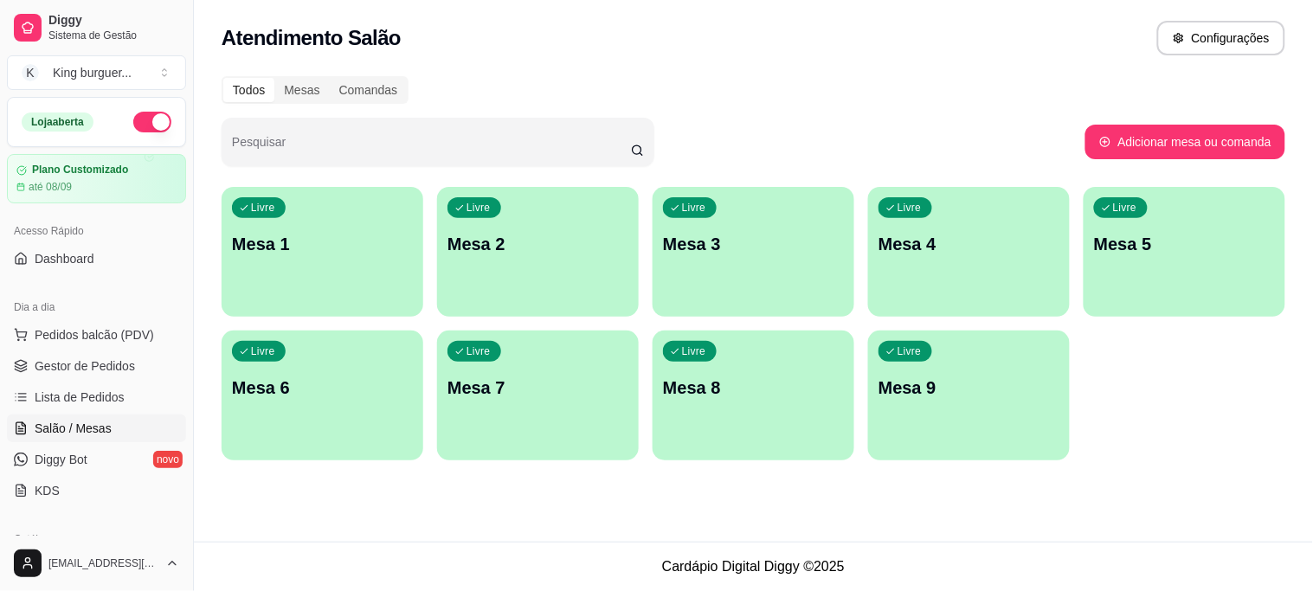
scroll to position [192, 0]
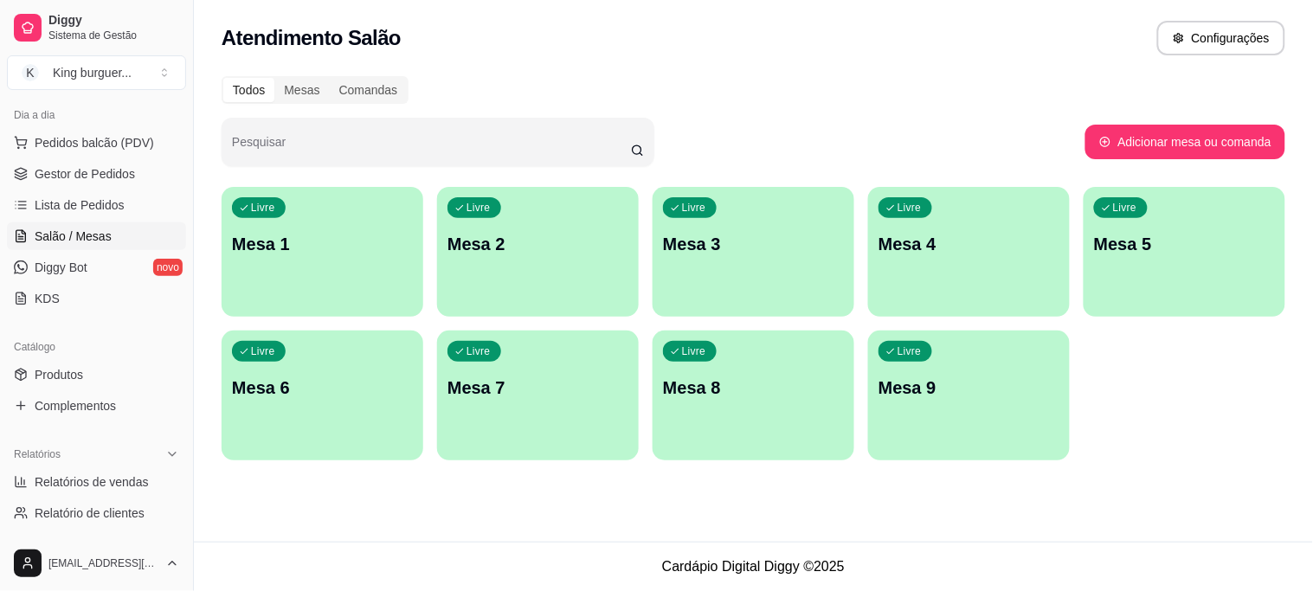
click at [325, 242] on p "Mesa 1" at bounding box center [322, 244] width 181 height 24
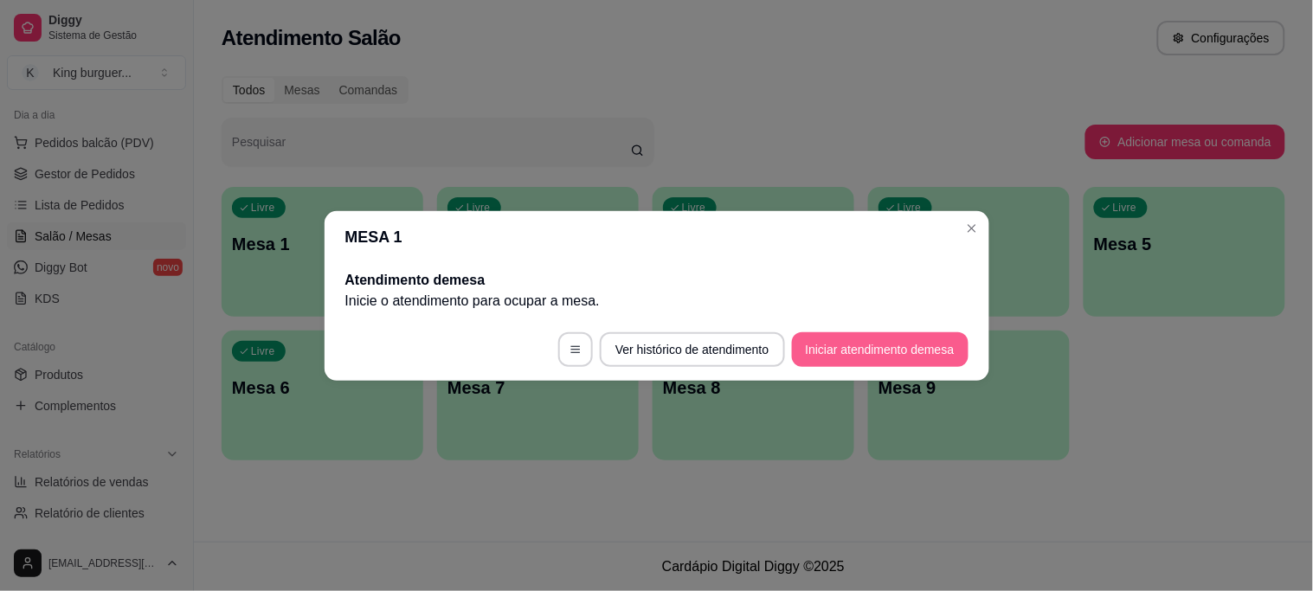
click at [857, 349] on button "Iniciar atendimento de mesa" at bounding box center [880, 349] width 177 height 35
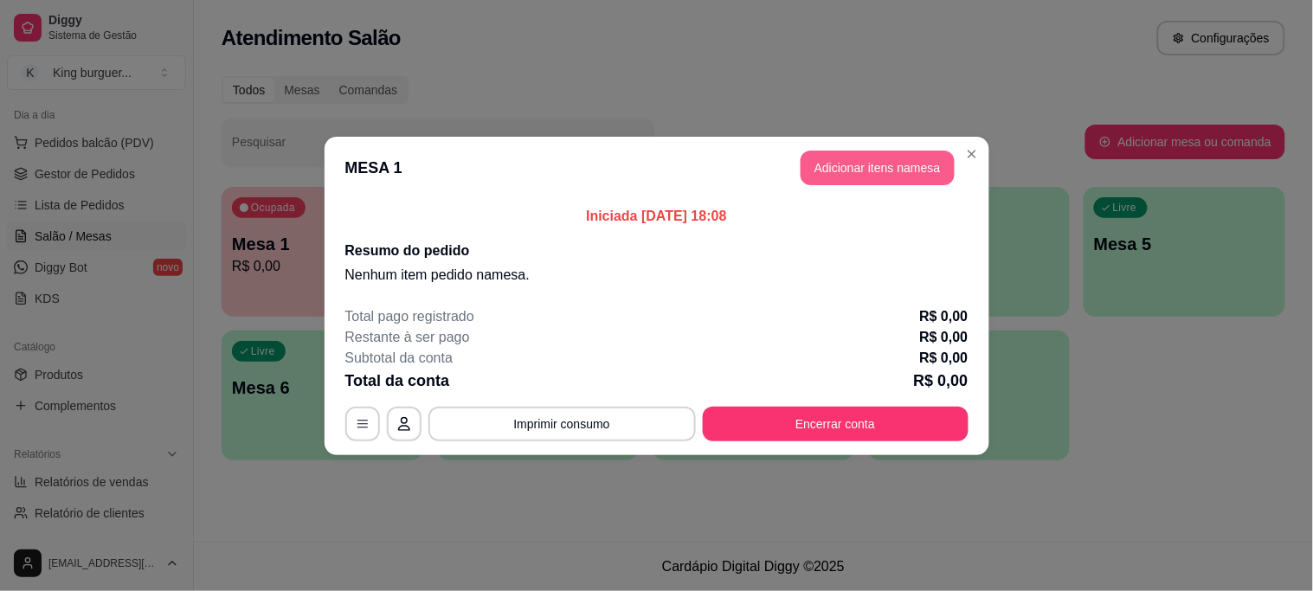
click at [855, 173] on button "Adicionar itens na mesa" at bounding box center [878, 168] width 154 height 35
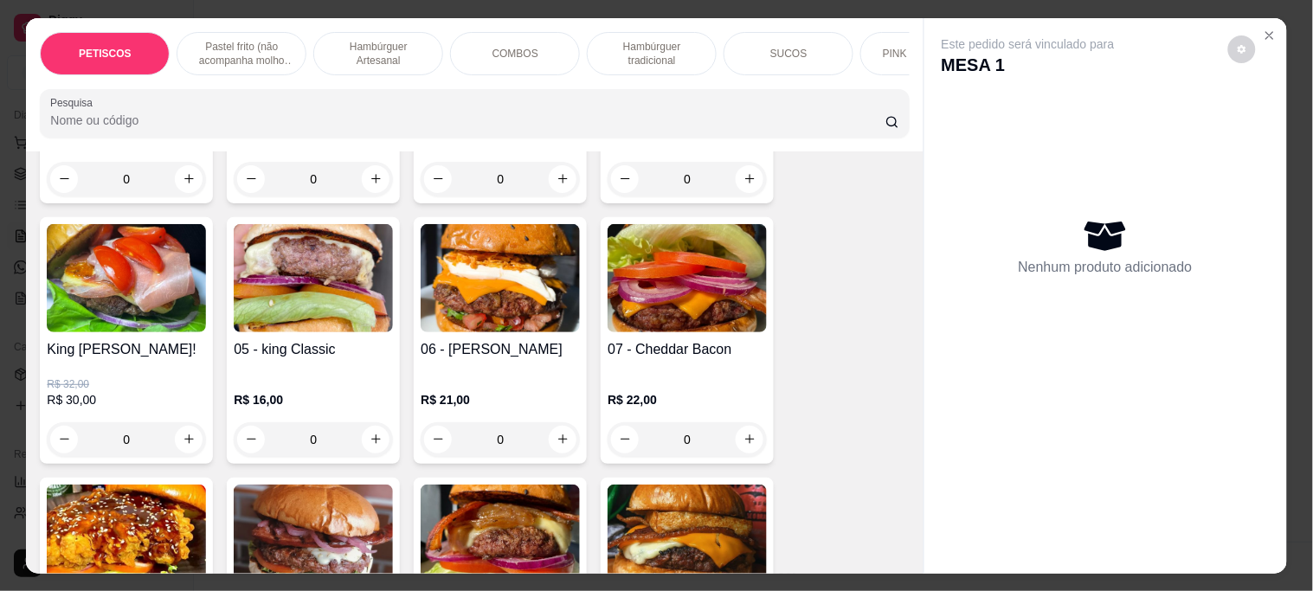
scroll to position [1538, 0]
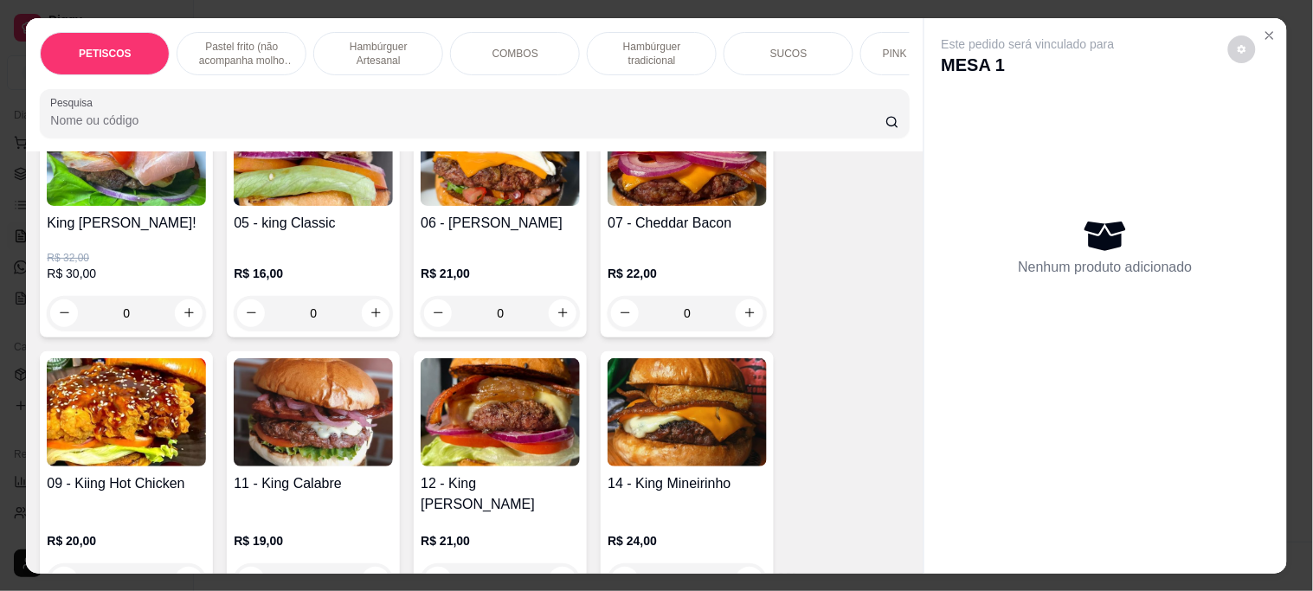
click at [528, 418] on img at bounding box center [500, 412] width 159 height 108
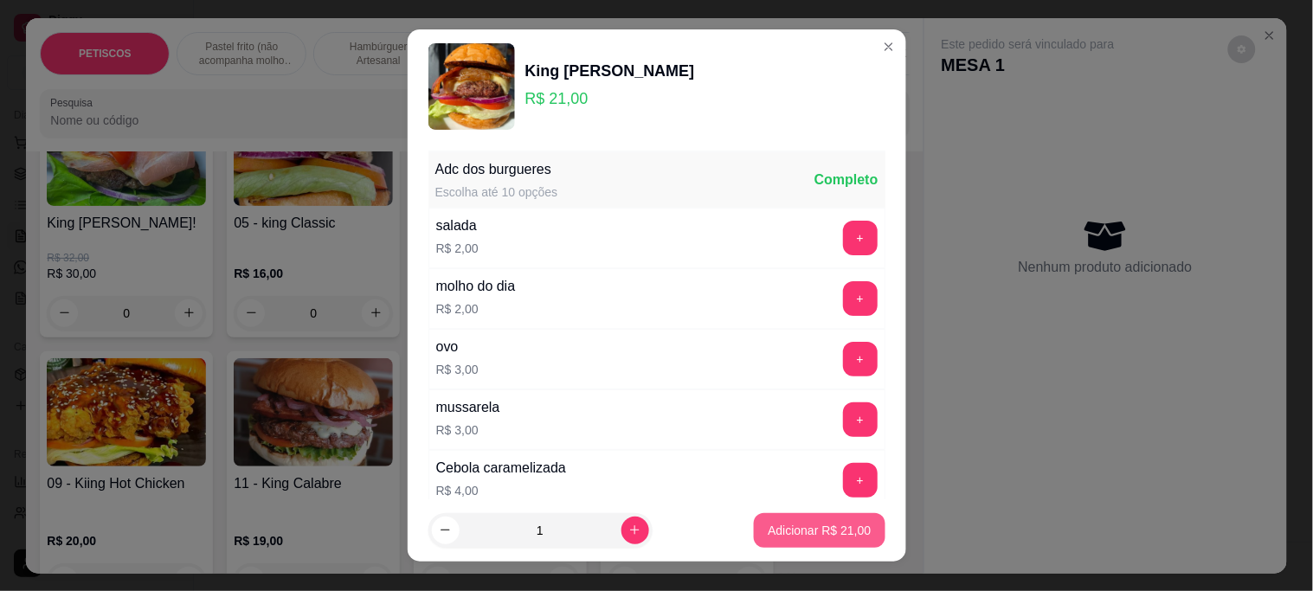
click at [796, 526] on p "Adicionar R$ 21,00" at bounding box center [819, 530] width 103 height 17
type input "1"
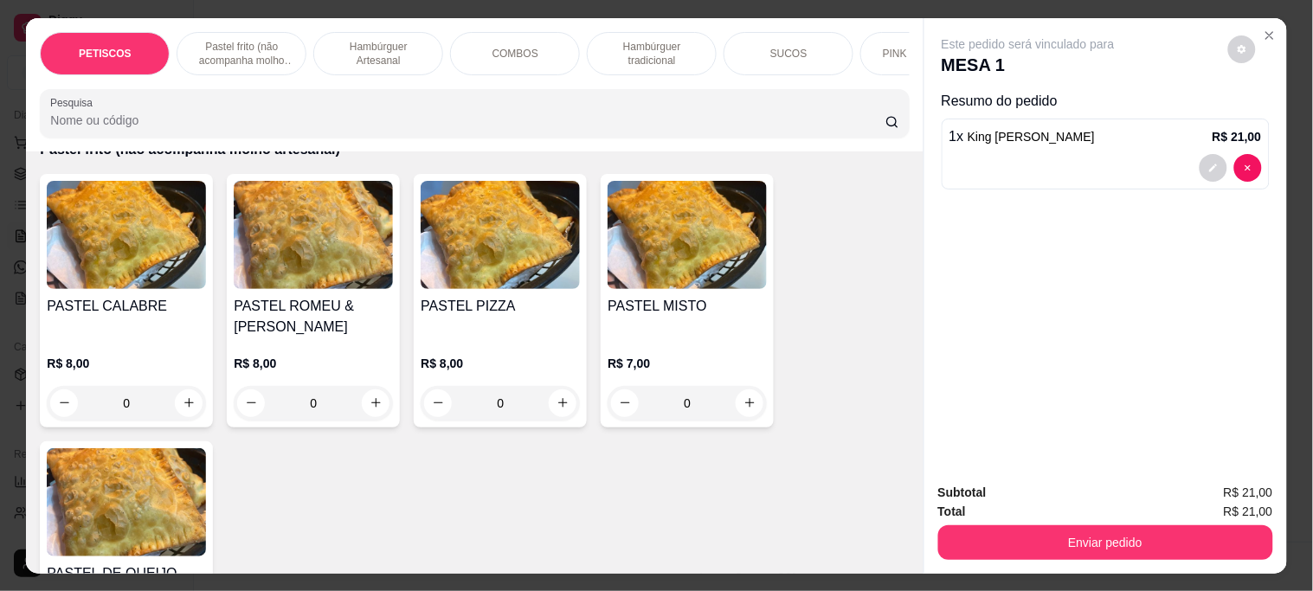
scroll to position [673, 0]
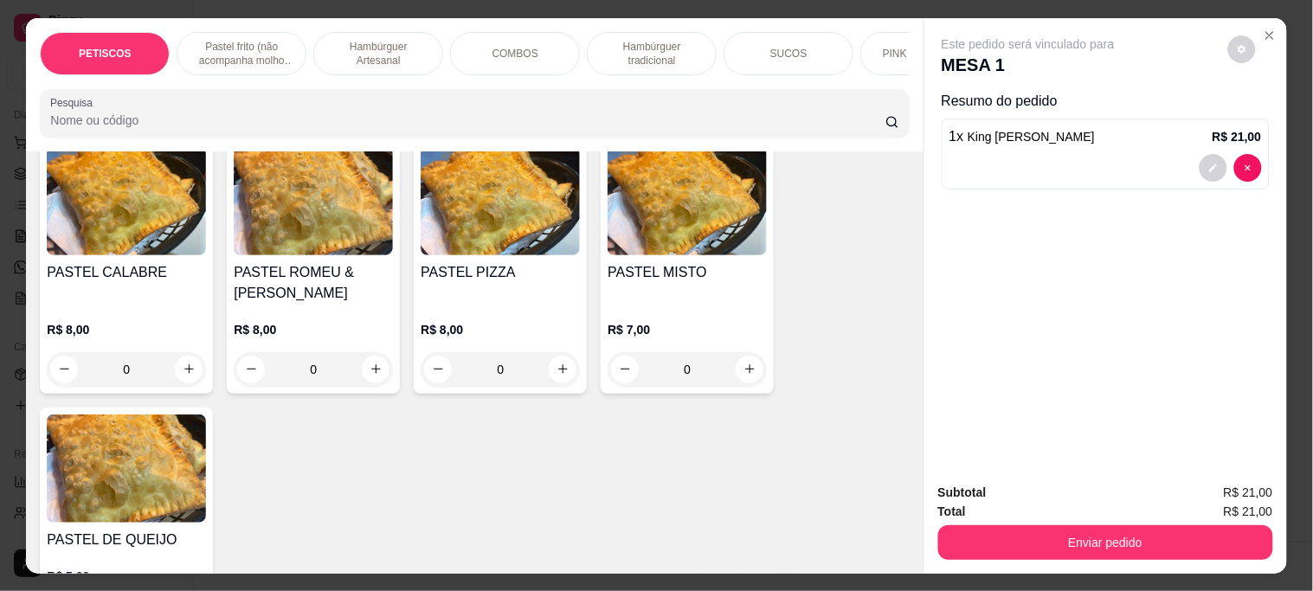
click at [679, 229] on img at bounding box center [687, 201] width 159 height 108
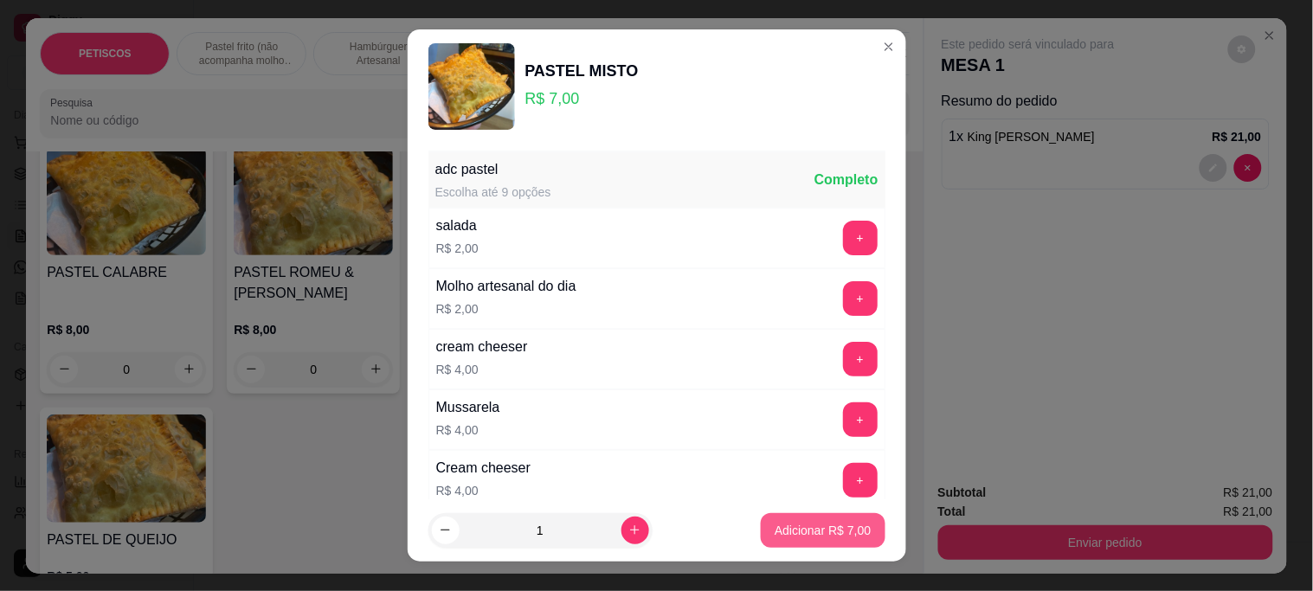
click at [826, 532] on p "Adicionar R$ 7,00" at bounding box center [823, 530] width 96 height 17
type input "1"
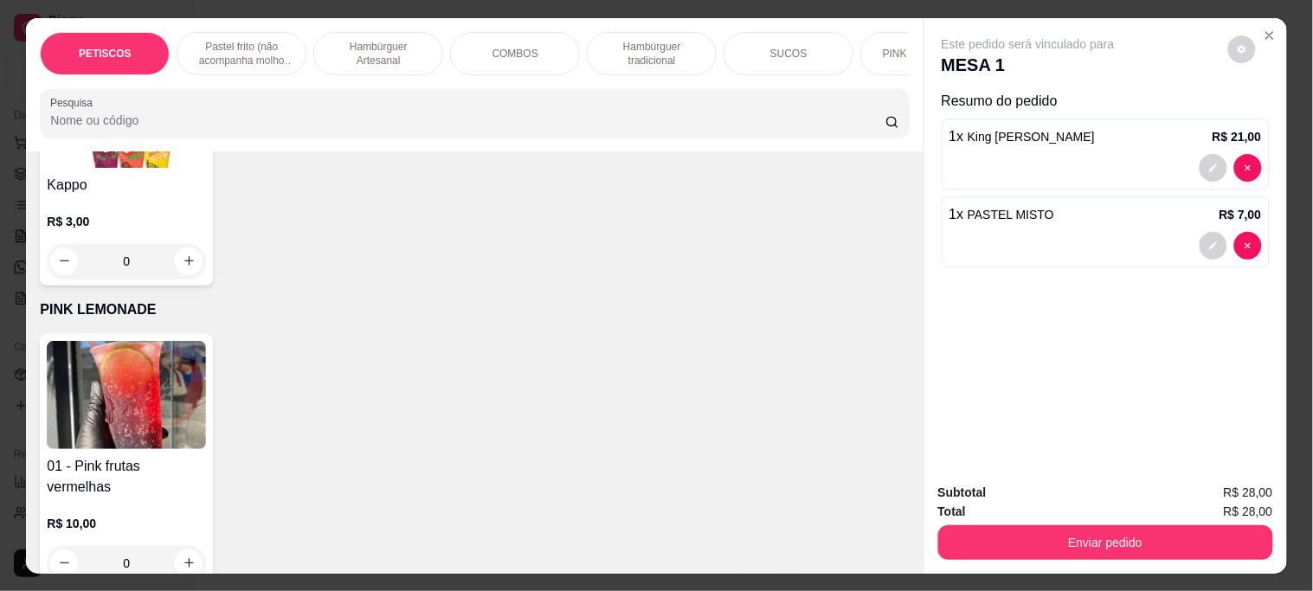
scroll to position [4809, 0]
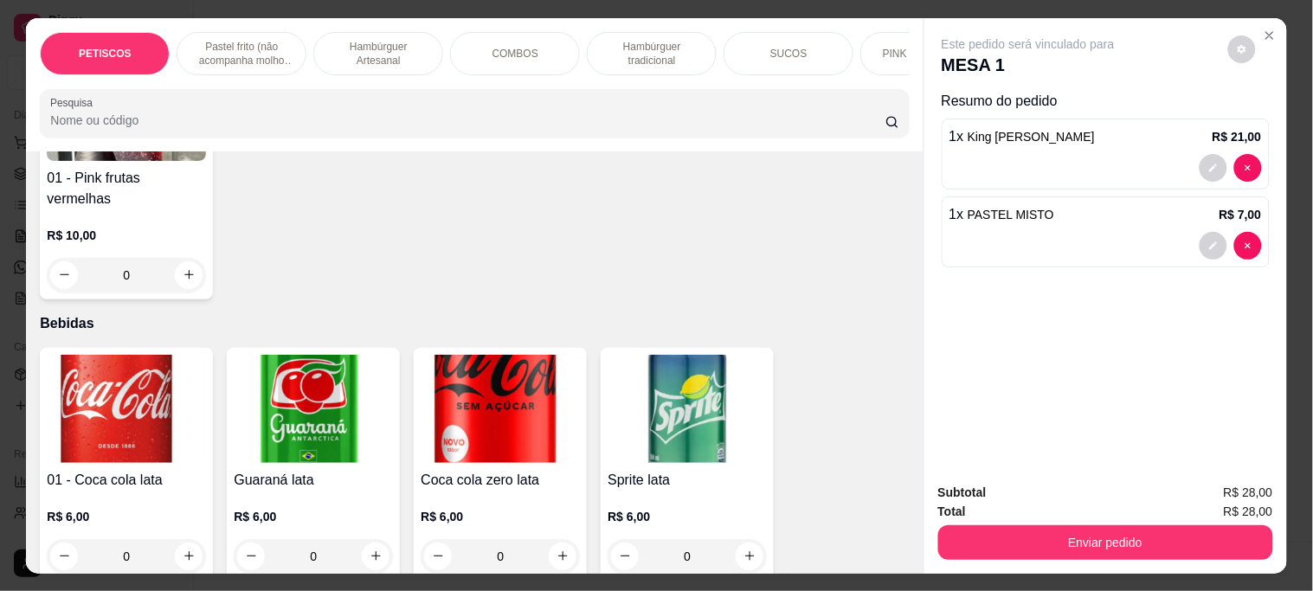
click at [116, 356] on img at bounding box center [126, 409] width 159 height 108
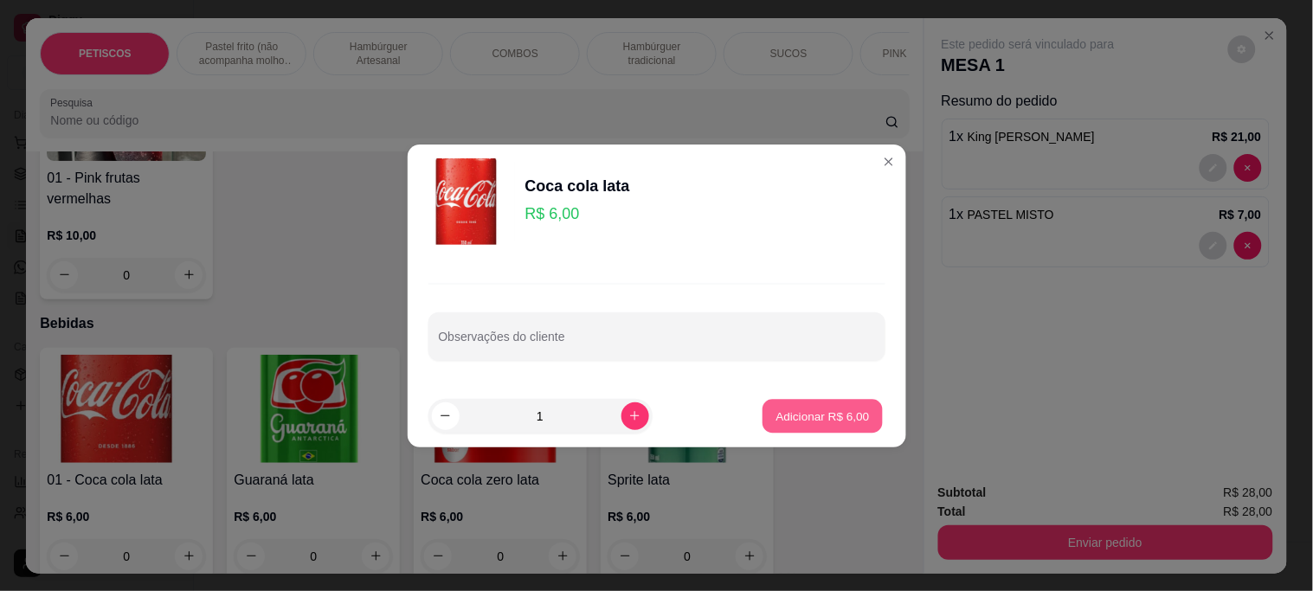
click at [782, 420] on p "Adicionar R$ 6,00" at bounding box center [824, 416] width 94 height 16
type input "1"
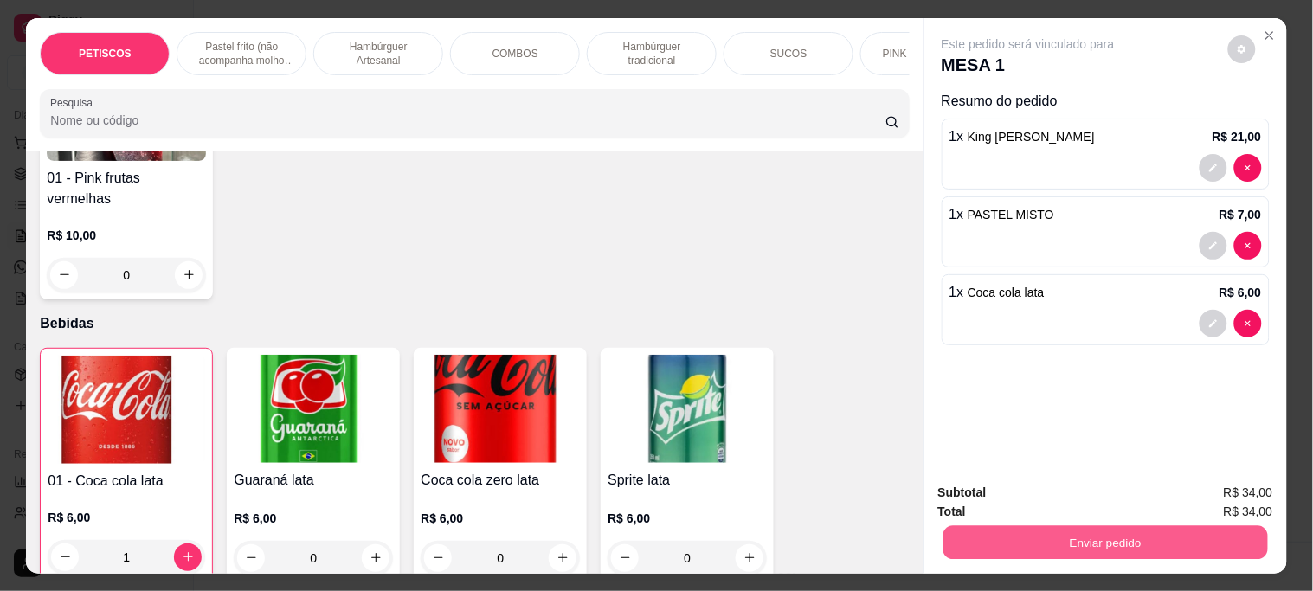
click at [1098, 531] on button "Enviar pedido" at bounding box center [1105, 543] width 325 height 34
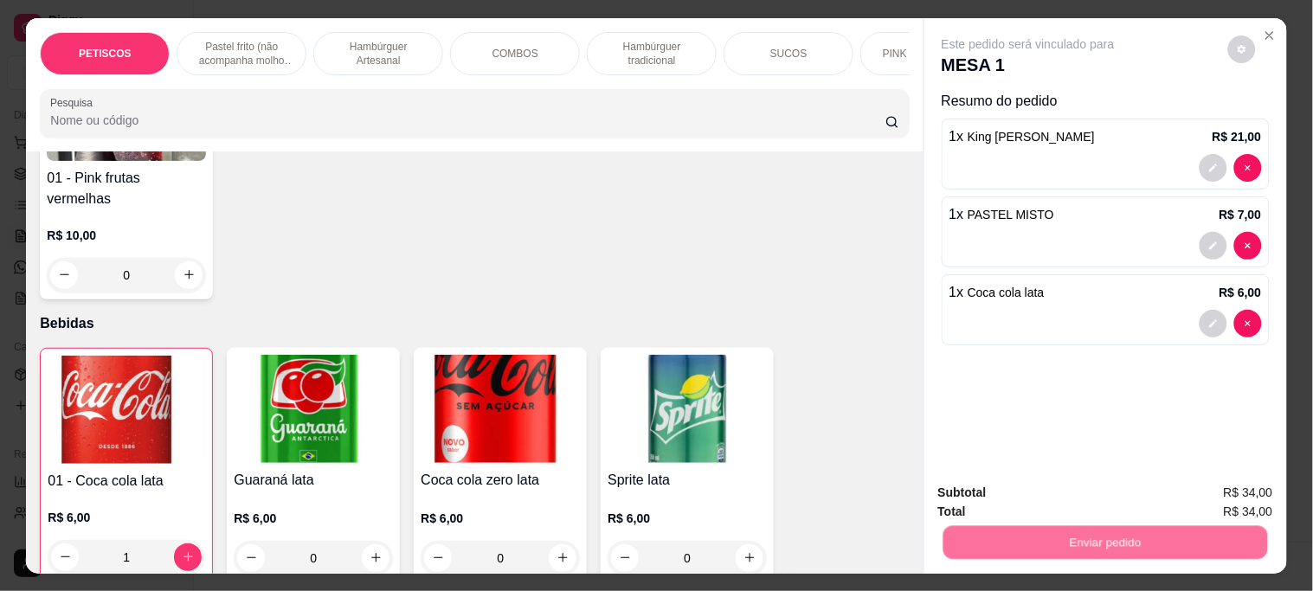
click at [1009, 479] on button "Não registrar e enviar pedido" at bounding box center [1048, 492] width 175 height 32
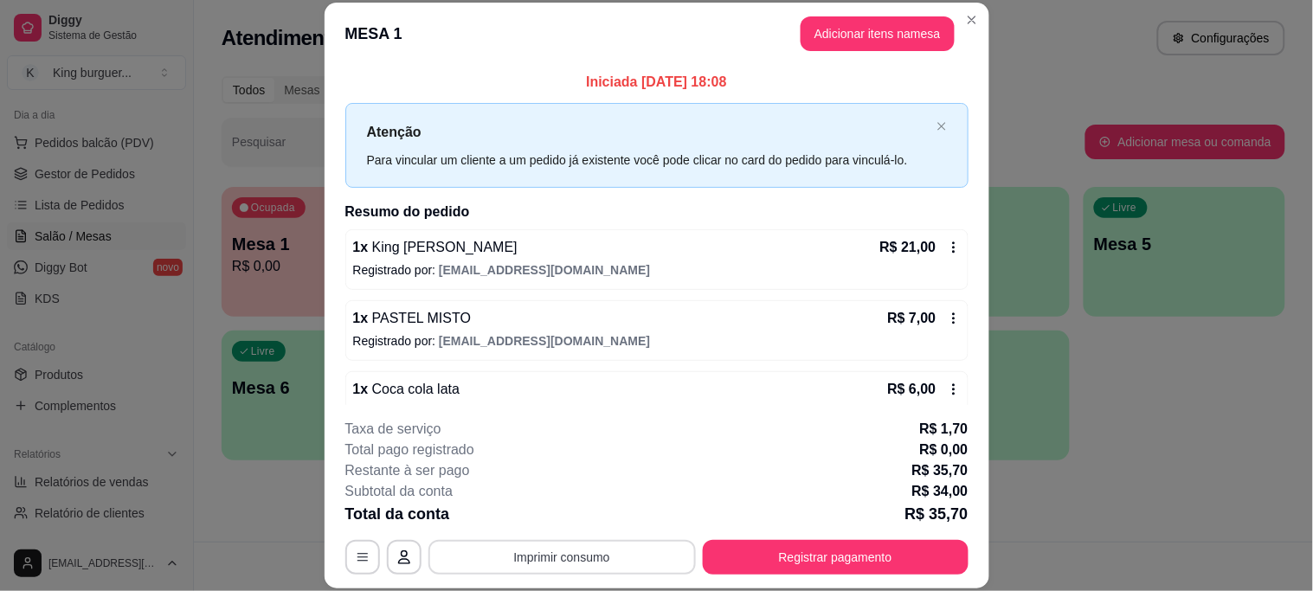
click at [634, 554] on button "Imprimir consumo" at bounding box center [563, 557] width 268 height 35
click at [594, 513] on button "IMPRESSORA" at bounding box center [560, 517] width 121 height 27
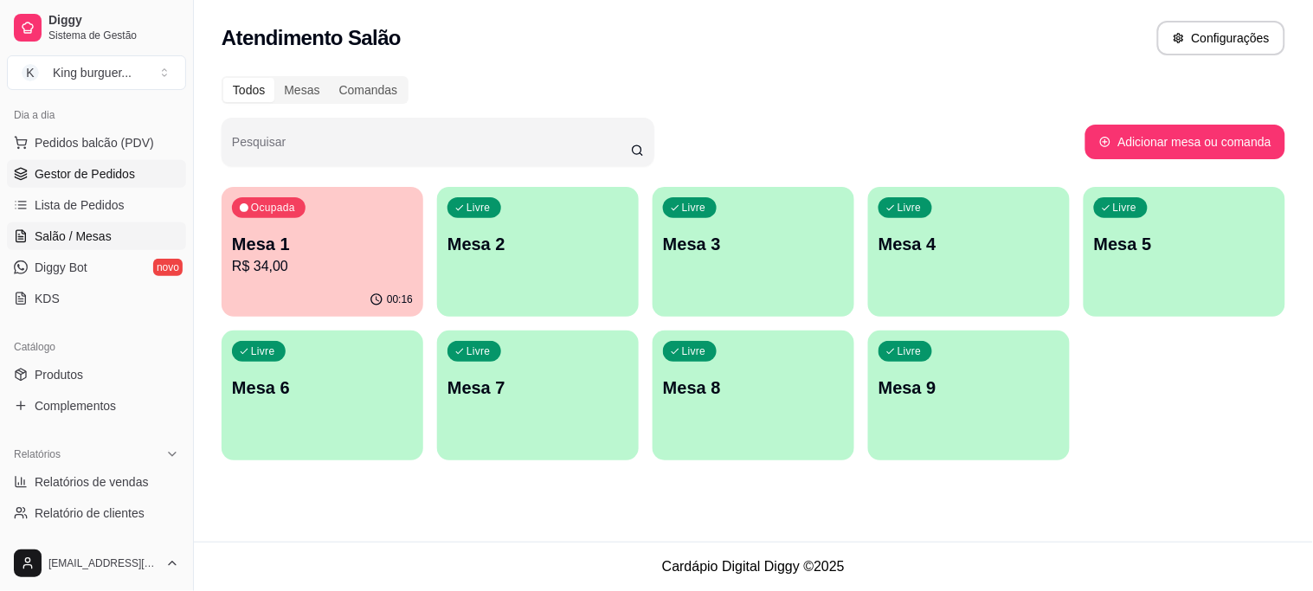
click at [126, 176] on span "Gestor de Pedidos" at bounding box center [85, 173] width 100 height 17
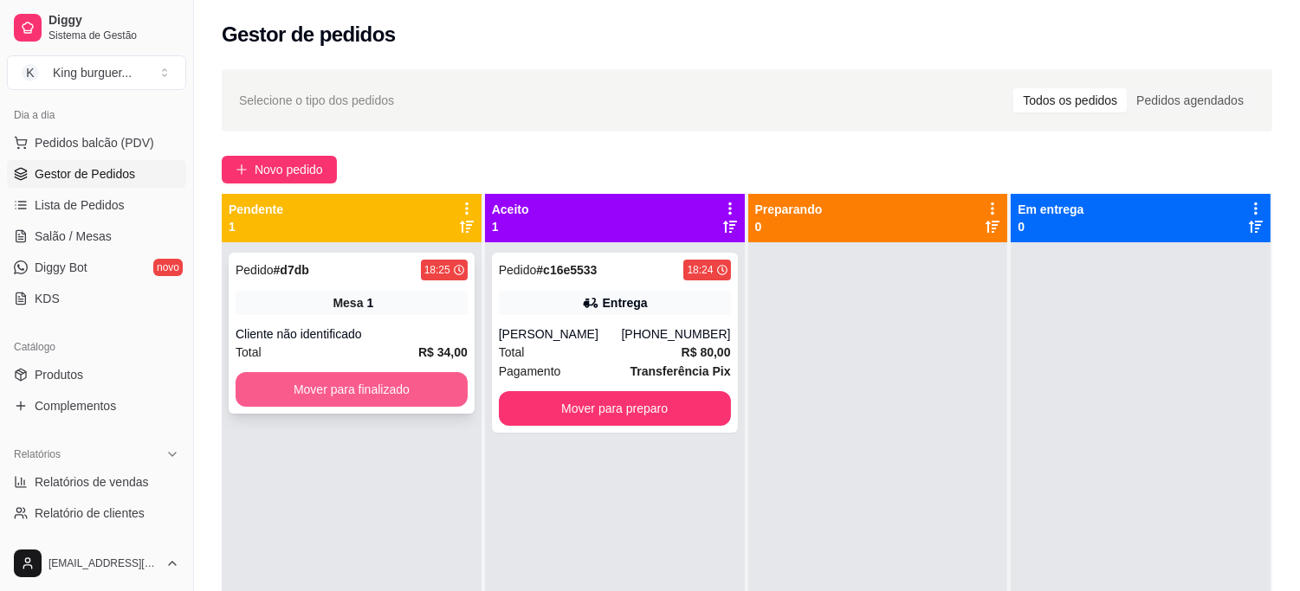
click at [340, 403] on button "Mover para finalizado" at bounding box center [351, 389] width 232 height 35
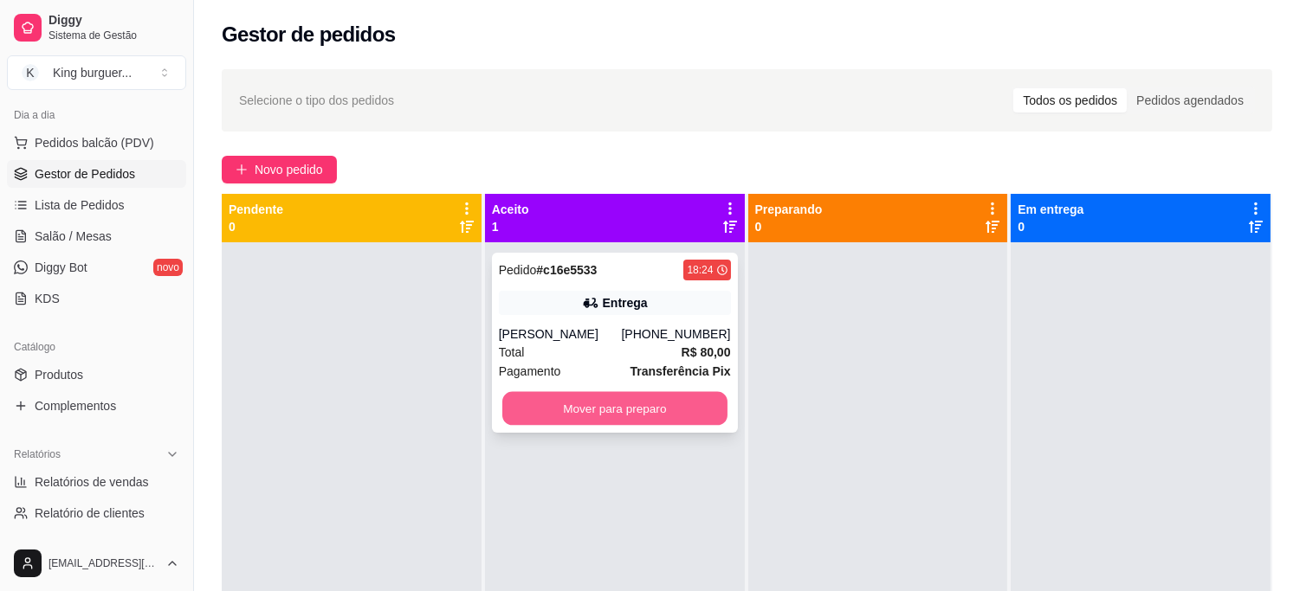
click at [600, 413] on button "Mover para preparo" at bounding box center [614, 409] width 225 height 34
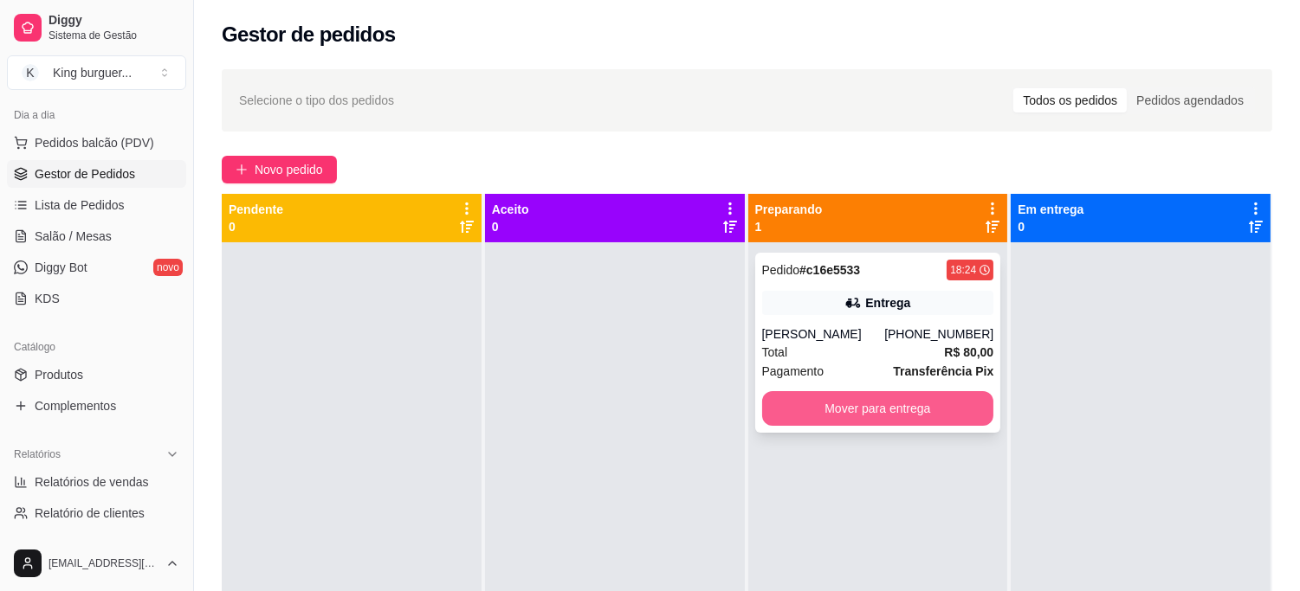
click at [834, 418] on button "Mover para entrega" at bounding box center [878, 408] width 232 height 35
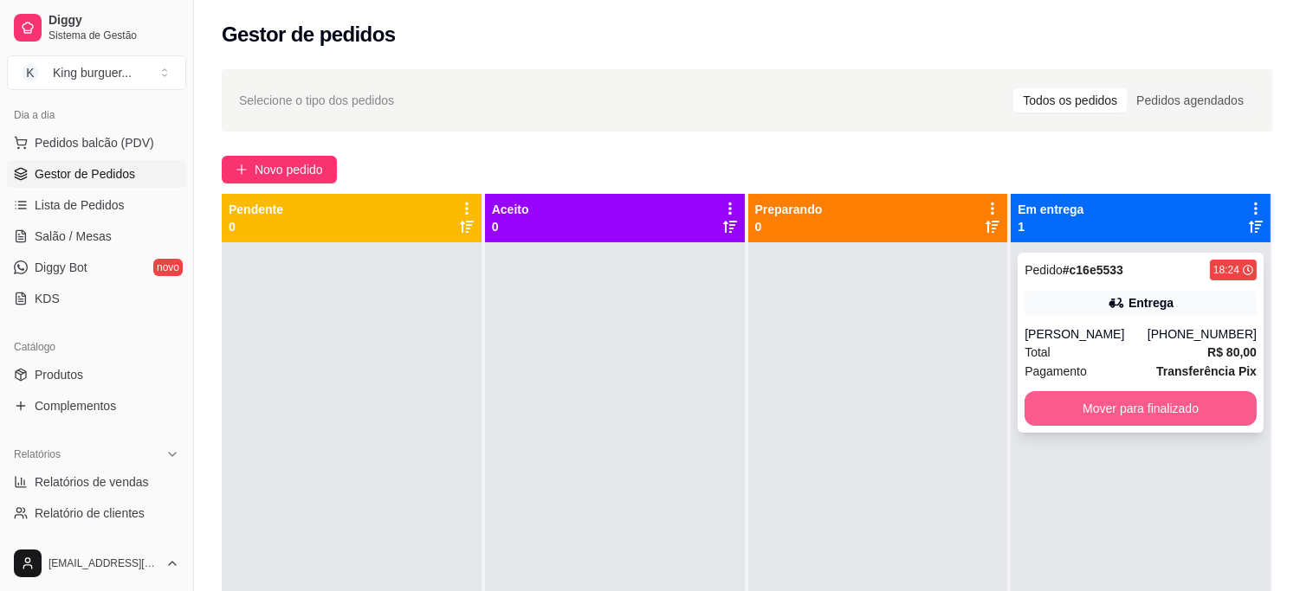
click at [1147, 405] on button "Mover para finalizado" at bounding box center [1140, 408] width 232 height 35
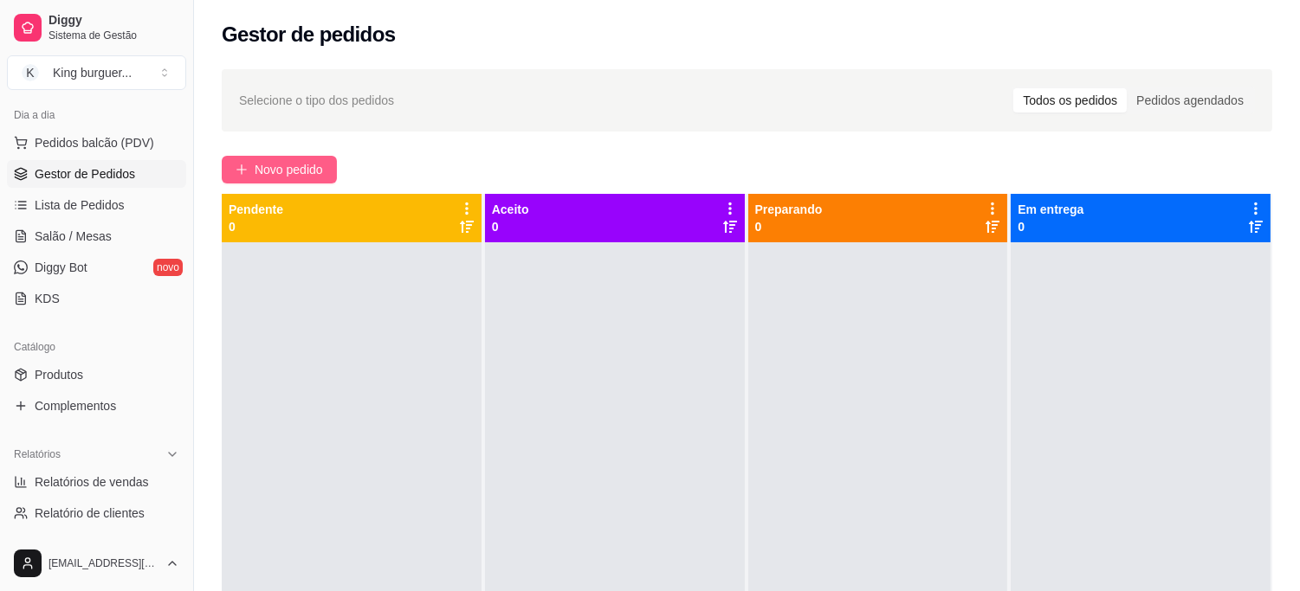
click at [261, 162] on span "Novo pedido" at bounding box center [289, 169] width 68 height 19
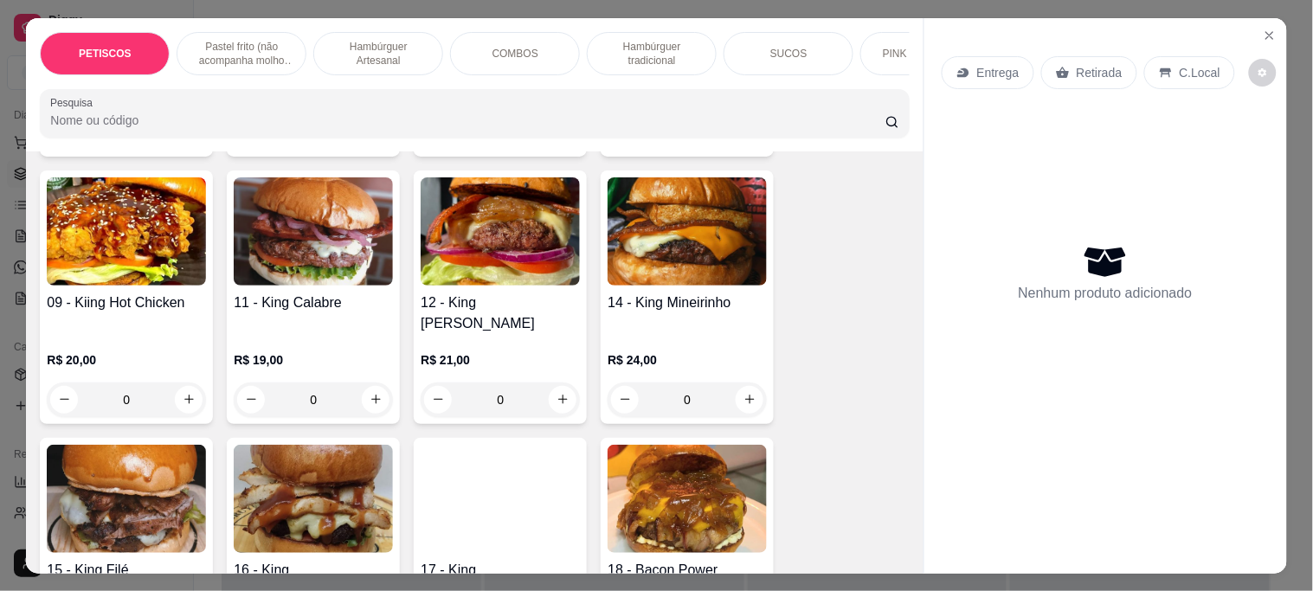
scroll to position [1828, 0]
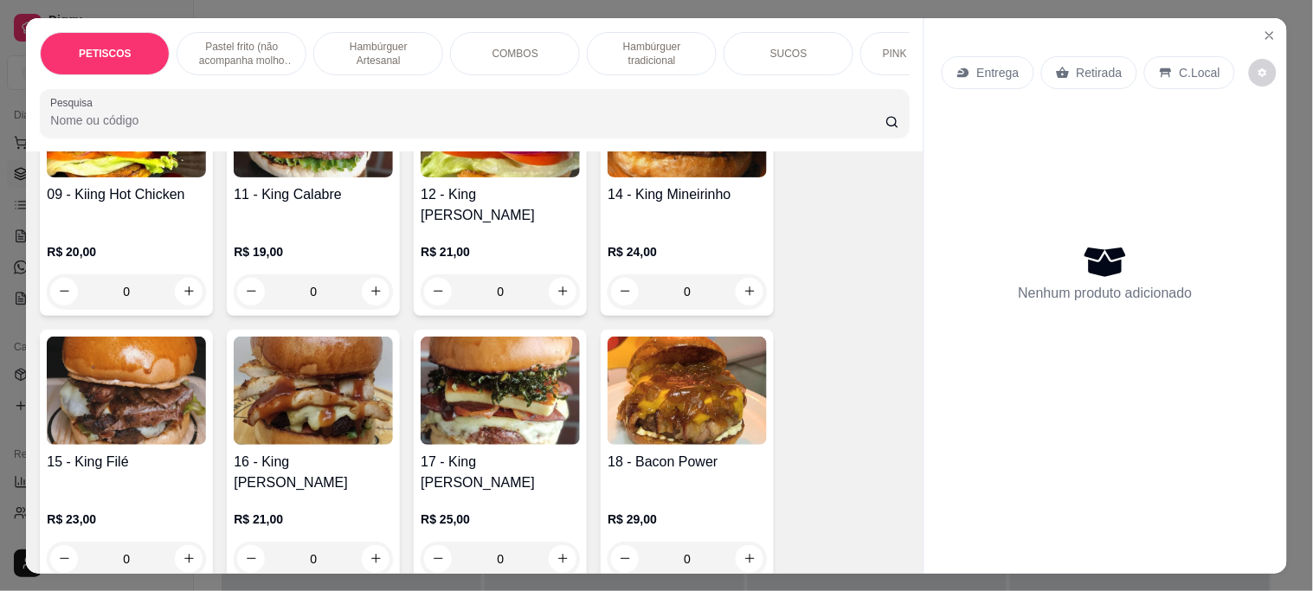
click at [473, 177] on img at bounding box center [500, 123] width 159 height 108
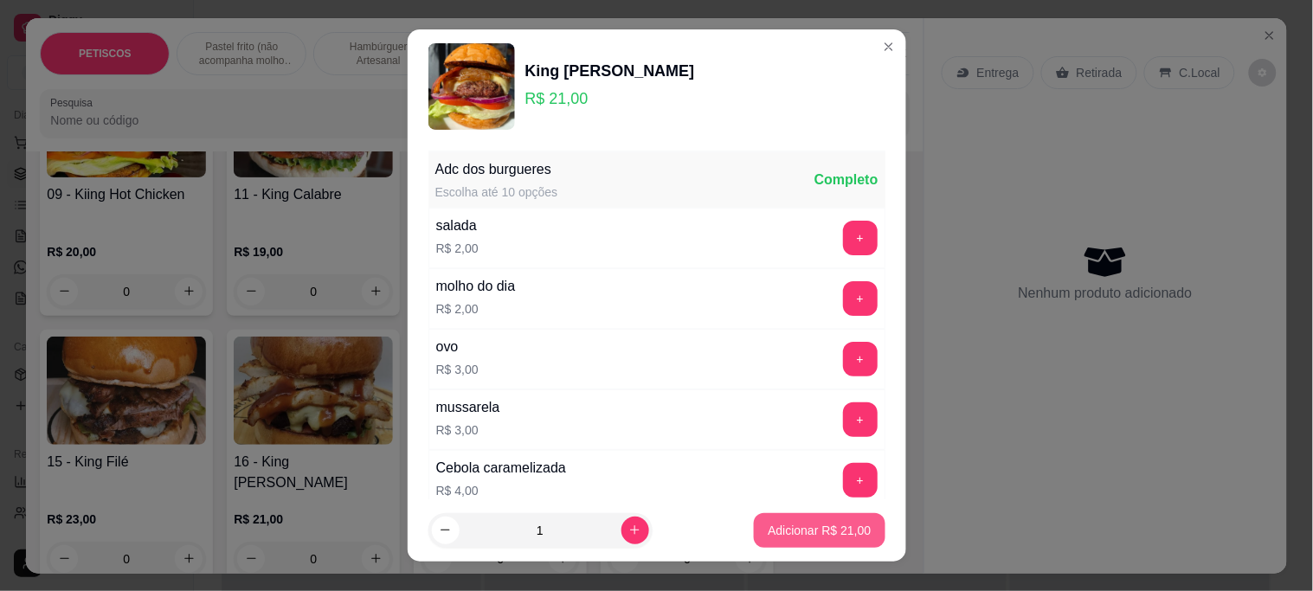
click at [768, 530] on p "Adicionar R$ 21,00" at bounding box center [819, 530] width 103 height 17
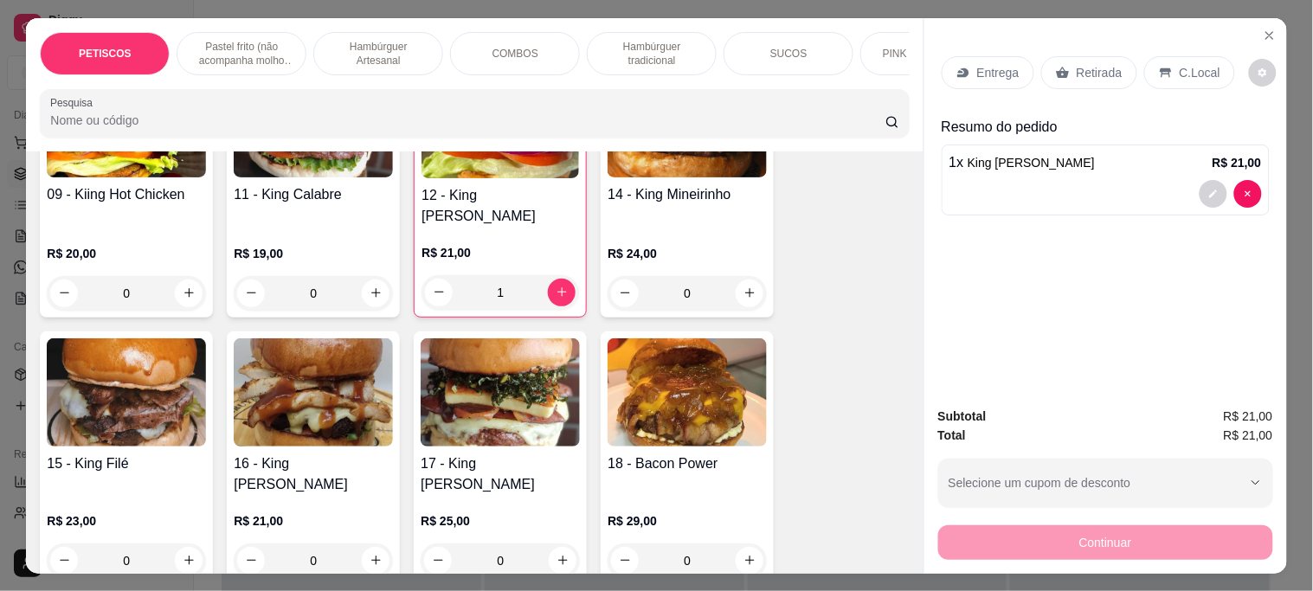
drag, startPoint x: 1079, startPoint y: 69, endPoint x: 1069, endPoint y: 71, distance: 9.7
click at [1078, 69] on p "Retirada" at bounding box center [1100, 72] width 46 height 17
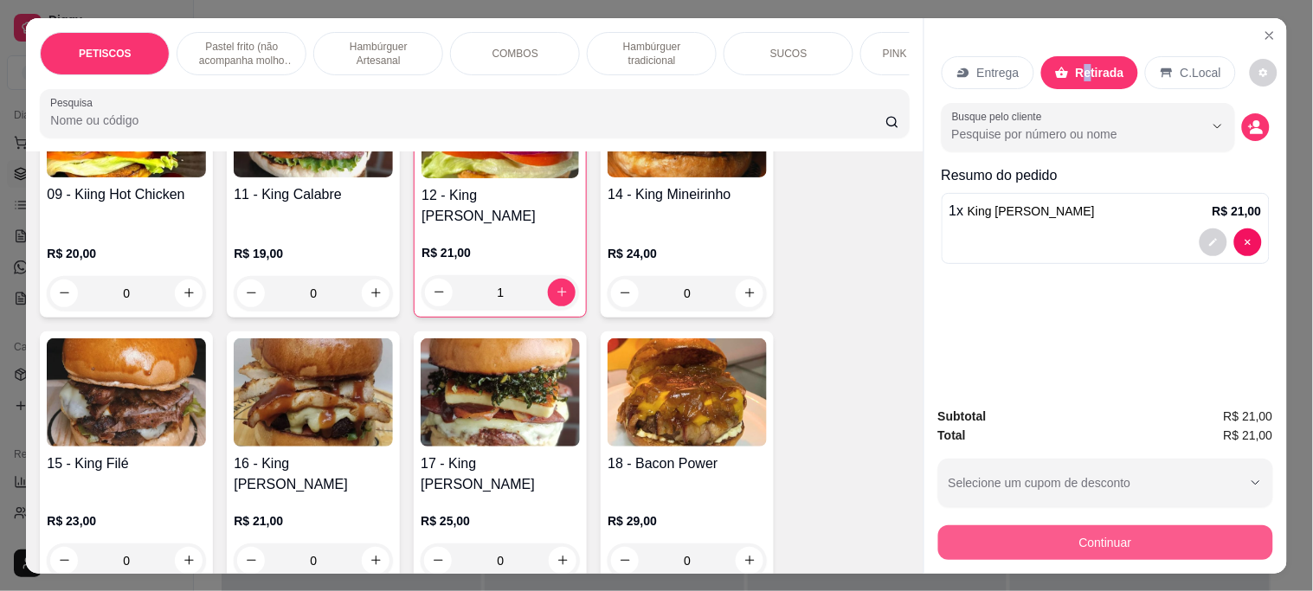
click at [1033, 535] on button "Continuar" at bounding box center [1105, 543] width 335 height 35
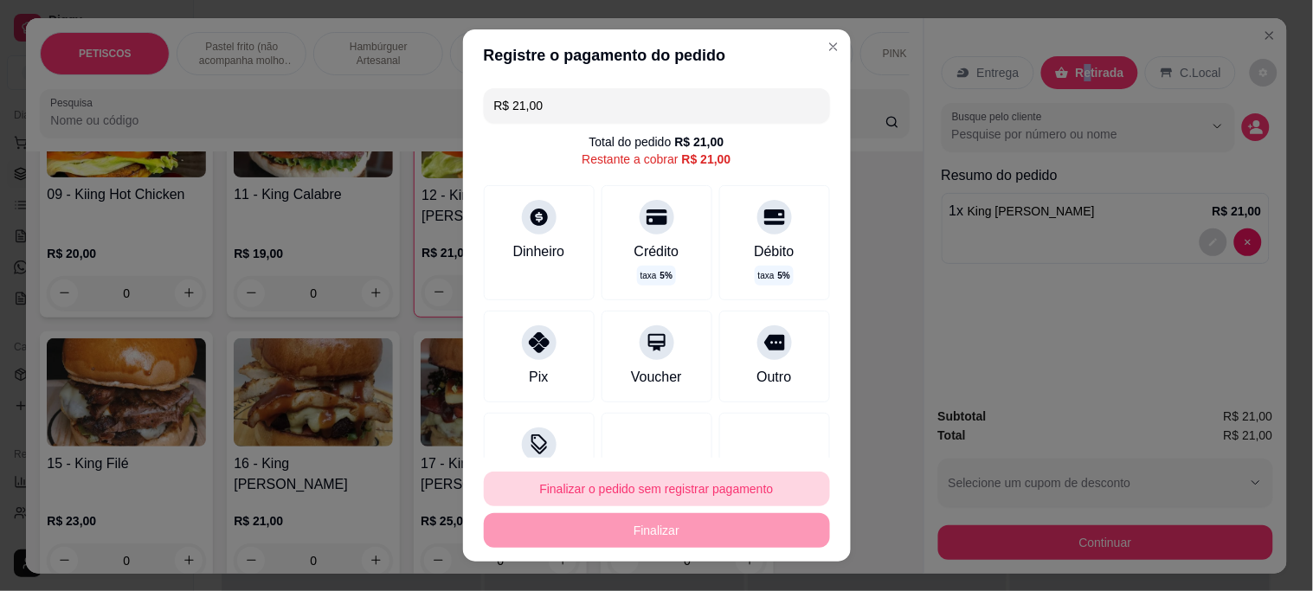
click at [624, 491] on button "Finalizar o pedido sem registrar pagamento" at bounding box center [657, 489] width 346 height 35
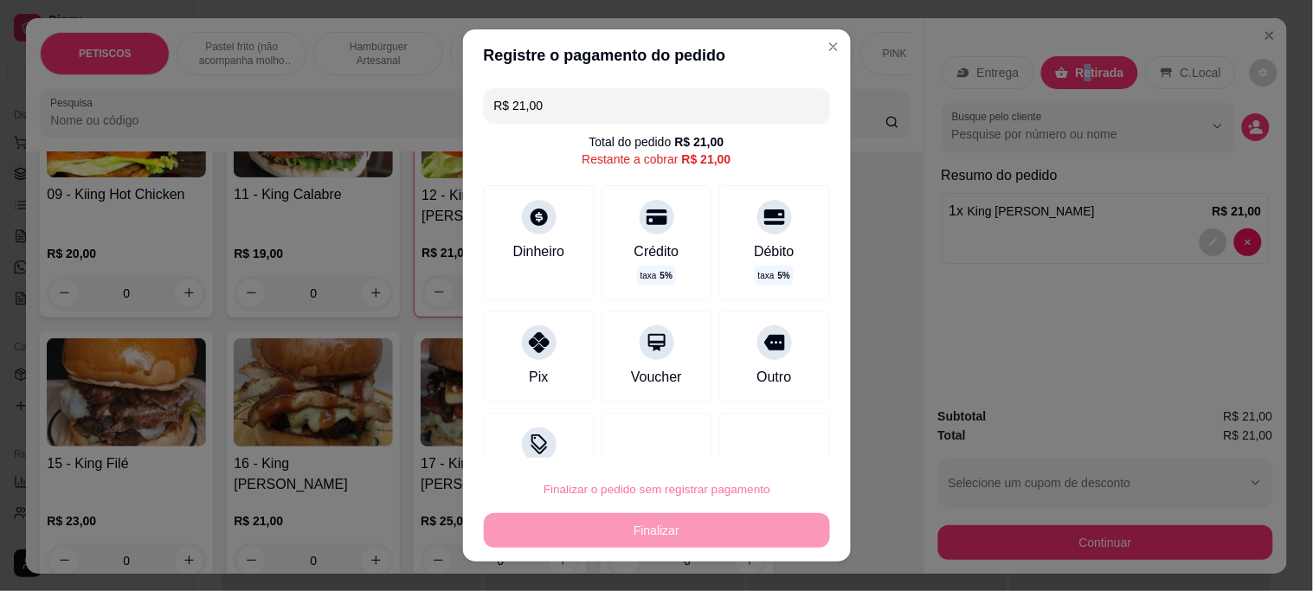
click at [759, 435] on button "Confirmar" at bounding box center [756, 440] width 64 height 27
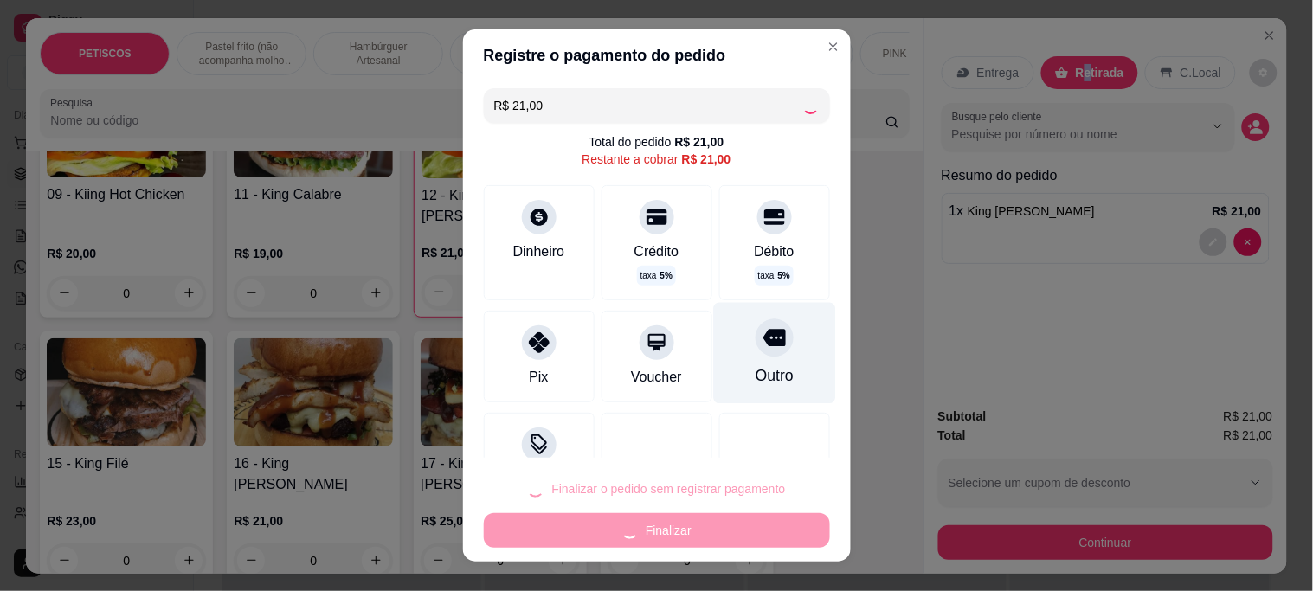
type input "0"
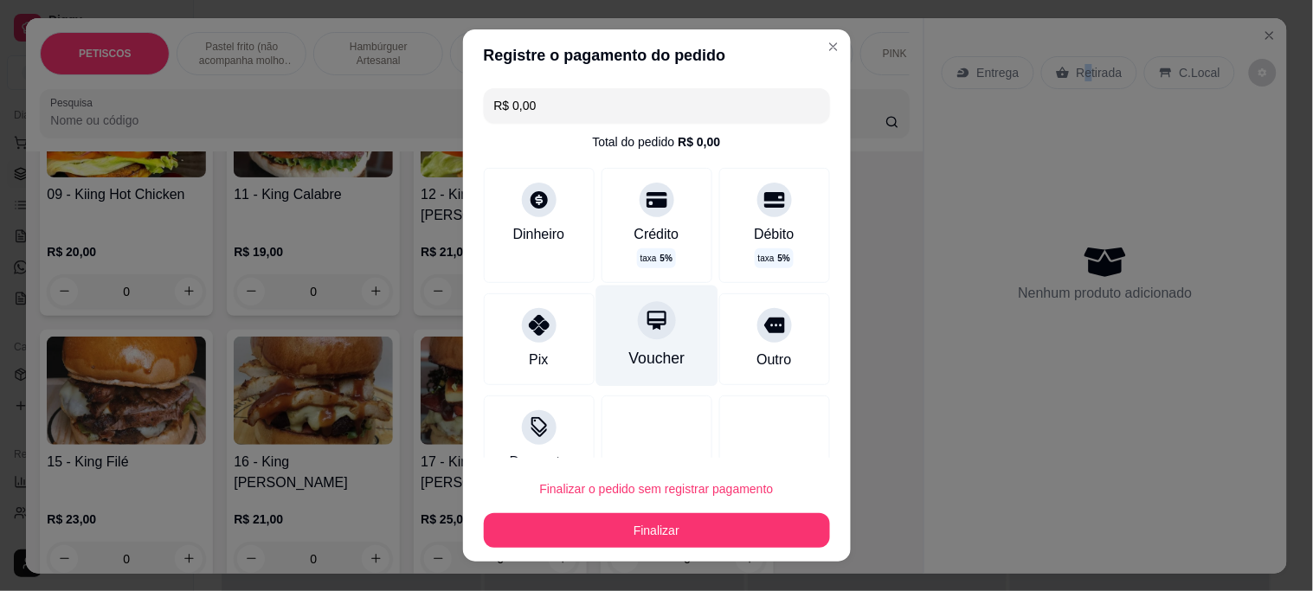
type input "R$ 0,00"
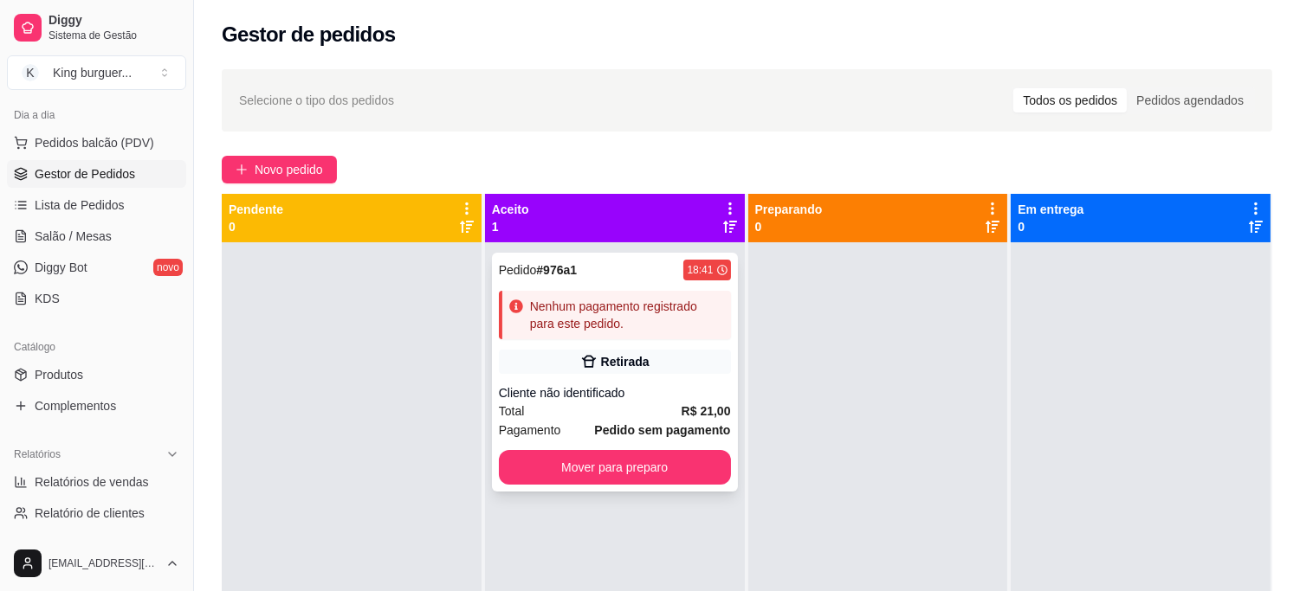
click at [643, 357] on div "Retirada" at bounding box center [615, 362] width 232 height 24
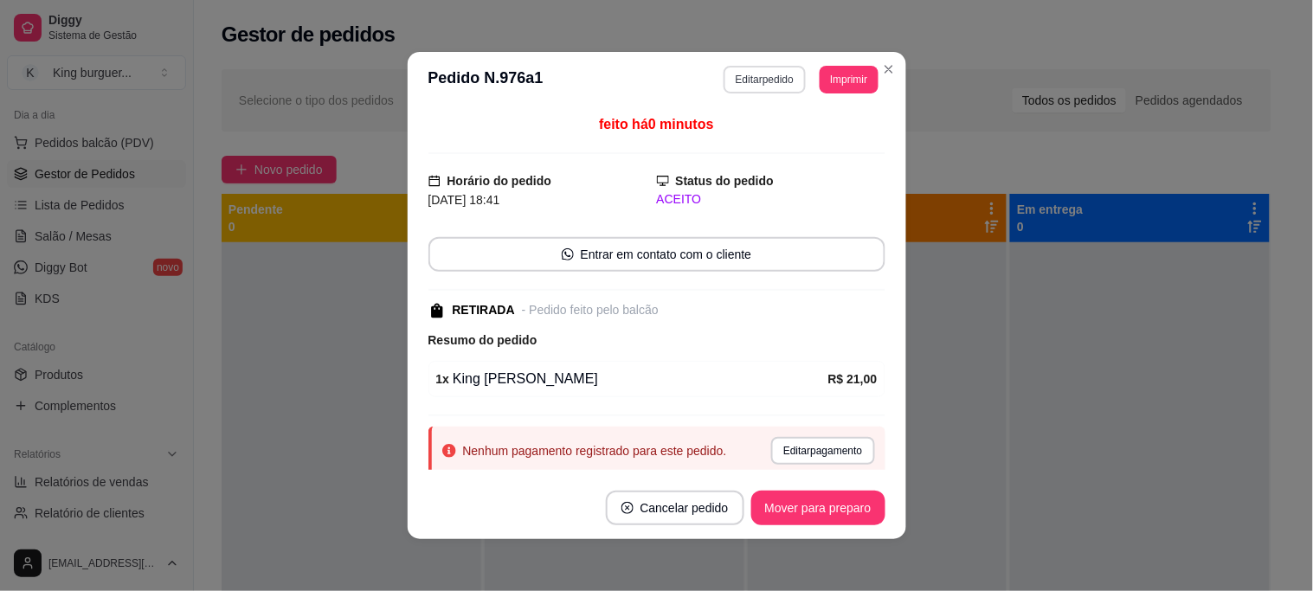
click at [760, 85] on button "Editar pedido" at bounding box center [765, 80] width 82 height 28
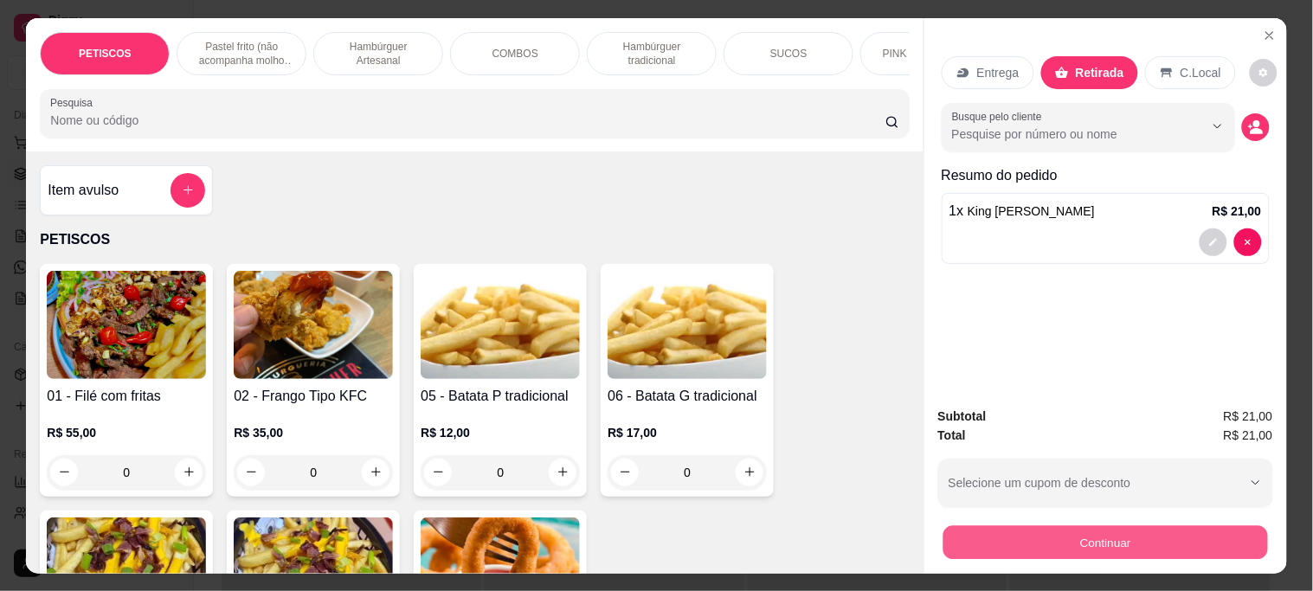
click at [1114, 551] on button "Continuar" at bounding box center [1105, 543] width 325 height 34
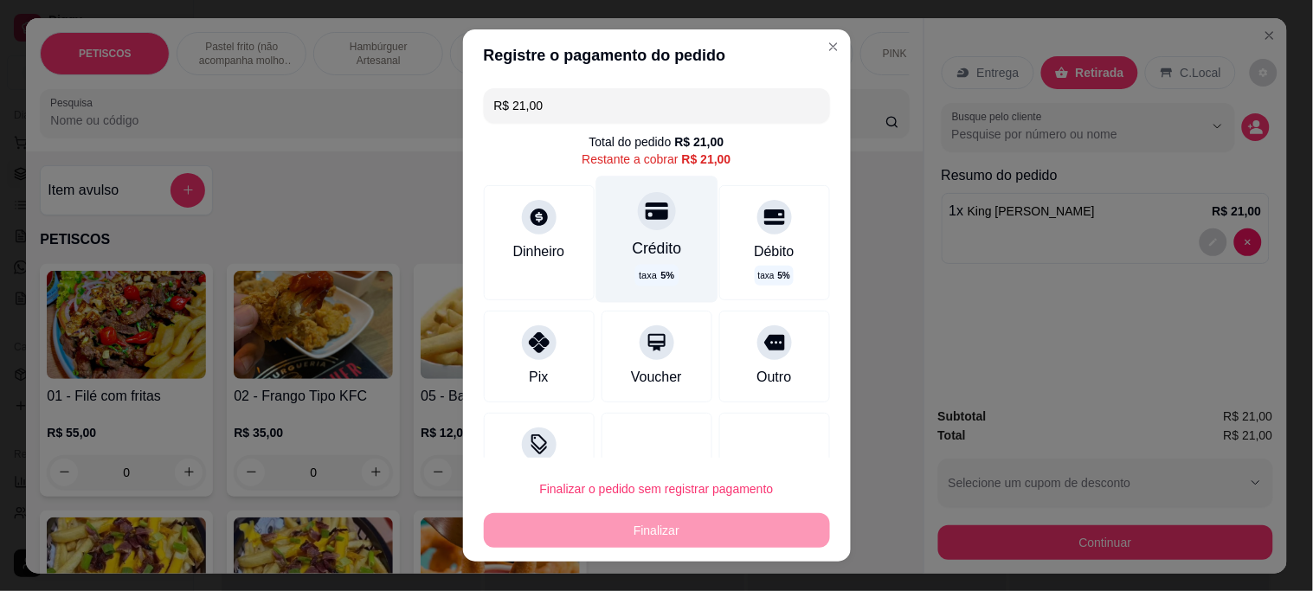
click at [645, 218] on icon at bounding box center [656, 211] width 23 height 17
type input "R$ 0,00"
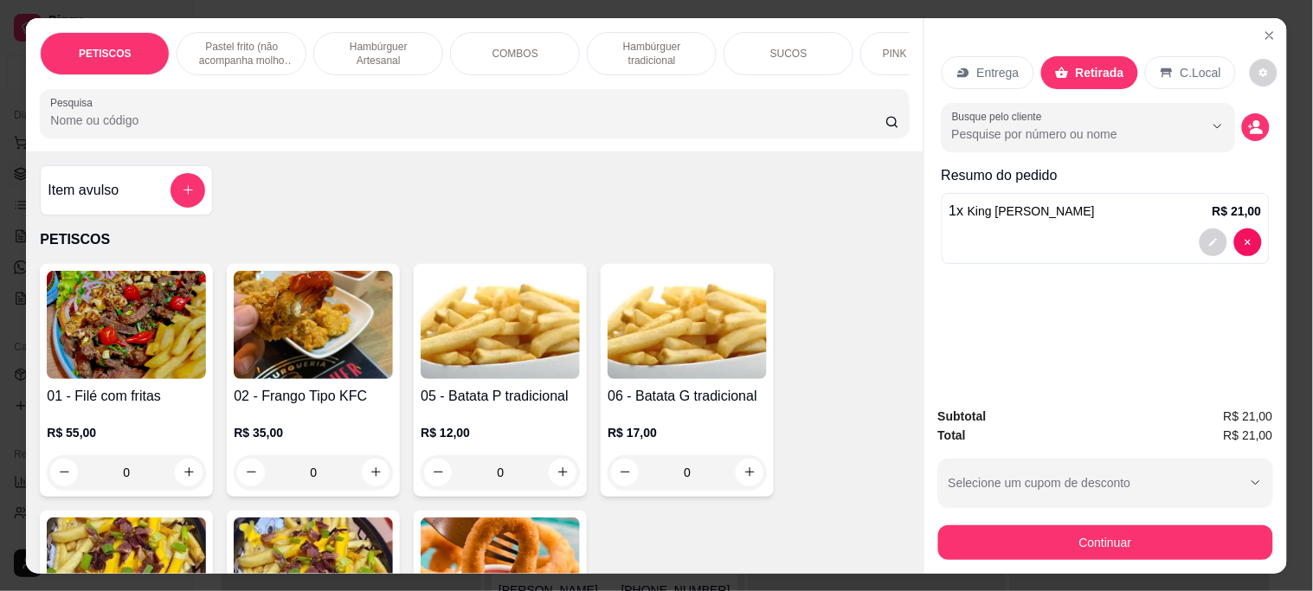
scroll to position [45, 0]
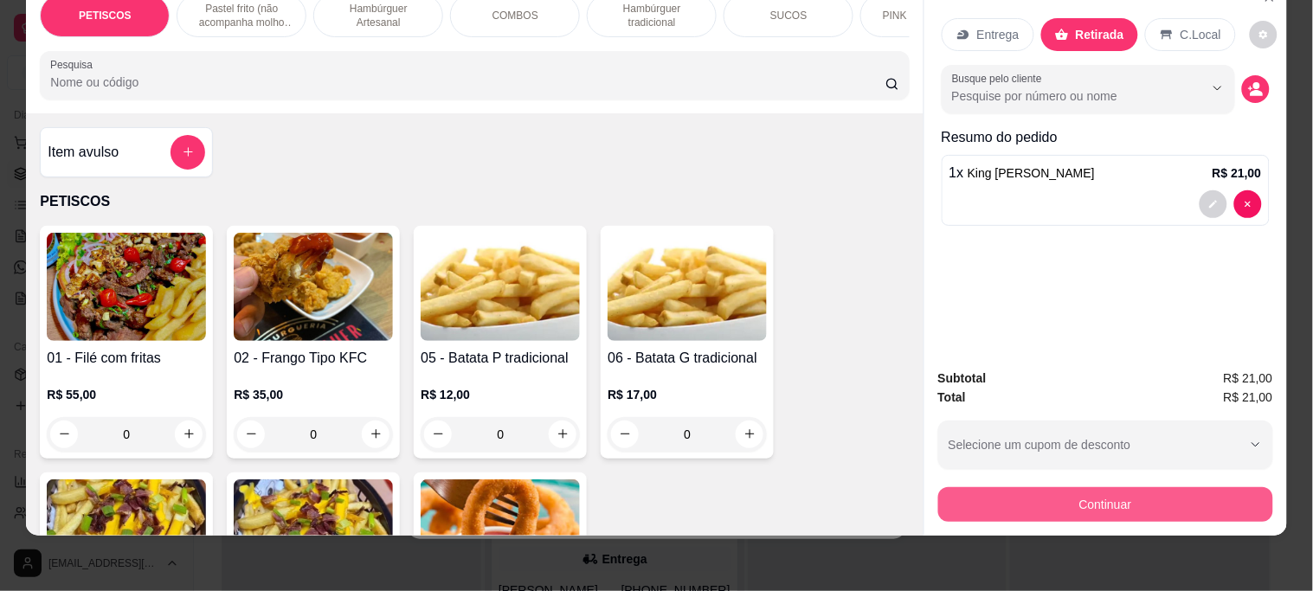
click at [1048, 497] on button "Continuar" at bounding box center [1105, 504] width 335 height 35
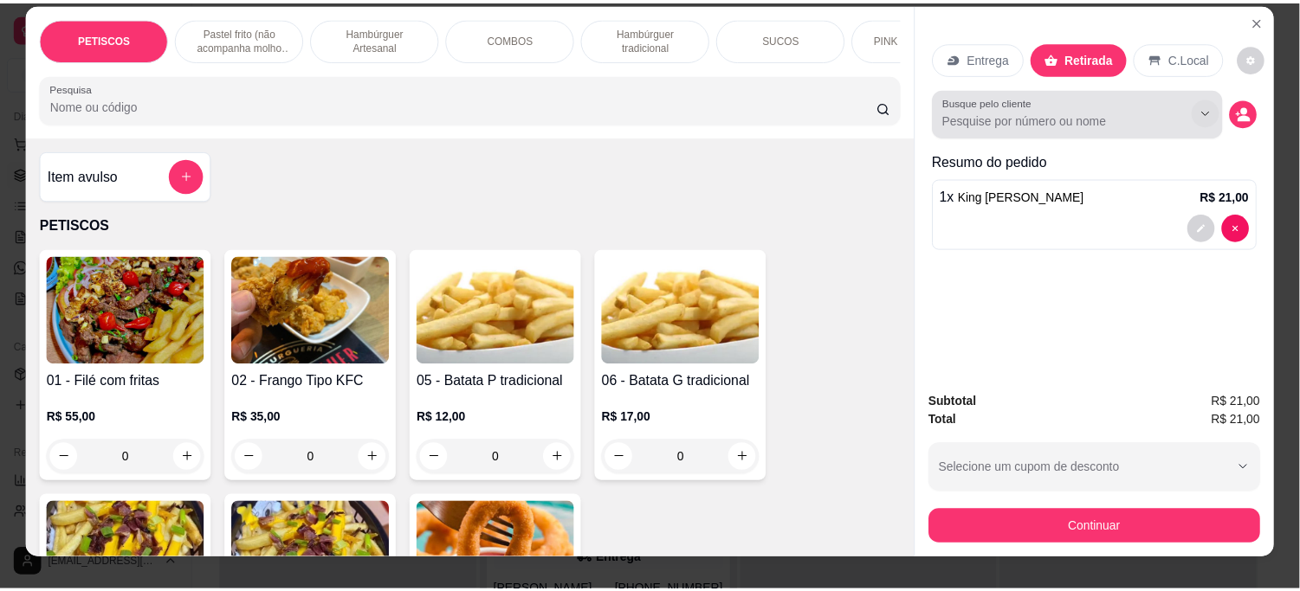
scroll to position [0, 0]
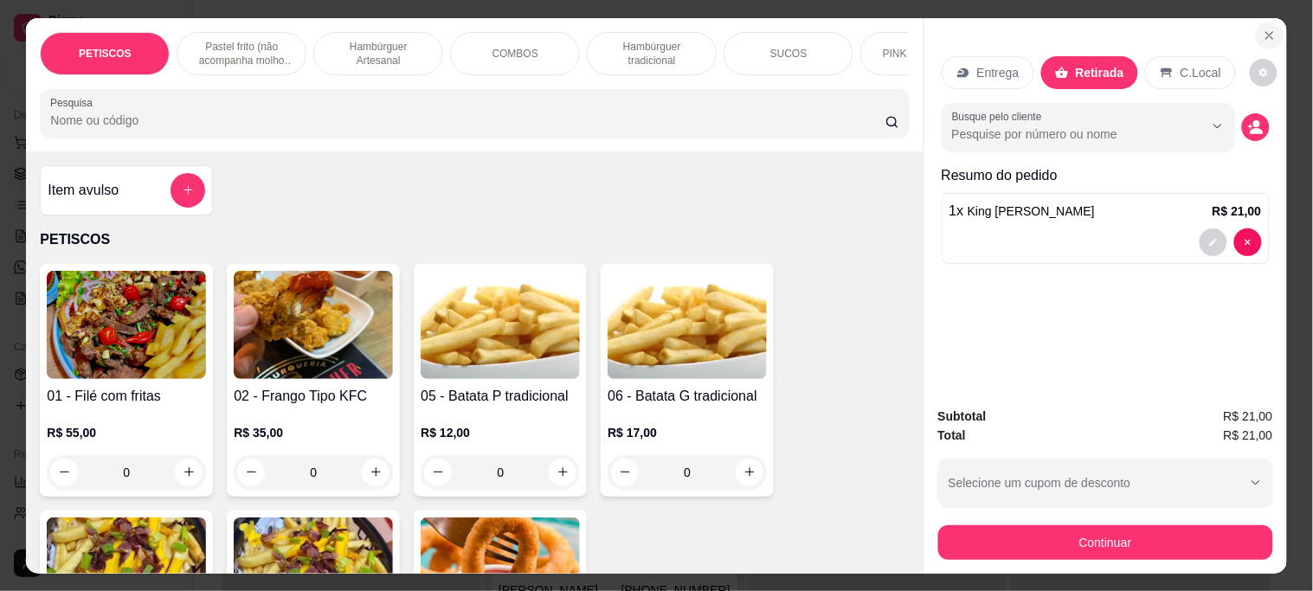
click at [1263, 29] on icon "Close" at bounding box center [1270, 36] width 14 height 14
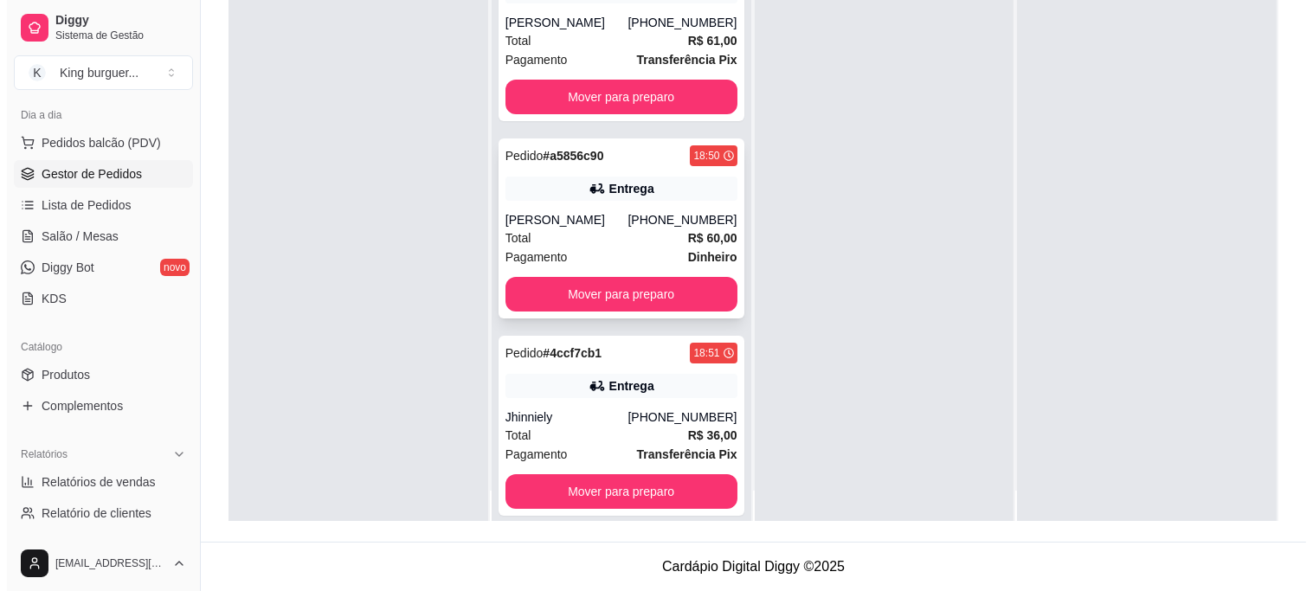
scroll to position [48, 0]
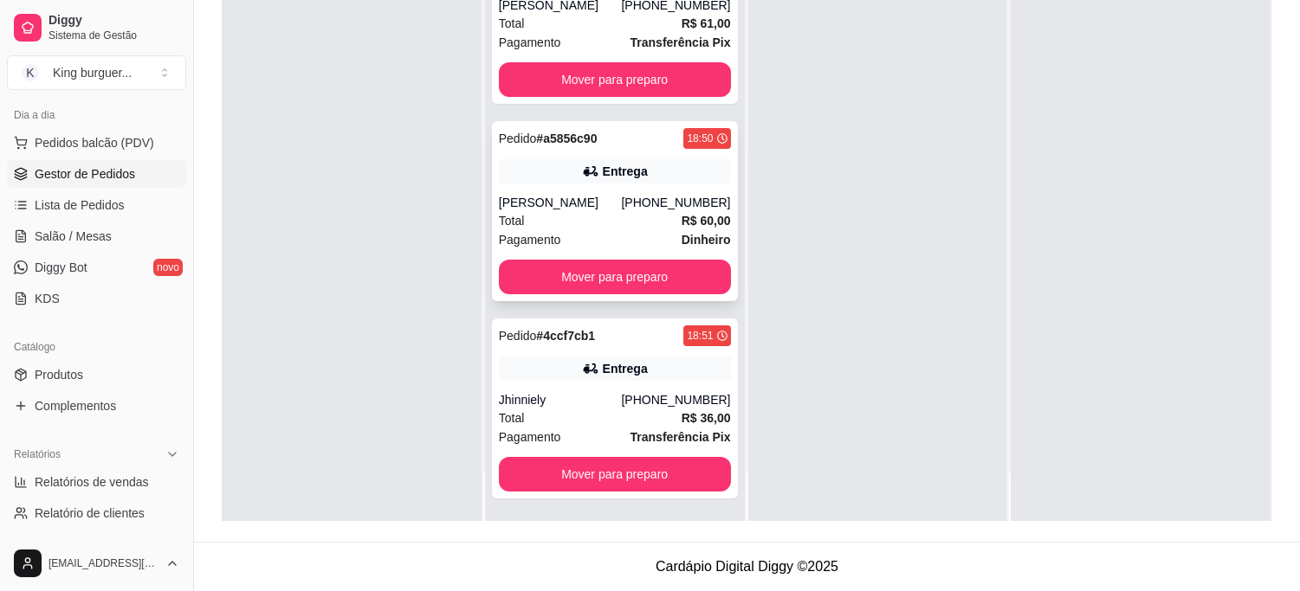
click at [633, 194] on div "[PHONE_NUMBER]" at bounding box center [675, 202] width 109 height 17
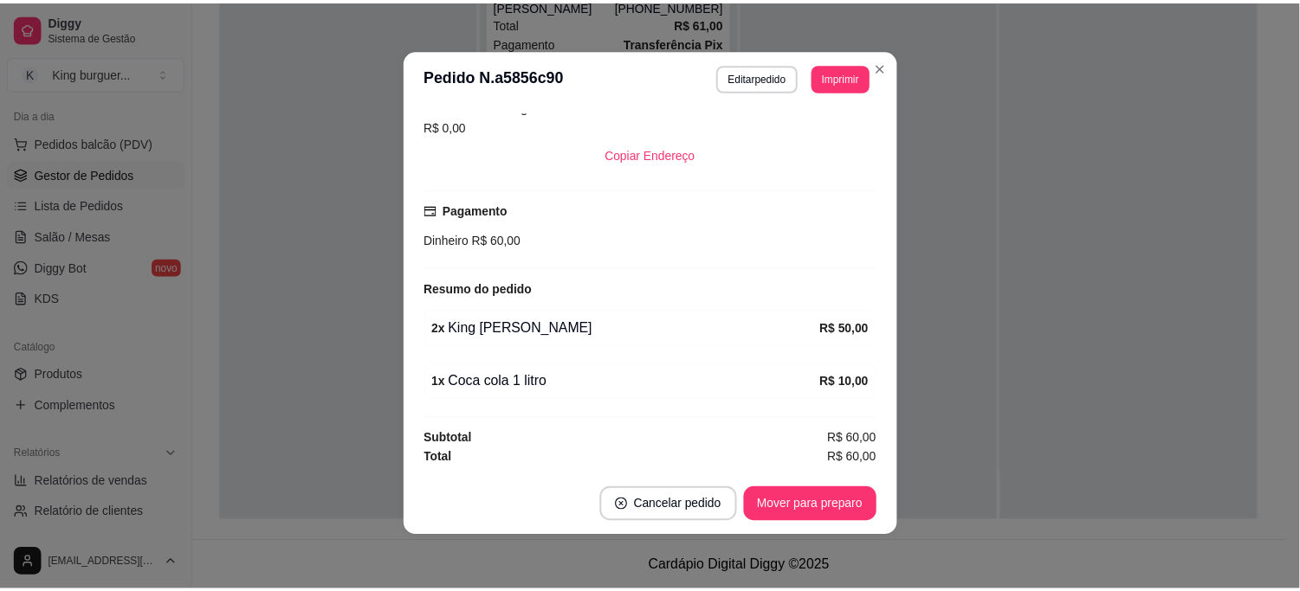
scroll to position [3, 0]
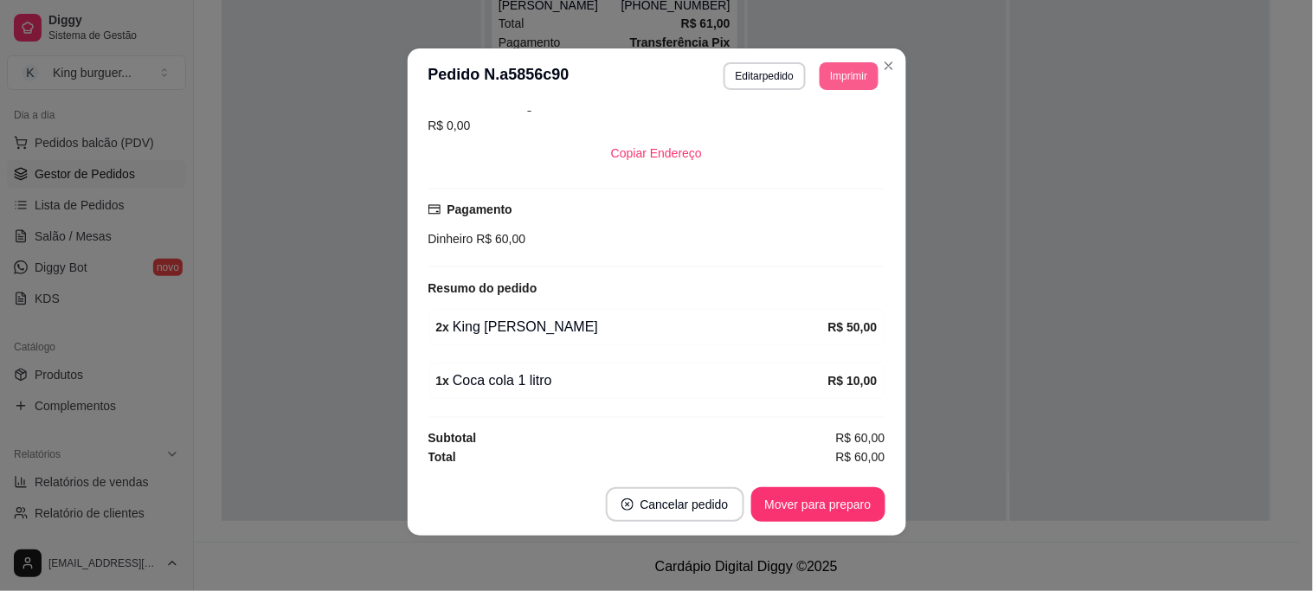
click at [842, 78] on button "Imprimir" at bounding box center [849, 76] width 58 height 28
click at [823, 134] on button "IMPRESSORA" at bounding box center [811, 138] width 126 height 28
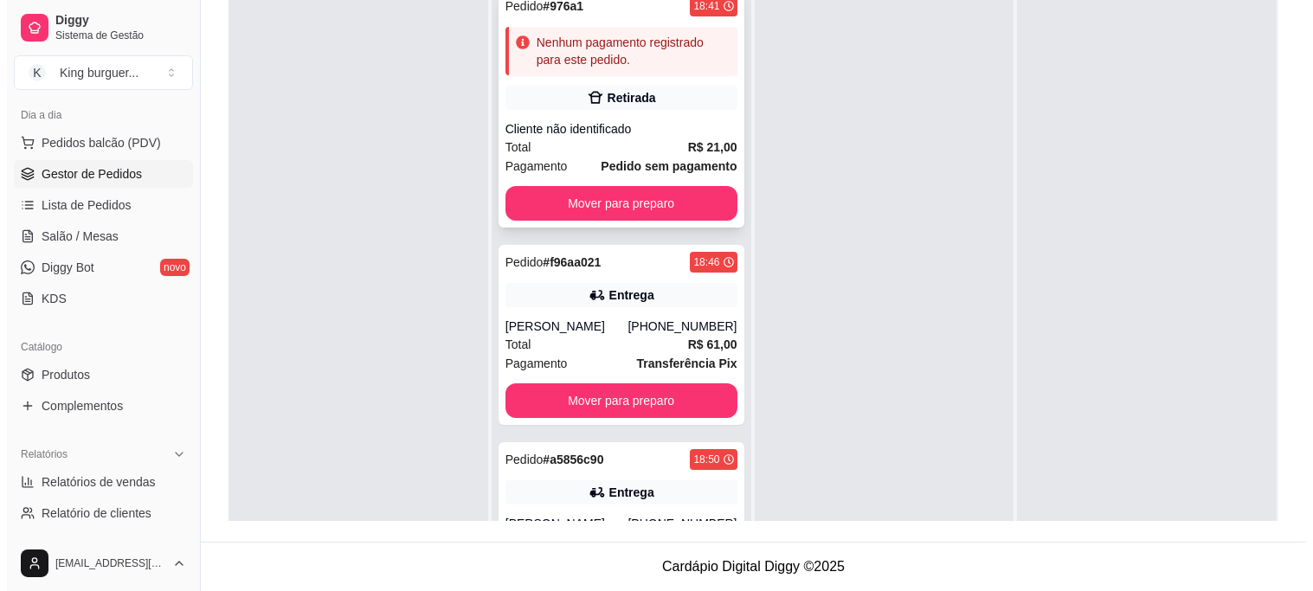
scroll to position [0, 0]
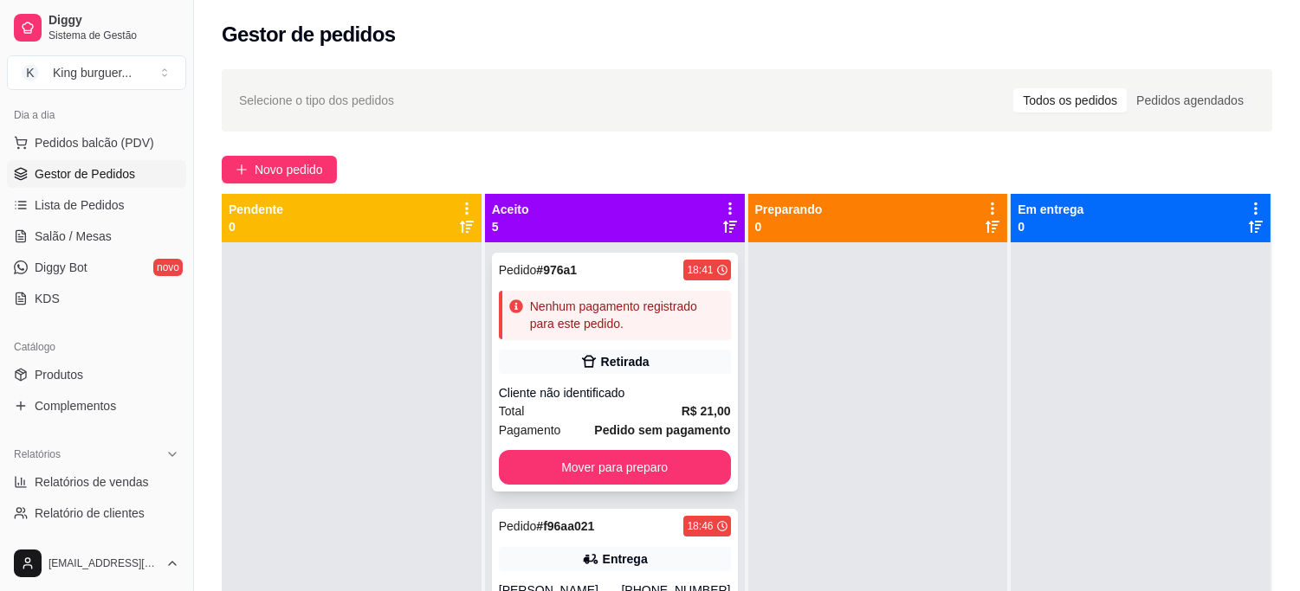
click at [629, 347] on div "Pedido # 976a1 18:41 Nenhum pagamento registrado para este pedido. Retirada Cli…" at bounding box center [615, 372] width 246 height 239
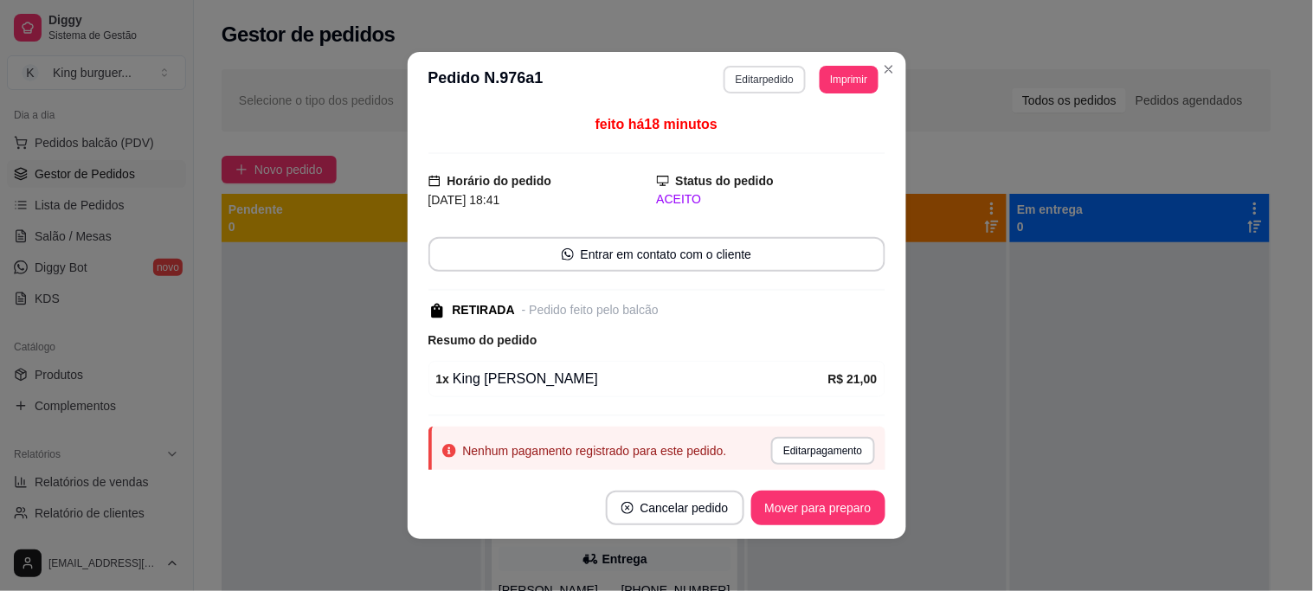
click at [769, 81] on button "Editar pedido" at bounding box center [765, 80] width 82 height 28
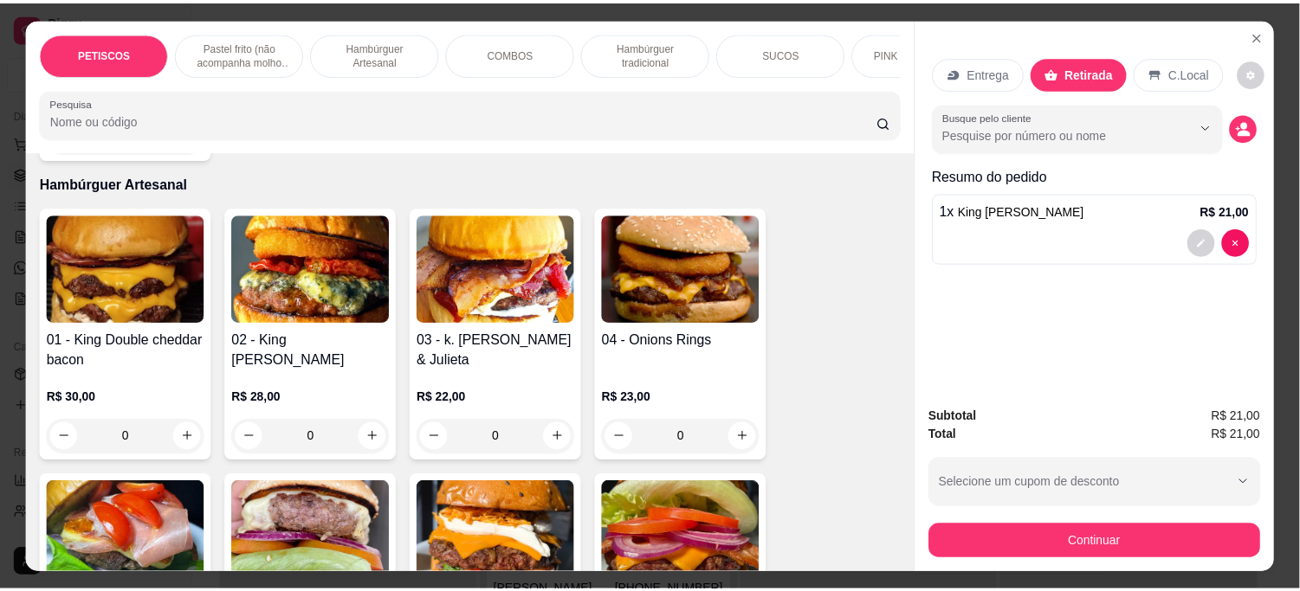
scroll to position [1732, 0]
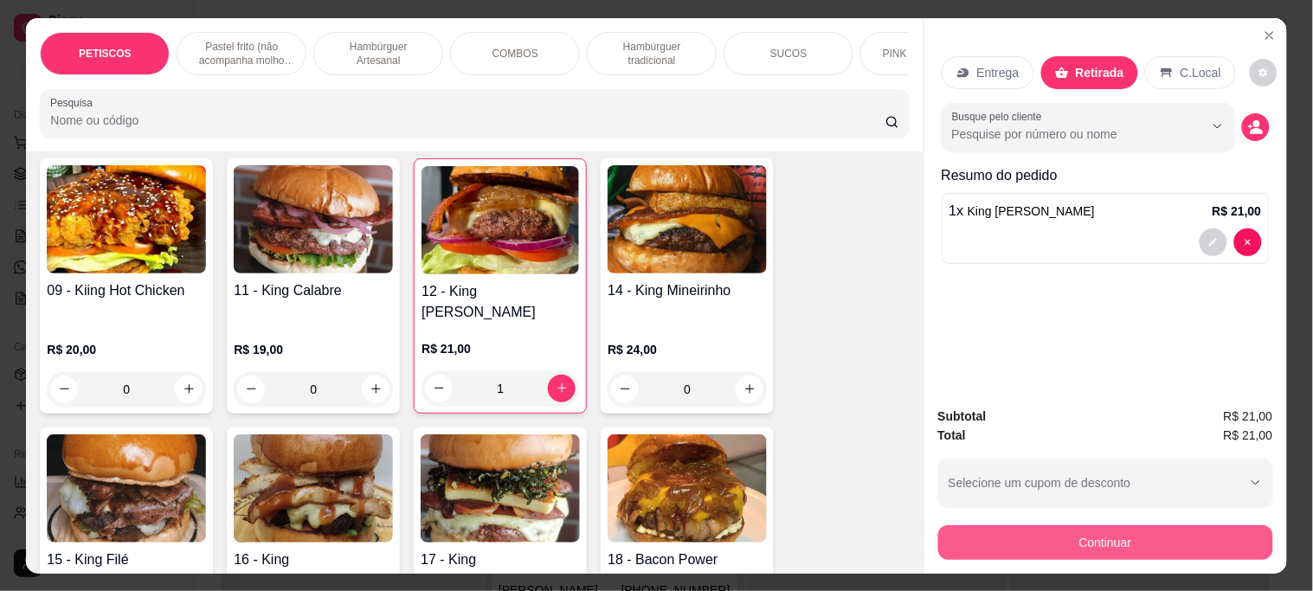
click at [967, 535] on button "Continuar" at bounding box center [1105, 543] width 335 height 35
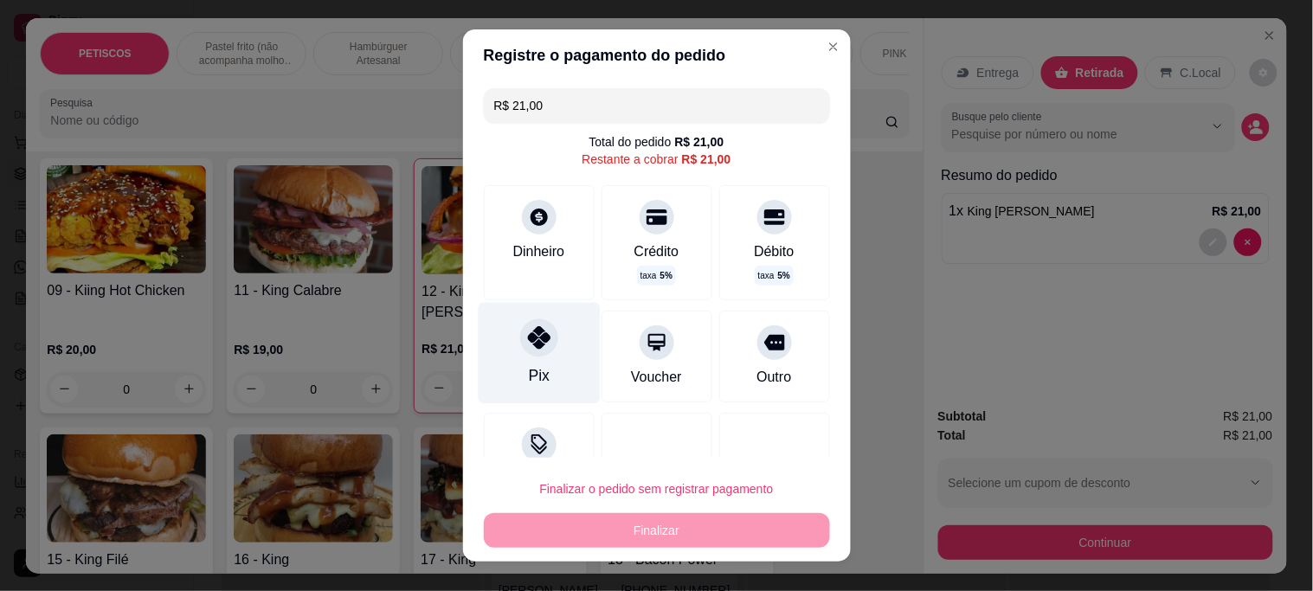
click at [533, 340] on icon at bounding box center [538, 337] width 23 height 23
type input "R$ 0,00"
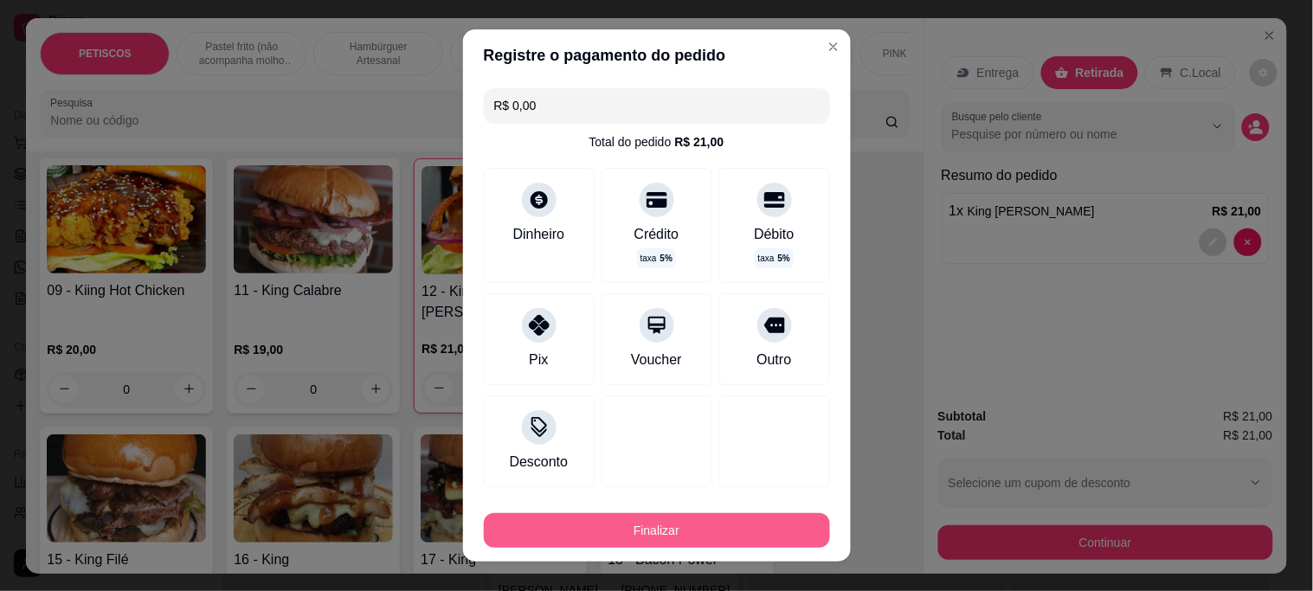
click at [637, 518] on button "Finalizar" at bounding box center [657, 530] width 346 height 35
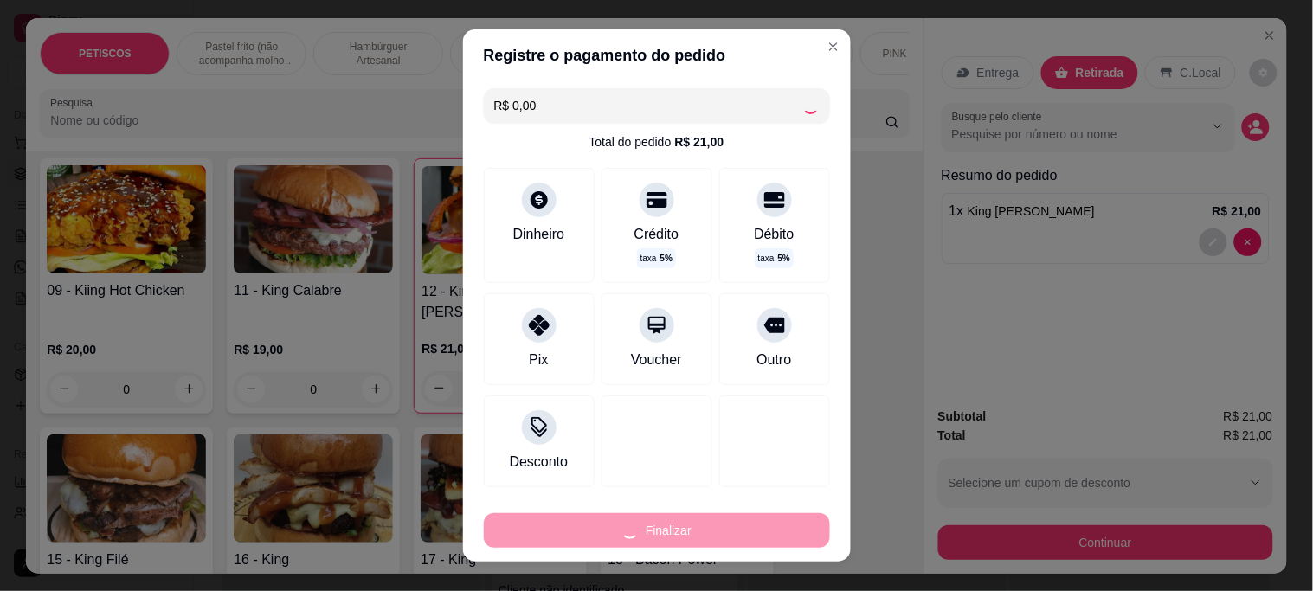
type input "0"
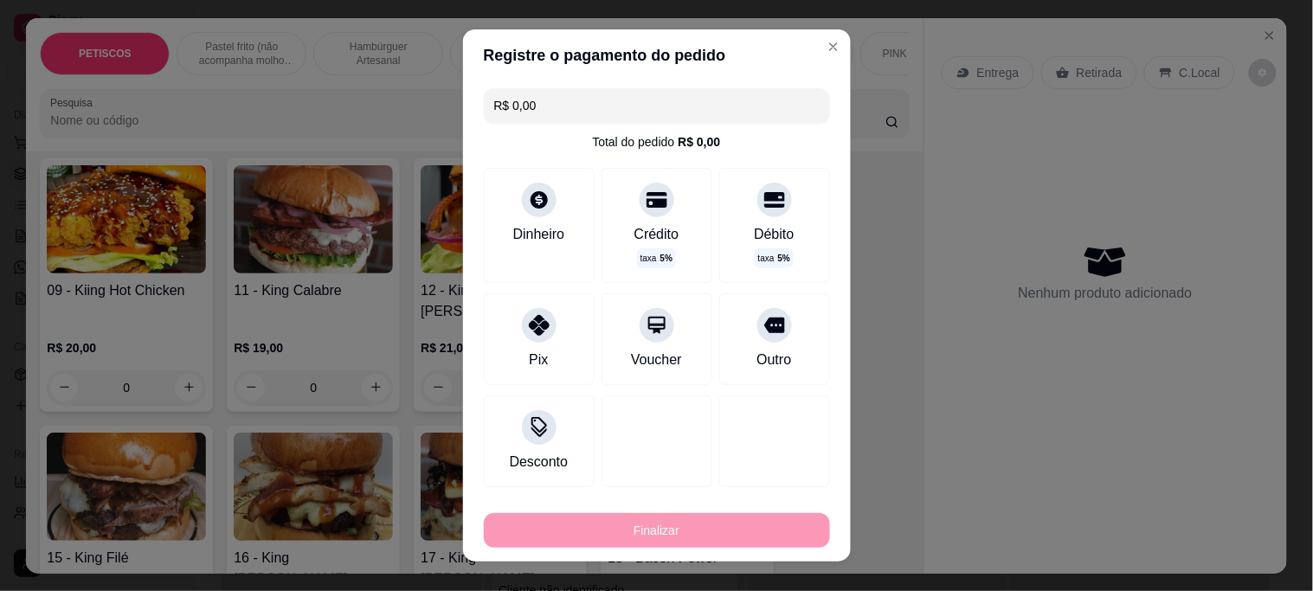
type input "-R$ 21,00"
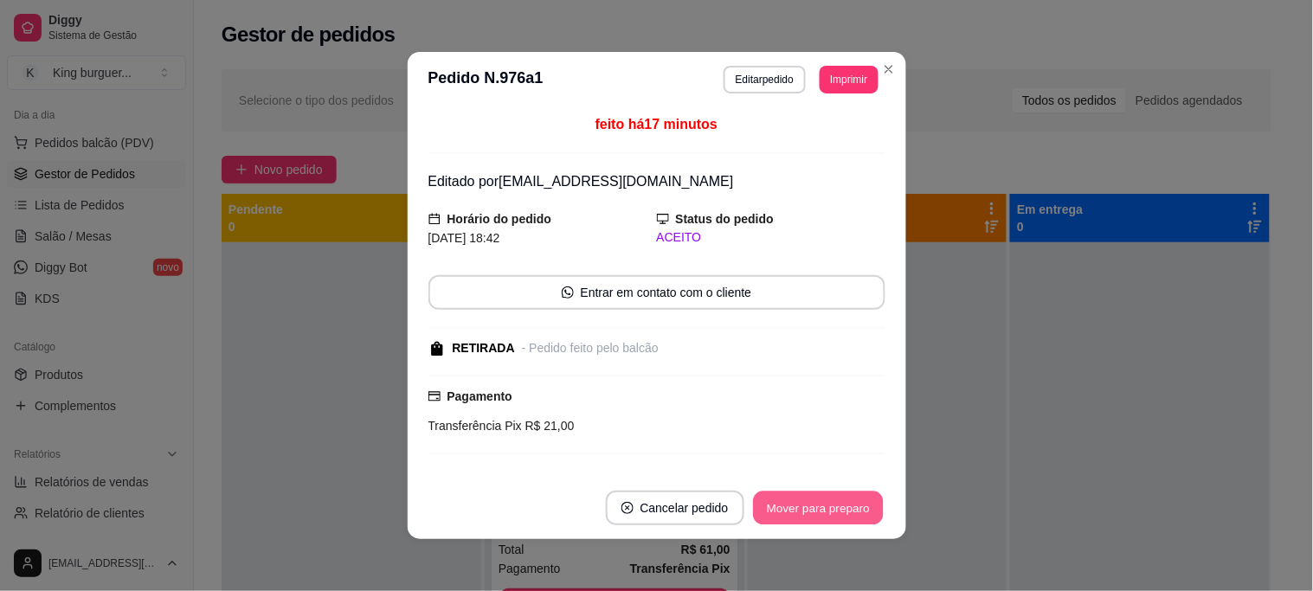
click at [784, 512] on button "Mover para preparo" at bounding box center [818, 509] width 130 height 34
click at [784, 512] on div "Mover para preparo" at bounding box center [818, 508] width 134 height 35
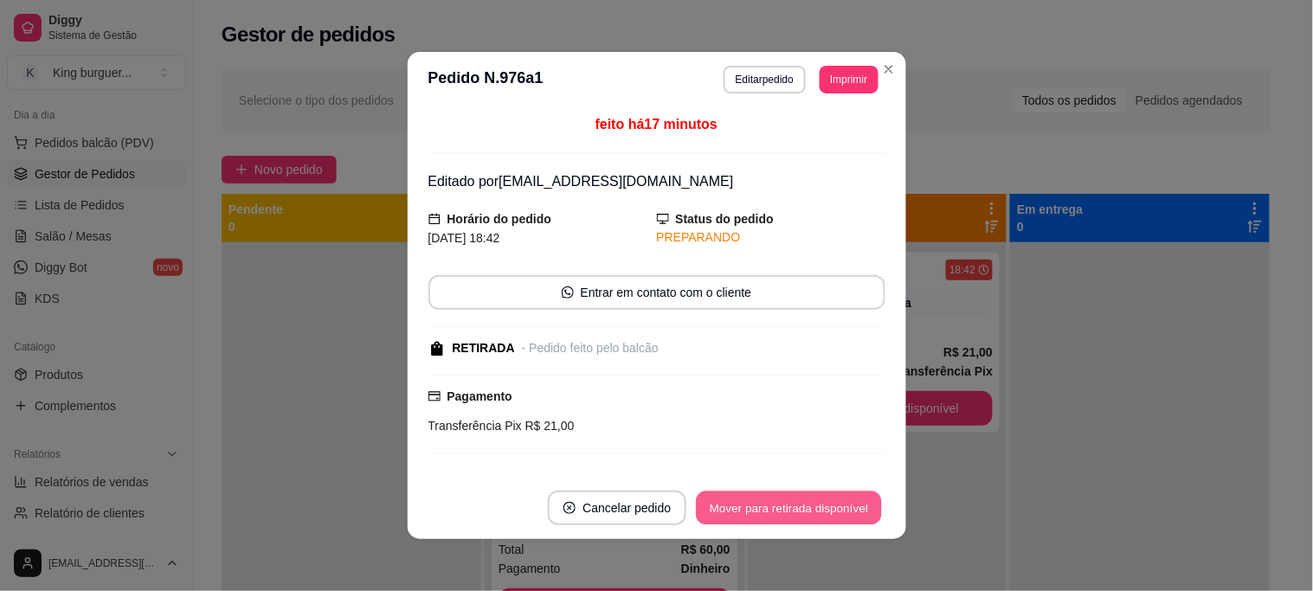
click at [784, 512] on button "Mover para retirada disponível" at bounding box center [789, 509] width 185 height 34
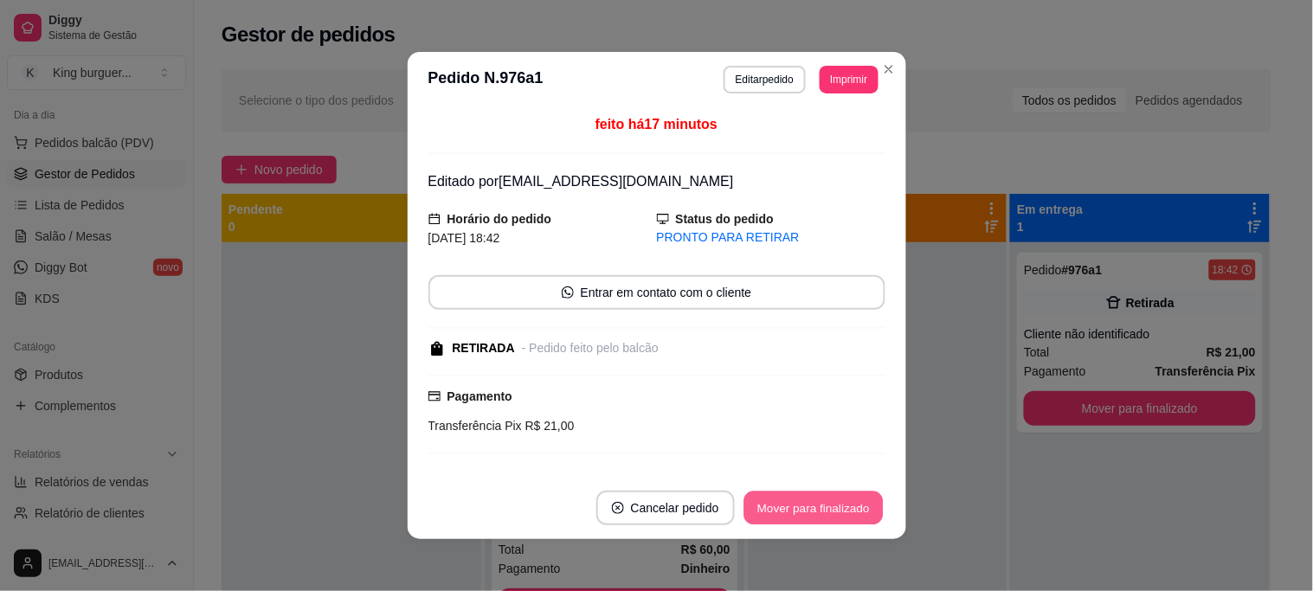
click at [784, 512] on button "Mover para finalizado" at bounding box center [813, 509] width 139 height 34
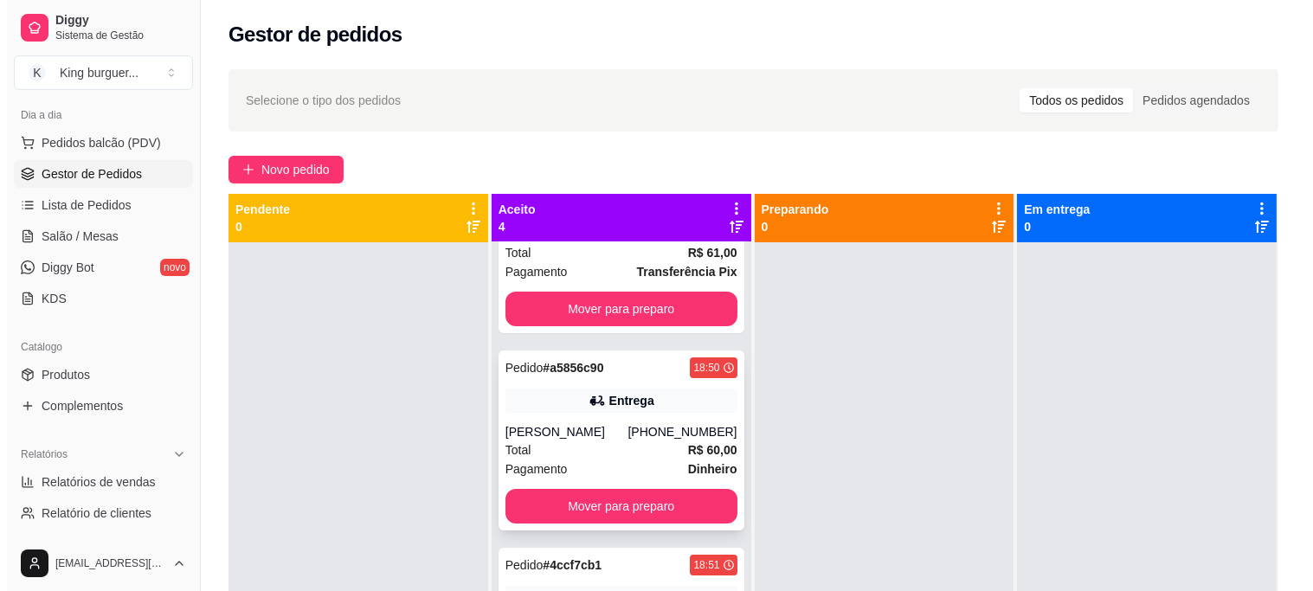
scroll to position [0, 0]
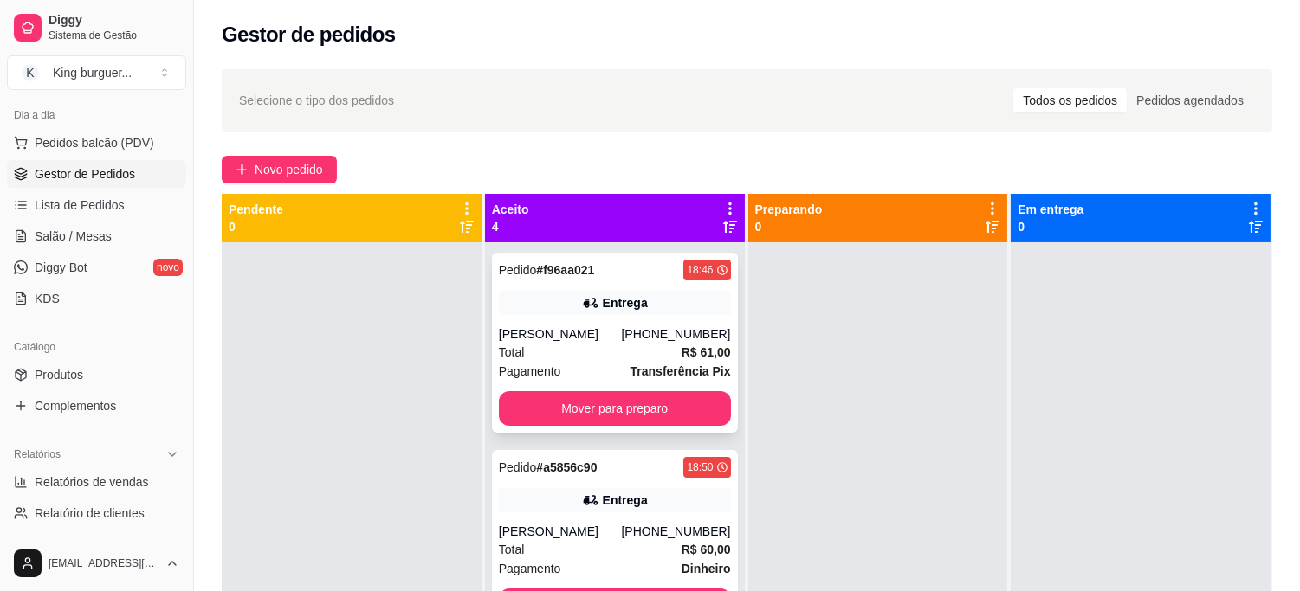
click at [649, 316] on div "Pedido # f96aa021 18:46 Entrega [PERSON_NAME] [PHONE_NUMBER] Total R$ 61,00 Pag…" at bounding box center [615, 343] width 246 height 180
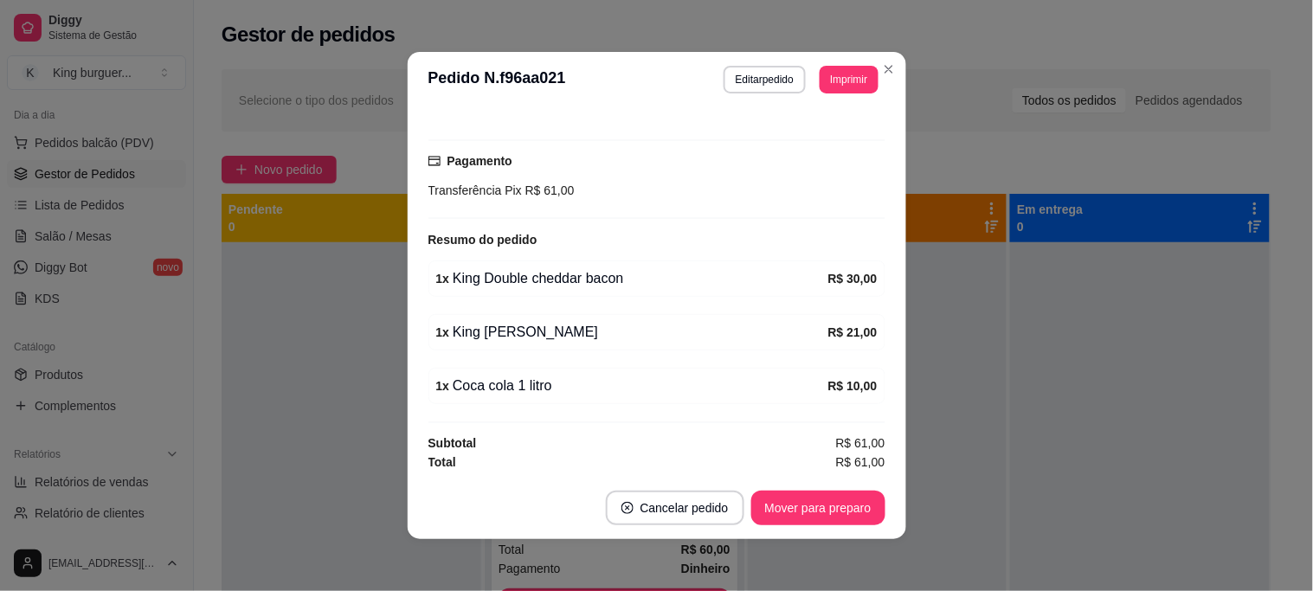
scroll to position [427, 0]
click at [816, 521] on button "Mover para preparo" at bounding box center [818, 508] width 134 height 35
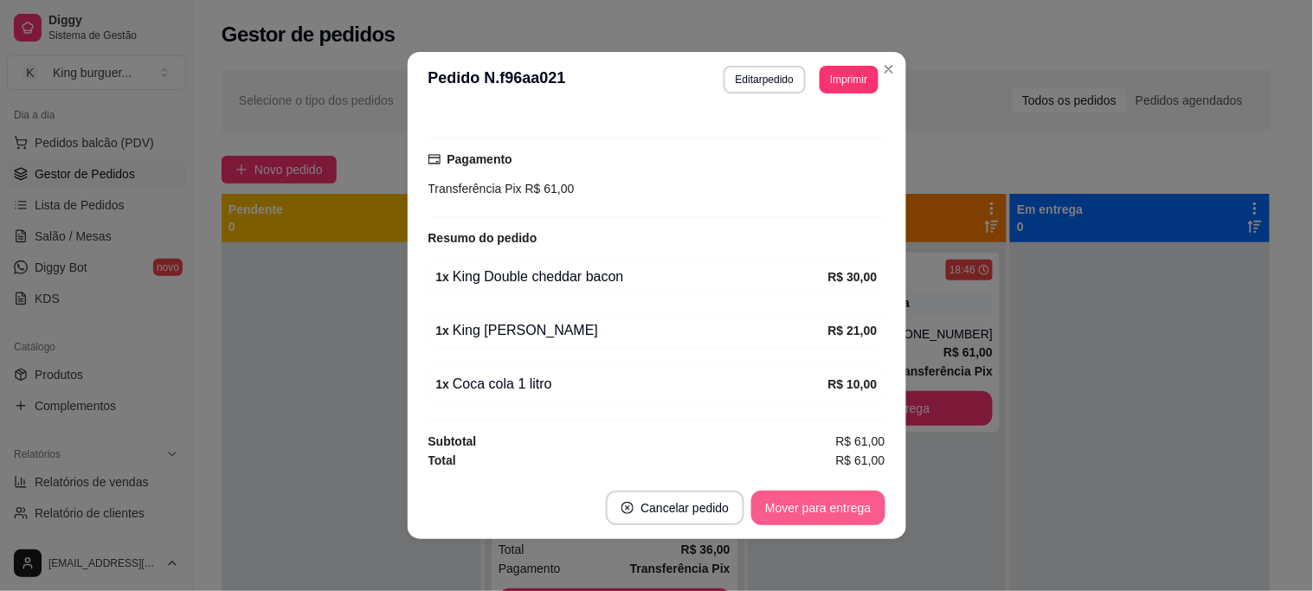
click at [823, 518] on button "Mover para entrega" at bounding box center [817, 508] width 133 height 35
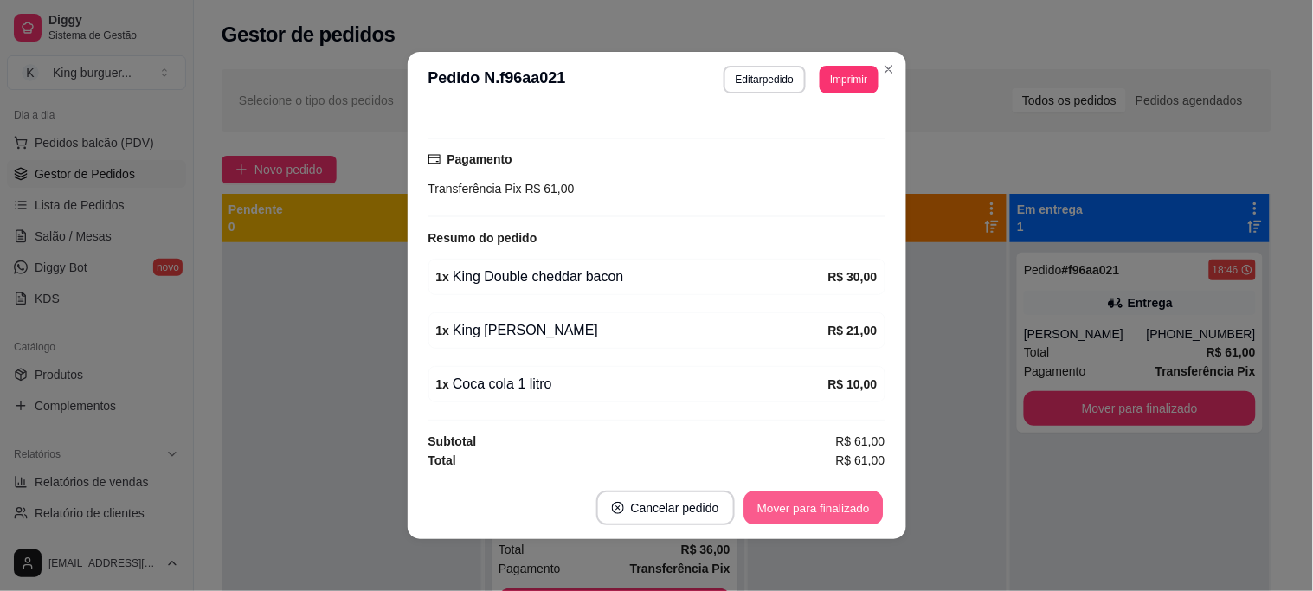
click at [823, 518] on button "Mover para finalizado" at bounding box center [813, 509] width 139 height 34
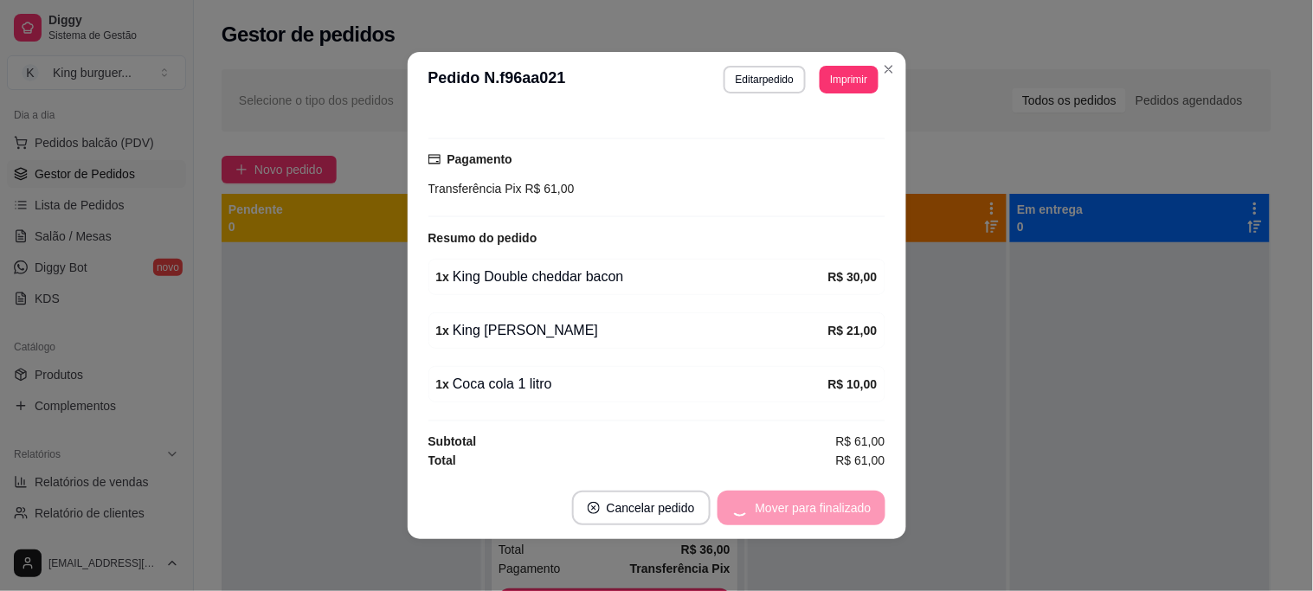
scroll to position [386, 0]
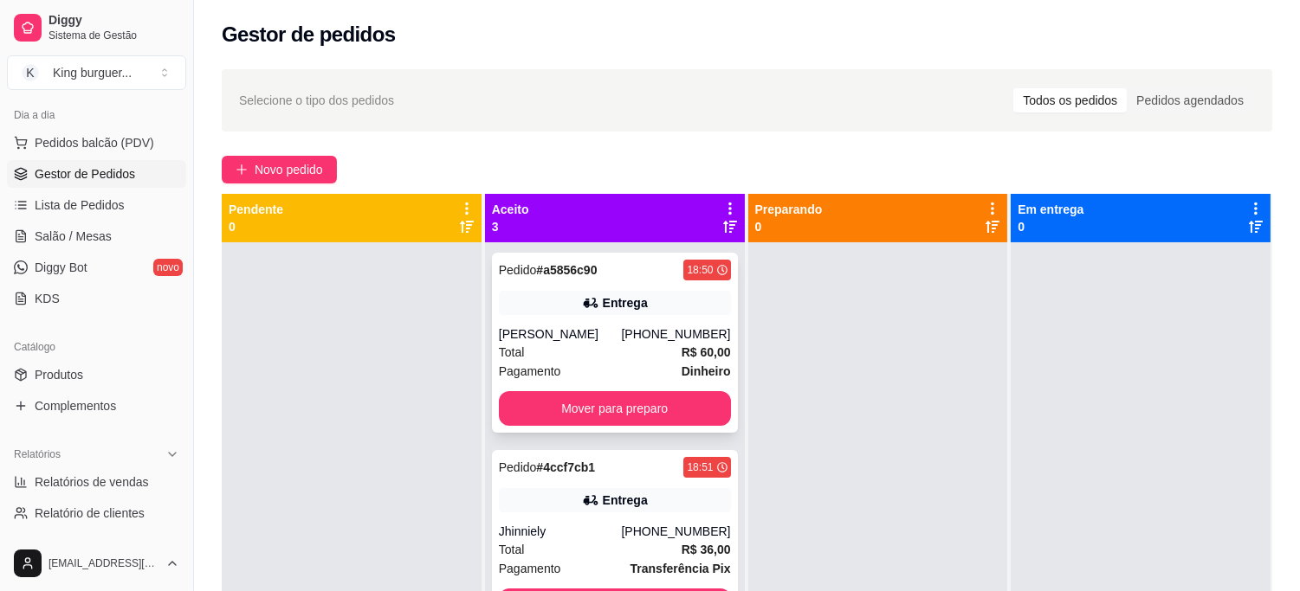
click at [642, 349] on div "Total R$ 60,00" at bounding box center [615, 352] width 232 height 19
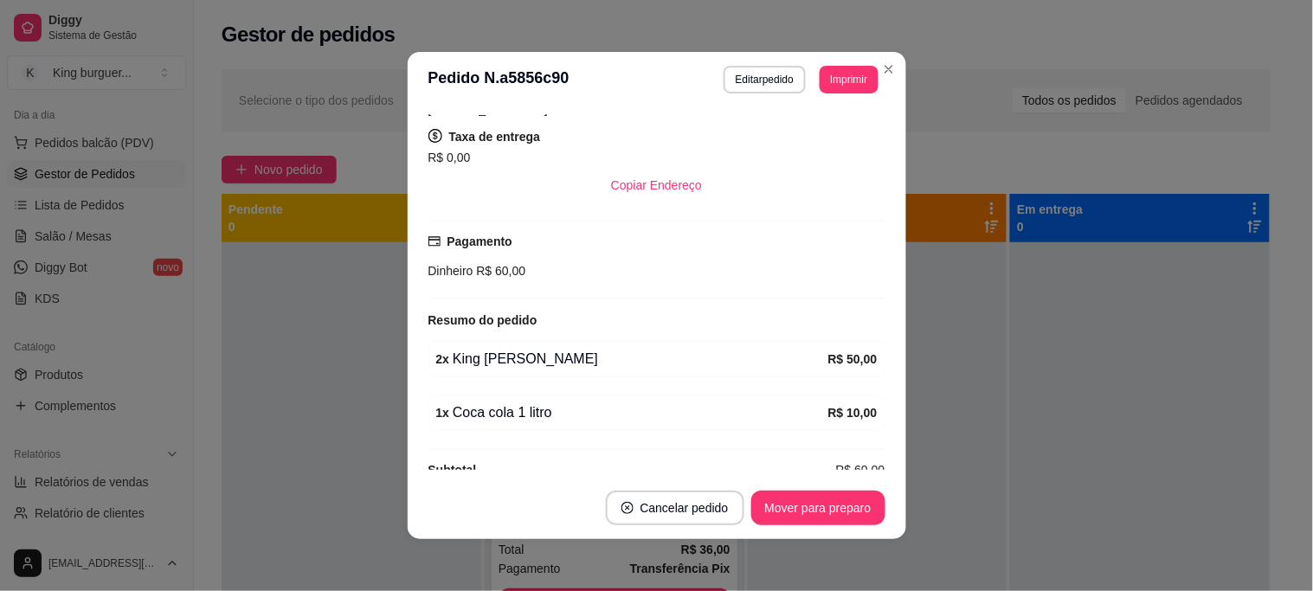
scroll to position [373, 0]
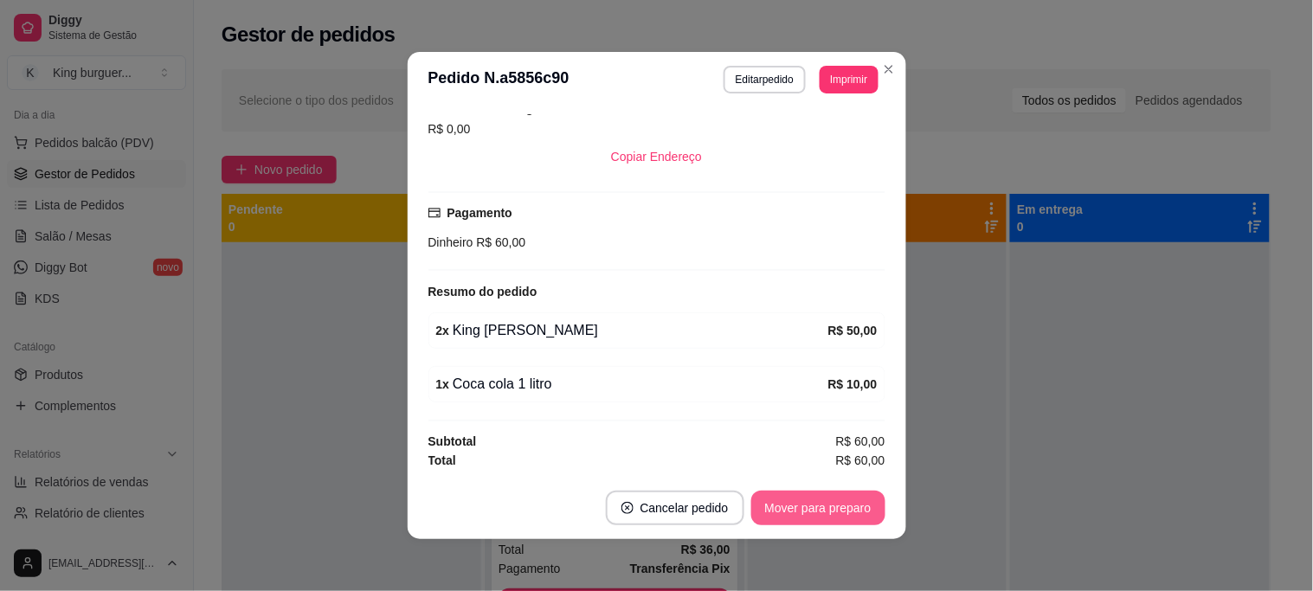
click at [809, 516] on button "Mover para preparo" at bounding box center [818, 508] width 134 height 35
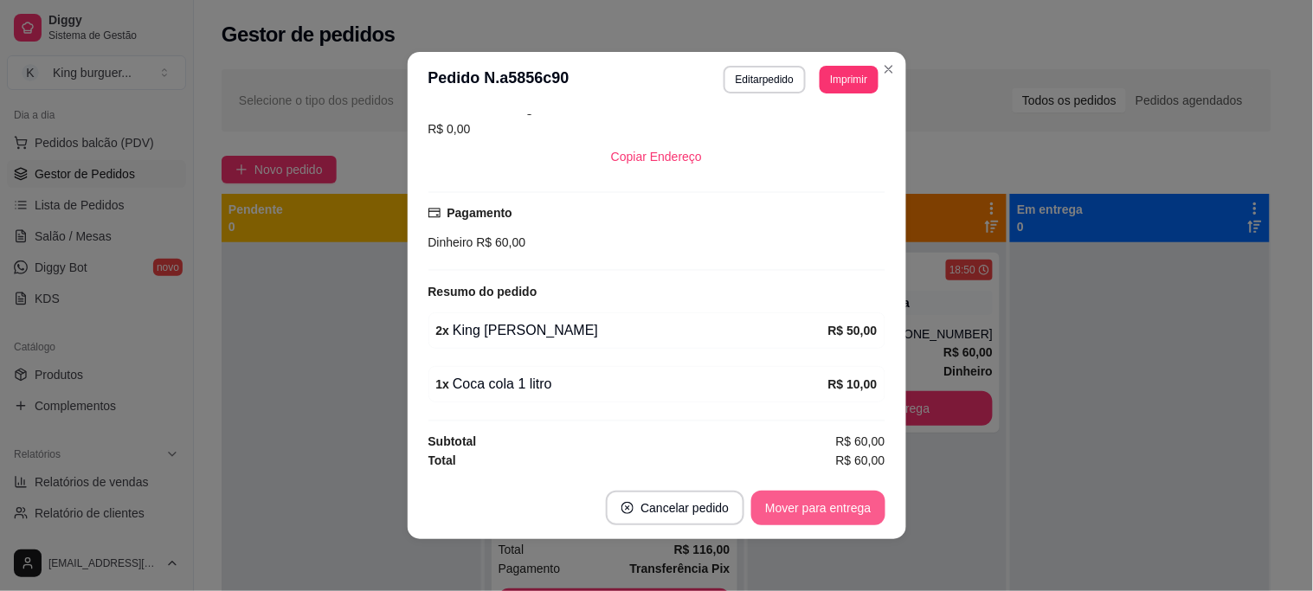
click at [809, 517] on button "Mover para entrega" at bounding box center [817, 508] width 133 height 35
click at [809, 519] on div "Mover para entrega" at bounding box center [817, 508] width 133 height 35
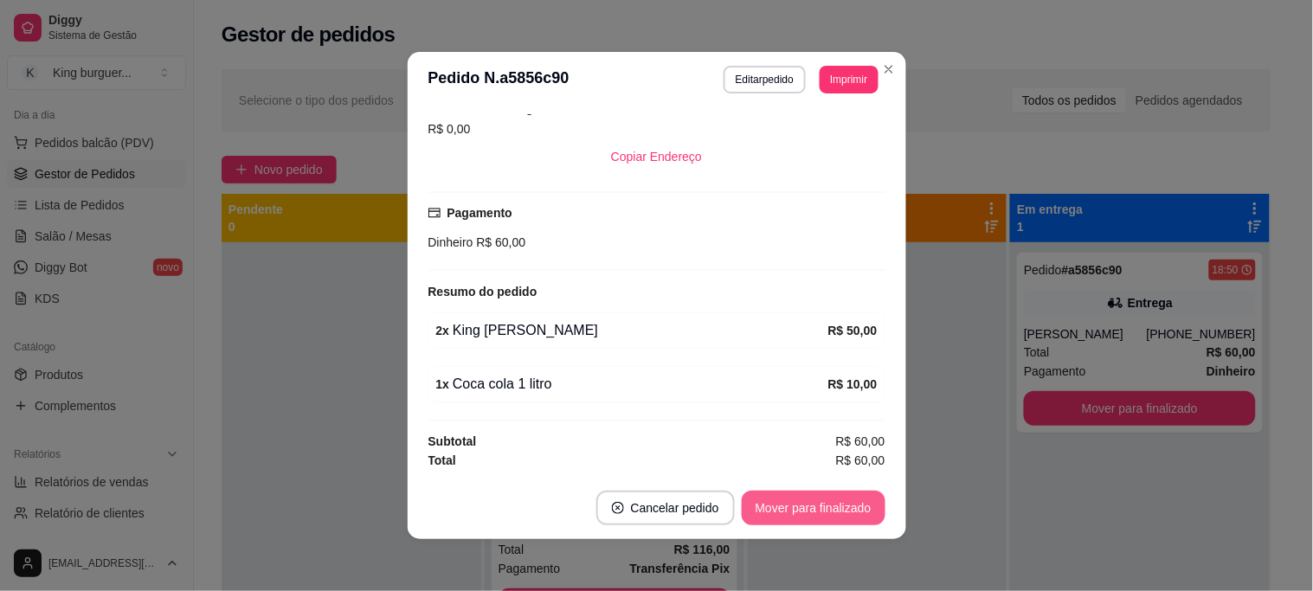
click at [837, 511] on button "Mover para finalizado" at bounding box center [814, 508] width 144 height 35
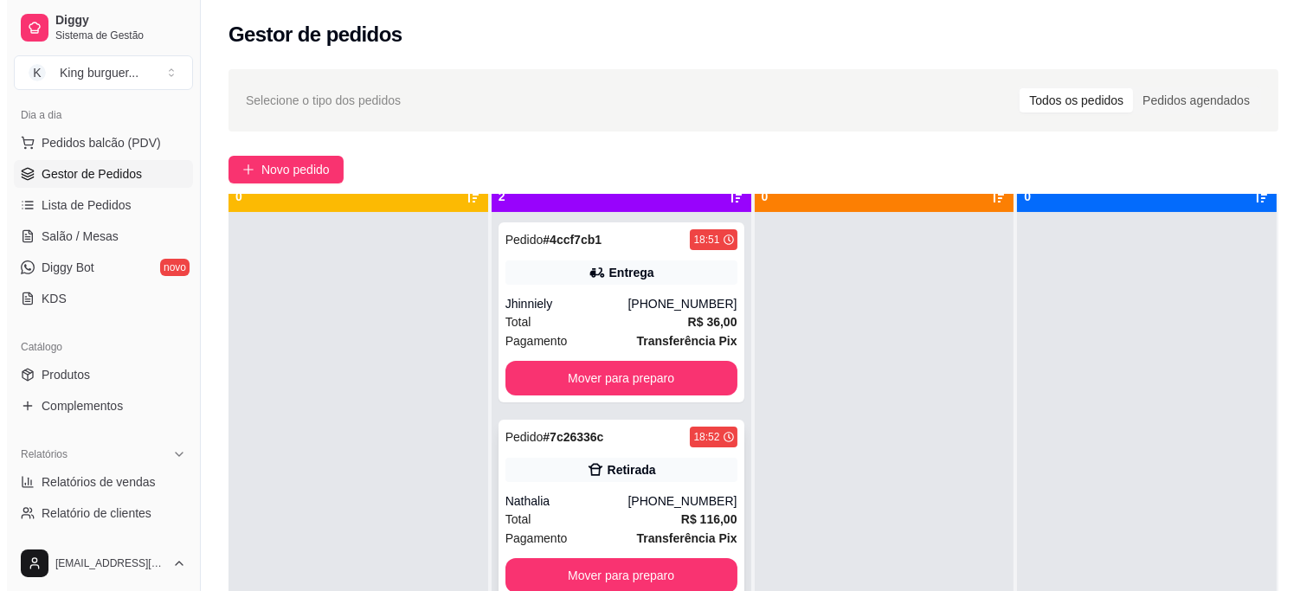
scroll to position [48, 0]
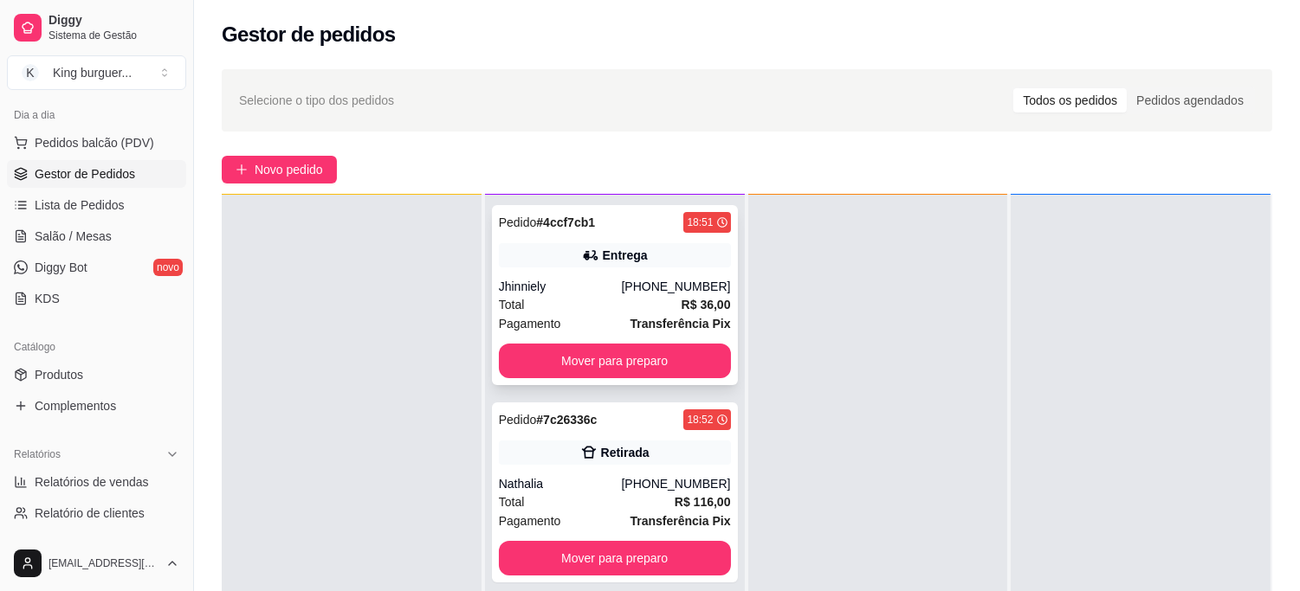
click at [621, 280] on div "Jhinniely" at bounding box center [560, 286] width 123 height 17
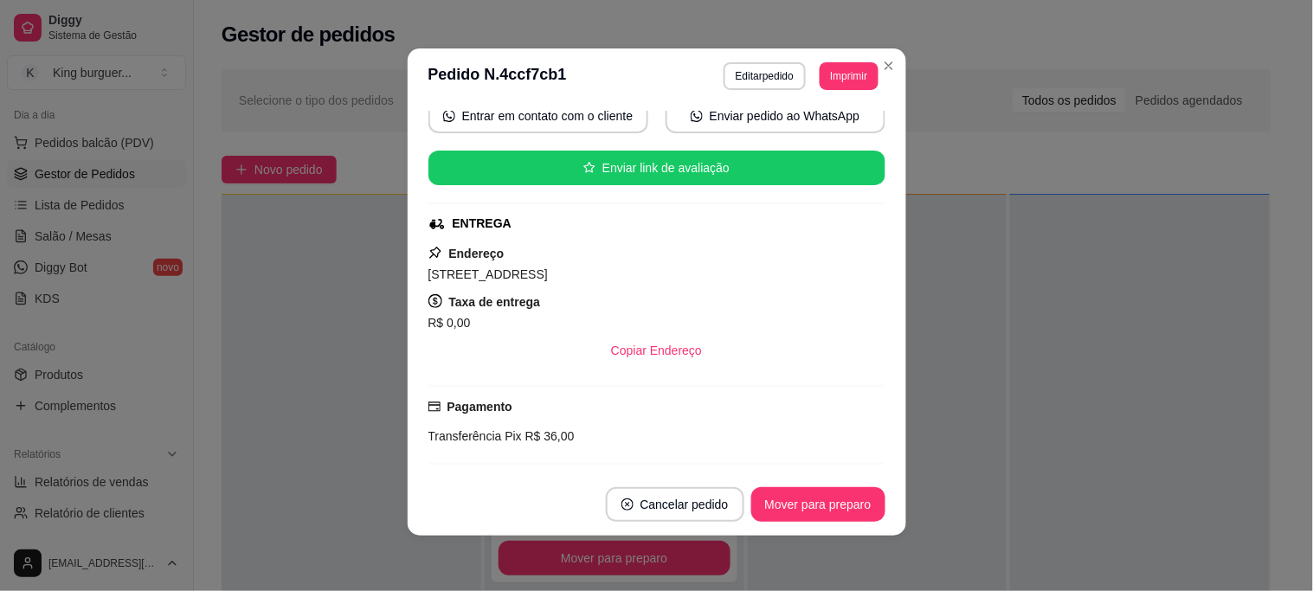
scroll to position [373, 0]
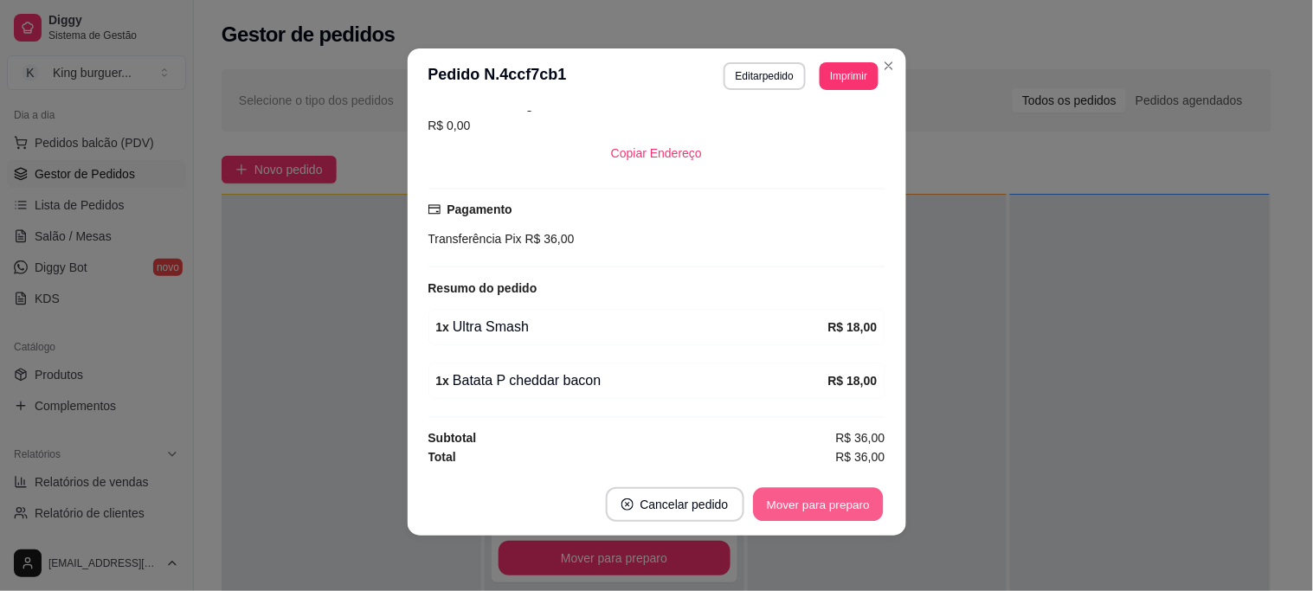
click at [773, 506] on button "Mover para preparo" at bounding box center [818, 505] width 130 height 34
click at [774, 506] on div "Mover para preparo" at bounding box center [818, 504] width 134 height 35
click at [774, 506] on div "Mover para preparo" at bounding box center [806, 504] width 158 height 35
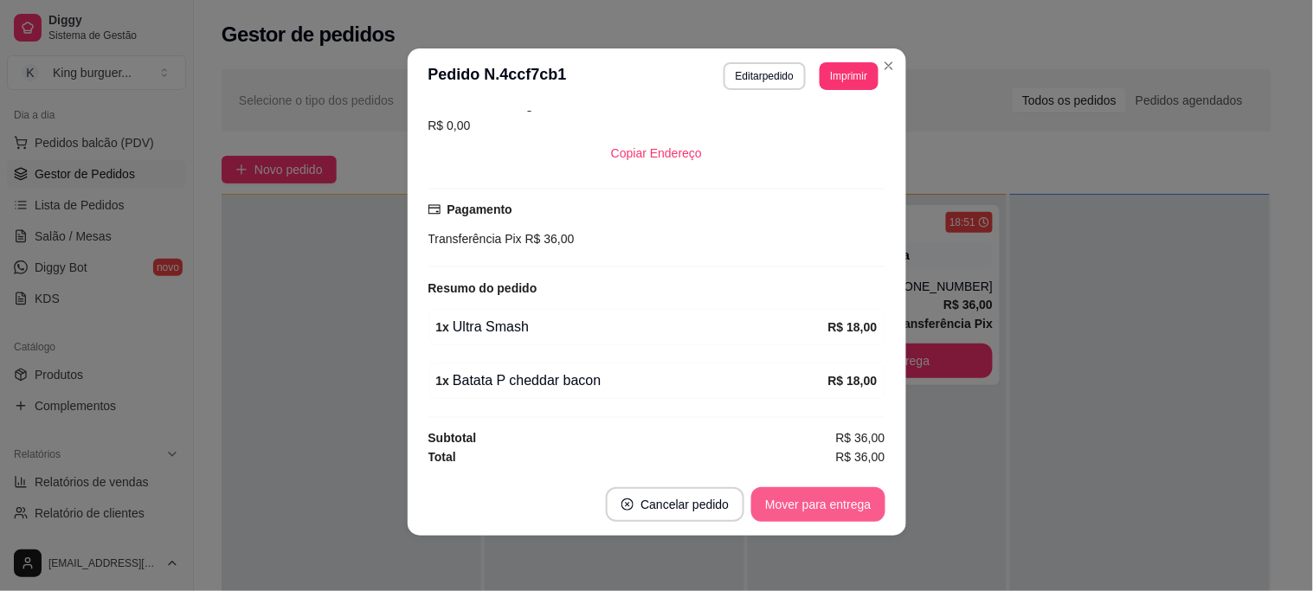
click at [774, 506] on button "Mover para entrega" at bounding box center [817, 504] width 133 height 35
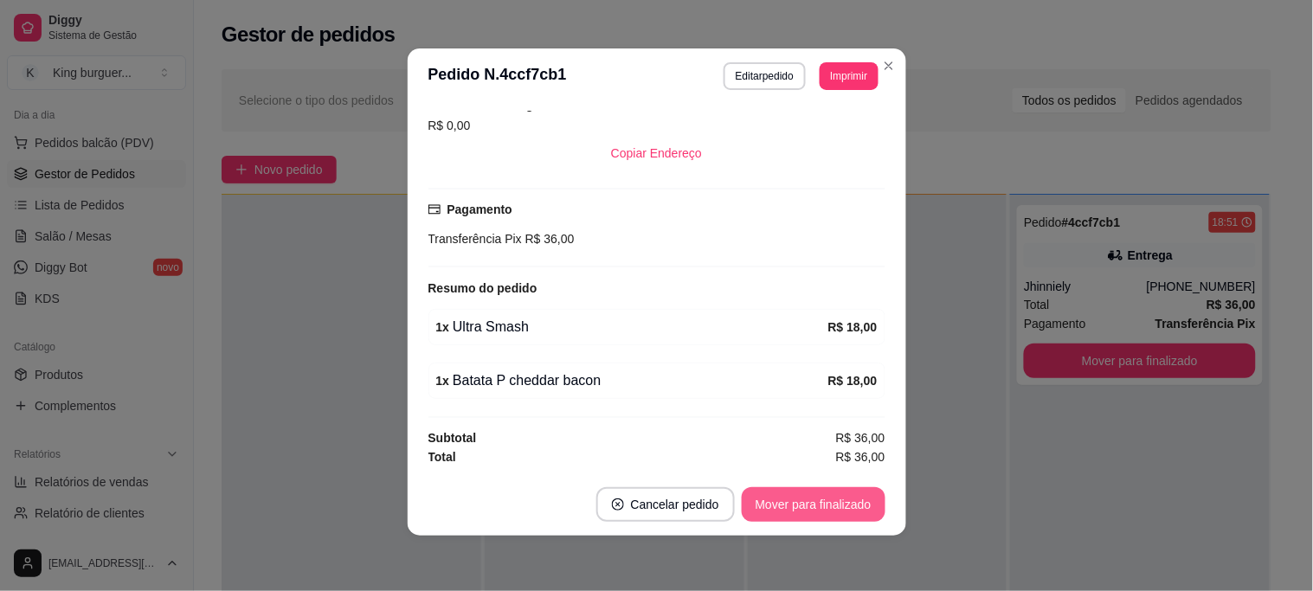
click at [823, 506] on button "Mover para finalizado" at bounding box center [814, 504] width 144 height 35
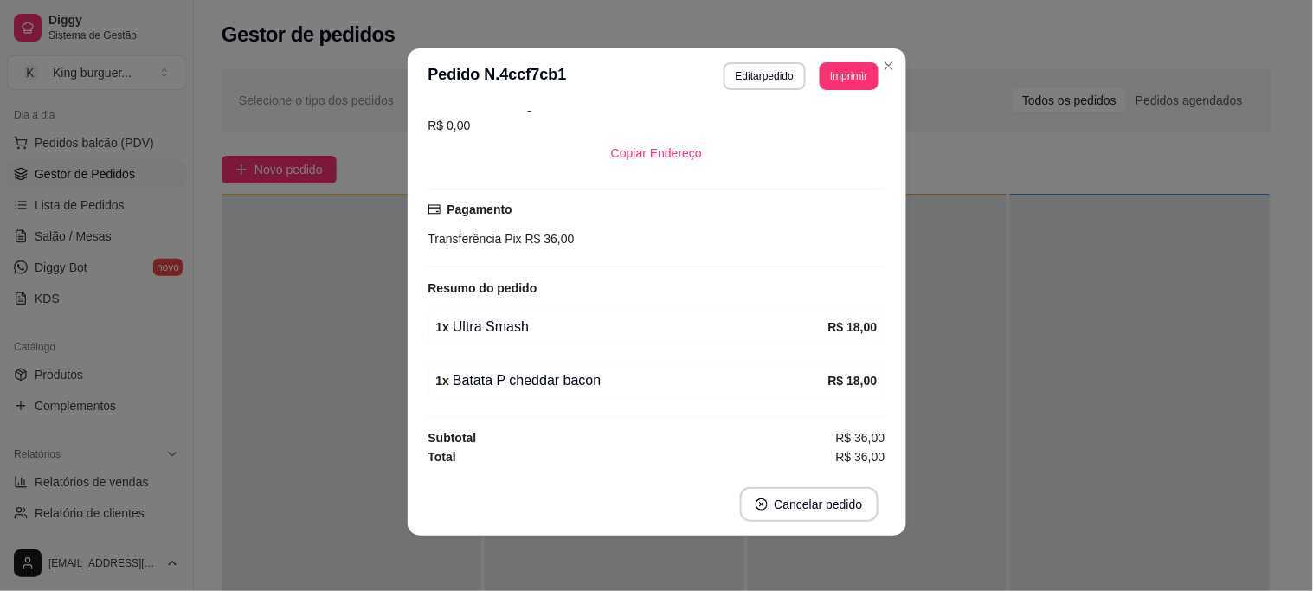
scroll to position [332, 0]
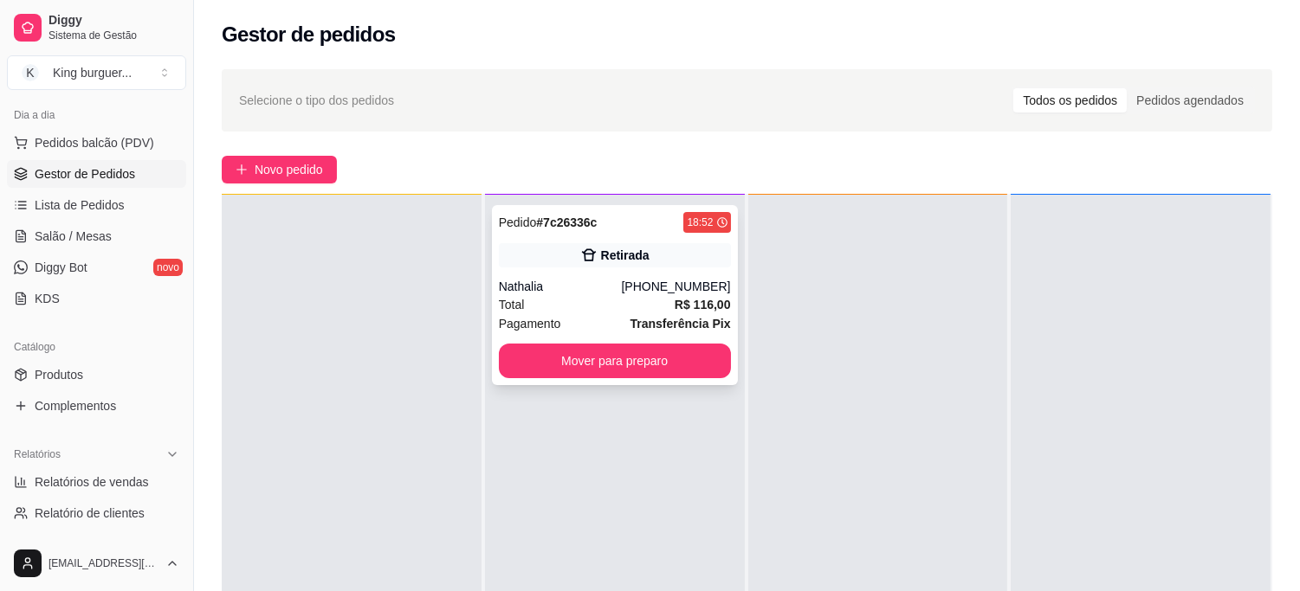
click at [532, 290] on div "Nathalia" at bounding box center [560, 286] width 123 height 17
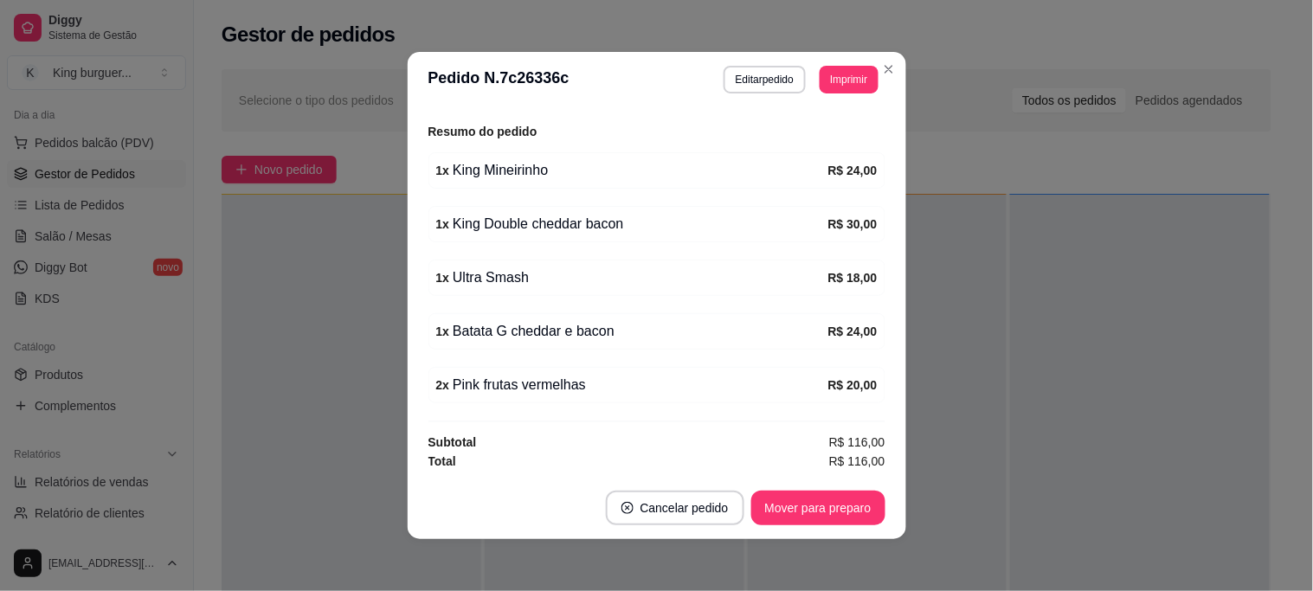
scroll to position [399, 0]
click at [806, 507] on button "Mover para preparo" at bounding box center [818, 508] width 134 height 35
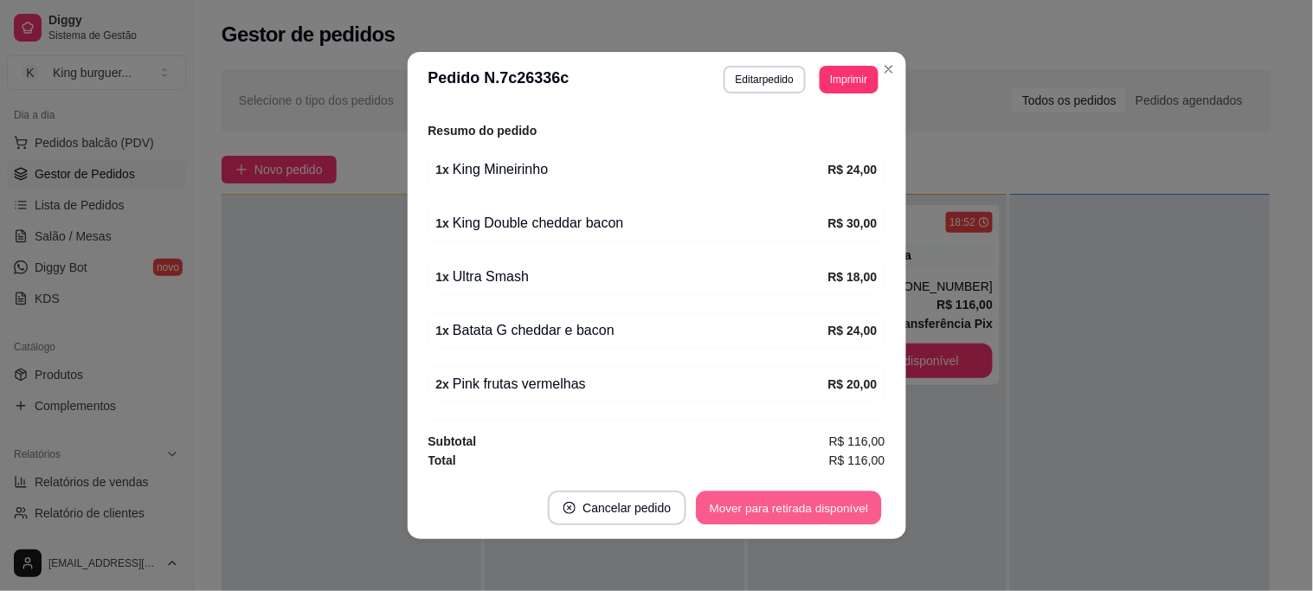
click at [807, 509] on button "Mover para retirada disponível" at bounding box center [789, 509] width 185 height 34
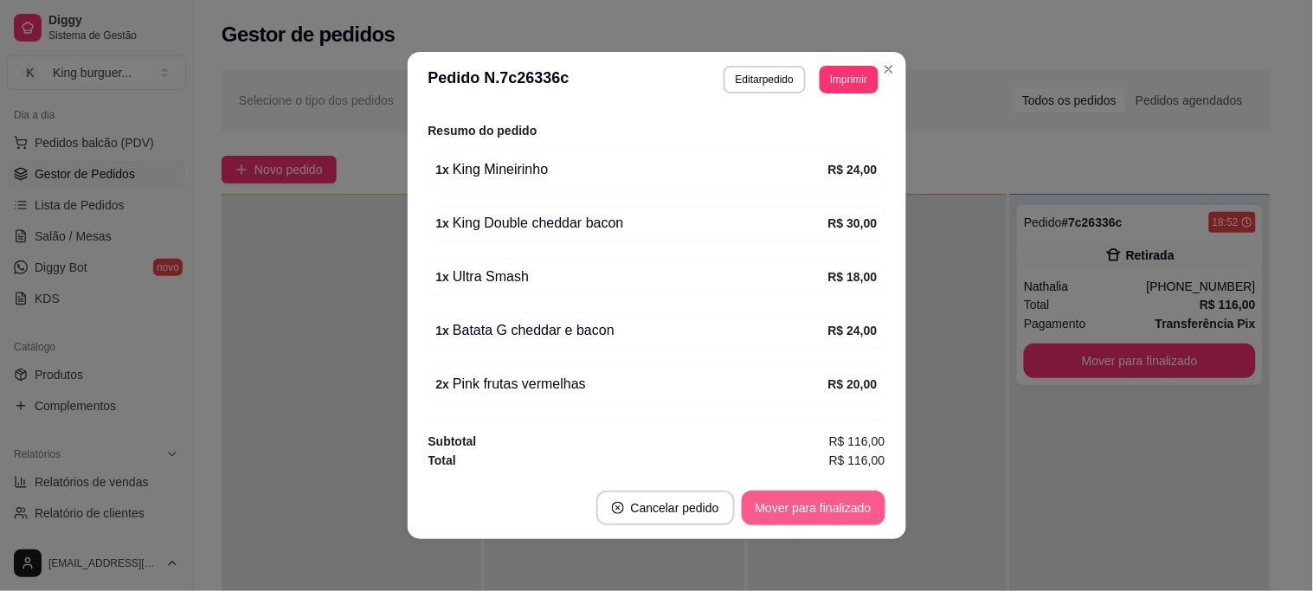
click at [816, 513] on button "Mover para finalizado" at bounding box center [814, 508] width 144 height 35
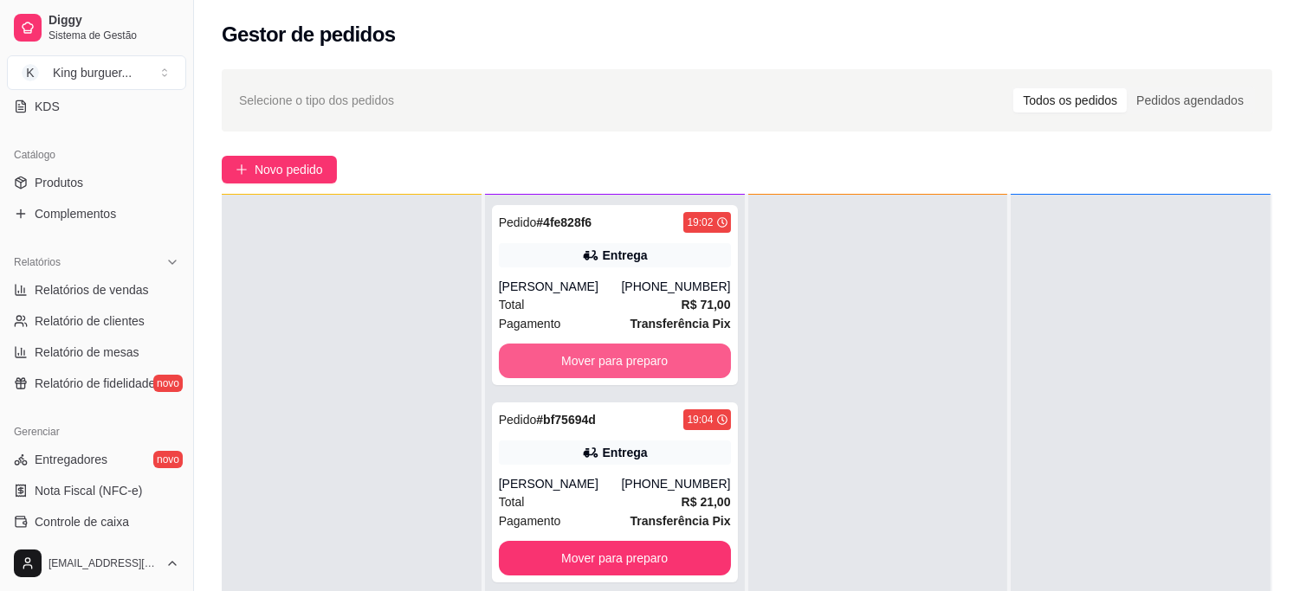
scroll to position [264, 0]
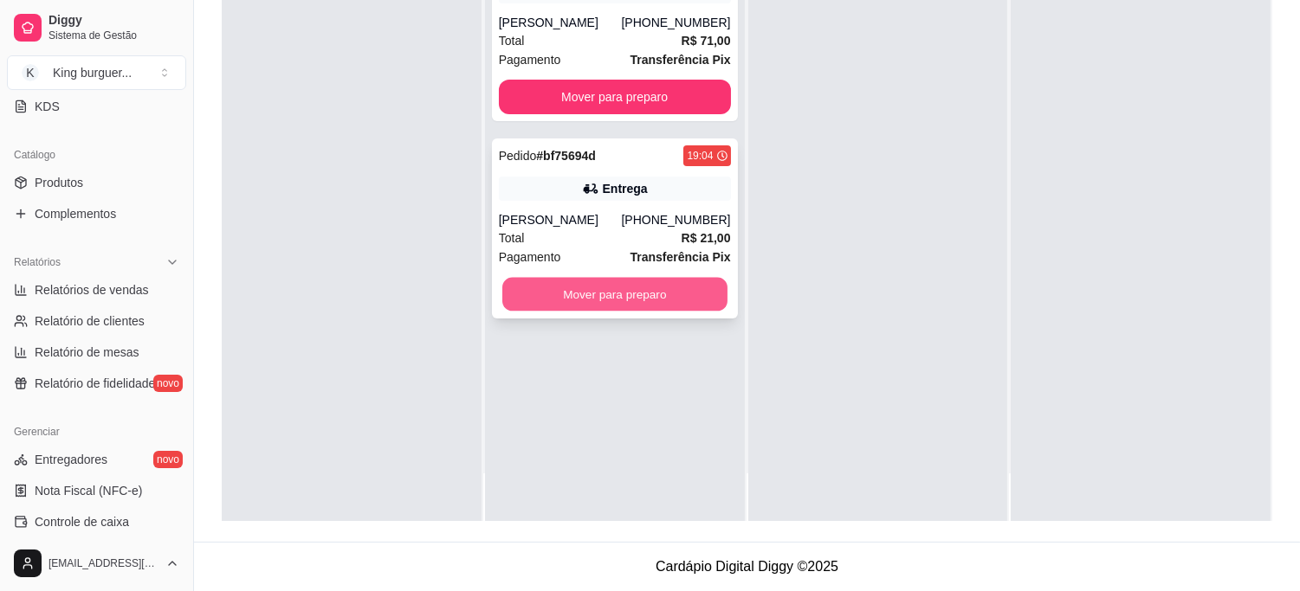
click at [684, 296] on button "Mover para preparo" at bounding box center [614, 295] width 225 height 34
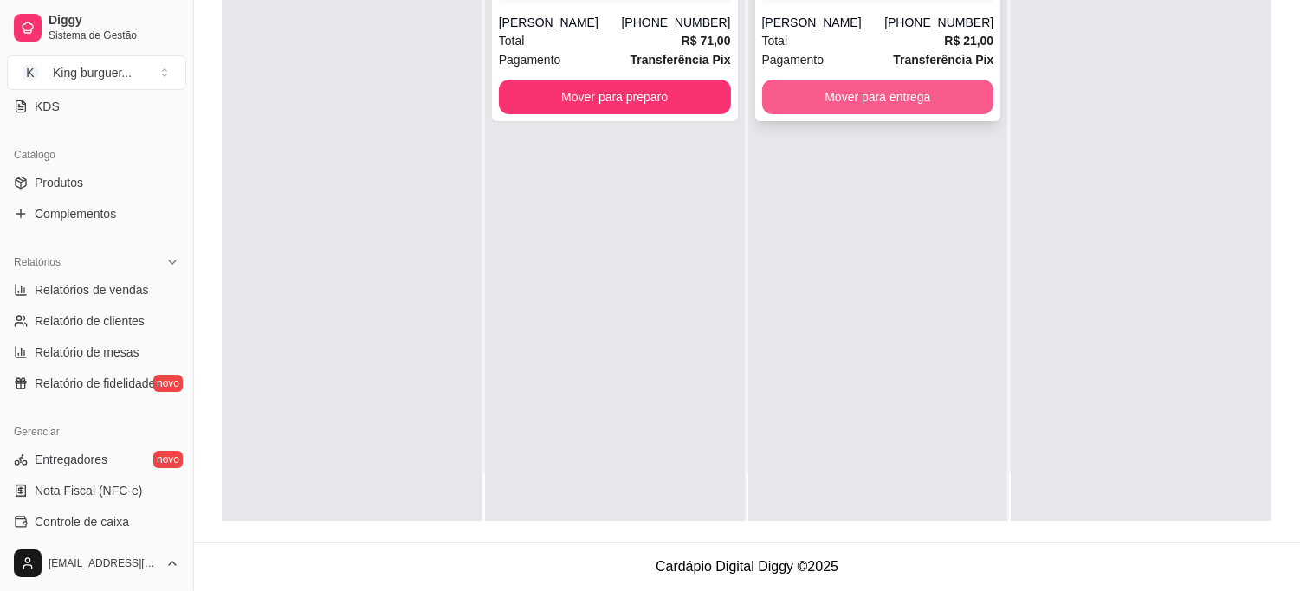
click at [926, 100] on button "Mover para entrega" at bounding box center [878, 97] width 232 height 35
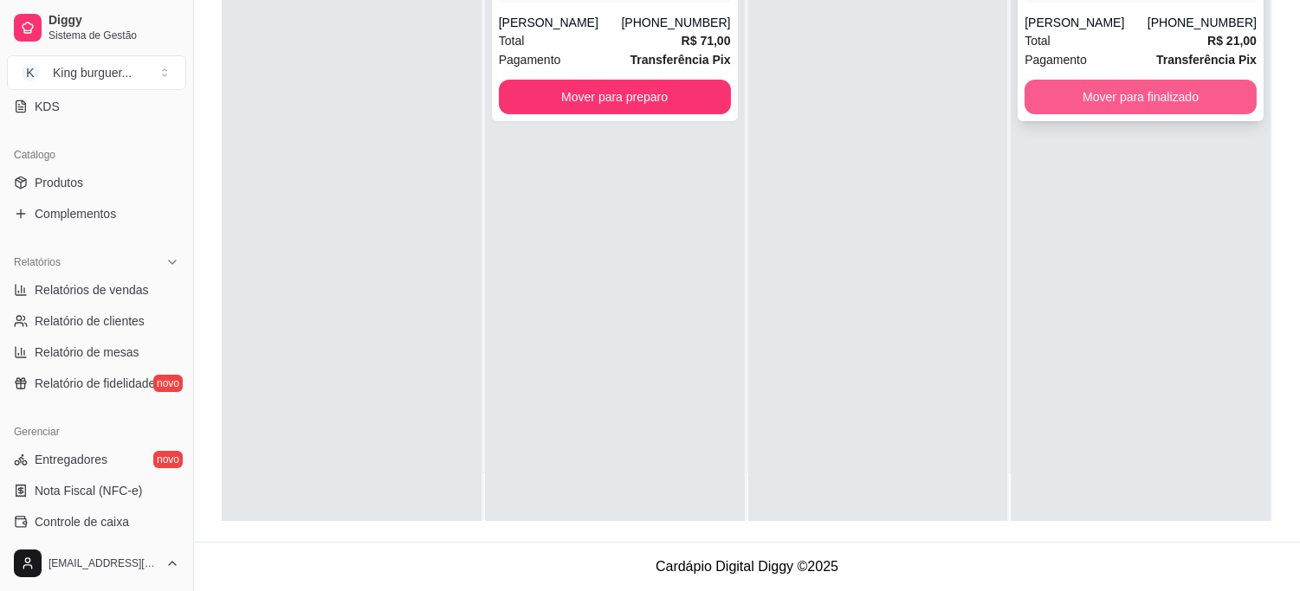
click at [1112, 106] on button "Mover para finalizado" at bounding box center [1140, 97] width 232 height 35
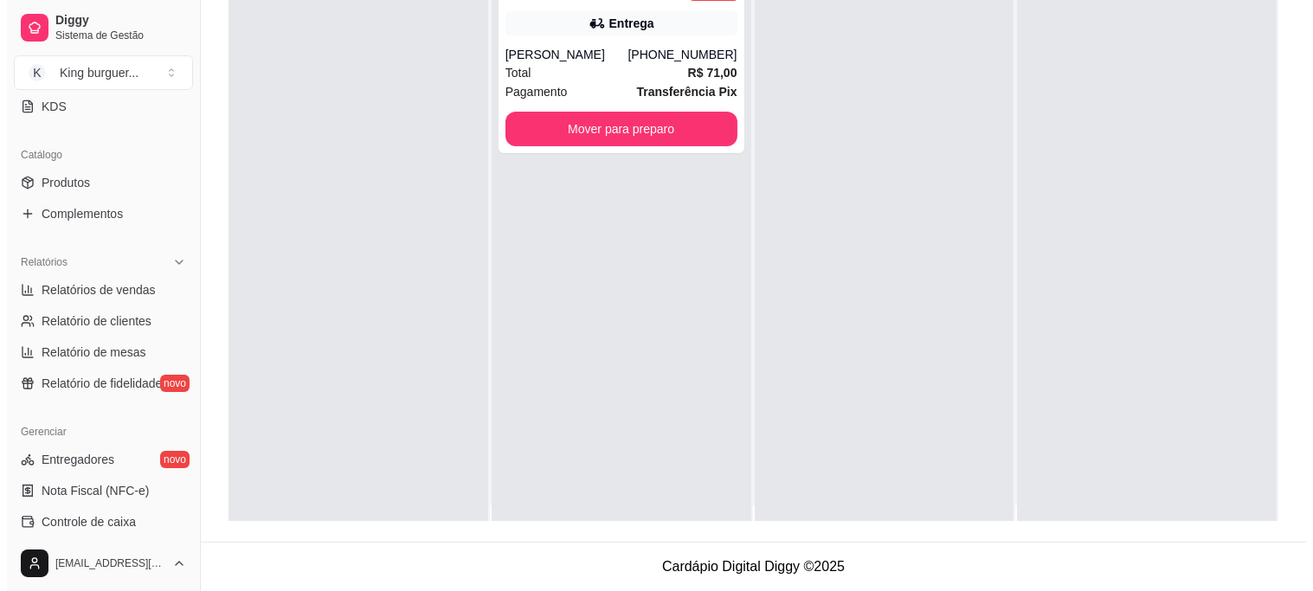
scroll to position [0, 0]
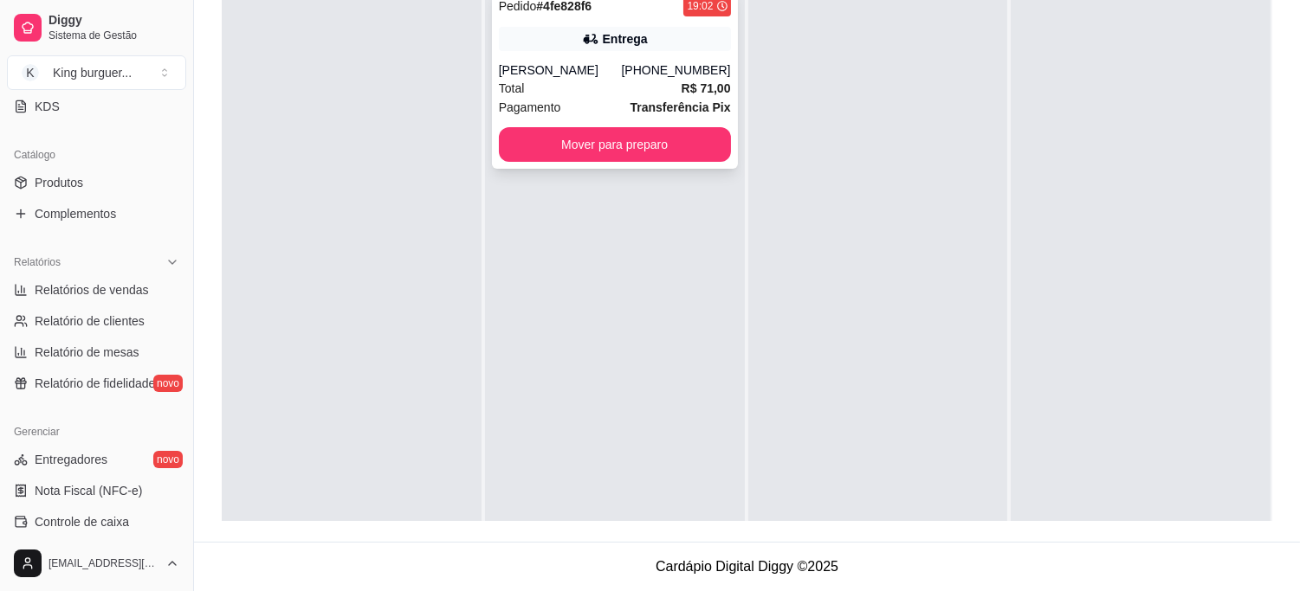
click at [616, 62] on div "[PERSON_NAME]" at bounding box center [560, 69] width 123 height 17
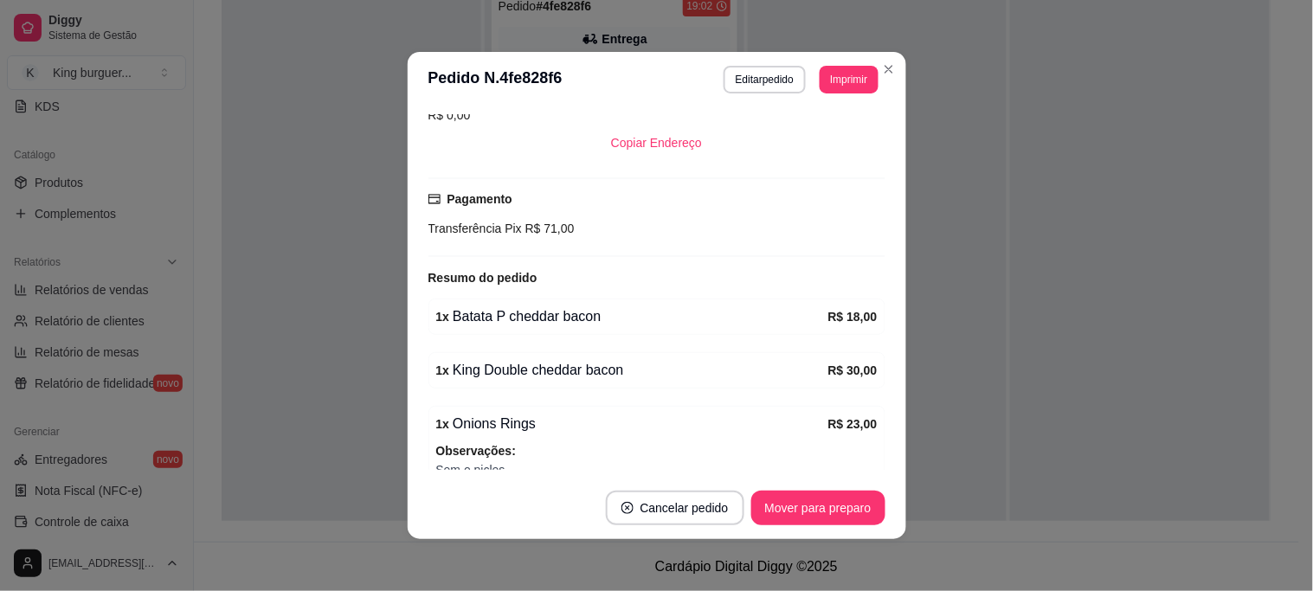
scroll to position [471, 0]
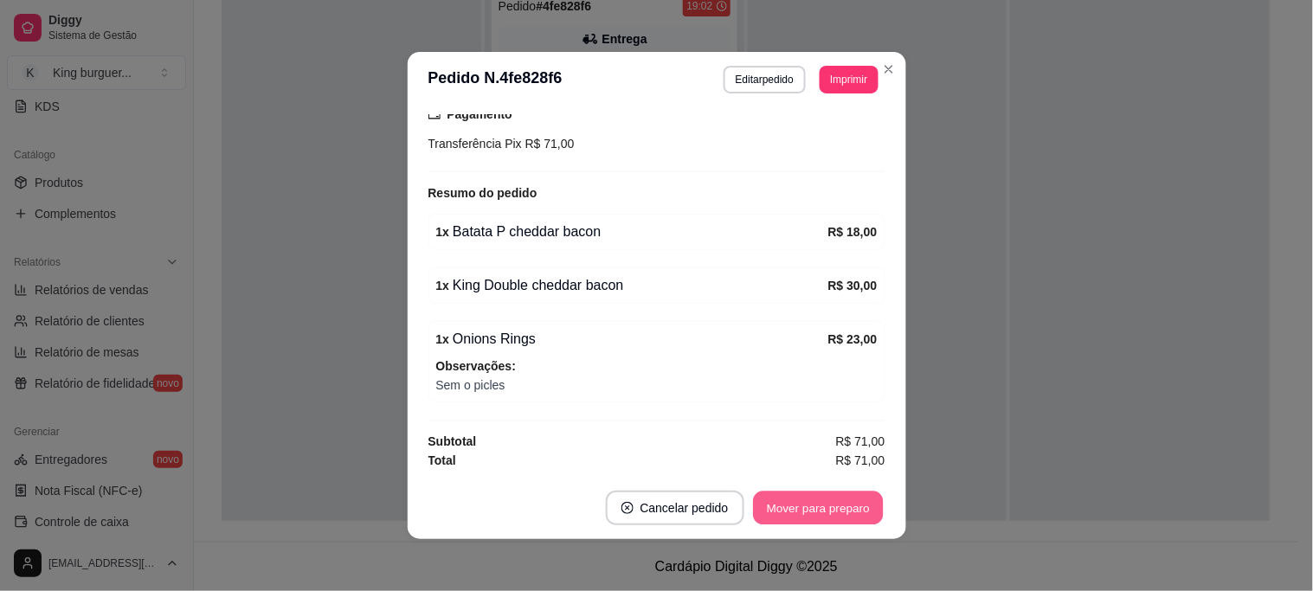
click at [808, 509] on button "Mover para preparo" at bounding box center [818, 509] width 130 height 34
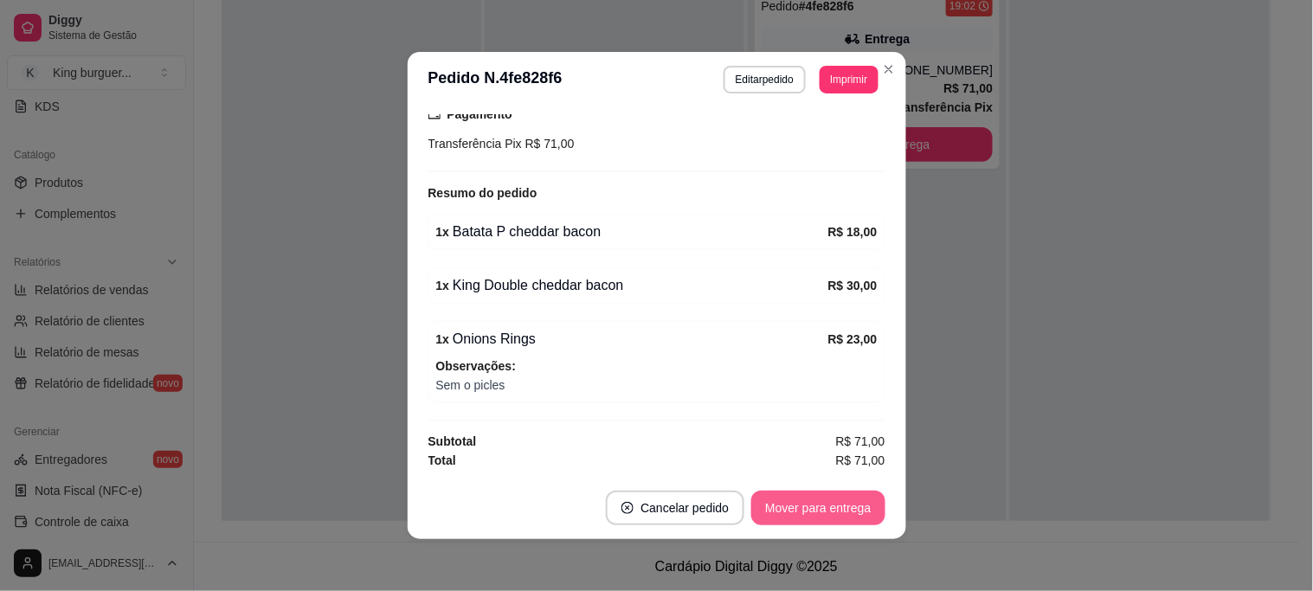
click at [808, 506] on button "Mover para entrega" at bounding box center [817, 508] width 133 height 35
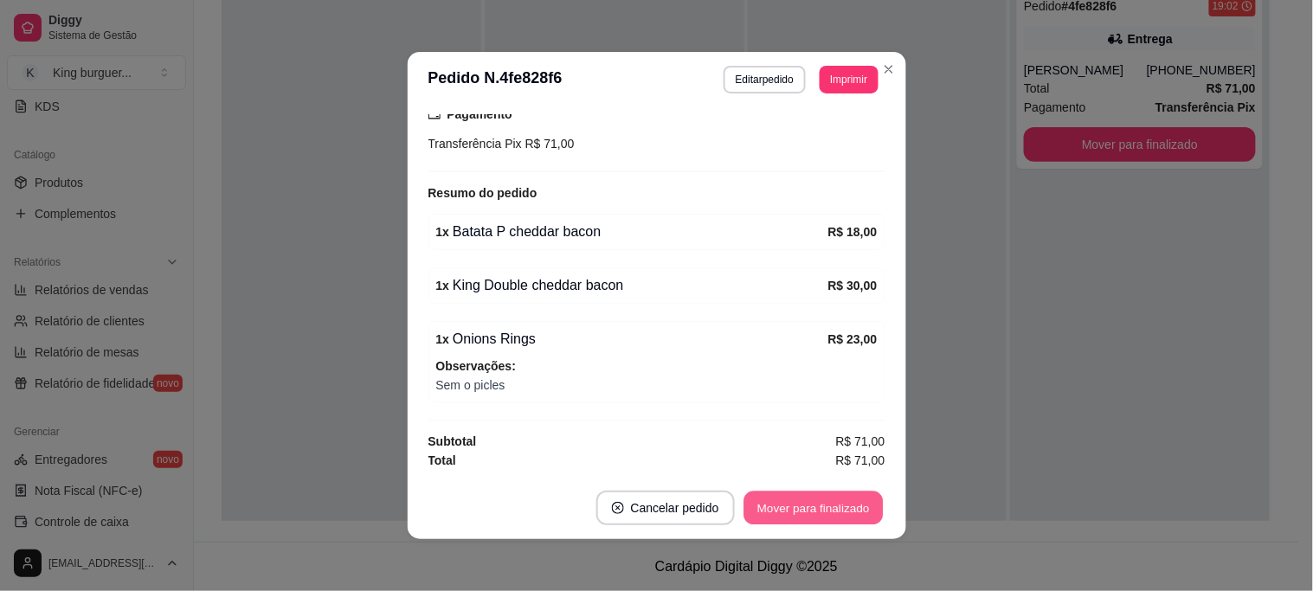
click at [808, 506] on button "Mover para finalizado" at bounding box center [813, 509] width 139 height 34
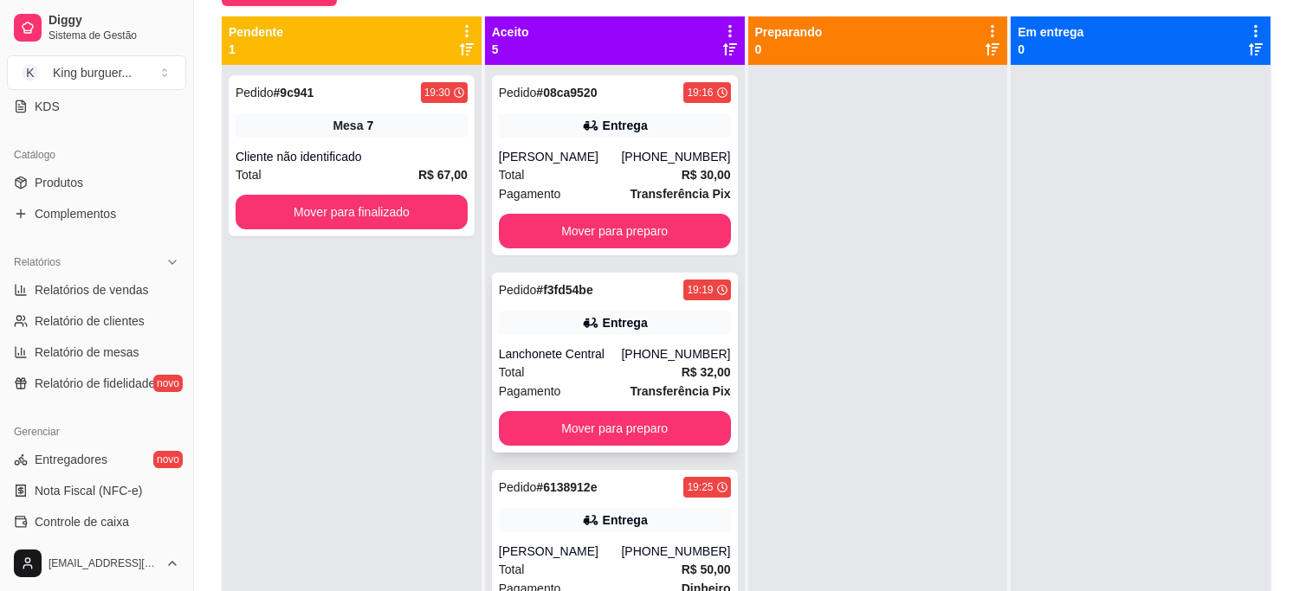
scroll to position [0, 0]
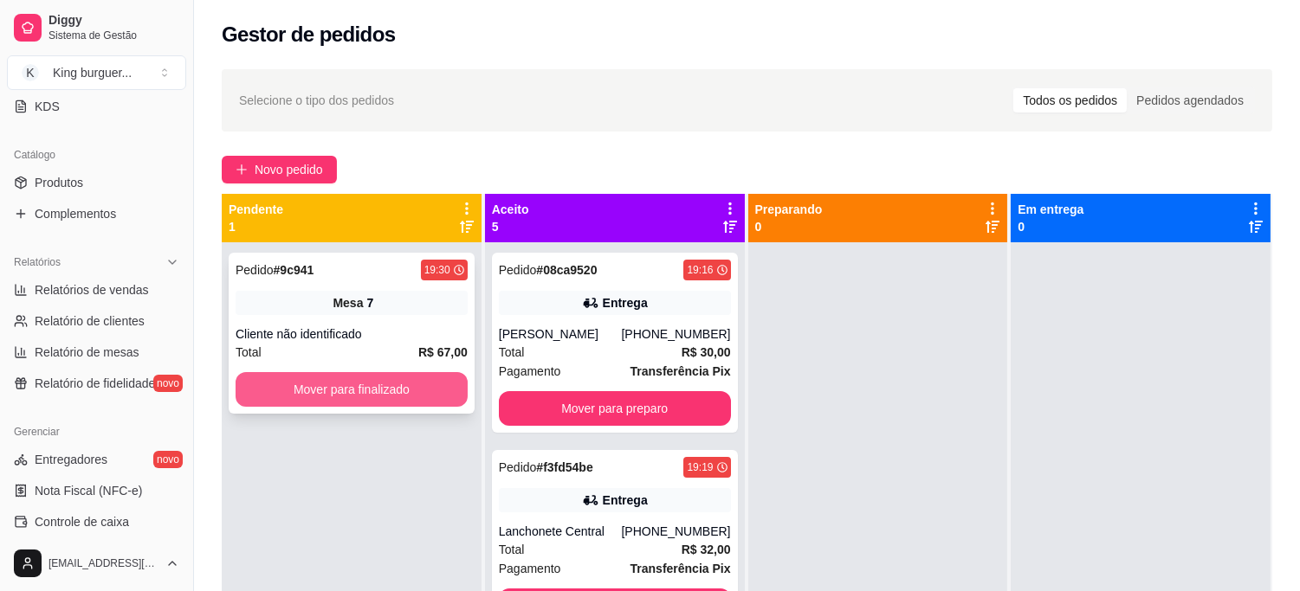
click at [437, 388] on button "Mover para finalizado" at bounding box center [351, 389] width 232 height 35
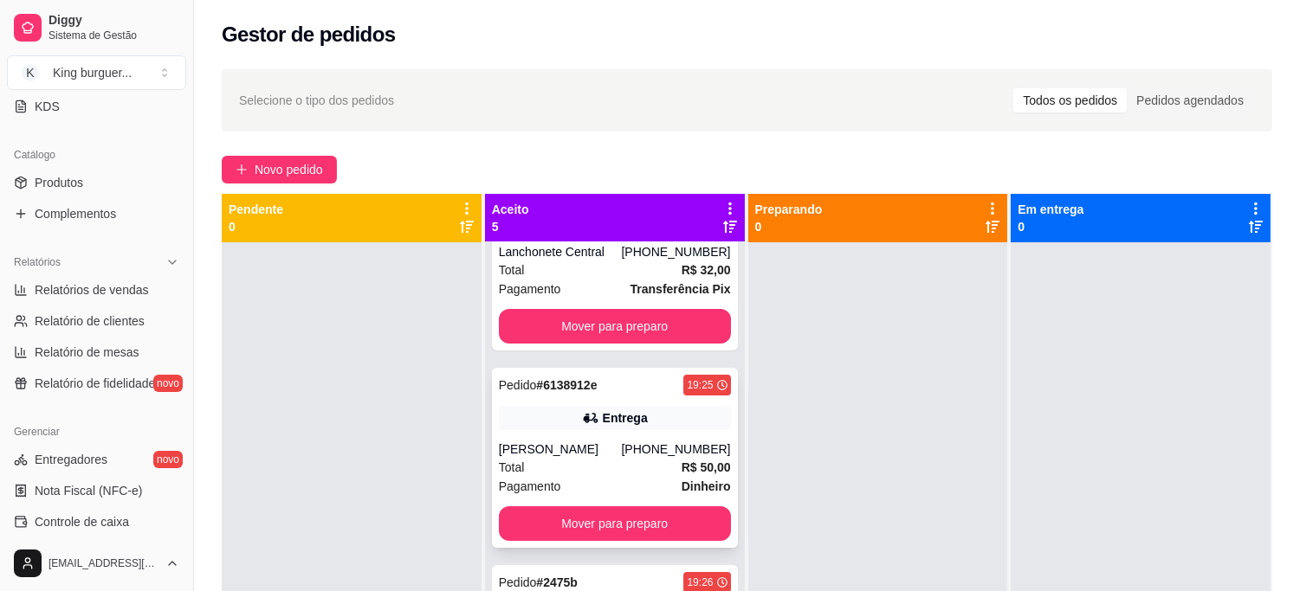
scroll to position [412, 0]
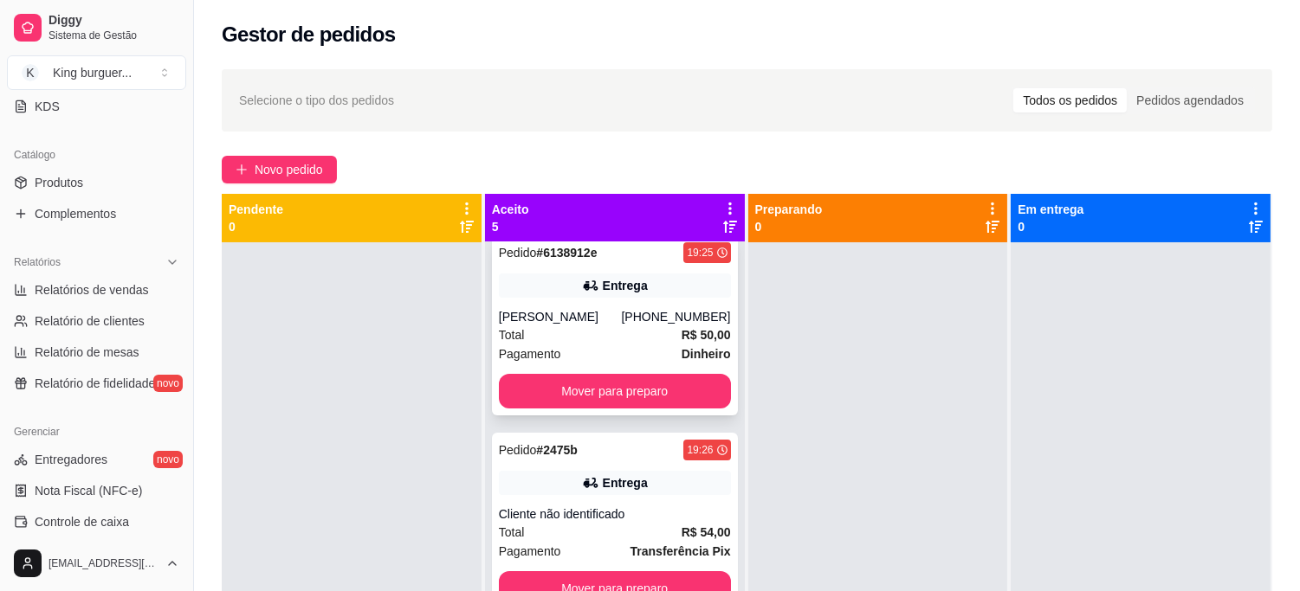
click at [644, 322] on div "[PHONE_NUMBER]" at bounding box center [675, 316] width 109 height 17
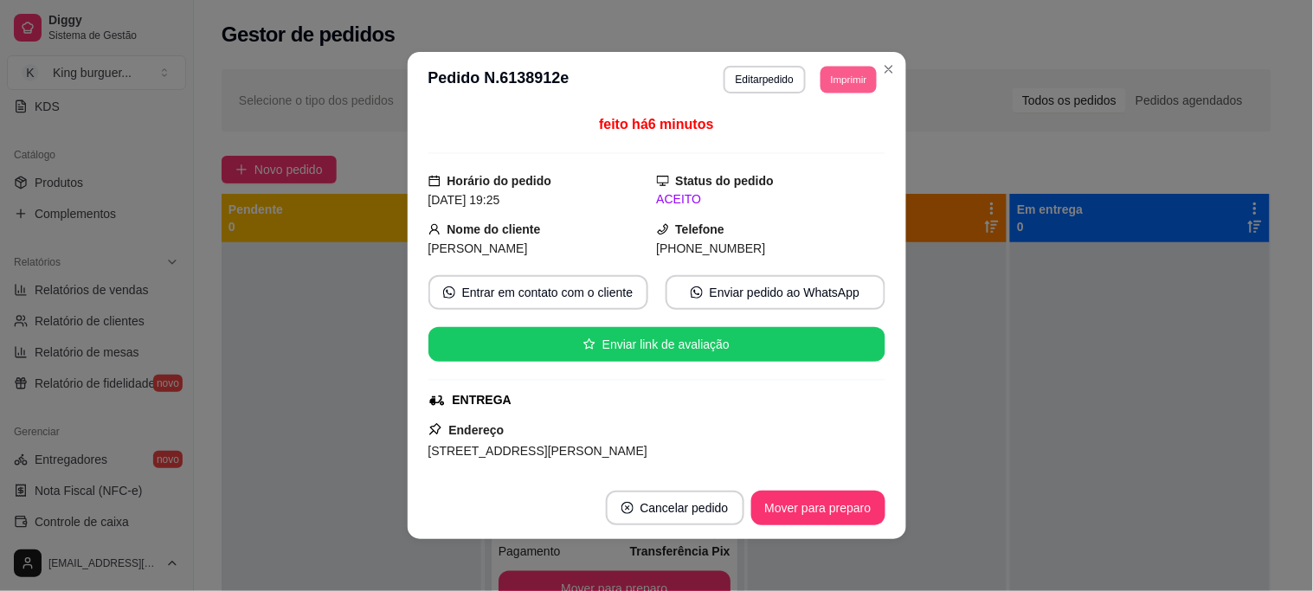
click at [837, 76] on button "Imprimir" at bounding box center [849, 79] width 56 height 27
click at [816, 152] on button "IMPRESSORA" at bounding box center [811, 141] width 126 height 28
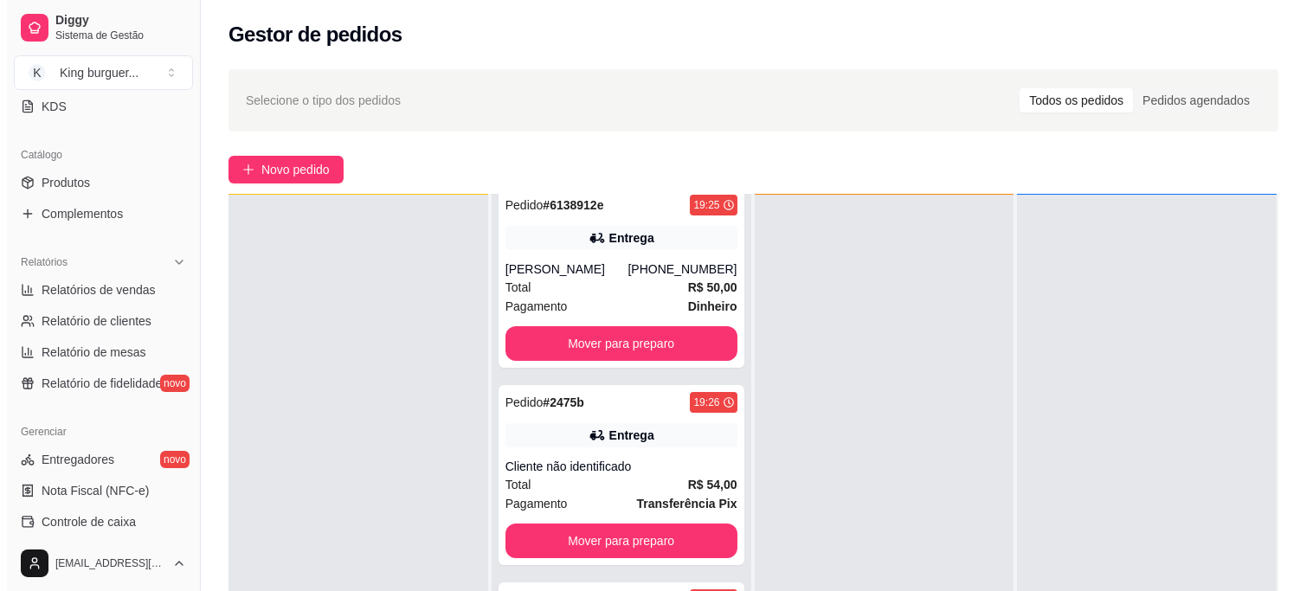
scroll to position [264, 0]
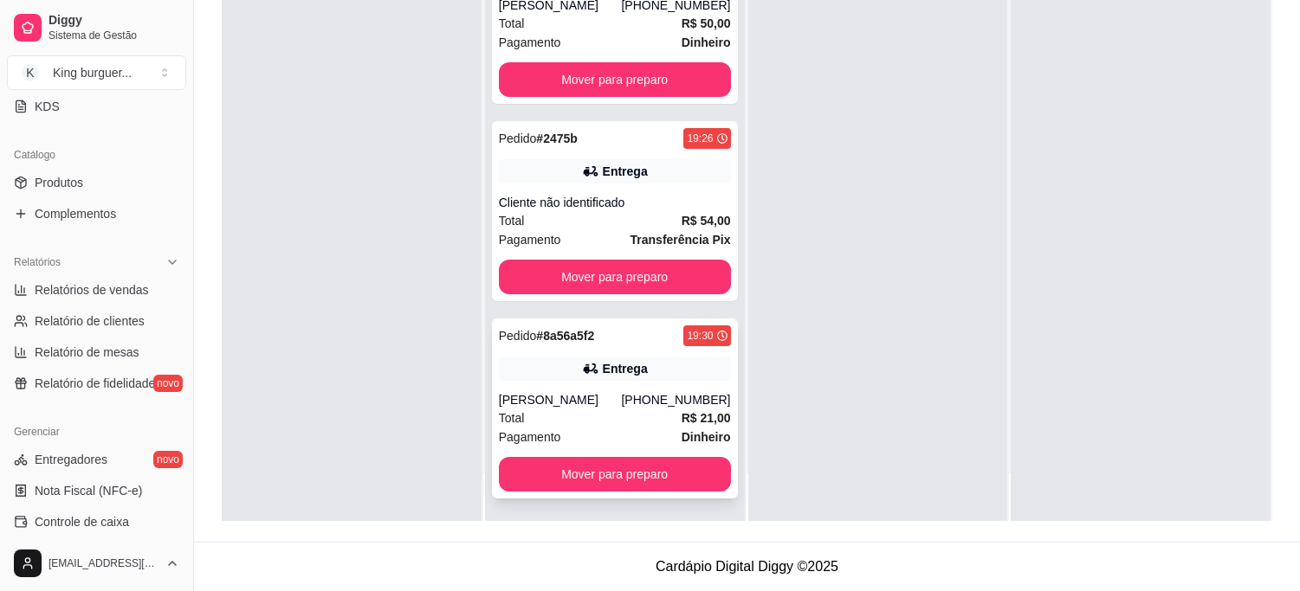
click at [641, 396] on div "[PHONE_NUMBER]" at bounding box center [675, 399] width 109 height 17
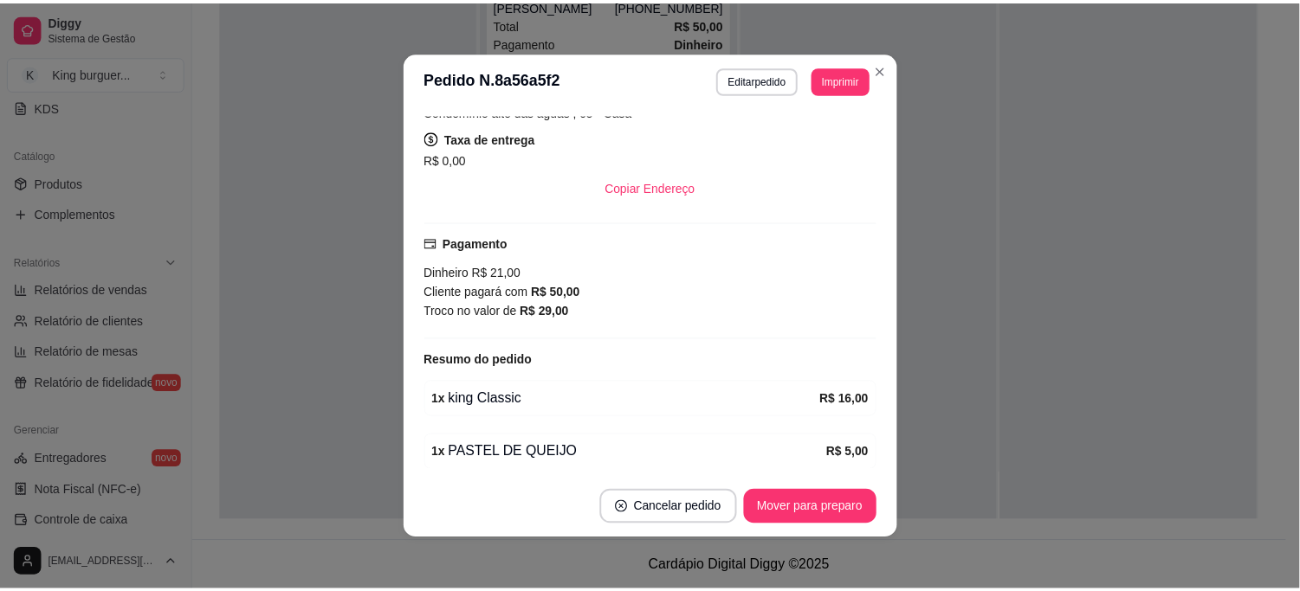
scroll to position [410, 0]
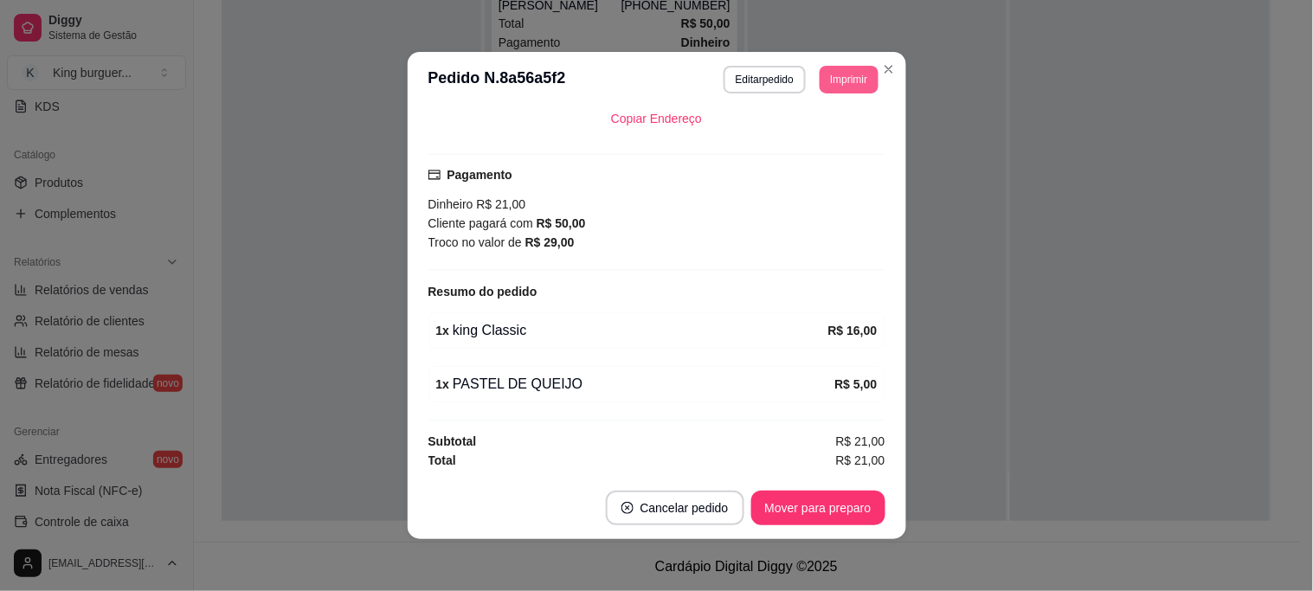
click at [841, 76] on button "Imprimir" at bounding box center [849, 80] width 58 height 28
click at [837, 142] on button "IMPRESSORA" at bounding box center [810, 141] width 121 height 27
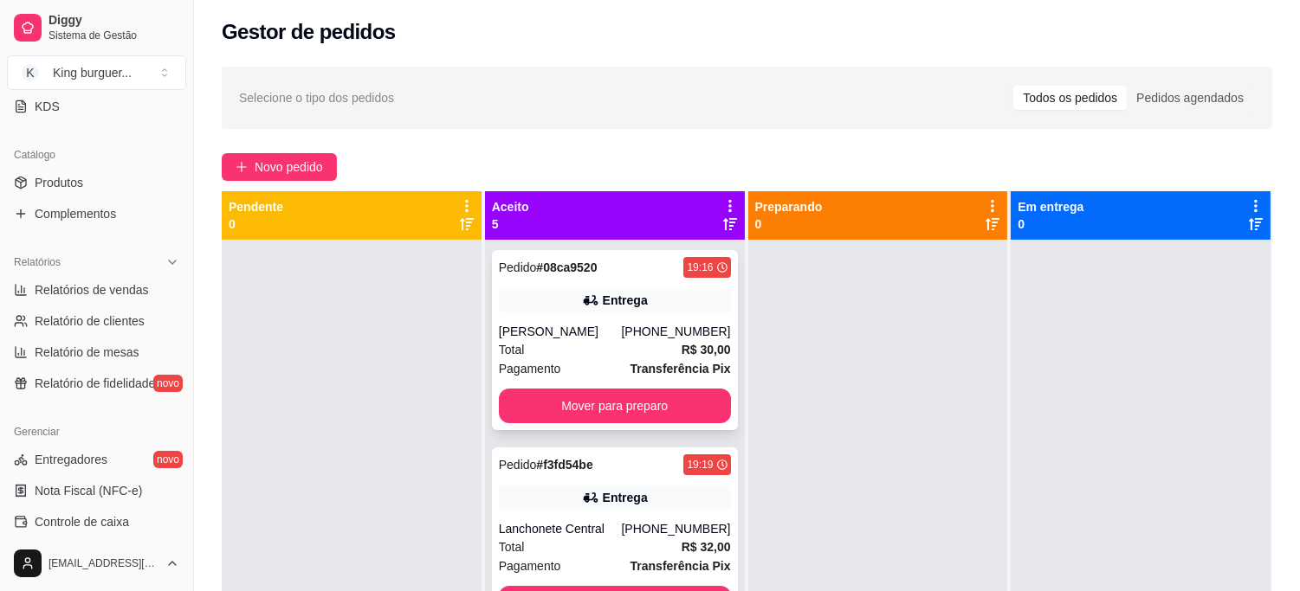
scroll to position [0, 0]
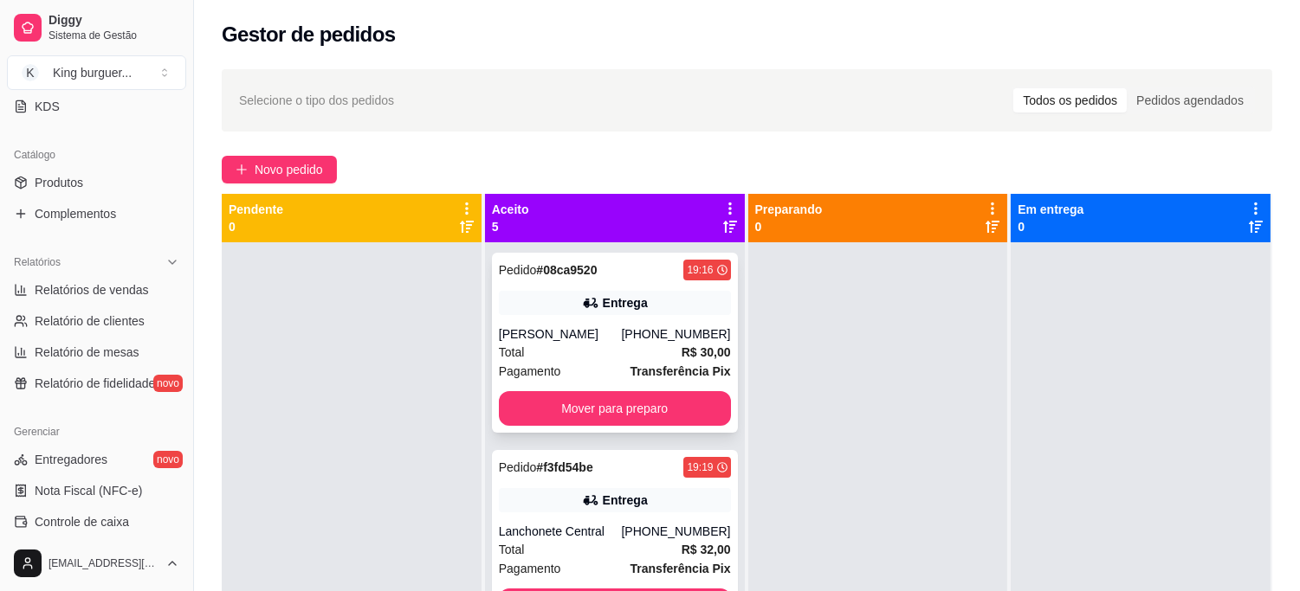
click at [629, 334] on div "[PHONE_NUMBER]" at bounding box center [675, 334] width 109 height 17
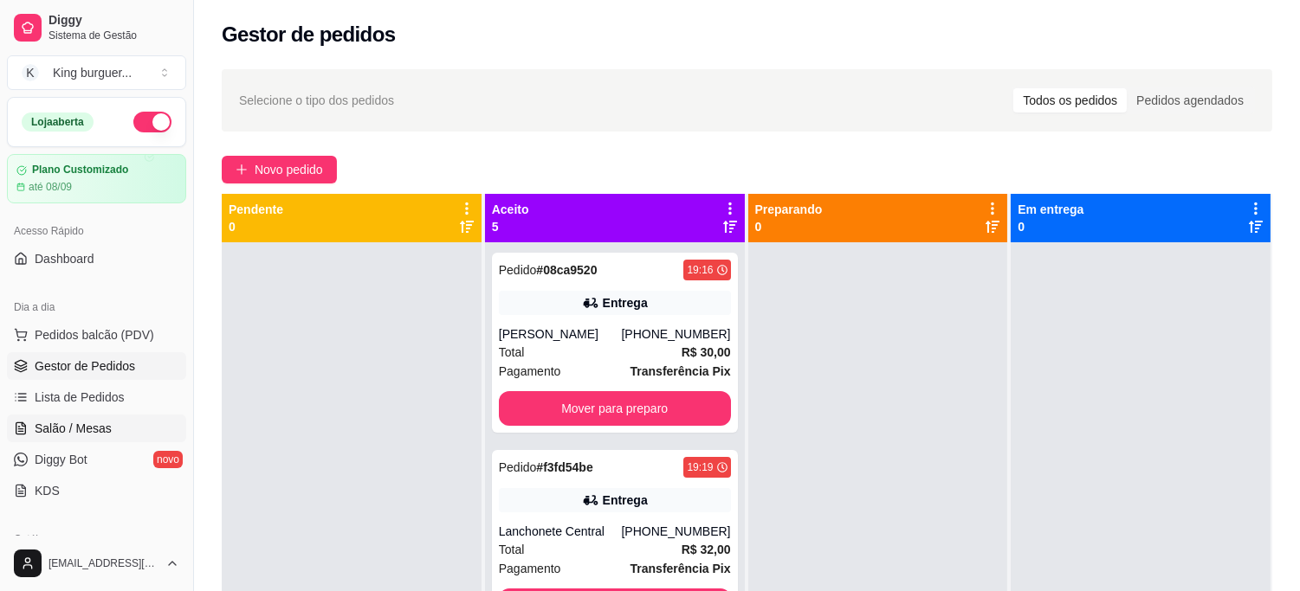
click at [111, 422] on link "Salão / Mesas" at bounding box center [96, 429] width 179 height 28
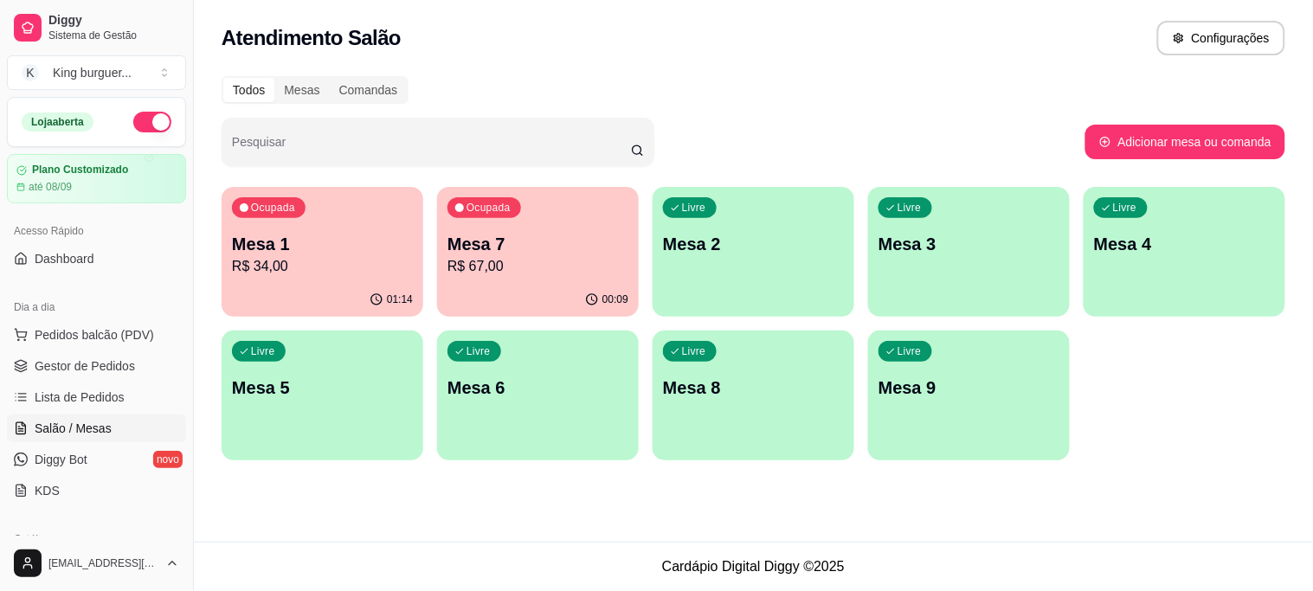
click at [300, 252] on p "Mesa 1" at bounding box center [322, 244] width 181 height 24
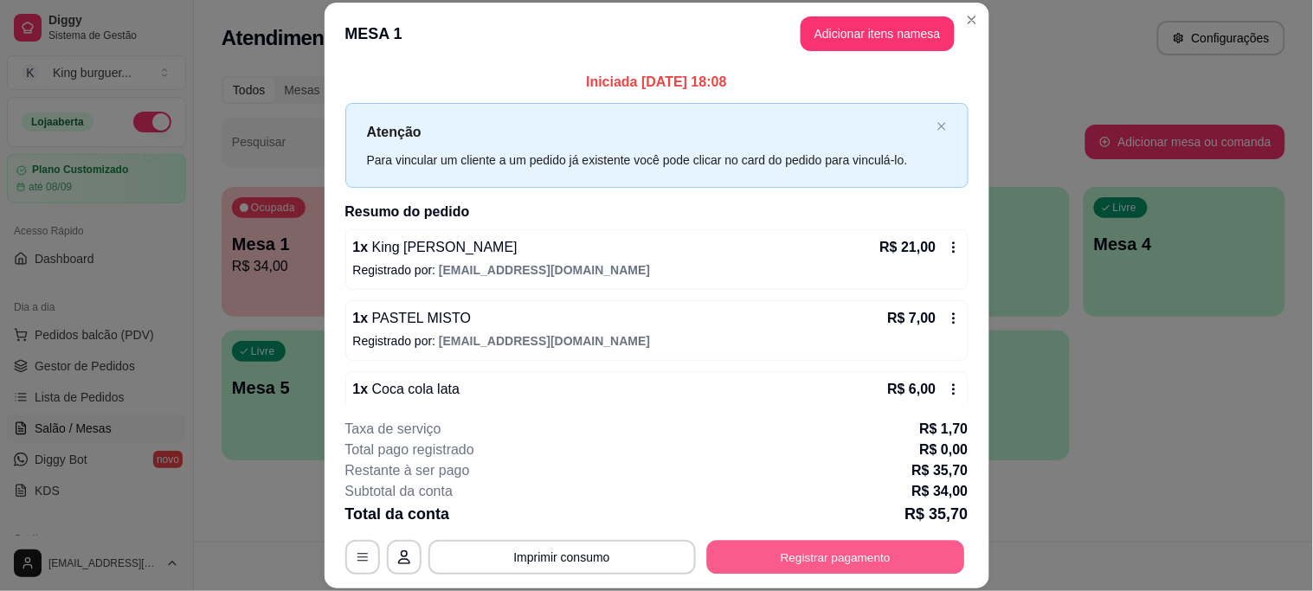
click at [749, 550] on button "Registrar pagamento" at bounding box center [835, 557] width 258 height 34
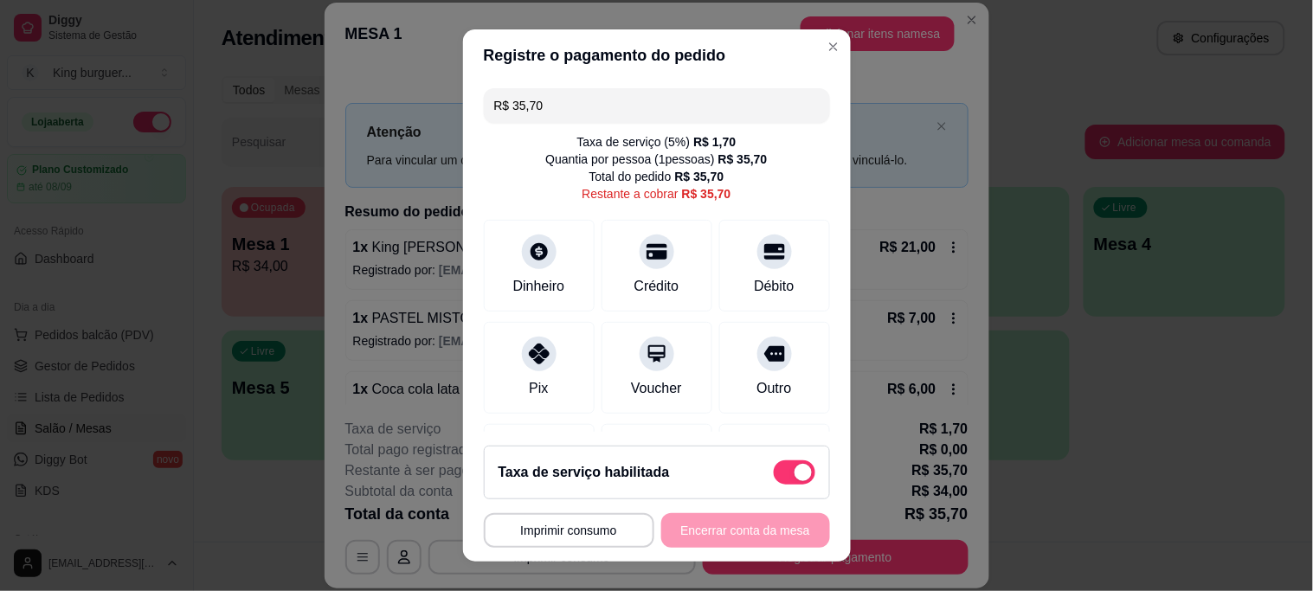
click at [774, 480] on span at bounding box center [795, 473] width 42 height 24
click at [773, 480] on input "checkbox" at bounding box center [778, 480] width 11 height 11
checkbox input "true"
type input "R$ 34,00"
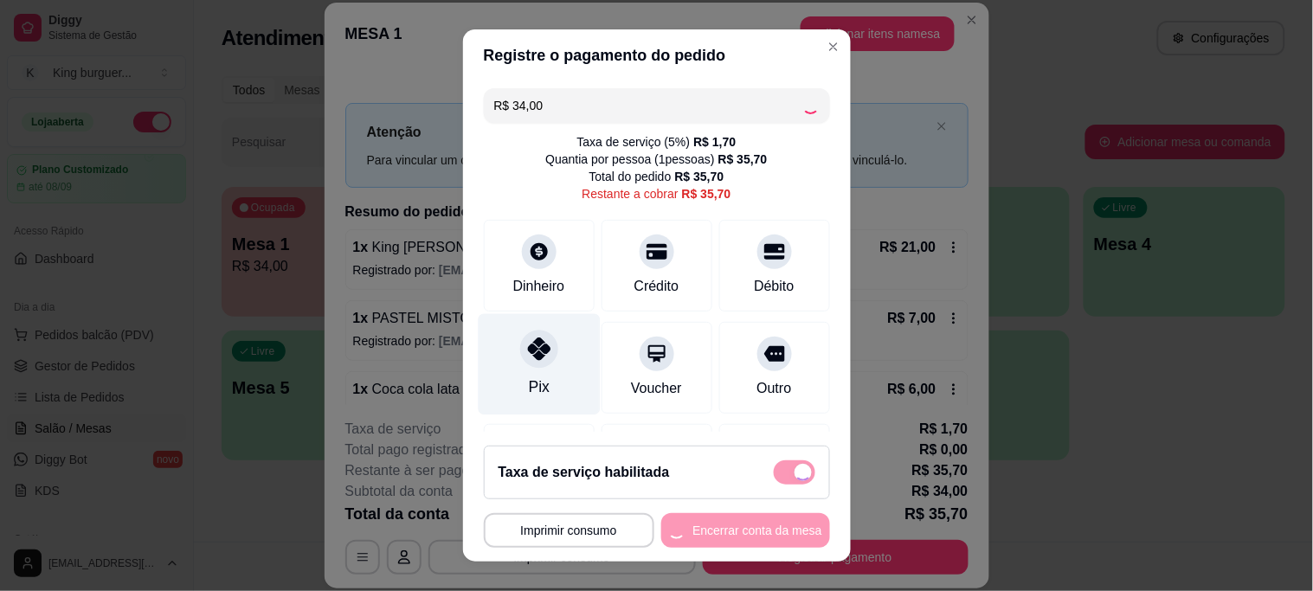
checkbox input "false"
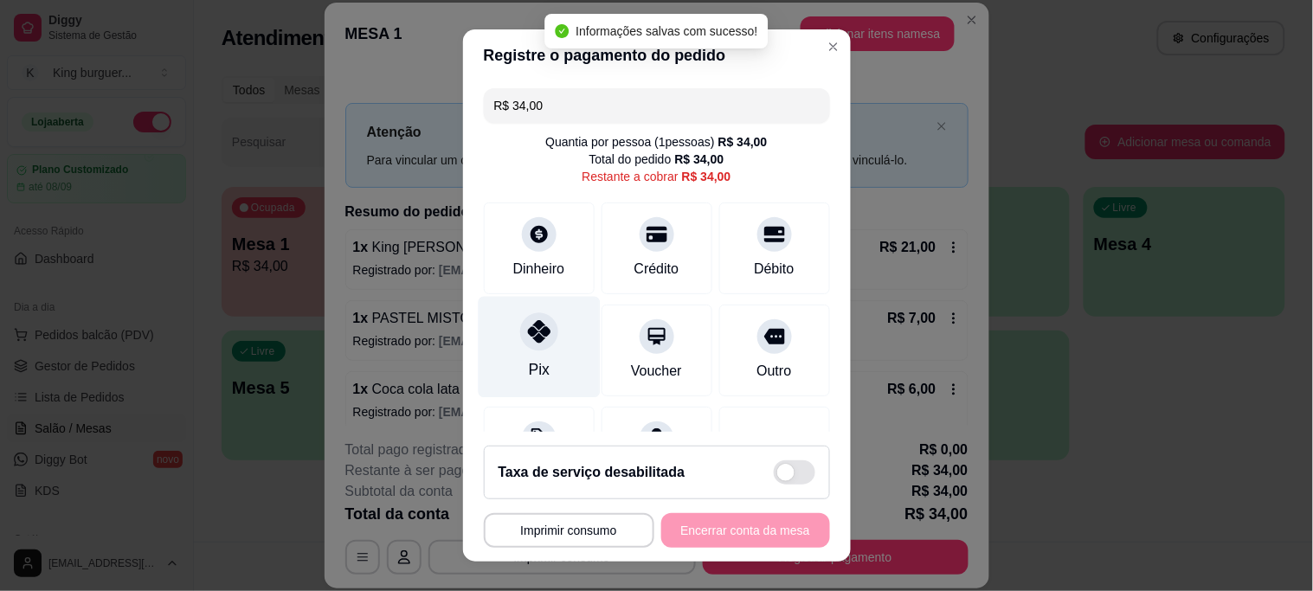
click at [530, 325] on icon at bounding box center [538, 331] width 23 height 23
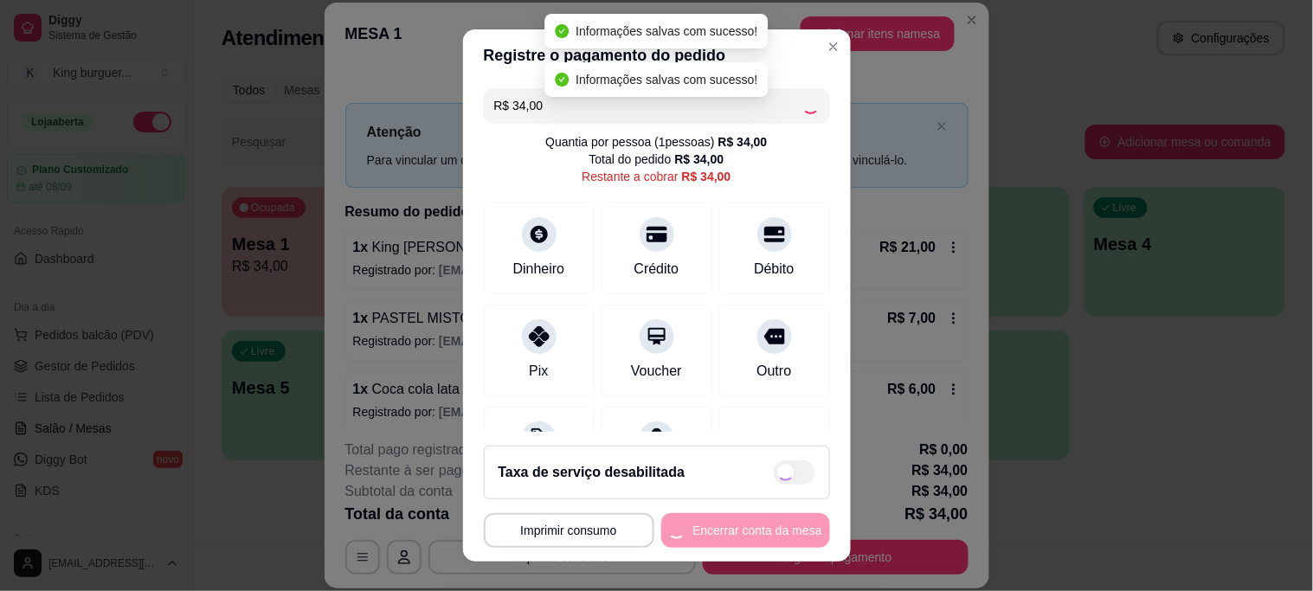
type input "R$ 0,00"
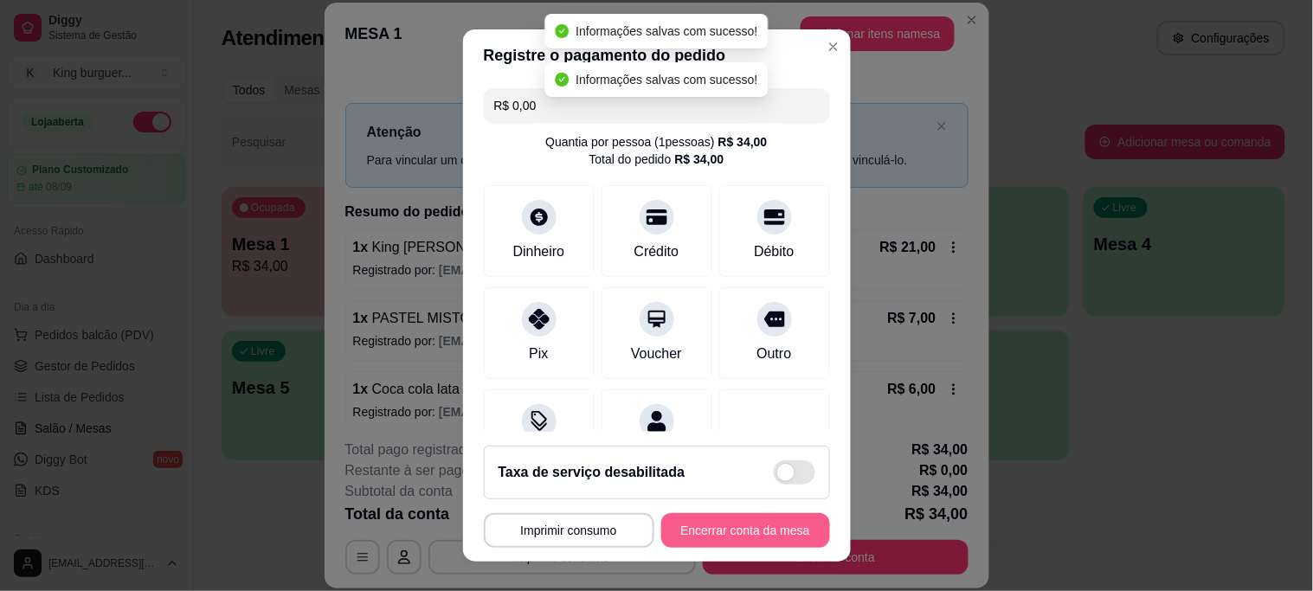
click at [733, 528] on button "Encerrar conta da mesa" at bounding box center [745, 530] width 169 height 35
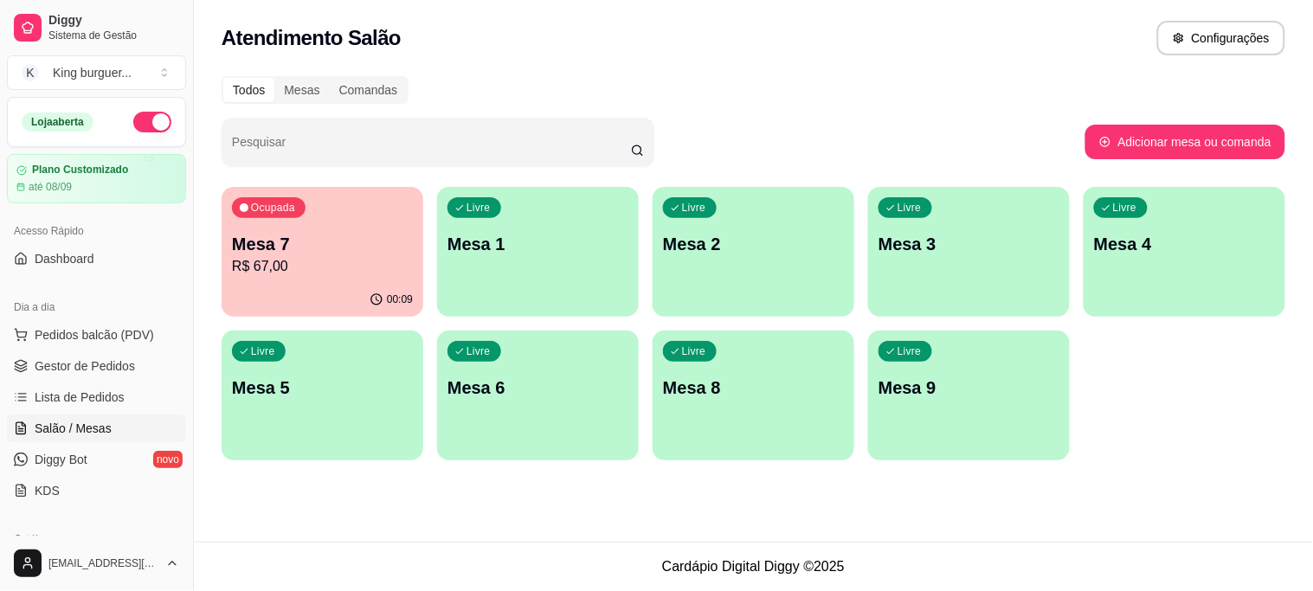
click at [321, 230] on div "Ocupada Mesa 7 R$ 67,00" at bounding box center [323, 235] width 202 height 96
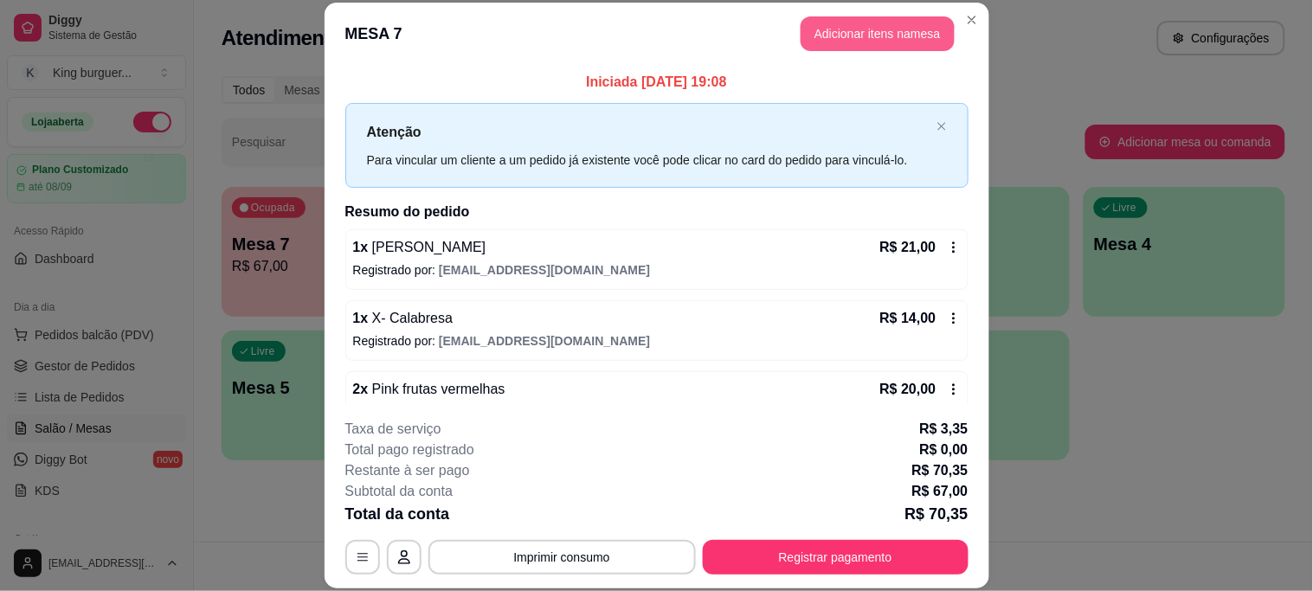
click at [824, 23] on button "Adicionar itens na mesa" at bounding box center [878, 33] width 154 height 35
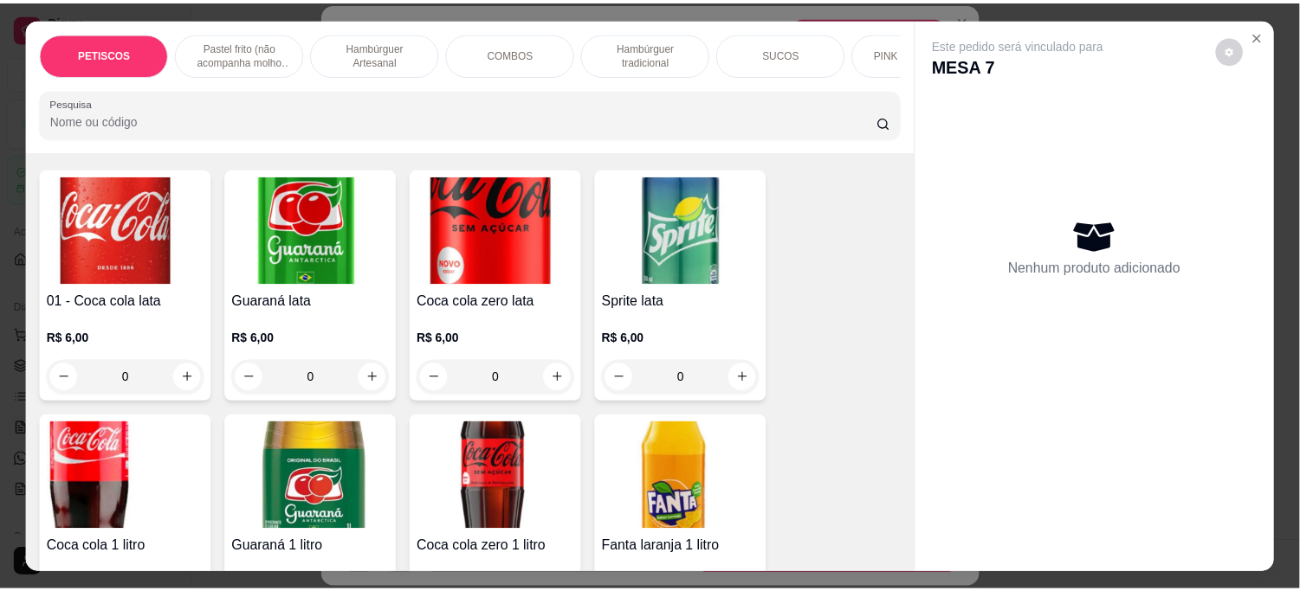
scroll to position [5259, 0]
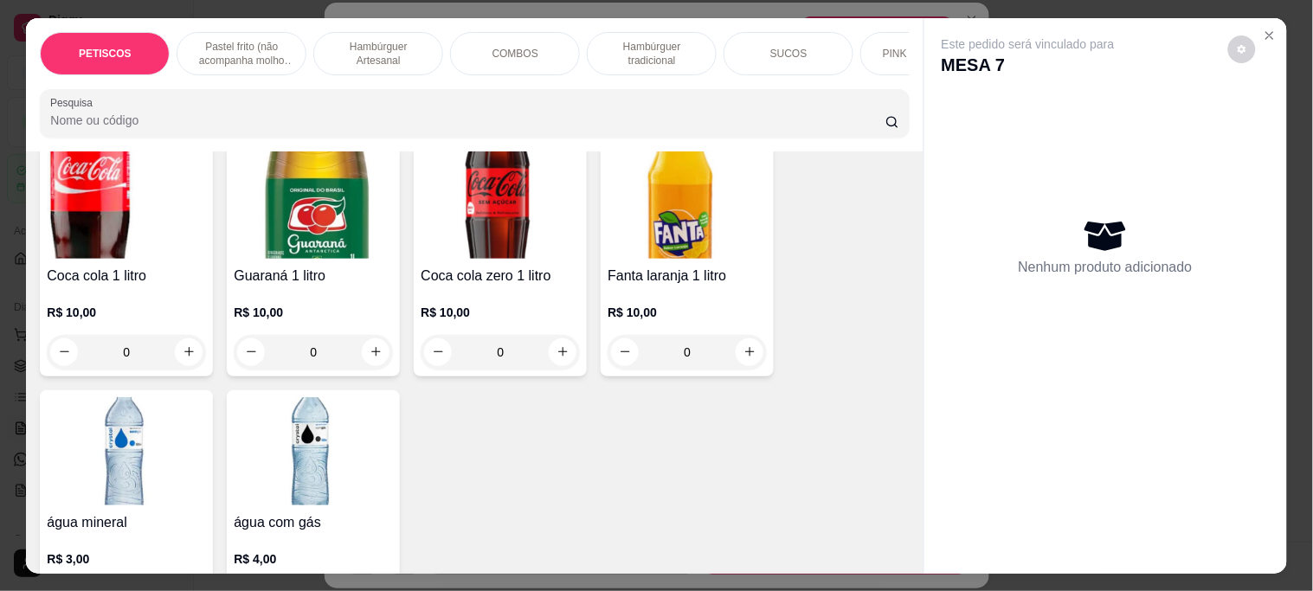
click at [118, 397] on img at bounding box center [126, 451] width 159 height 108
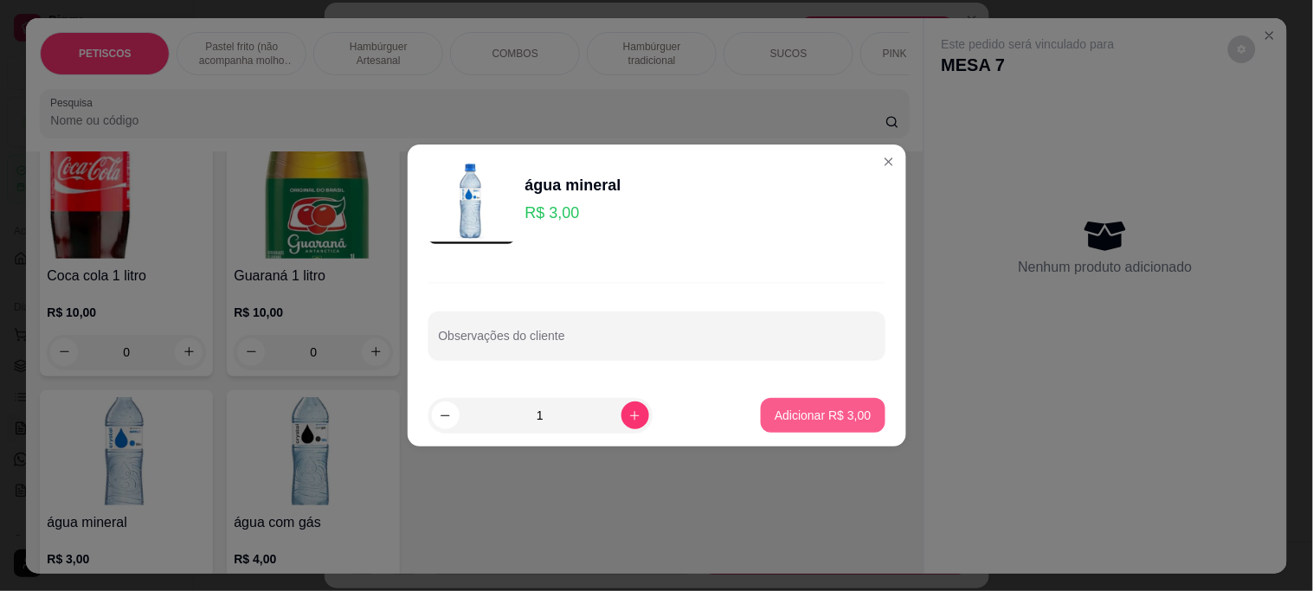
click at [831, 412] on p "Adicionar R$ 3,00" at bounding box center [823, 415] width 96 height 17
type input "1"
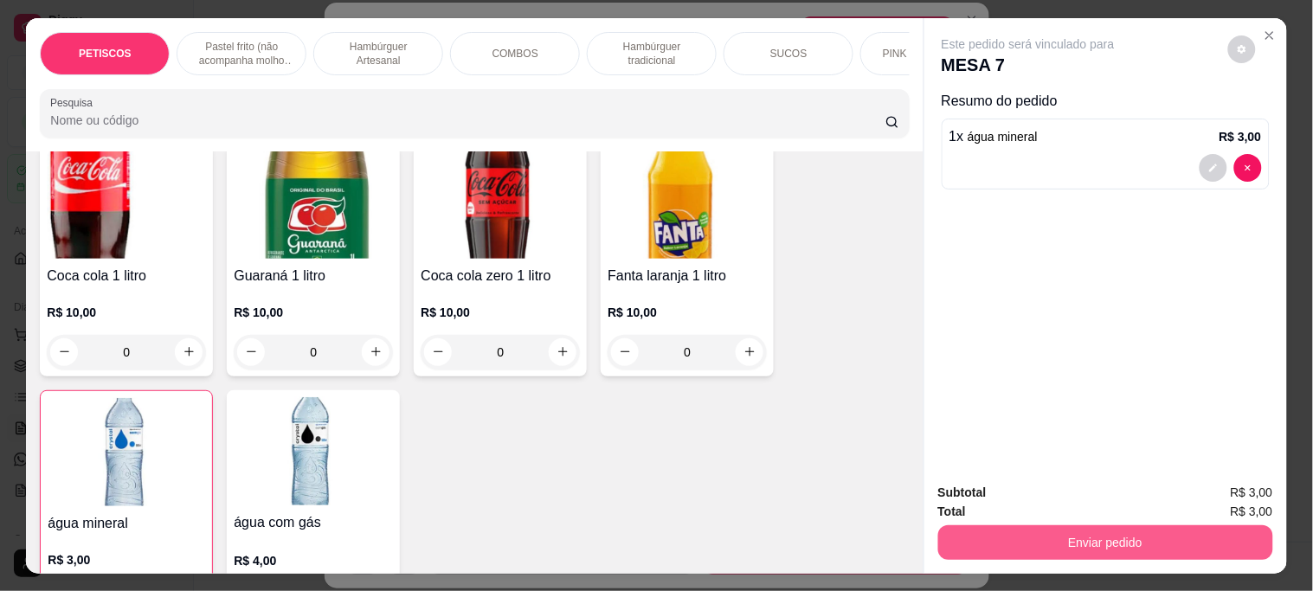
click at [980, 532] on button "Enviar pedido" at bounding box center [1105, 543] width 335 height 35
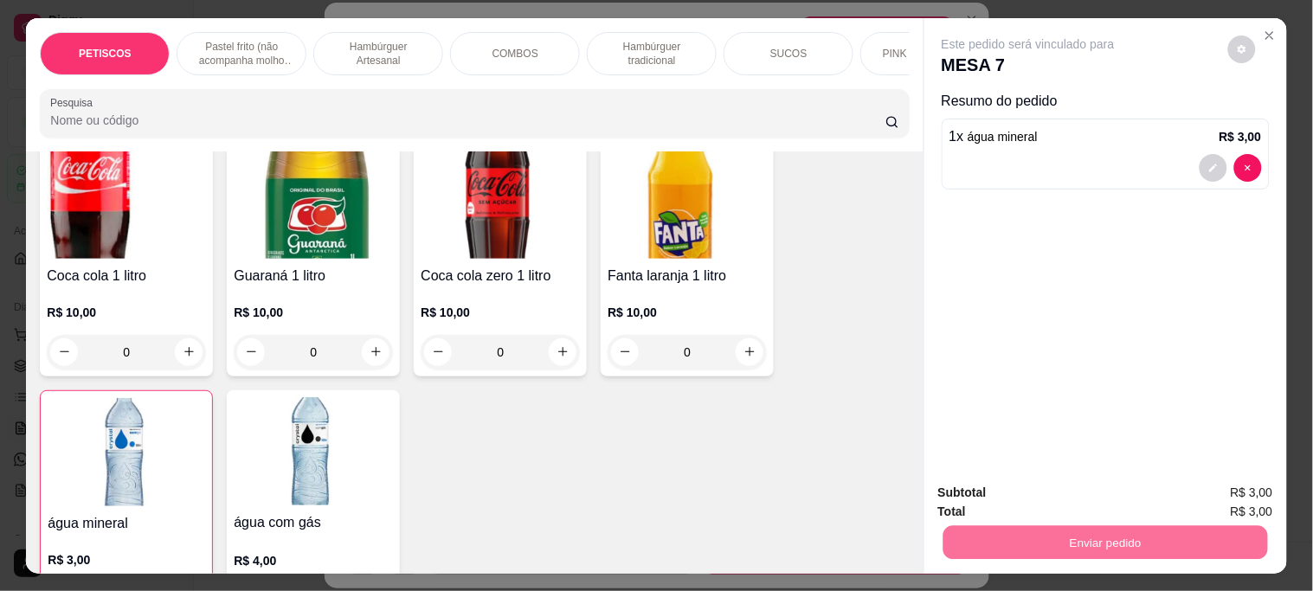
click at [970, 486] on button "Não registrar e enviar pedido" at bounding box center [1048, 492] width 180 height 33
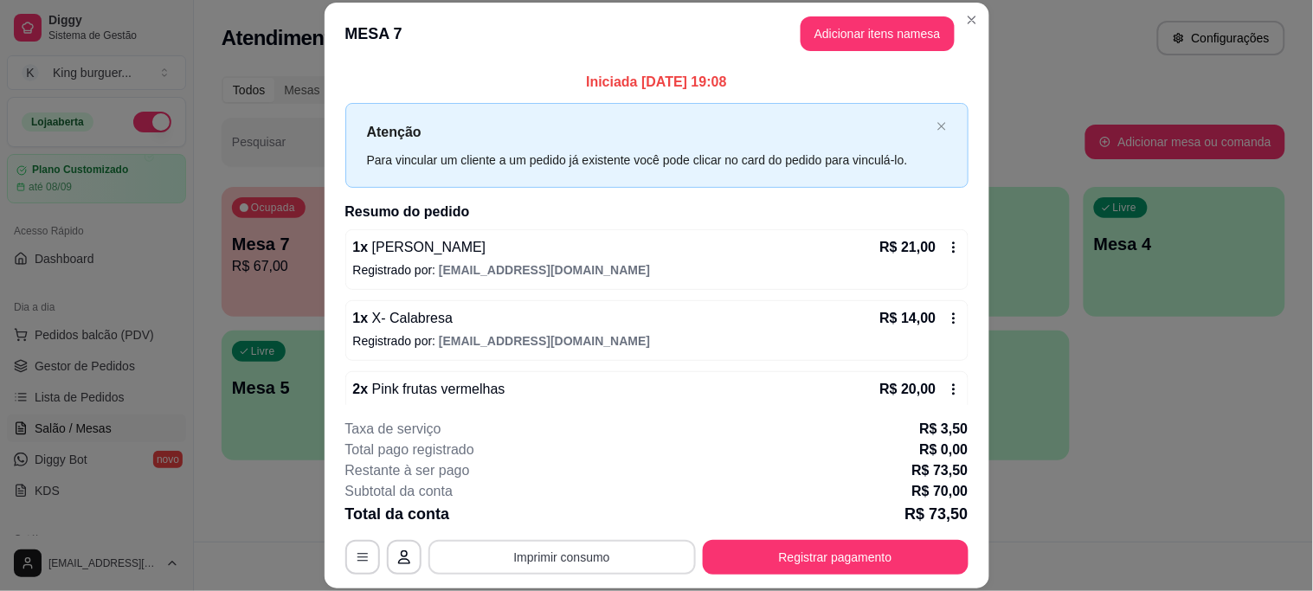
click at [559, 545] on button "Imprimir consumo" at bounding box center [563, 557] width 268 height 35
click at [568, 513] on button "IMPRESSORA" at bounding box center [560, 517] width 121 height 27
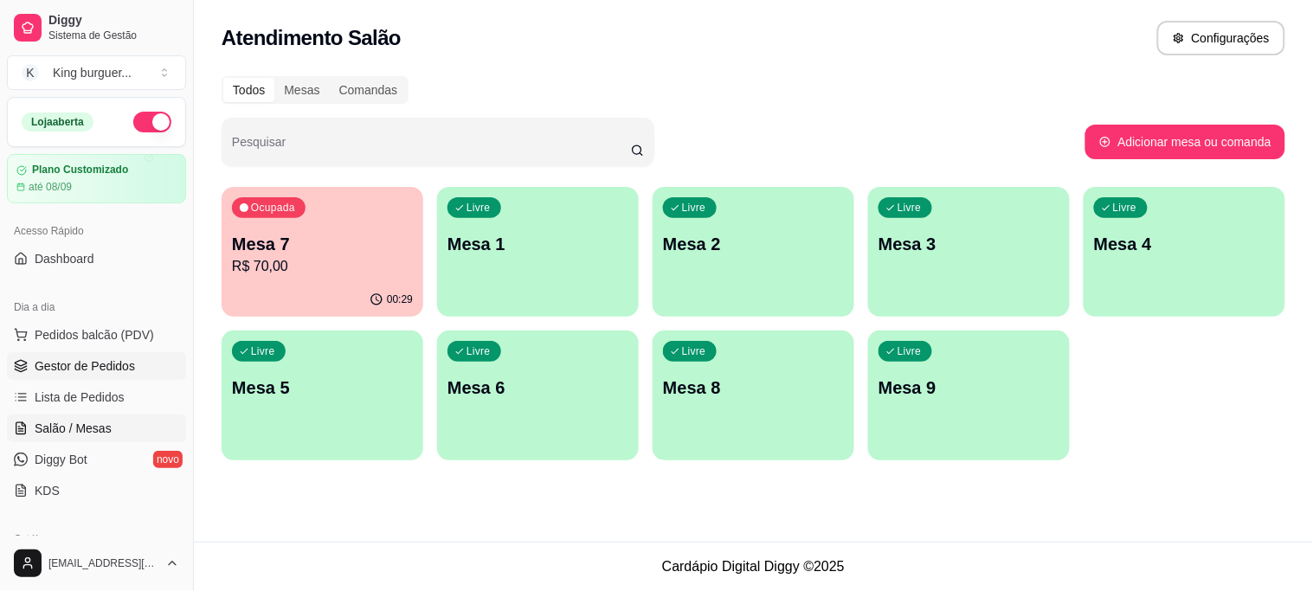
click at [61, 370] on span "Gestor de Pedidos" at bounding box center [85, 366] width 100 height 17
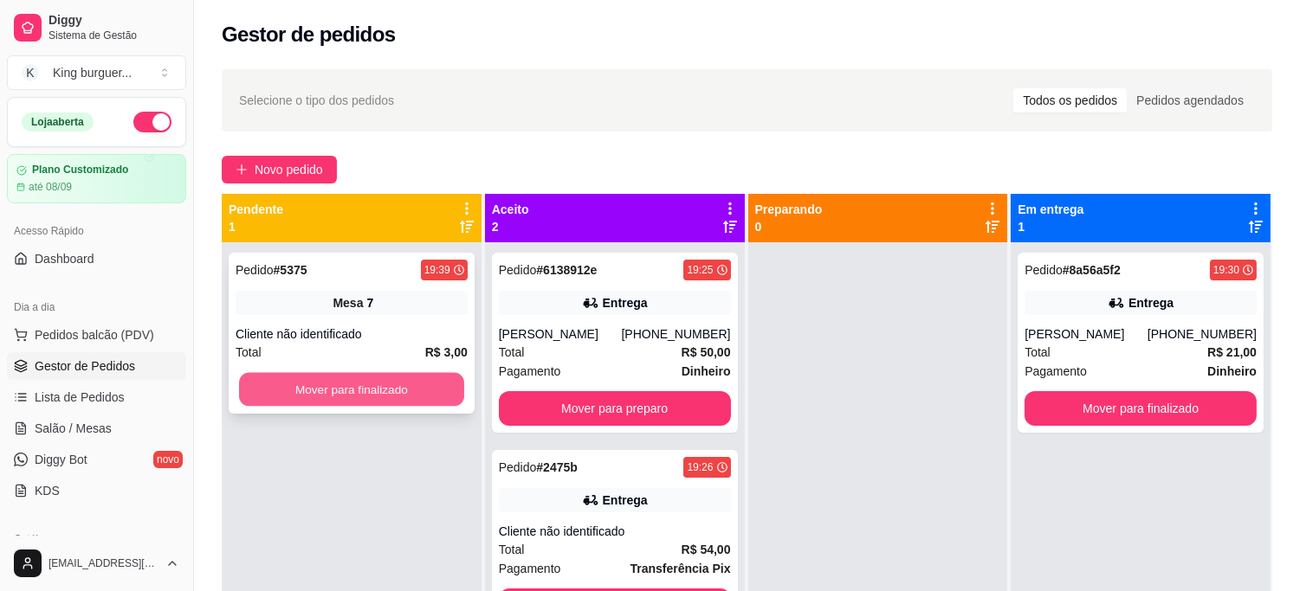
click at [420, 387] on button "Mover para finalizado" at bounding box center [351, 390] width 225 height 34
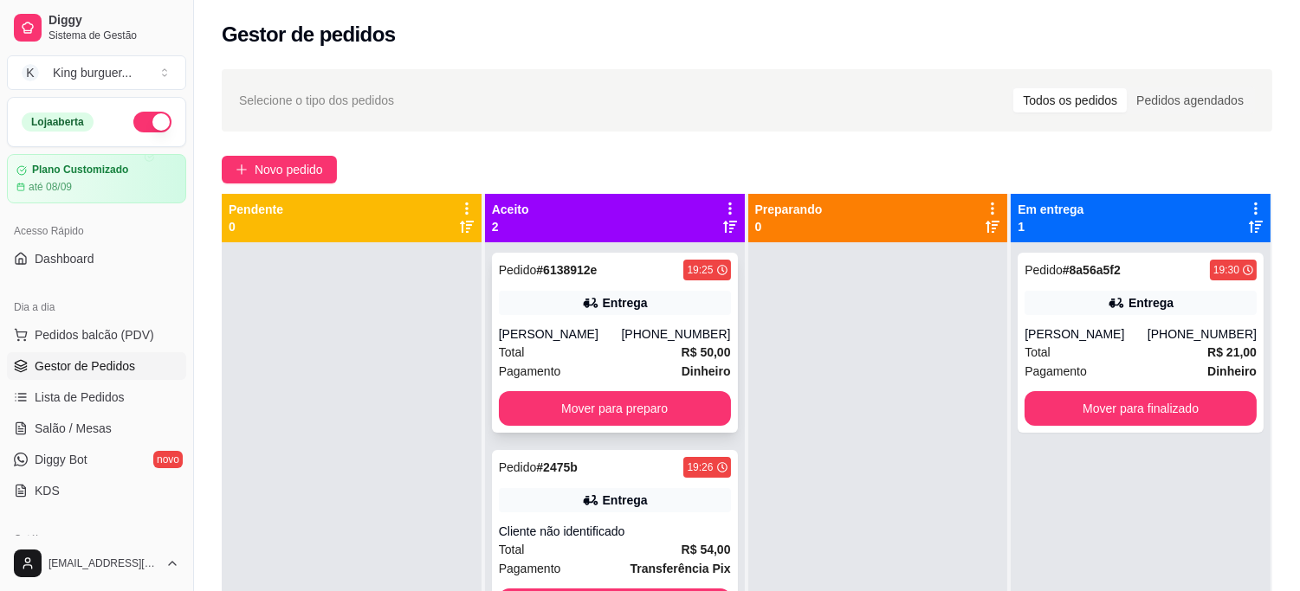
scroll to position [48, 0]
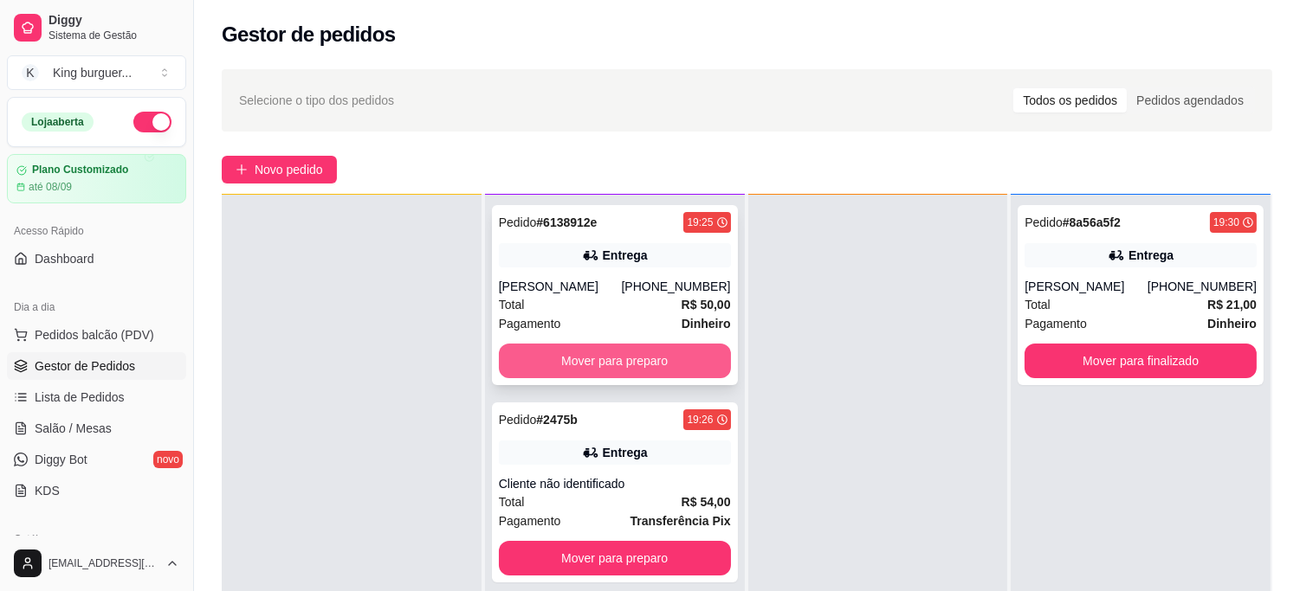
click at [667, 364] on button "Mover para preparo" at bounding box center [615, 361] width 232 height 35
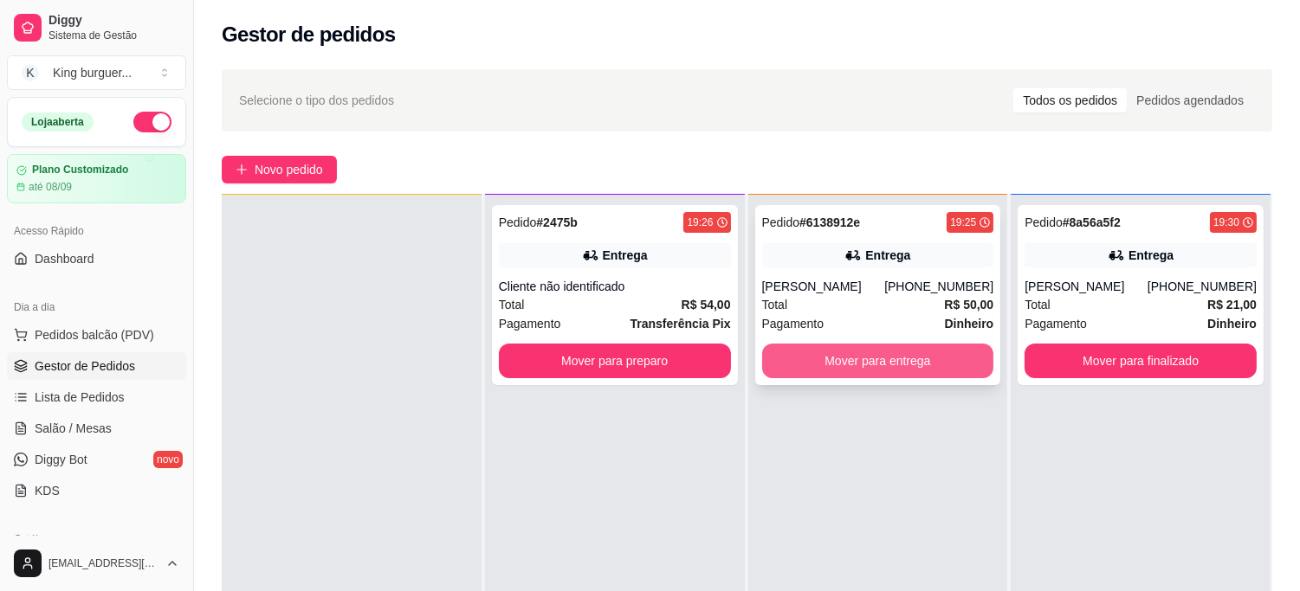
click at [903, 367] on button "Mover para entrega" at bounding box center [878, 361] width 232 height 35
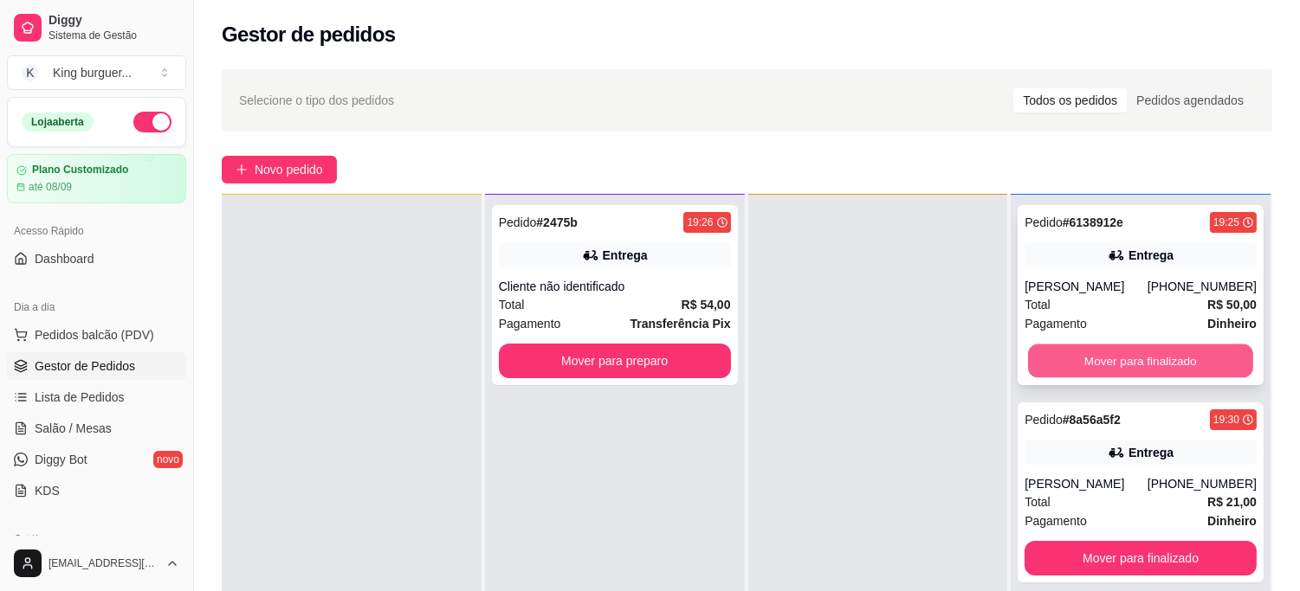
click at [1196, 365] on button "Mover para finalizado" at bounding box center [1140, 362] width 225 height 34
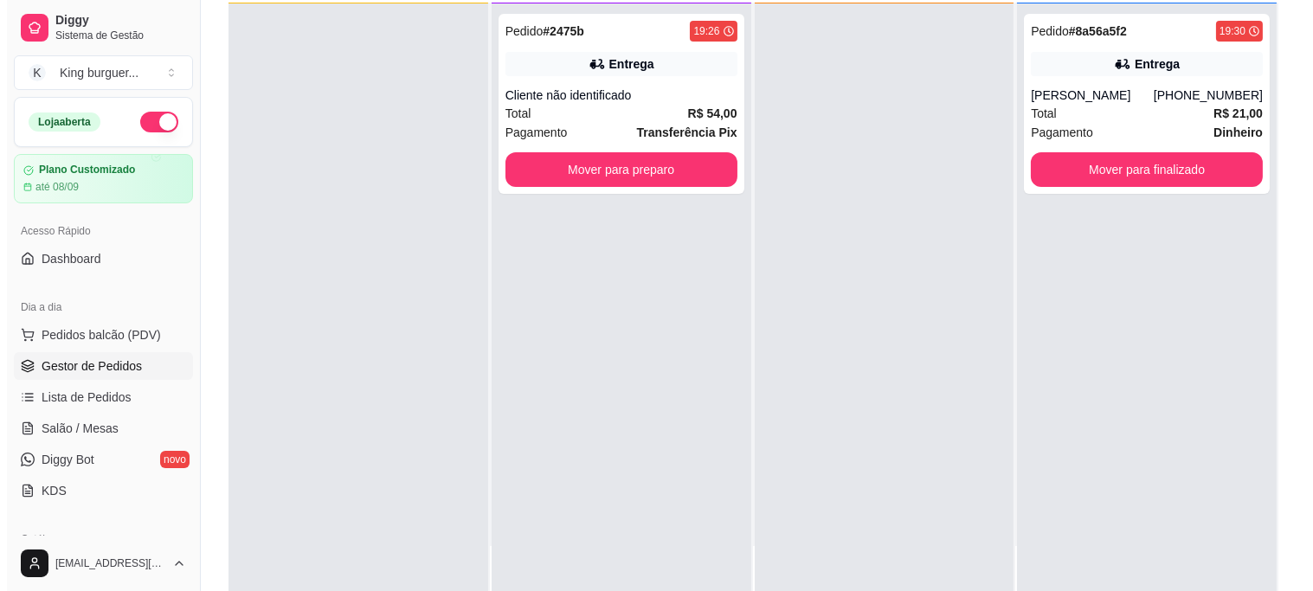
scroll to position [192, 0]
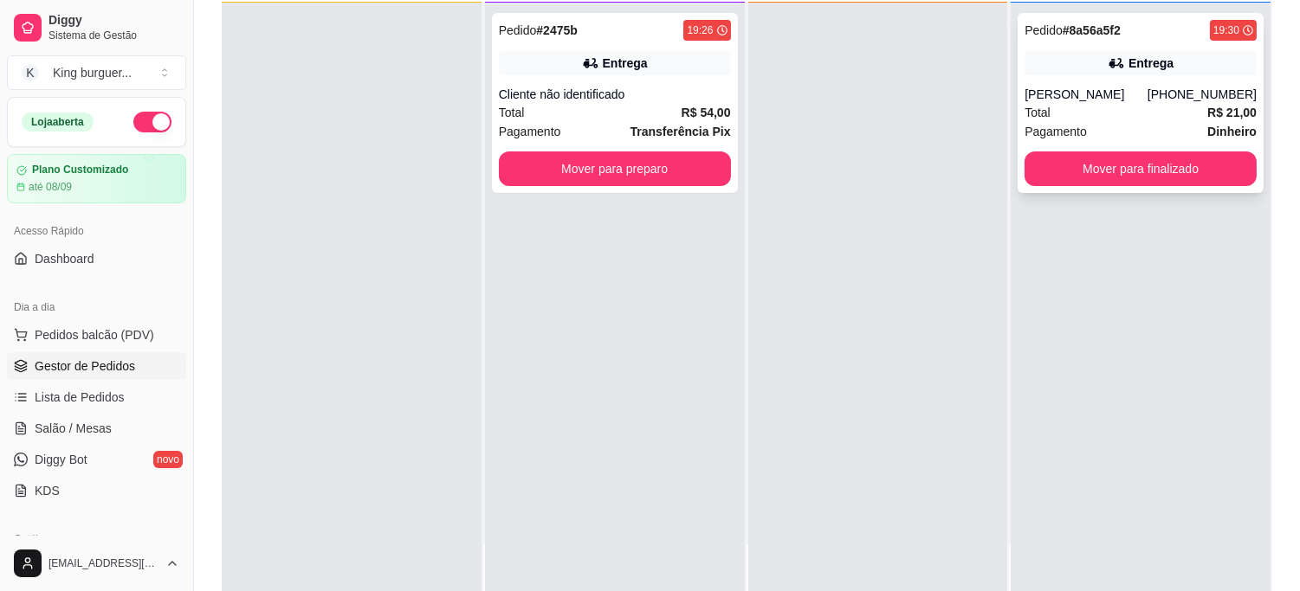
click at [1103, 80] on div "Pedido # 8a56a5f2 19:30 Entrega Jeferson [PHONE_NUMBER] Total R$ 21,00 Pagament…" at bounding box center [1140, 103] width 246 height 180
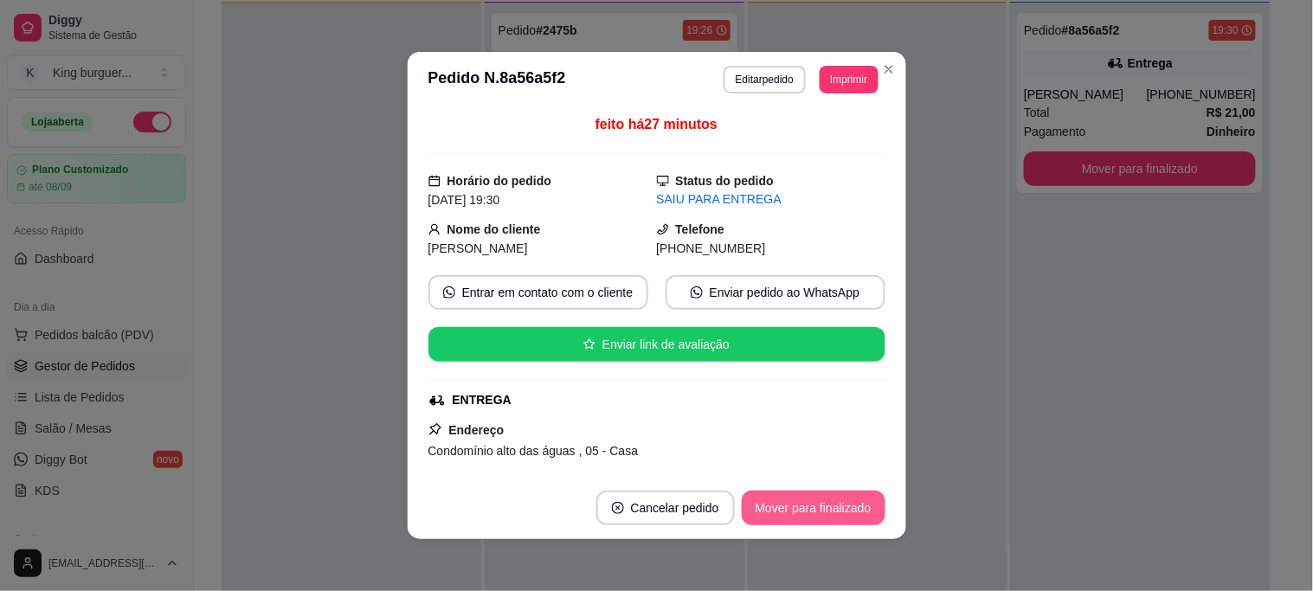
click at [855, 504] on button "Mover para finalizado" at bounding box center [814, 508] width 144 height 35
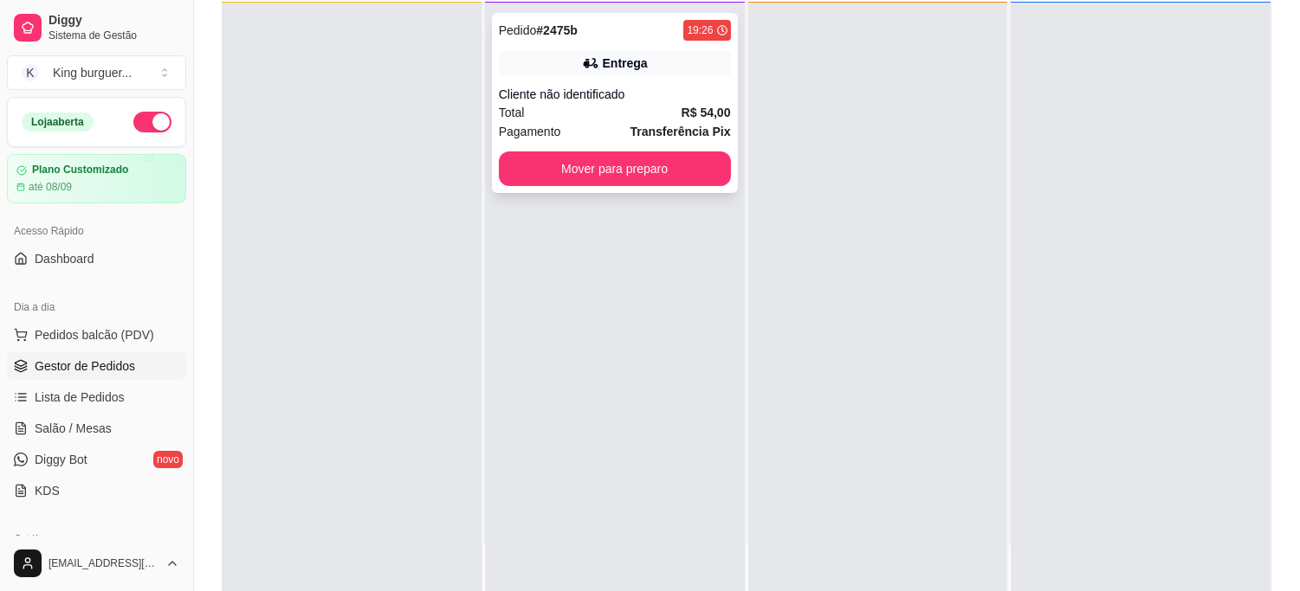
click at [649, 95] on div "Cliente não identificado" at bounding box center [615, 94] width 232 height 17
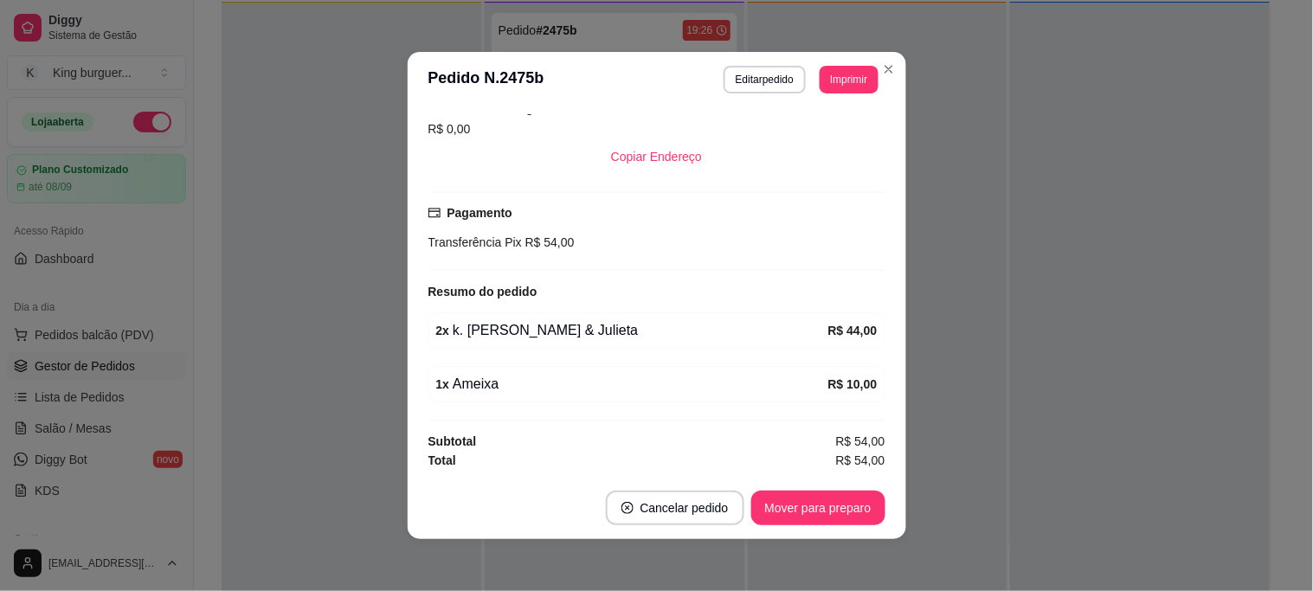
scroll to position [3, 0]
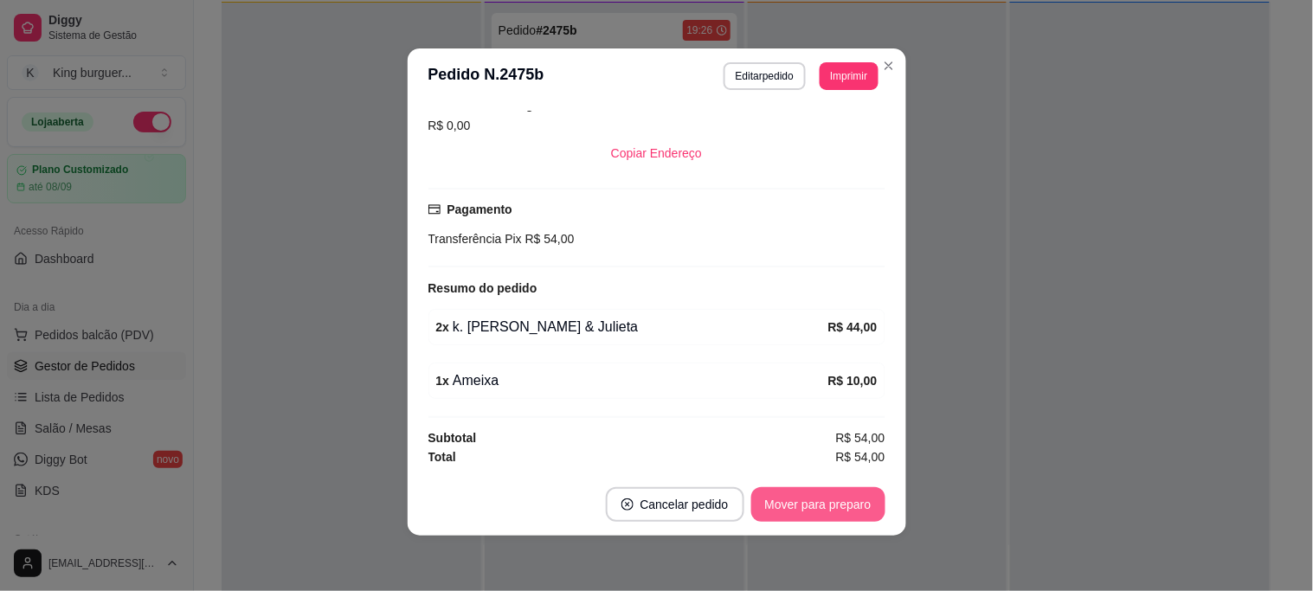
click at [821, 506] on button "Mover para preparo" at bounding box center [818, 504] width 134 height 35
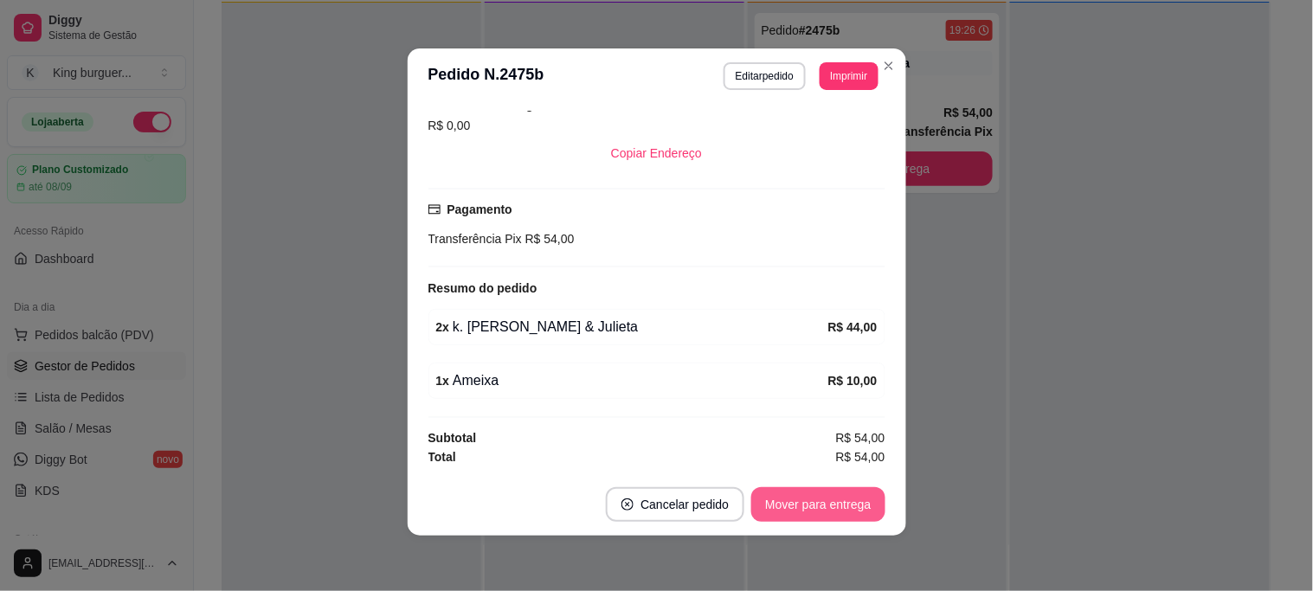
click at [862, 496] on button "Mover para entrega" at bounding box center [817, 504] width 133 height 35
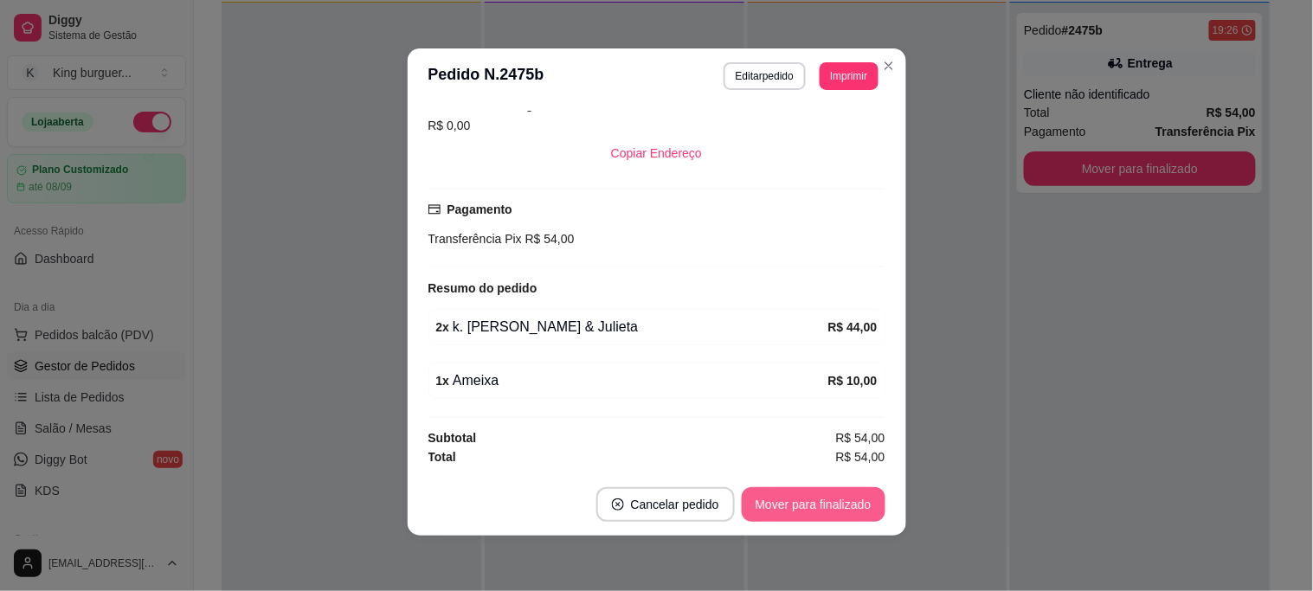
click at [862, 496] on button "Mover para finalizado" at bounding box center [814, 504] width 144 height 35
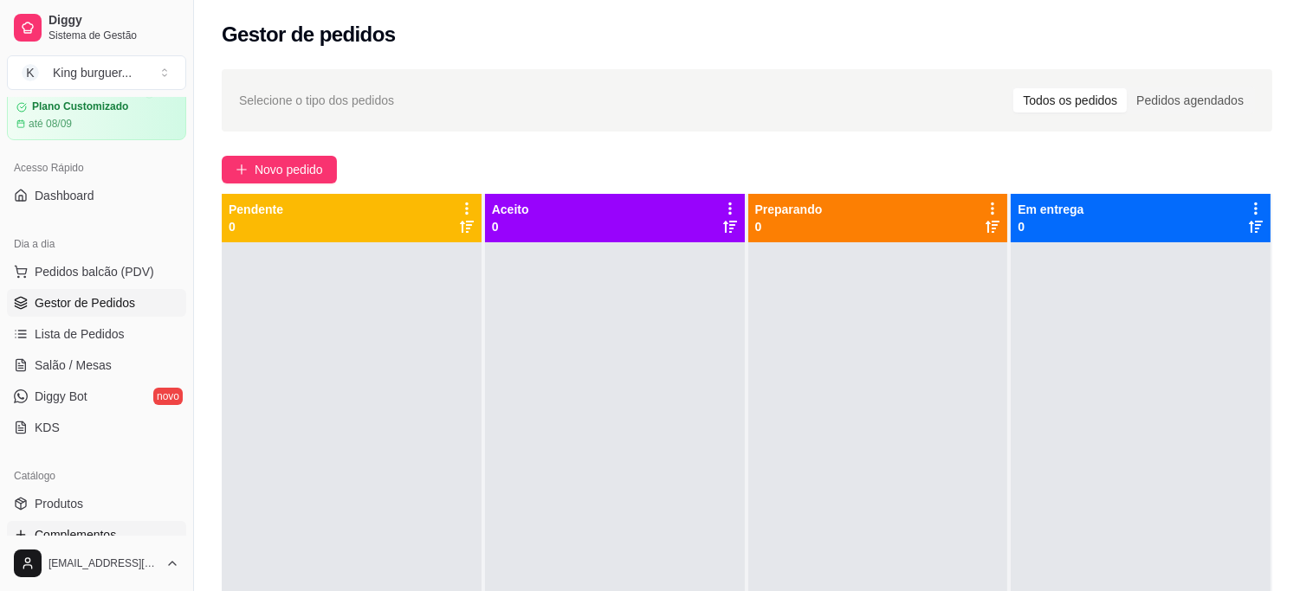
scroll to position [192, 0]
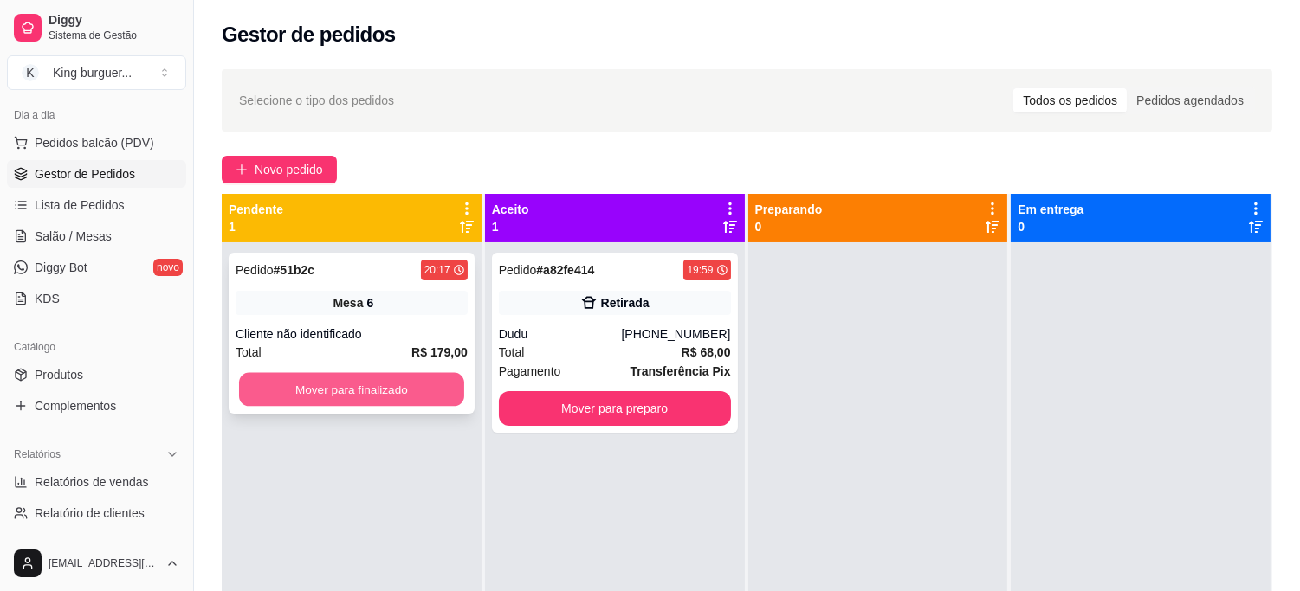
click at [426, 383] on button "Mover para finalizado" at bounding box center [351, 390] width 225 height 34
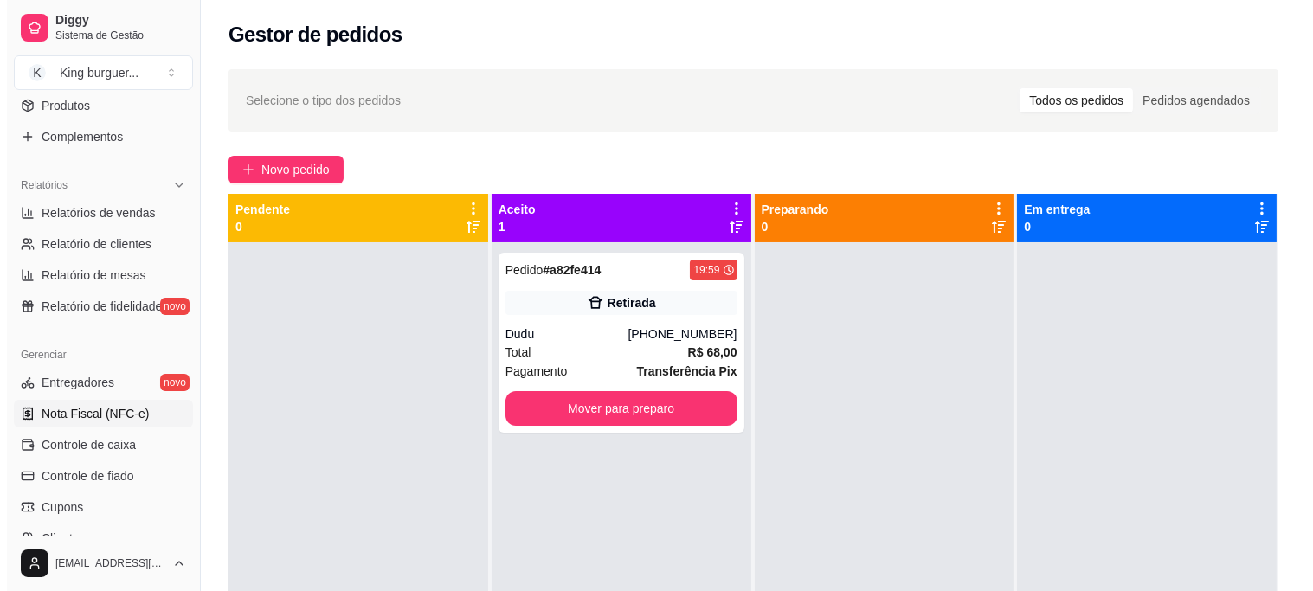
scroll to position [269, 0]
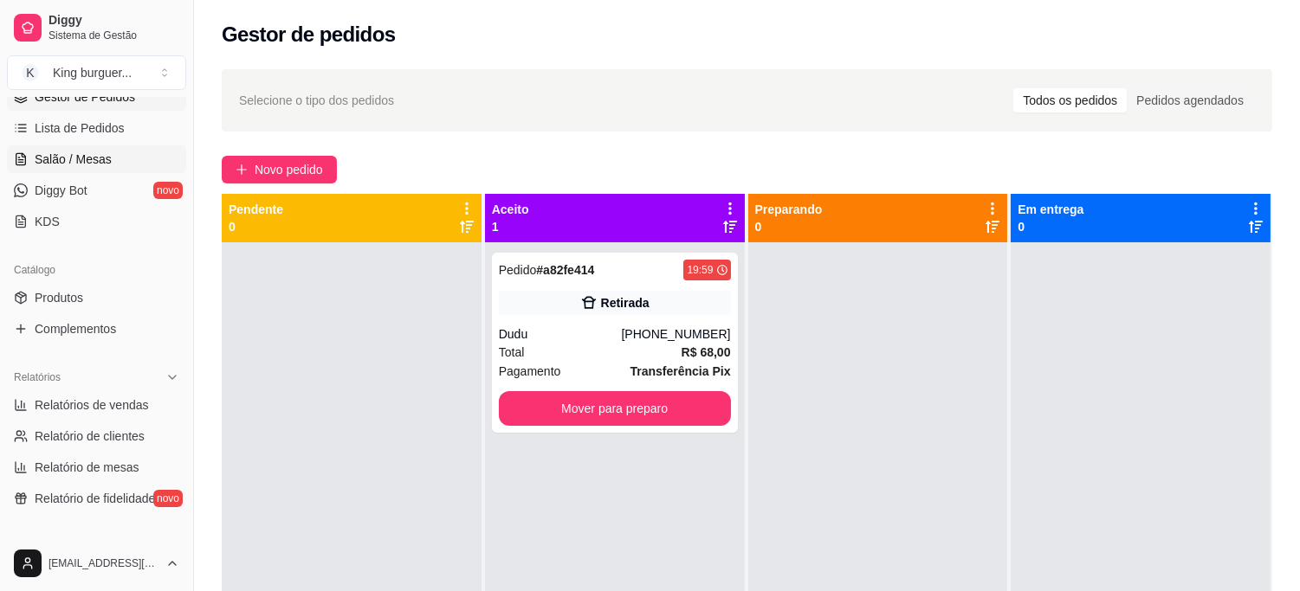
click at [106, 167] on span "Salão / Mesas" at bounding box center [73, 159] width 77 height 17
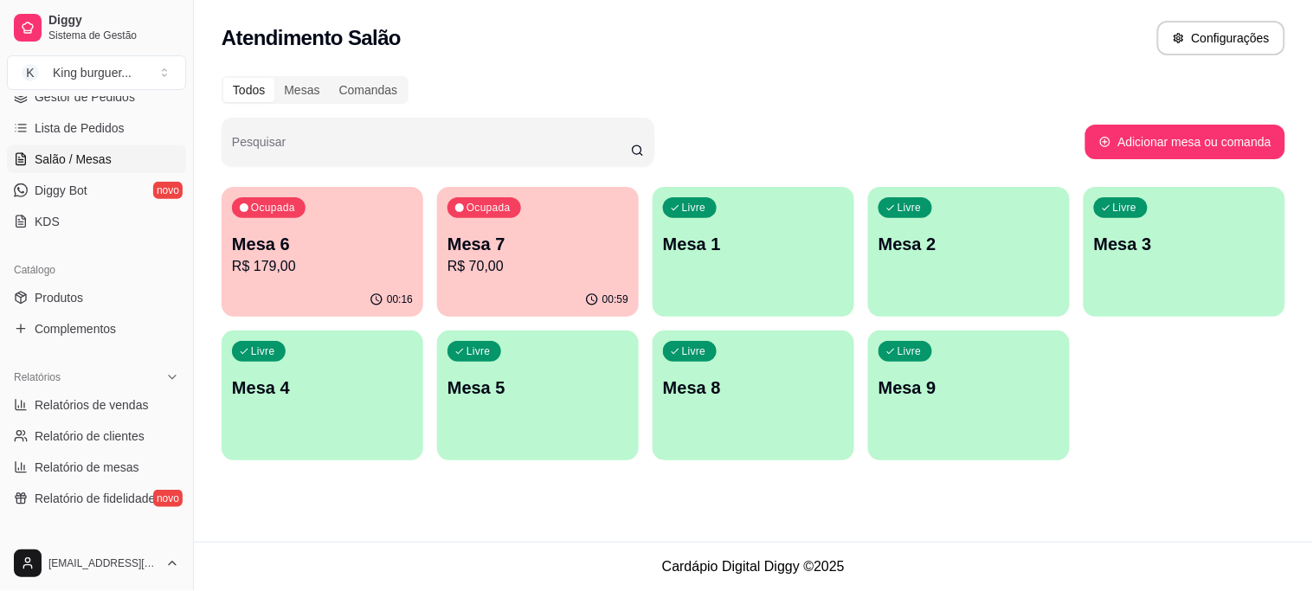
click at [547, 260] on p "R$ 70,00" at bounding box center [538, 266] width 181 height 21
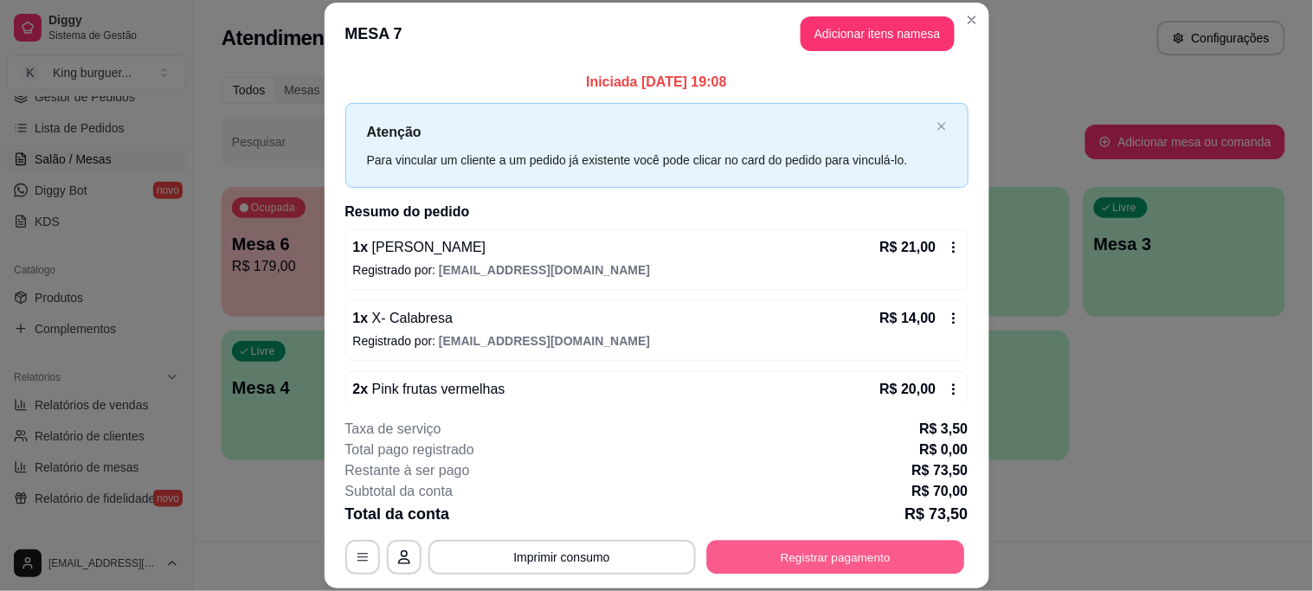
click at [879, 551] on button "Registrar pagamento" at bounding box center [835, 557] width 258 height 34
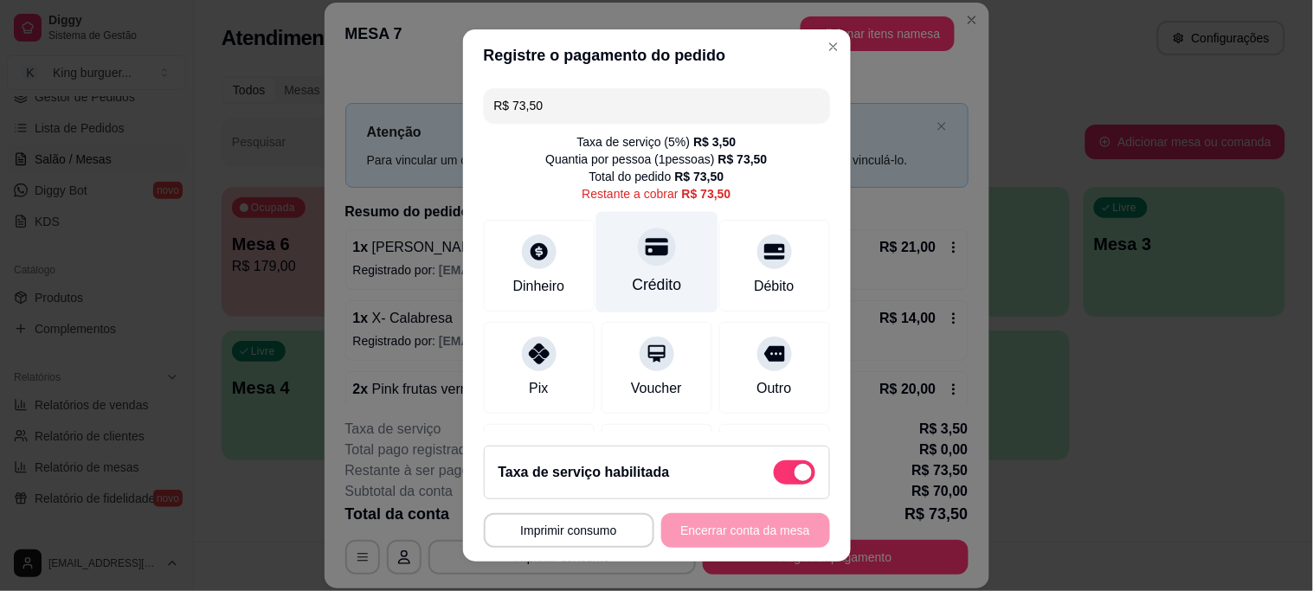
click at [645, 253] on icon at bounding box center [656, 246] width 23 height 23
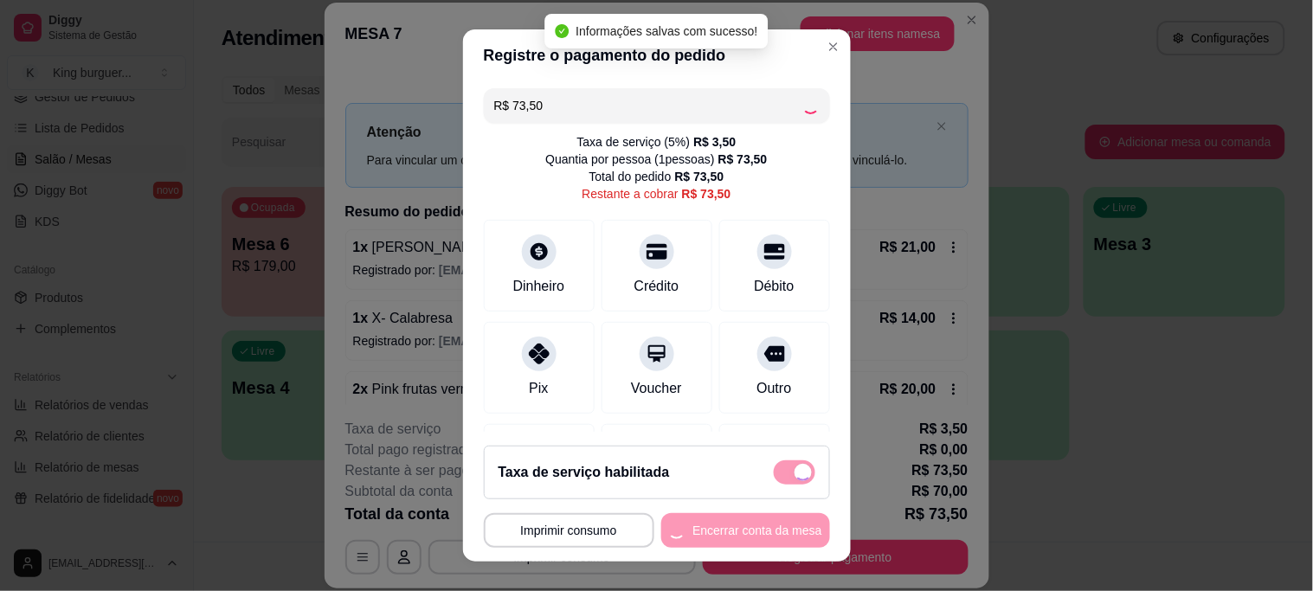
type input "R$ 0,00"
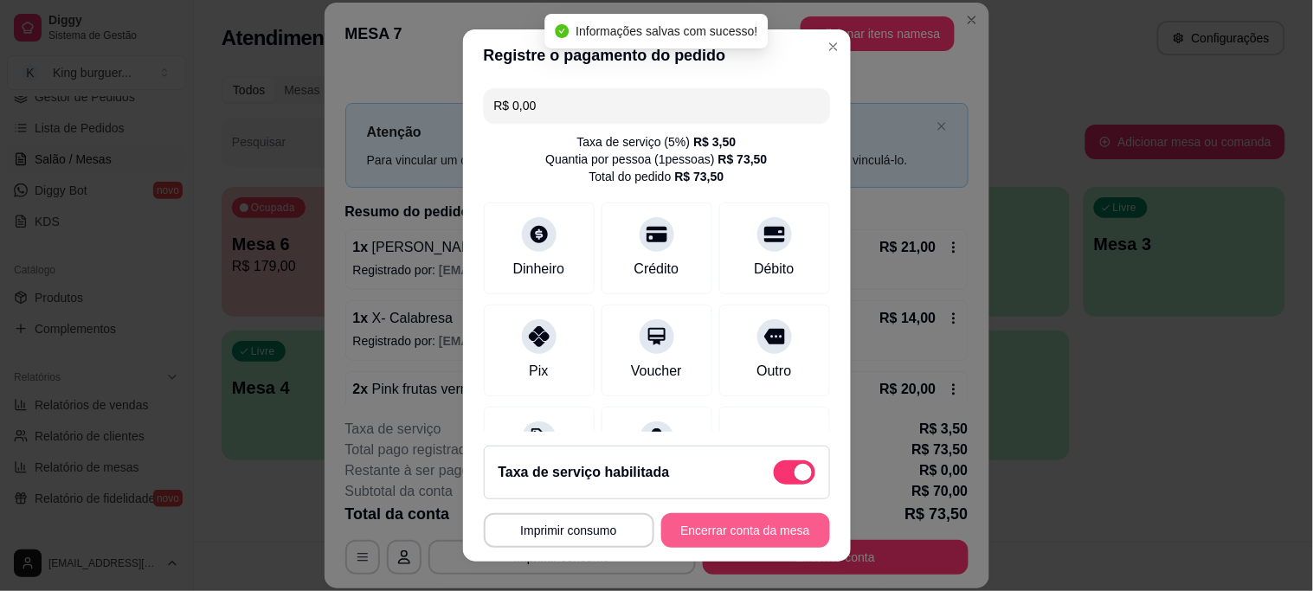
click at [767, 532] on button "Encerrar conta da mesa" at bounding box center [745, 530] width 169 height 35
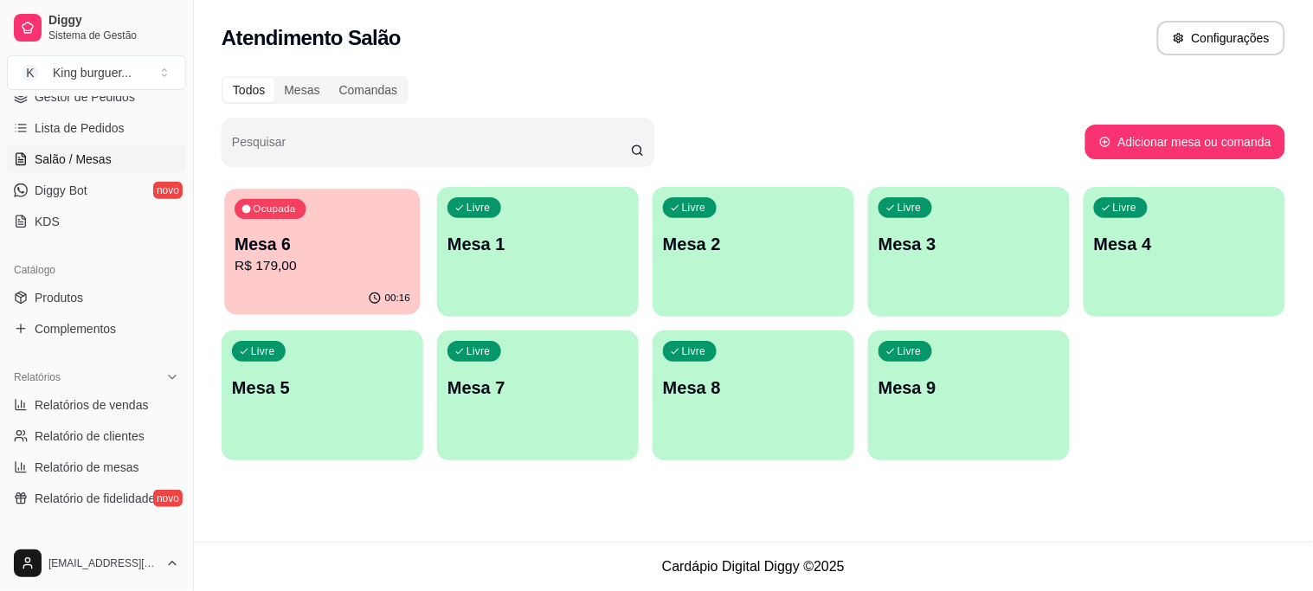
click at [279, 230] on div "Ocupada Mesa 6 R$ 179,00" at bounding box center [322, 236] width 196 height 94
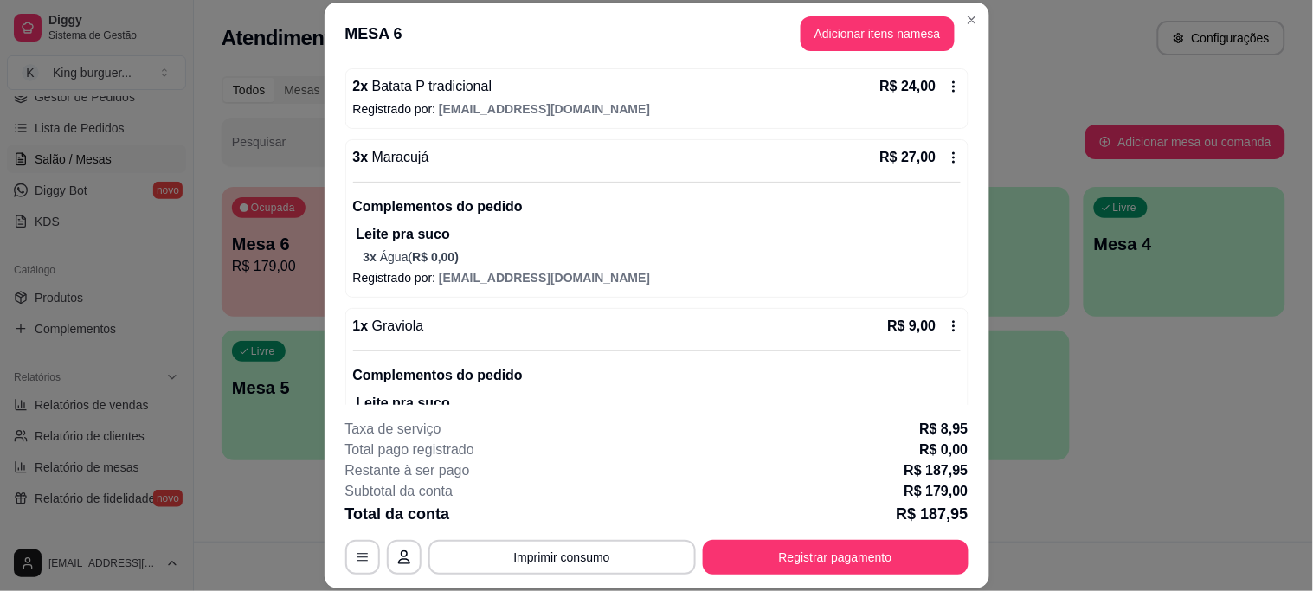
scroll to position [384, 0]
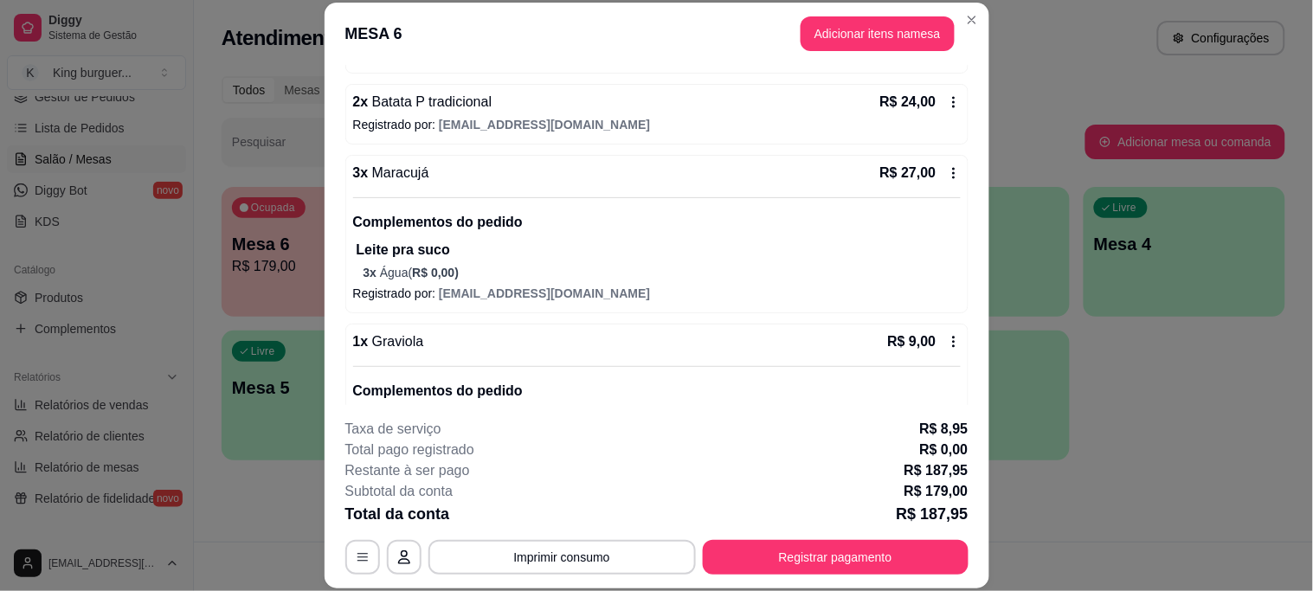
click at [947, 167] on icon at bounding box center [954, 173] width 14 height 14
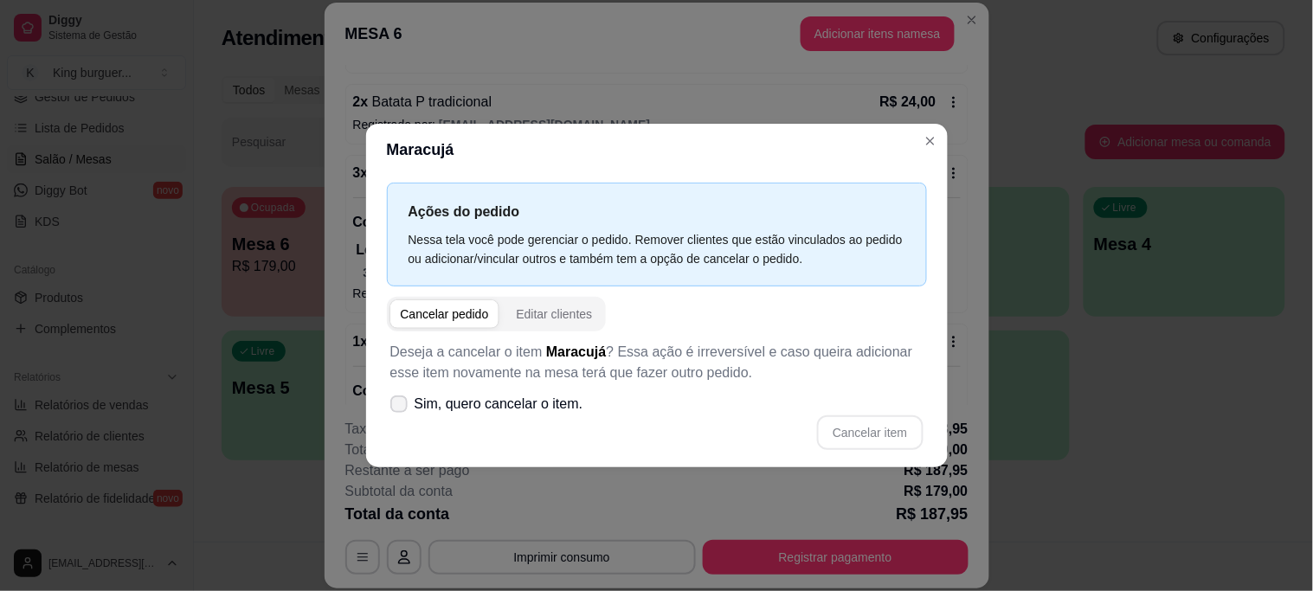
click at [524, 403] on span "Sim, quero cancelar o item." at bounding box center [499, 404] width 169 height 21
click at [401, 407] on input "Sim, quero cancelar o item." at bounding box center [395, 412] width 11 height 11
checkbox input "true"
click at [853, 430] on button "Cancelar item" at bounding box center [870, 433] width 106 height 35
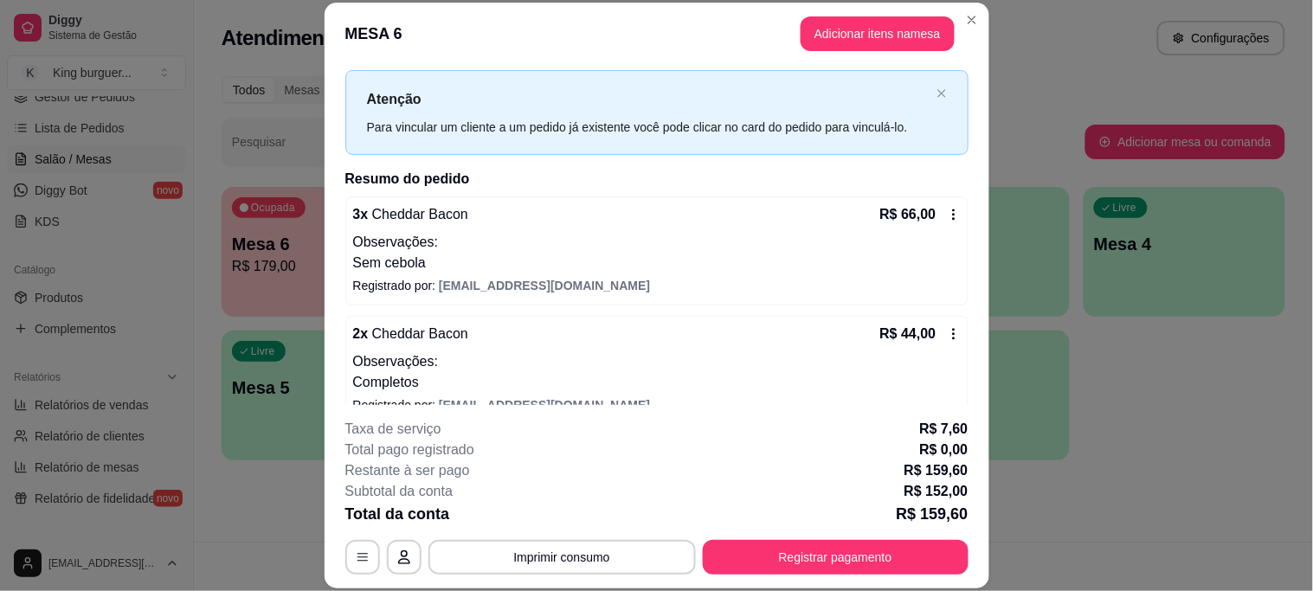
scroll to position [0, 0]
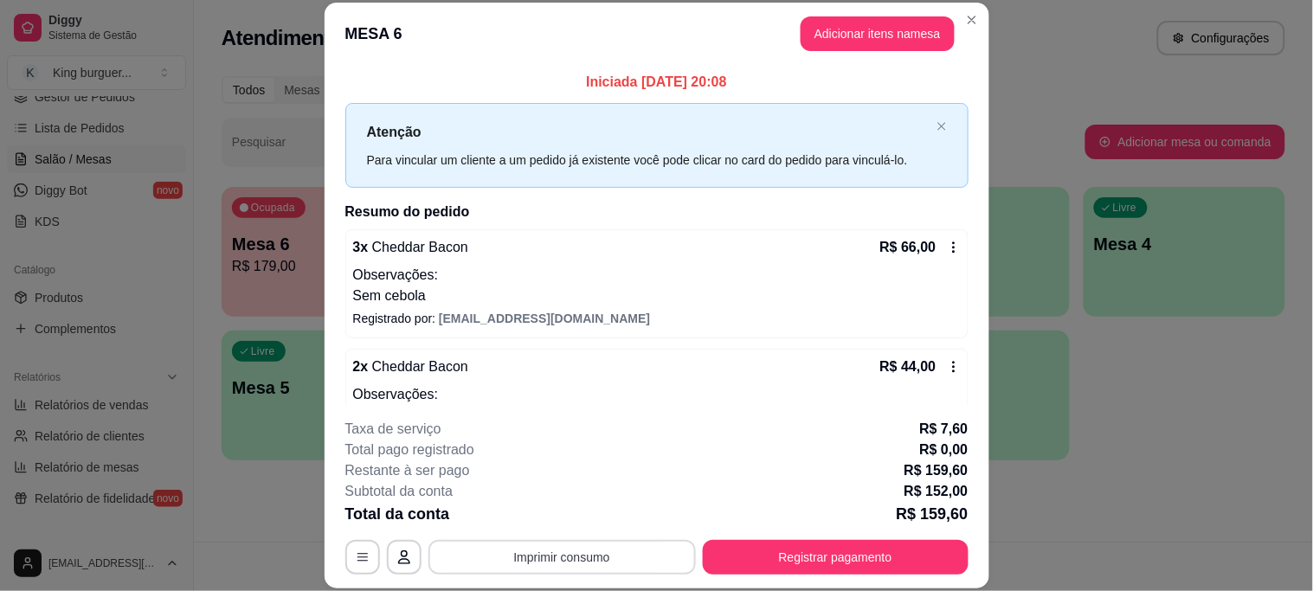
click at [561, 558] on button "Imprimir consumo" at bounding box center [563, 557] width 268 height 35
click at [1085, 267] on div "MESA 6 Adicionar itens na mesa Iniciada [DATE] 20:08 Atenção Para vincular um c…" at bounding box center [656, 295] width 1313 height 591
click at [863, 35] on button "Adicionar itens na mesa" at bounding box center [878, 33] width 154 height 35
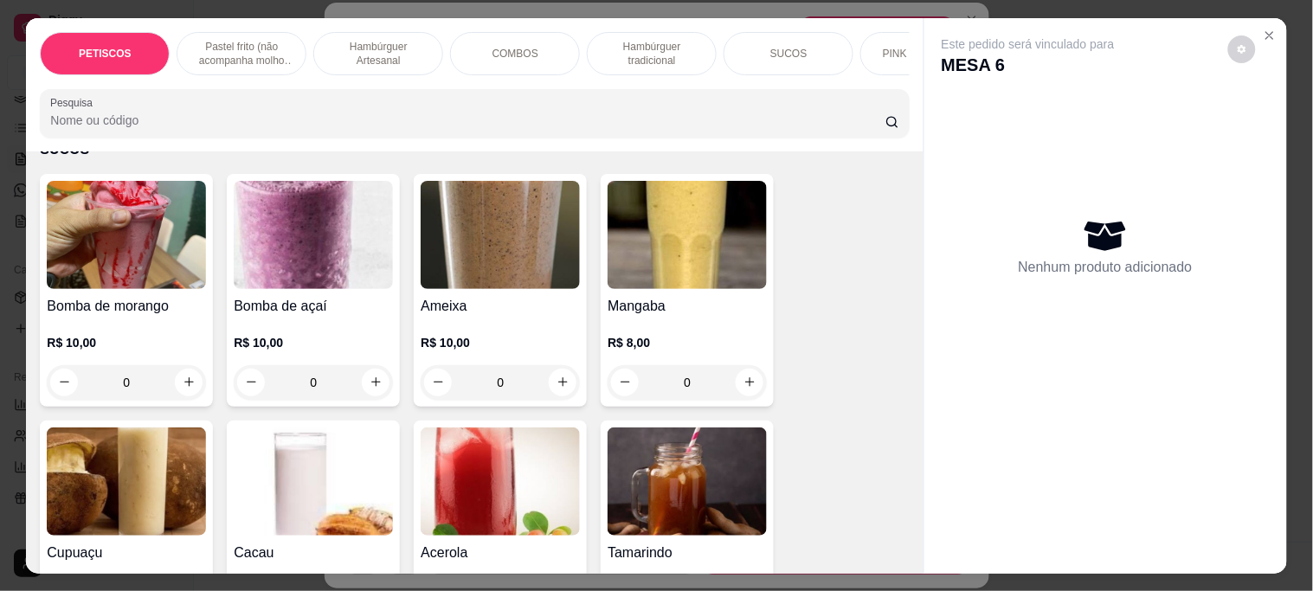
scroll to position [3751, 0]
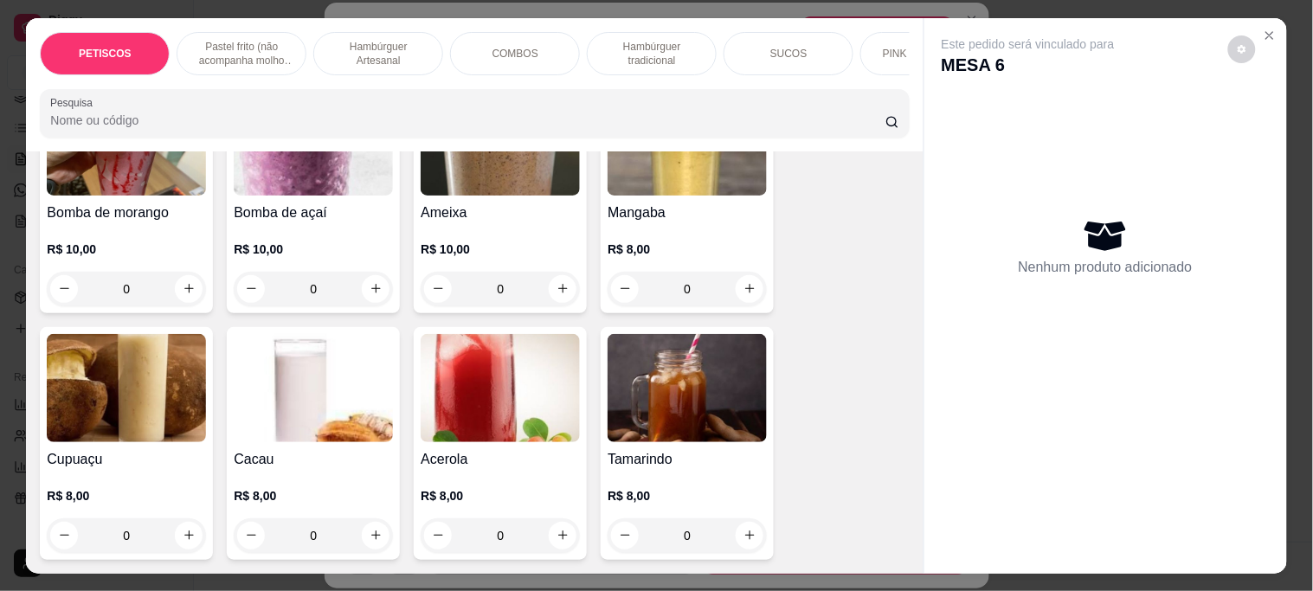
click at [671, 342] on img at bounding box center [687, 388] width 159 height 108
click at [672, 356] on img at bounding box center [687, 388] width 159 height 108
click at [364, 334] on img at bounding box center [313, 388] width 159 height 108
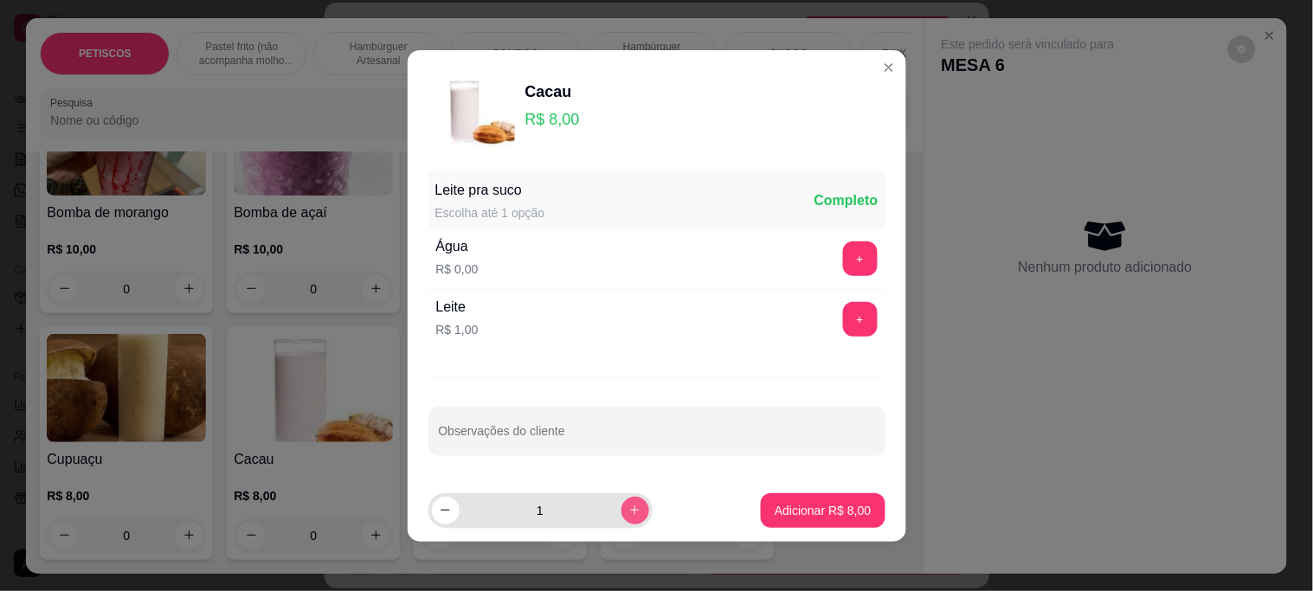
click at [629, 507] on icon "increase-product-quantity" at bounding box center [635, 510] width 13 height 13
type input "3"
click at [843, 317] on button "+" at bounding box center [860, 319] width 34 height 34
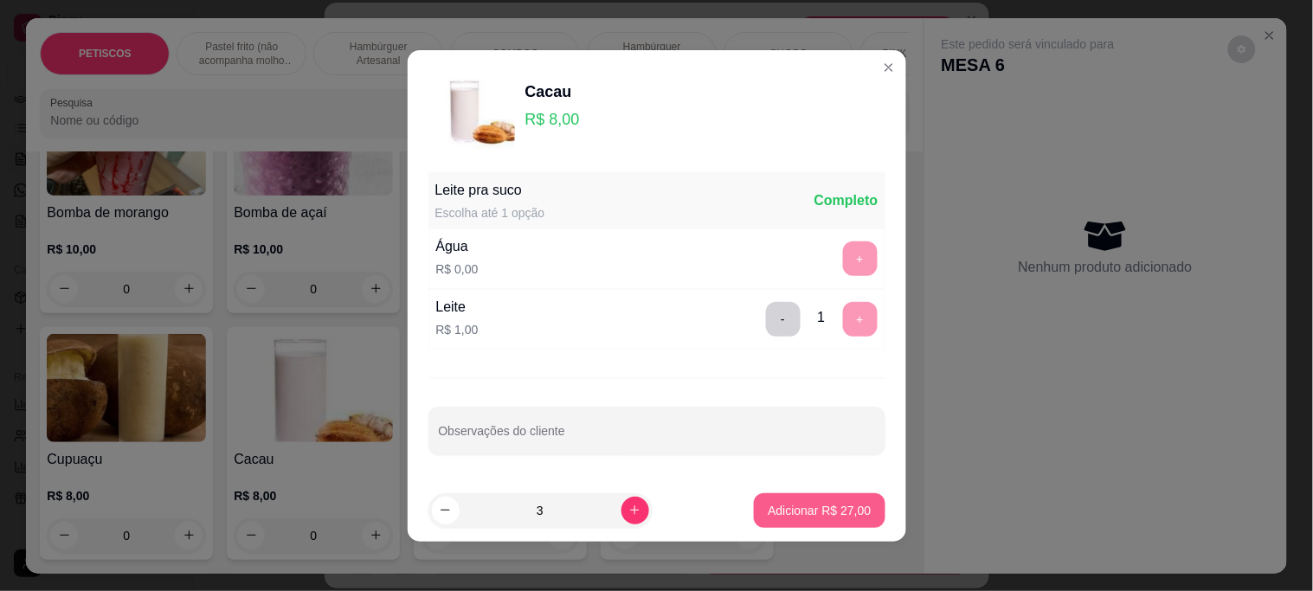
click at [784, 507] on p "Adicionar R$ 27,00" at bounding box center [819, 510] width 103 height 17
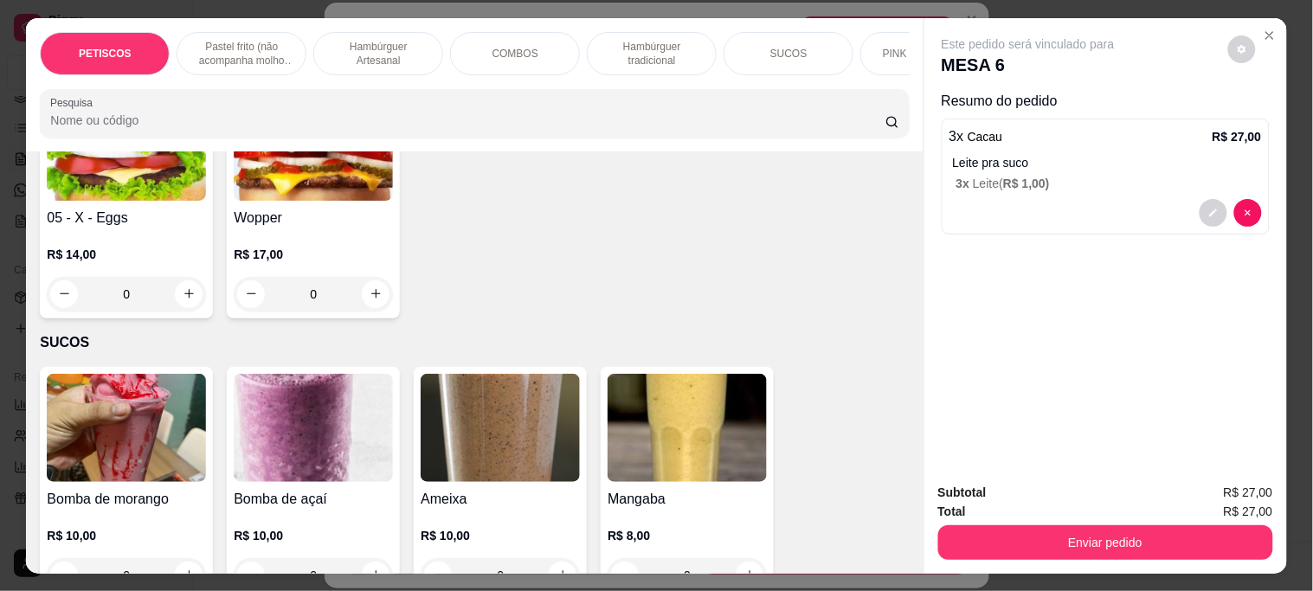
scroll to position [3463, 0]
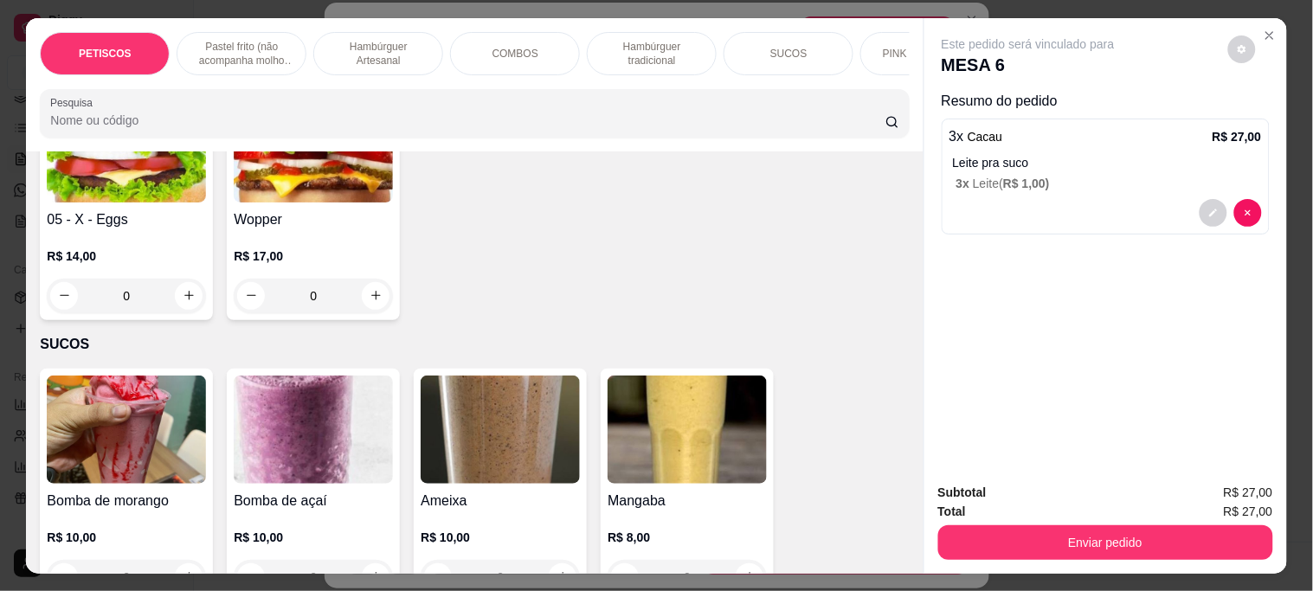
click at [287, 386] on img at bounding box center [313, 430] width 159 height 108
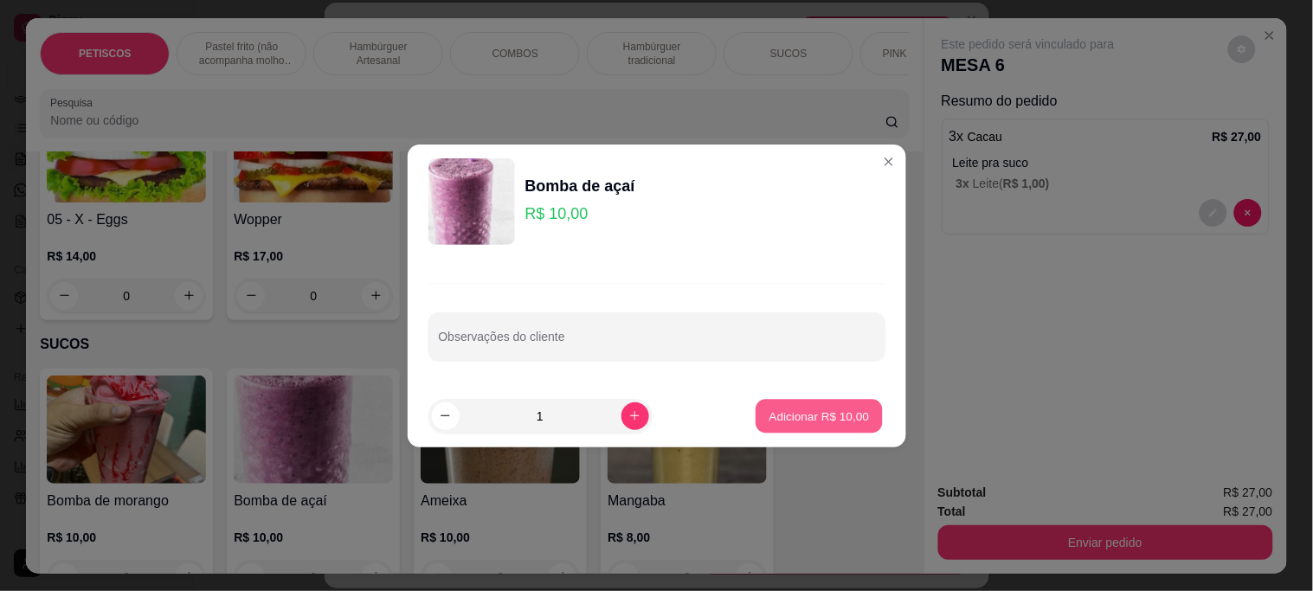
click at [818, 417] on p "Adicionar R$ 10,00" at bounding box center [820, 416] width 100 height 16
type input "1"
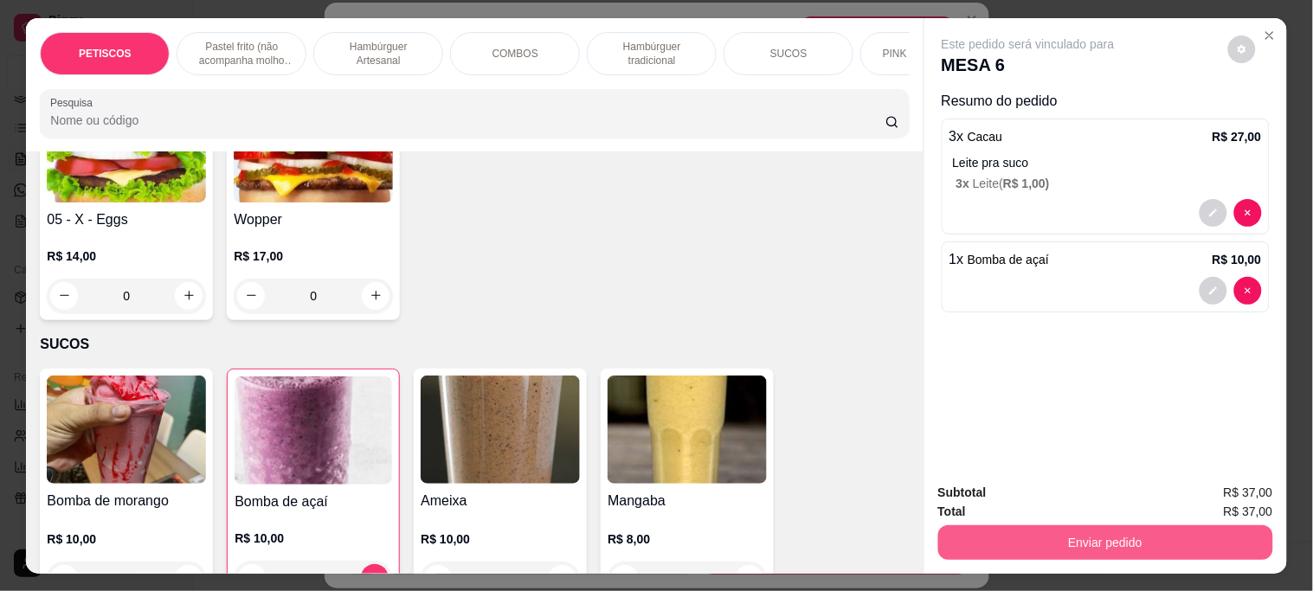
click at [990, 542] on button "Enviar pedido" at bounding box center [1105, 543] width 335 height 35
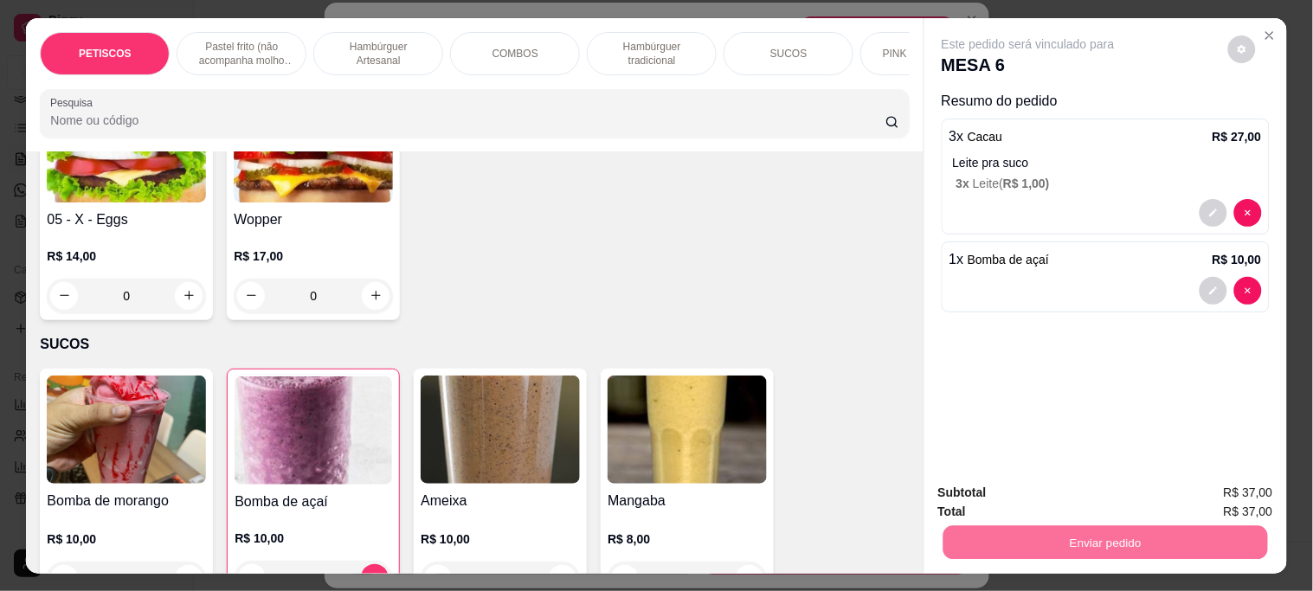
click at [997, 499] on button "Não registrar e enviar pedido" at bounding box center [1048, 492] width 175 height 32
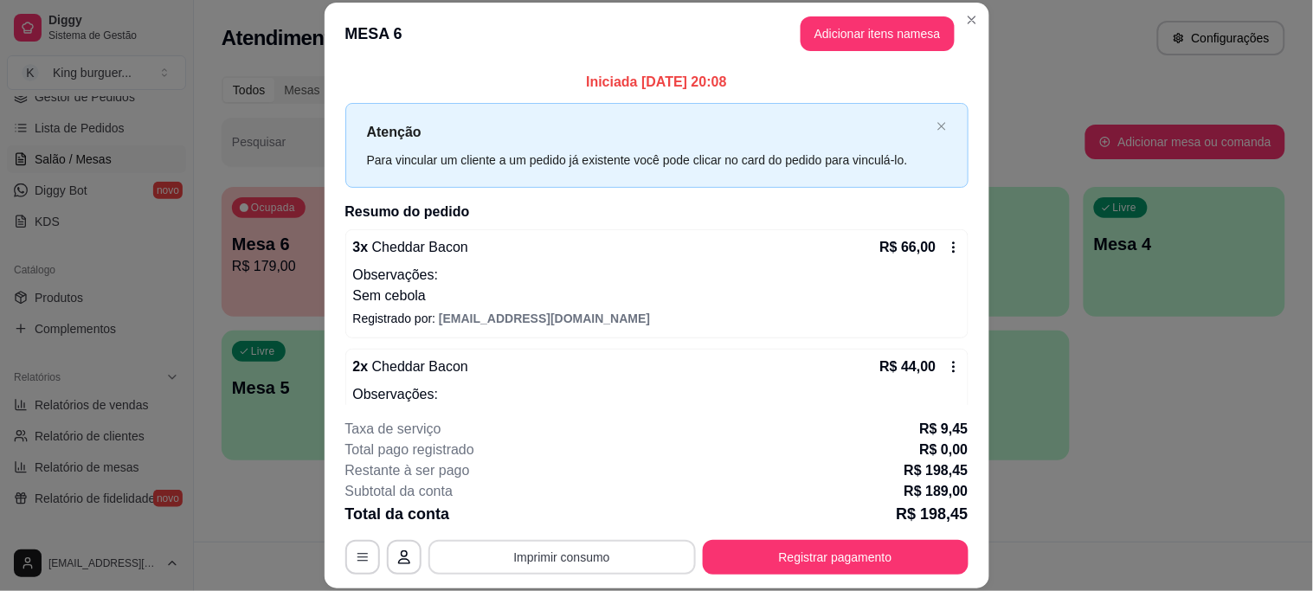
click at [576, 554] on button "Imprimir consumo" at bounding box center [563, 557] width 268 height 35
click at [580, 514] on button "IMPRESSORA" at bounding box center [561, 518] width 126 height 28
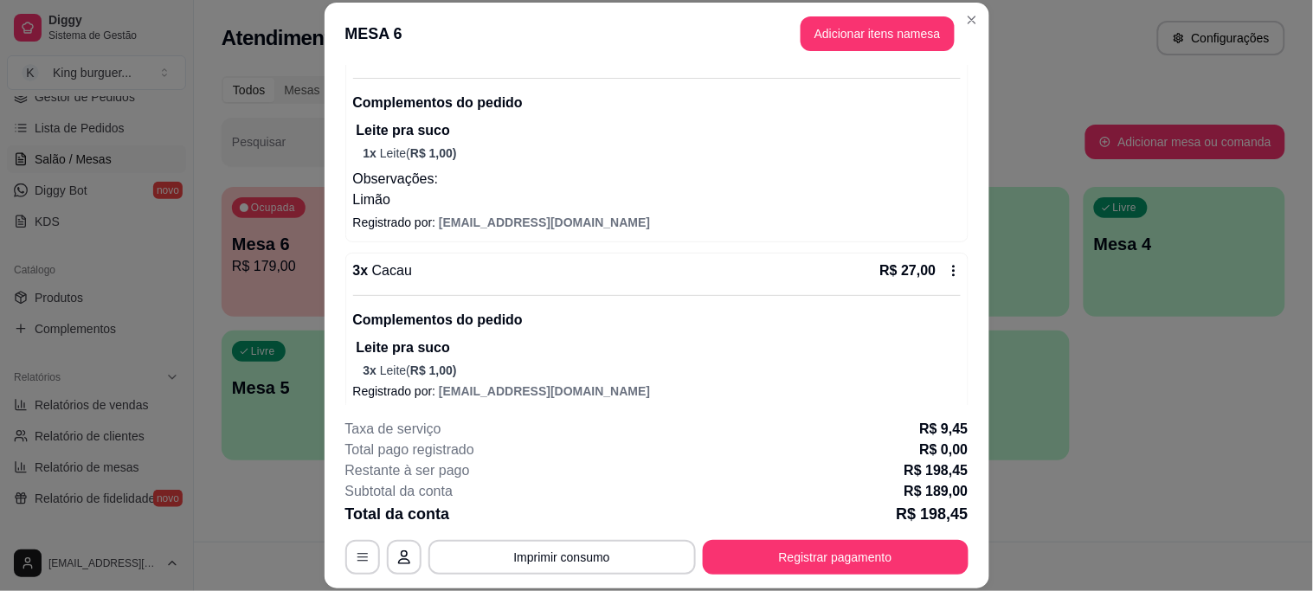
scroll to position [577, 0]
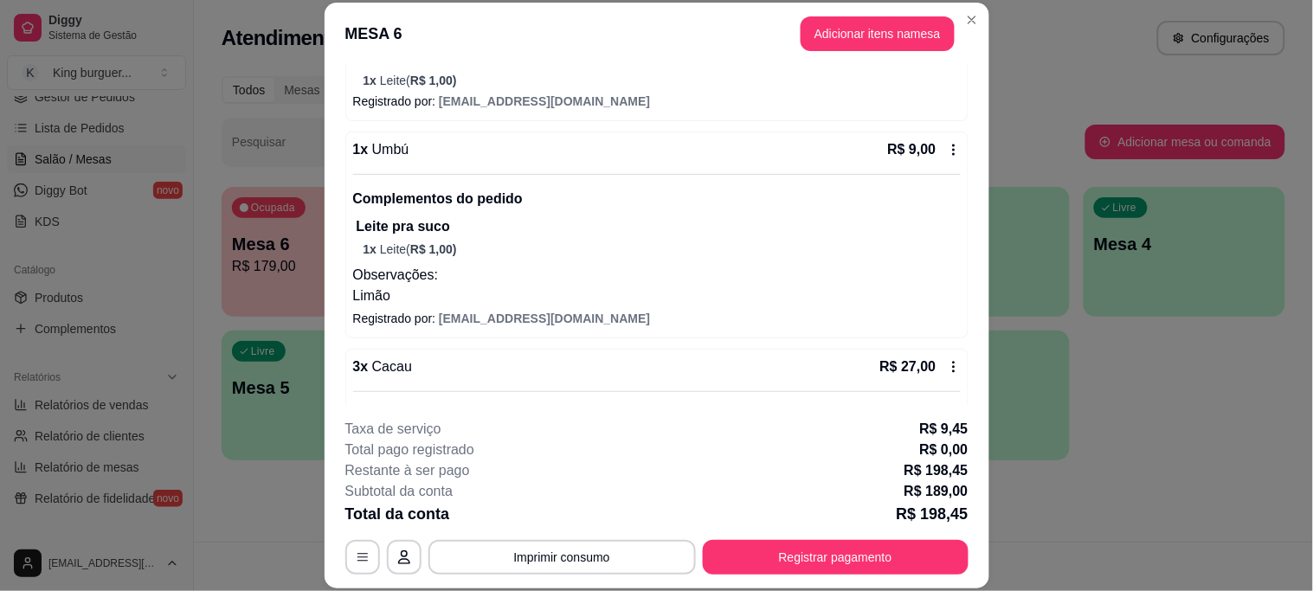
click at [947, 145] on icon at bounding box center [954, 150] width 14 height 14
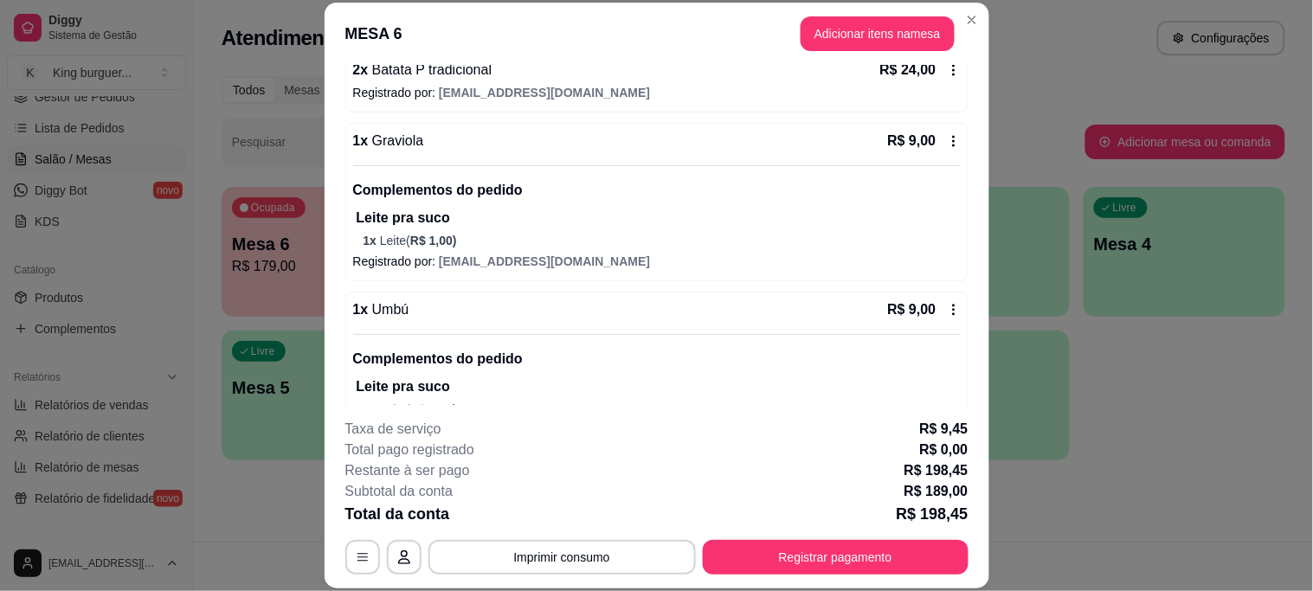
scroll to position [288, 0]
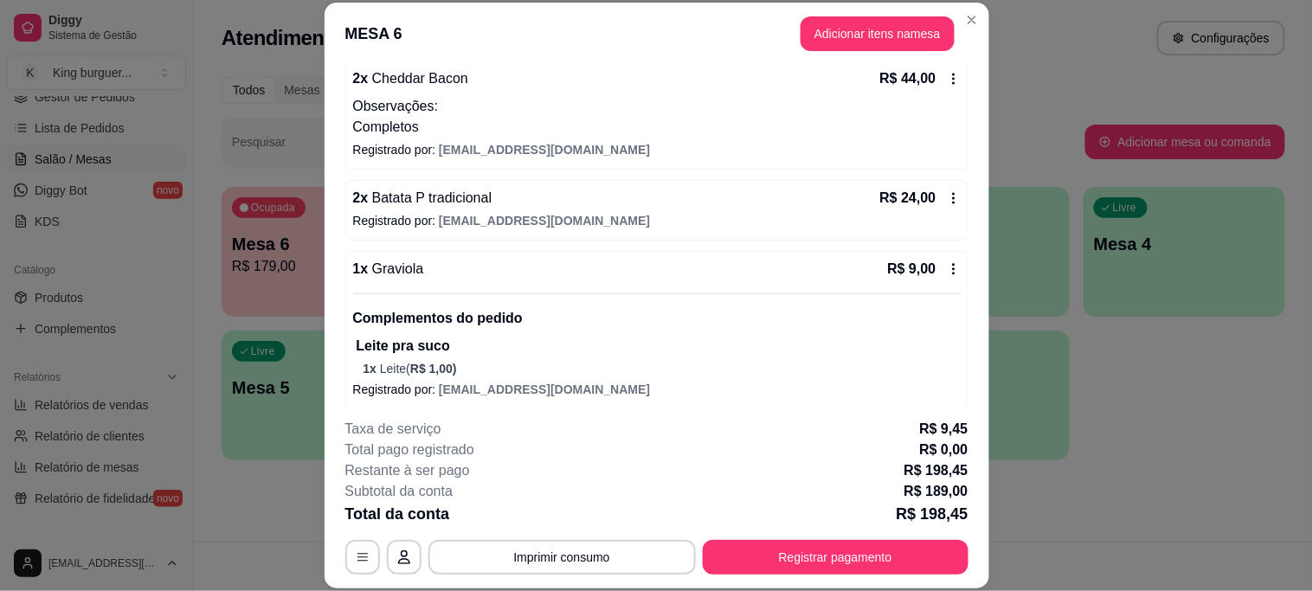
click at [947, 263] on icon at bounding box center [954, 269] width 14 height 14
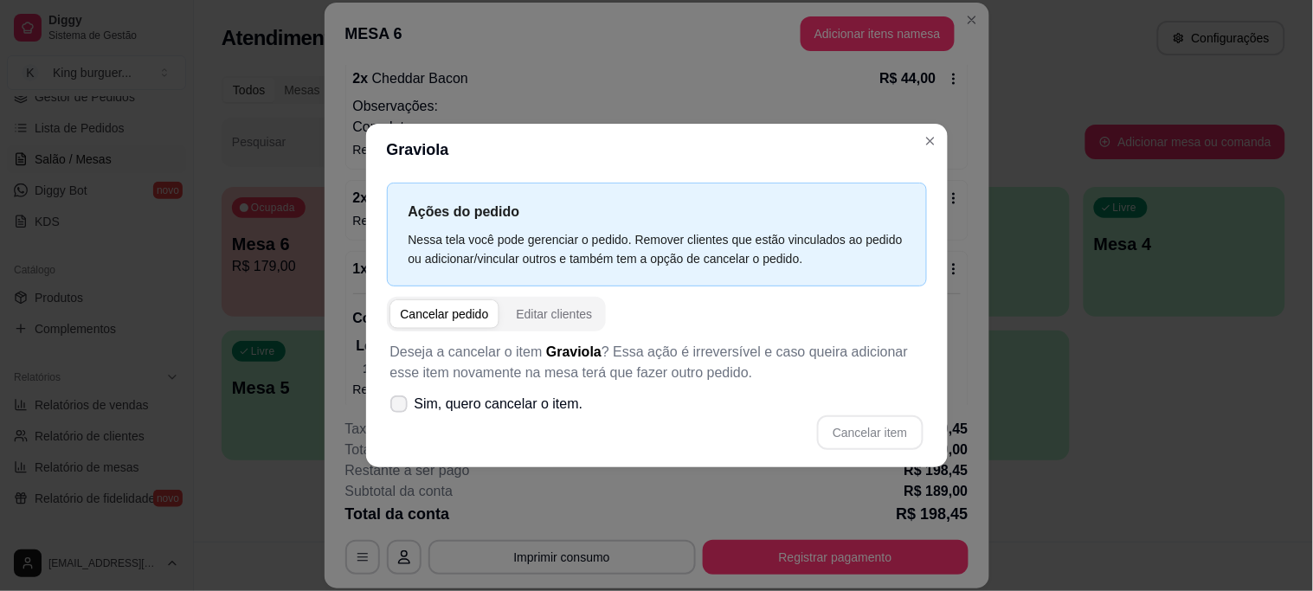
click at [541, 405] on span "Sim, quero cancelar o item." at bounding box center [499, 404] width 169 height 21
click at [401, 407] on input "Sim, quero cancelar o item." at bounding box center [395, 412] width 11 height 11
checkbox input "true"
click at [874, 426] on button "Cancelar item" at bounding box center [870, 433] width 106 height 35
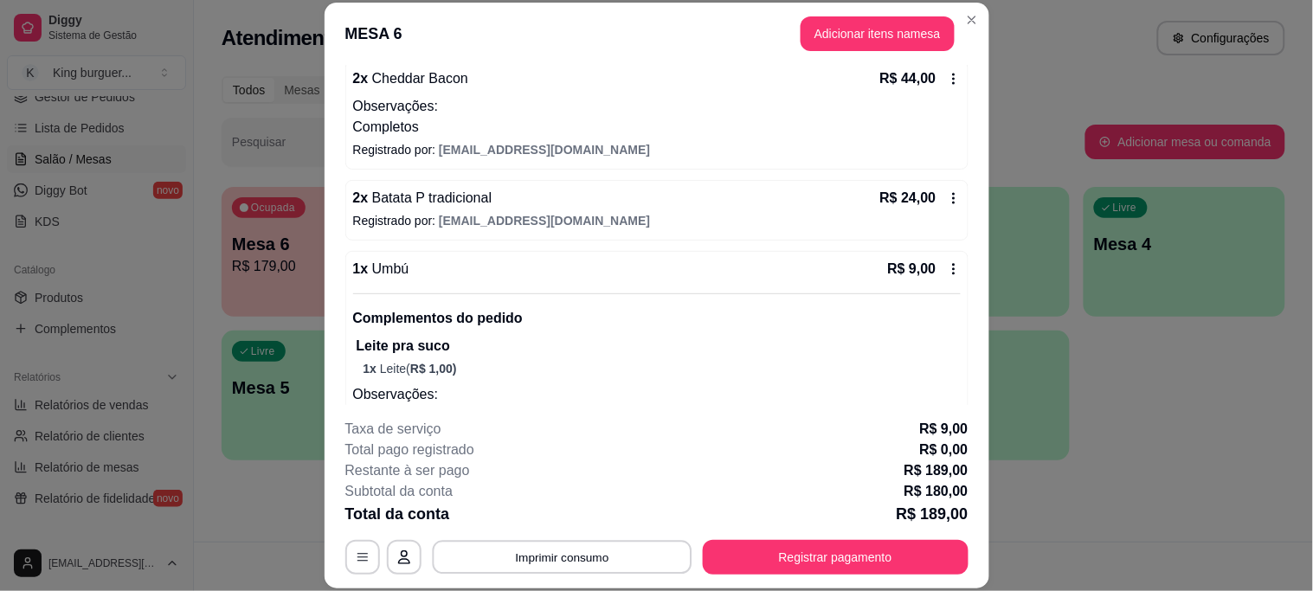
click at [593, 554] on button "Imprimir consumo" at bounding box center [562, 557] width 260 height 34
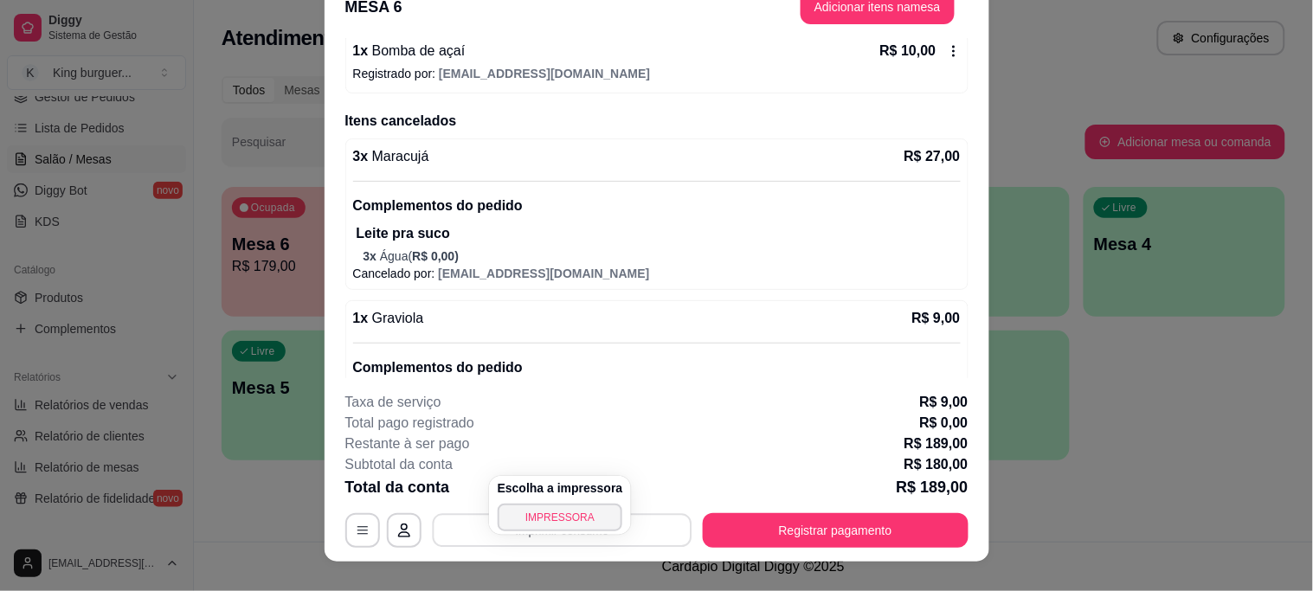
scroll to position [53, 0]
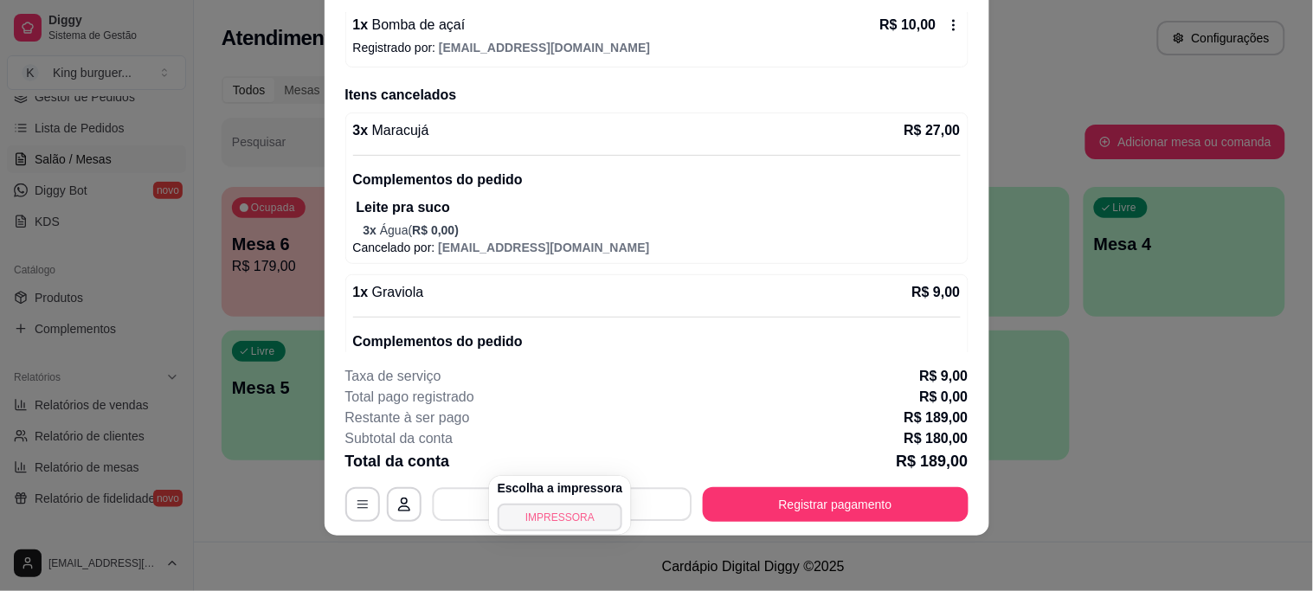
click at [567, 514] on button "IMPRESSORA" at bounding box center [561, 518] width 126 height 28
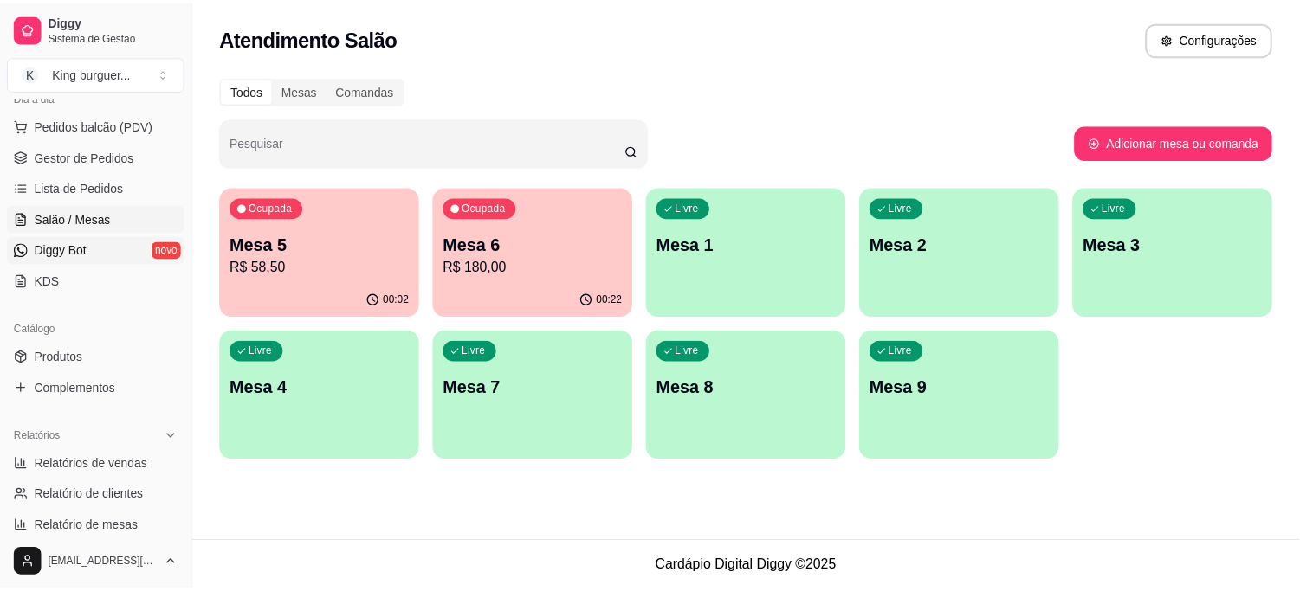
scroll to position [0, 0]
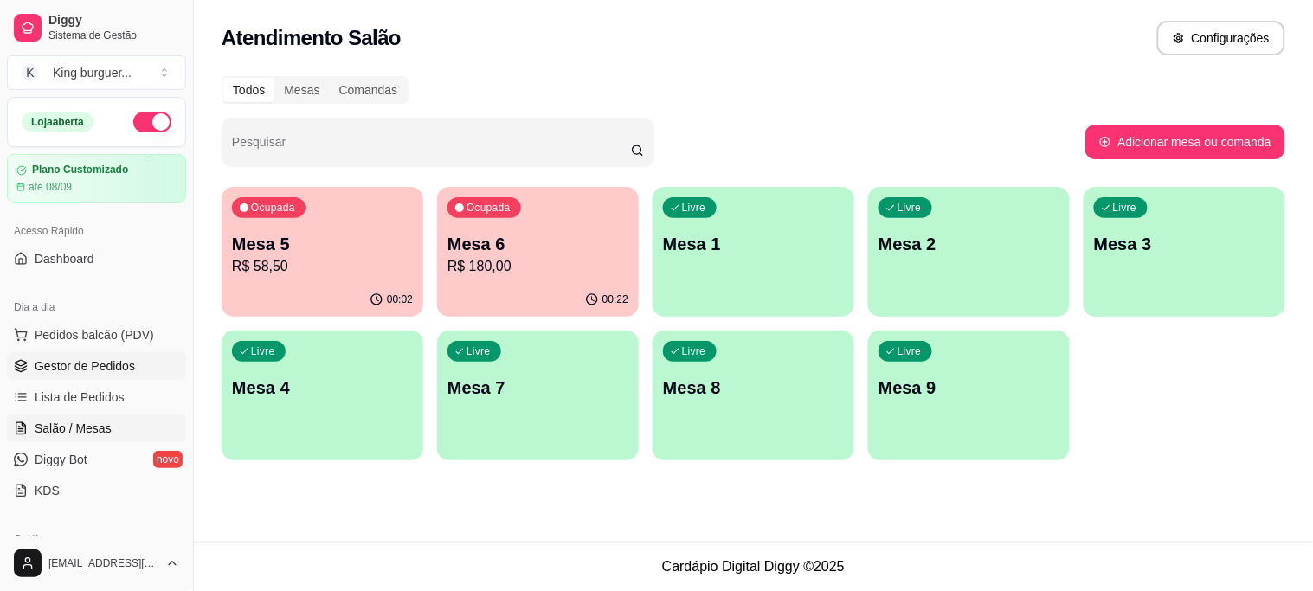
click at [118, 359] on span "Gestor de Pedidos" at bounding box center [85, 366] width 100 height 17
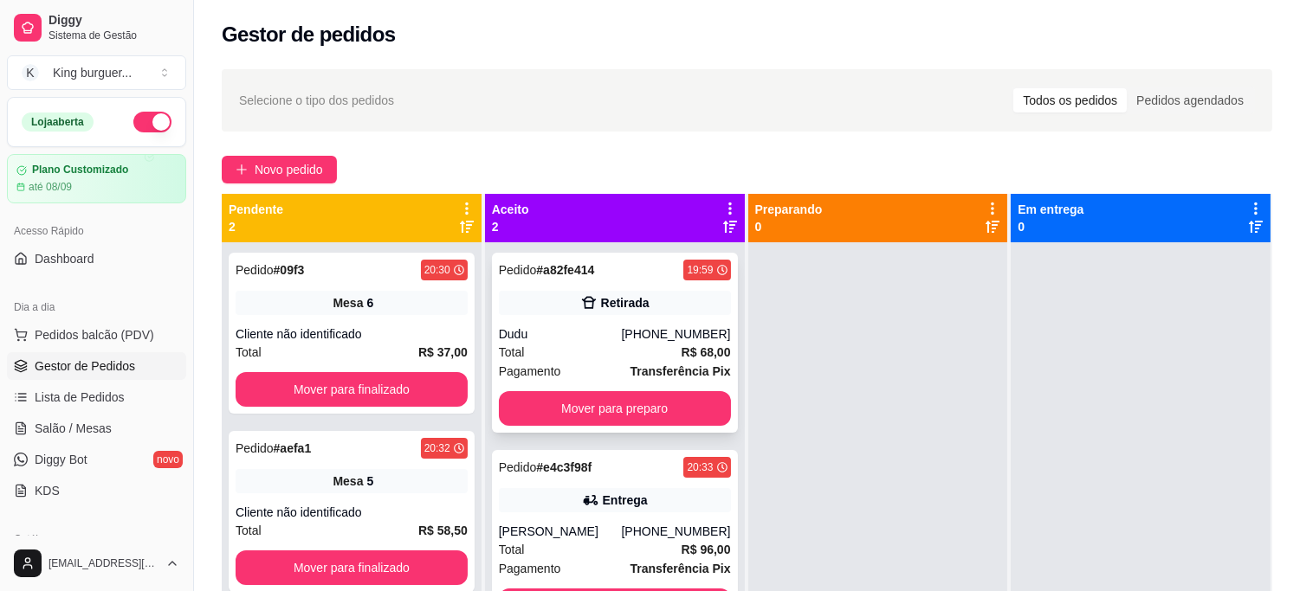
click at [613, 320] on div "Pedido # a82fe414 19:59 Retirada Dudu [PHONE_NUMBER] Total R$ 68,00 Pagamento T…" at bounding box center [615, 343] width 246 height 180
click at [673, 402] on button "Mover para preparo" at bounding box center [615, 408] width 232 height 35
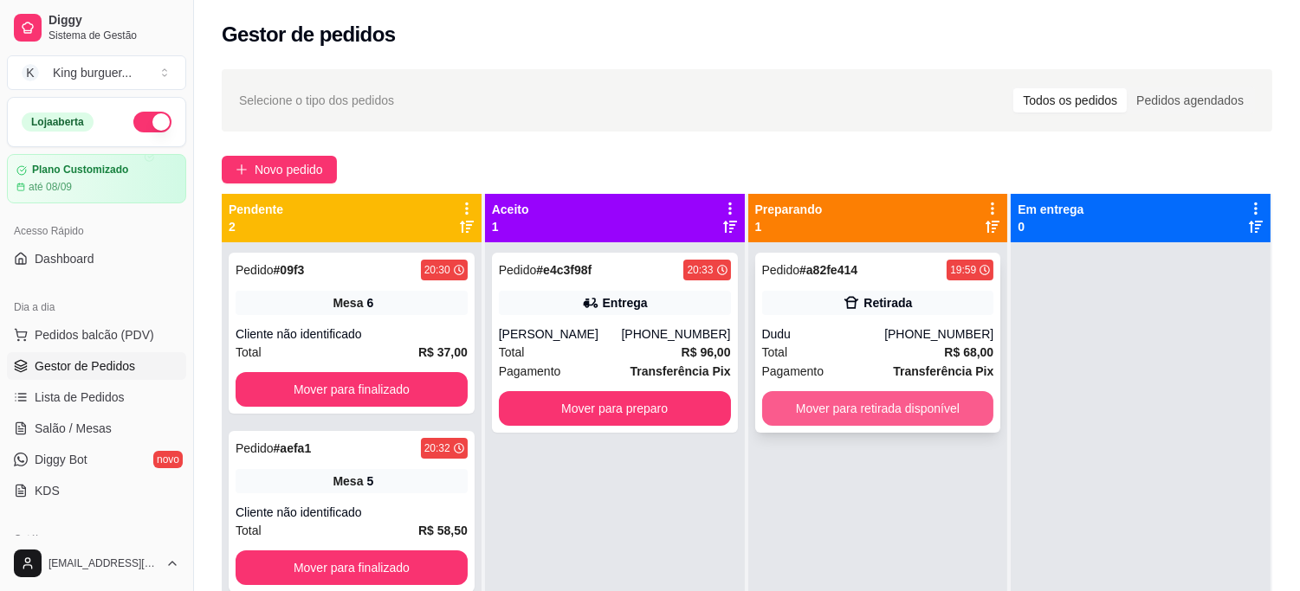
click at [832, 397] on button "Mover para retirada disponível" at bounding box center [878, 408] width 232 height 35
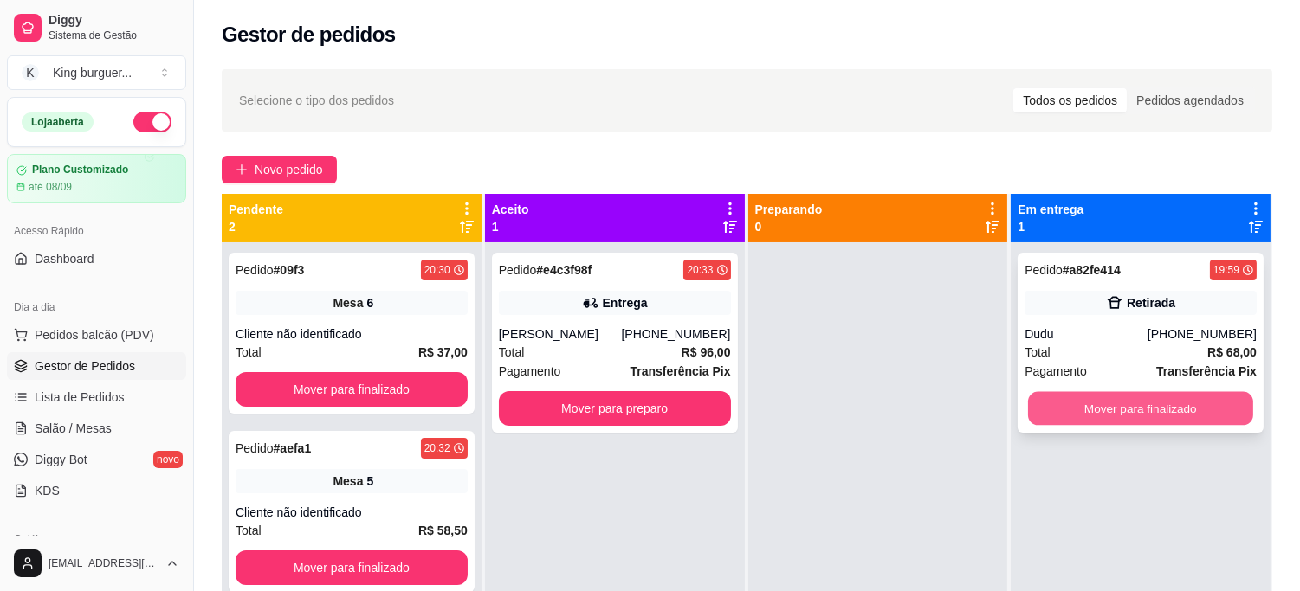
click at [1071, 403] on button "Mover para finalizado" at bounding box center [1140, 409] width 225 height 34
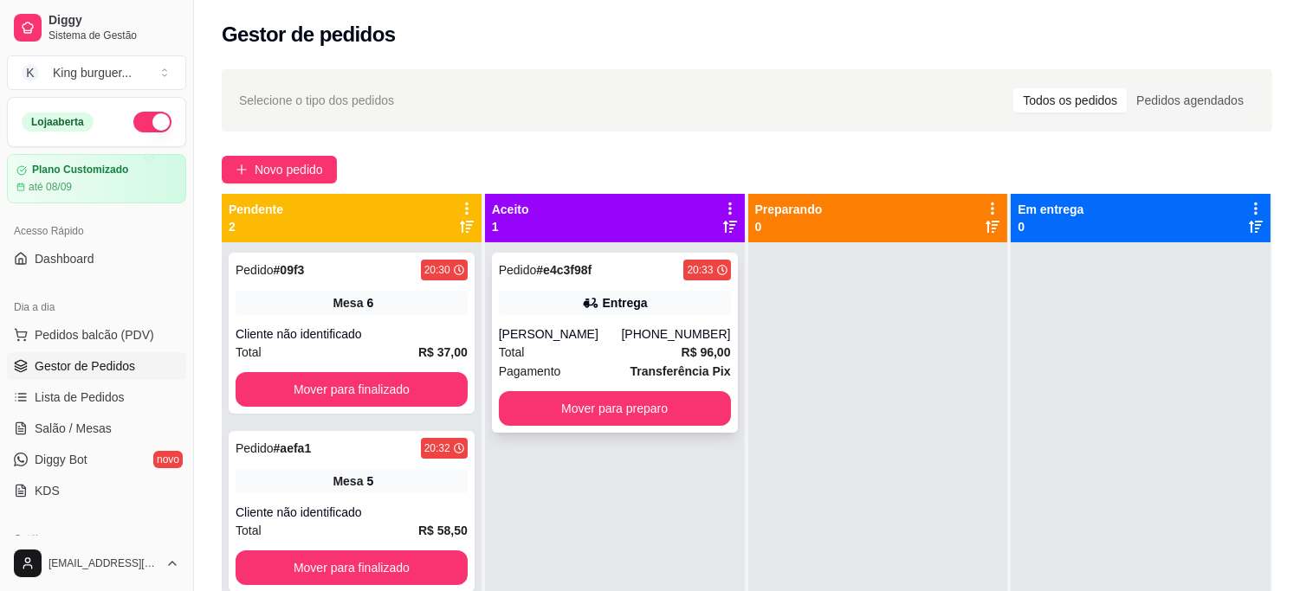
scroll to position [48, 0]
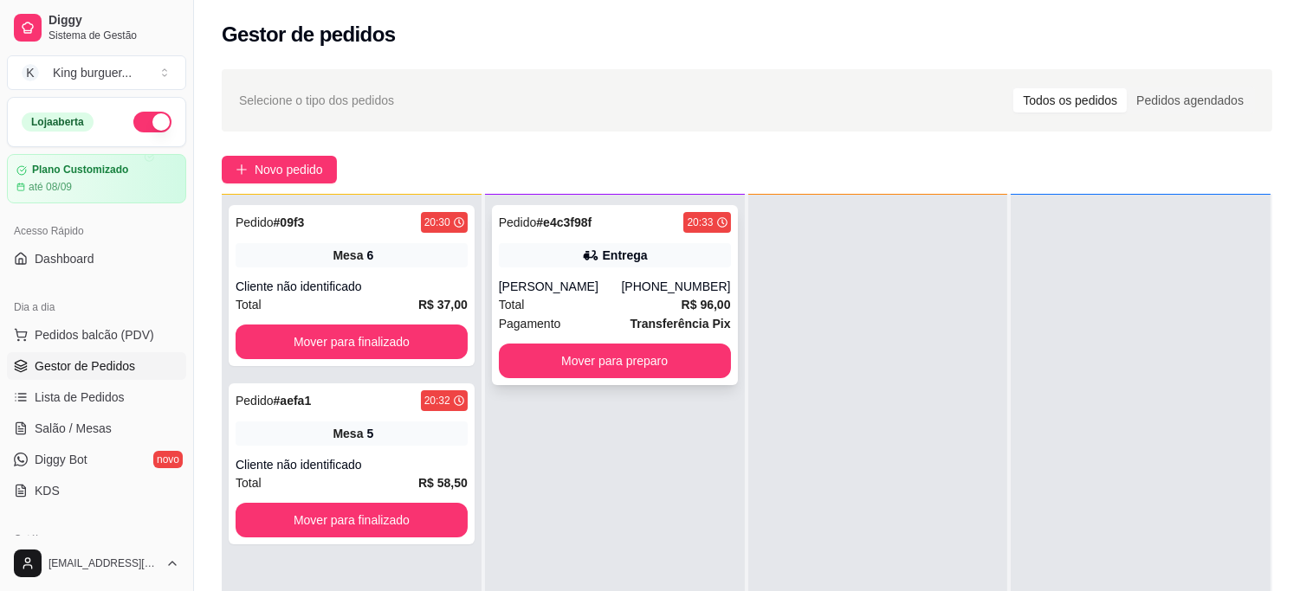
click at [654, 372] on button "Mover para preparo" at bounding box center [615, 361] width 232 height 35
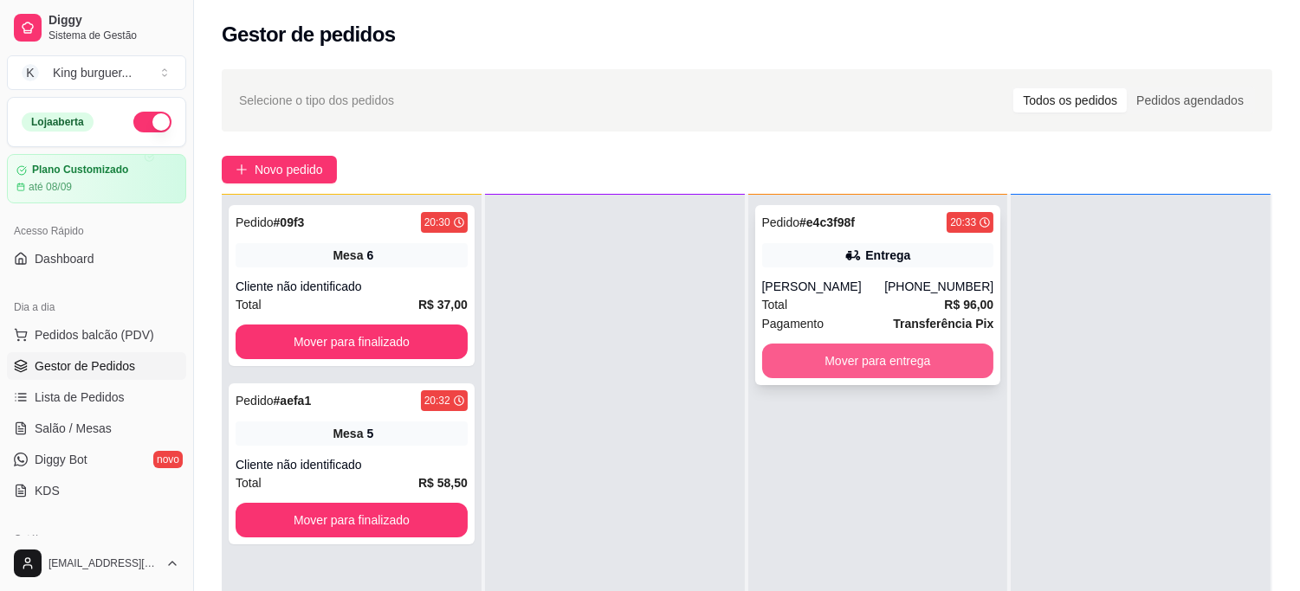
click at [837, 361] on button "Mover para entrega" at bounding box center [878, 361] width 232 height 35
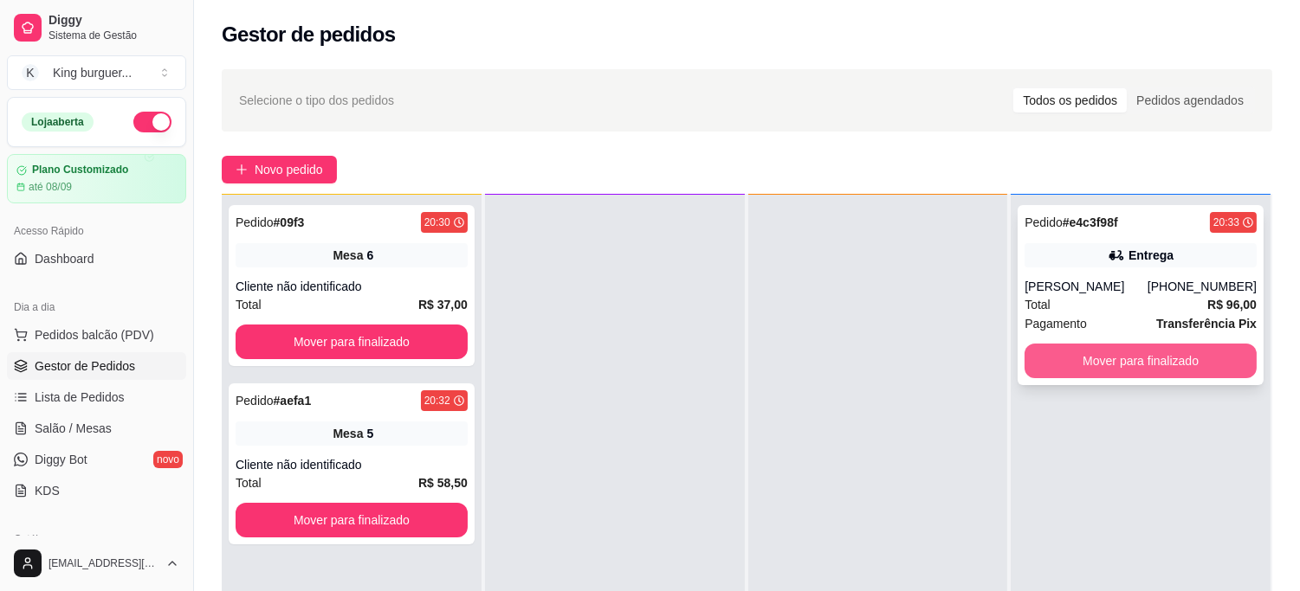
click at [1046, 359] on button "Mover para finalizado" at bounding box center [1140, 361] width 232 height 35
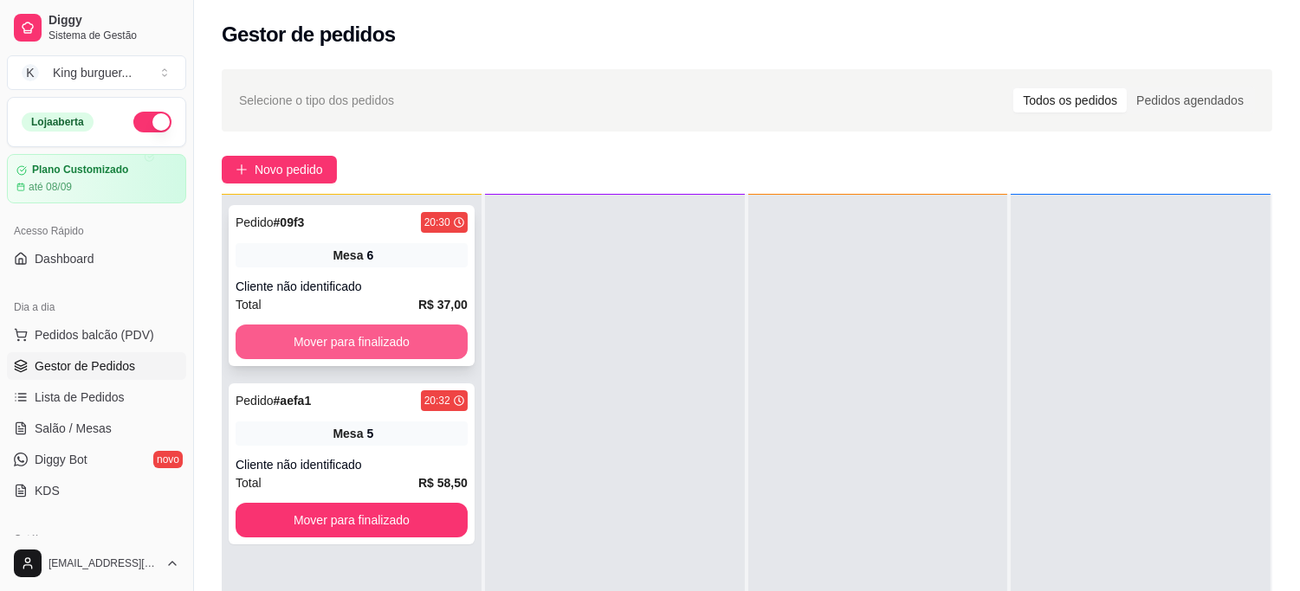
click at [436, 335] on button "Mover para finalizado" at bounding box center [351, 342] width 232 height 35
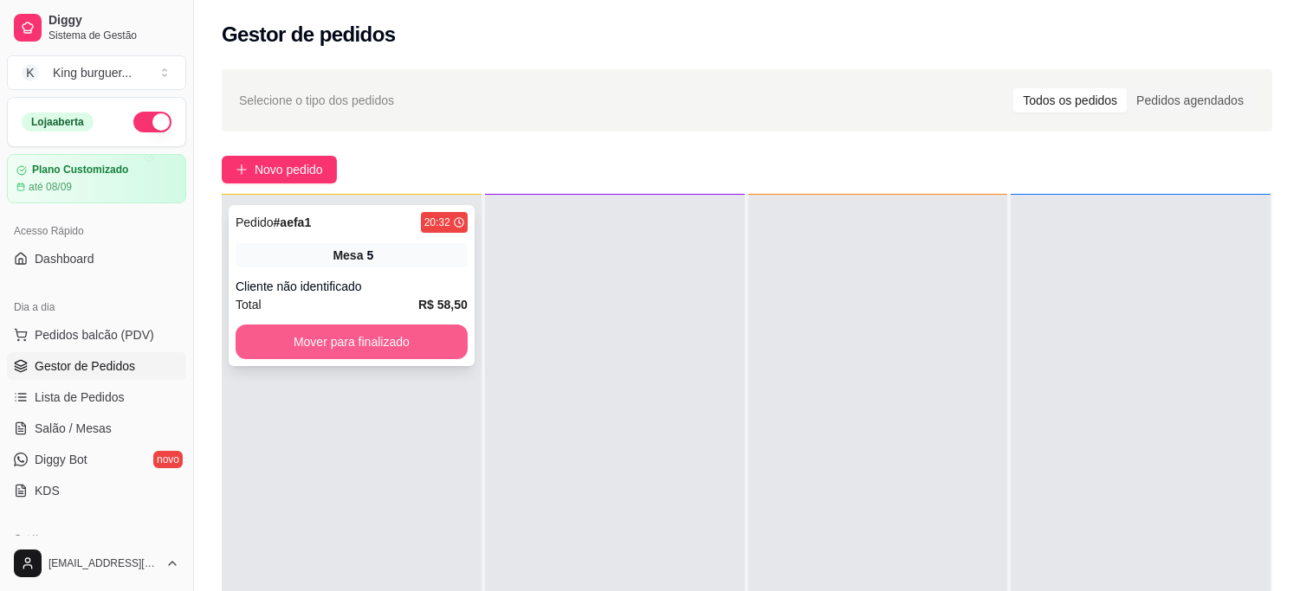
click at [412, 353] on button "Mover para finalizado" at bounding box center [351, 342] width 232 height 35
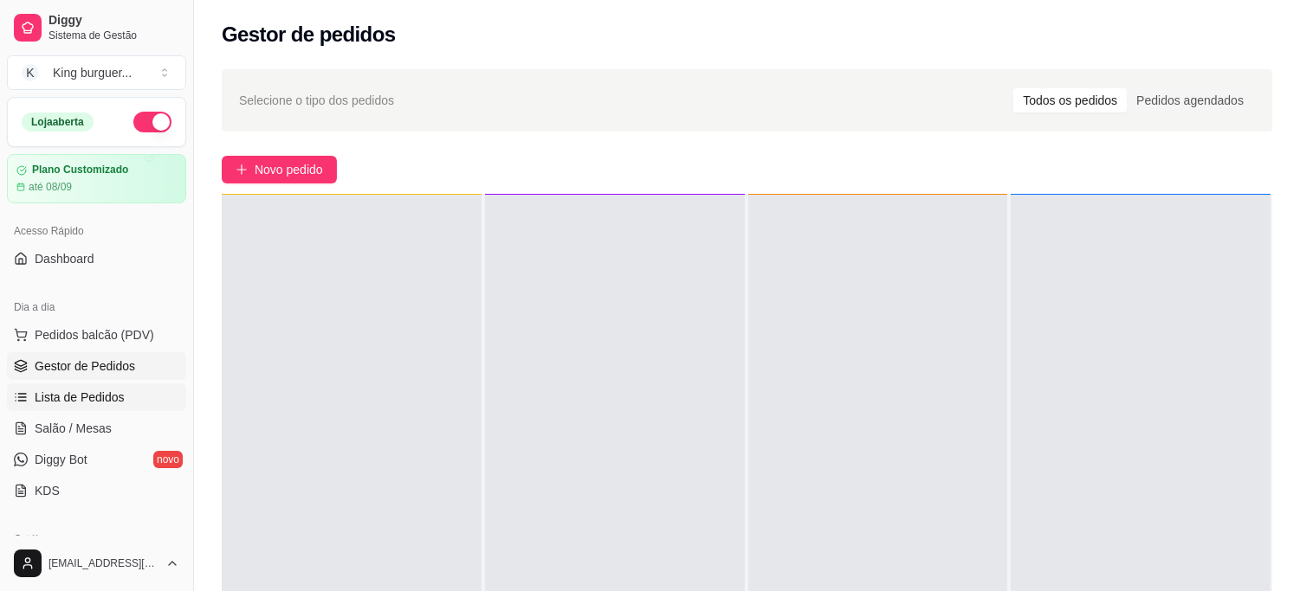
scroll to position [96, 0]
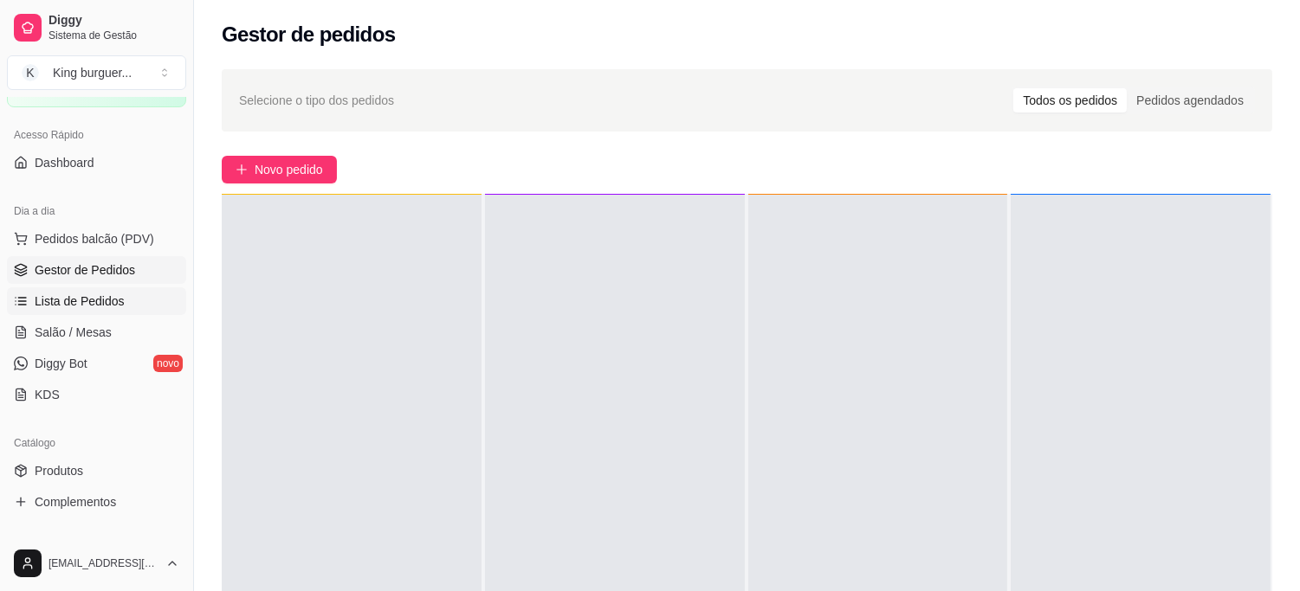
click at [113, 297] on span "Lista de Pedidos" at bounding box center [80, 301] width 90 height 17
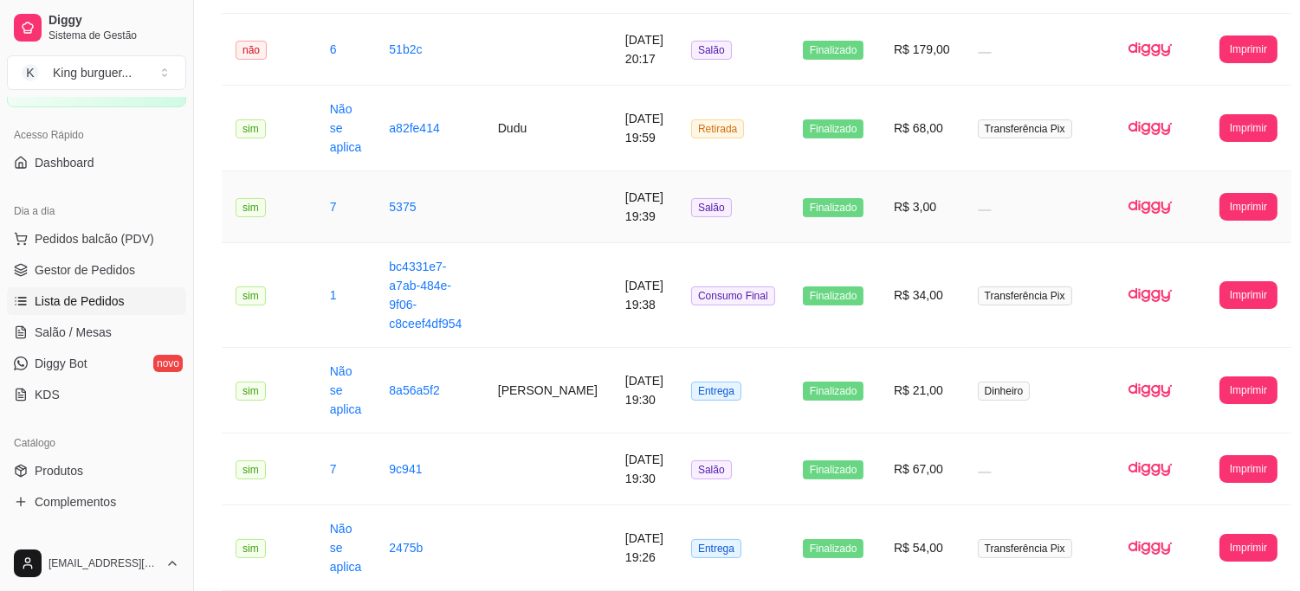
scroll to position [577, 0]
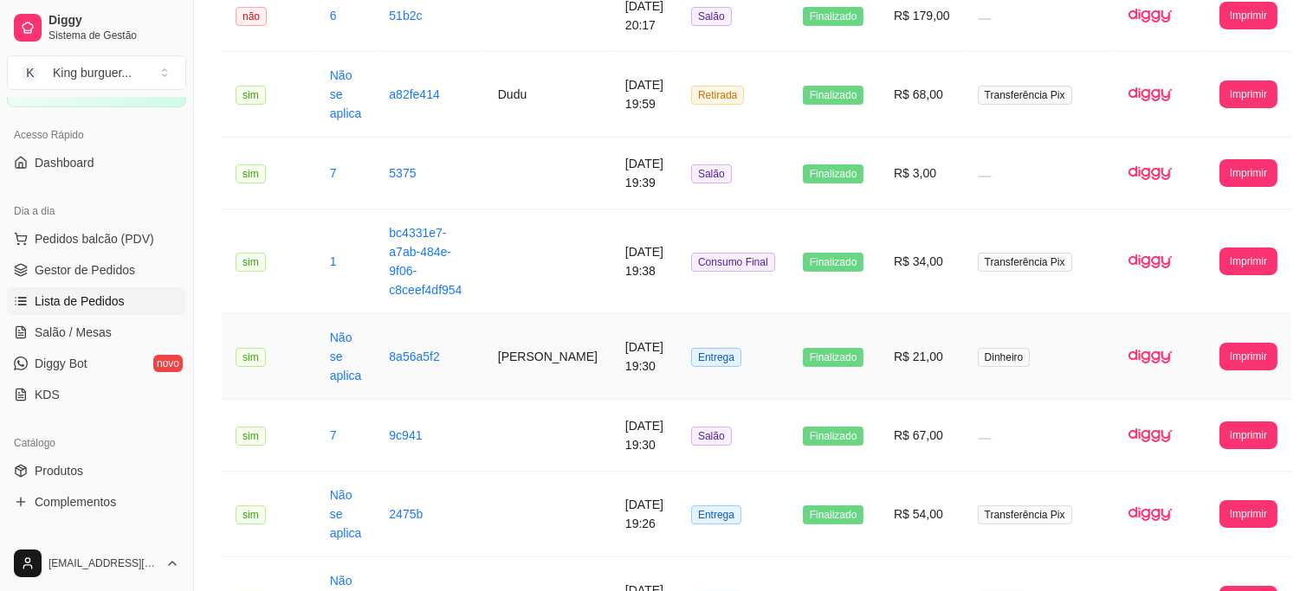
click at [964, 355] on td "Dinheiro" at bounding box center [1040, 357] width 152 height 86
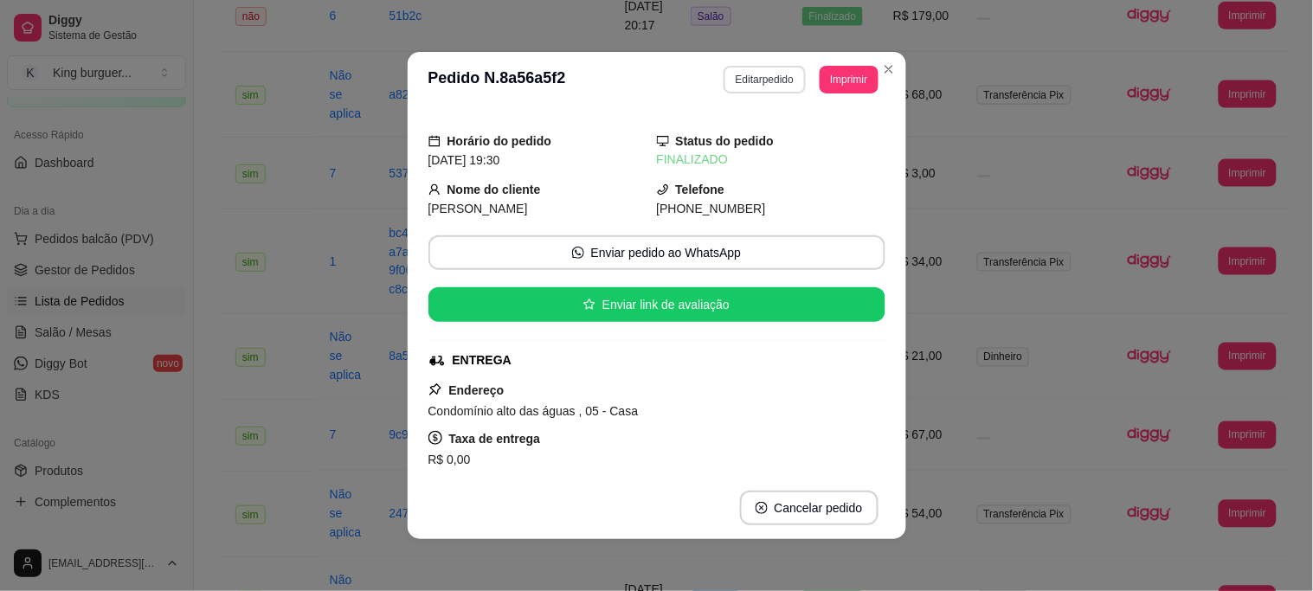
click at [759, 87] on button "Editar pedido" at bounding box center [765, 80] width 82 height 28
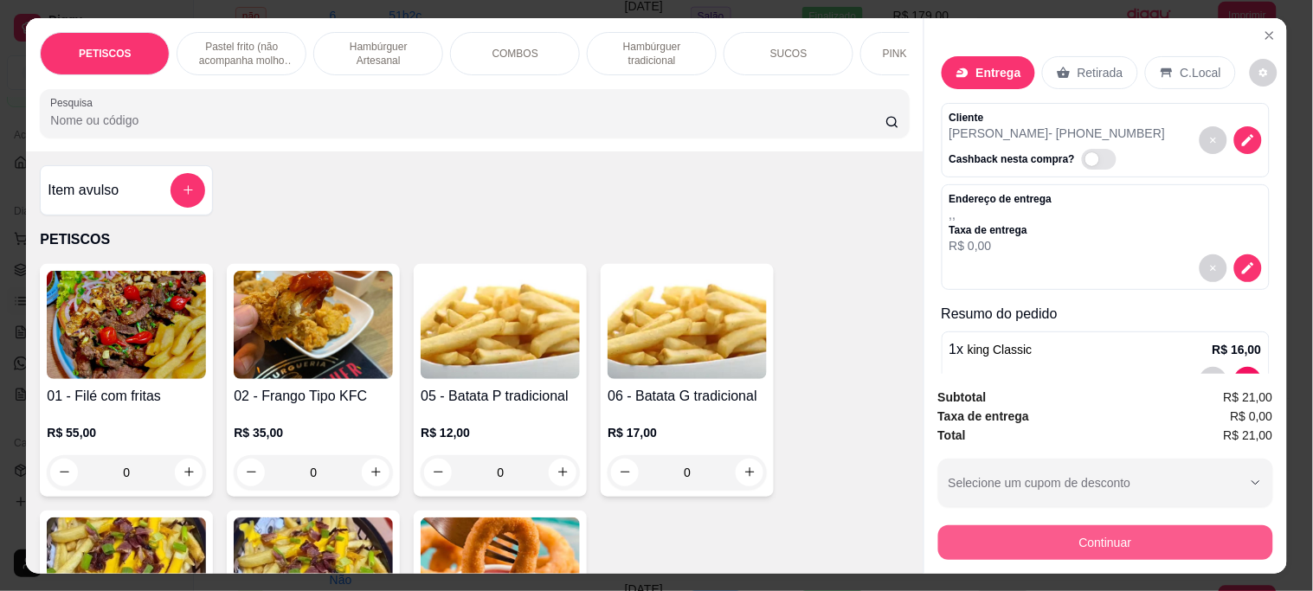
click at [1025, 529] on button "Continuar" at bounding box center [1105, 543] width 335 height 35
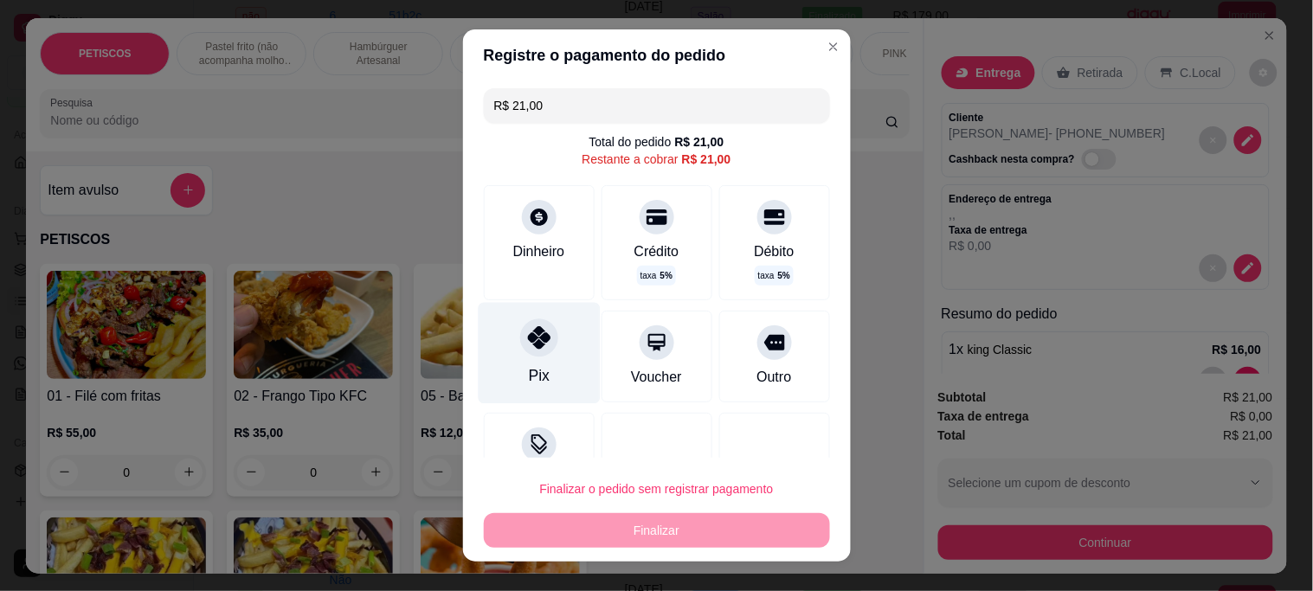
click at [531, 339] on icon at bounding box center [538, 337] width 23 height 23
type input "R$ 0,00"
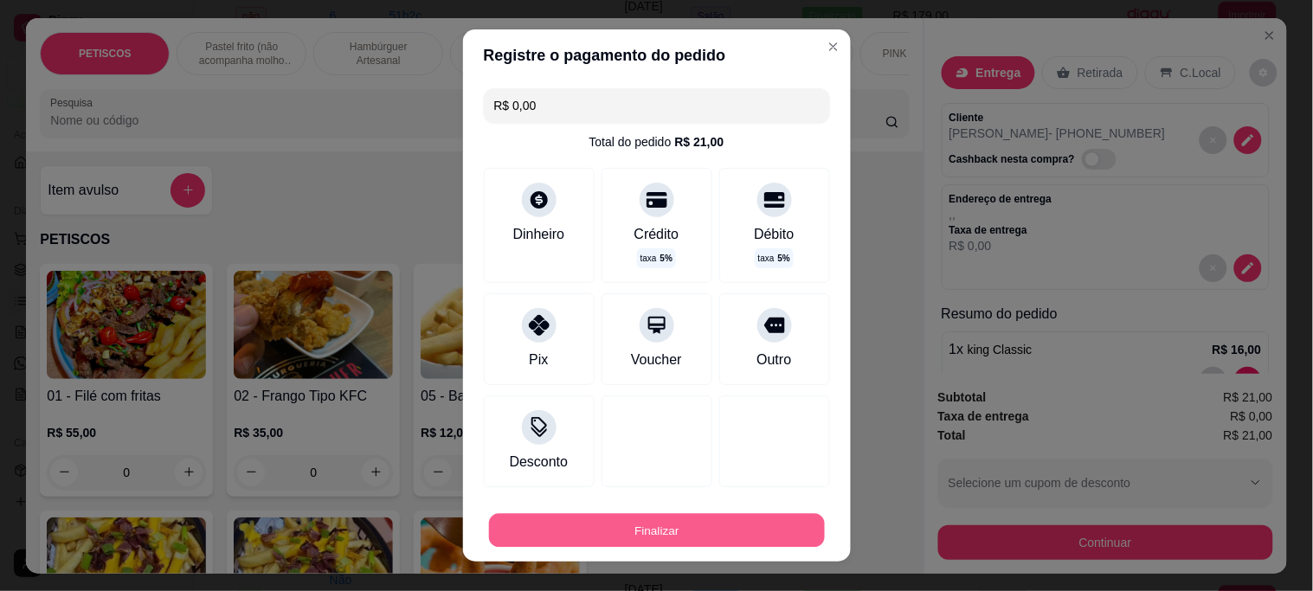
click at [680, 520] on button "Finalizar" at bounding box center [657, 530] width 336 height 34
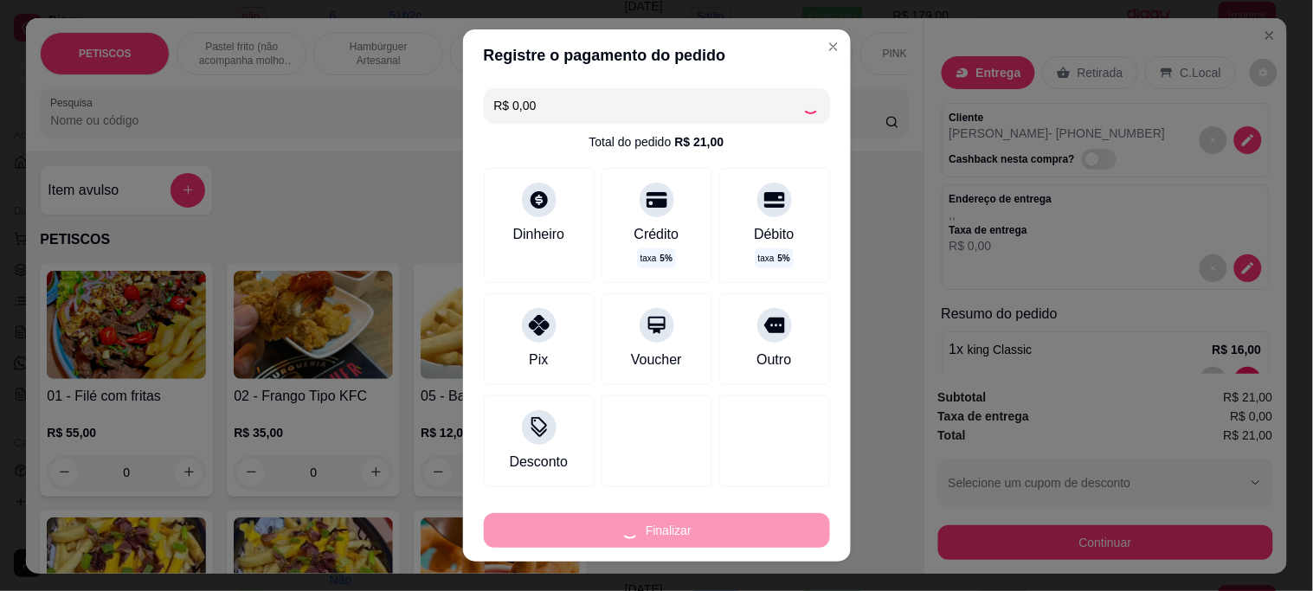
type input "0"
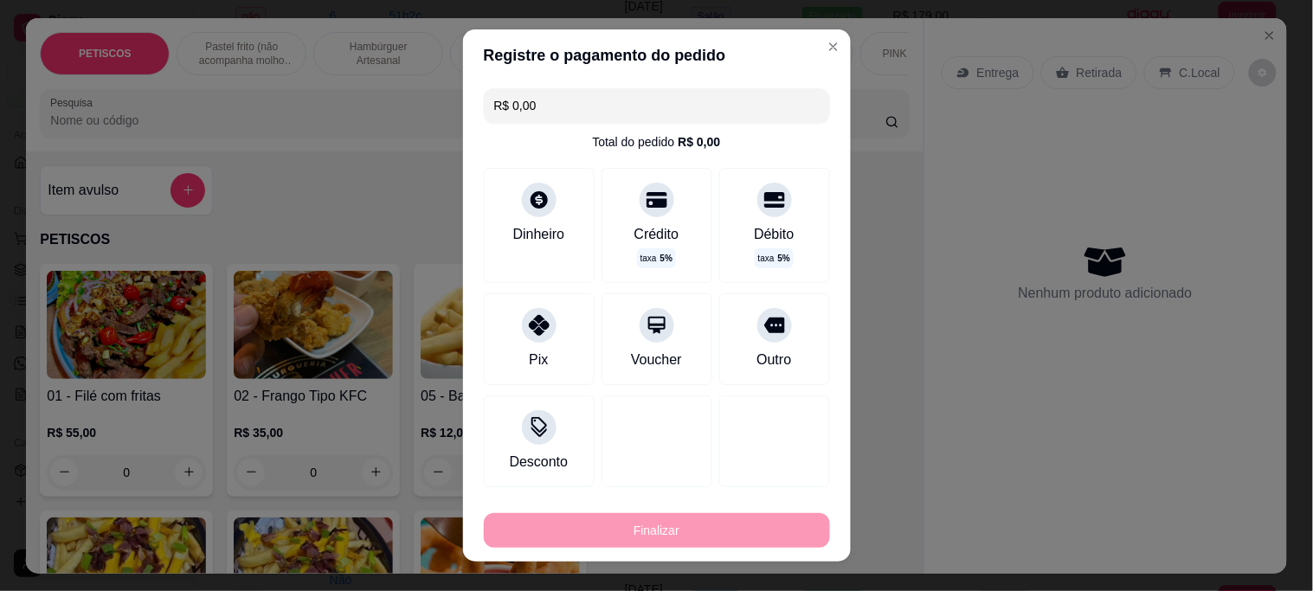
type input "-R$ 21,00"
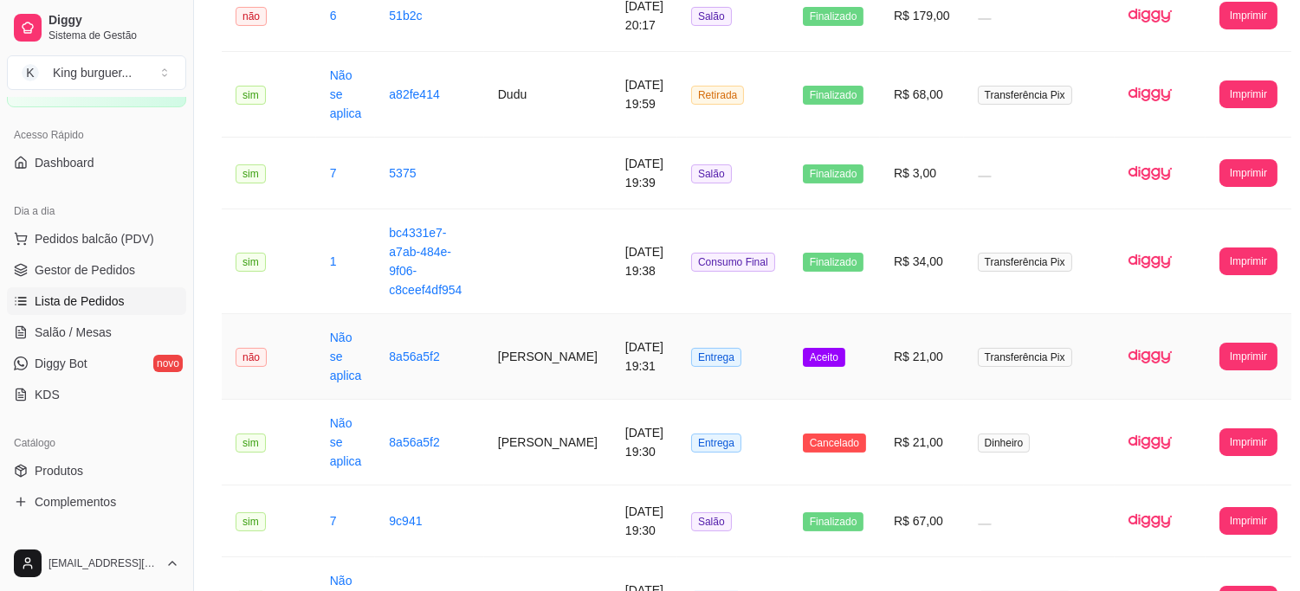
click at [913, 347] on td "R$ 21,00" at bounding box center [922, 357] width 84 height 86
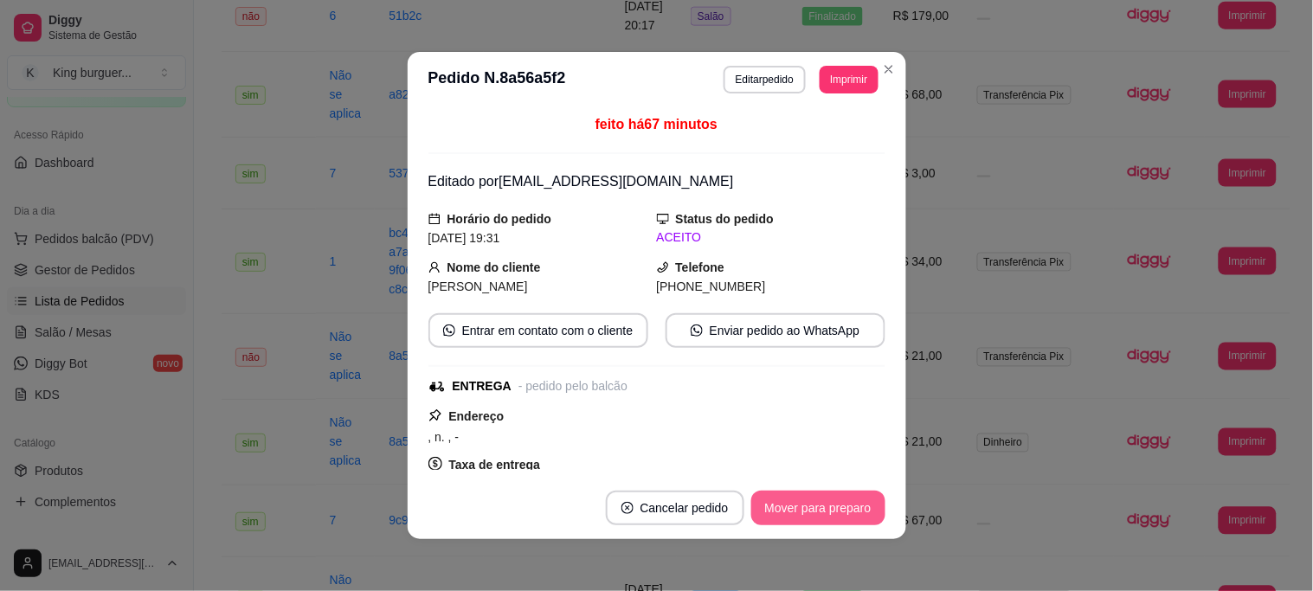
click at [855, 513] on button "Mover para preparo" at bounding box center [818, 508] width 134 height 35
click at [855, 513] on div "Mover para preparo" at bounding box center [806, 508] width 158 height 35
click at [861, 512] on button "Mover para entrega" at bounding box center [819, 509] width 130 height 34
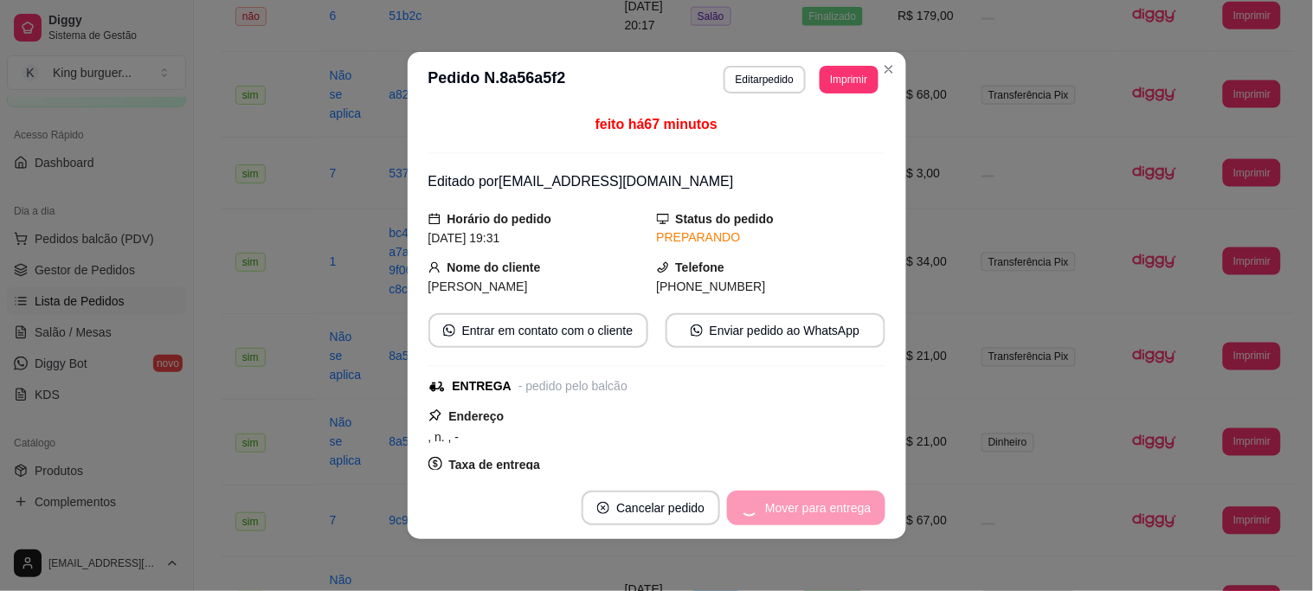
click at [861, 512] on div "Mover para entrega" at bounding box center [806, 508] width 158 height 35
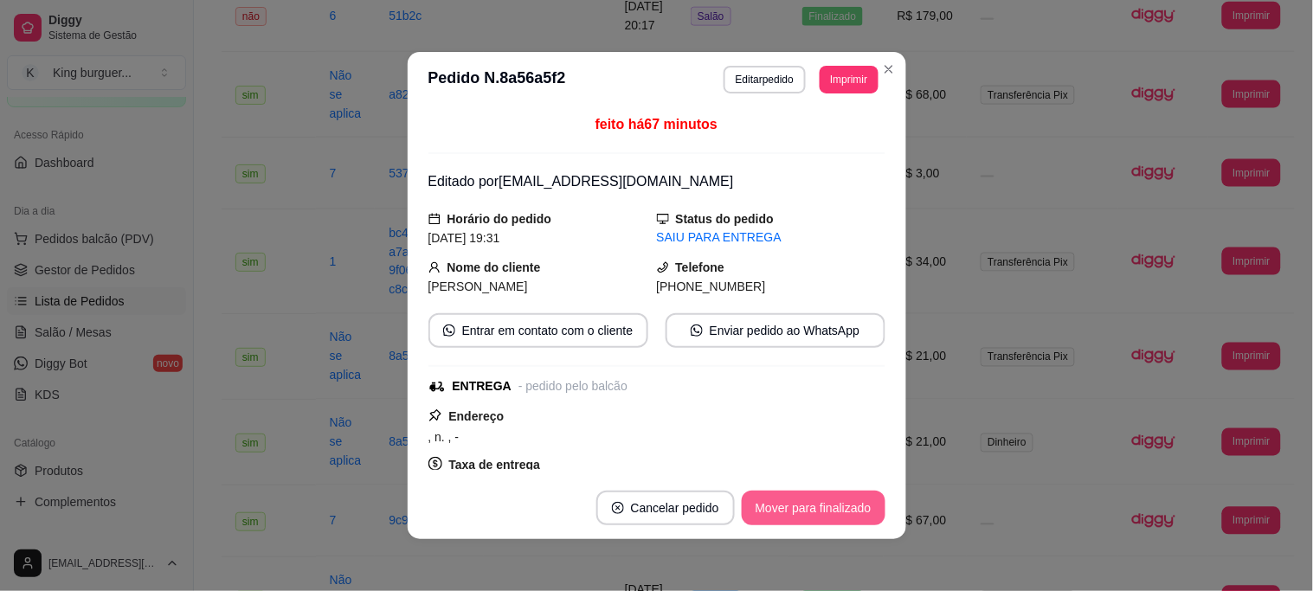
click at [853, 506] on button "Mover para finalizado" at bounding box center [814, 508] width 144 height 35
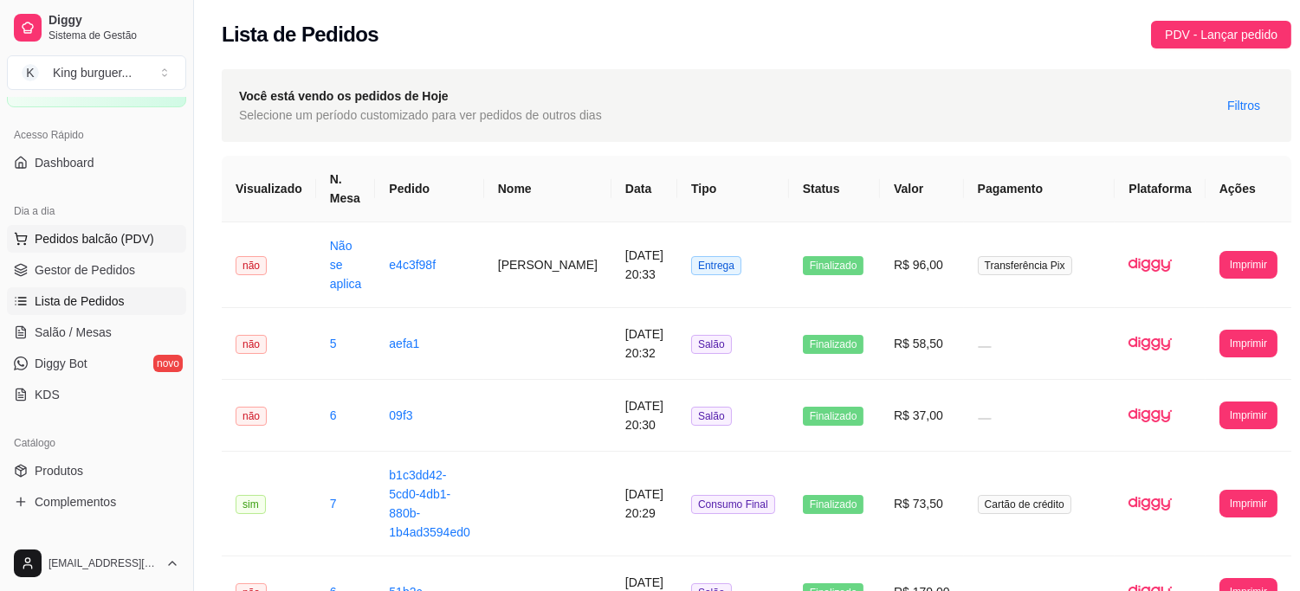
scroll to position [0, 0]
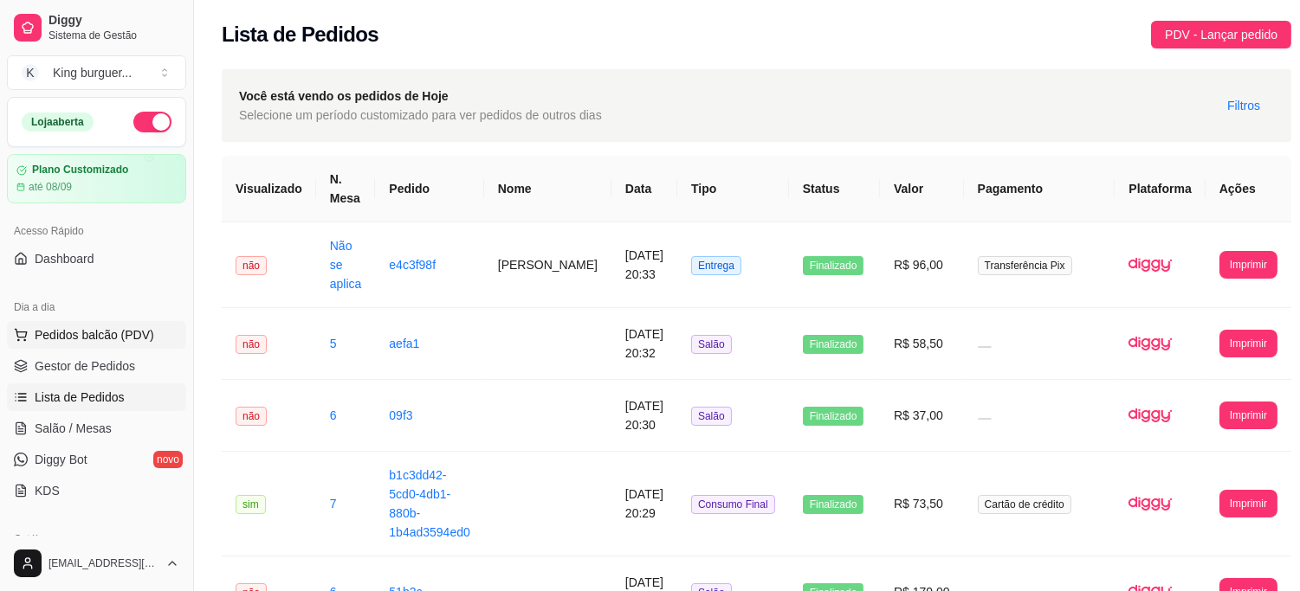
click at [125, 334] on span "Pedidos balcão (PDV)" at bounding box center [94, 334] width 119 height 17
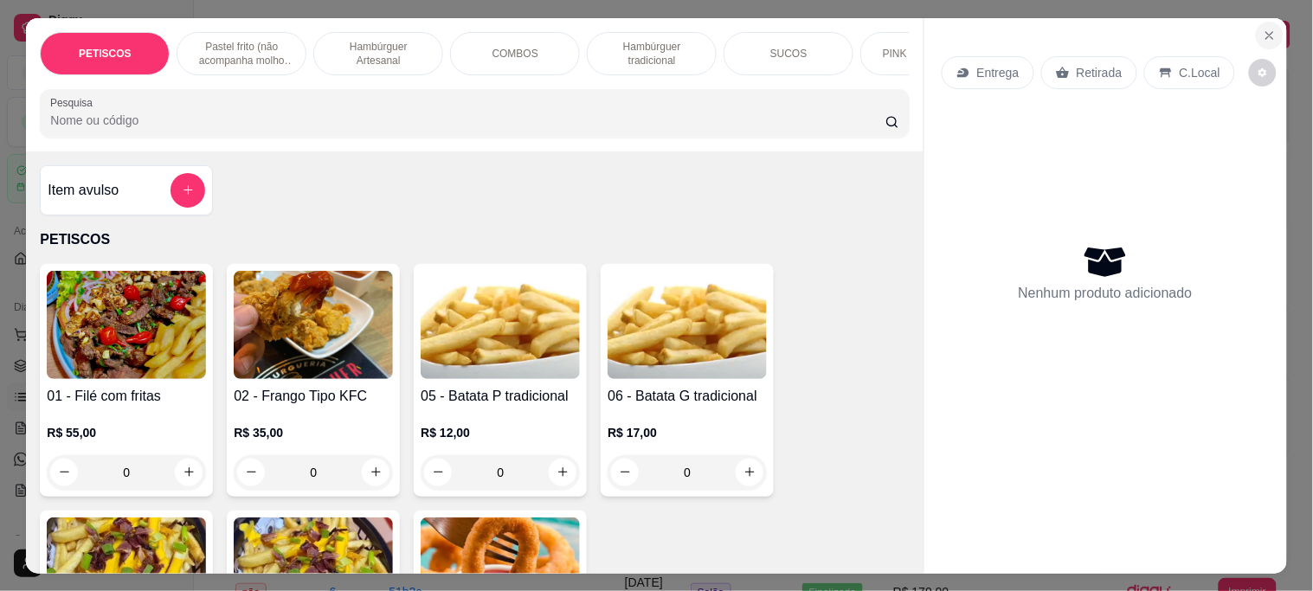
click at [1263, 29] on icon "Close" at bounding box center [1270, 36] width 14 height 14
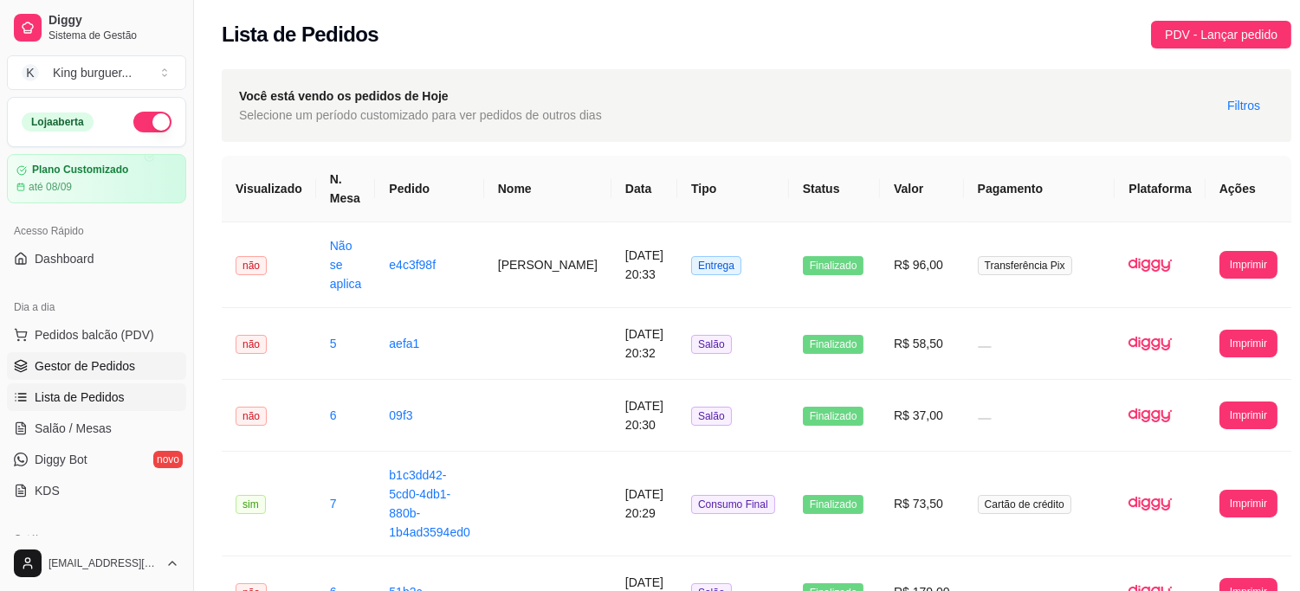
click at [54, 361] on span "Gestor de Pedidos" at bounding box center [85, 366] width 100 height 17
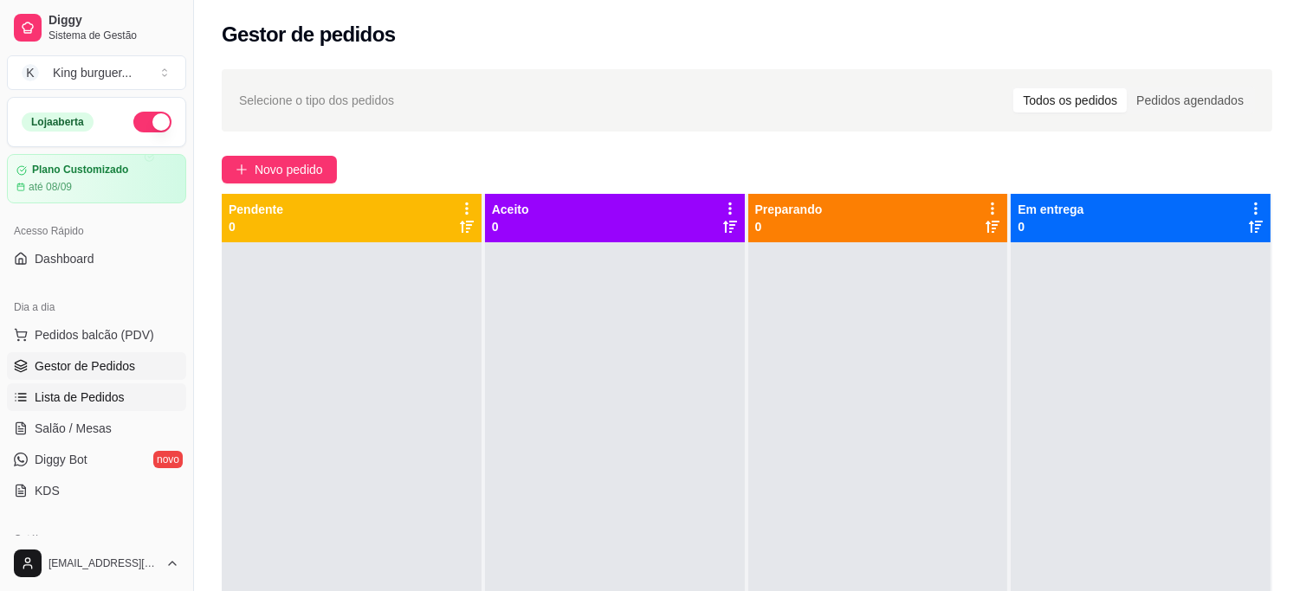
click at [136, 390] on link "Lista de Pedidos" at bounding box center [96, 398] width 179 height 28
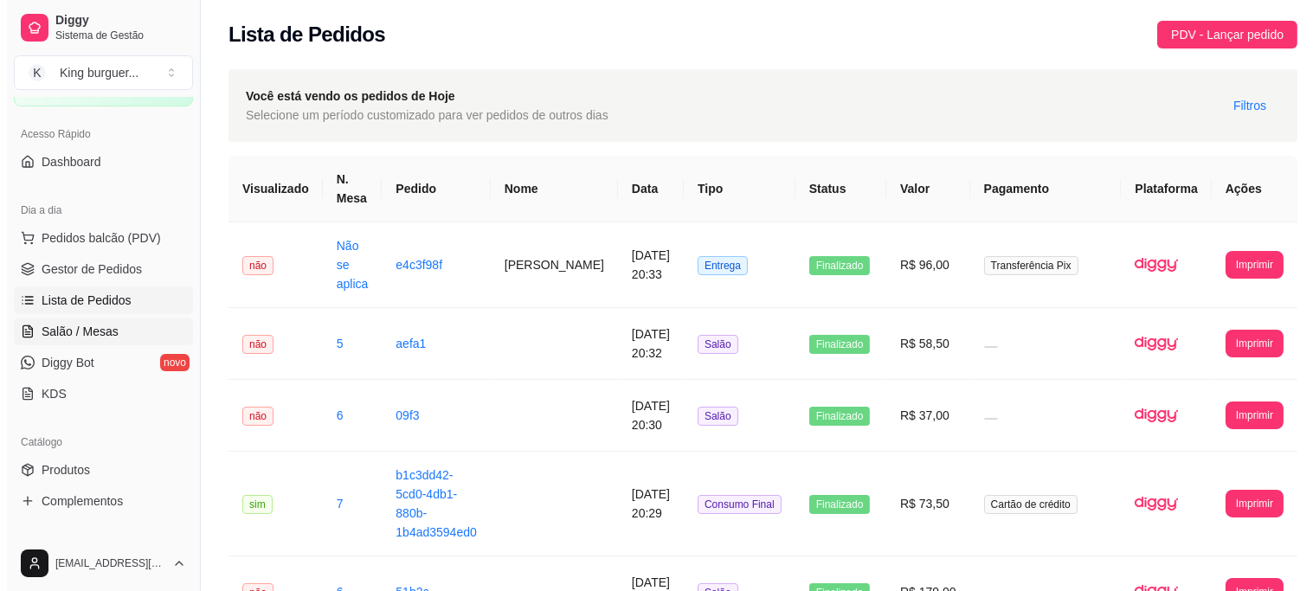
scroll to position [96, 0]
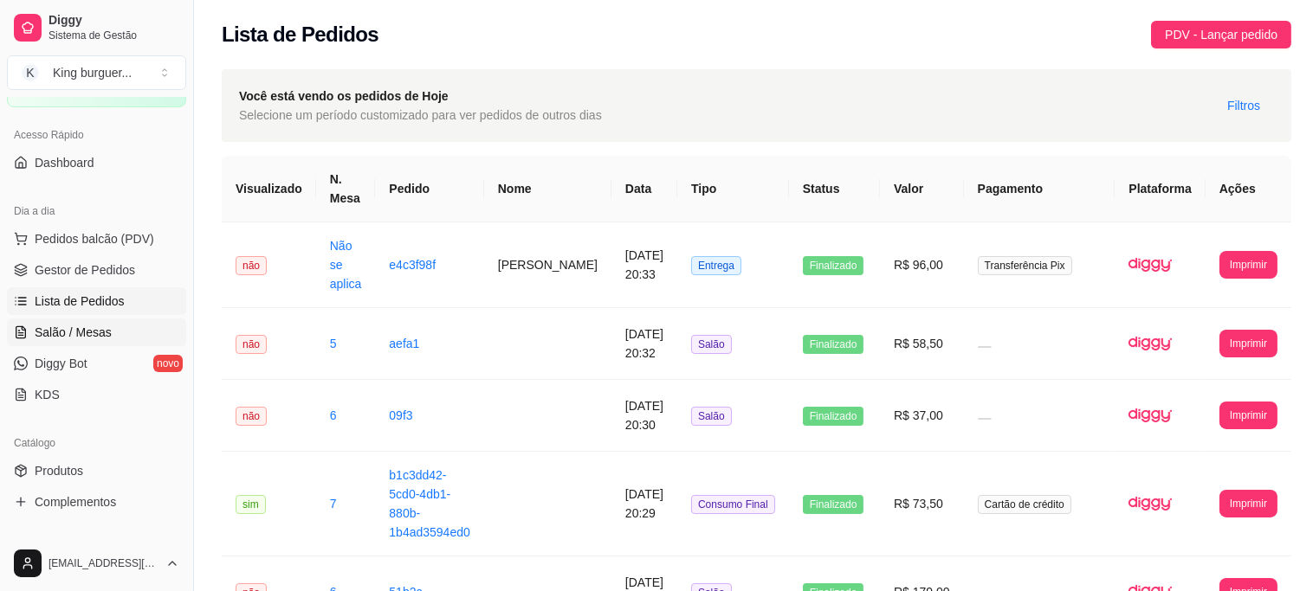
click at [100, 331] on span "Salão / Mesas" at bounding box center [73, 332] width 77 height 17
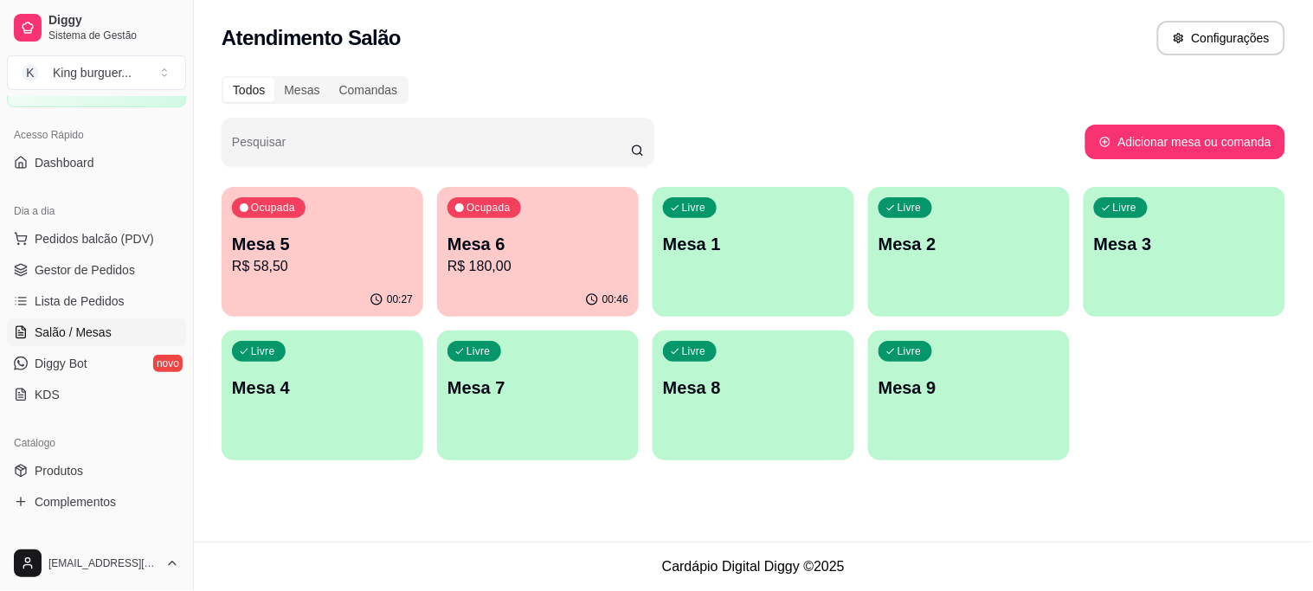
click at [315, 254] on p "Mesa 5" at bounding box center [322, 244] width 181 height 24
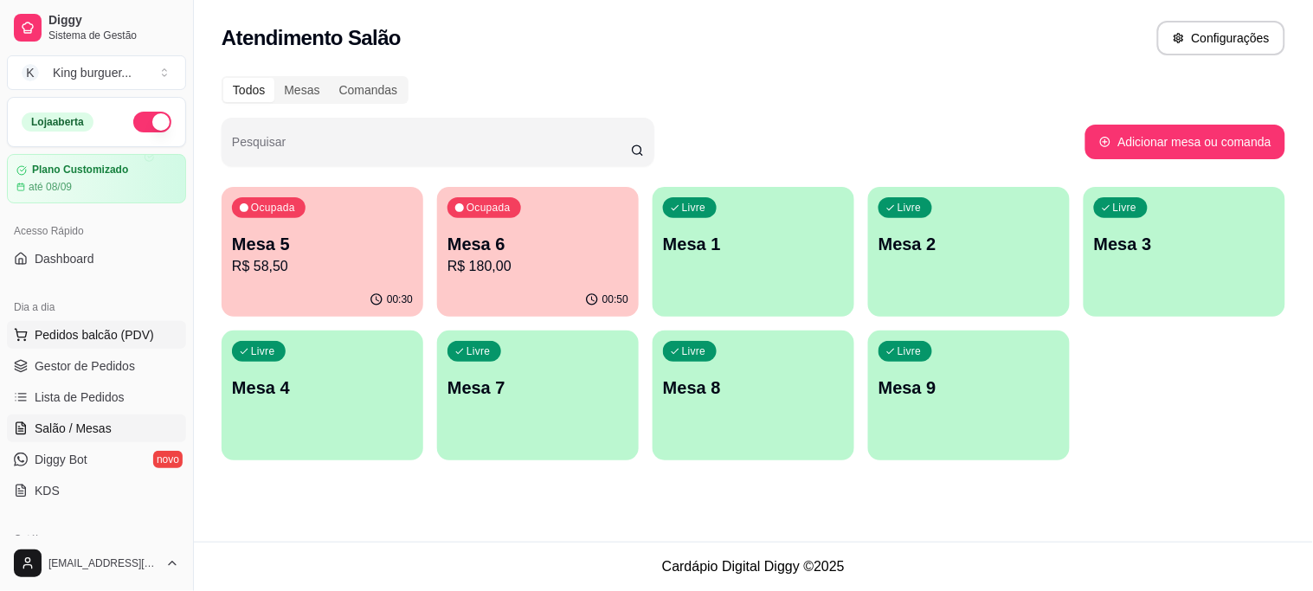
click at [115, 344] on button "Pedidos balcão (PDV)" at bounding box center [96, 335] width 179 height 28
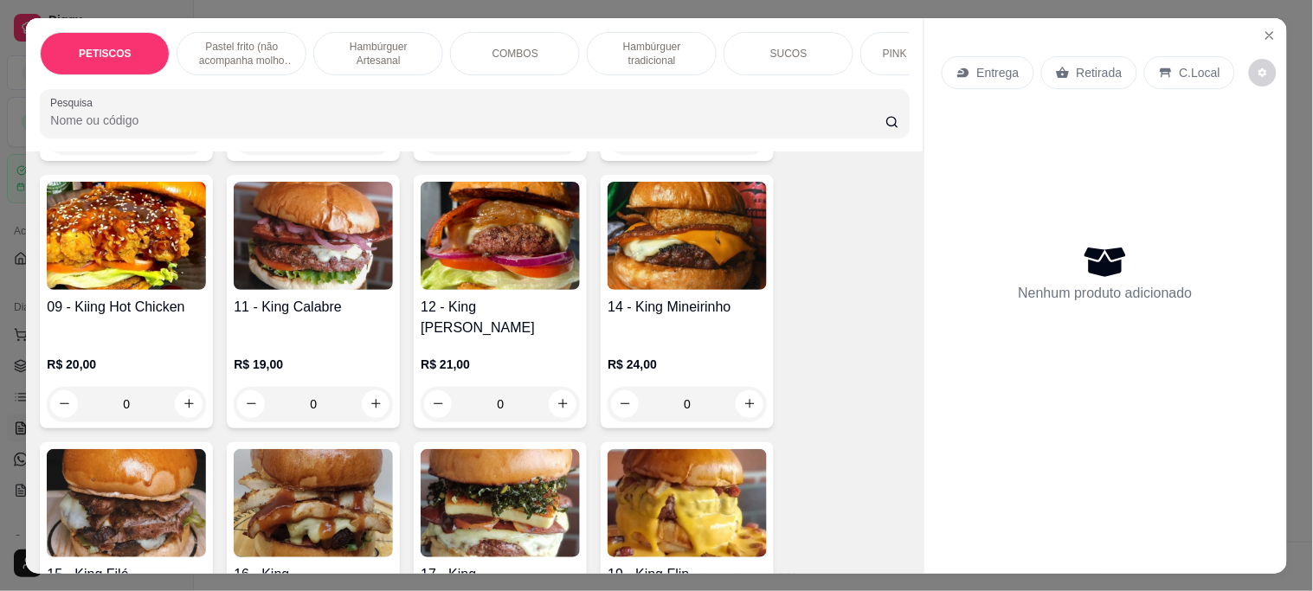
scroll to position [1732, 0]
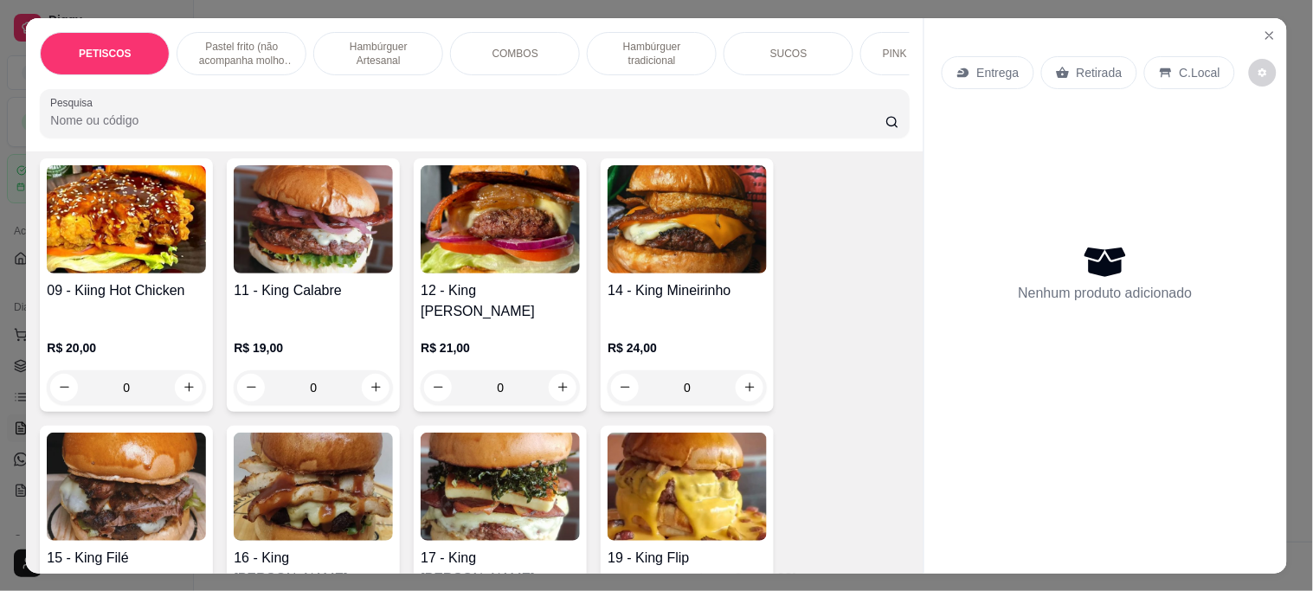
click at [152, 227] on img at bounding box center [126, 219] width 159 height 108
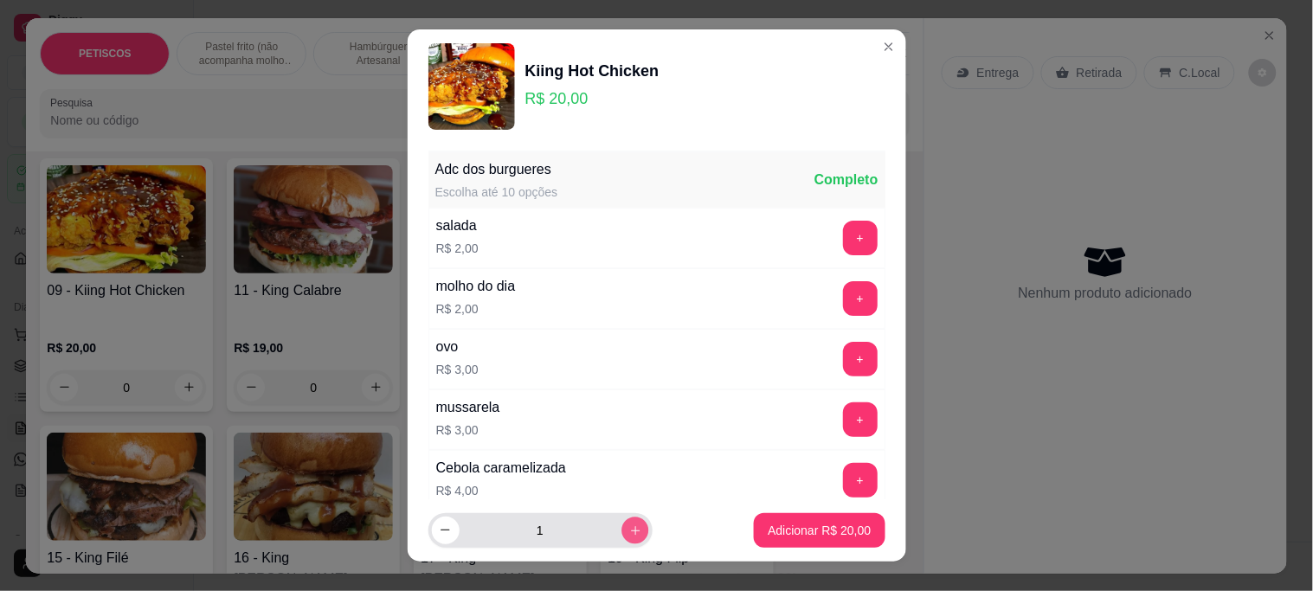
click at [629, 537] on icon "increase-product-quantity" at bounding box center [635, 531] width 13 height 13
click at [629, 535] on icon "increase-product-quantity" at bounding box center [635, 531] width 13 height 13
type input "3"
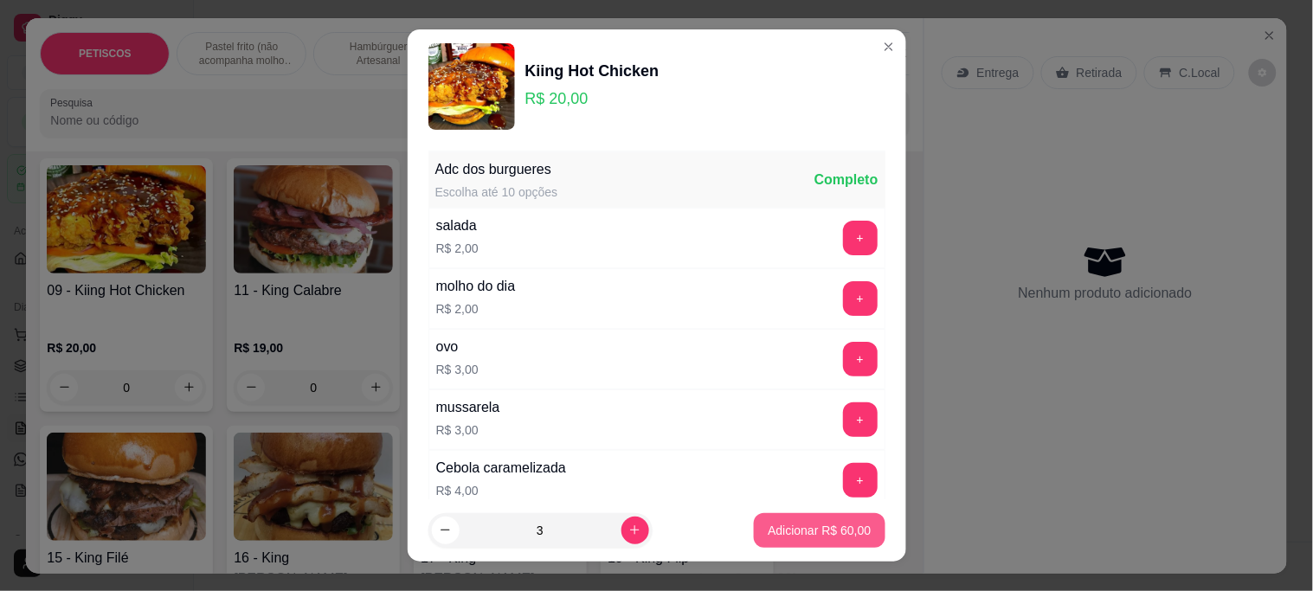
click at [754, 526] on button "Adicionar R$ 60,00" at bounding box center [819, 530] width 131 height 35
type input "3"
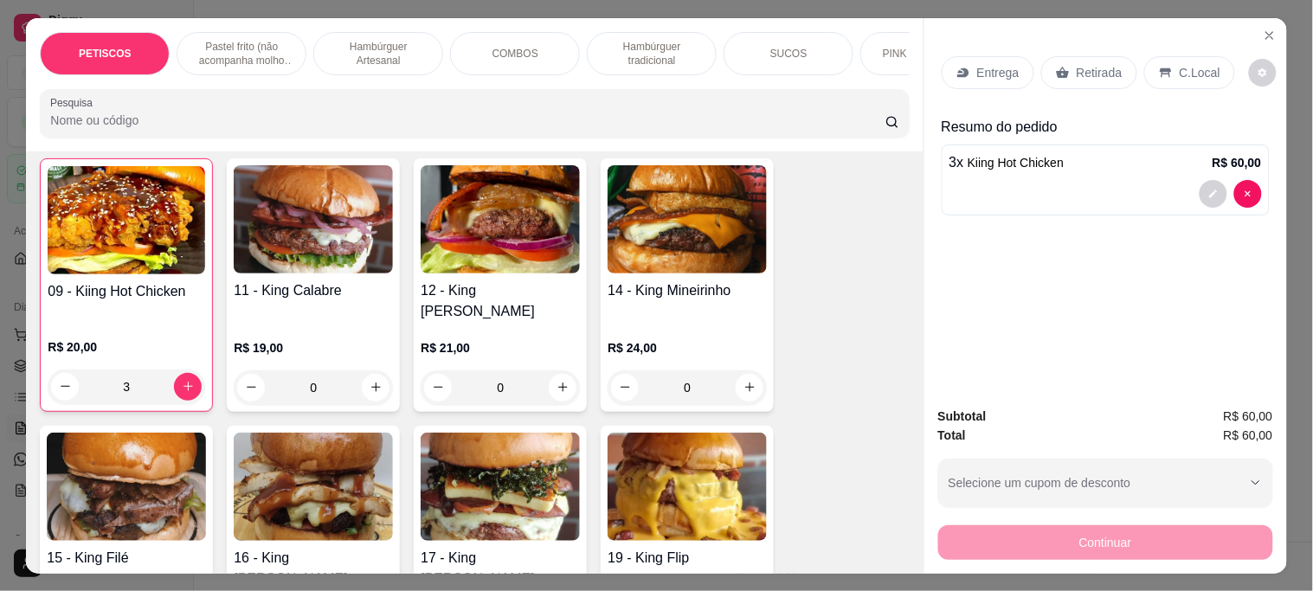
click at [990, 71] on p "Entrega" at bounding box center [998, 72] width 42 height 17
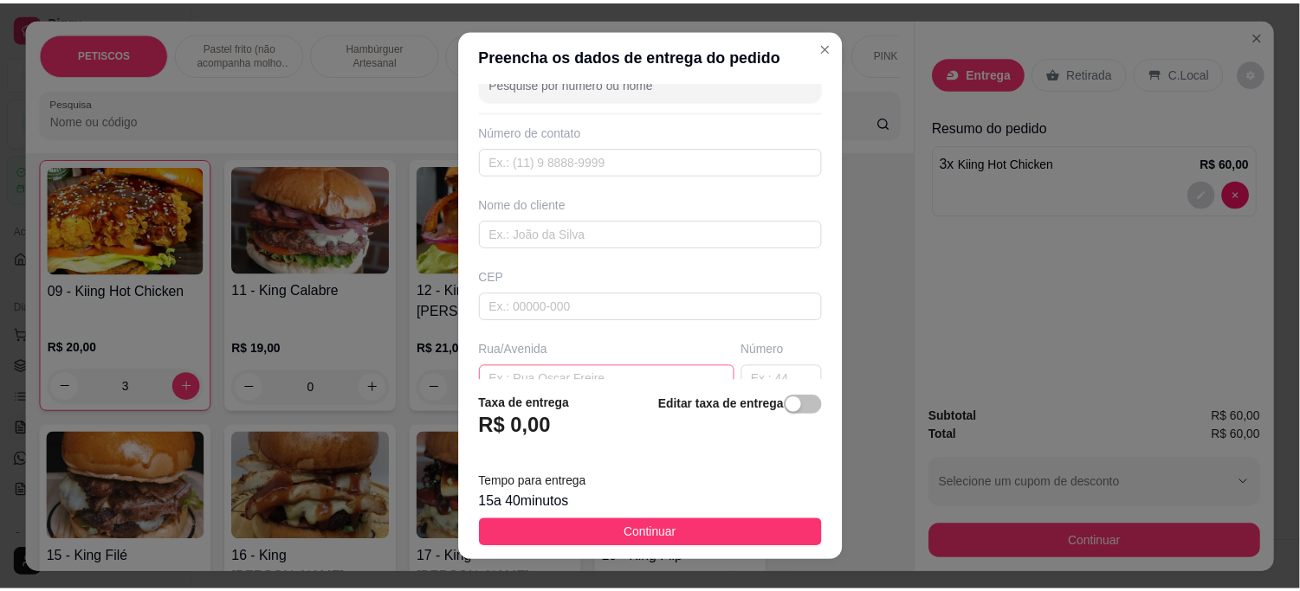
scroll to position [96, 0]
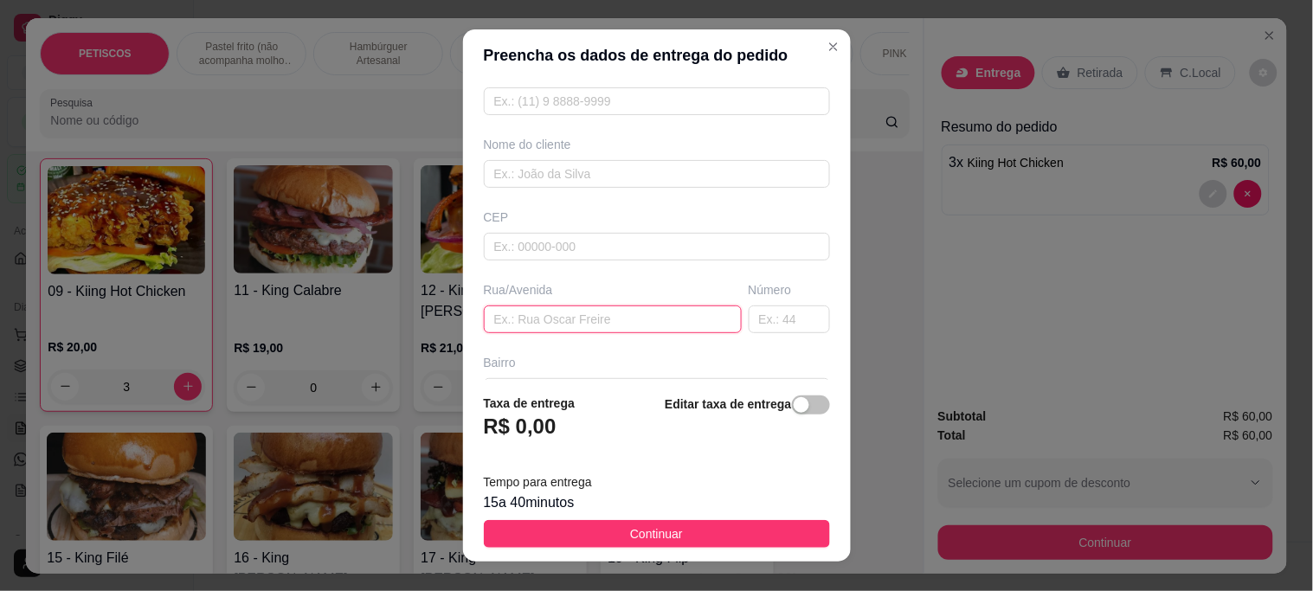
click at [515, 321] on input "text" at bounding box center [613, 320] width 258 height 28
paste input "[STREET_ADDRESS]"
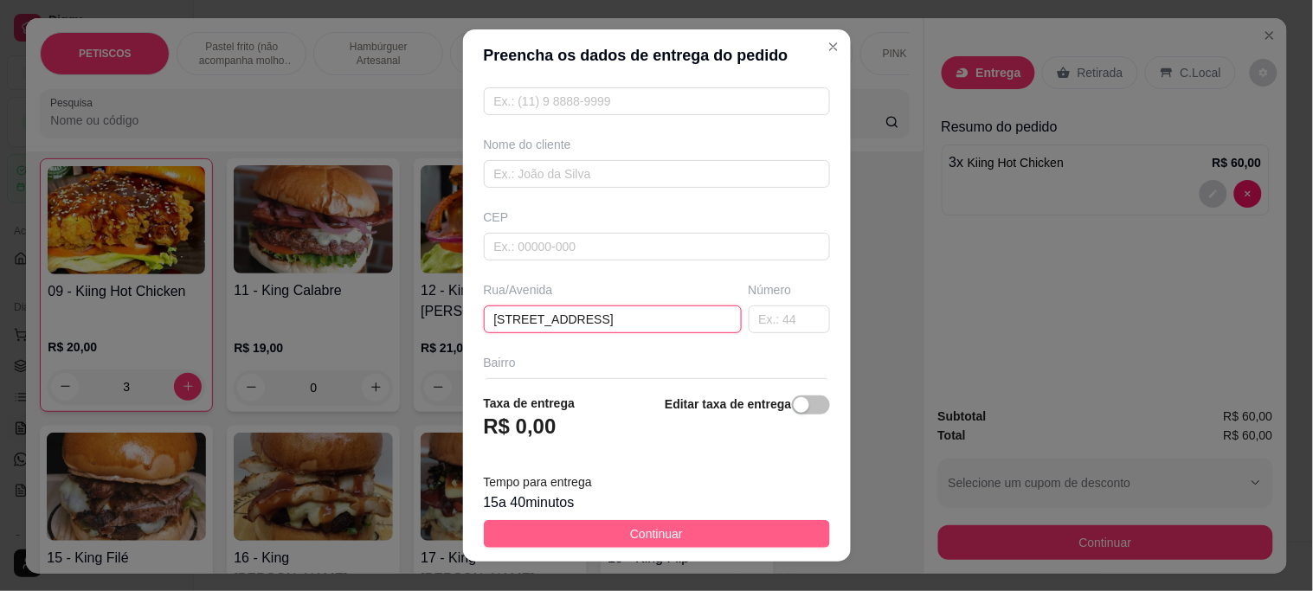
type input "[STREET_ADDRESS]"
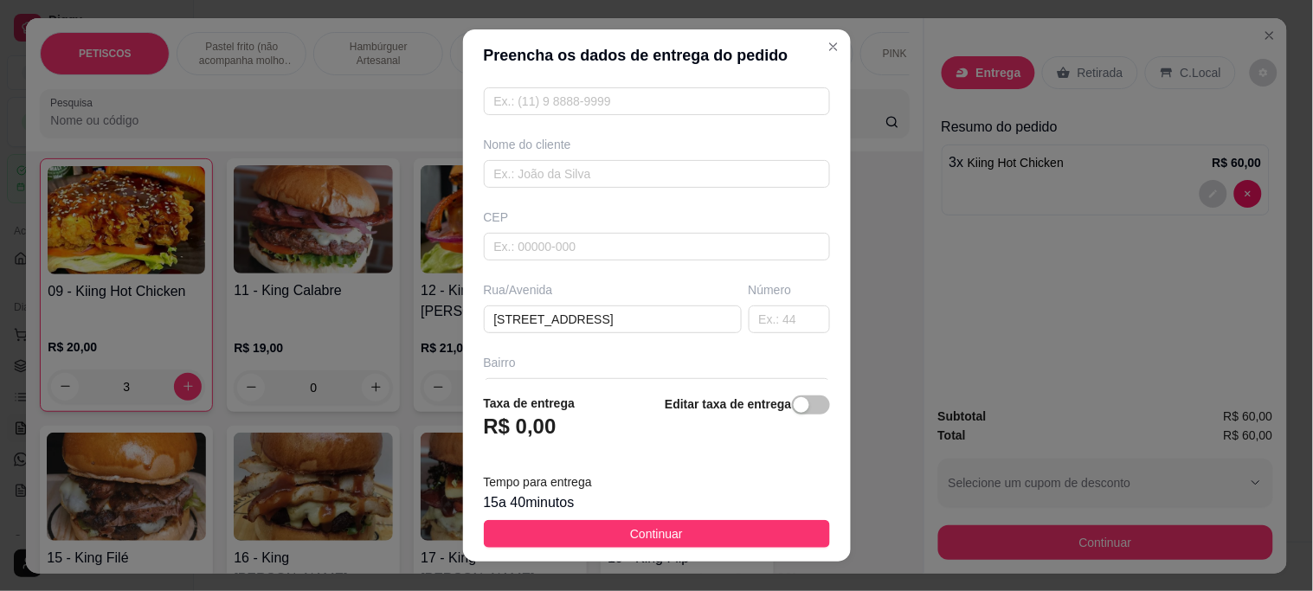
click at [661, 539] on span "Continuar" at bounding box center [656, 534] width 53 height 19
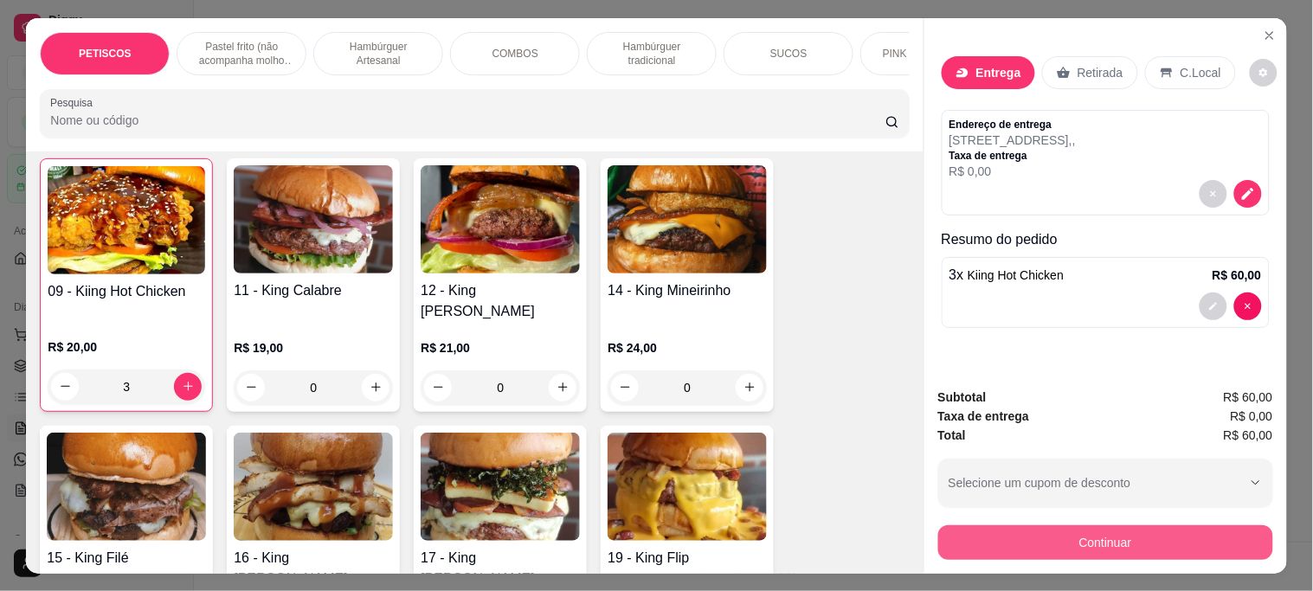
click at [956, 526] on button "Continuar" at bounding box center [1105, 543] width 335 height 35
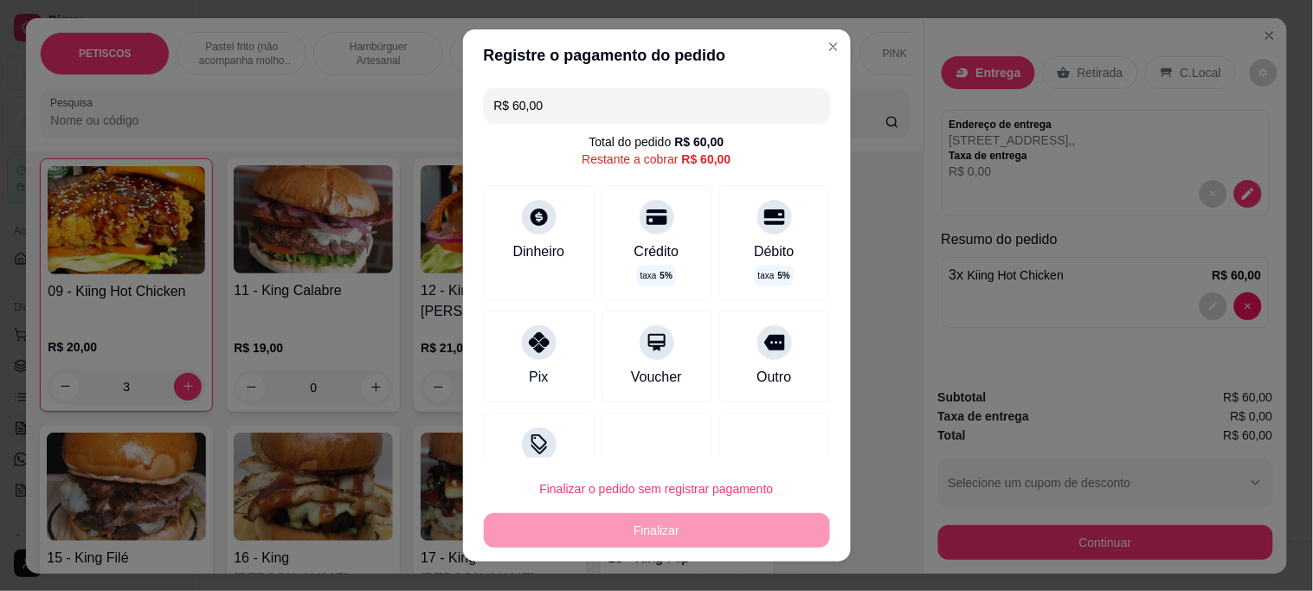
drag, startPoint x: 461, startPoint y: 96, endPoint x: 370, endPoint y: 84, distance: 92.6
click at [395, 92] on div "Registre o pagamento do pedido R$ 60,00 Total do pedido R$ 60,00 Restante a cob…" at bounding box center [656, 295] width 1313 height 591
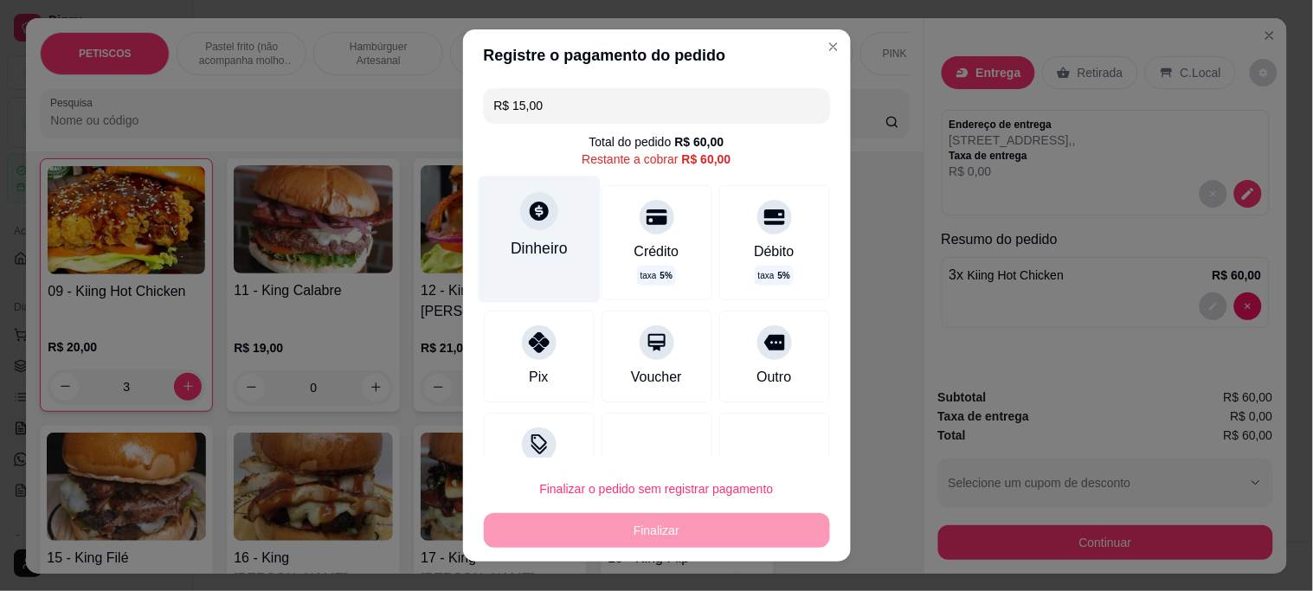
click at [527, 210] on icon at bounding box center [538, 211] width 23 height 23
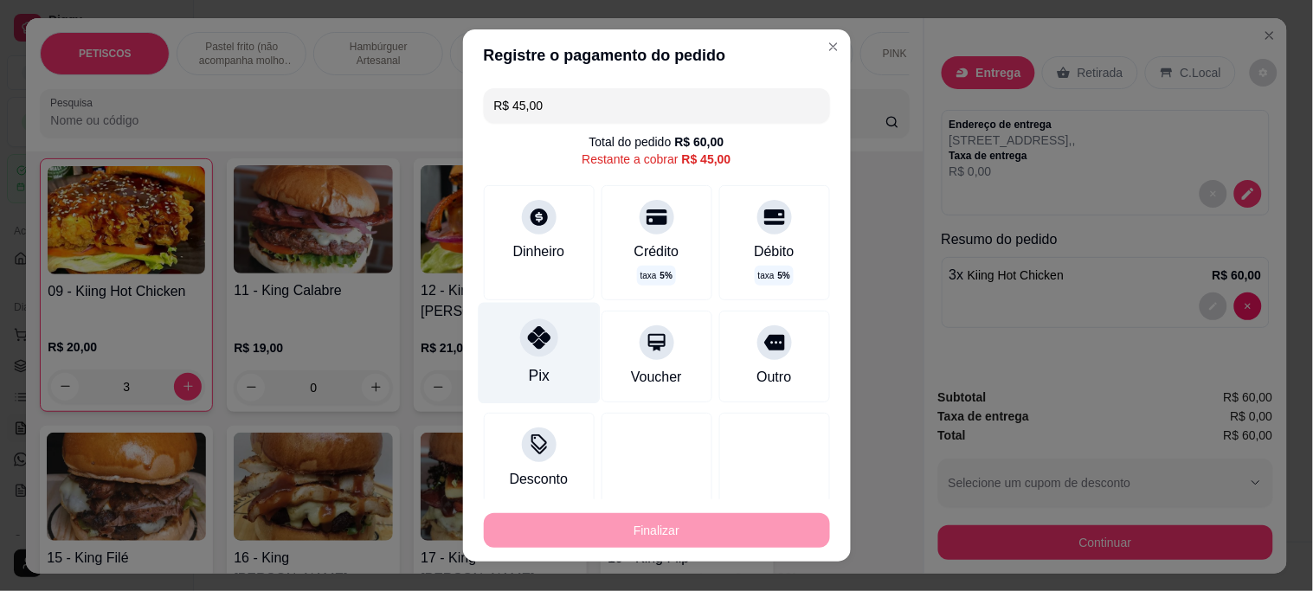
click at [527, 343] on icon at bounding box center [538, 337] width 23 height 23
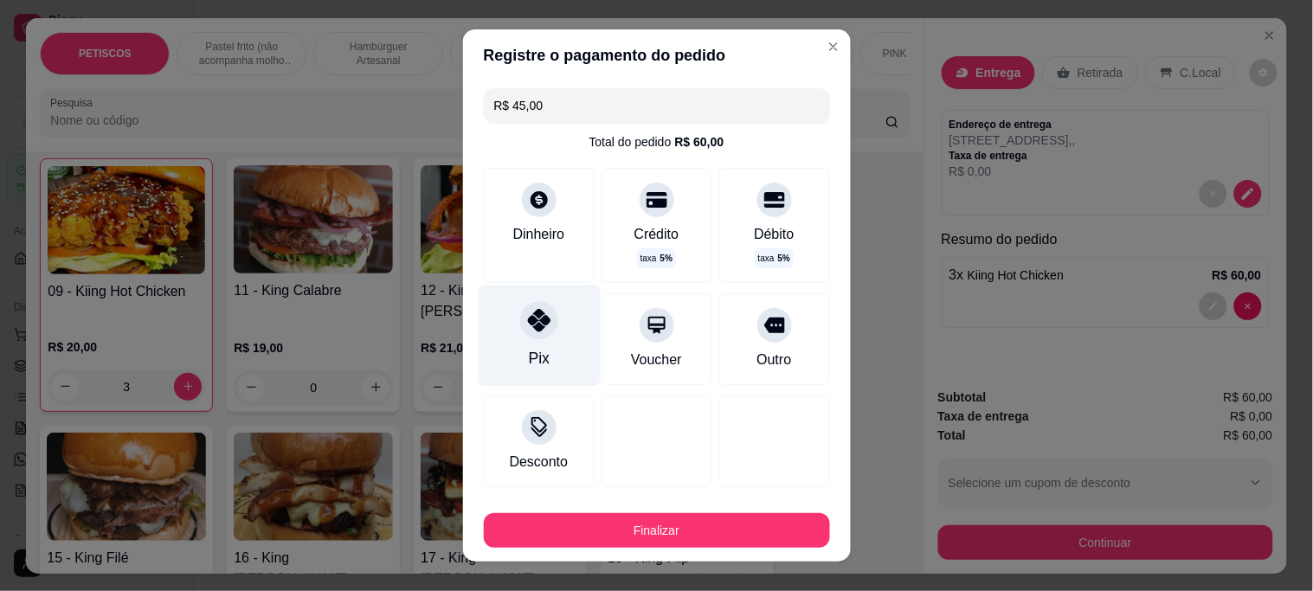
type input "R$ 0,00"
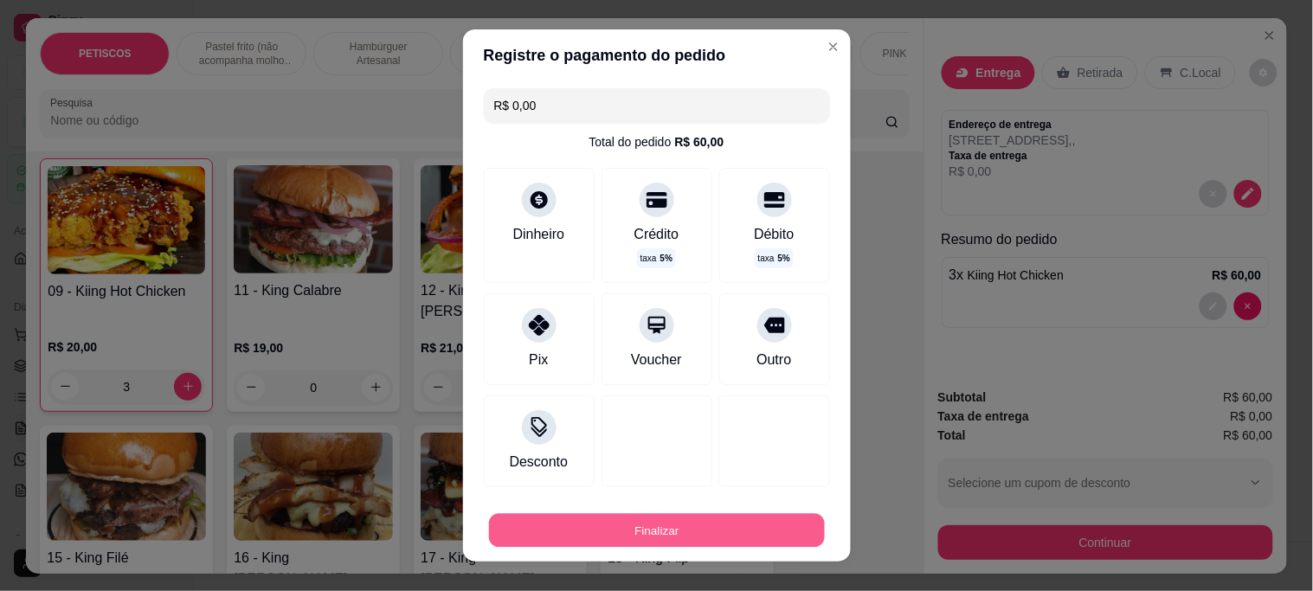
click at [600, 523] on button "Finalizar" at bounding box center [657, 530] width 336 height 34
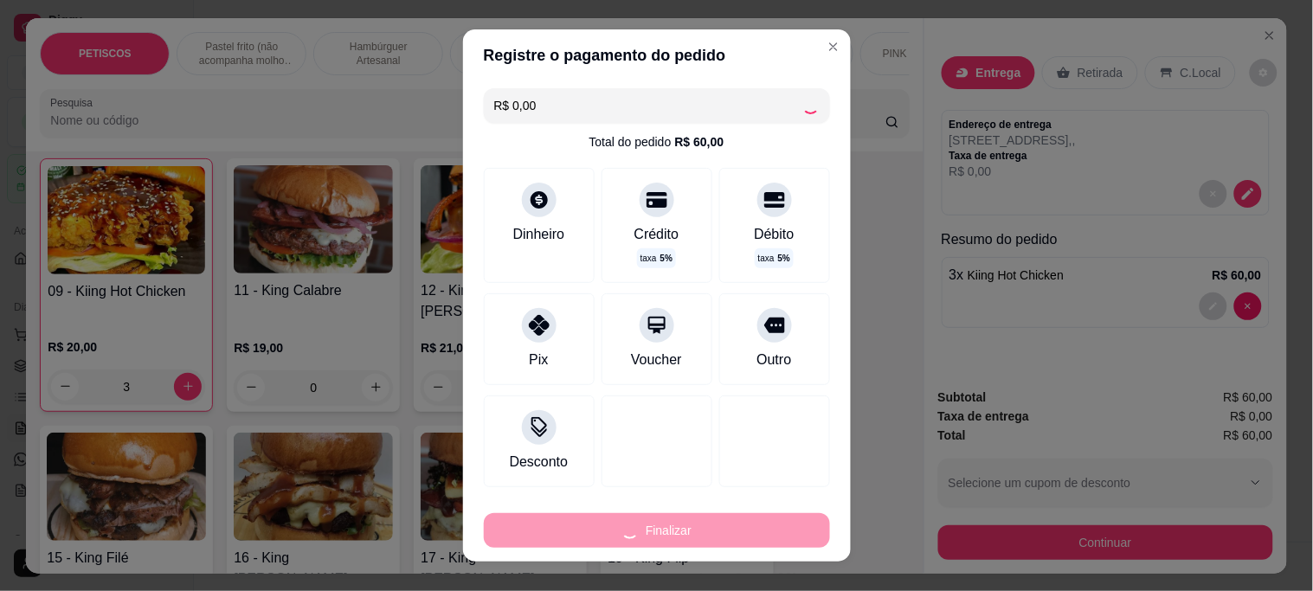
type input "0"
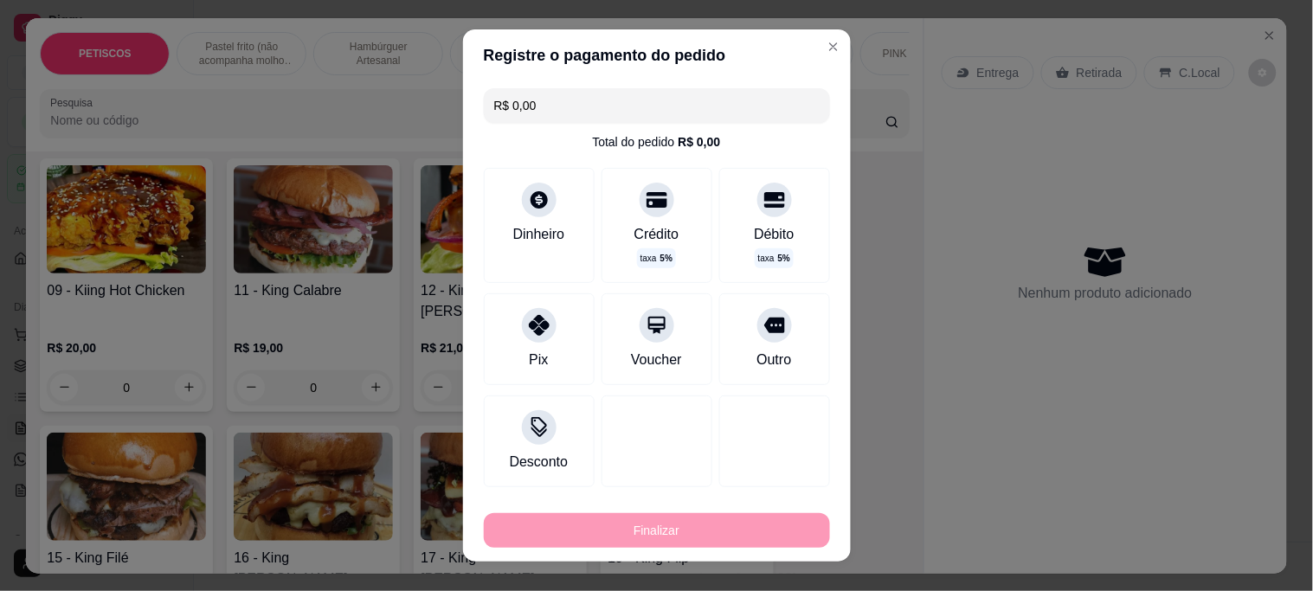
type input "-R$ 60,00"
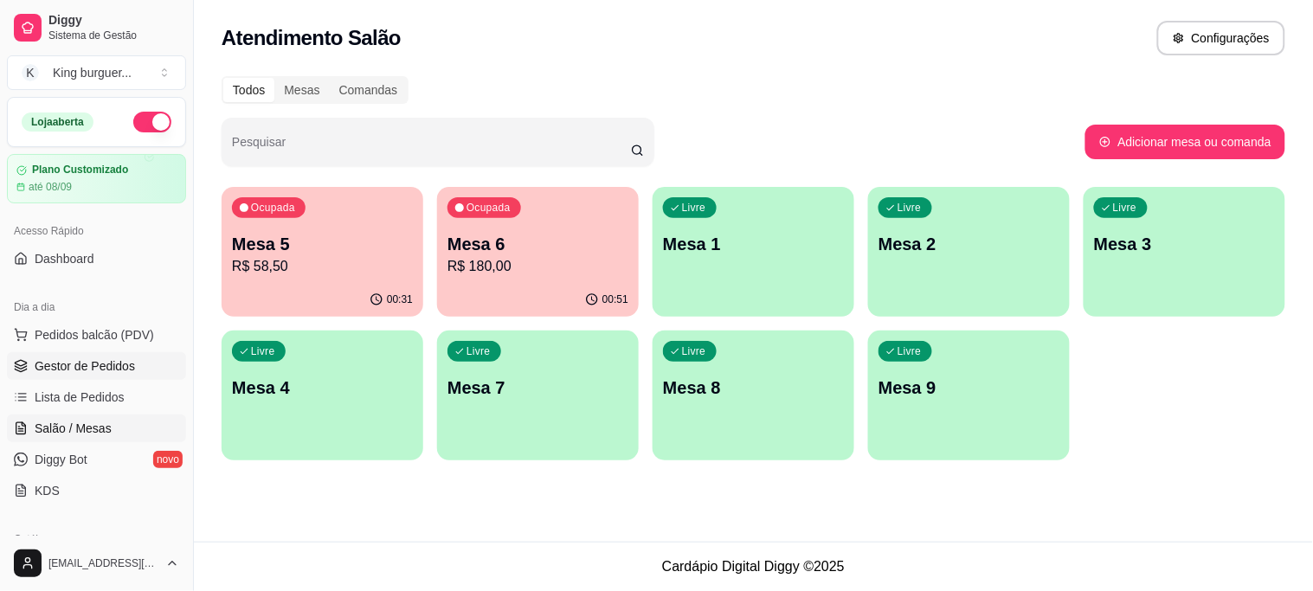
click at [126, 362] on span "Gestor de Pedidos" at bounding box center [85, 366] width 100 height 17
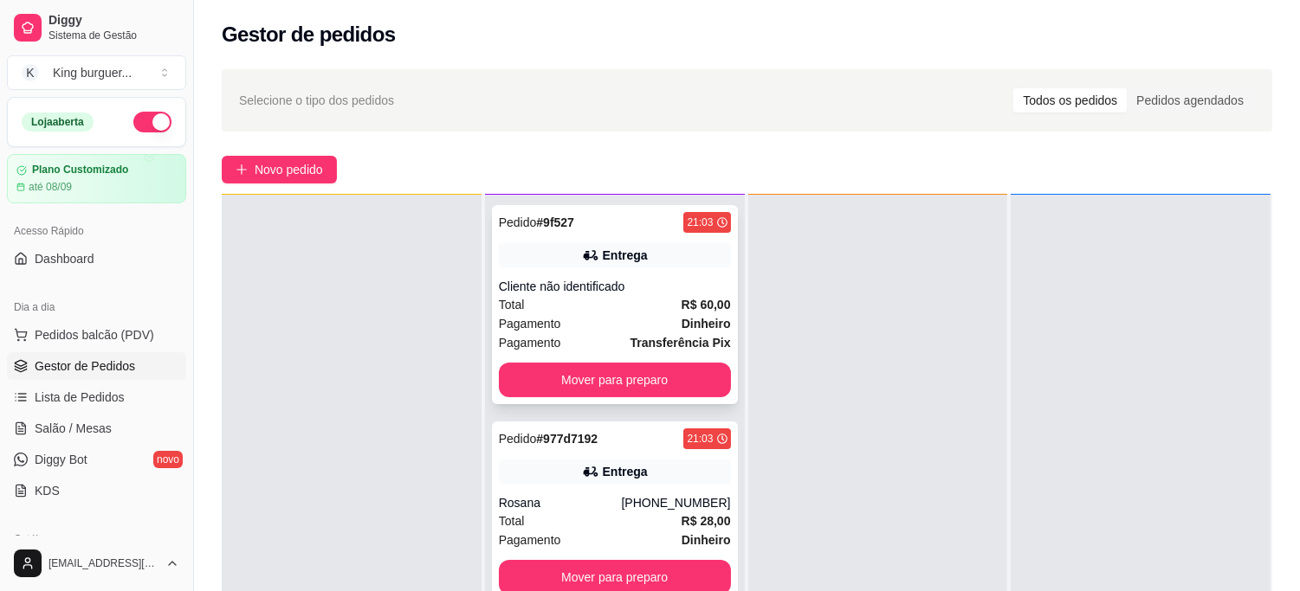
scroll to position [264, 0]
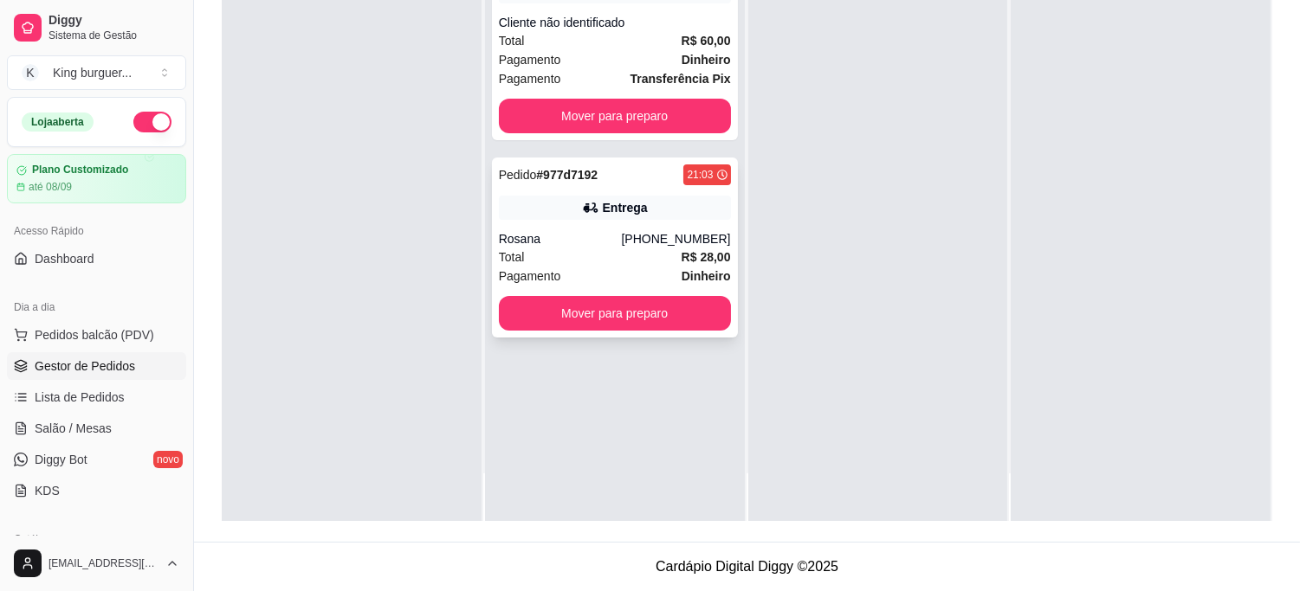
click at [636, 230] on div "[PHONE_NUMBER]" at bounding box center [675, 238] width 109 height 17
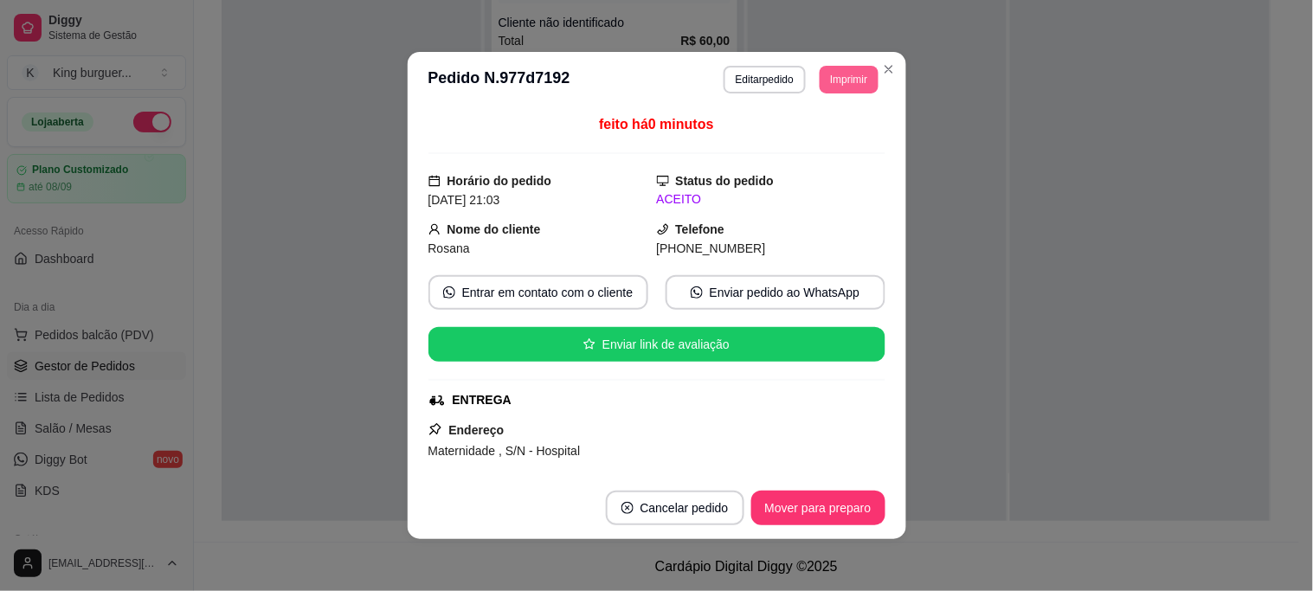
click at [854, 85] on button "Imprimir" at bounding box center [849, 80] width 58 height 28
click at [825, 139] on button "IMPRESSORA" at bounding box center [811, 142] width 126 height 28
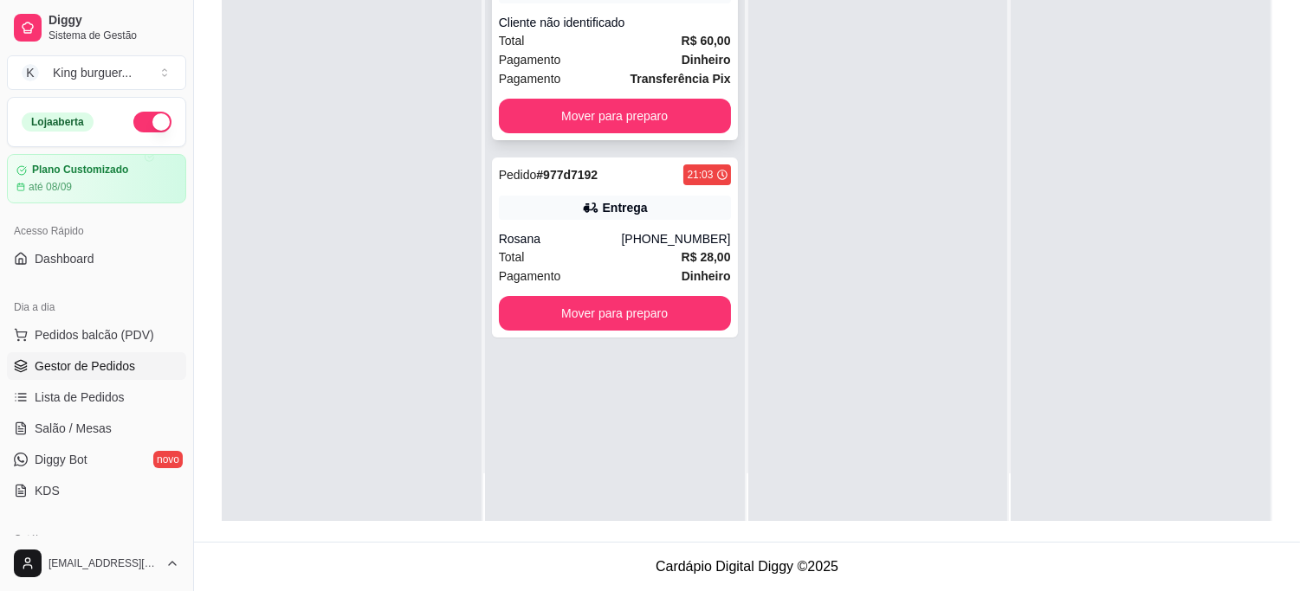
click at [704, 29] on div "Cliente não identificado" at bounding box center [615, 22] width 232 height 17
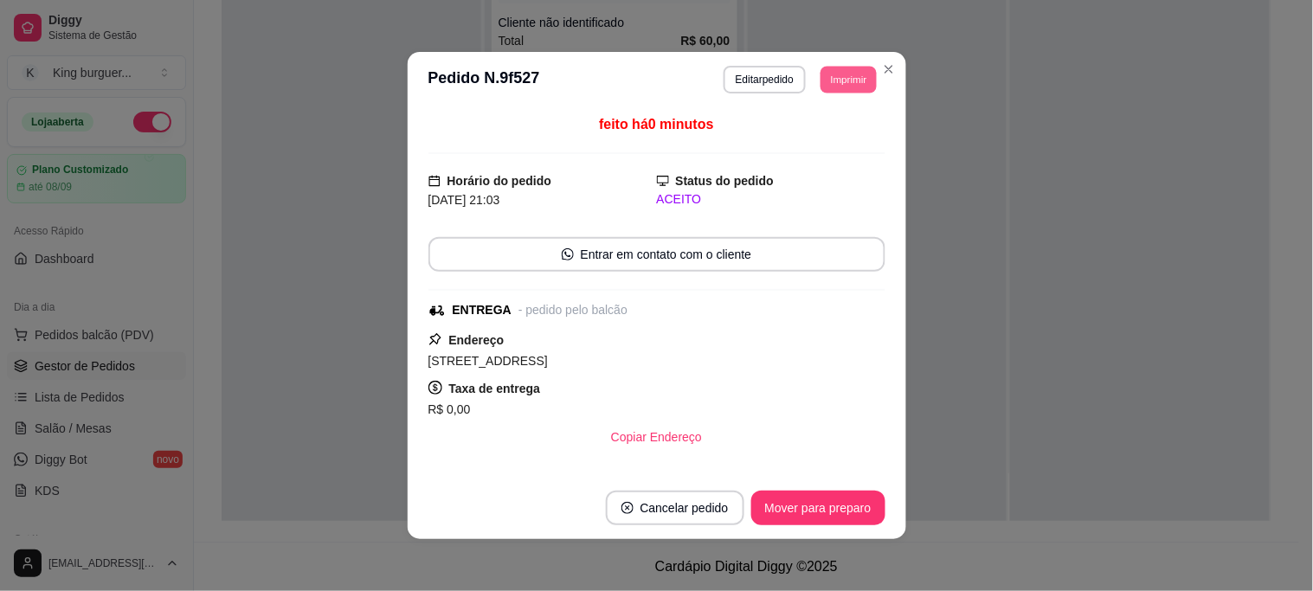
click at [834, 82] on button "Imprimir" at bounding box center [849, 79] width 56 height 27
click at [835, 136] on button "IMPRESSORA" at bounding box center [810, 141] width 121 height 27
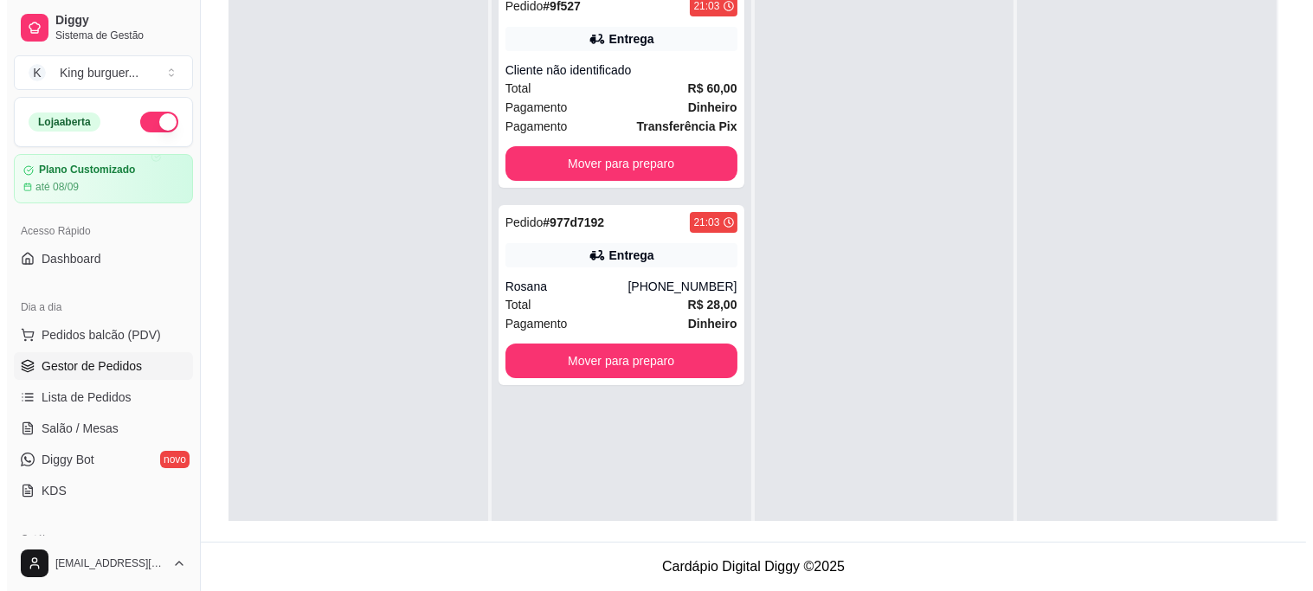
scroll to position [168, 0]
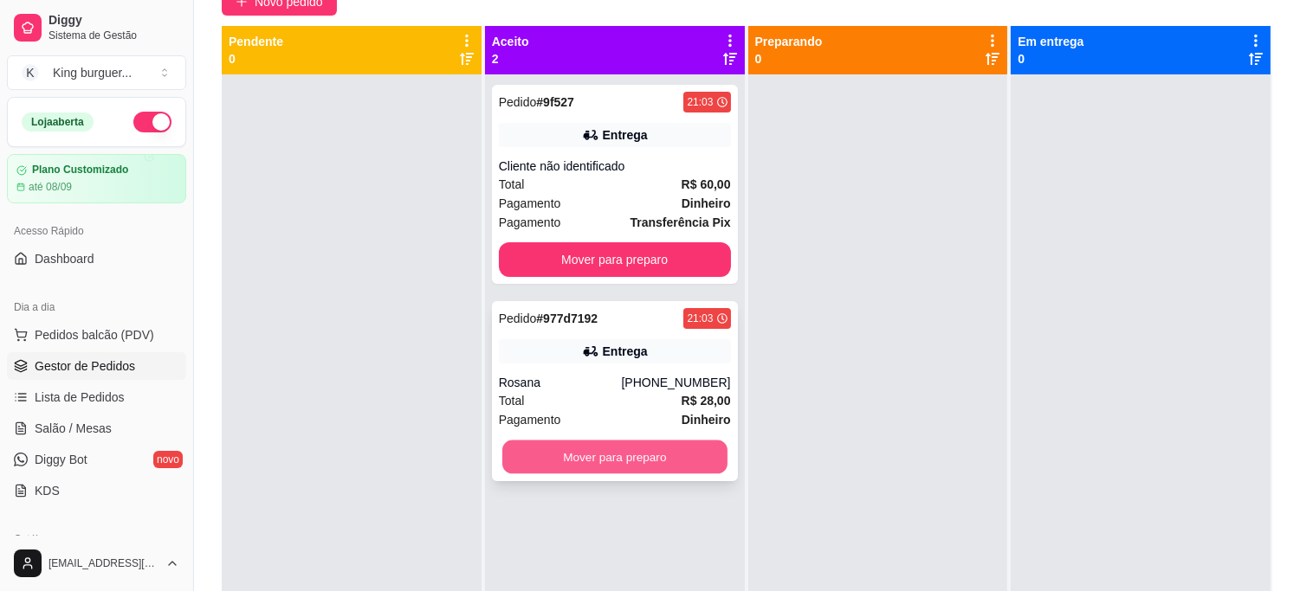
click at [704, 457] on button "Mover para preparo" at bounding box center [614, 458] width 225 height 34
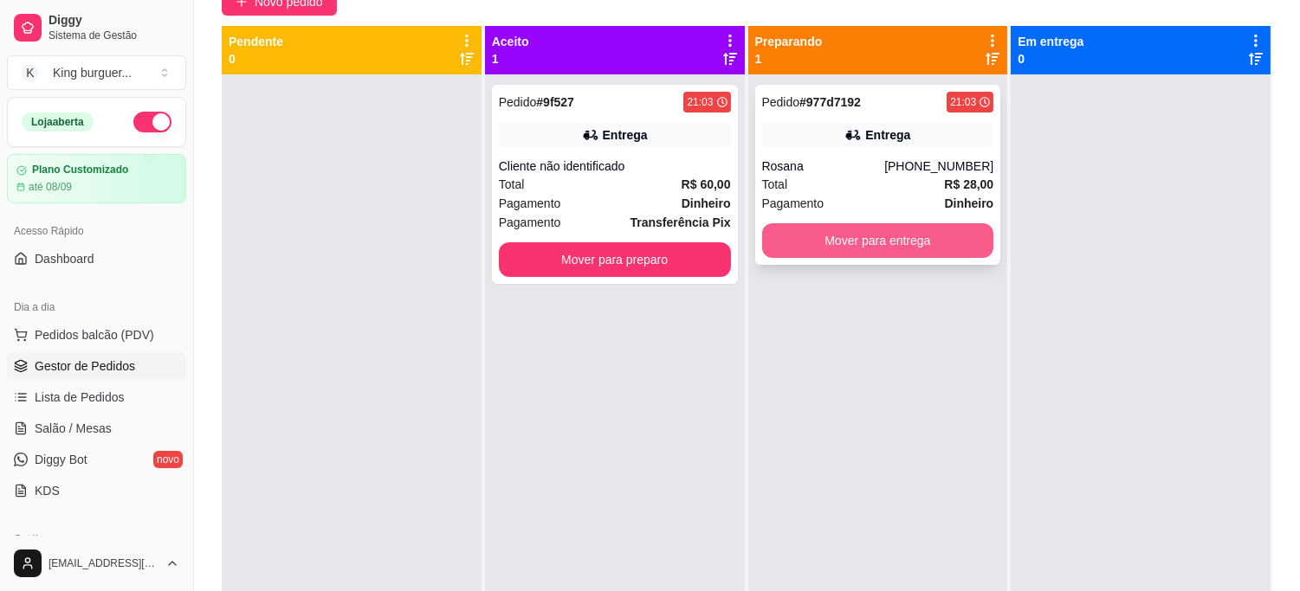
click at [929, 254] on button "Mover para entrega" at bounding box center [878, 240] width 232 height 35
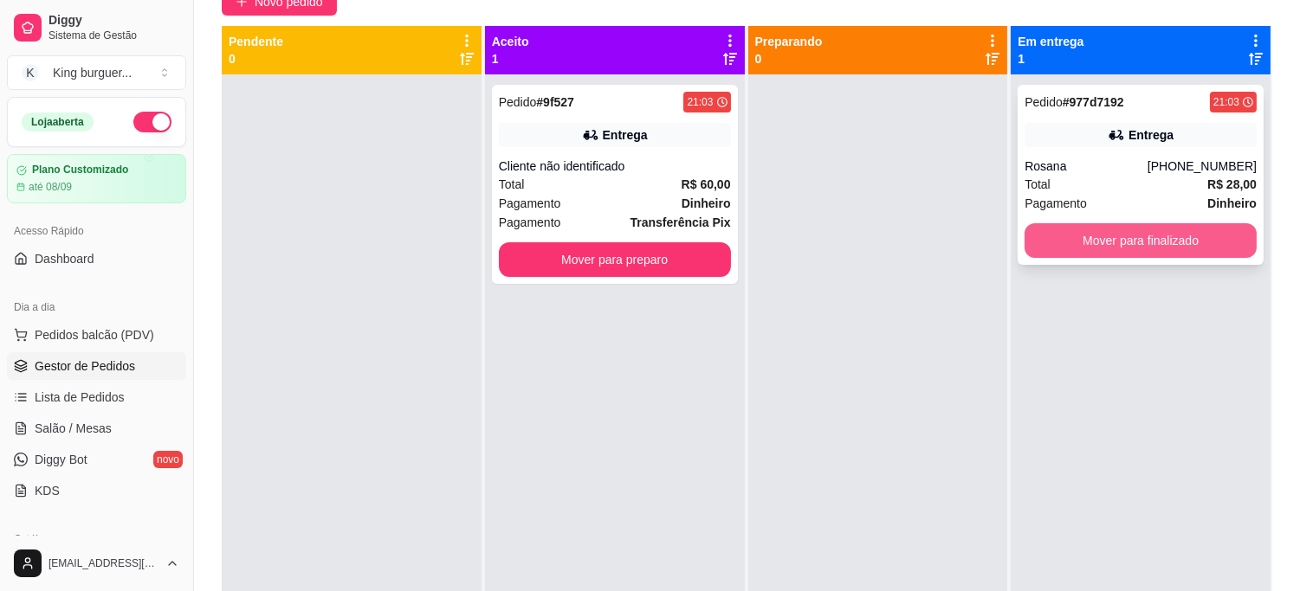
click at [1075, 242] on button "Mover para finalizado" at bounding box center [1140, 240] width 232 height 35
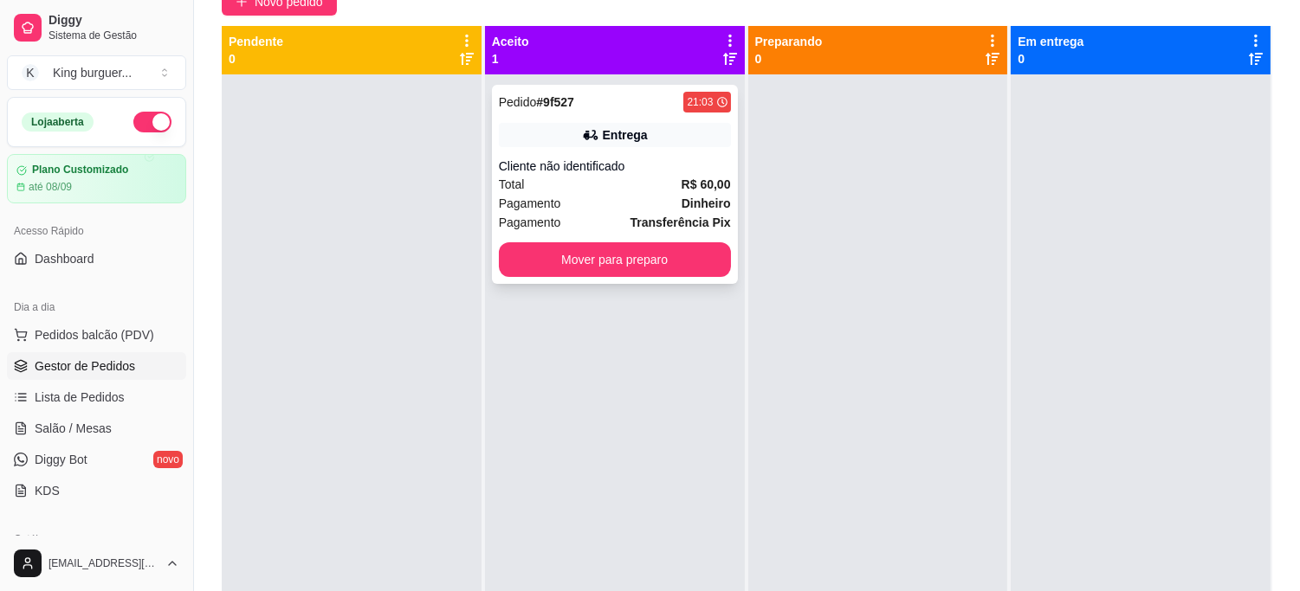
click at [658, 190] on div "Total R$ 60,00" at bounding box center [615, 184] width 232 height 19
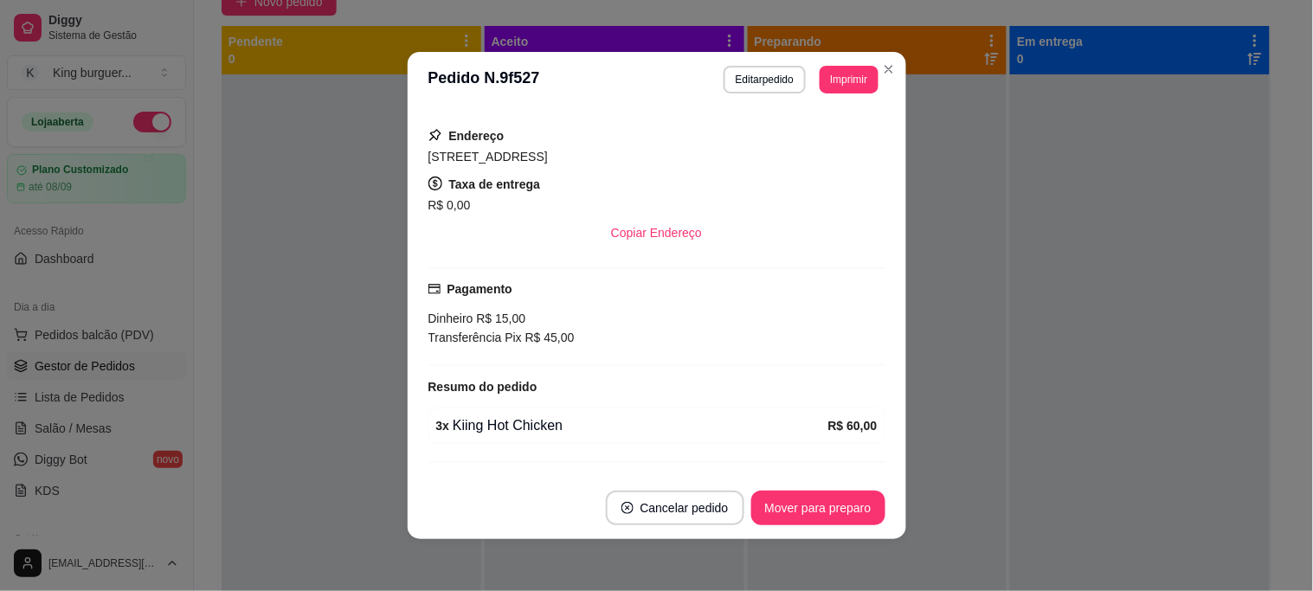
scroll to position [248, 0]
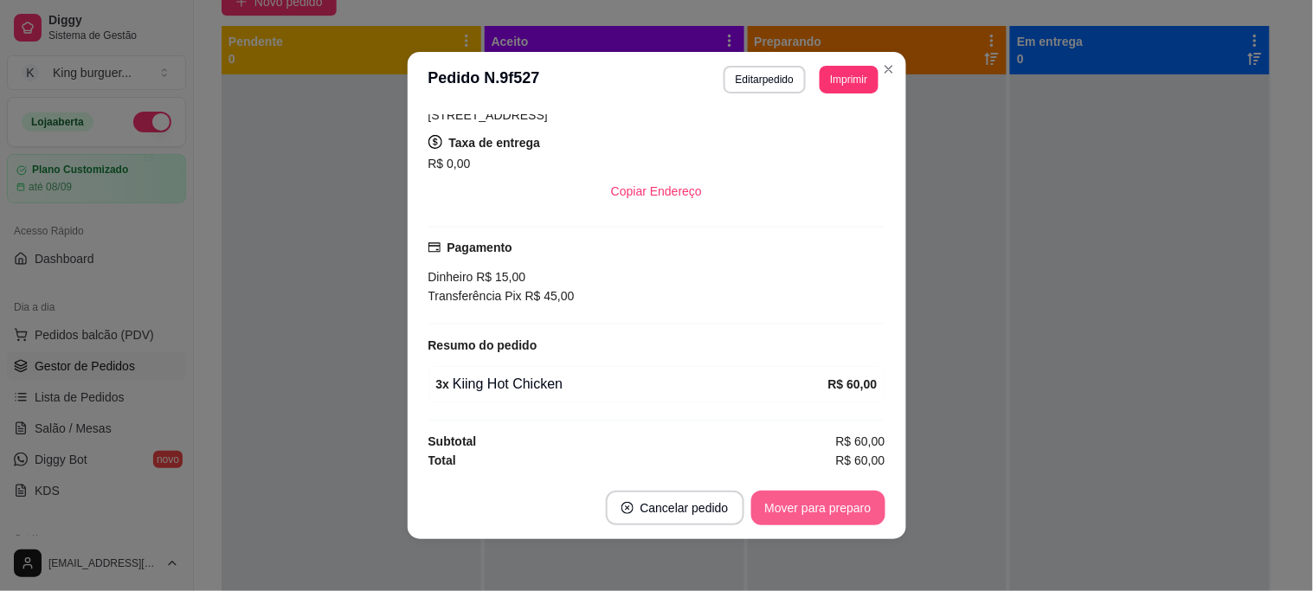
click at [777, 506] on button "Mover para preparo" at bounding box center [818, 508] width 134 height 35
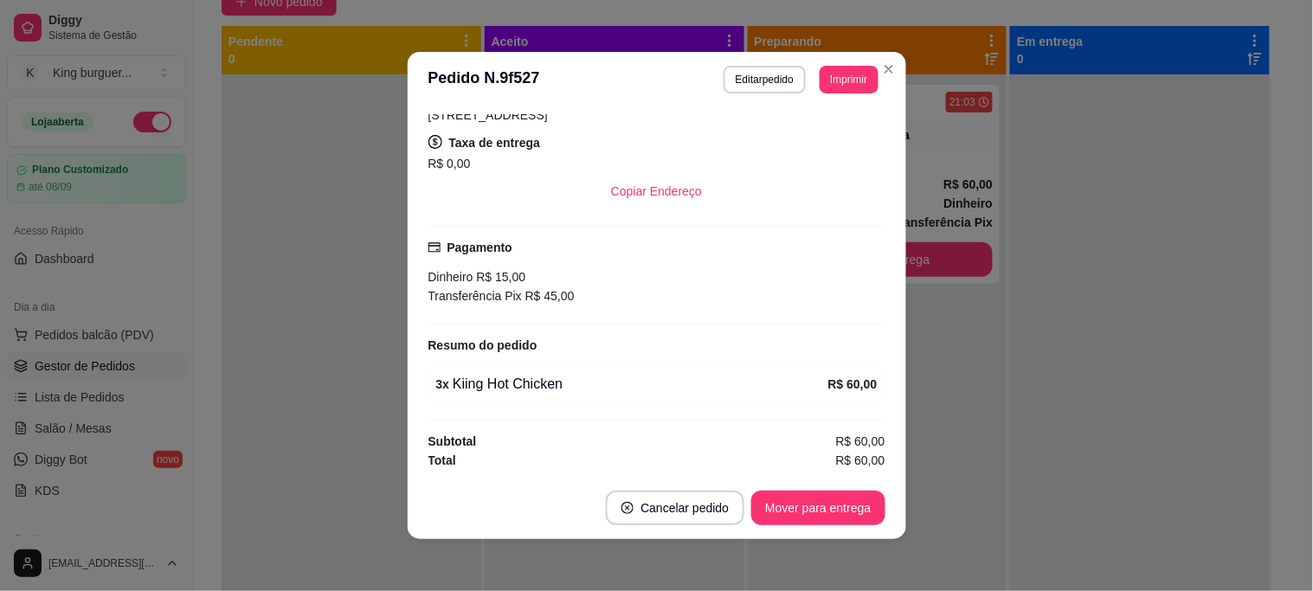
scroll to position [3, 0]
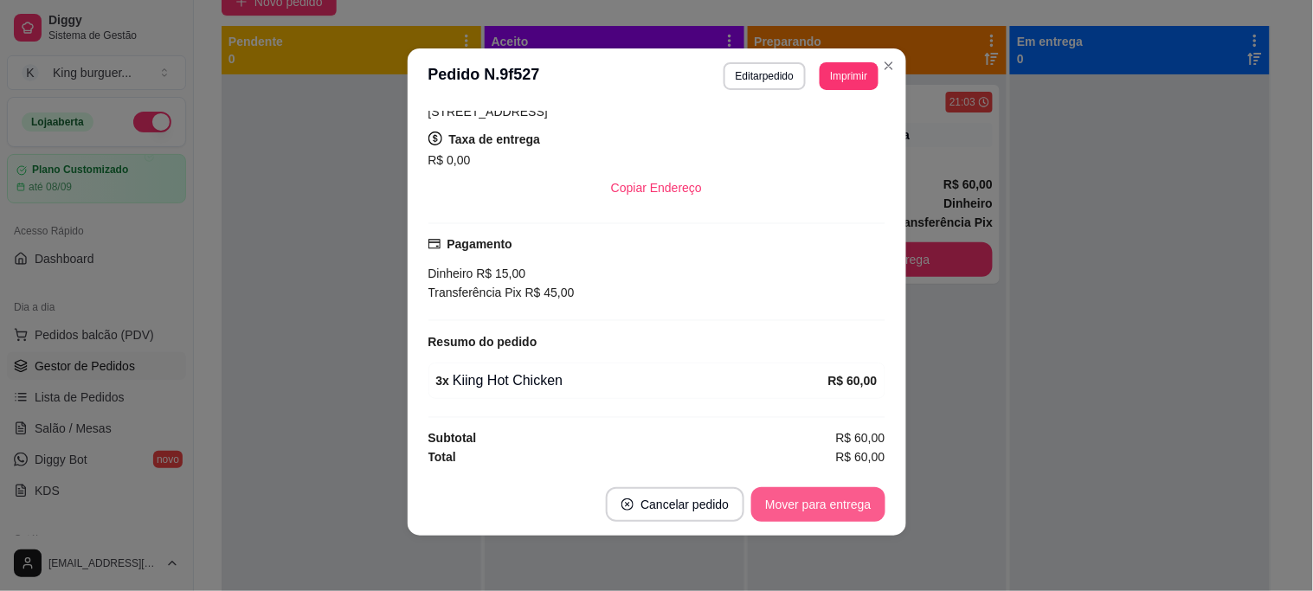
click at [837, 494] on button "Mover para entrega" at bounding box center [817, 504] width 133 height 35
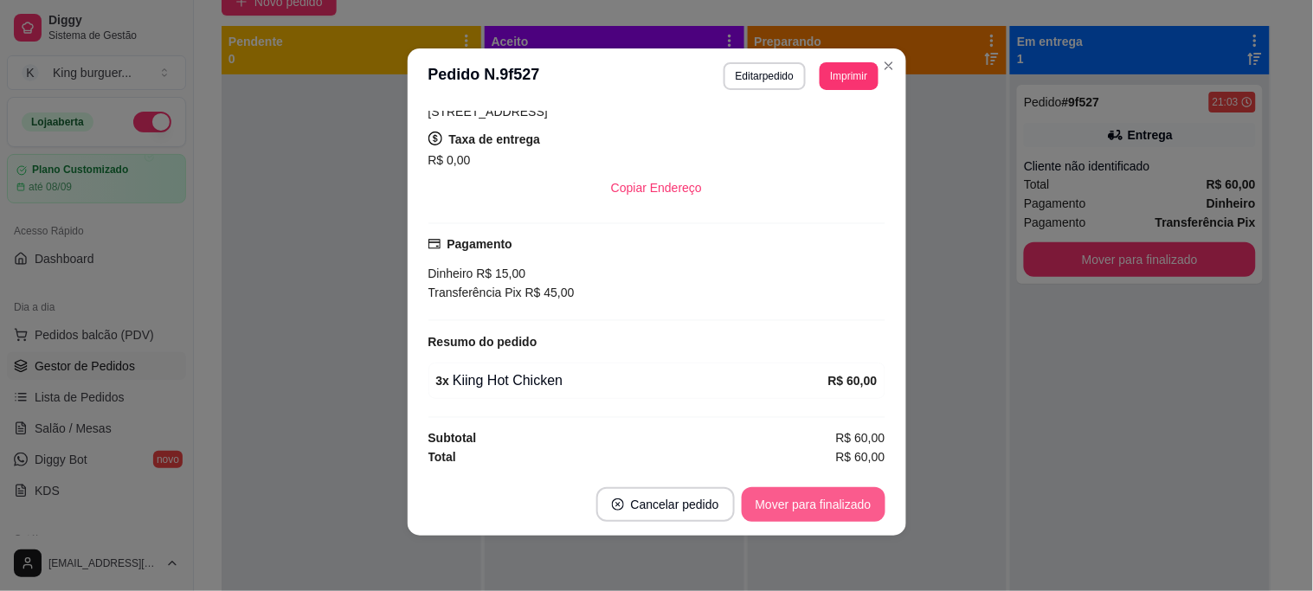
click at [843, 504] on button "Mover para finalizado" at bounding box center [814, 504] width 144 height 35
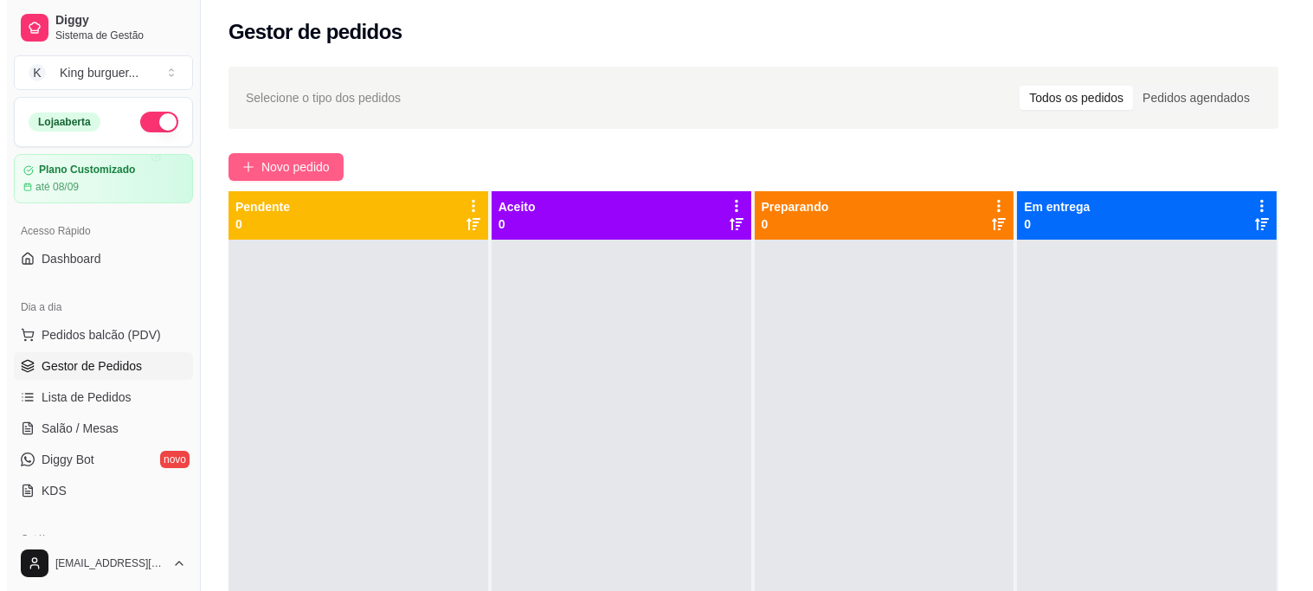
scroll to position [0, 0]
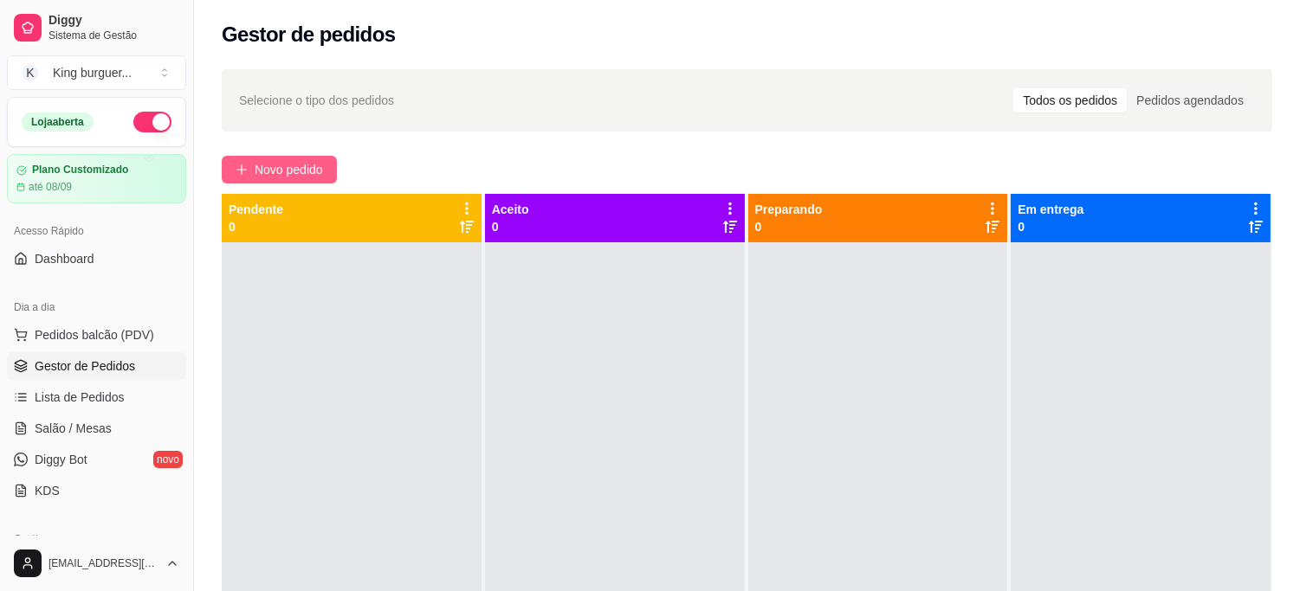
click at [278, 170] on span "Novo pedido" at bounding box center [289, 169] width 68 height 19
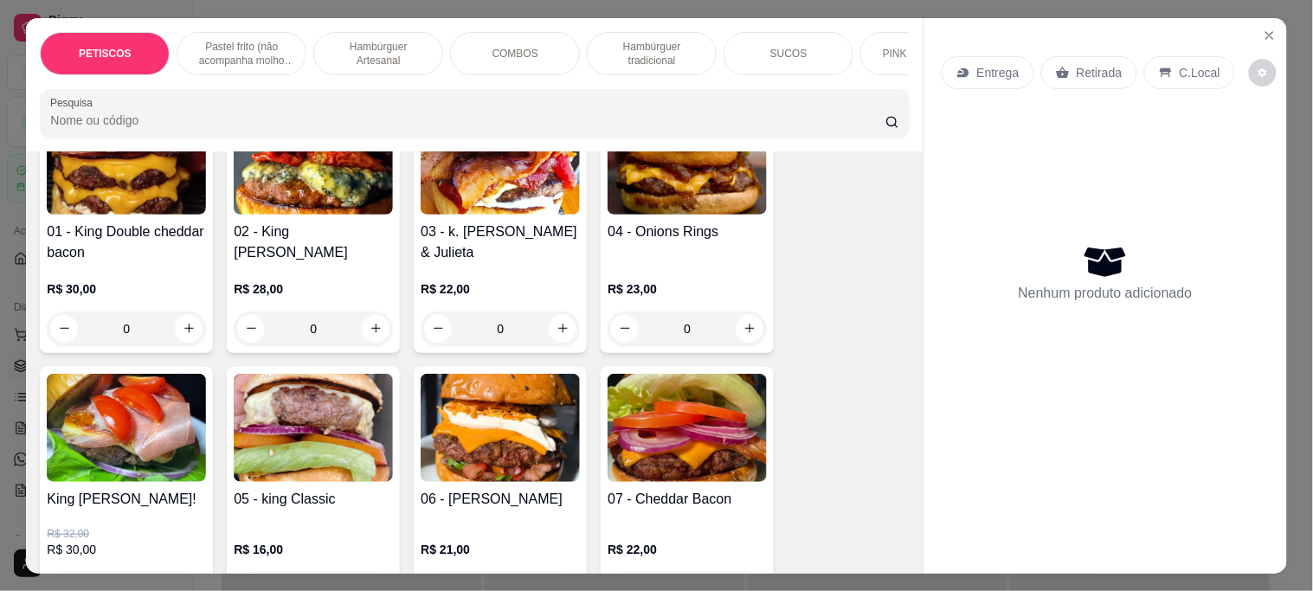
scroll to position [1154, 0]
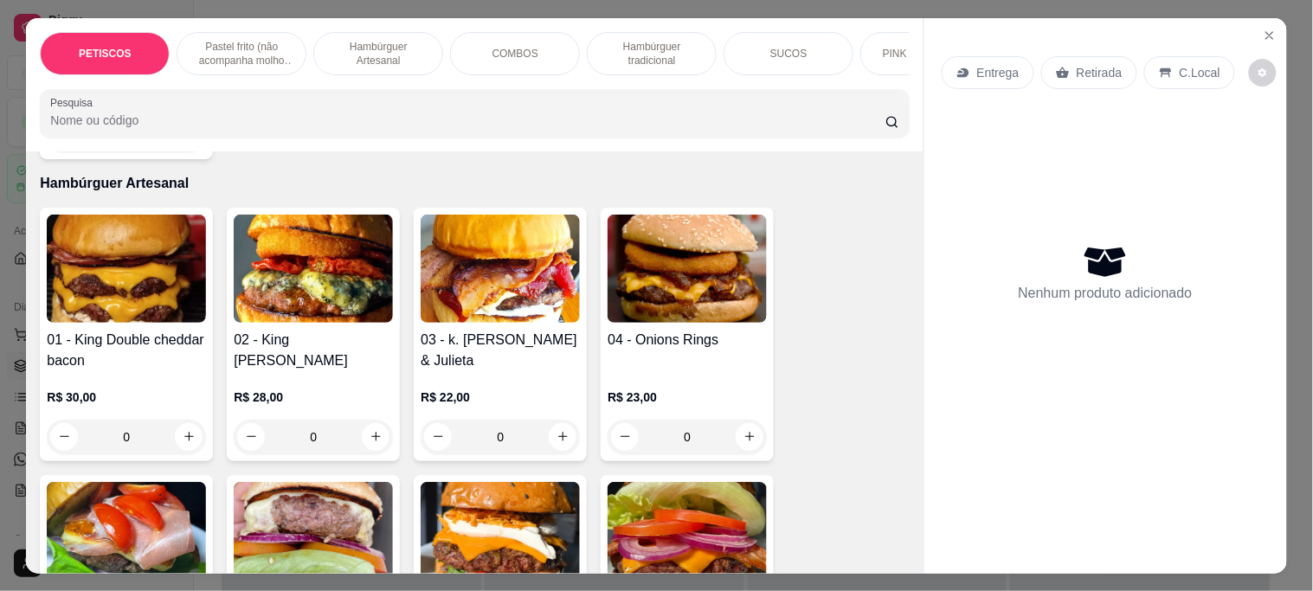
click at [121, 244] on img at bounding box center [126, 269] width 159 height 108
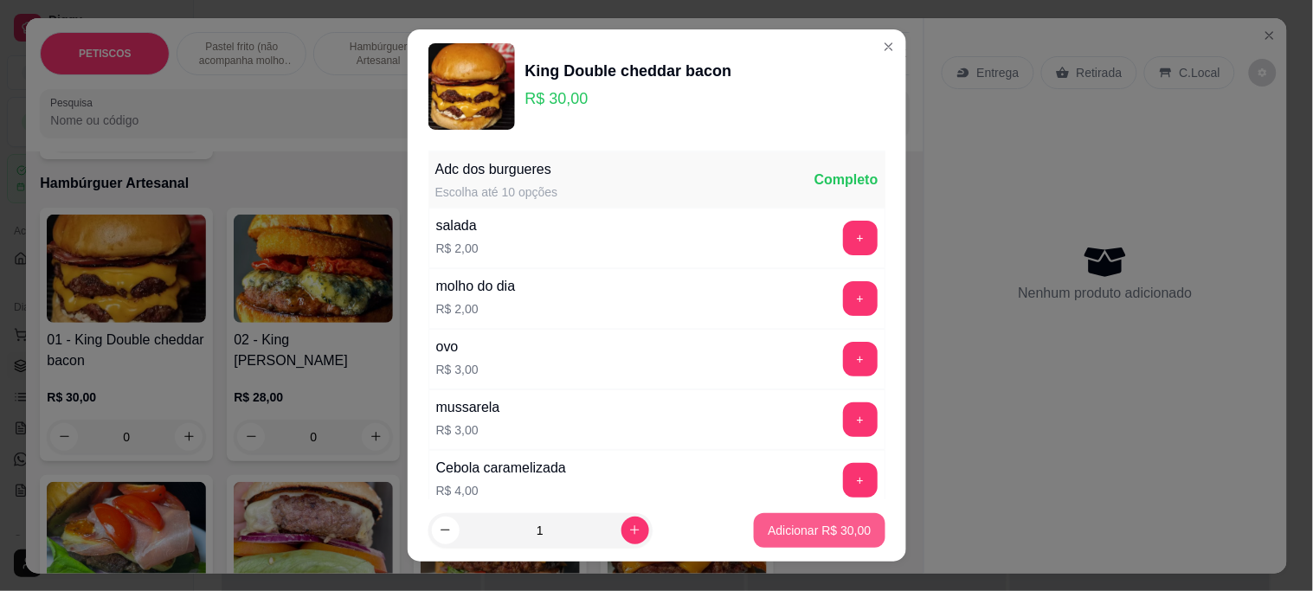
click at [768, 537] on p "Adicionar R$ 30,00" at bounding box center [819, 530] width 103 height 17
type input "1"
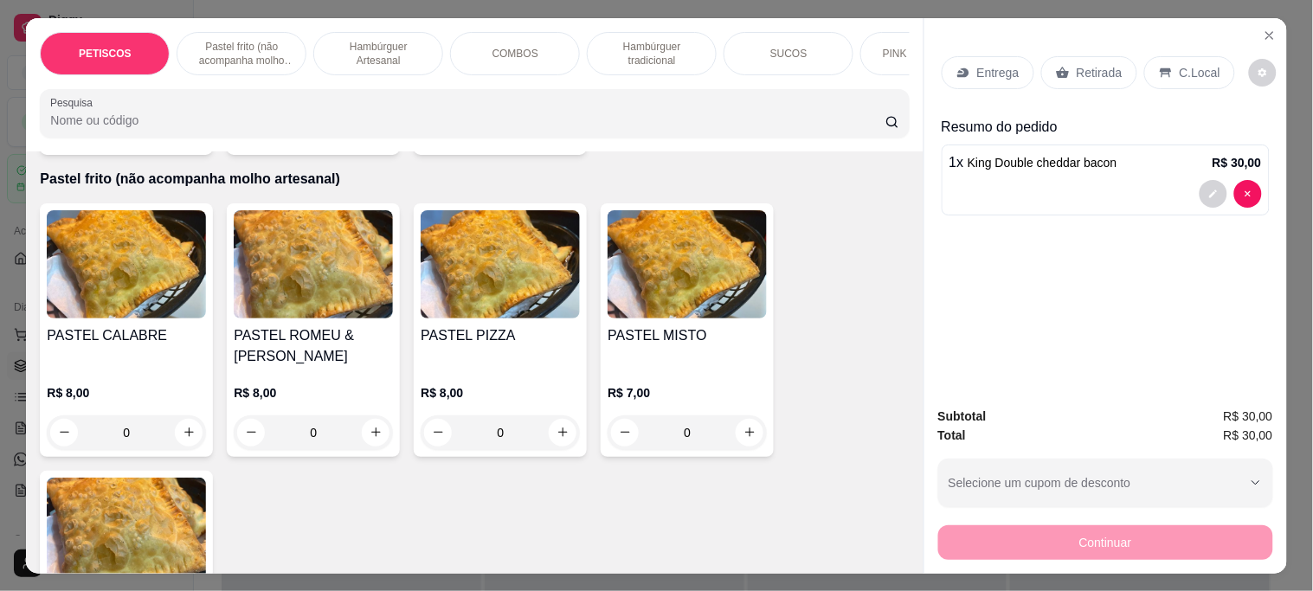
scroll to position [480, 0]
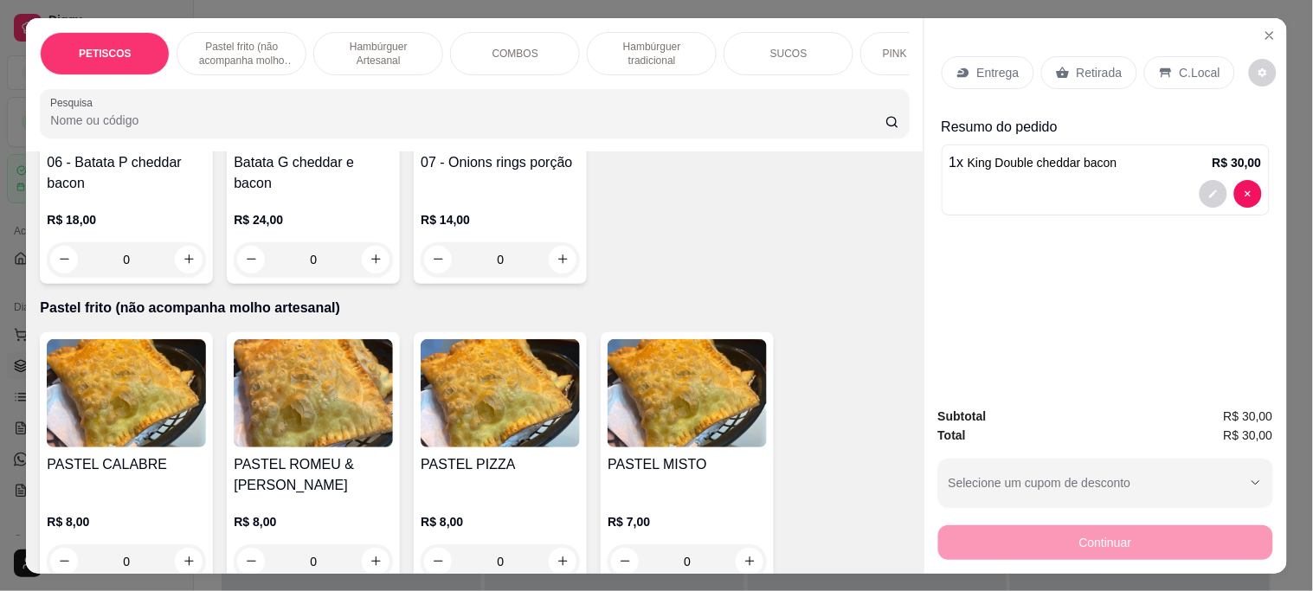
click at [163, 413] on img at bounding box center [126, 393] width 159 height 108
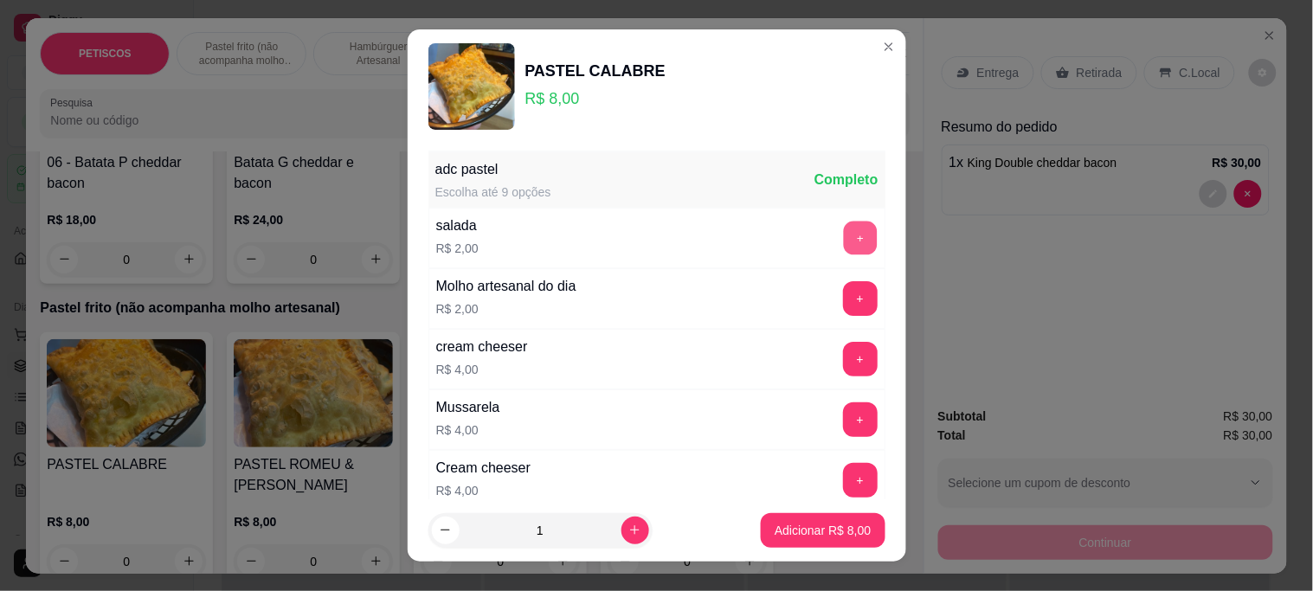
click at [843, 241] on button "+" at bounding box center [860, 239] width 34 height 34
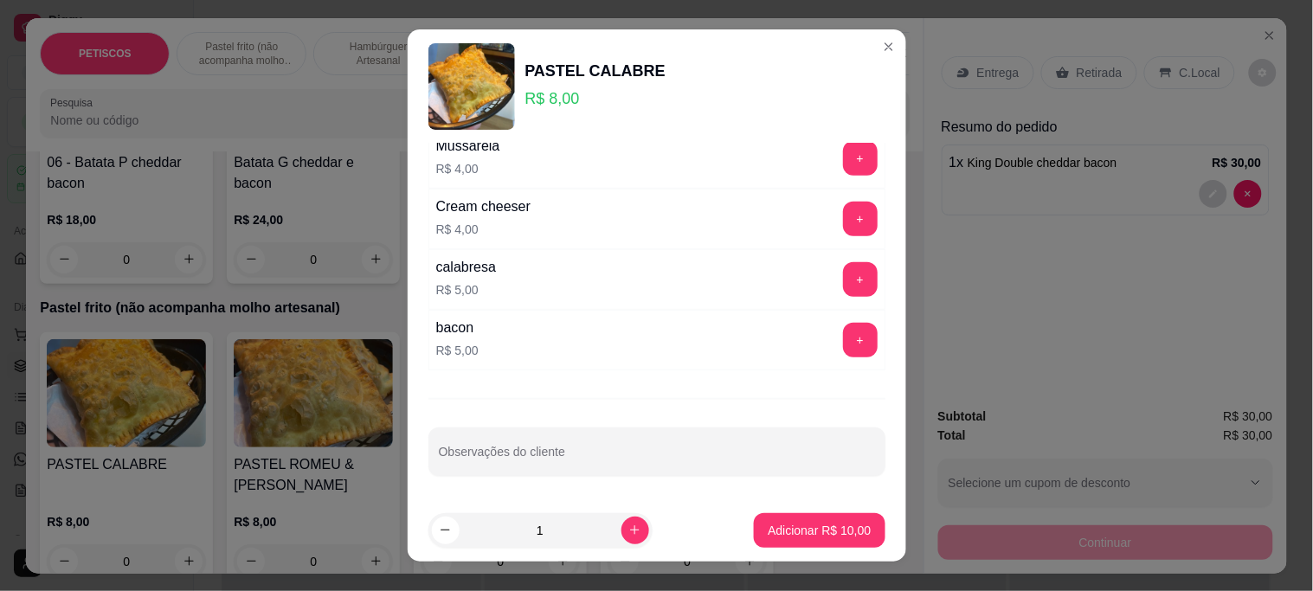
scroll to position [263, 0]
click at [843, 336] on button "+" at bounding box center [860, 339] width 35 height 35
click at [824, 532] on p "Adicionar R$ 15,00" at bounding box center [819, 530] width 103 height 17
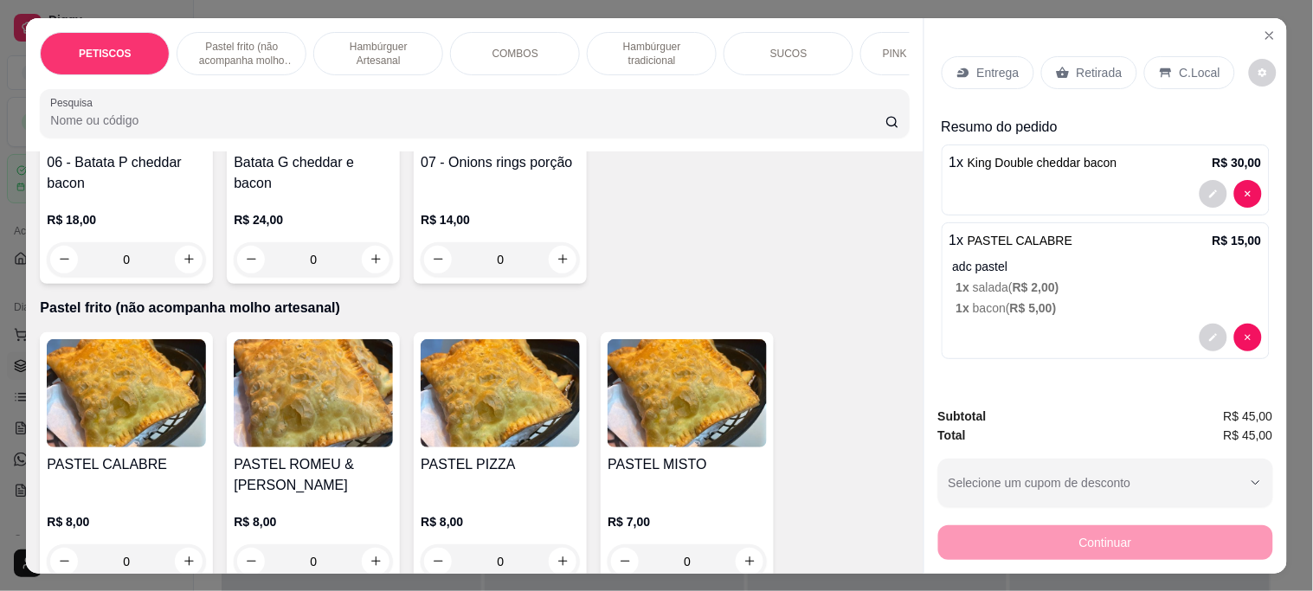
click at [996, 71] on p "Entrega" at bounding box center [998, 72] width 42 height 17
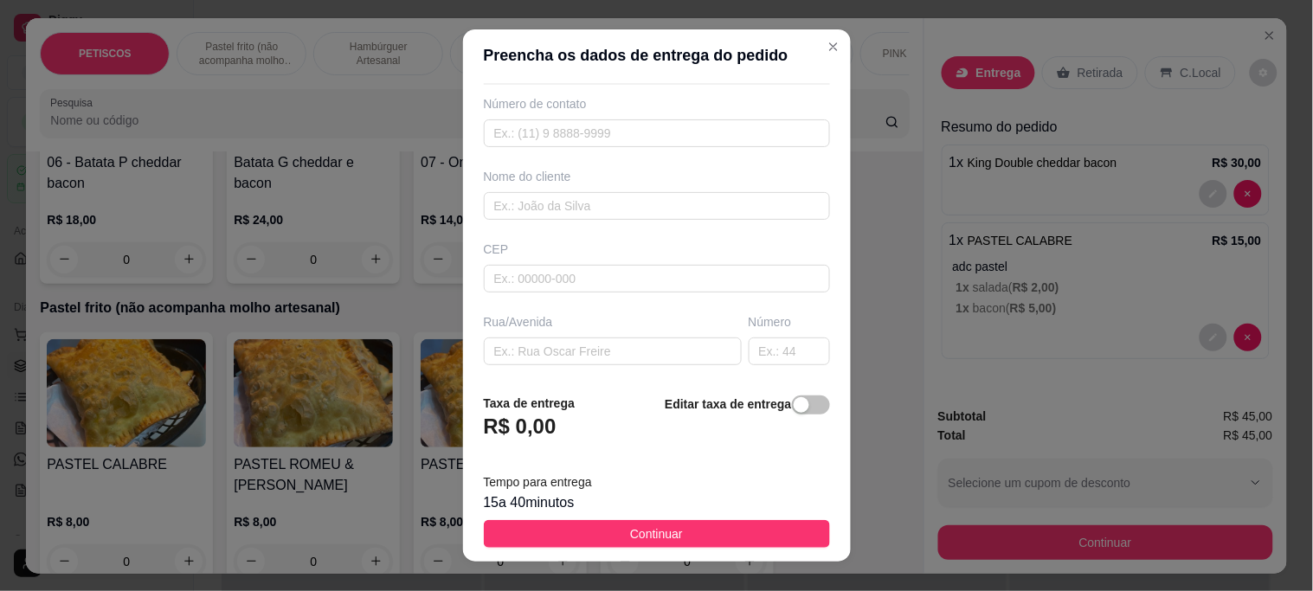
scroll to position [96, 0]
click at [515, 330] on input "text" at bounding box center [613, 320] width 258 height 28
paste input "Rua da linha , 1041 , parte de cima , perto da quadra"
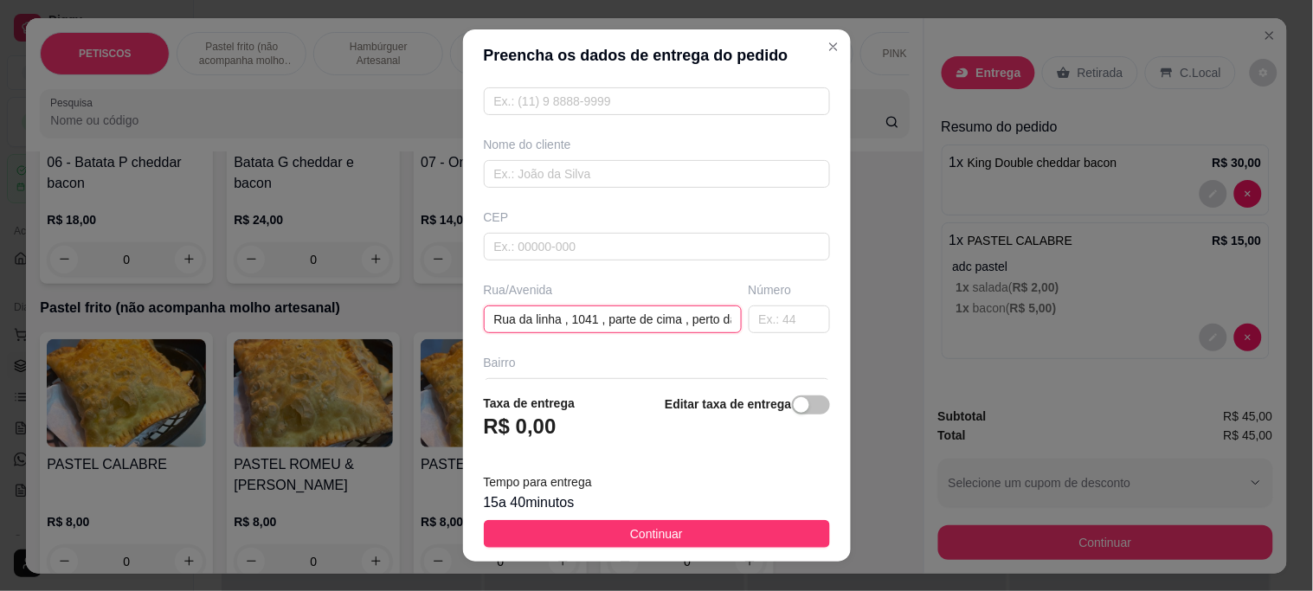
scroll to position [0, 64]
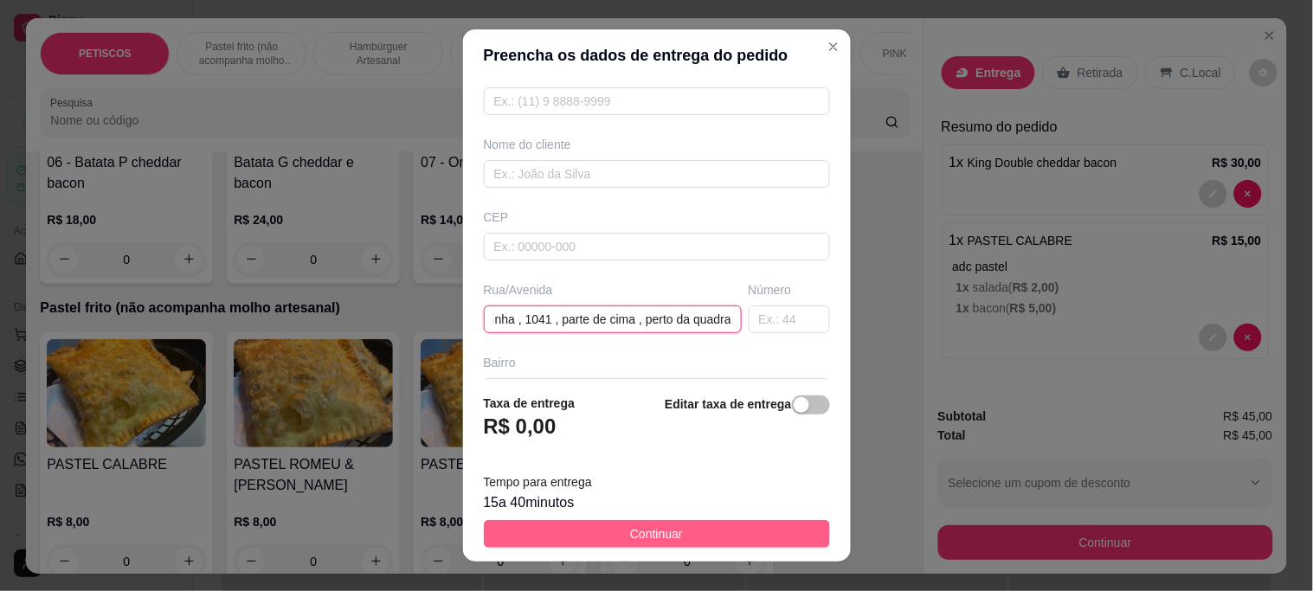
type input "Rua da linha , 1041 , parte de cima , perto da quadra"
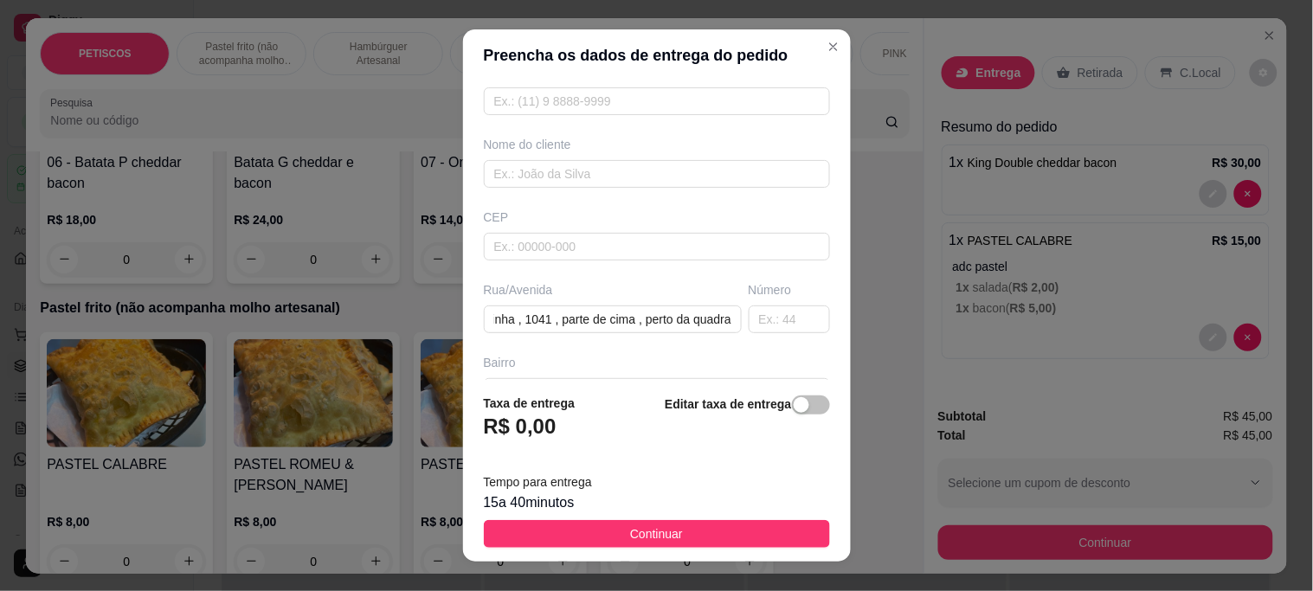
click at [574, 538] on button "Continuar" at bounding box center [657, 534] width 346 height 28
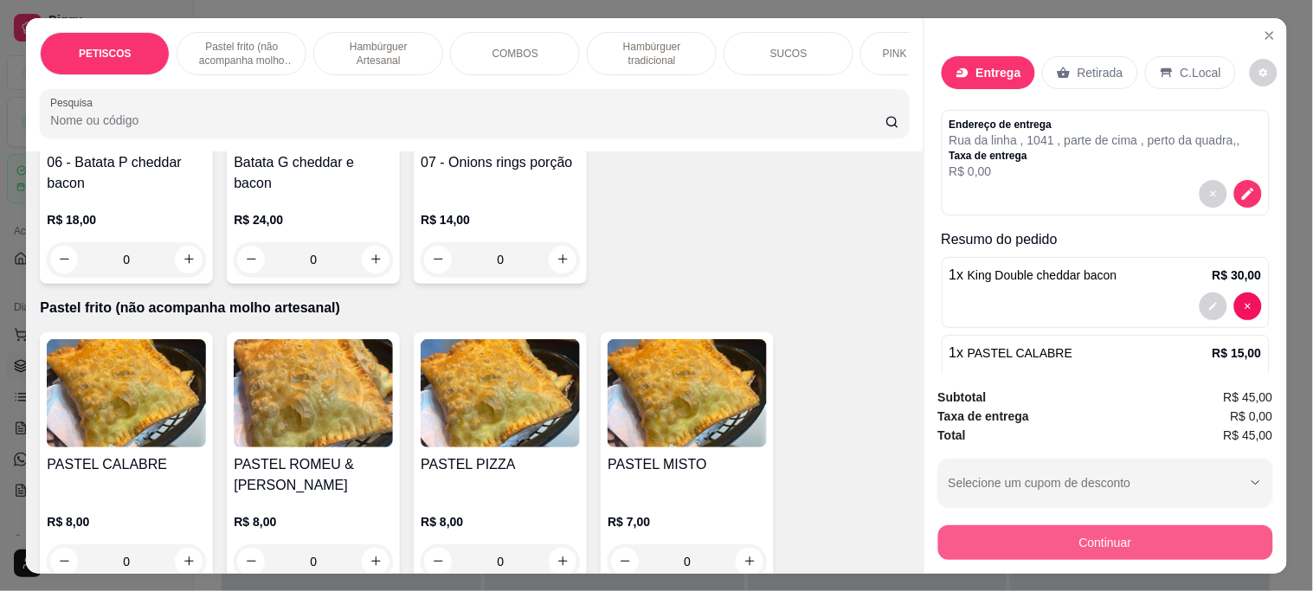
click at [970, 539] on button "Continuar" at bounding box center [1105, 543] width 335 height 35
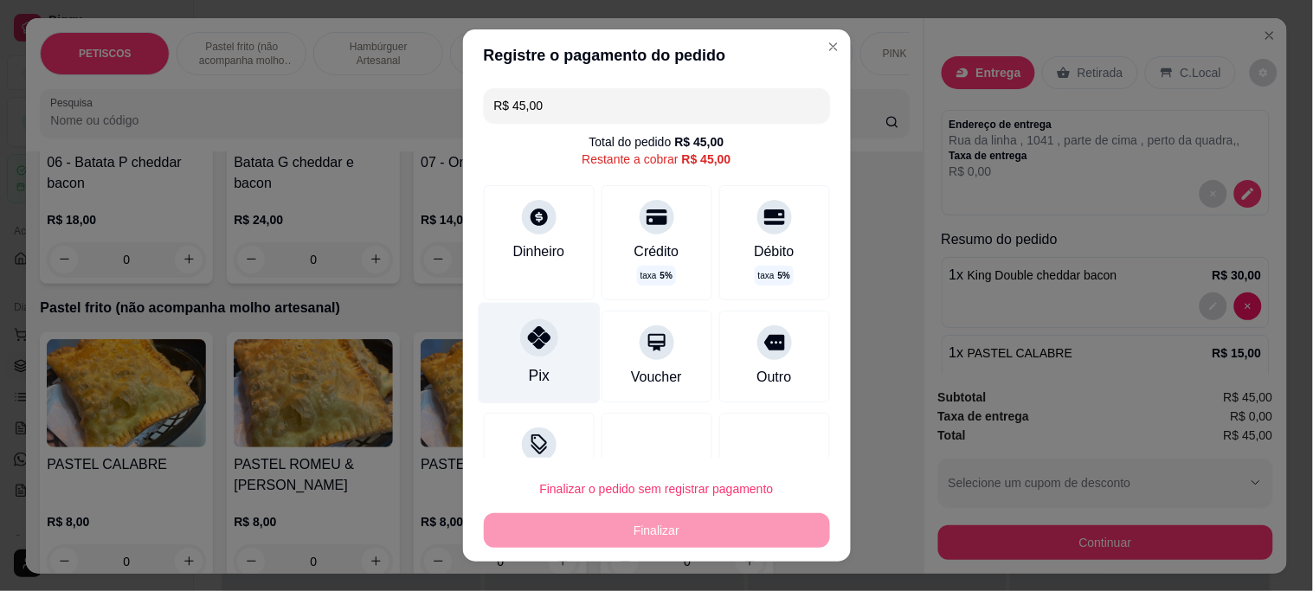
click at [527, 342] on icon at bounding box center [538, 337] width 23 height 23
type input "R$ 0,00"
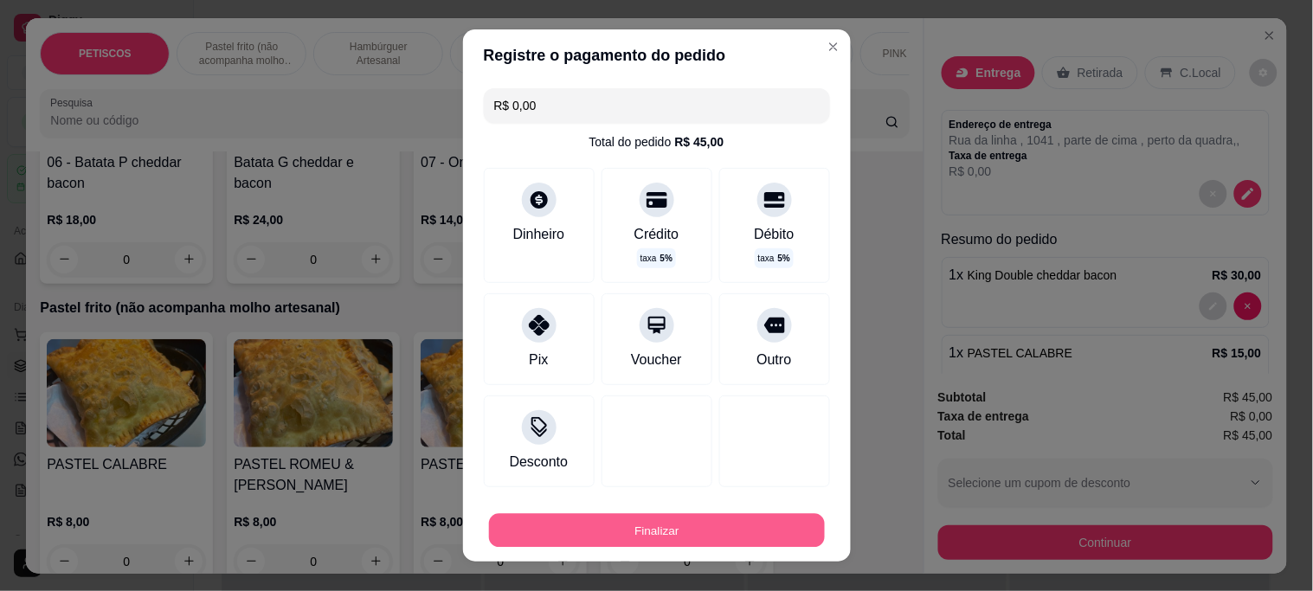
click at [636, 539] on button "Finalizar" at bounding box center [657, 530] width 336 height 34
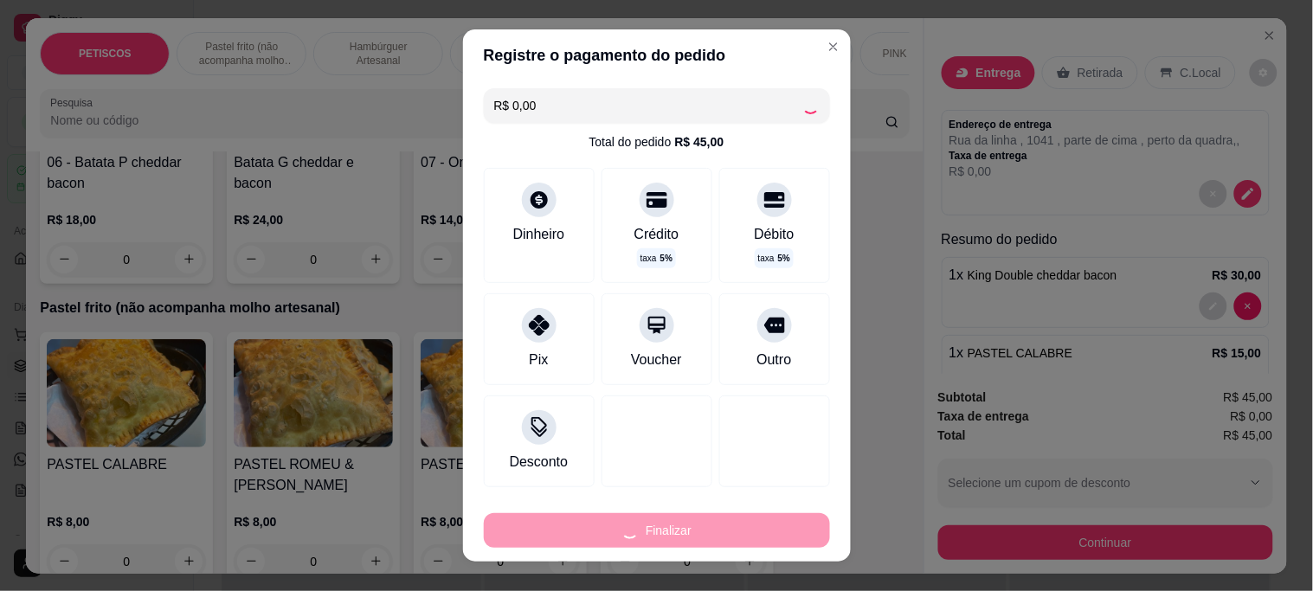
type input "0"
type input "-R$ 45,00"
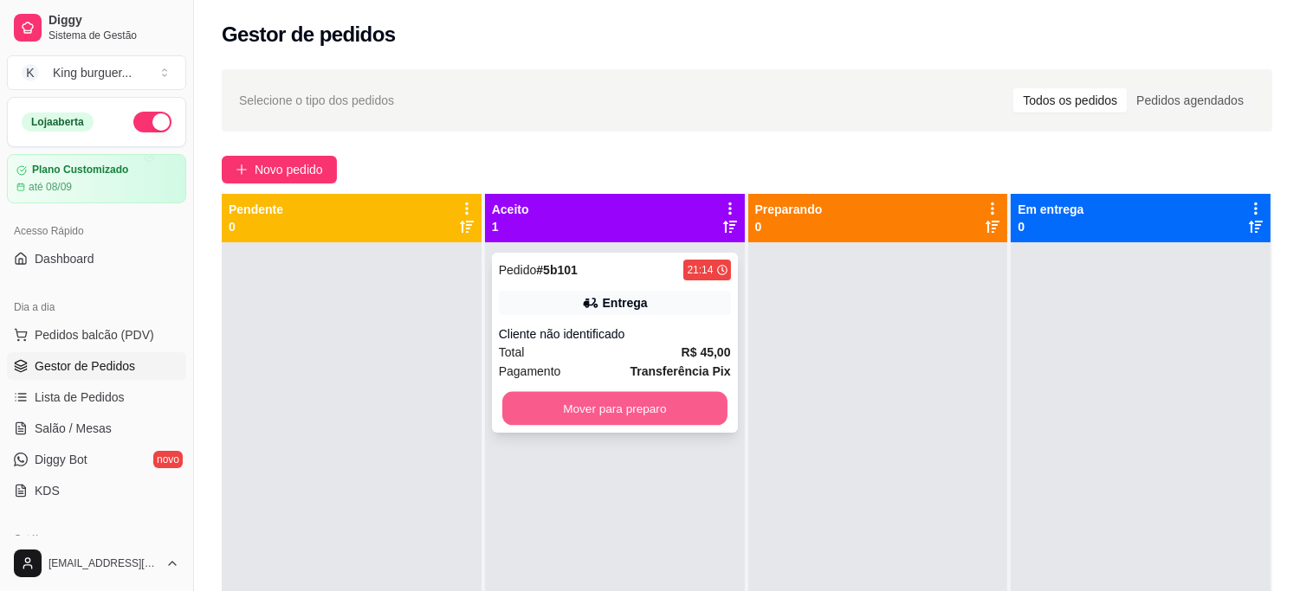
click at [675, 408] on button "Mover para preparo" at bounding box center [614, 409] width 225 height 34
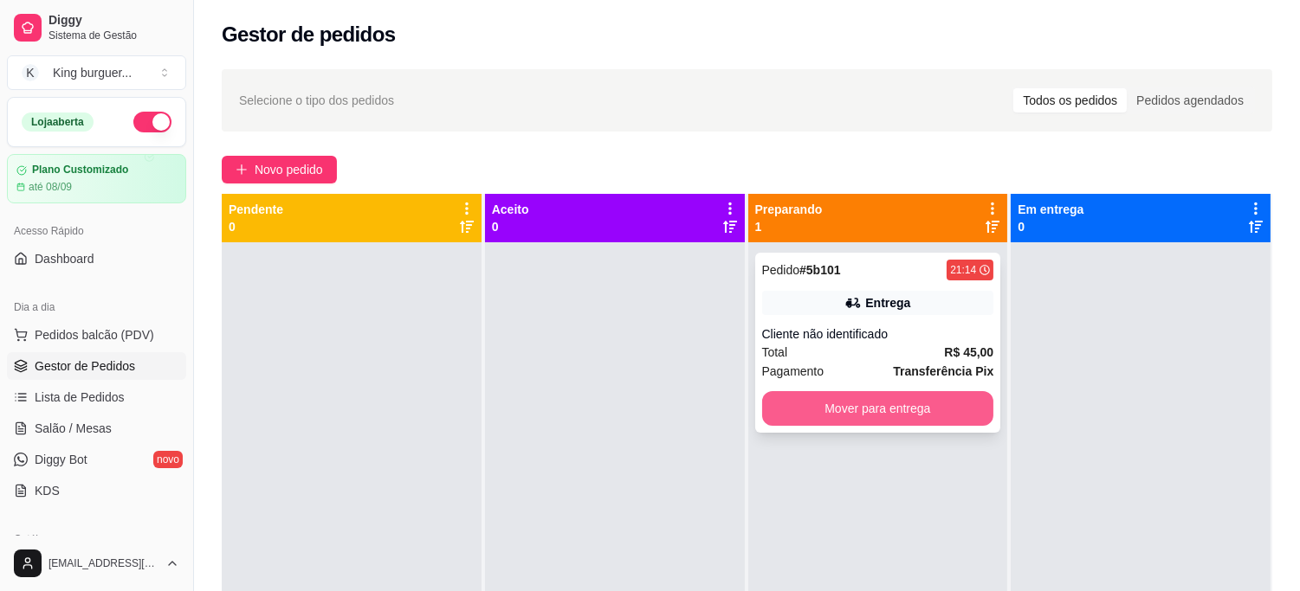
click at [805, 416] on button "Mover para entrega" at bounding box center [878, 408] width 232 height 35
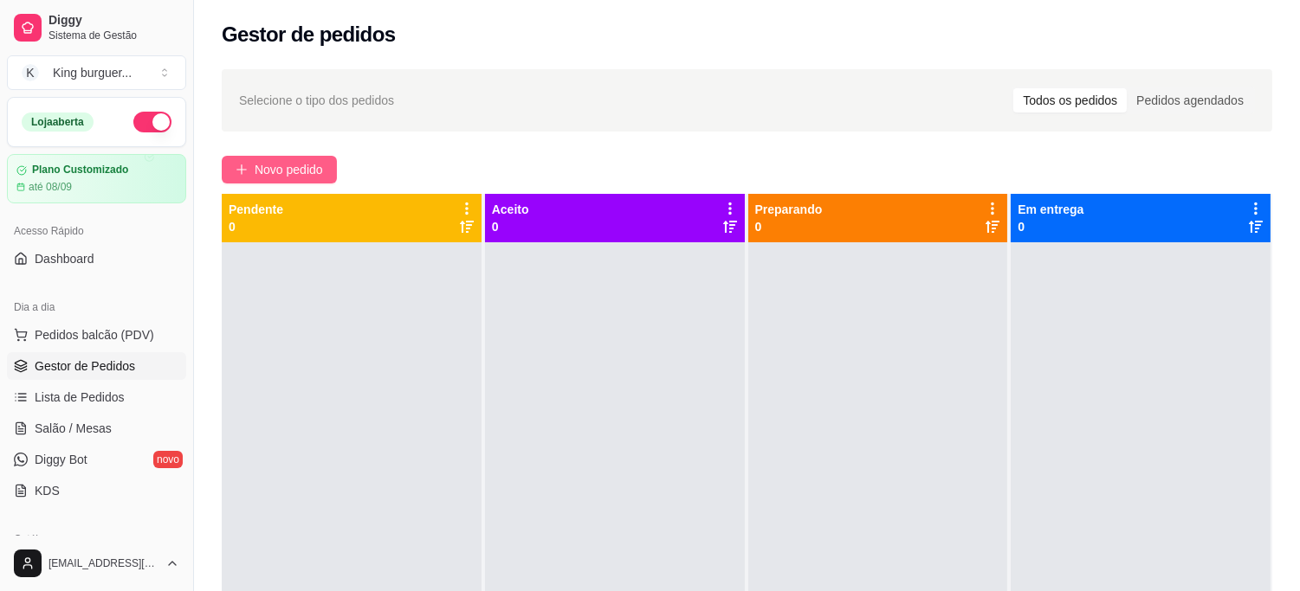
click at [255, 177] on span "Novo pedido" at bounding box center [289, 169] width 68 height 19
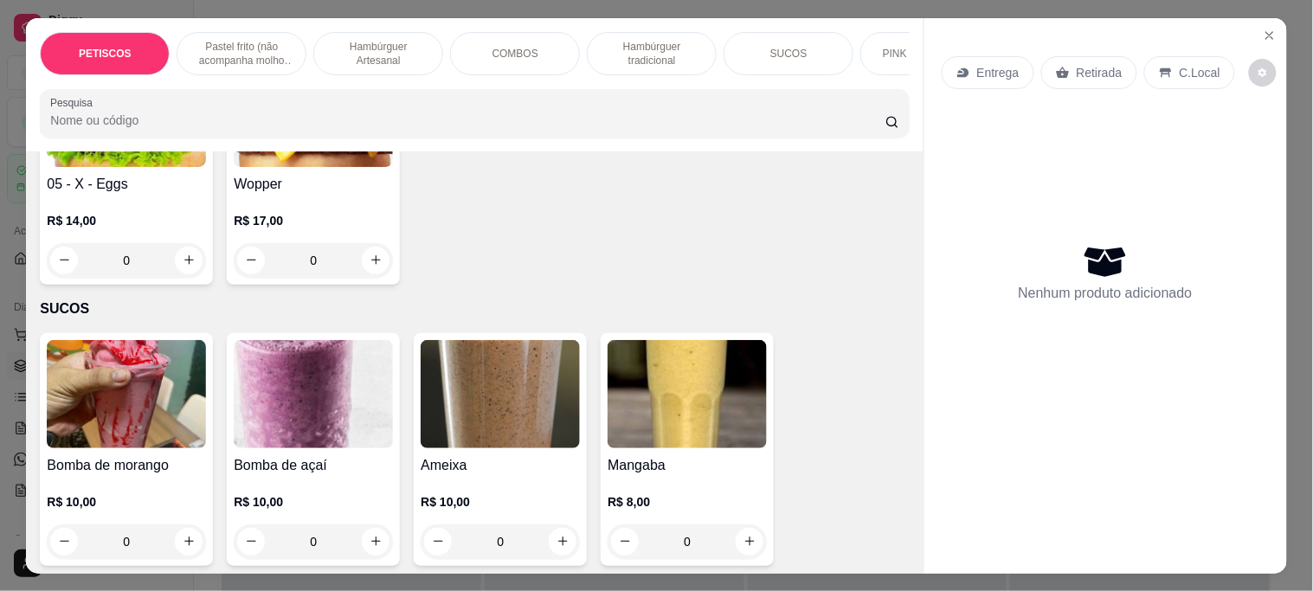
scroll to position [3463, 0]
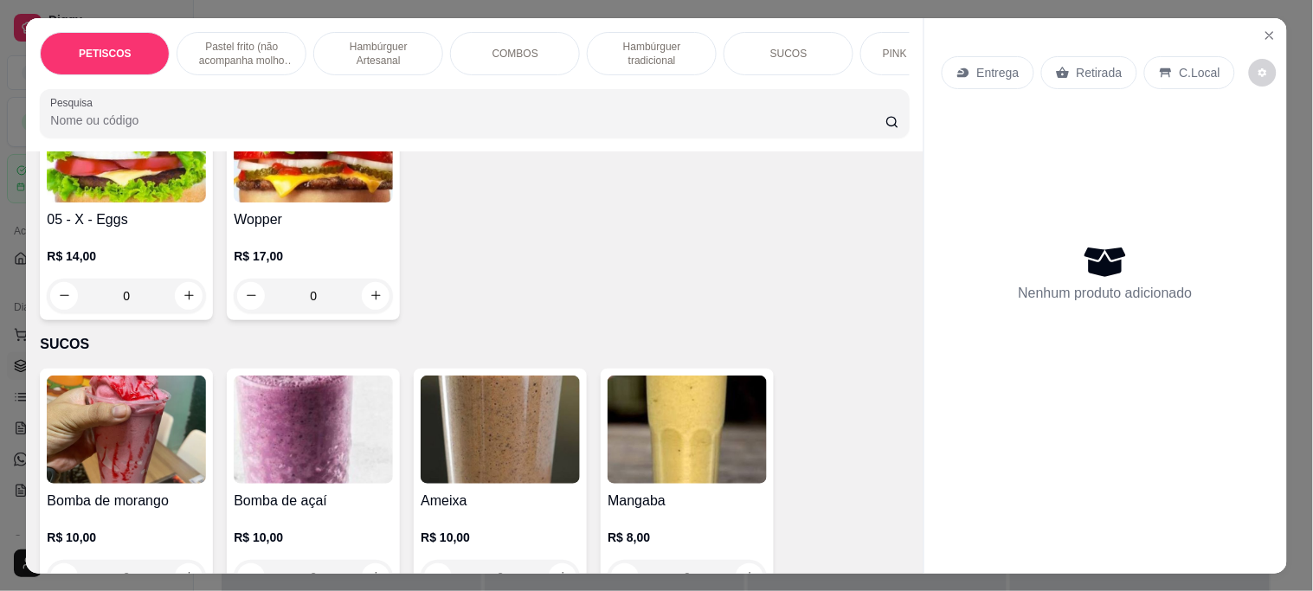
click at [83, 388] on img at bounding box center [126, 430] width 159 height 108
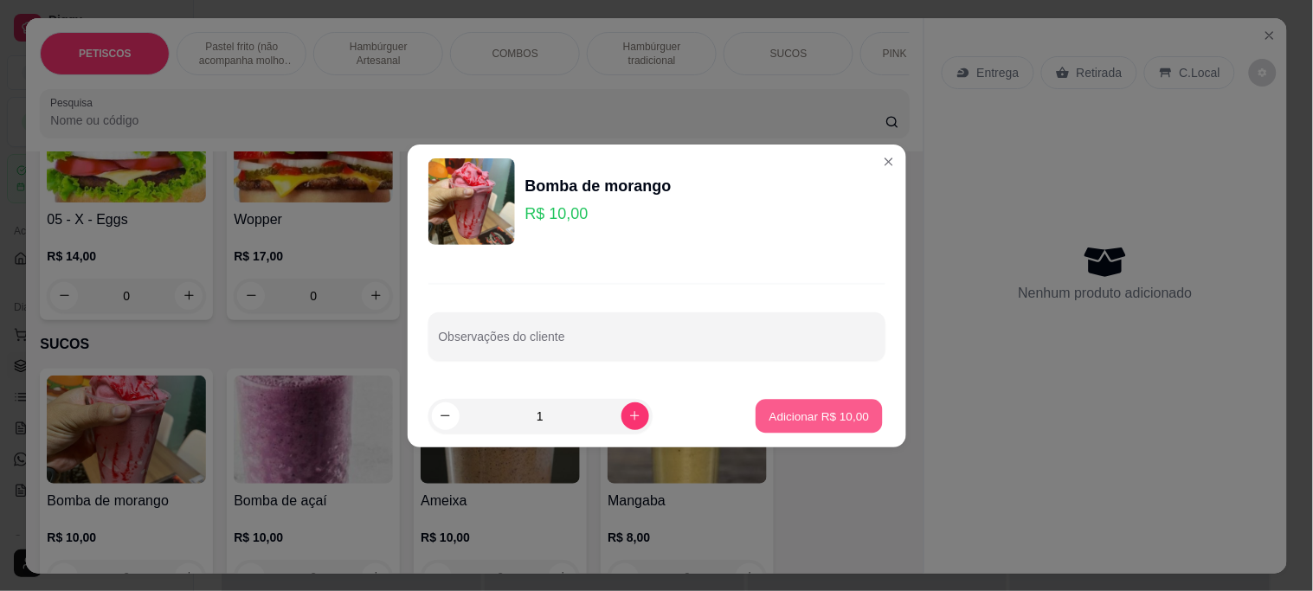
click at [770, 411] on p "Adicionar R$ 10,00" at bounding box center [820, 416] width 100 height 16
type input "1"
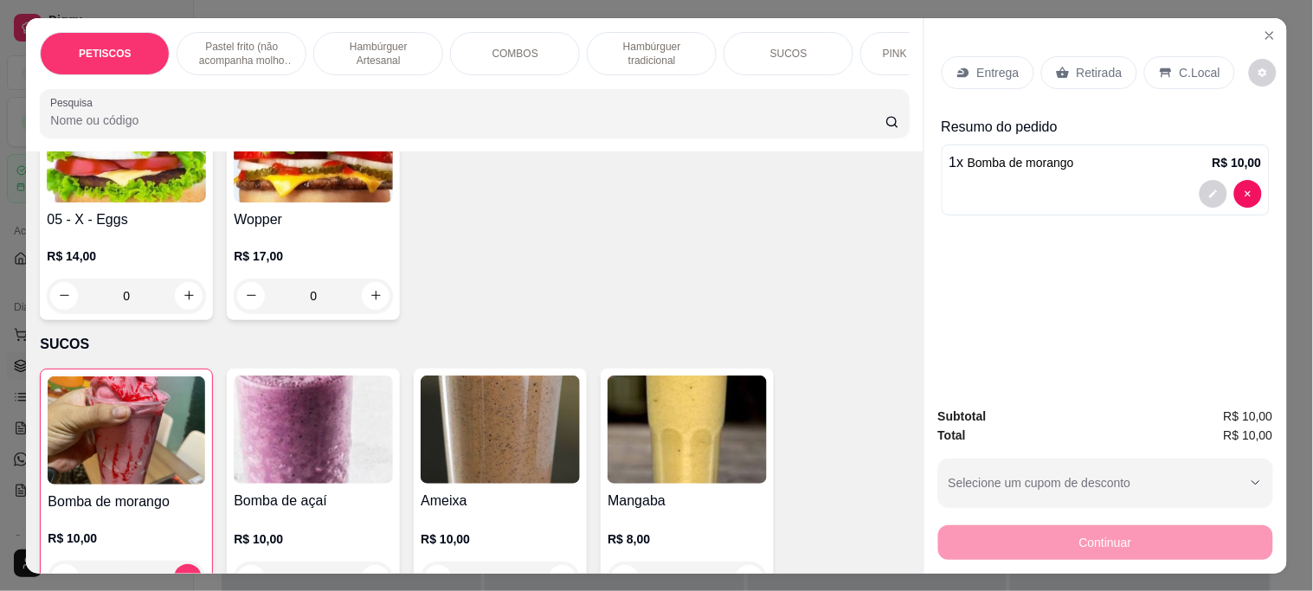
click at [1004, 64] on p "Entrega" at bounding box center [998, 72] width 42 height 17
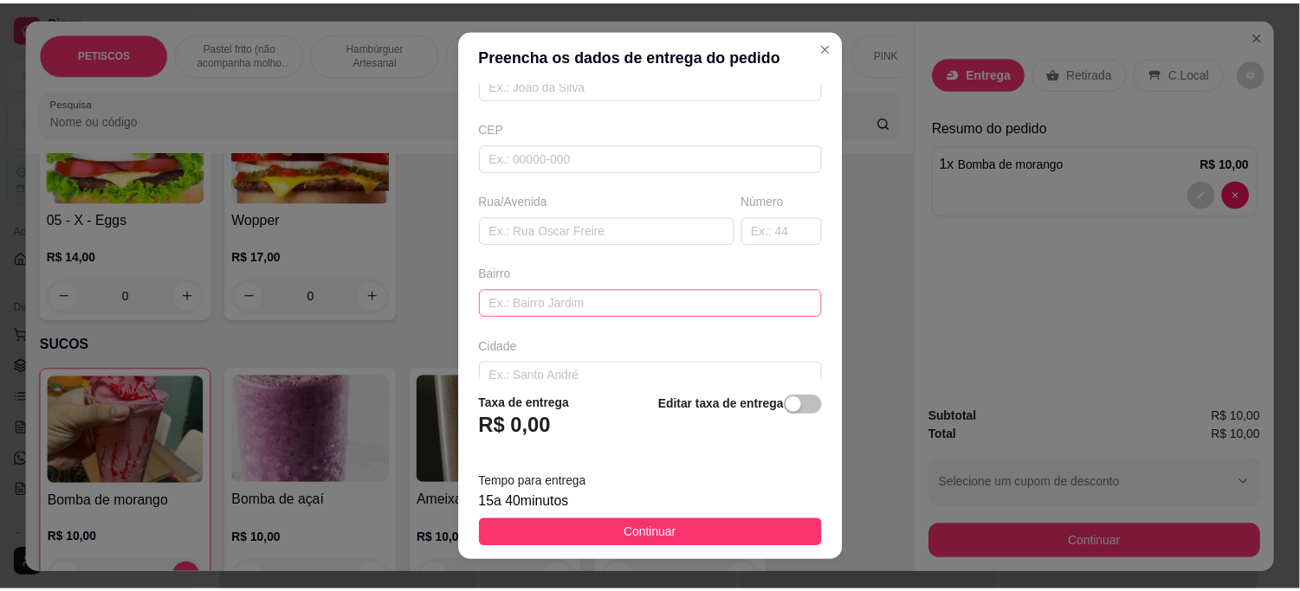
scroll to position [192, 0]
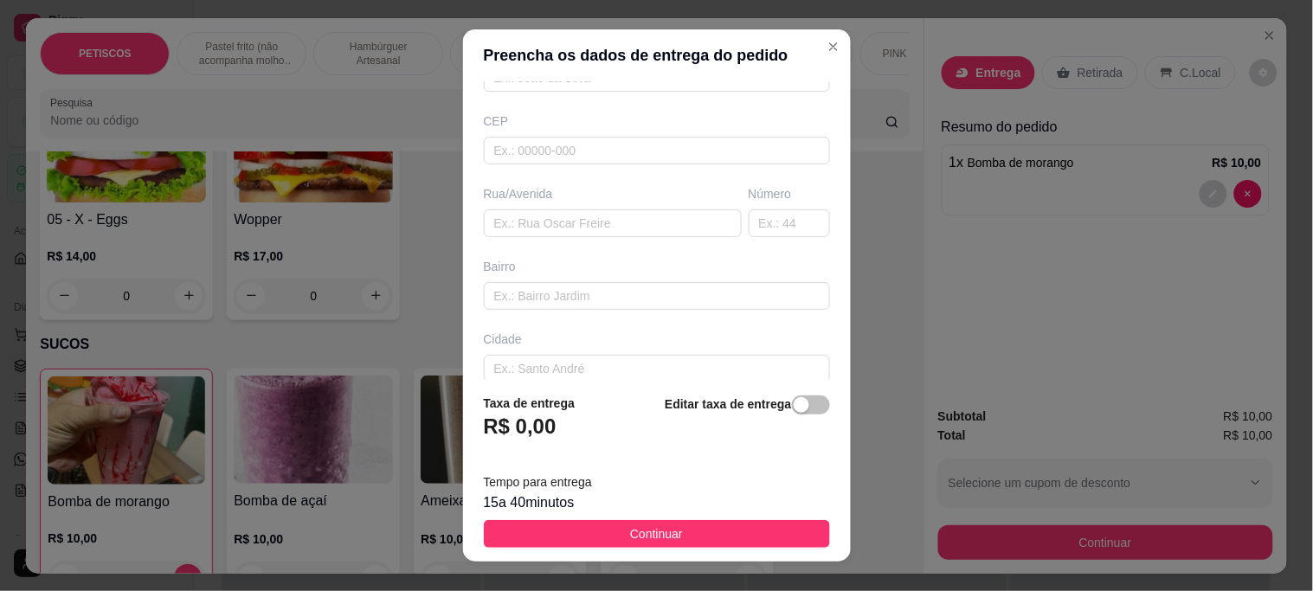
click at [513, 209] on div "Rua/Avenida" at bounding box center [612, 211] width 265 height 52
click at [511, 222] on input "text" at bounding box center [613, 224] width 258 height 28
paste input "[STREET_ADDRESS][PERSON_NAME]"
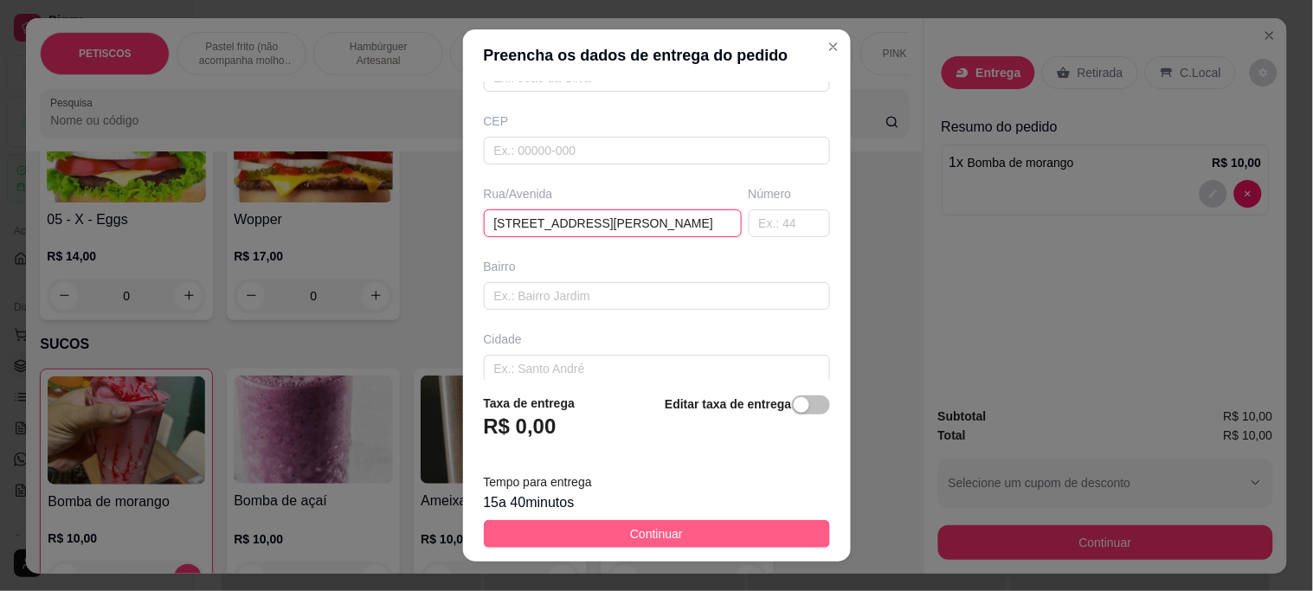
type input "[STREET_ADDRESS][PERSON_NAME]"
click at [608, 526] on button "Continuar" at bounding box center [657, 534] width 346 height 28
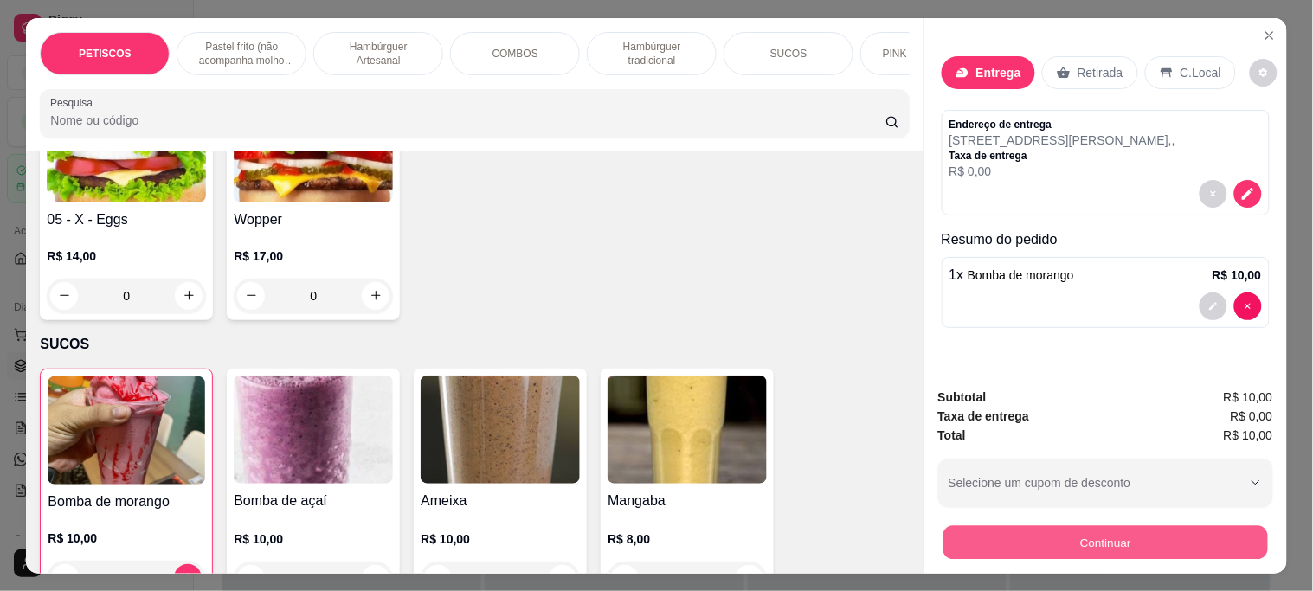
click at [943, 538] on button "Continuar" at bounding box center [1105, 543] width 325 height 34
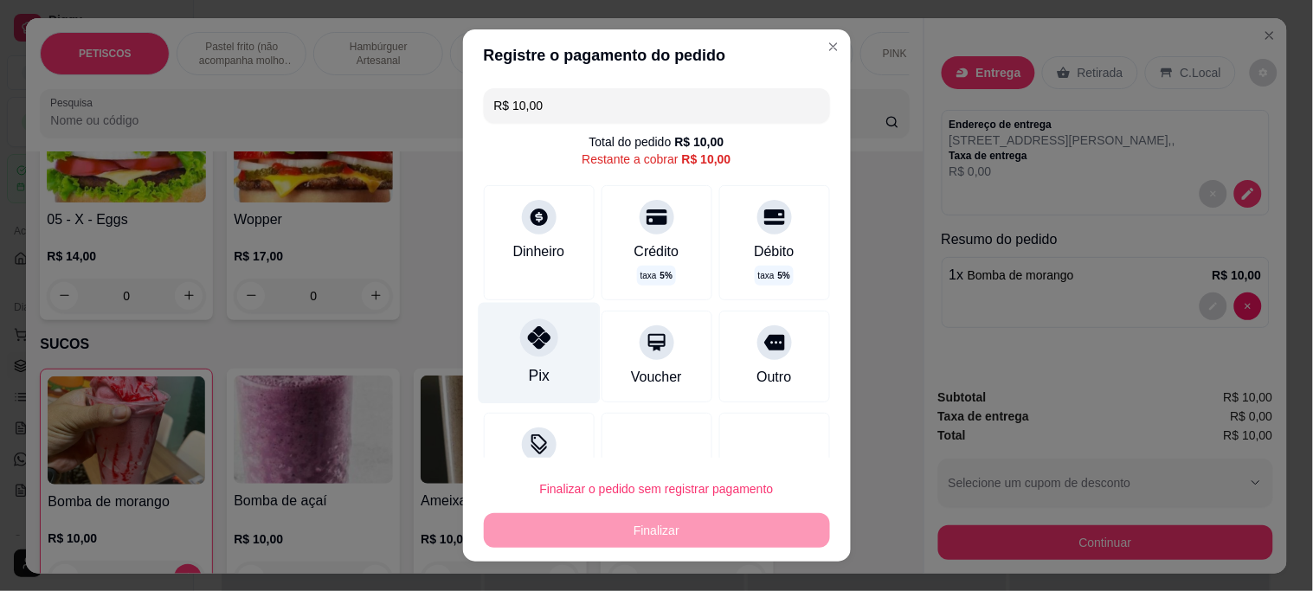
click at [540, 343] on div at bounding box center [539, 338] width 38 height 38
type input "R$ 0,00"
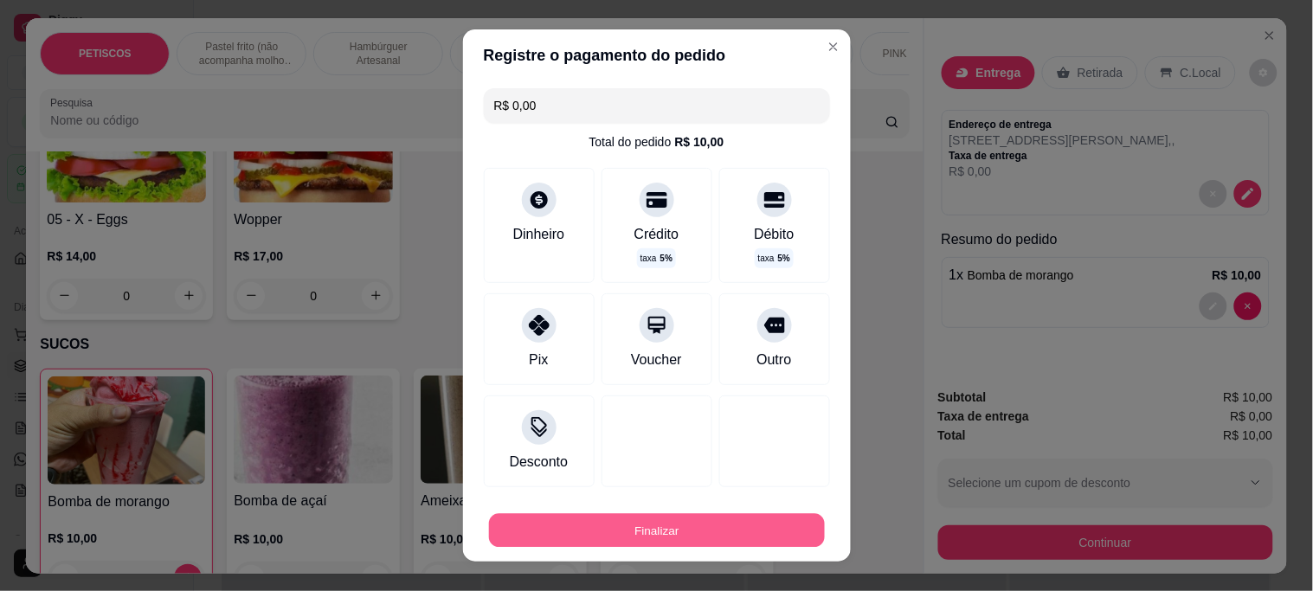
click at [603, 530] on button "Finalizar" at bounding box center [657, 530] width 336 height 34
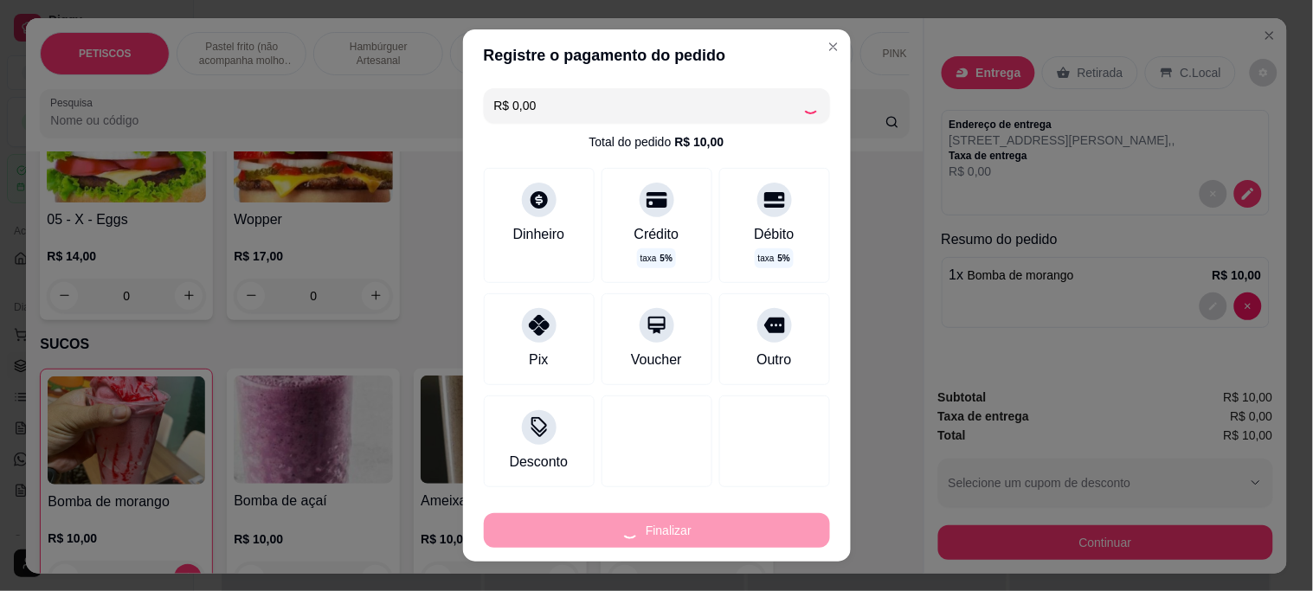
type input "0"
type input "-R$ 10,00"
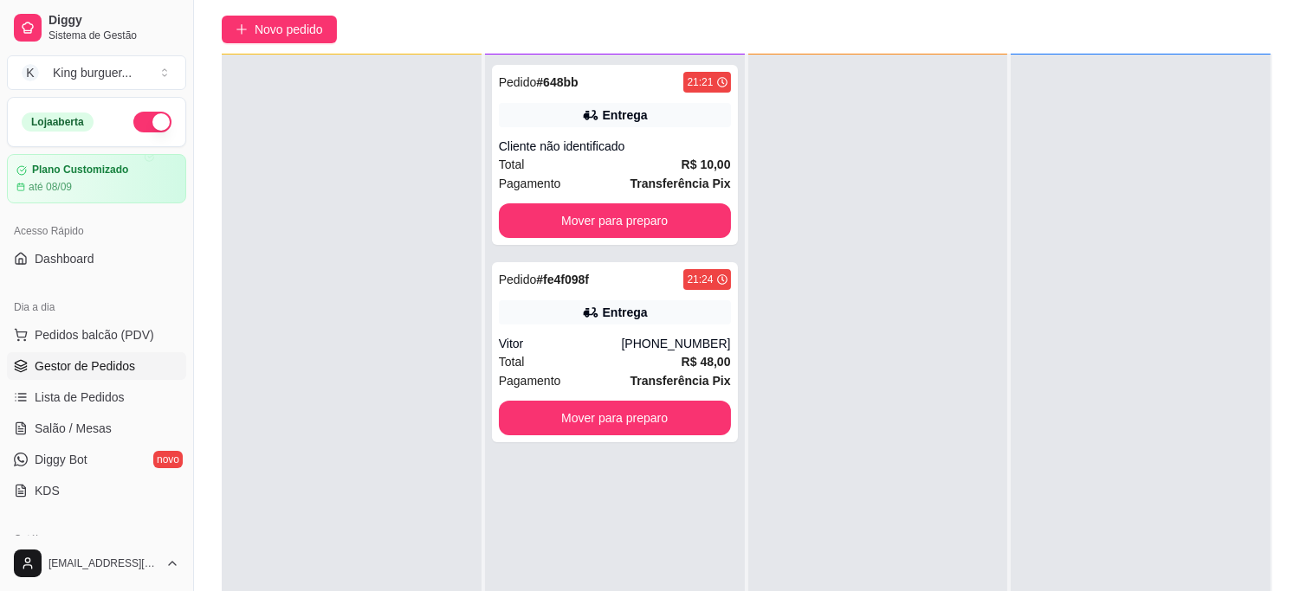
scroll to position [264, 0]
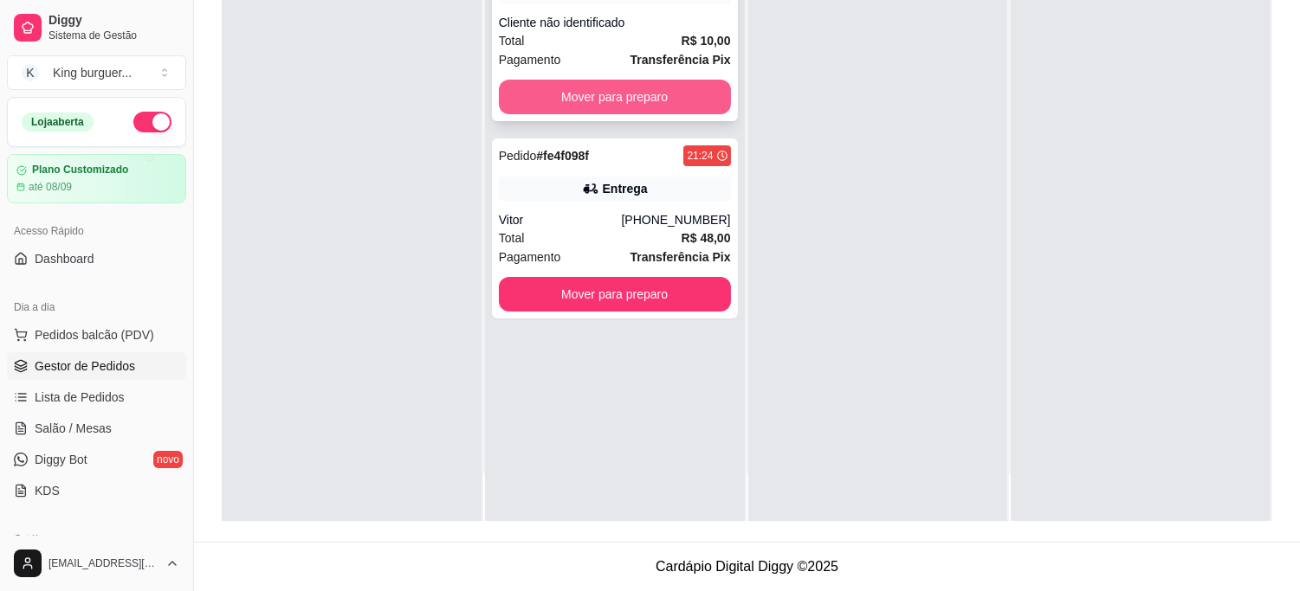
click at [659, 100] on button "Mover para preparo" at bounding box center [615, 97] width 232 height 35
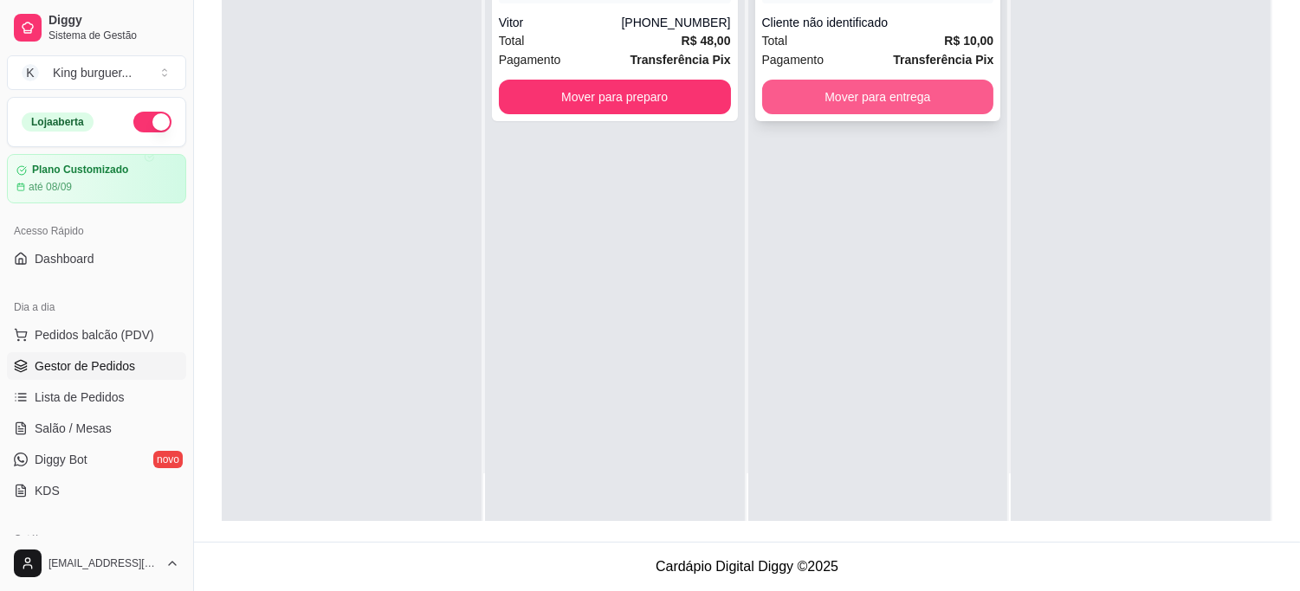
click at [860, 94] on button "Mover para entrega" at bounding box center [878, 97] width 232 height 35
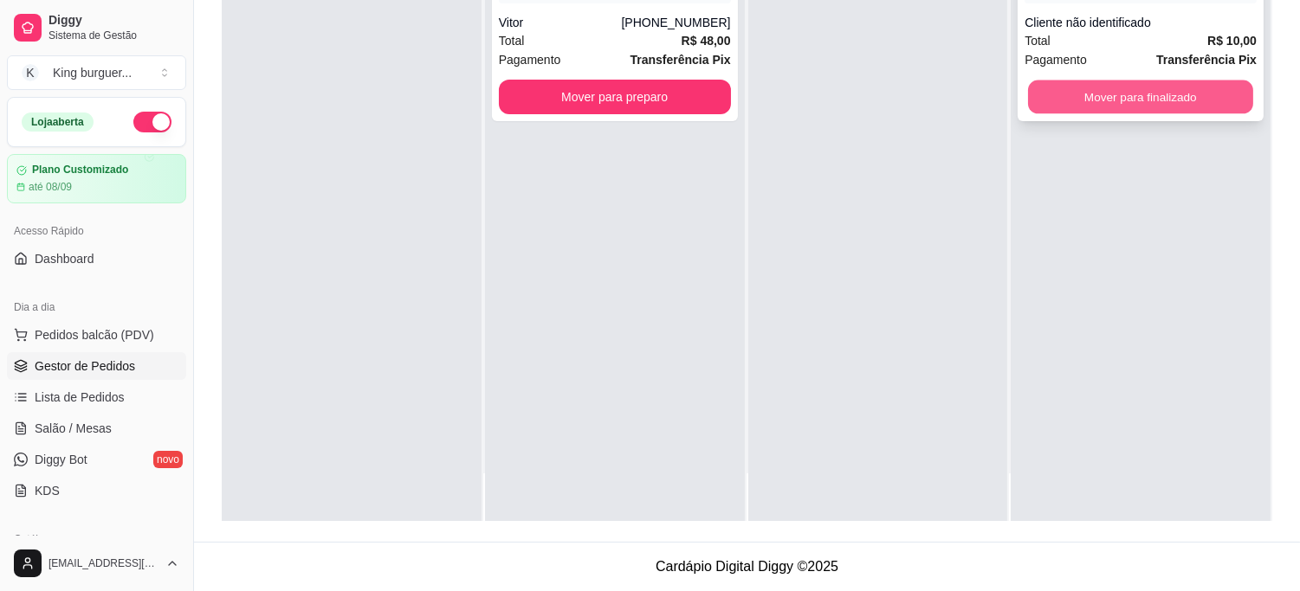
click at [1028, 106] on button "Mover para finalizado" at bounding box center [1140, 98] width 225 height 34
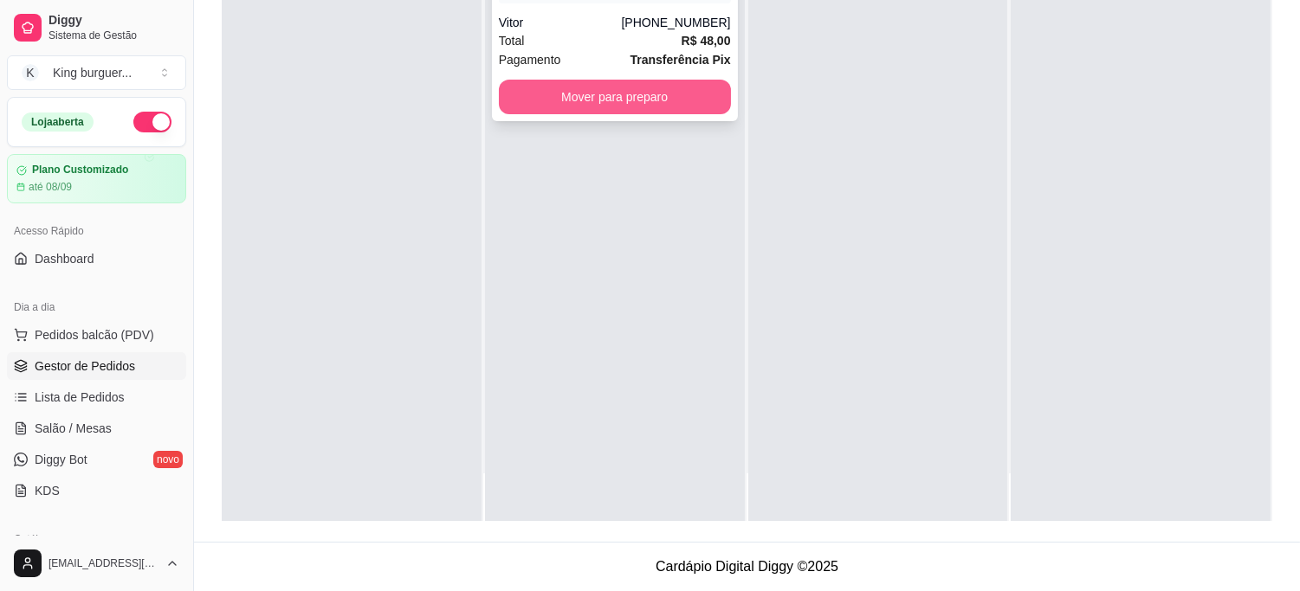
click at [691, 93] on button "Mover para preparo" at bounding box center [615, 97] width 232 height 35
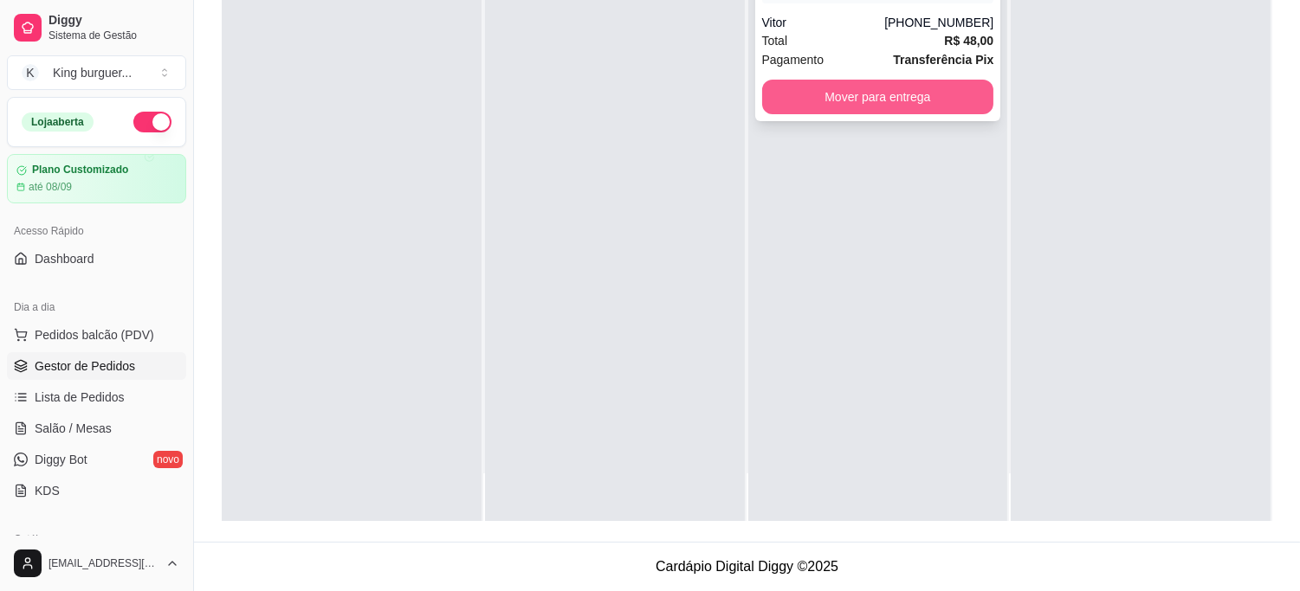
click at [860, 94] on button "Mover para entrega" at bounding box center [878, 97] width 232 height 35
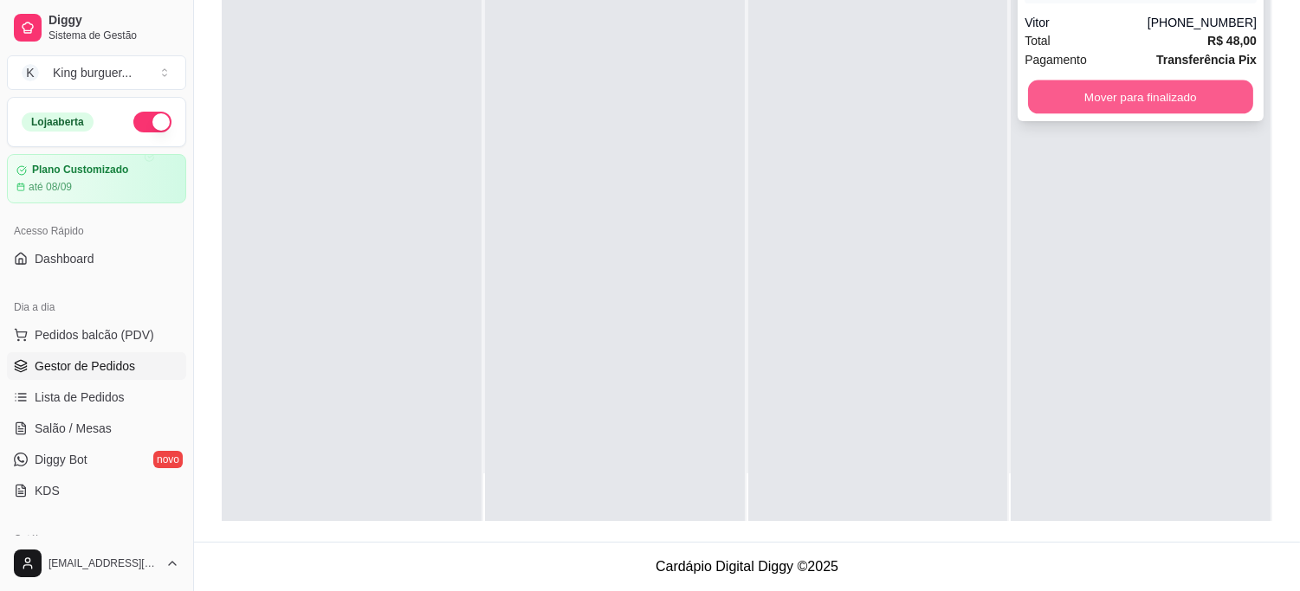
click at [1039, 96] on button "Mover para finalizado" at bounding box center [1140, 98] width 225 height 34
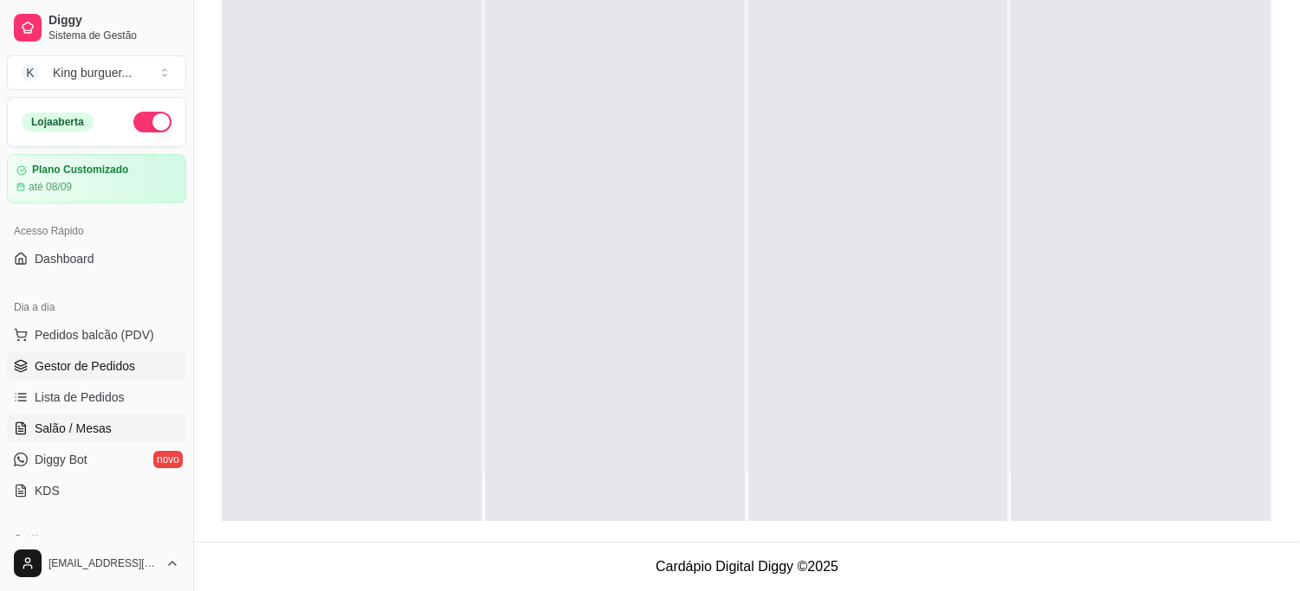
click at [107, 424] on span "Salão / Mesas" at bounding box center [73, 428] width 77 height 17
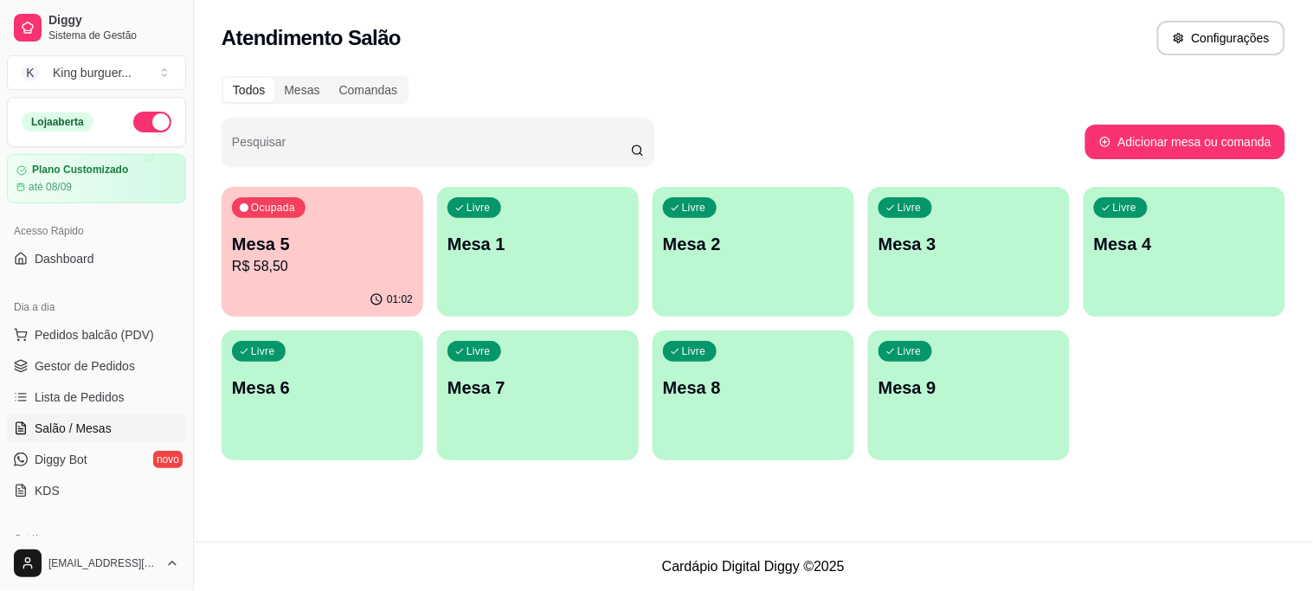
click at [358, 252] on p "Mesa 5" at bounding box center [322, 244] width 181 height 24
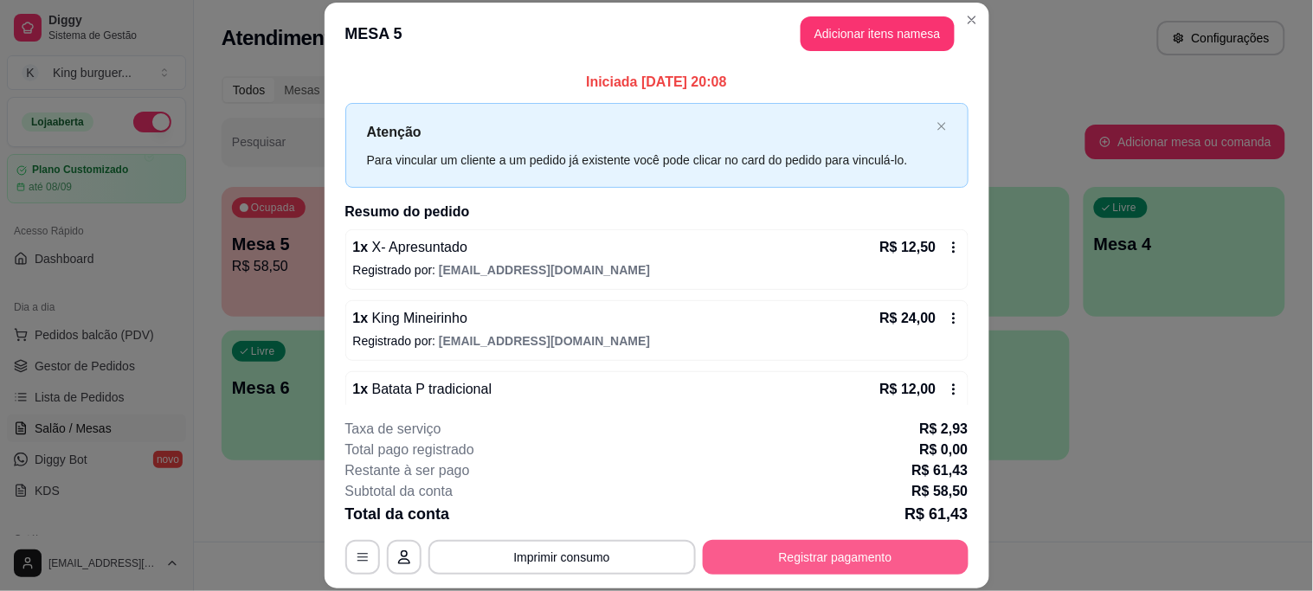
click at [896, 558] on button "Registrar pagamento" at bounding box center [836, 557] width 266 height 35
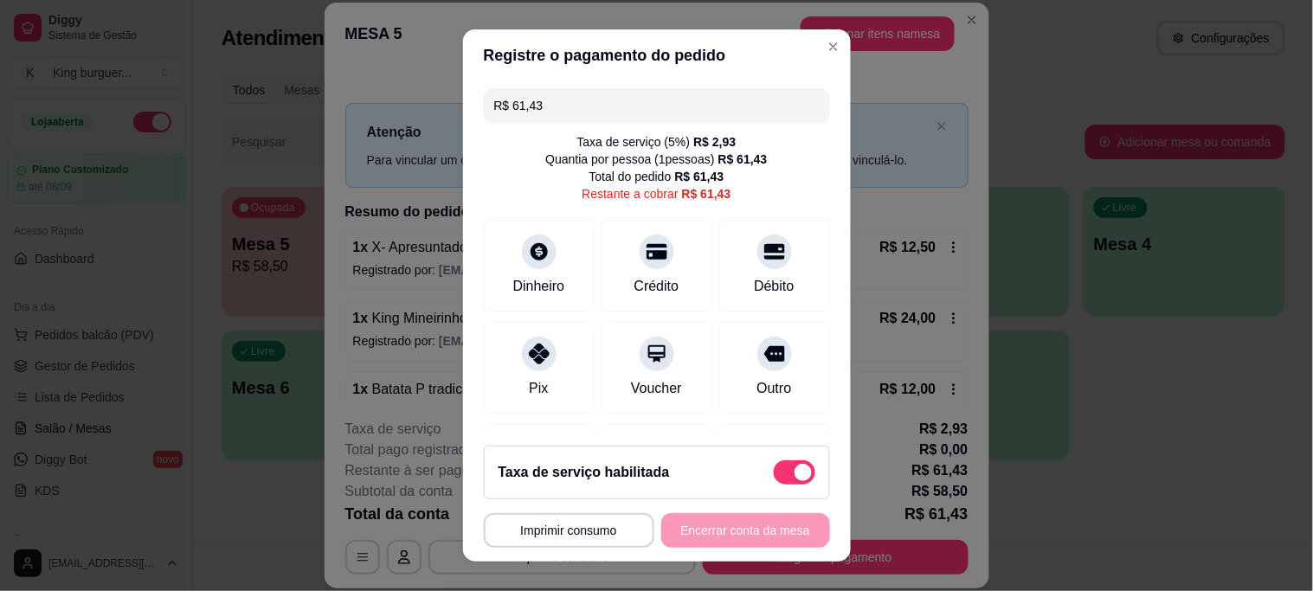
click at [774, 471] on span at bounding box center [795, 473] width 42 height 24
click at [773, 475] on input "checkbox" at bounding box center [778, 480] width 11 height 11
checkbox input "true"
type input "R$ 58,50"
checkbox input "false"
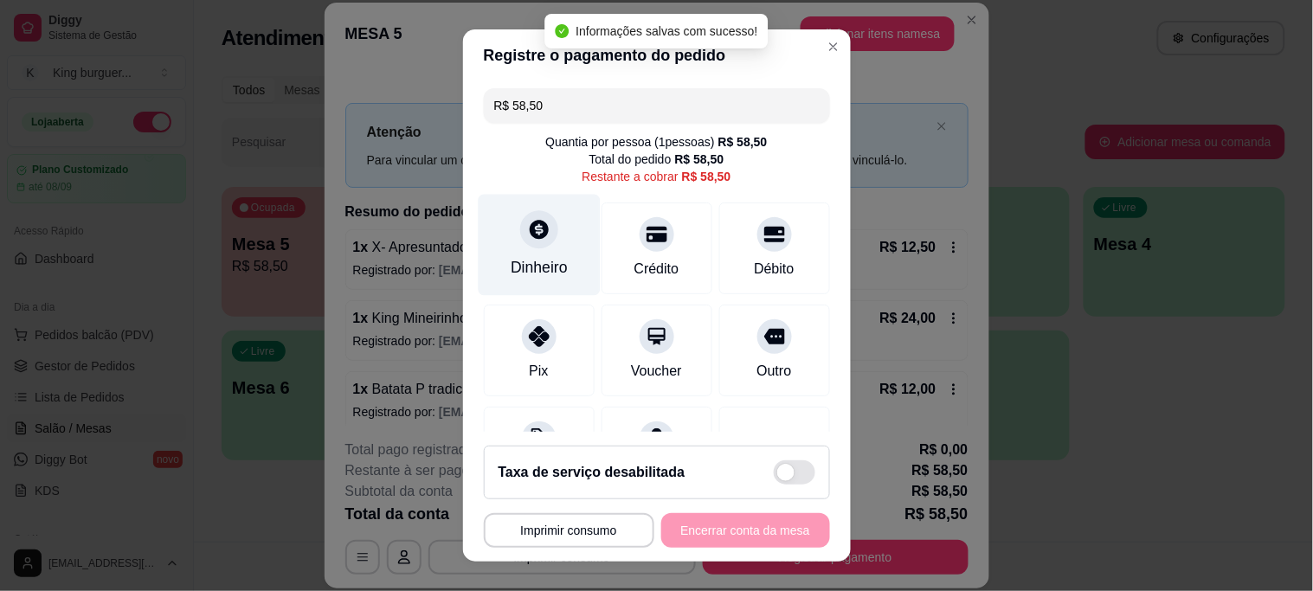
click at [530, 230] on icon at bounding box center [539, 230] width 19 height 19
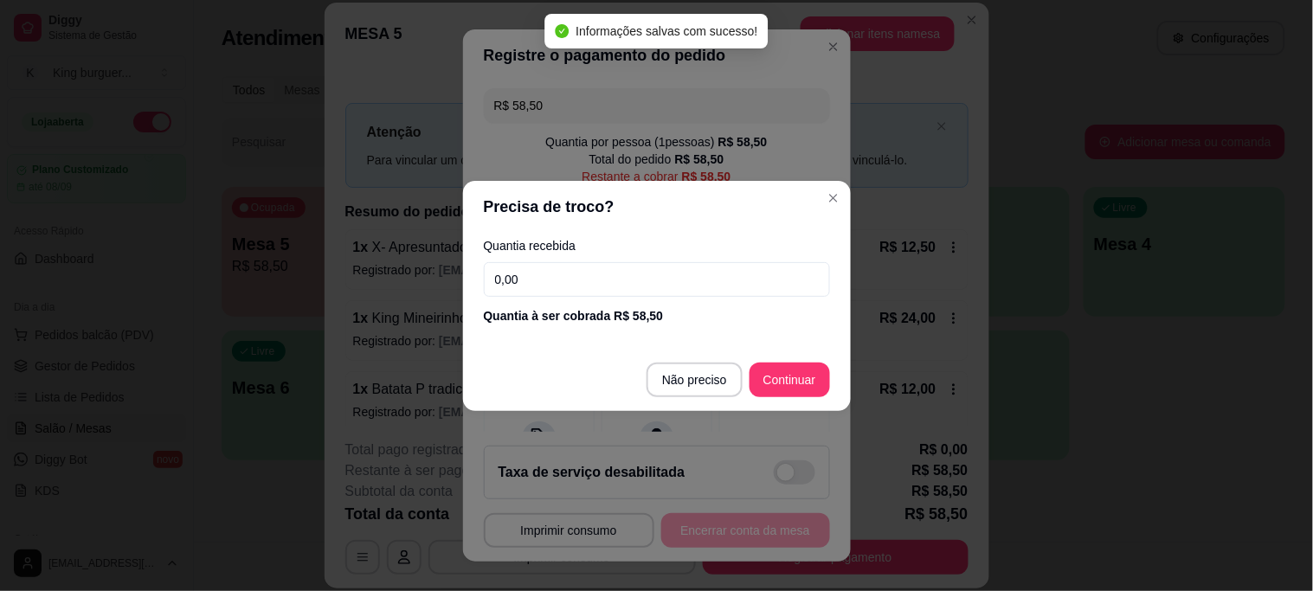
drag, startPoint x: 573, startPoint y: 268, endPoint x: 377, endPoint y: 277, distance: 195.9
click at [377, 277] on div "Precisa de troco? Quantia recebida 0,00 Quantia à ser cobrada R$ 58,50 Não prec…" at bounding box center [656, 295] width 1313 height 591
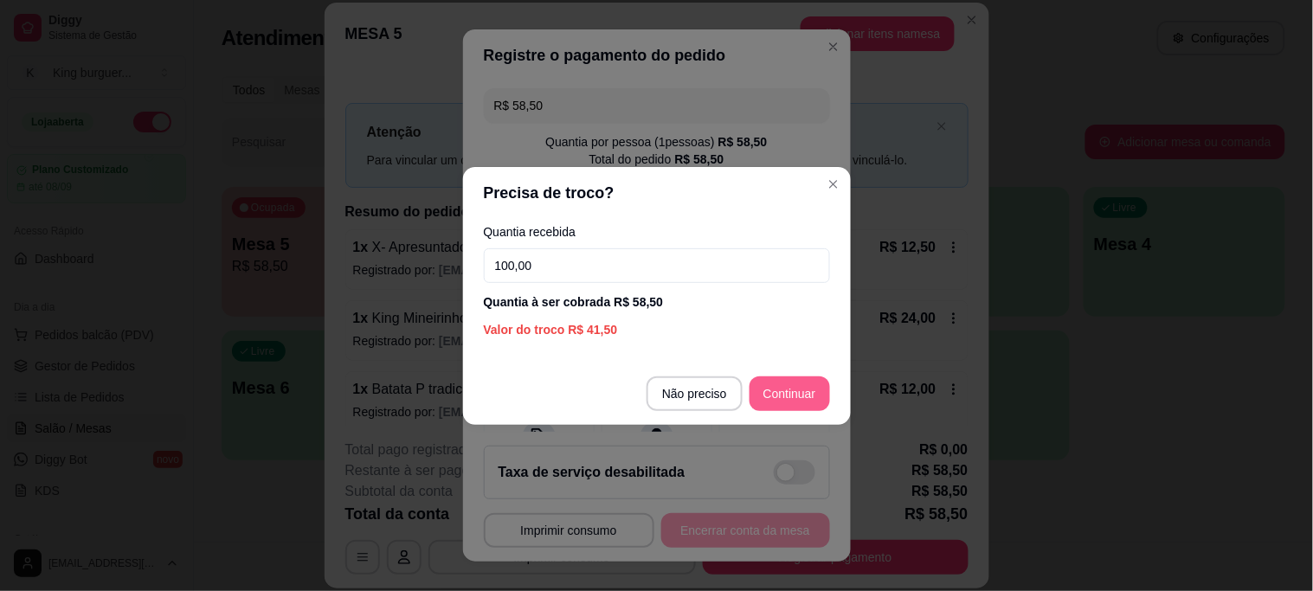
type input "100,00"
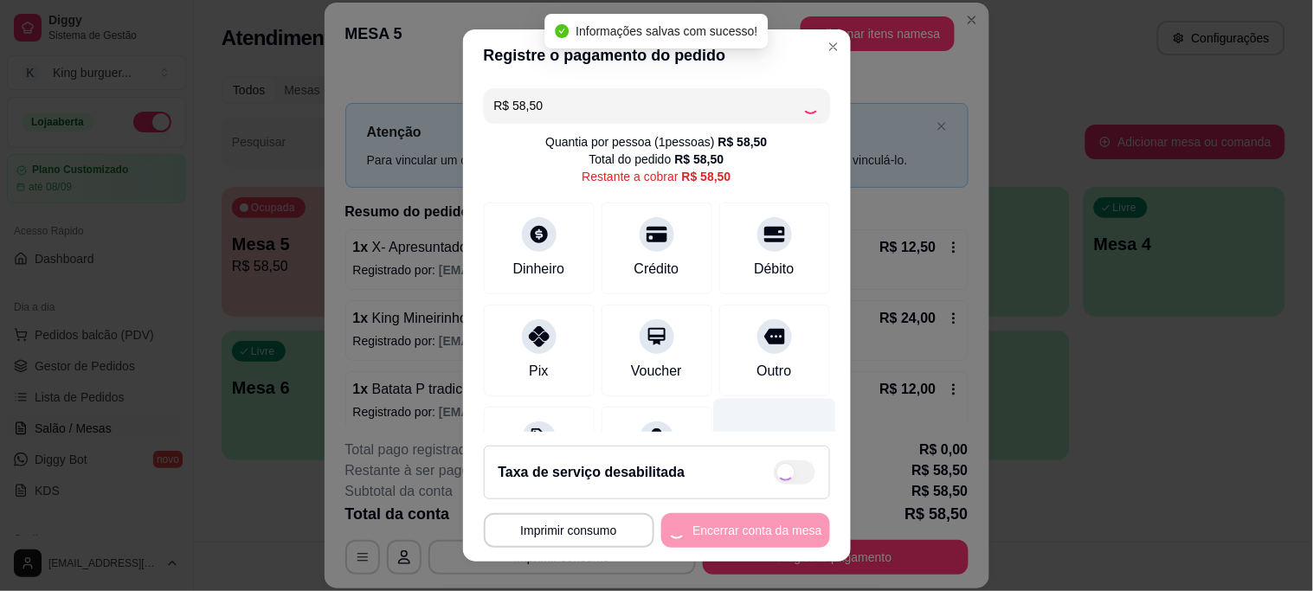
type input "R$ 0,00"
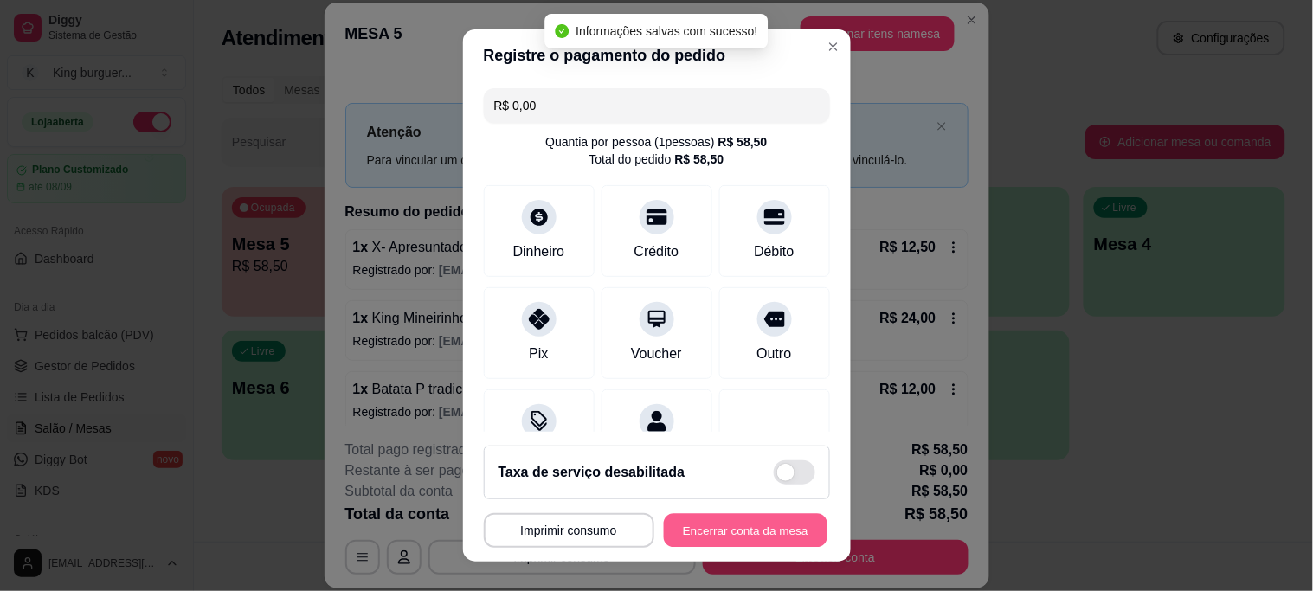
click at [764, 532] on button "Encerrar conta da mesa" at bounding box center [746, 530] width 164 height 34
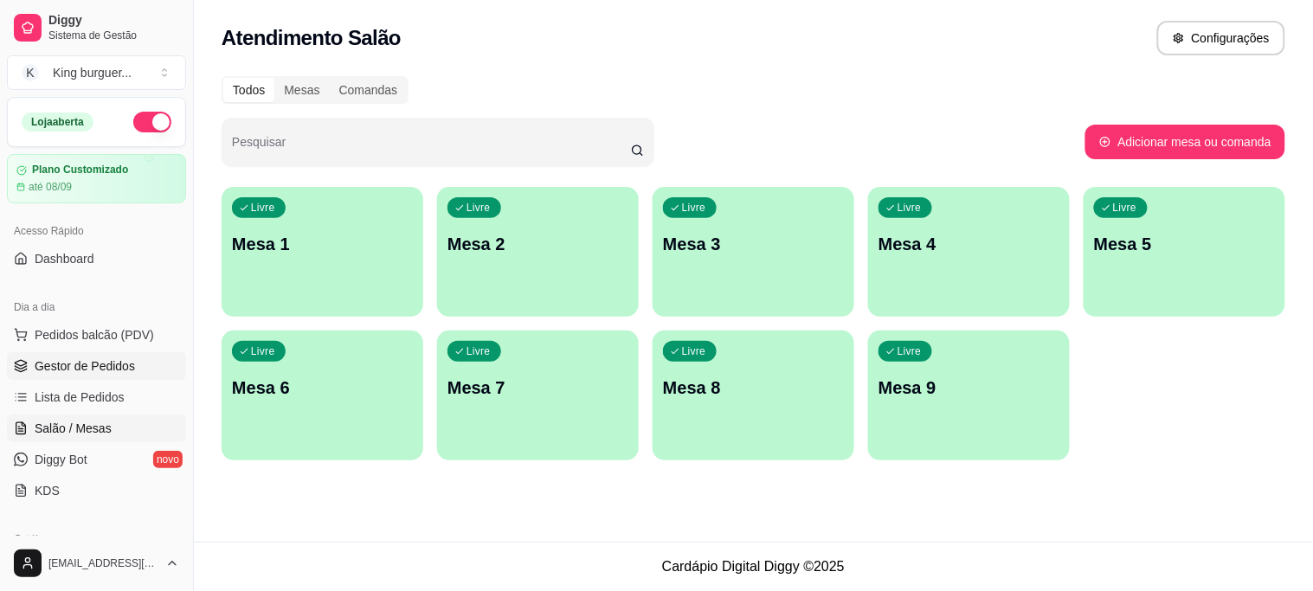
click at [98, 365] on span "Gestor de Pedidos" at bounding box center [85, 366] width 100 height 17
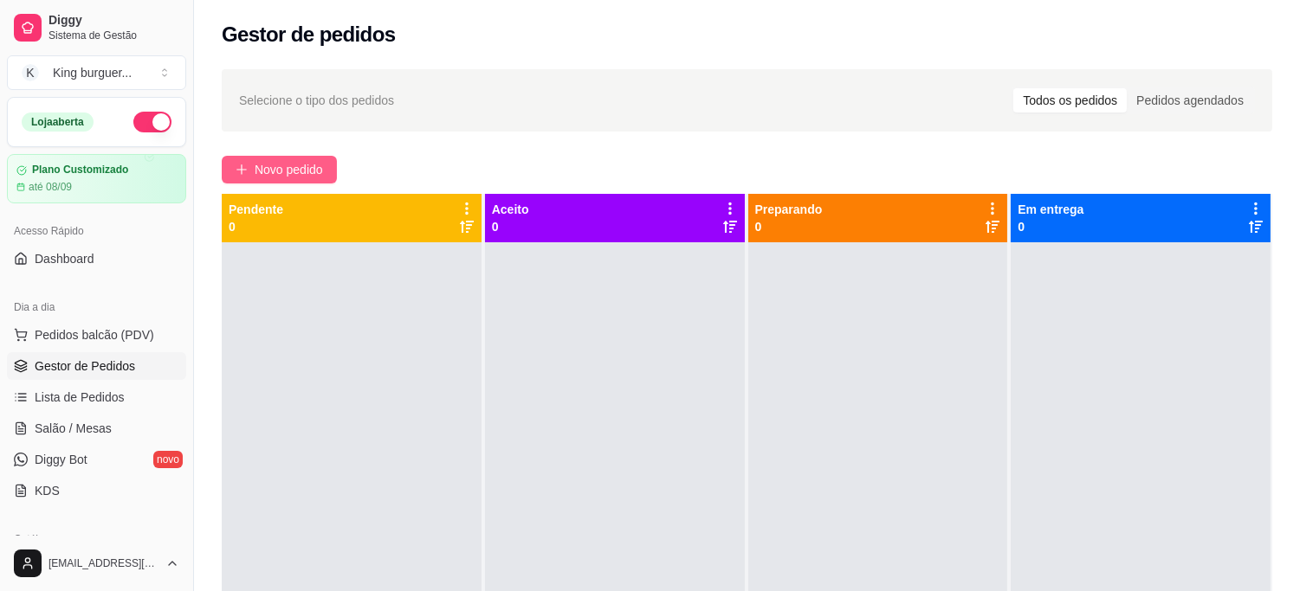
click at [298, 171] on span "Novo pedido" at bounding box center [289, 169] width 68 height 19
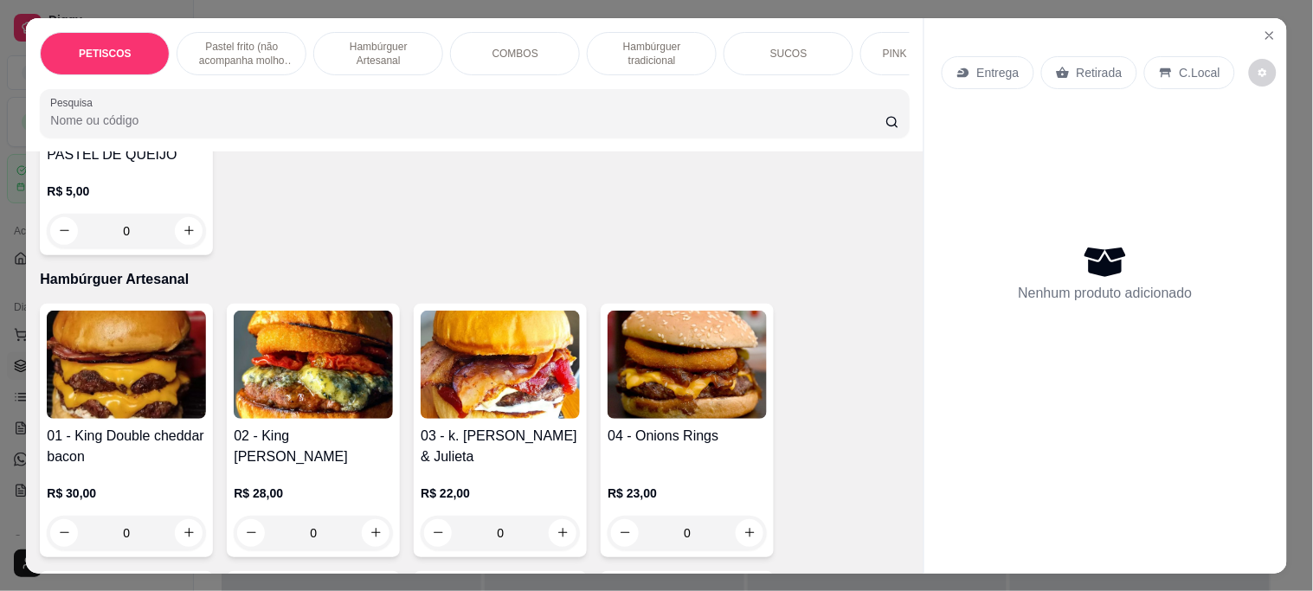
scroll to position [1250, 0]
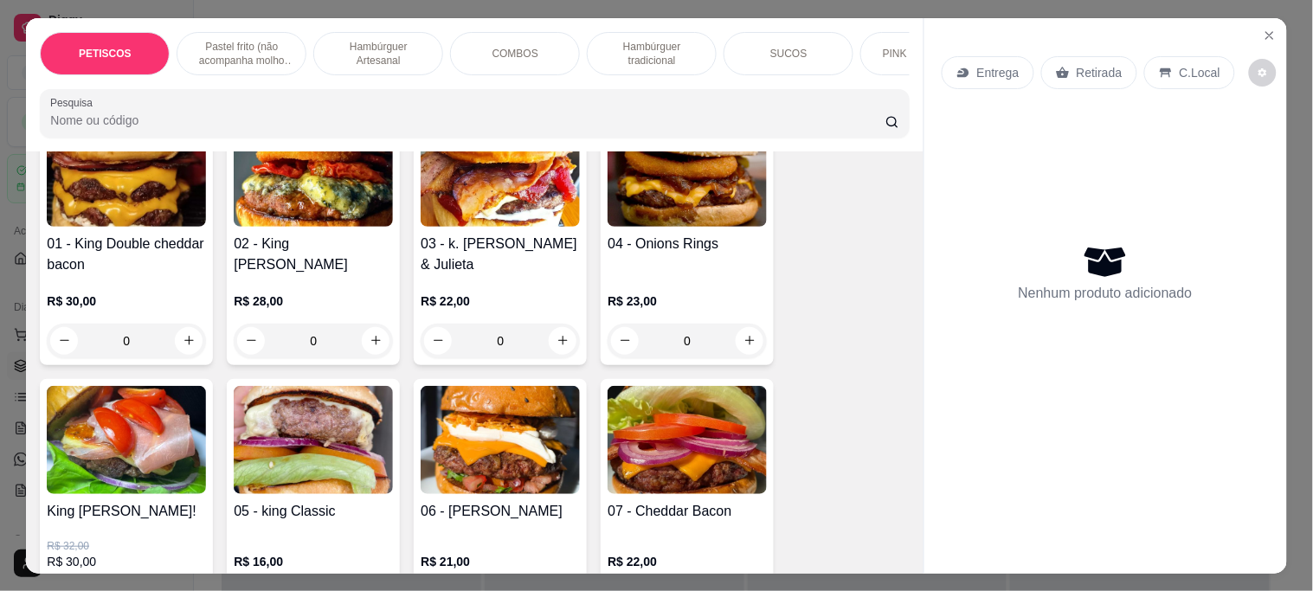
click at [508, 225] on img at bounding box center [500, 173] width 159 height 108
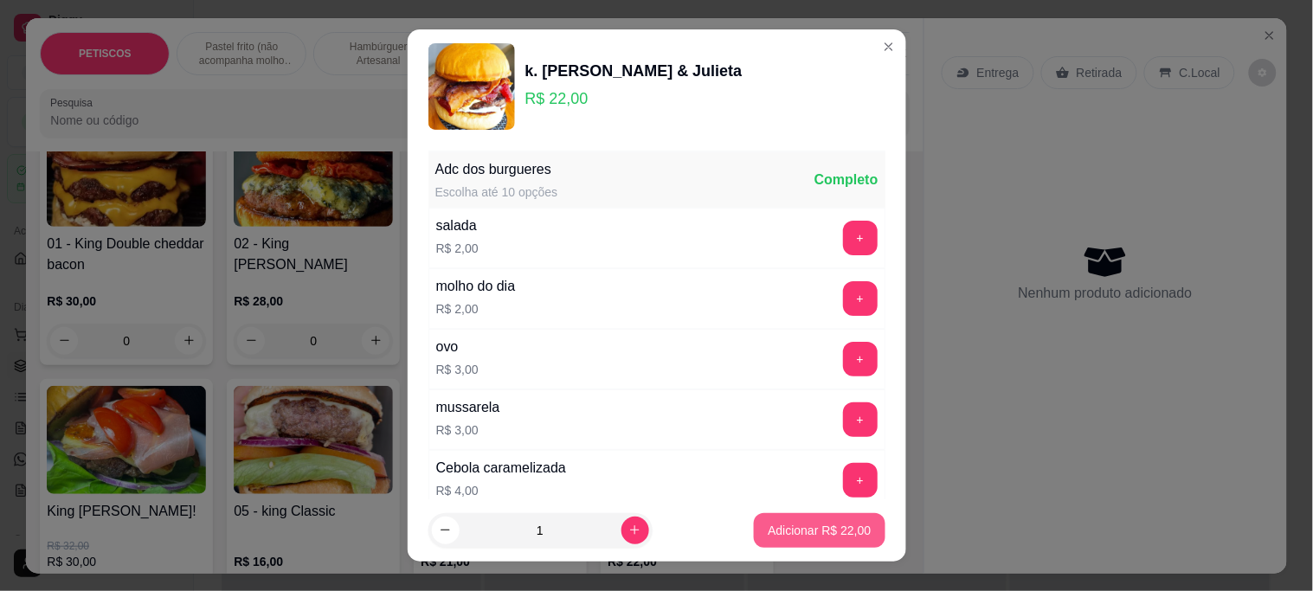
click at [803, 526] on p "Adicionar R$ 22,00" at bounding box center [819, 530] width 103 height 17
type input "1"
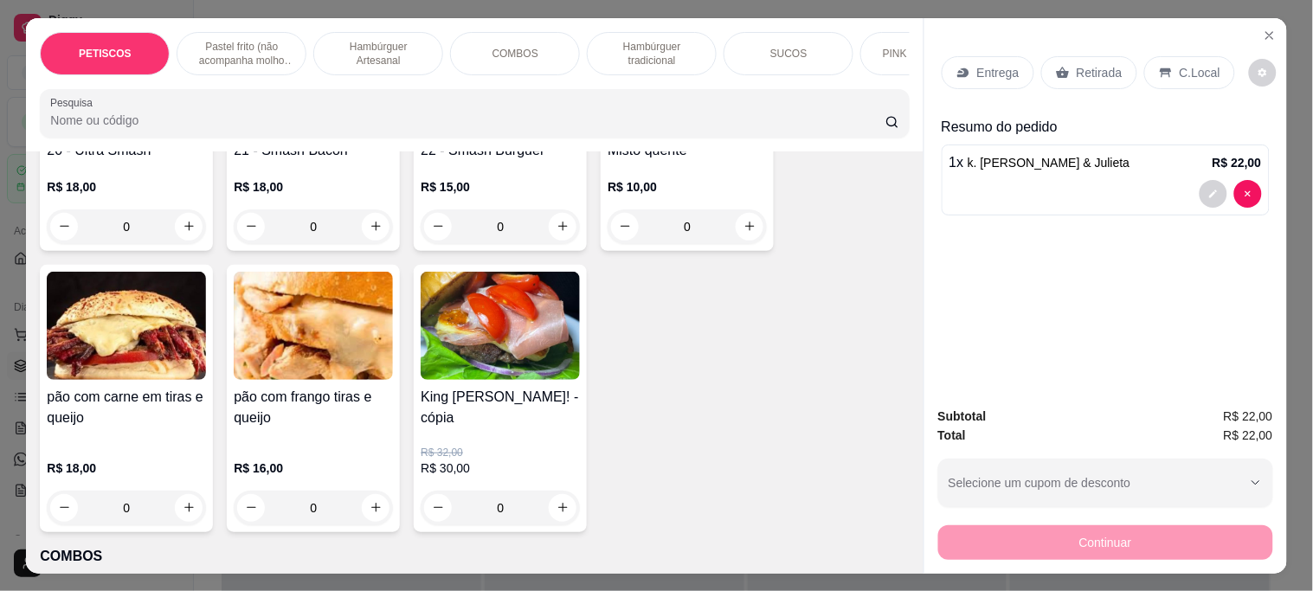
scroll to position [2212, 0]
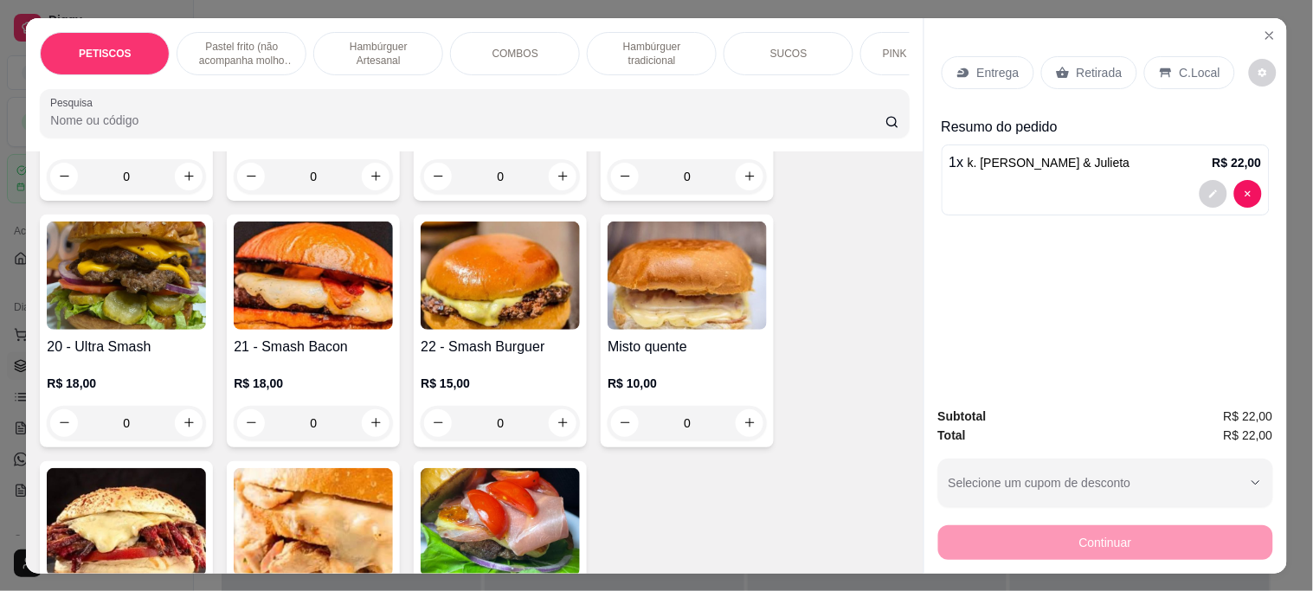
click at [471, 253] on img at bounding box center [500, 276] width 159 height 108
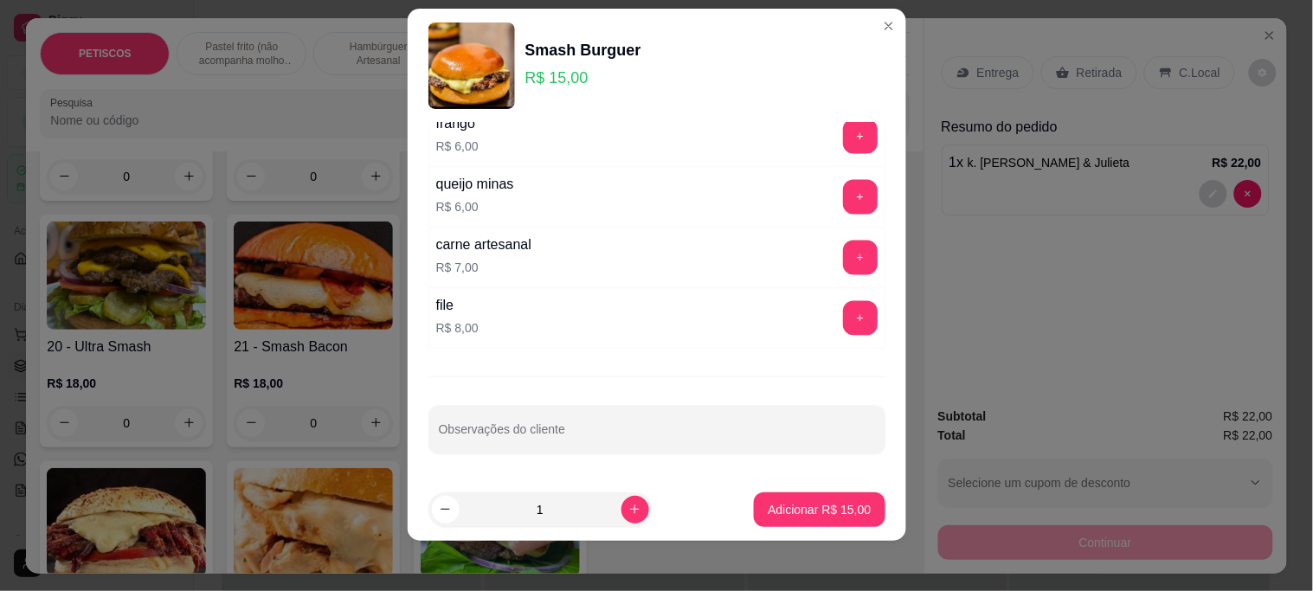
scroll to position [26, 0]
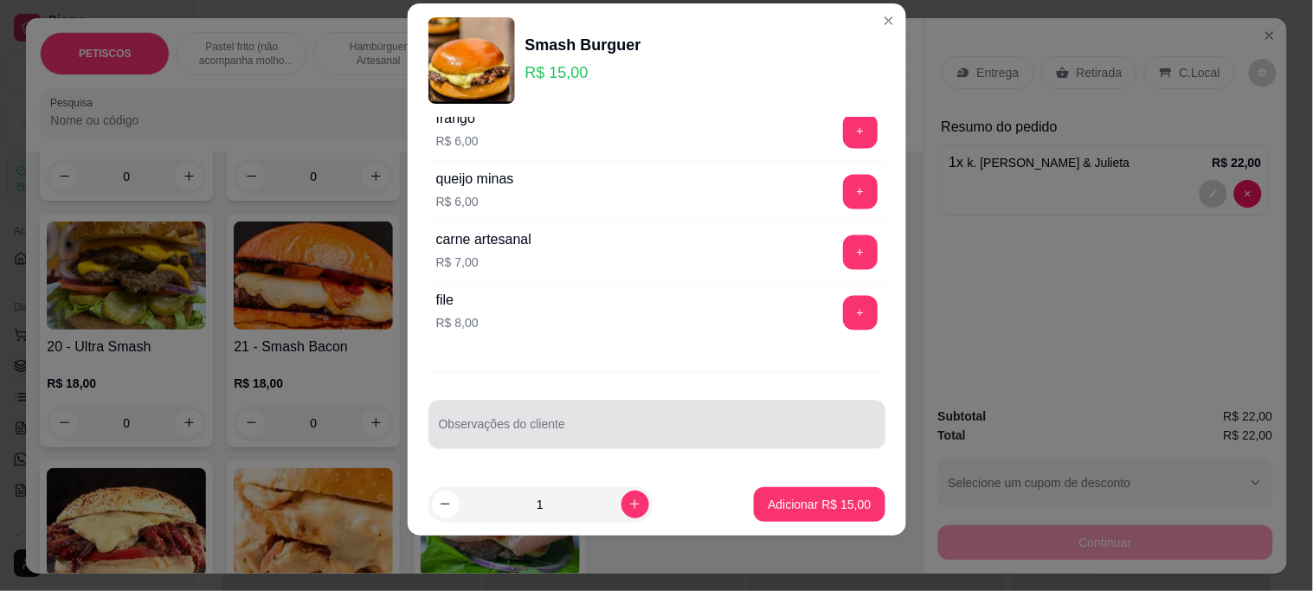
drag, startPoint x: 487, startPoint y: 420, endPoint x: 473, endPoint y: 420, distance: 13.9
click at [487, 419] on div at bounding box center [657, 425] width 436 height 35
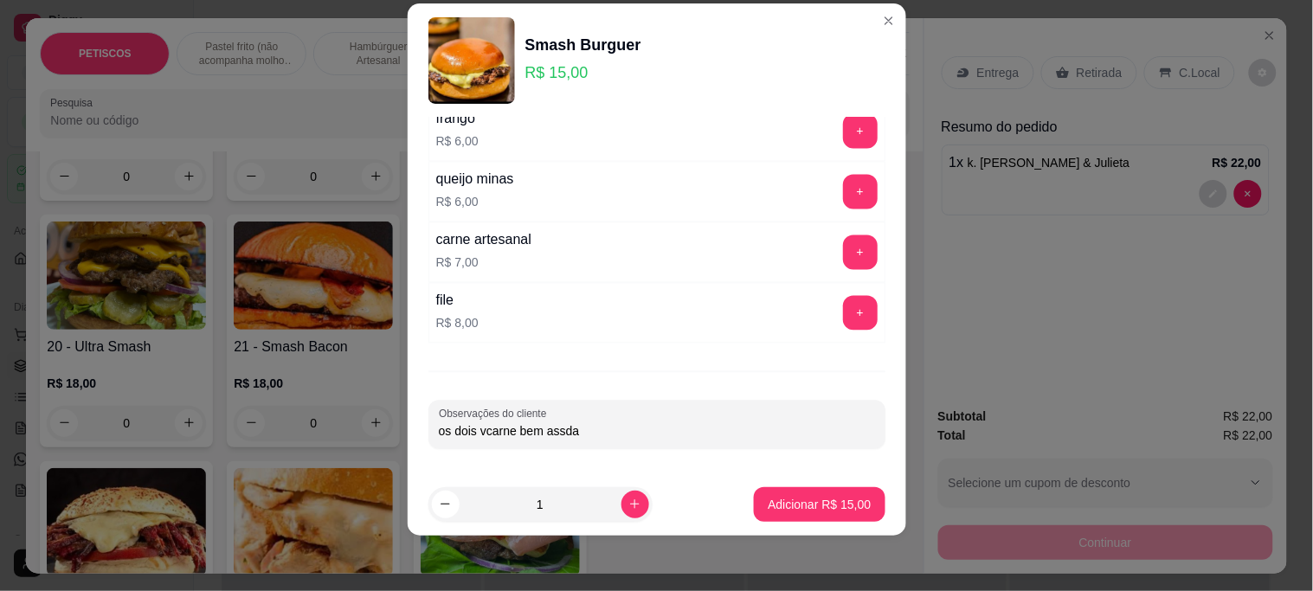
click at [554, 434] on input "os dois vcarne bem assda" at bounding box center [657, 431] width 436 height 17
type input "os dois vcarne bem assada"
click at [776, 504] on p "Adicionar R$ 15,00" at bounding box center [820, 504] width 100 height 16
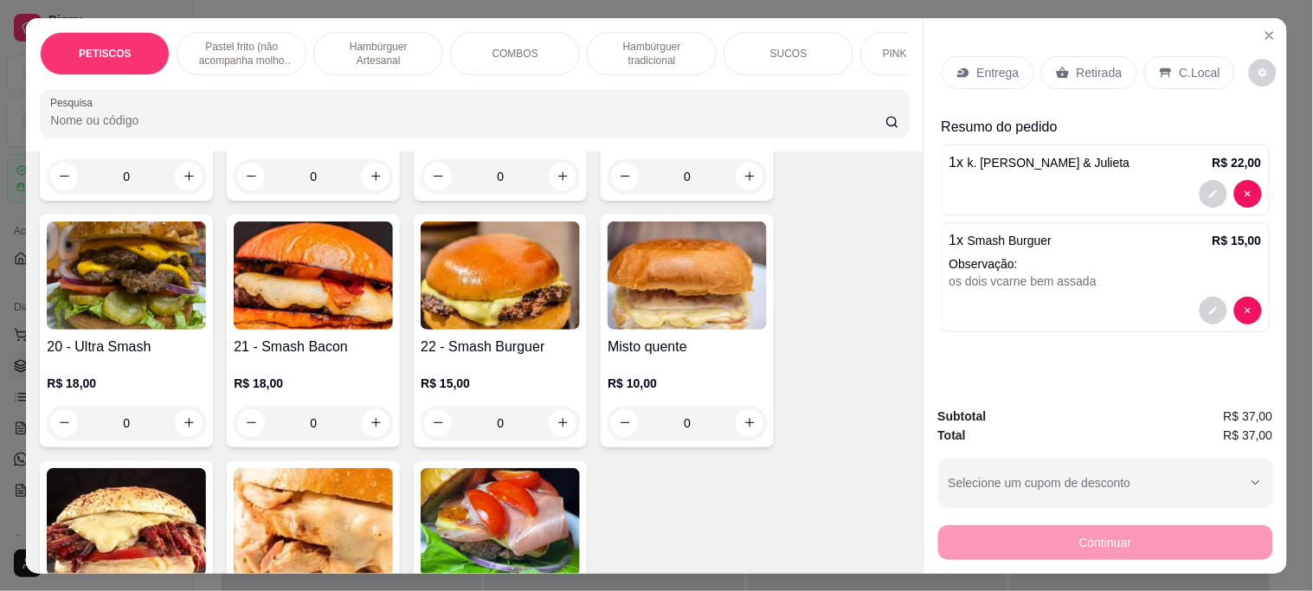
click at [996, 64] on p "Entrega" at bounding box center [998, 72] width 42 height 17
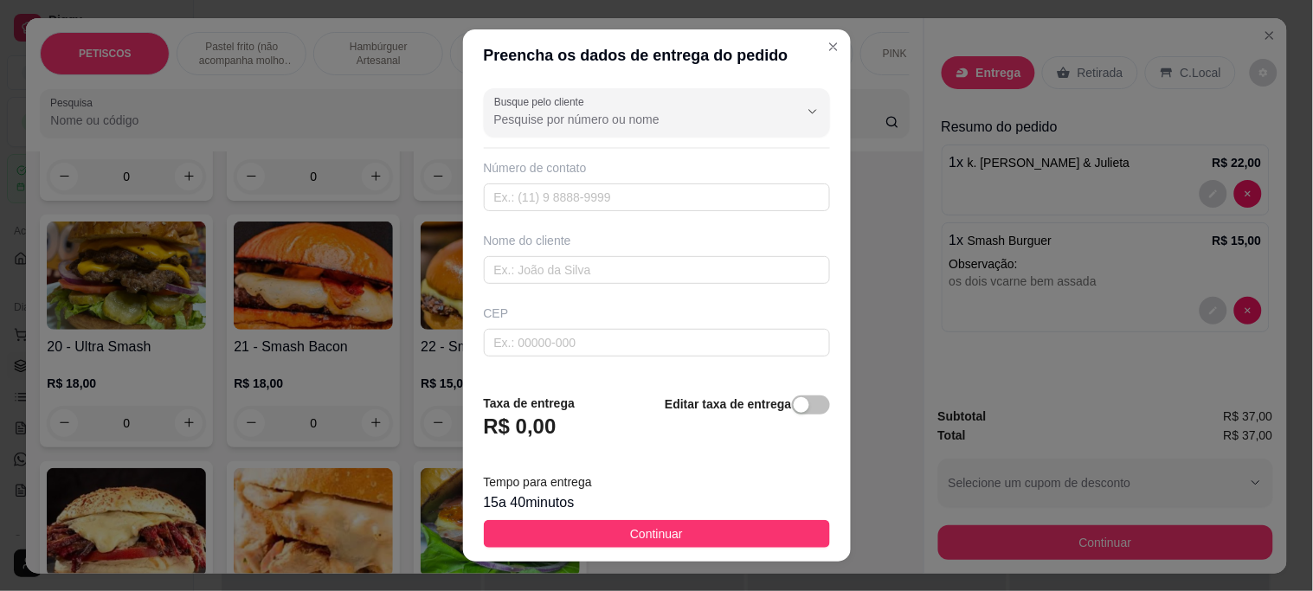
scroll to position [96, 0]
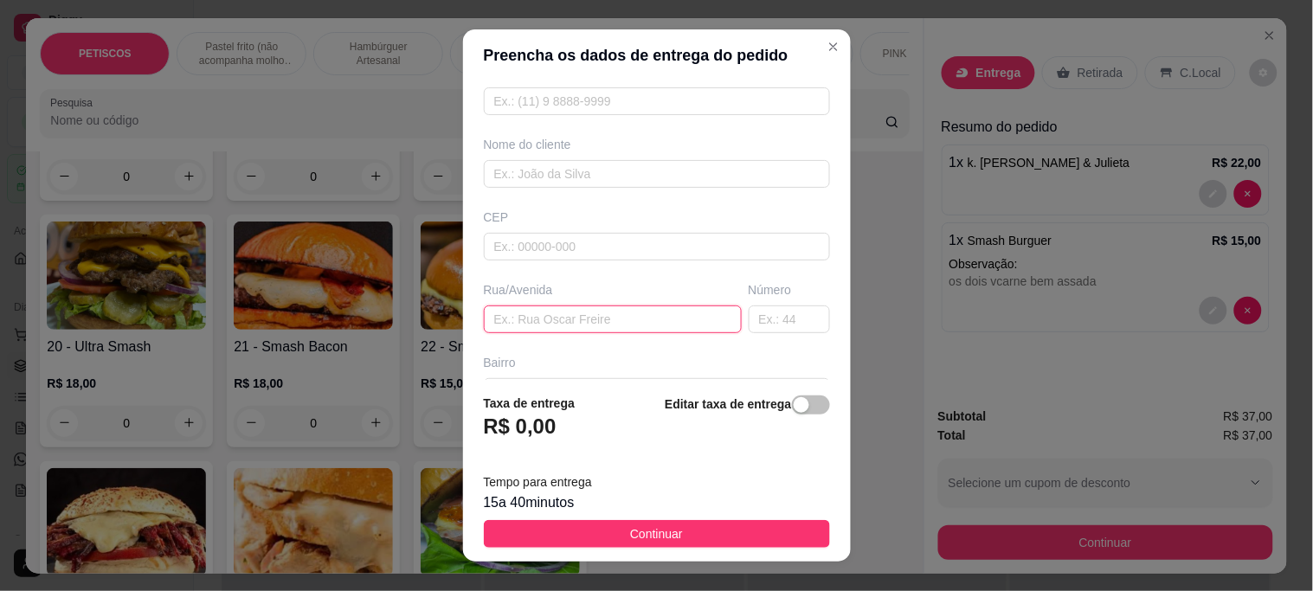
click at [530, 314] on input "text" at bounding box center [613, 320] width 258 height 28
type input "rua de capela"
click at [776, 324] on input "text" at bounding box center [789, 320] width 81 height 28
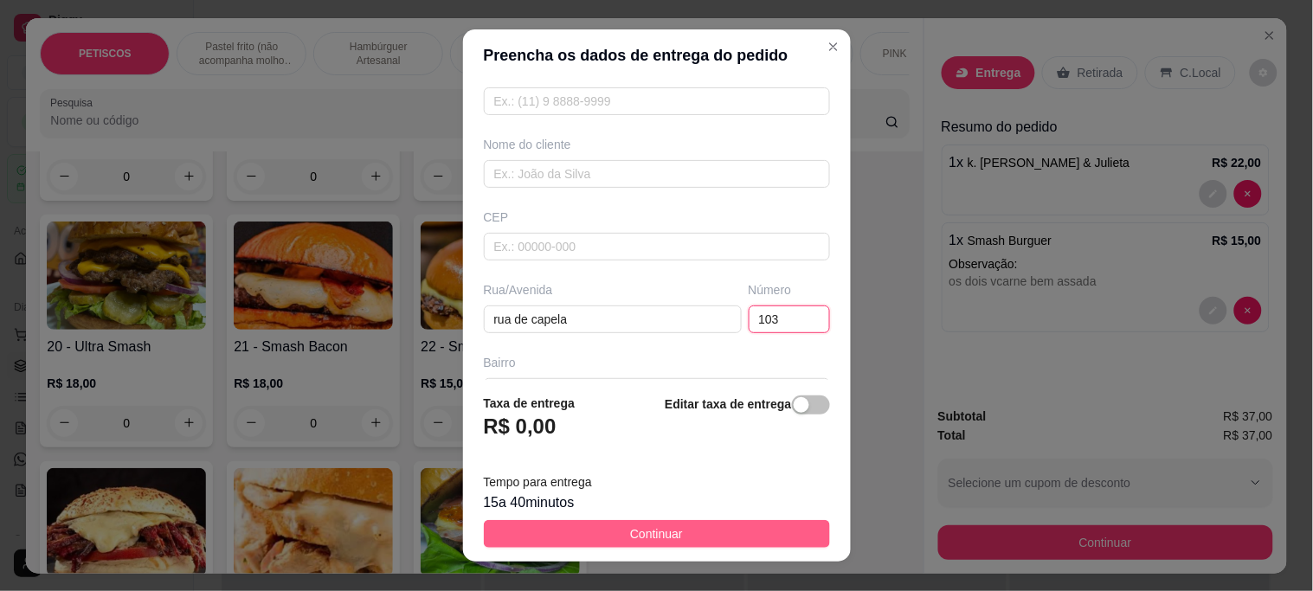
type input "103"
click at [612, 535] on button "Continuar" at bounding box center [657, 534] width 346 height 28
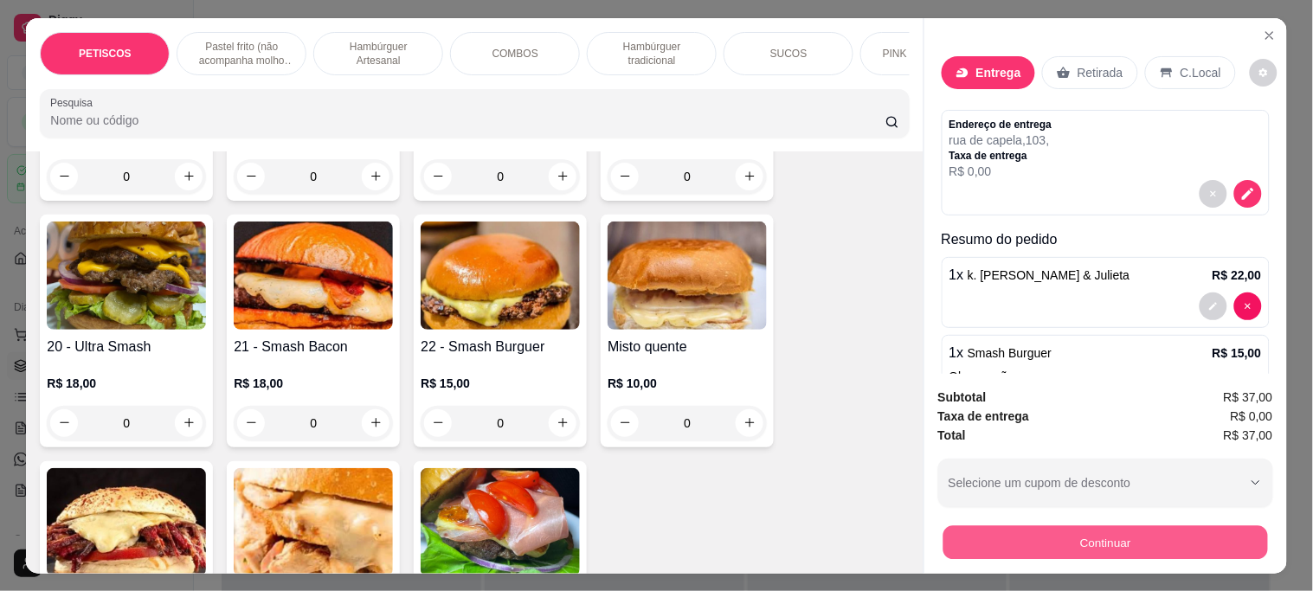
click at [1001, 537] on button "Continuar" at bounding box center [1105, 543] width 325 height 34
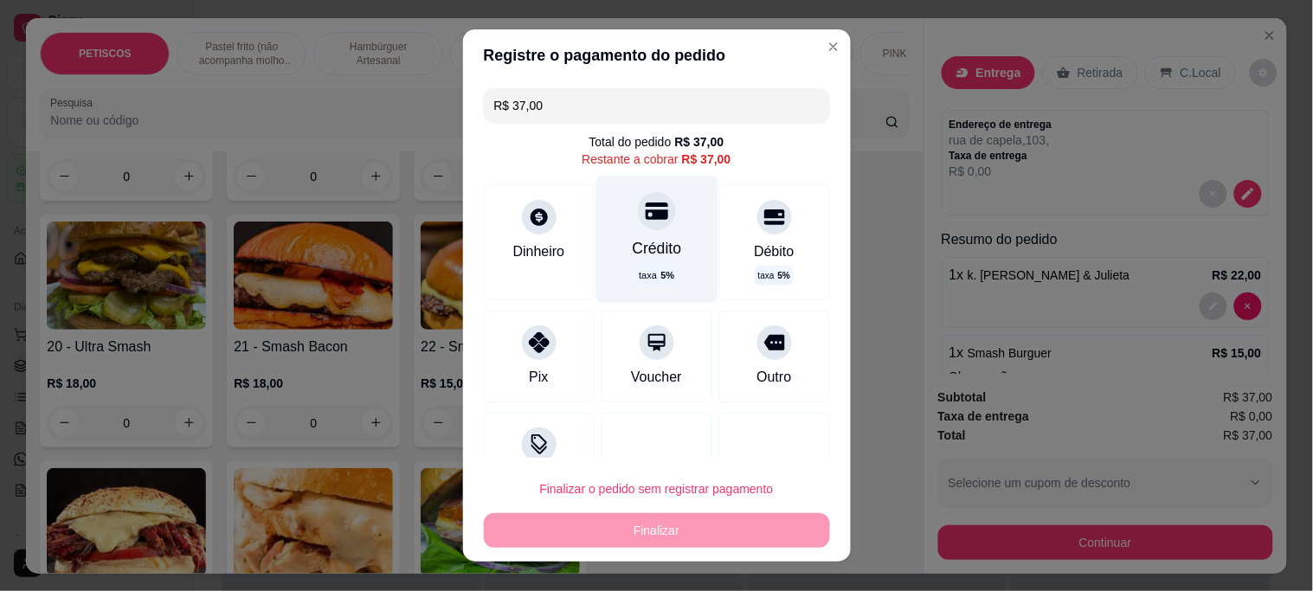
click at [643, 239] on div "Crédito" at bounding box center [656, 249] width 49 height 23
type input "R$ 0,00"
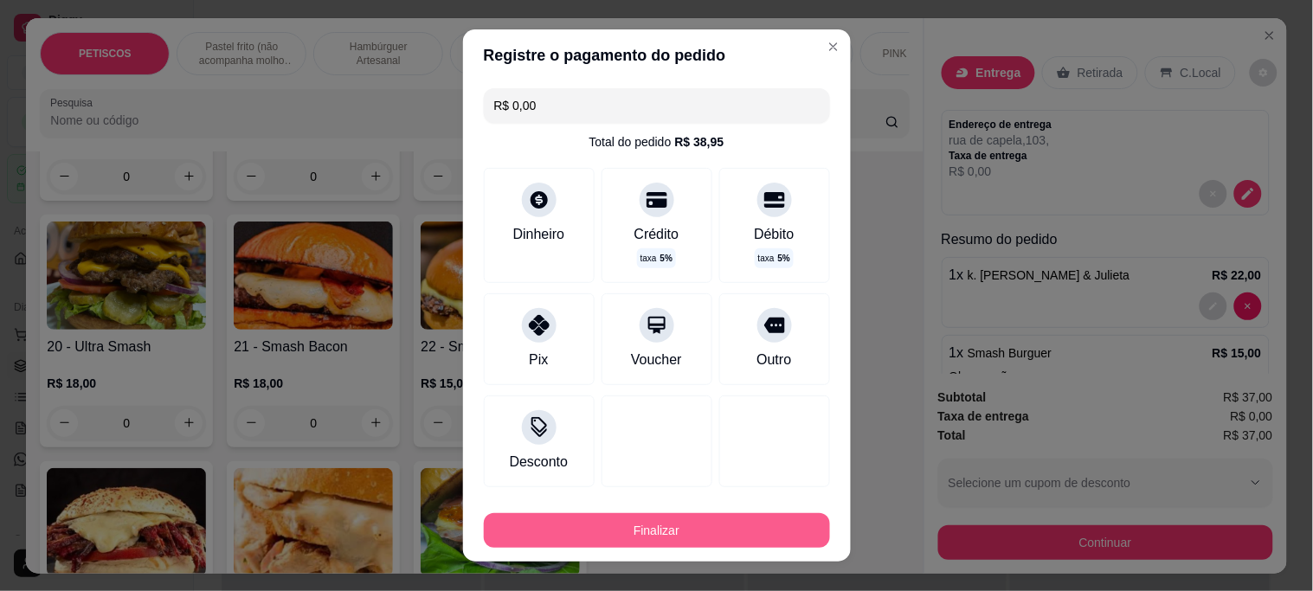
click at [720, 524] on button "Finalizar" at bounding box center [657, 530] width 346 height 35
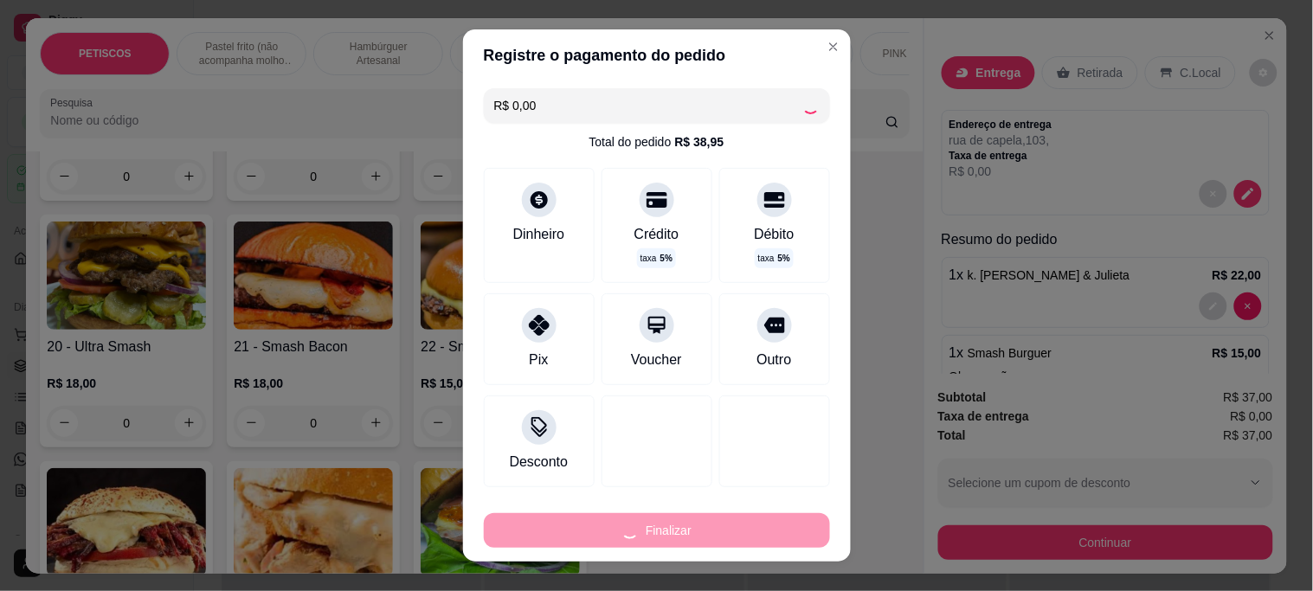
type input "0"
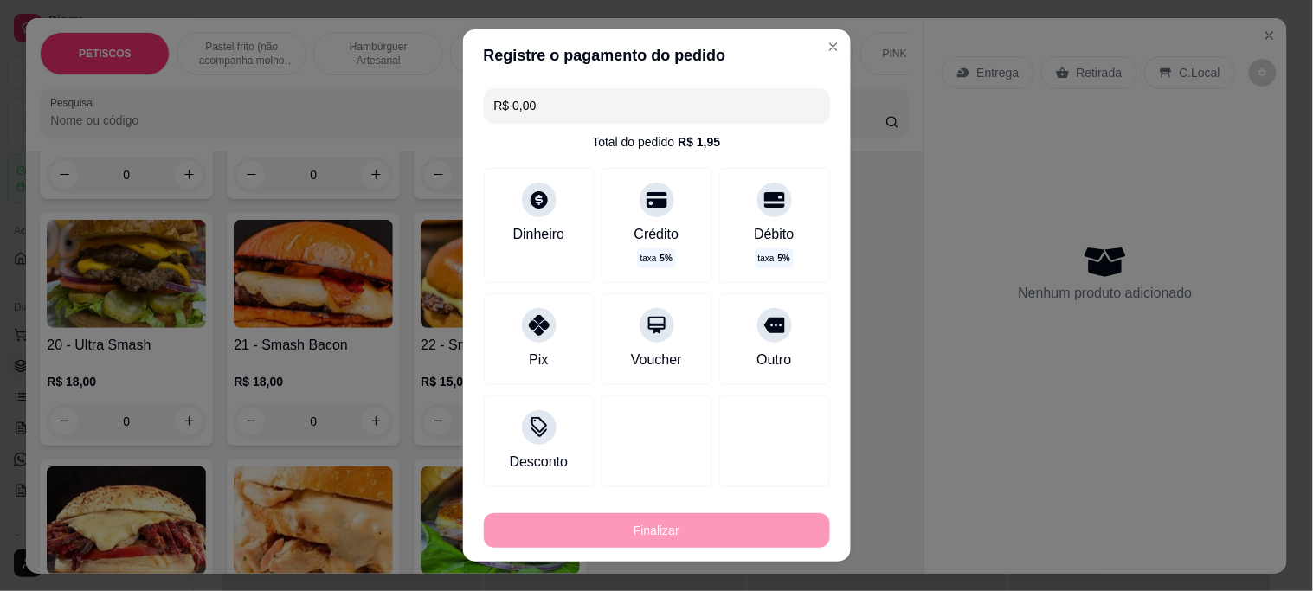
type input "-R$ 37,00"
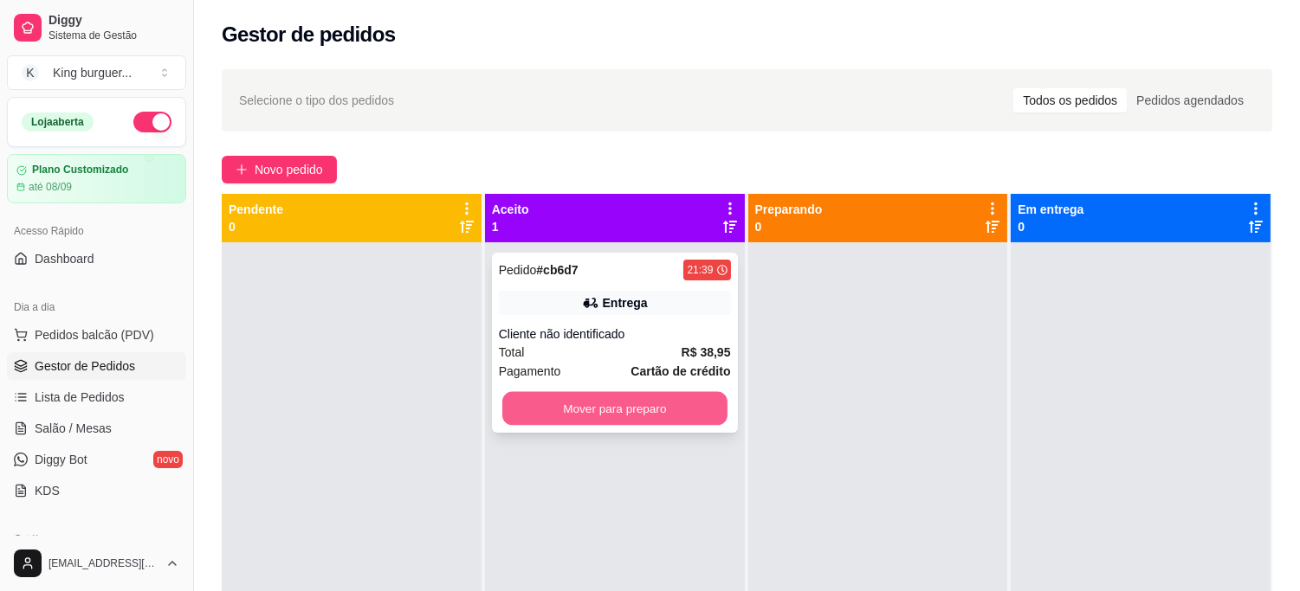
click at [707, 398] on button "Mover para preparo" at bounding box center [614, 409] width 225 height 34
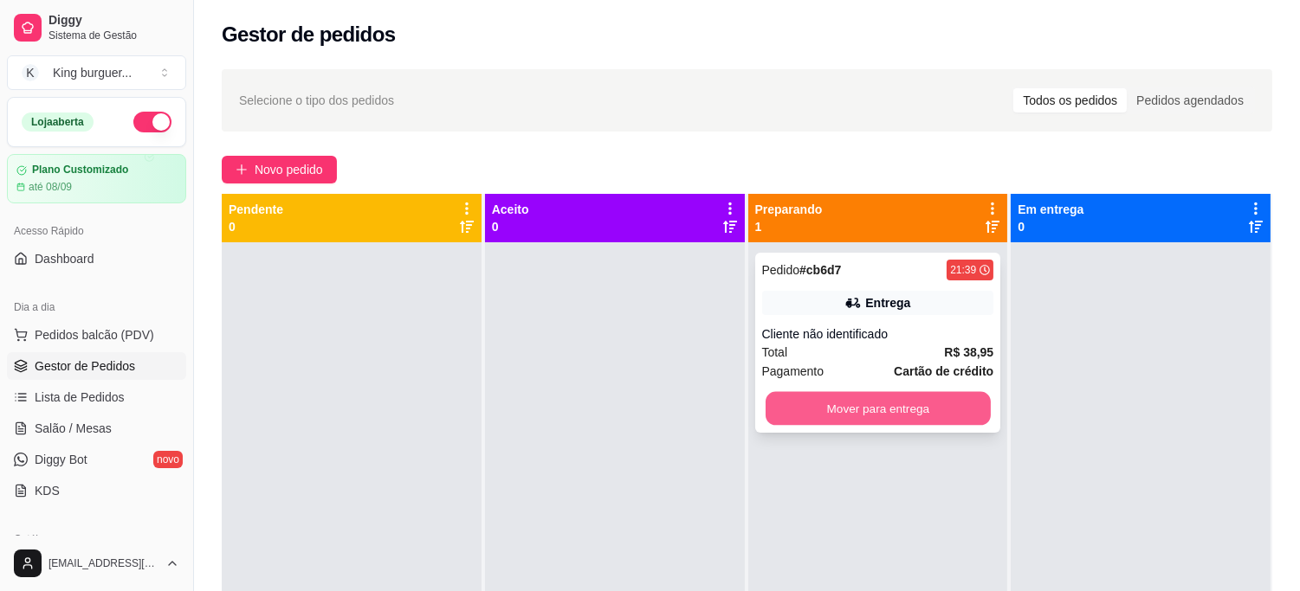
click at [811, 402] on button "Mover para entrega" at bounding box center [877, 409] width 225 height 34
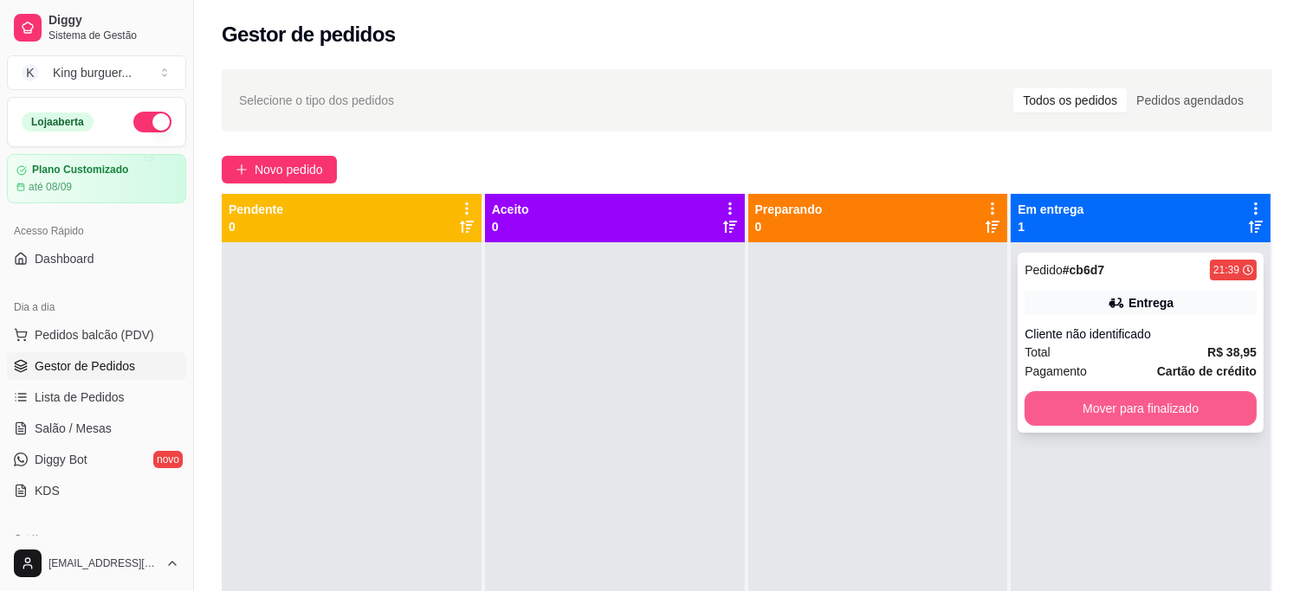
click at [1054, 404] on button "Mover para finalizado" at bounding box center [1140, 408] width 232 height 35
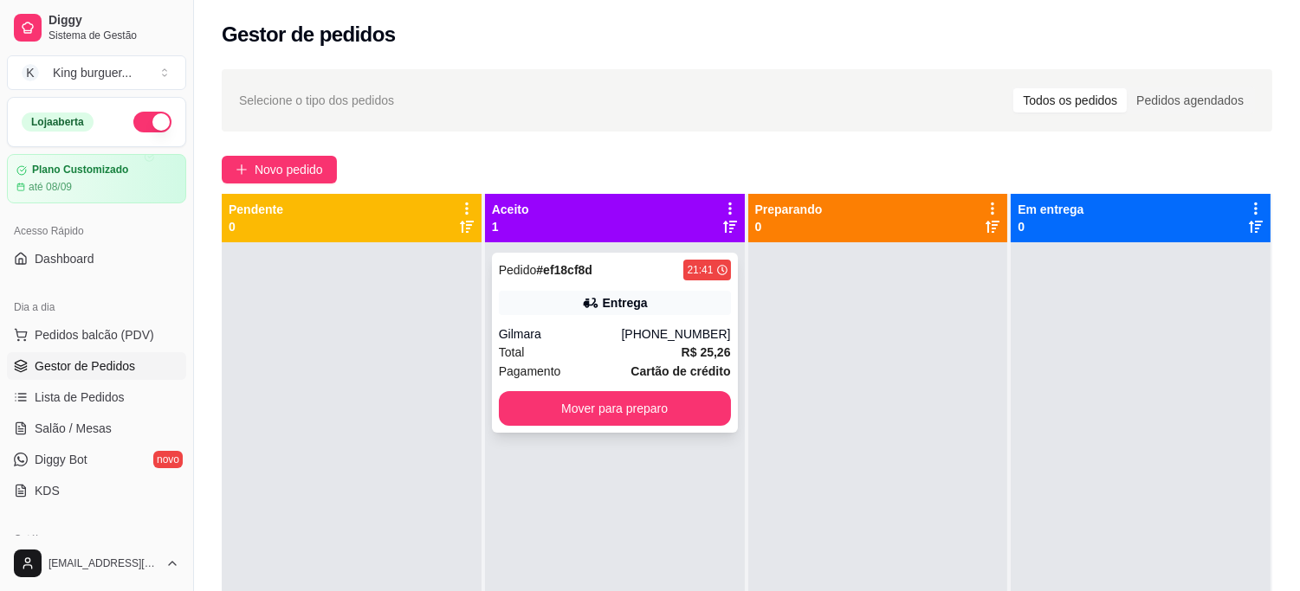
click at [585, 327] on div "Gilmara" at bounding box center [560, 334] width 123 height 17
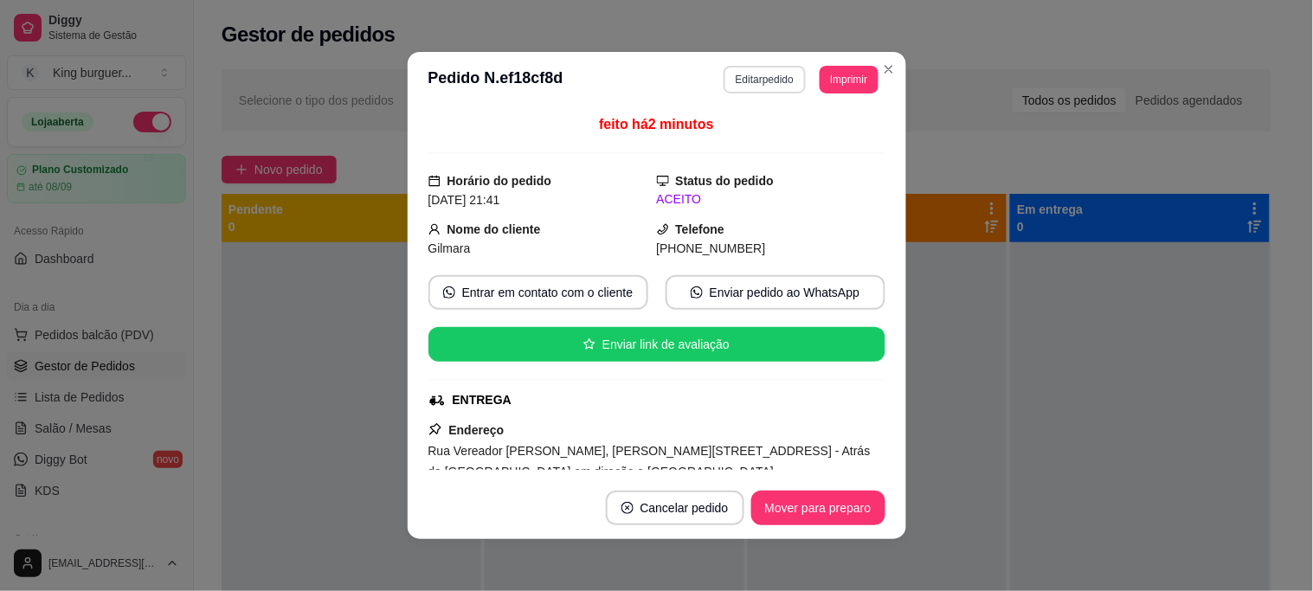
click at [751, 76] on button "Editar pedido" at bounding box center [765, 80] width 82 height 28
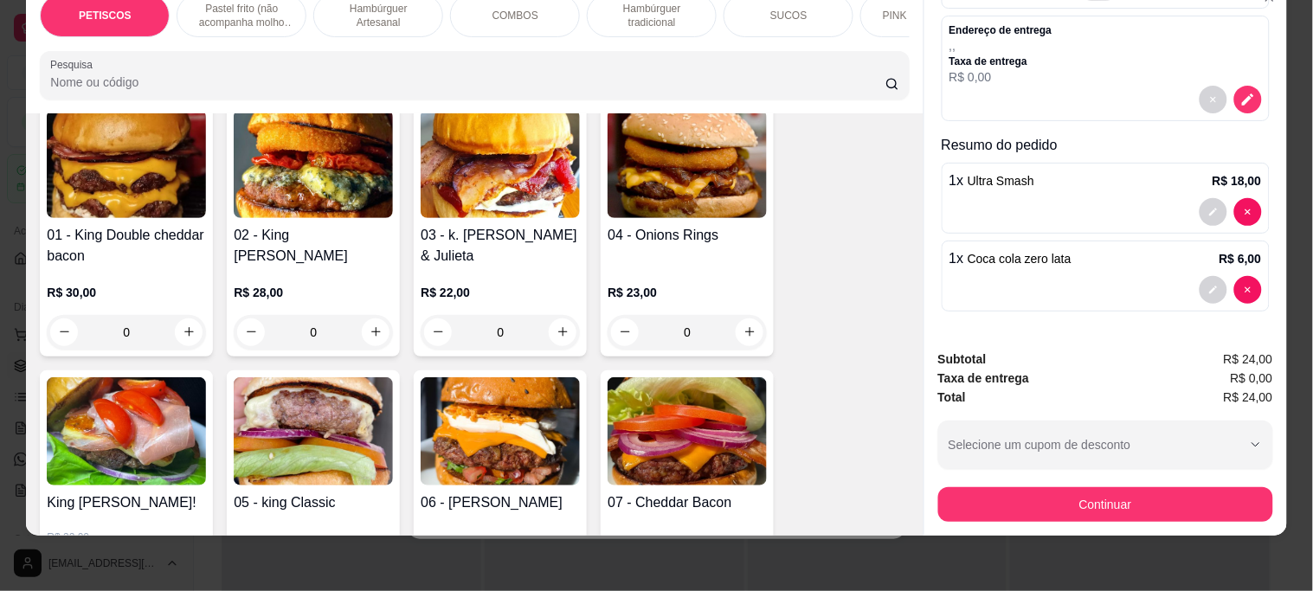
scroll to position [1442, 0]
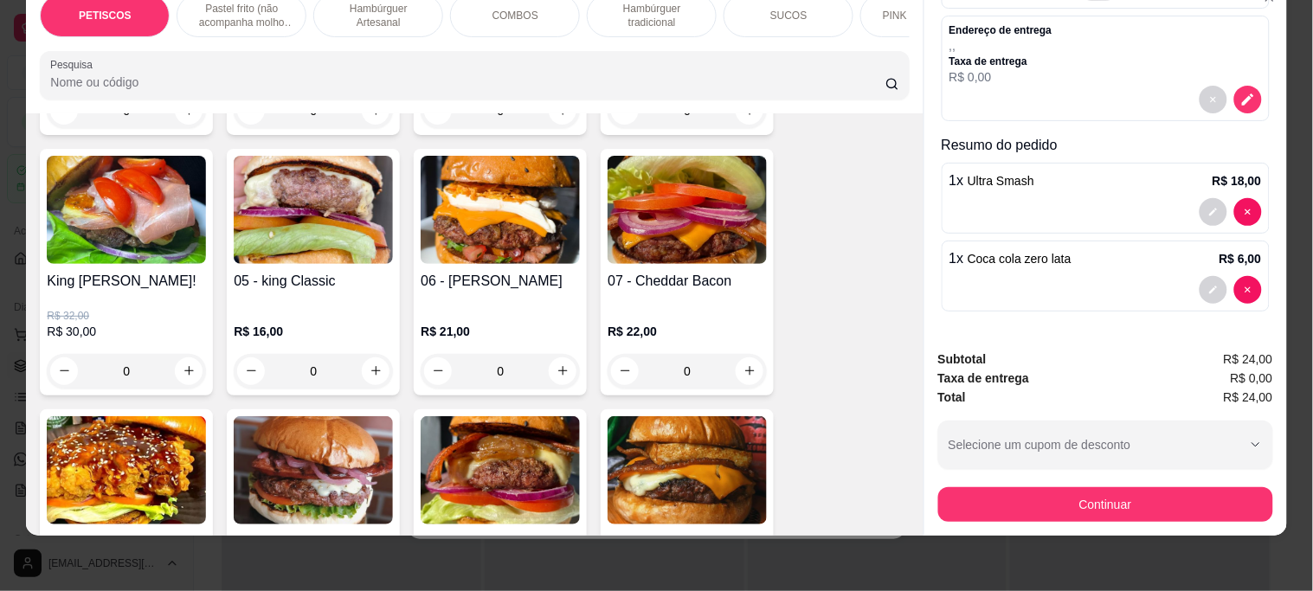
click at [298, 219] on img at bounding box center [313, 210] width 159 height 108
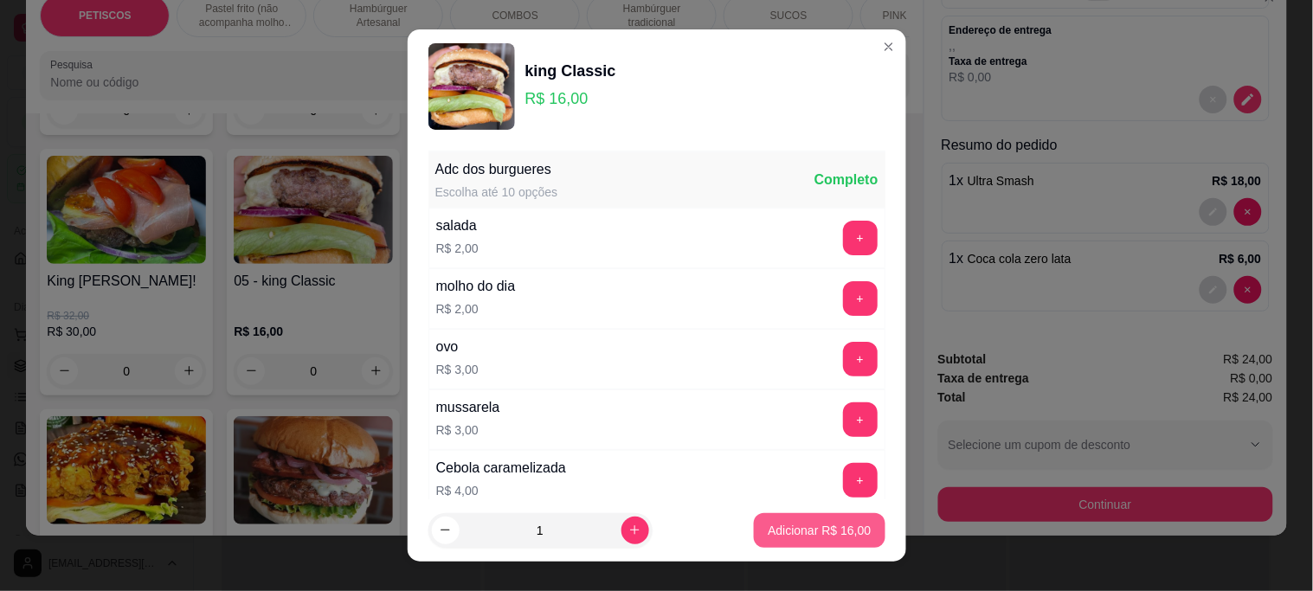
click at [782, 534] on p "Adicionar R$ 16,00" at bounding box center [819, 530] width 103 height 17
type input "1"
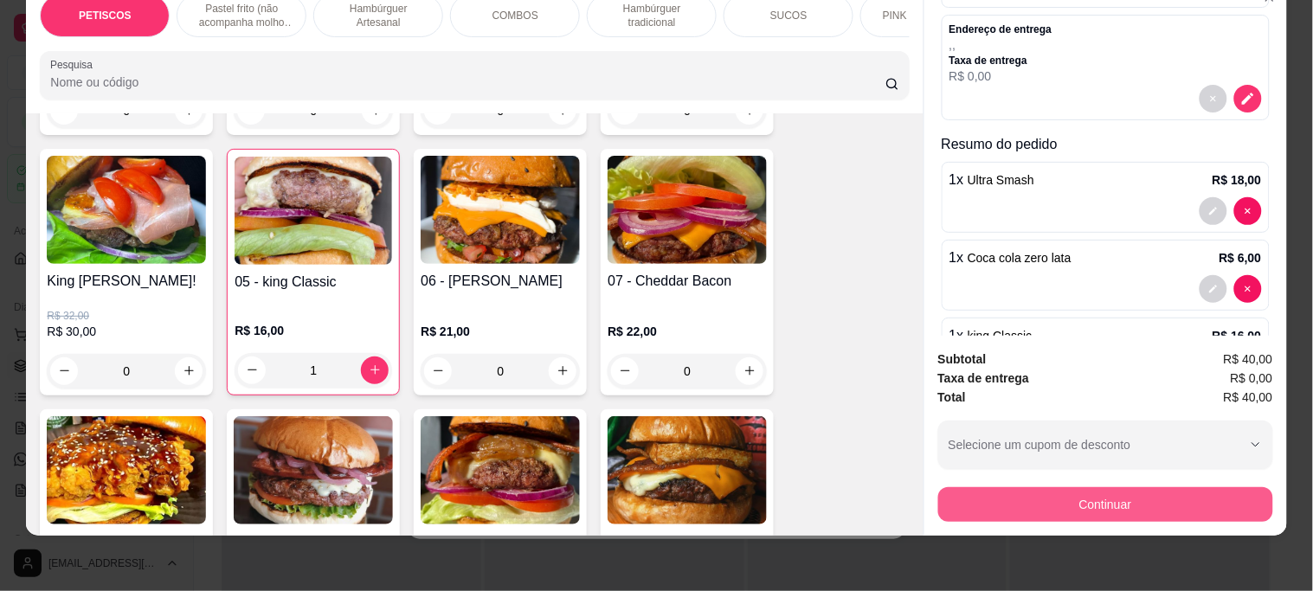
click at [974, 487] on button "Continuar" at bounding box center [1105, 504] width 335 height 35
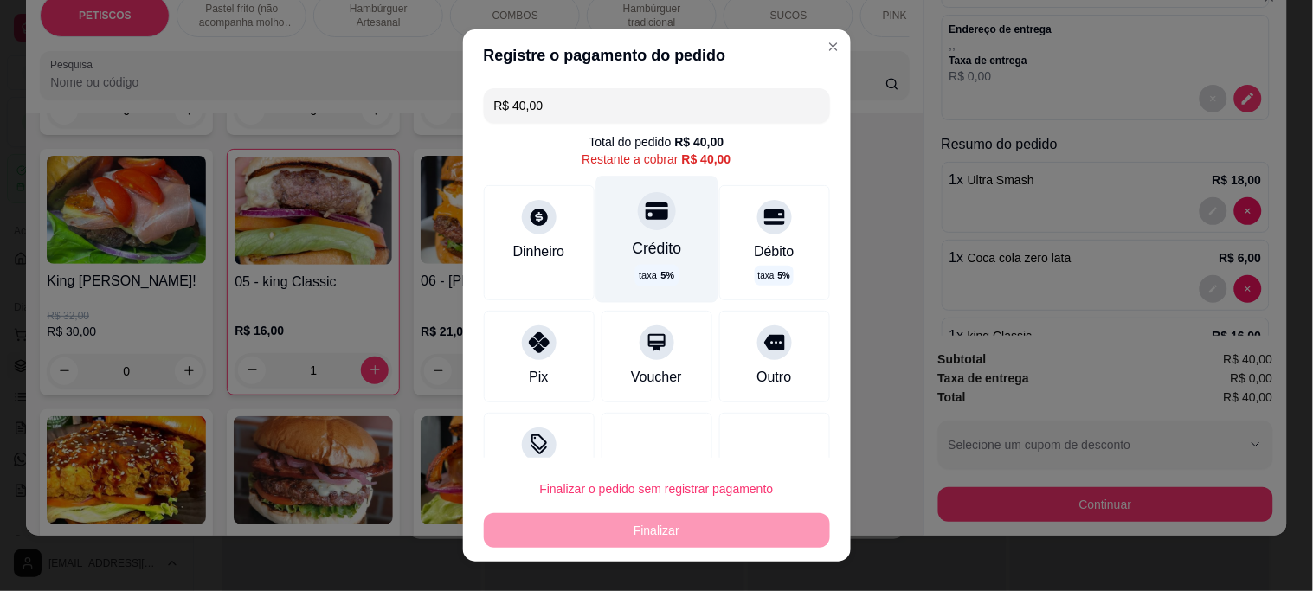
click at [645, 210] on icon at bounding box center [656, 211] width 23 height 17
type input "R$ 0,00"
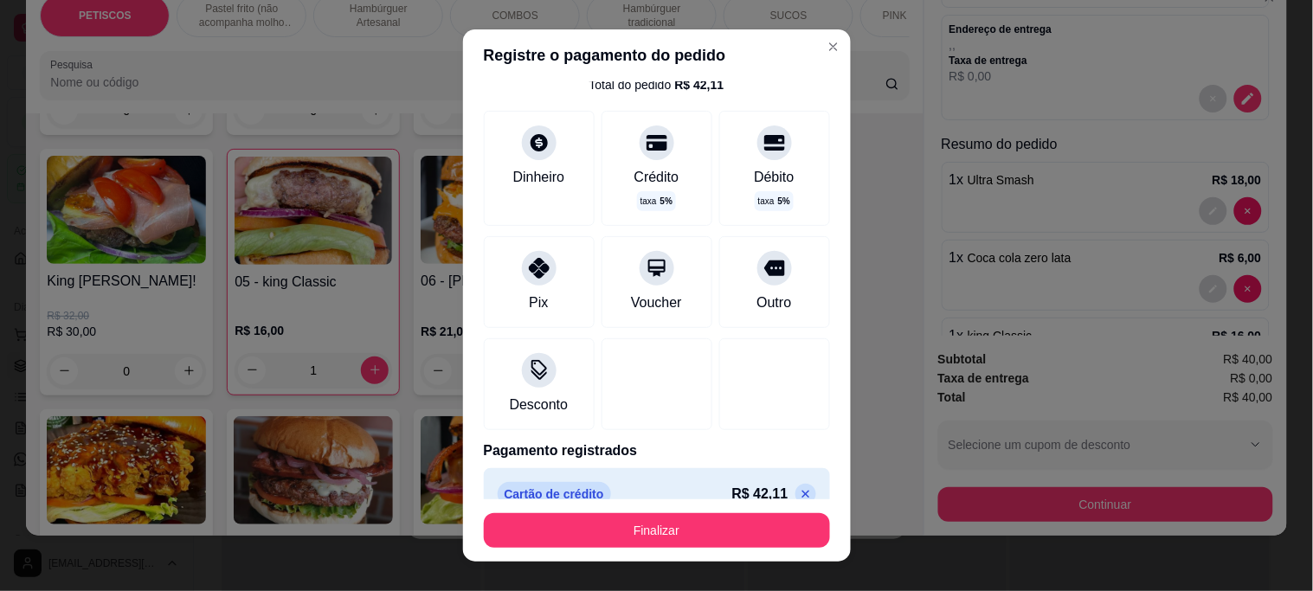
scroll to position [84, 0]
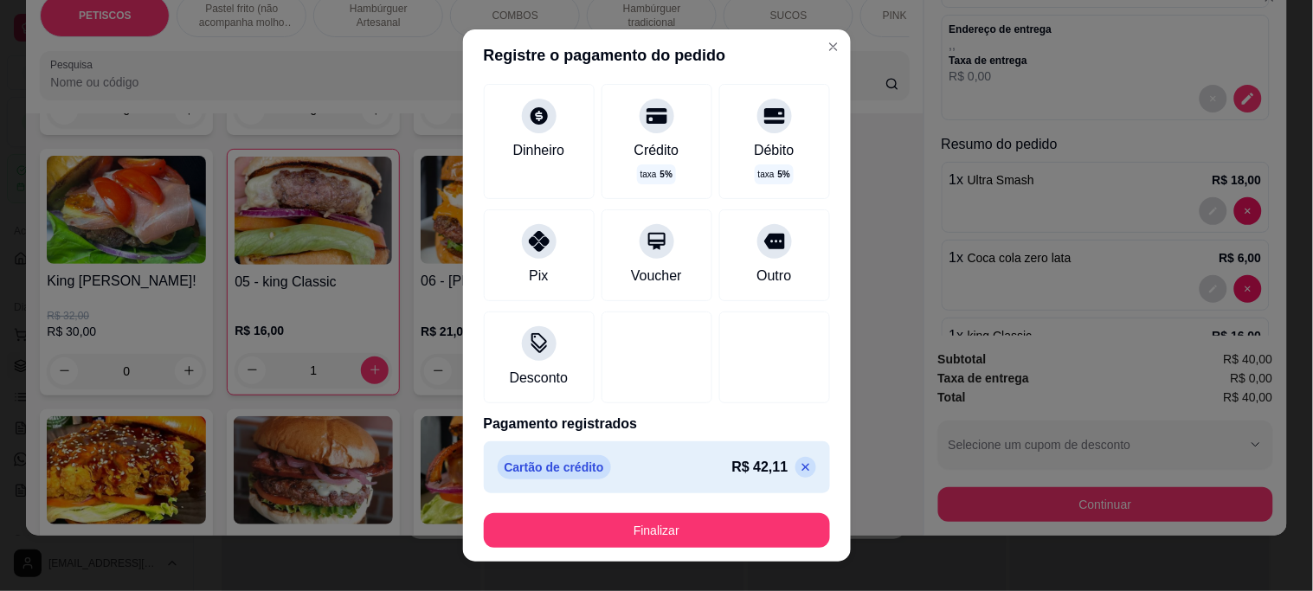
click at [639, 538] on button "Finalizar" at bounding box center [657, 530] width 346 height 35
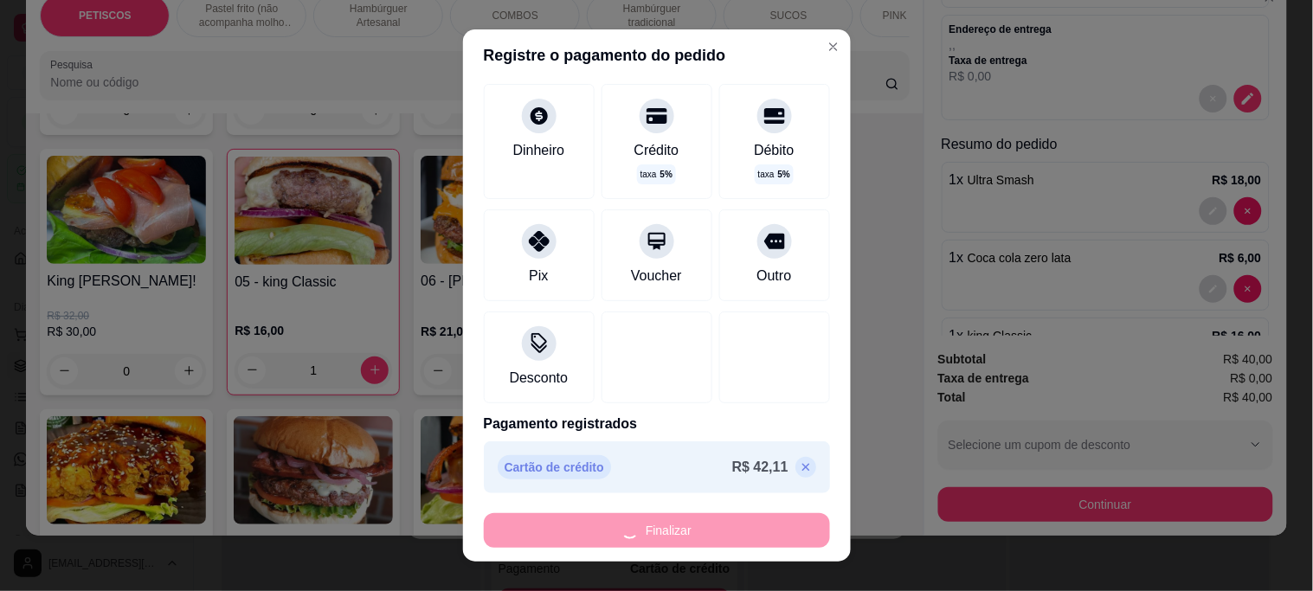
type input "0"
type input "-R$ 40,00"
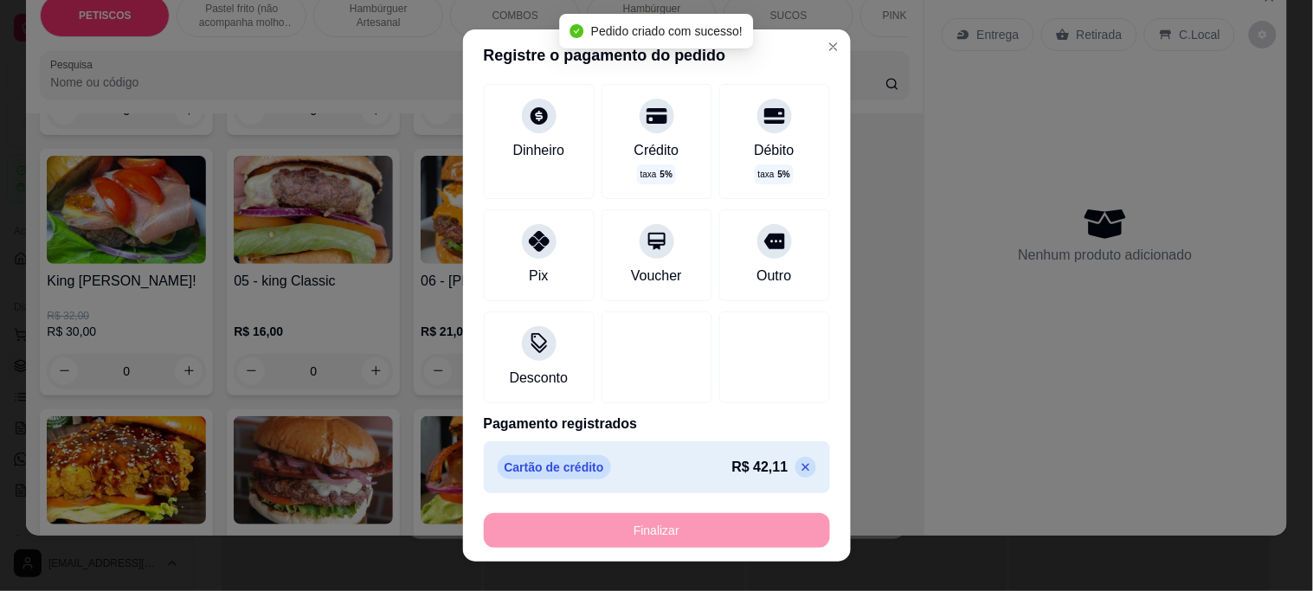
scroll to position [0, 0]
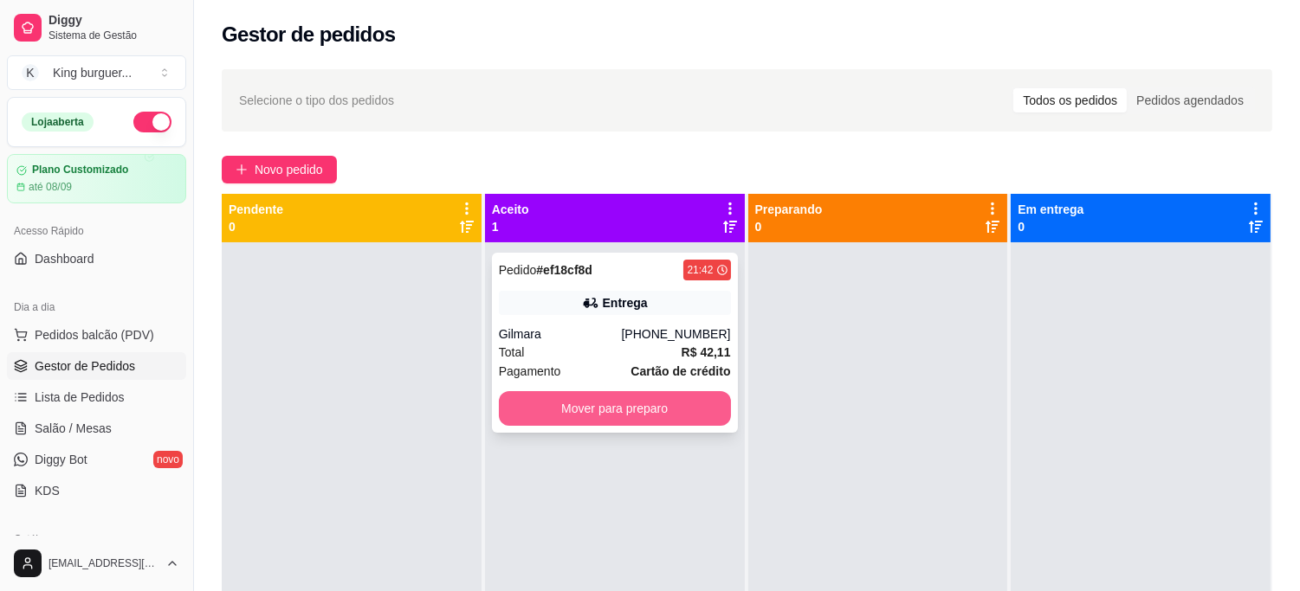
click at [687, 393] on button "Mover para preparo" at bounding box center [615, 408] width 232 height 35
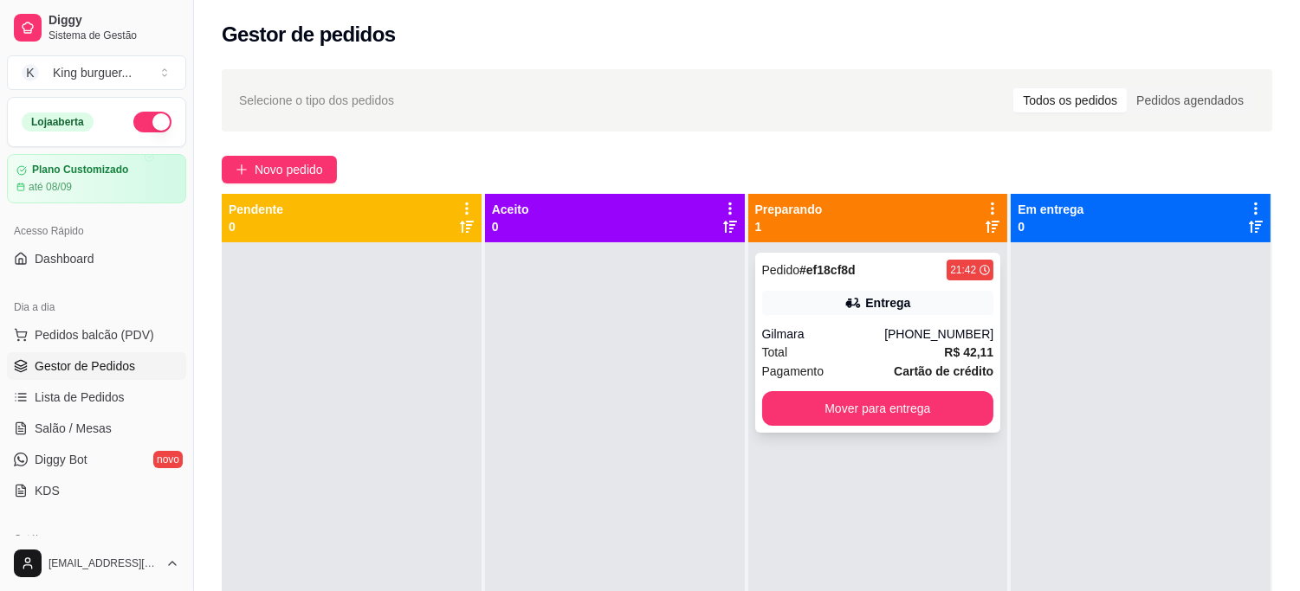
click at [884, 387] on div "Pedido # ef18cf8d 21:42 Entrega Gilmara [PHONE_NUMBER] Total R$ 42,11 Pagamento…" at bounding box center [878, 343] width 246 height 180
click at [941, 410] on button "Mover para entrega" at bounding box center [878, 408] width 232 height 35
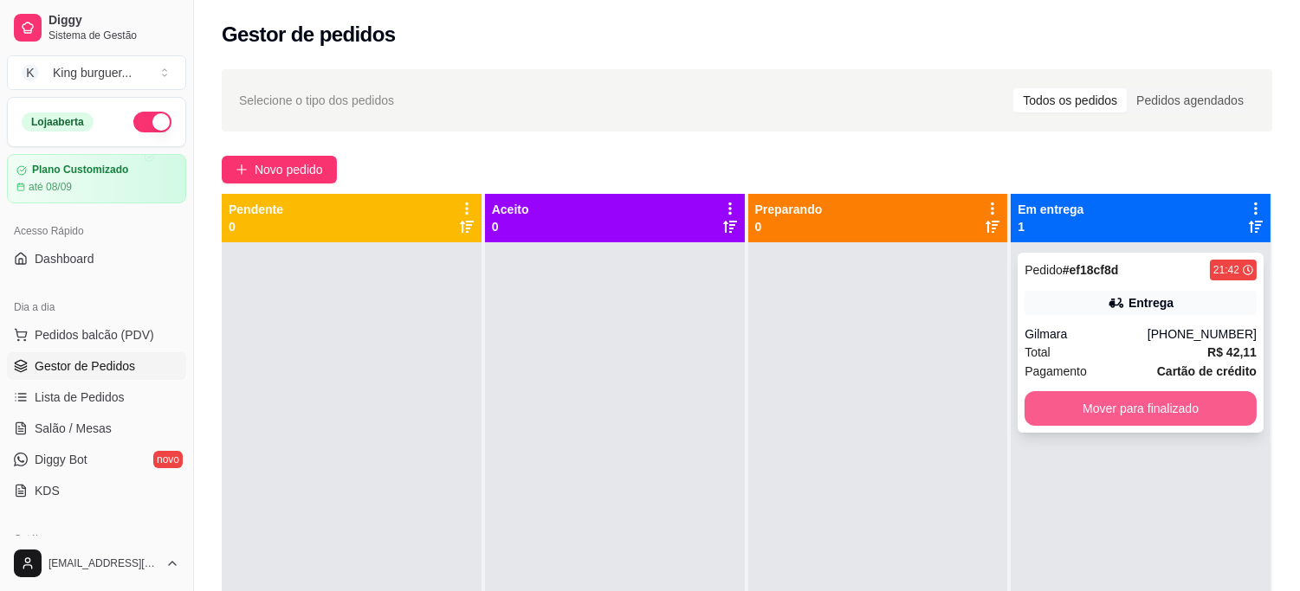
click at [1070, 410] on button "Mover para finalizado" at bounding box center [1140, 408] width 232 height 35
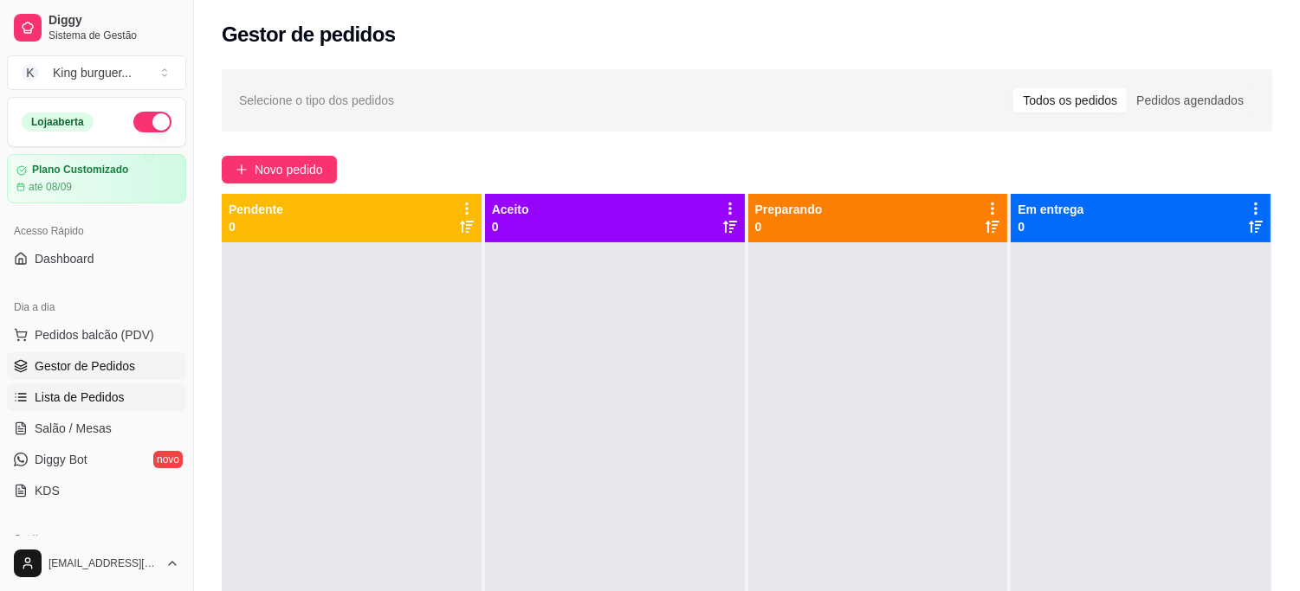
click at [109, 400] on span "Lista de Pedidos" at bounding box center [80, 397] width 90 height 17
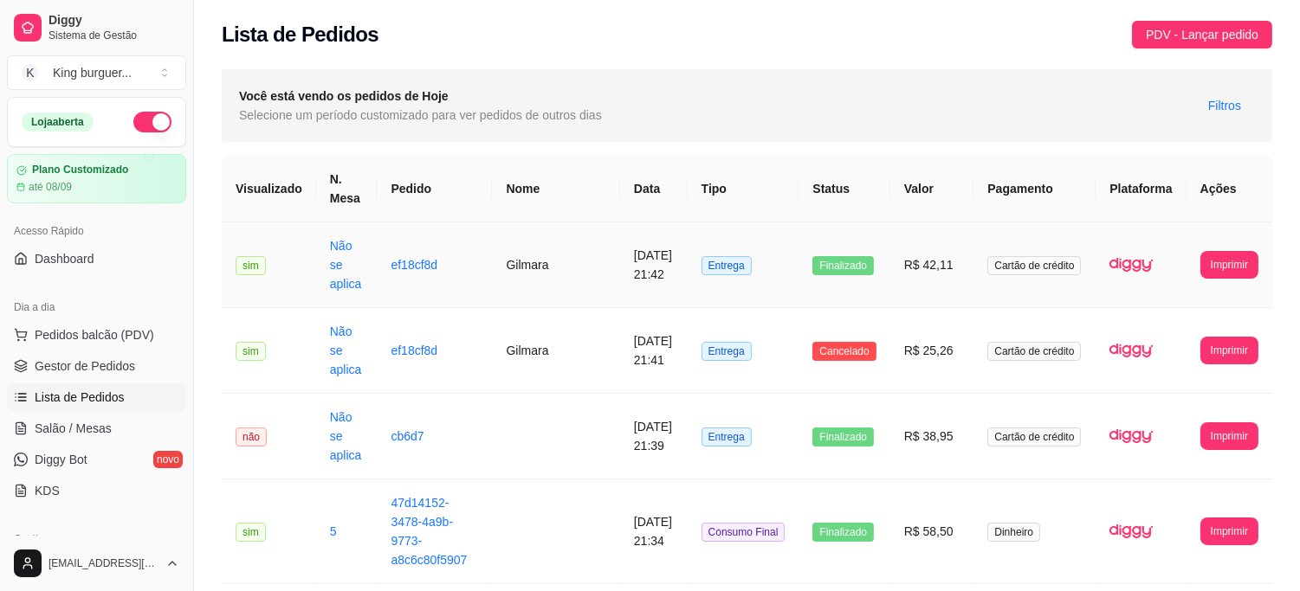
click at [933, 258] on td "R$ 42,11" at bounding box center [932, 265] width 84 height 86
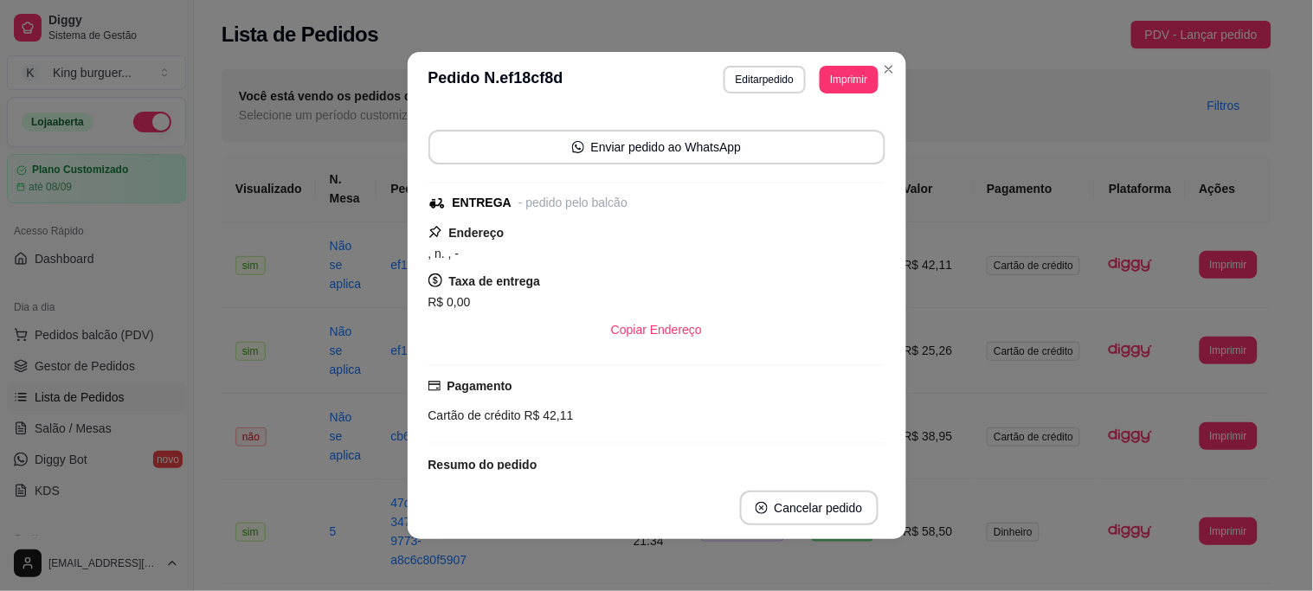
scroll to position [356, 0]
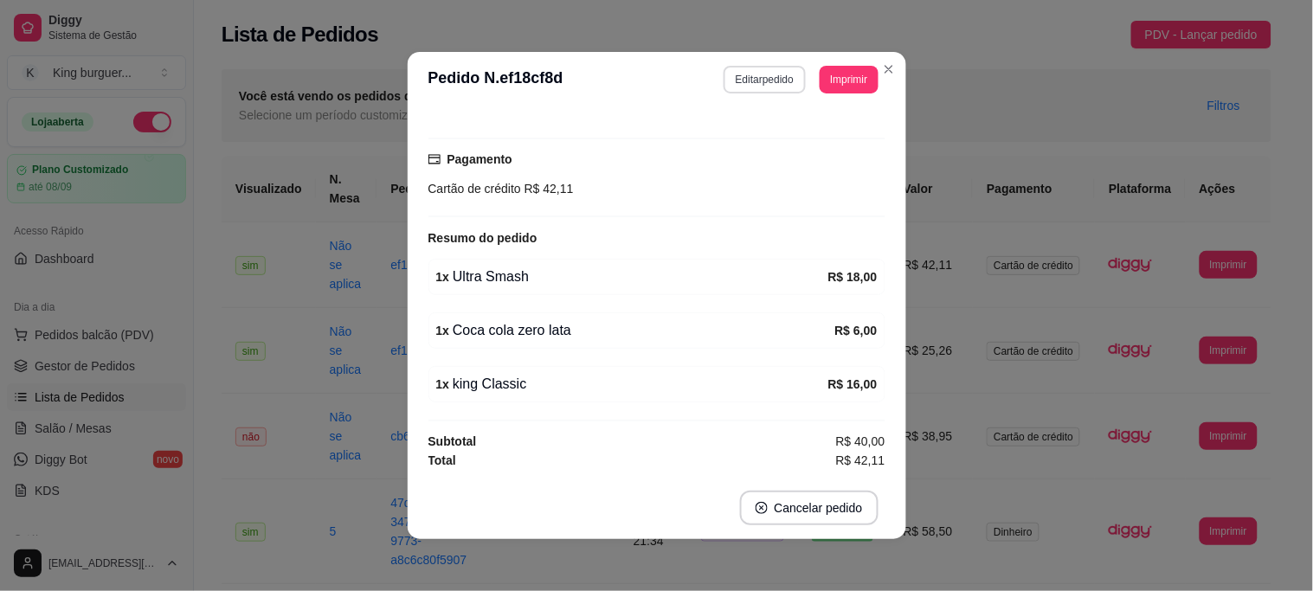
click at [771, 76] on button "Editar pedido" at bounding box center [765, 80] width 82 height 28
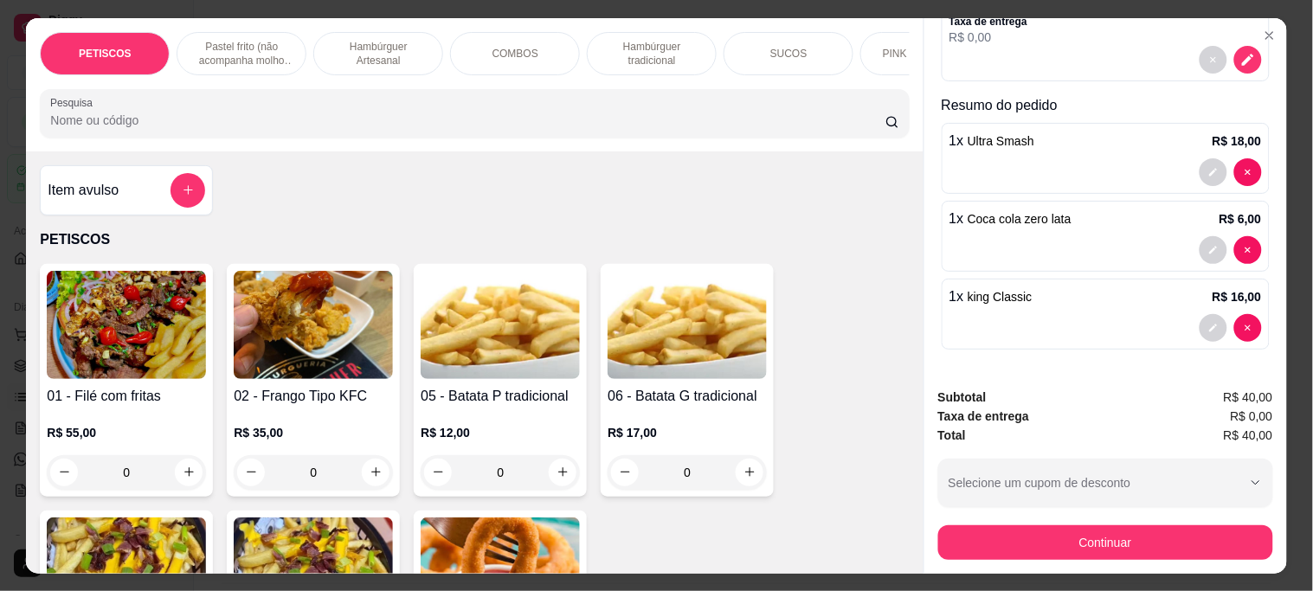
scroll to position [45, 0]
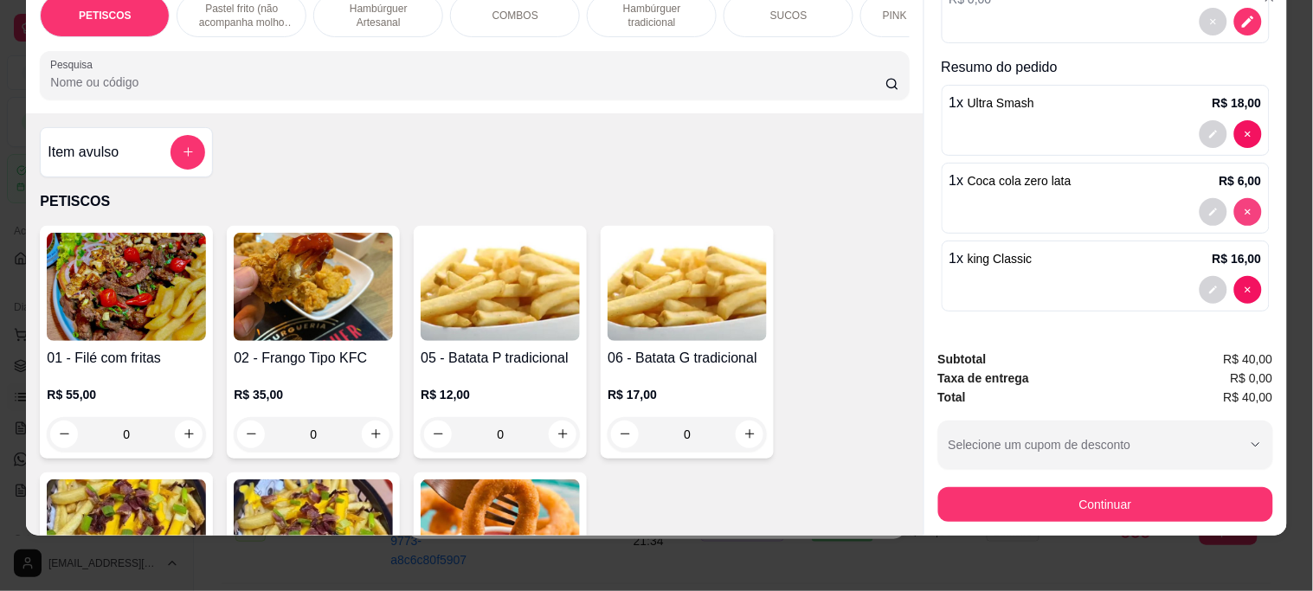
type input "0"
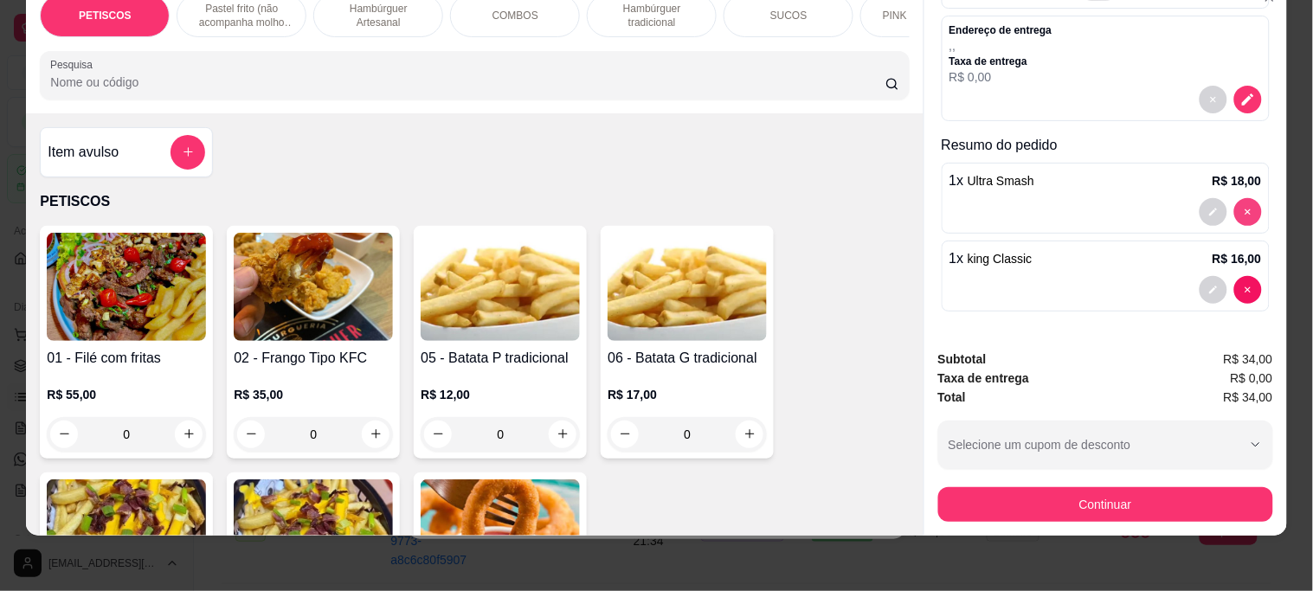
scroll to position [132, 0]
type input "0"
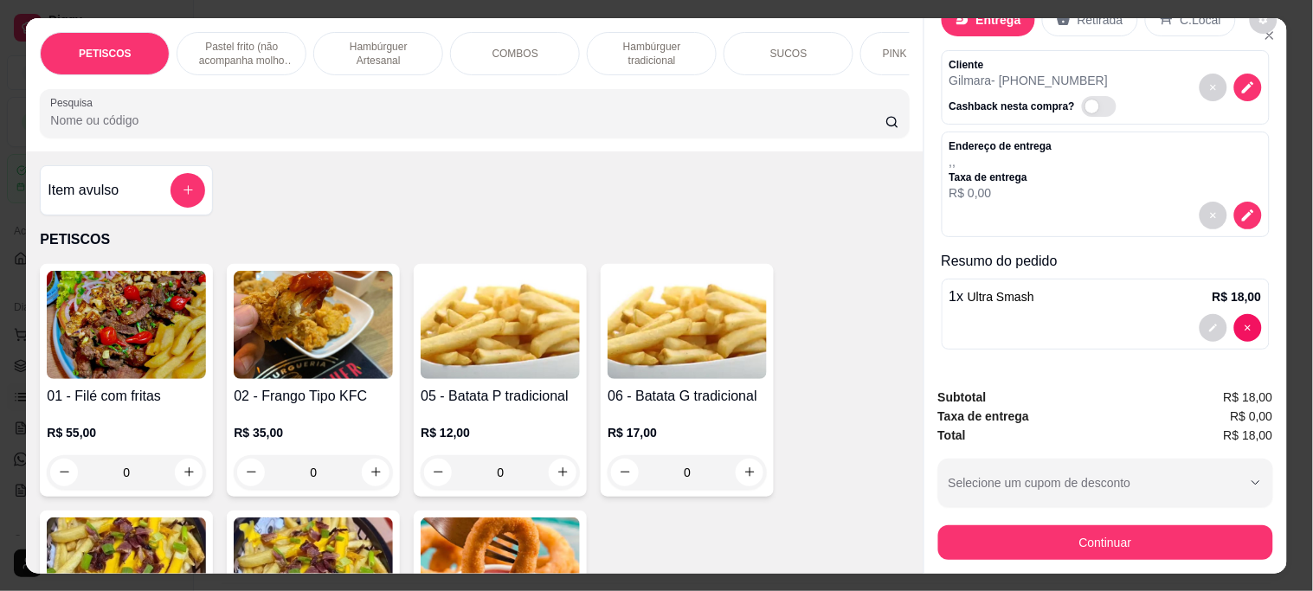
scroll to position [0, 0]
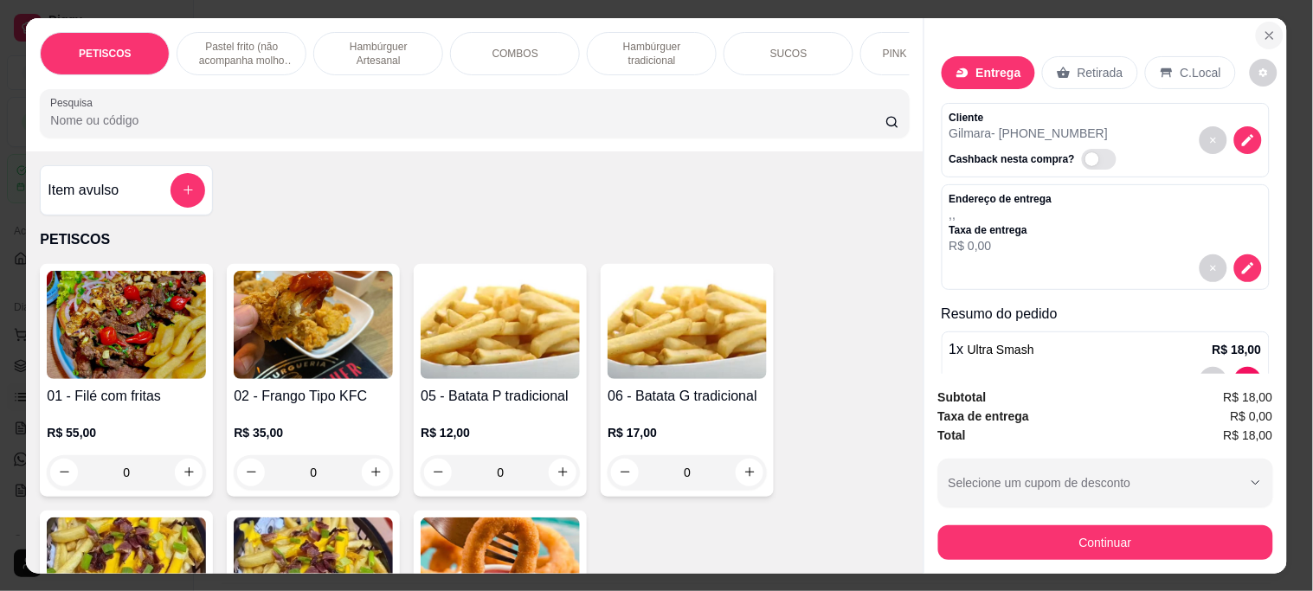
click at [1268, 29] on icon "Close" at bounding box center [1270, 36] width 14 height 14
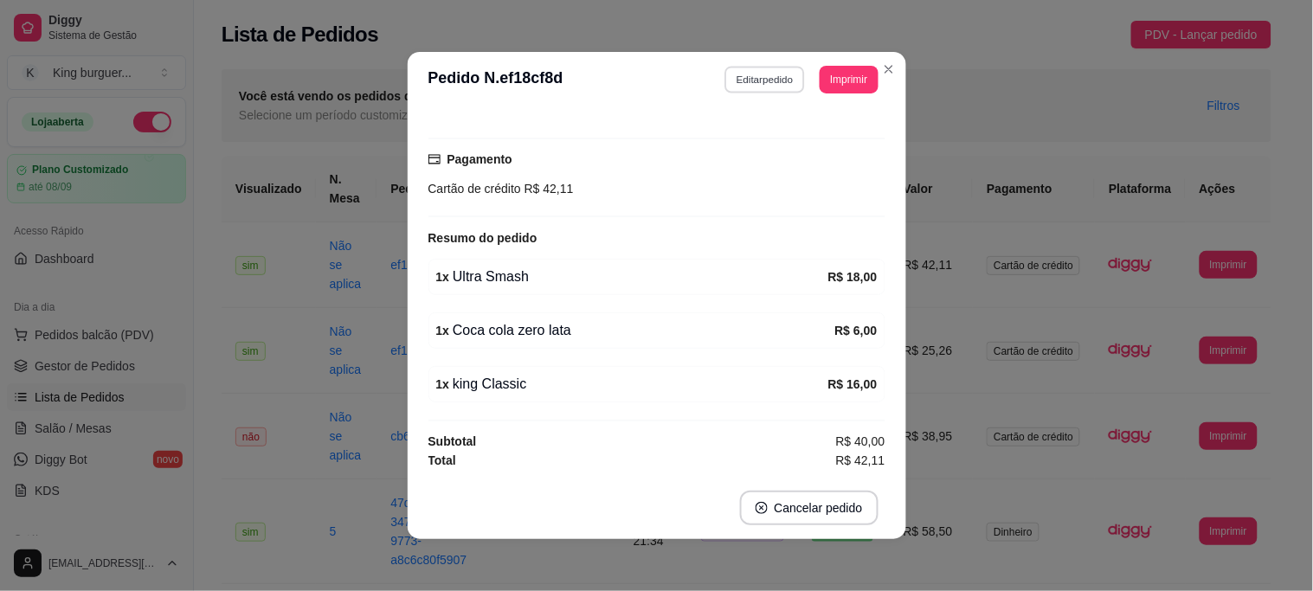
click at [753, 80] on button "Editar pedido" at bounding box center [765, 79] width 81 height 27
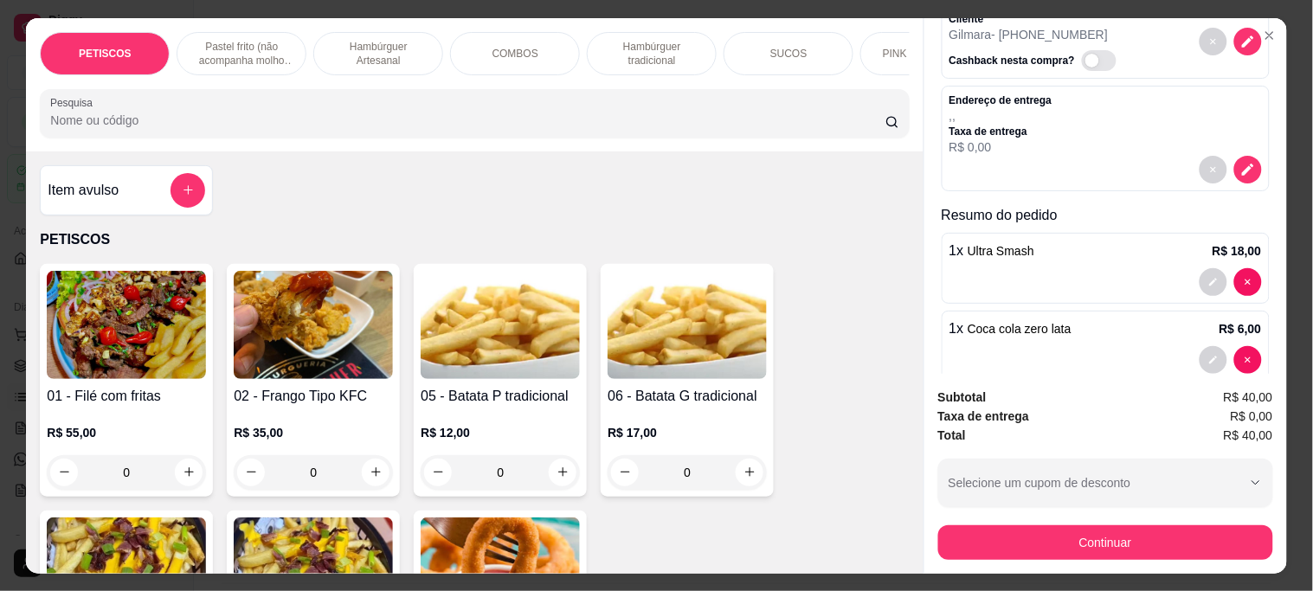
scroll to position [192, 0]
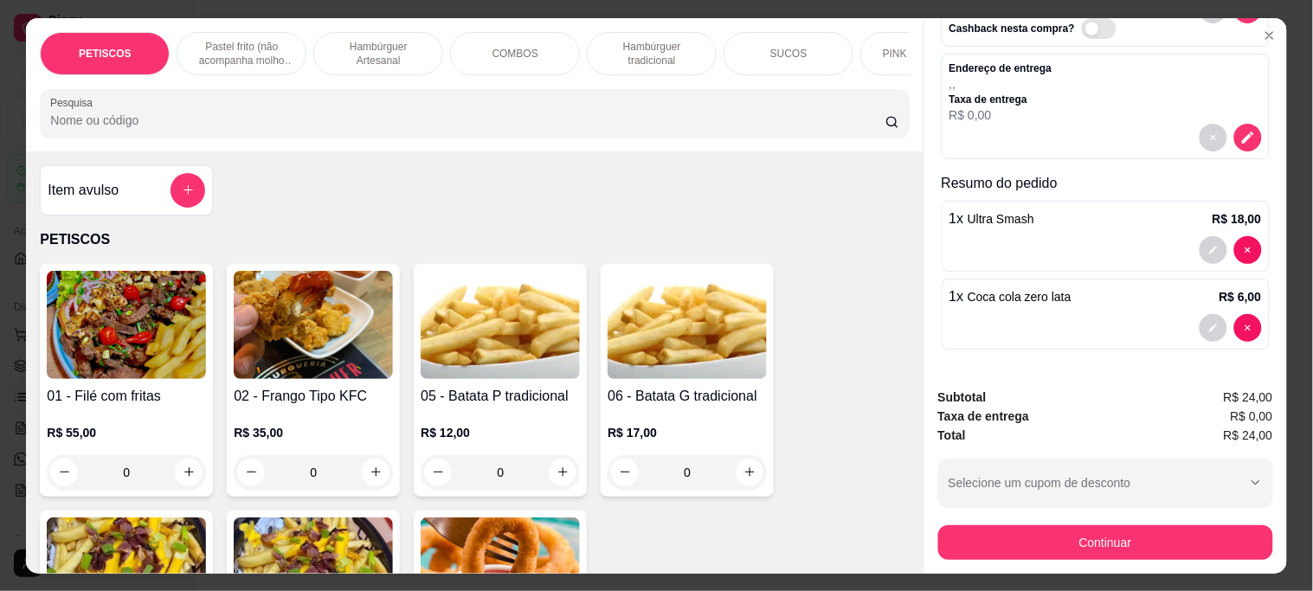
type input "0"
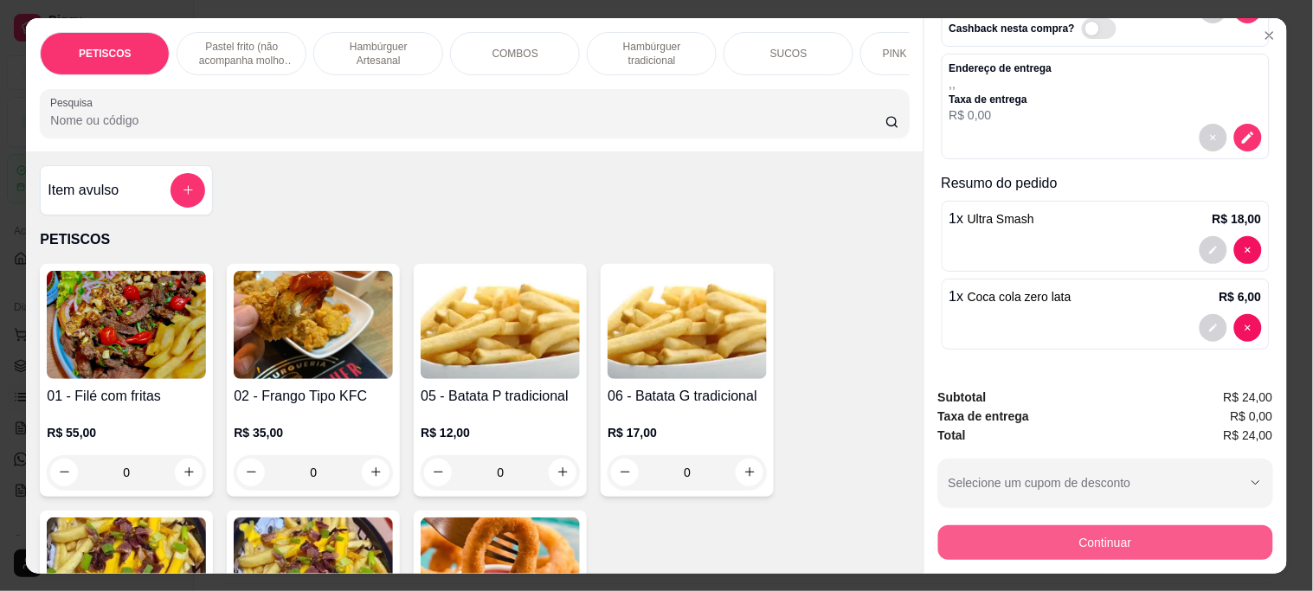
click at [983, 532] on button "Continuar" at bounding box center [1105, 543] width 335 height 35
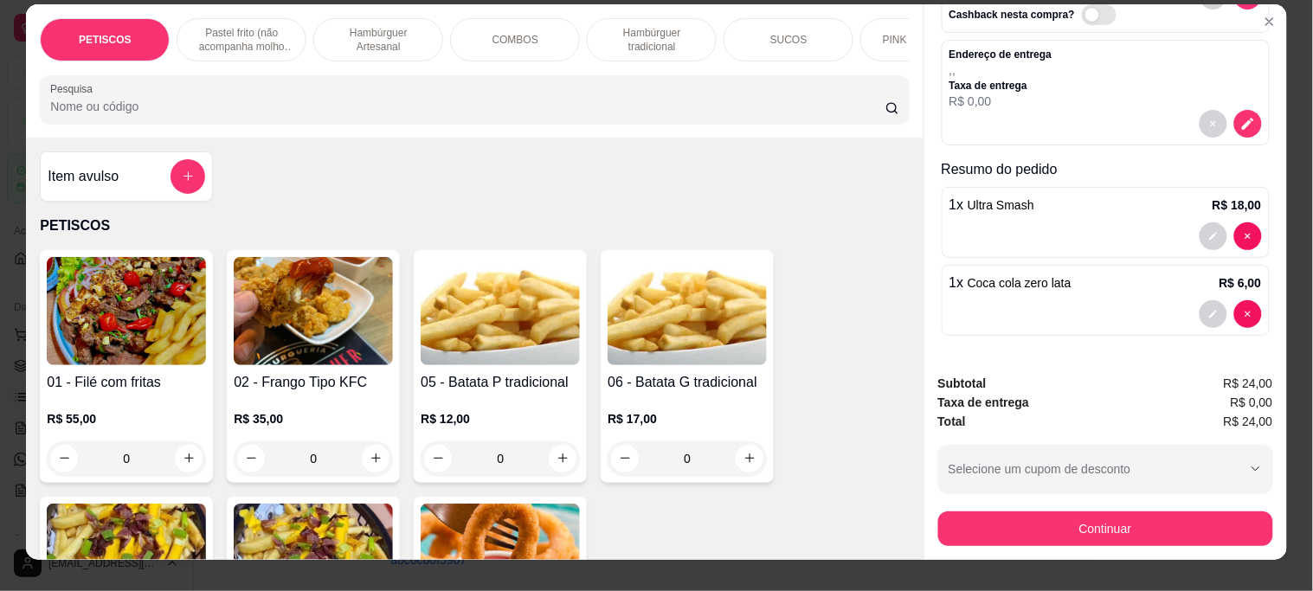
scroll to position [0, 0]
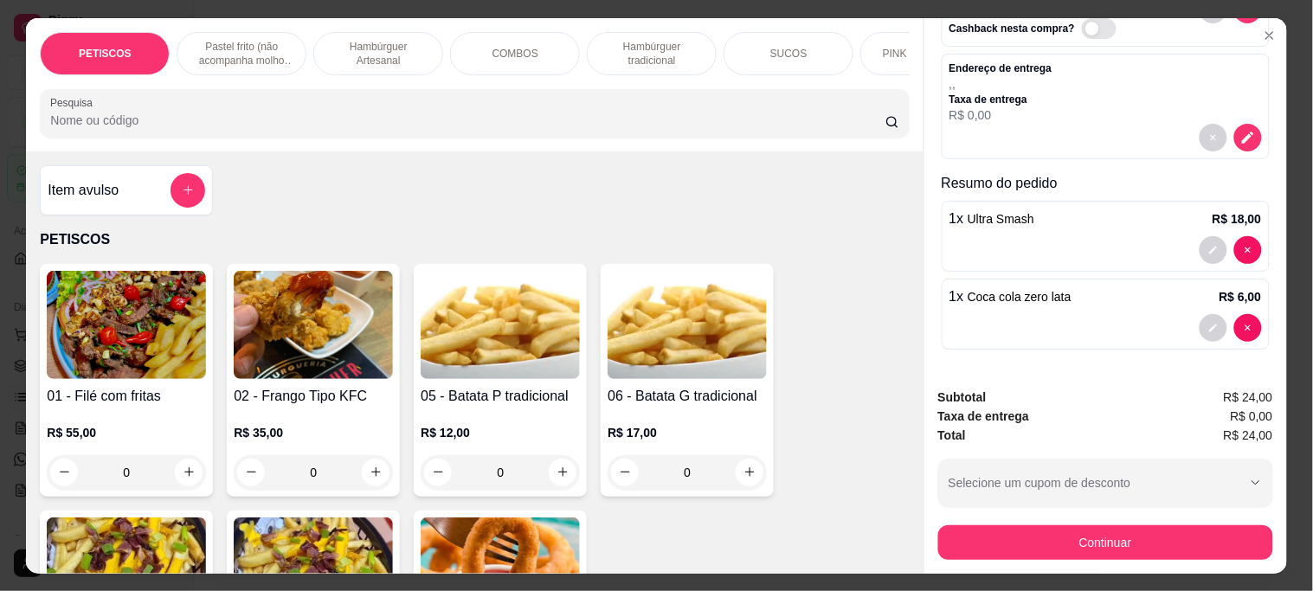
click at [1001, 418] on span "Taxa de entrega" at bounding box center [984, 416] width 92 height 19
click at [996, 398] on div "Subtotal R$ 24,00" at bounding box center [1105, 397] width 335 height 19
click at [993, 398] on div "Subtotal R$ 24,00" at bounding box center [1105, 397] width 335 height 19
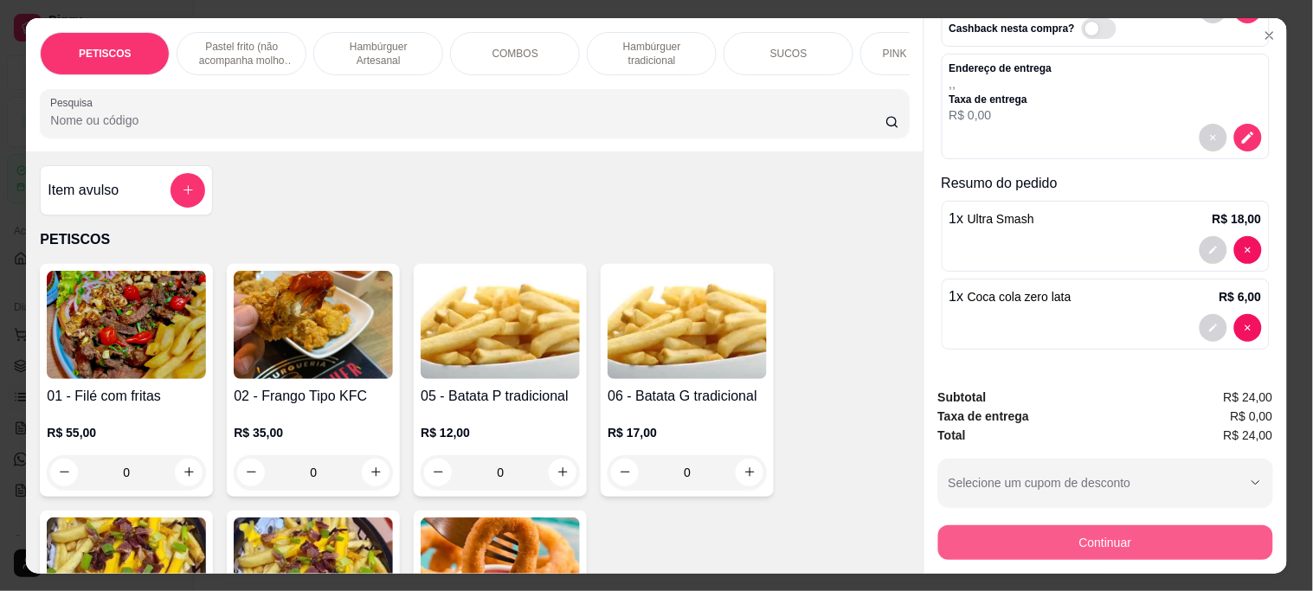
click at [1083, 539] on button "Continuar" at bounding box center [1105, 543] width 335 height 35
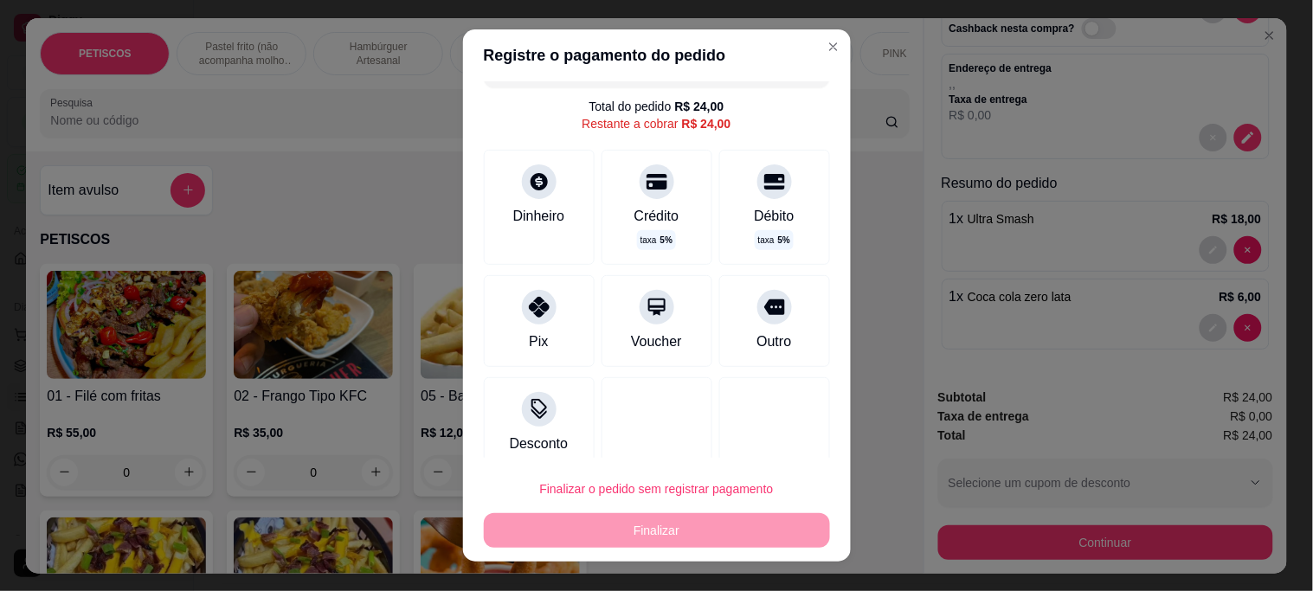
scroll to position [54, 0]
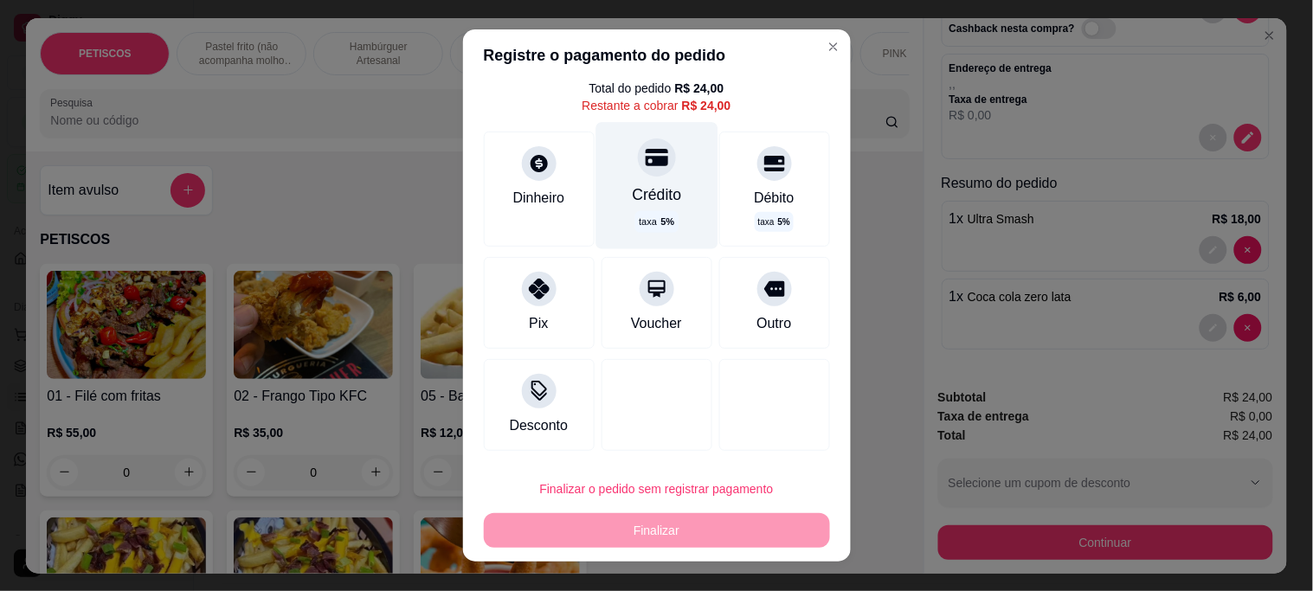
click at [638, 169] on div at bounding box center [657, 158] width 38 height 38
type input "R$ 0,00"
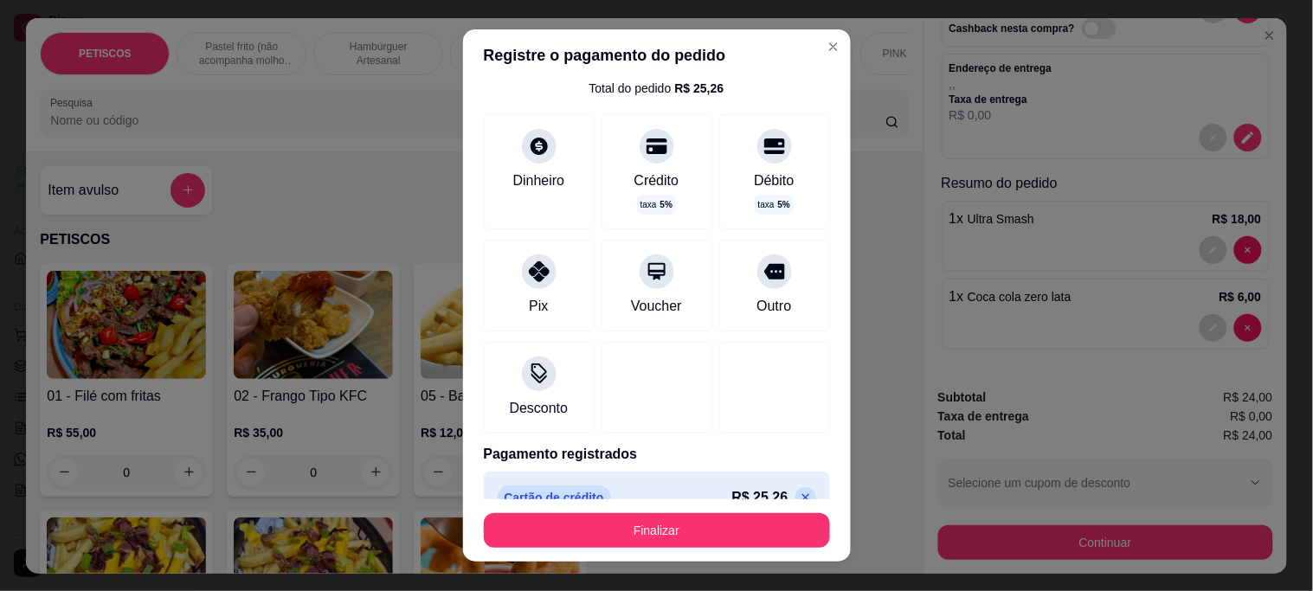
scroll to position [84, 0]
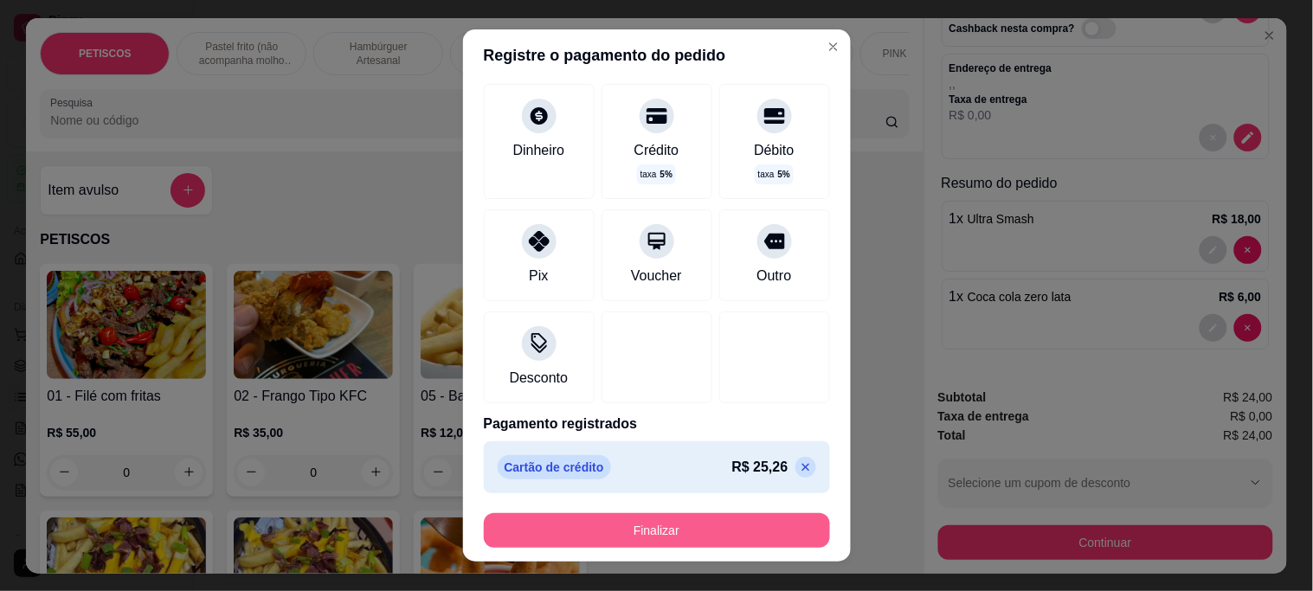
click at [662, 526] on button "Finalizar" at bounding box center [657, 530] width 346 height 35
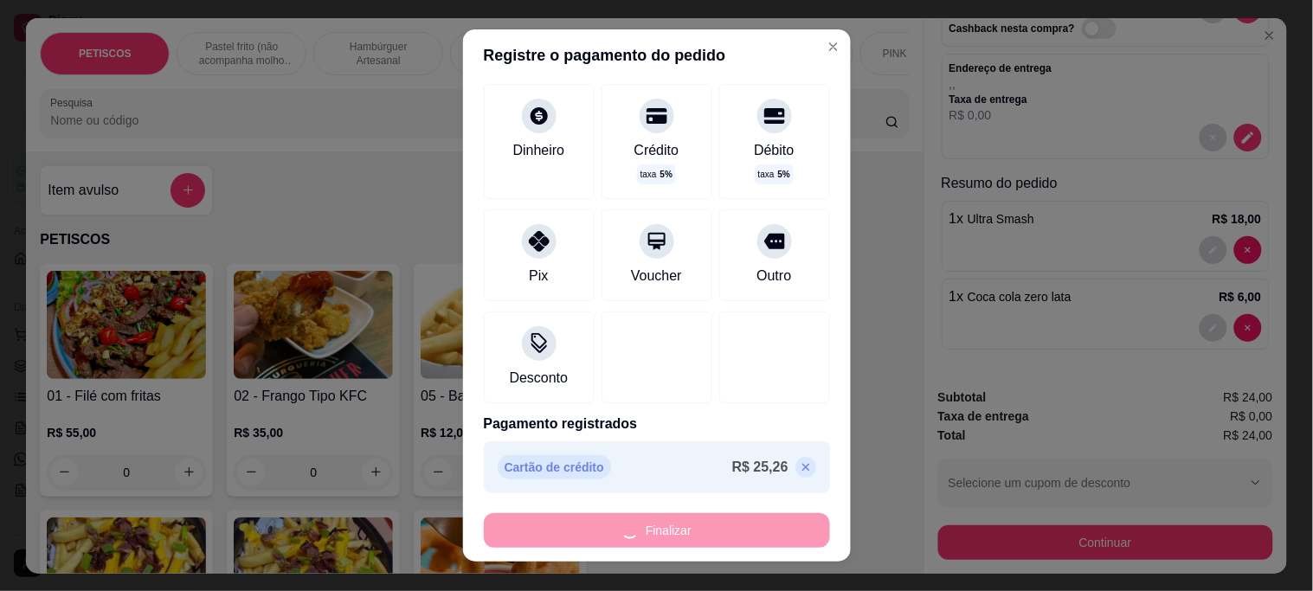
type input "0"
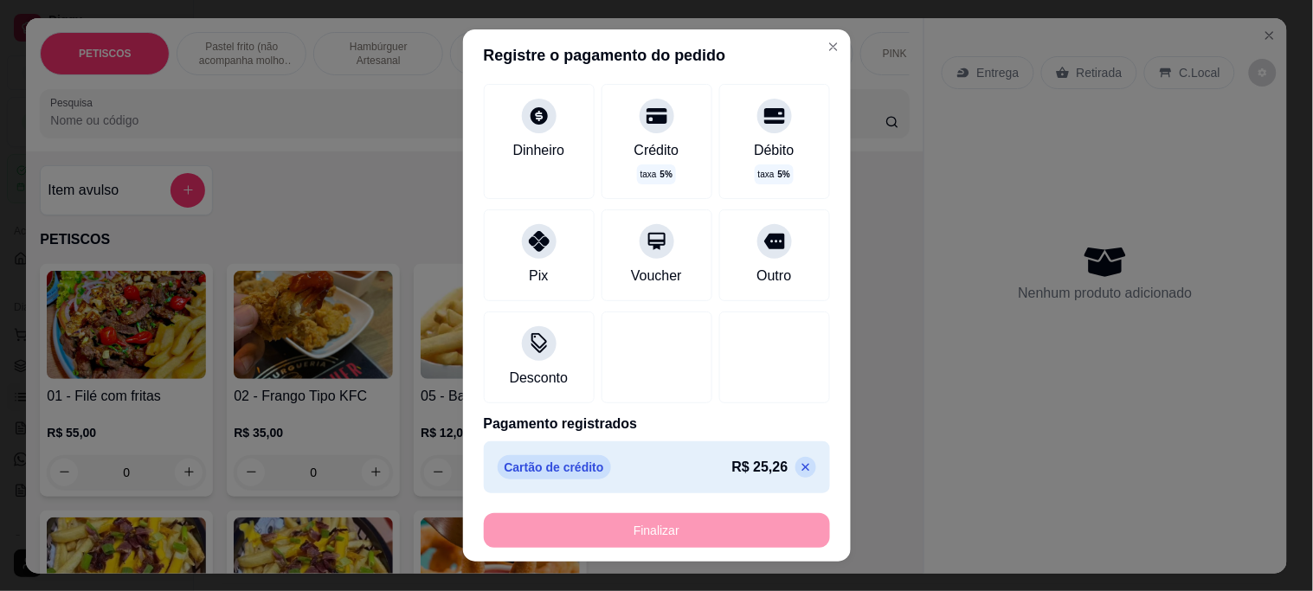
type input "-R$ 24,00"
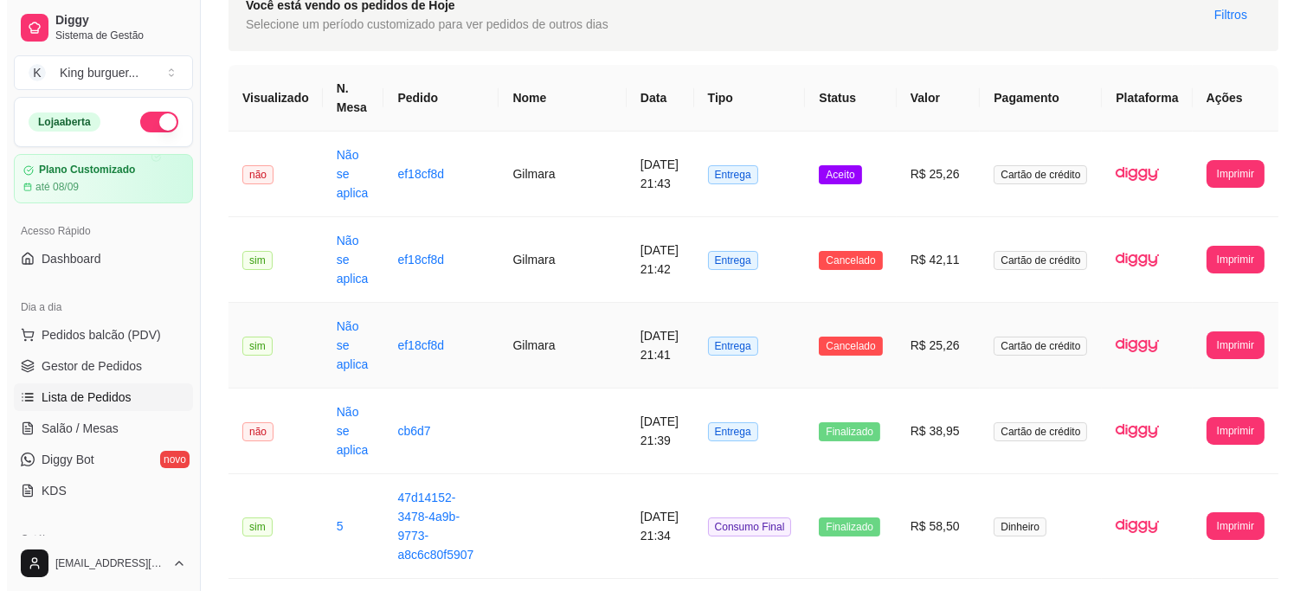
scroll to position [192, 0]
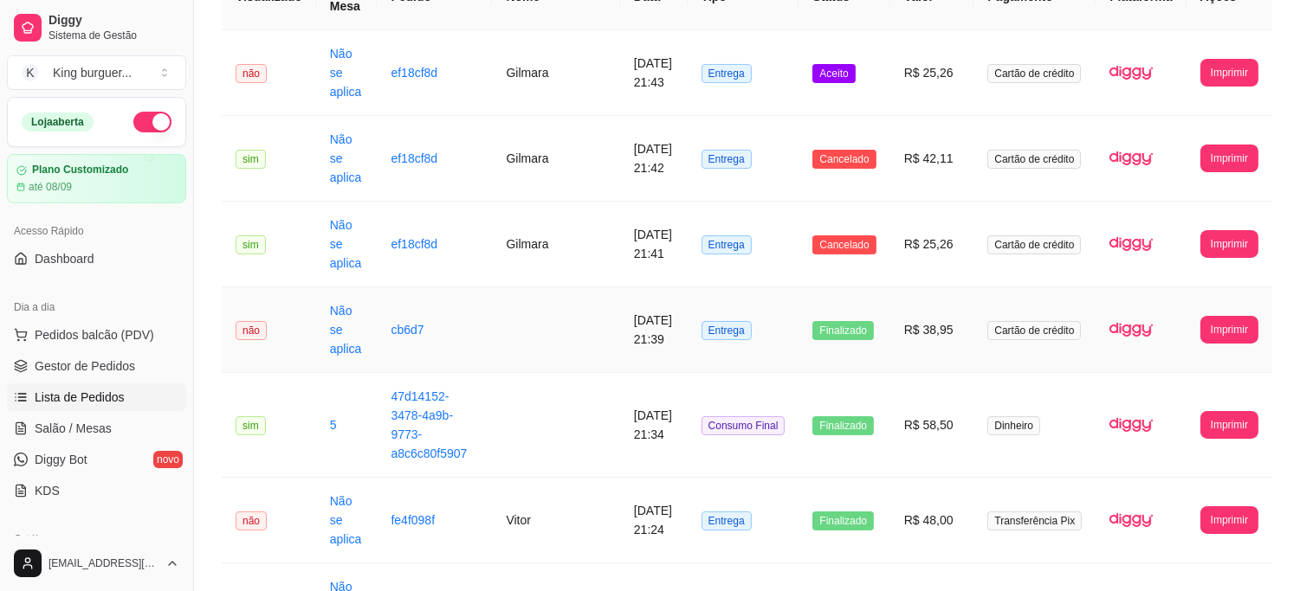
click at [949, 326] on td "R$ 38,95" at bounding box center [932, 330] width 84 height 86
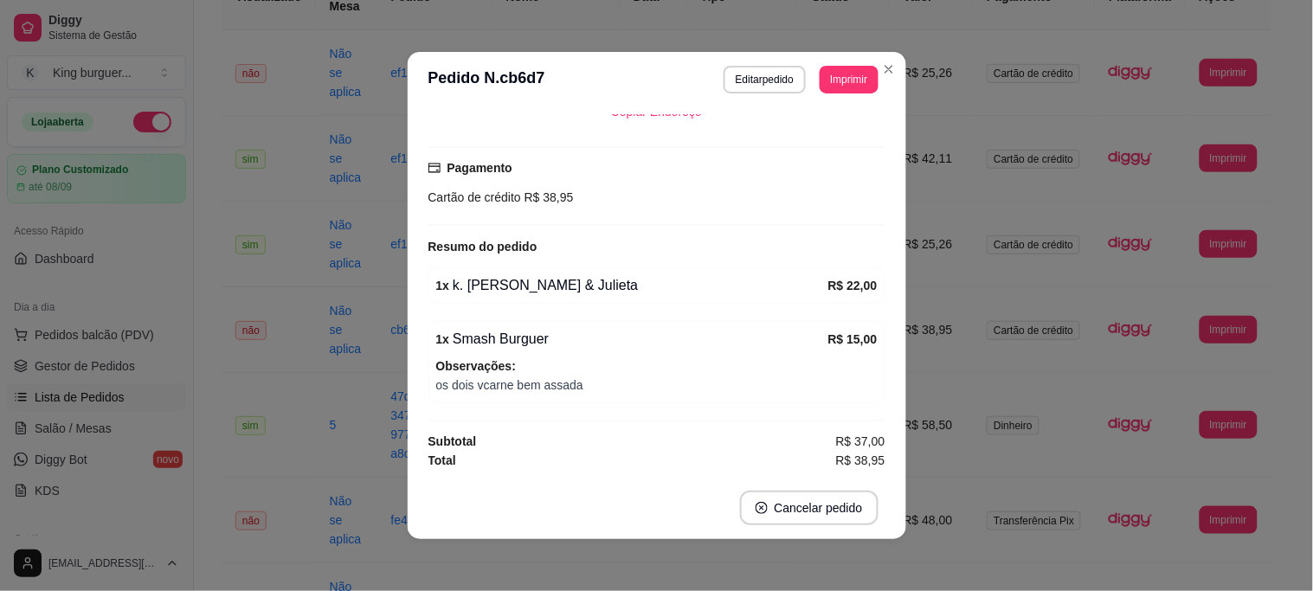
scroll to position [3, 0]
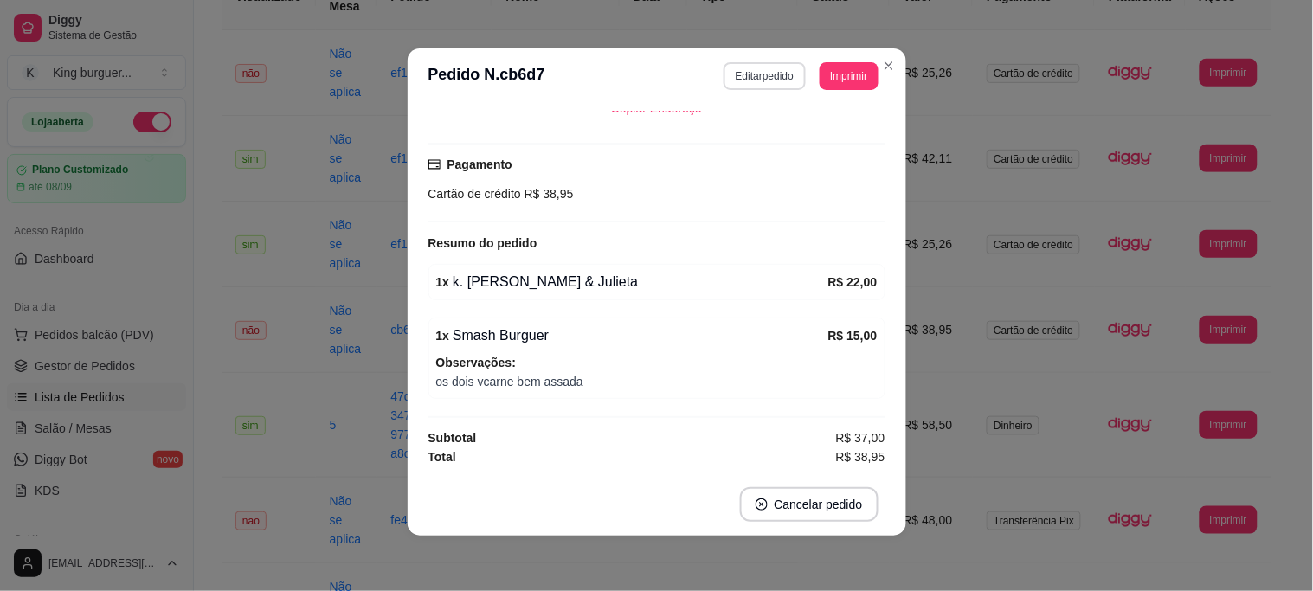
click at [768, 74] on button "Editar pedido" at bounding box center [765, 76] width 82 height 28
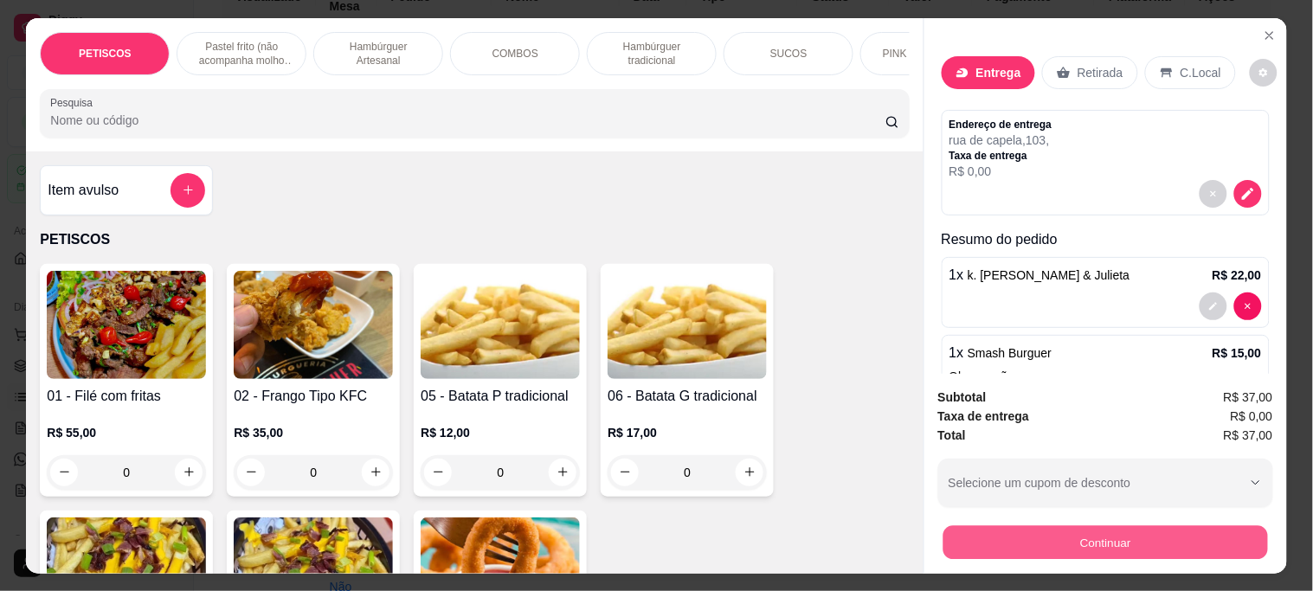
click at [963, 526] on button "Continuar" at bounding box center [1105, 543] width 325 height 34
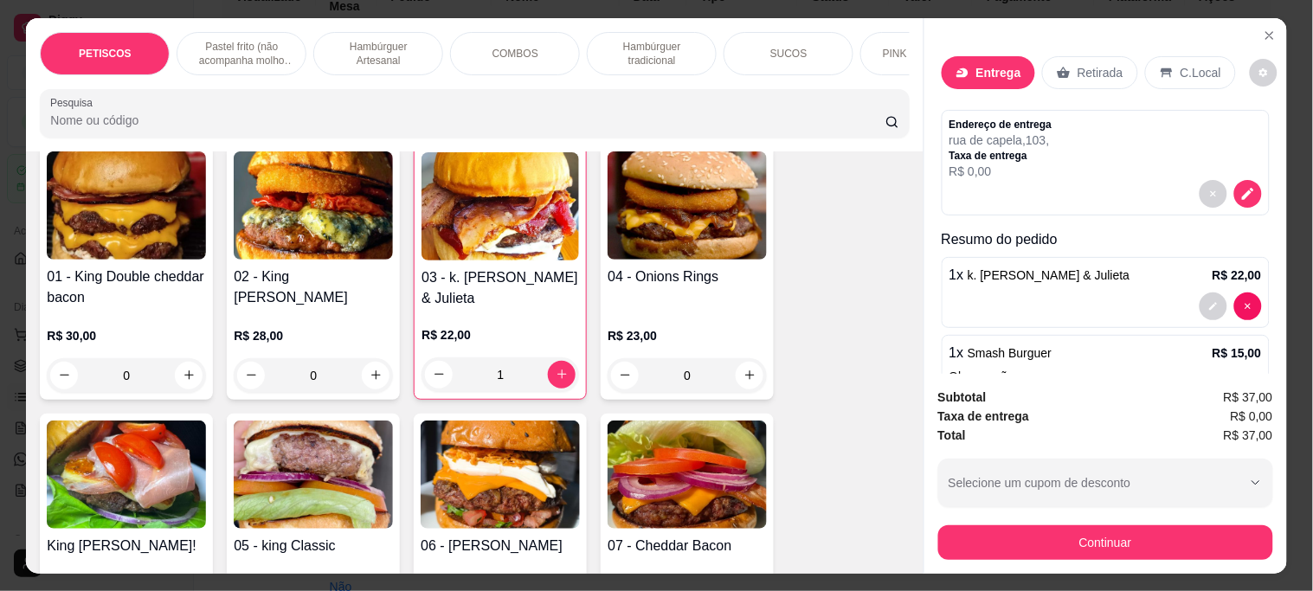
scroll to position [1442, 0]
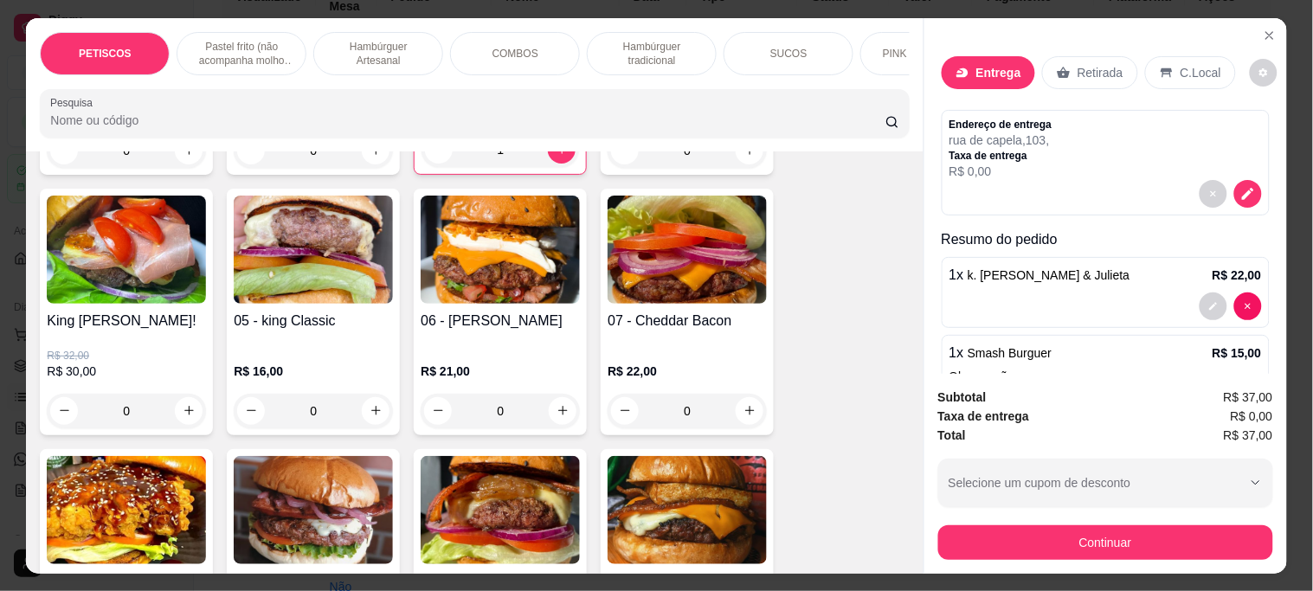
click at [325, 272] on img at bounding box center [313, 250] width 159 height 108
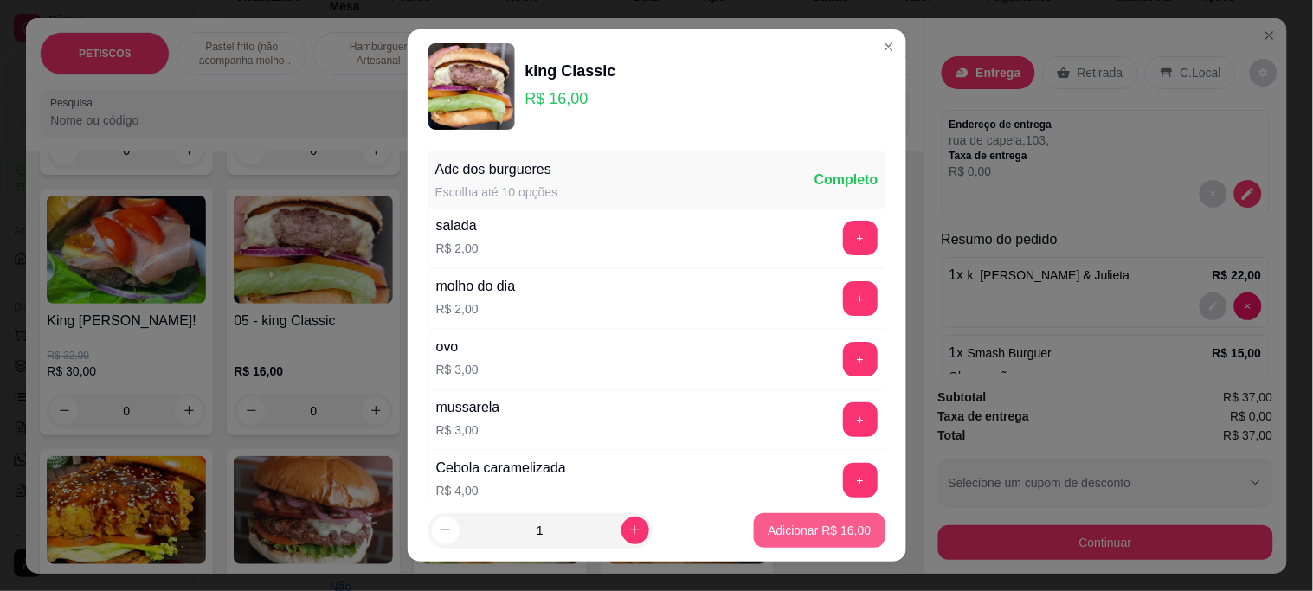
click at [760, 513] on button "Adicionar R$ 16,00" at bounding box center [819, 530] width 131 height 35
type input "1"
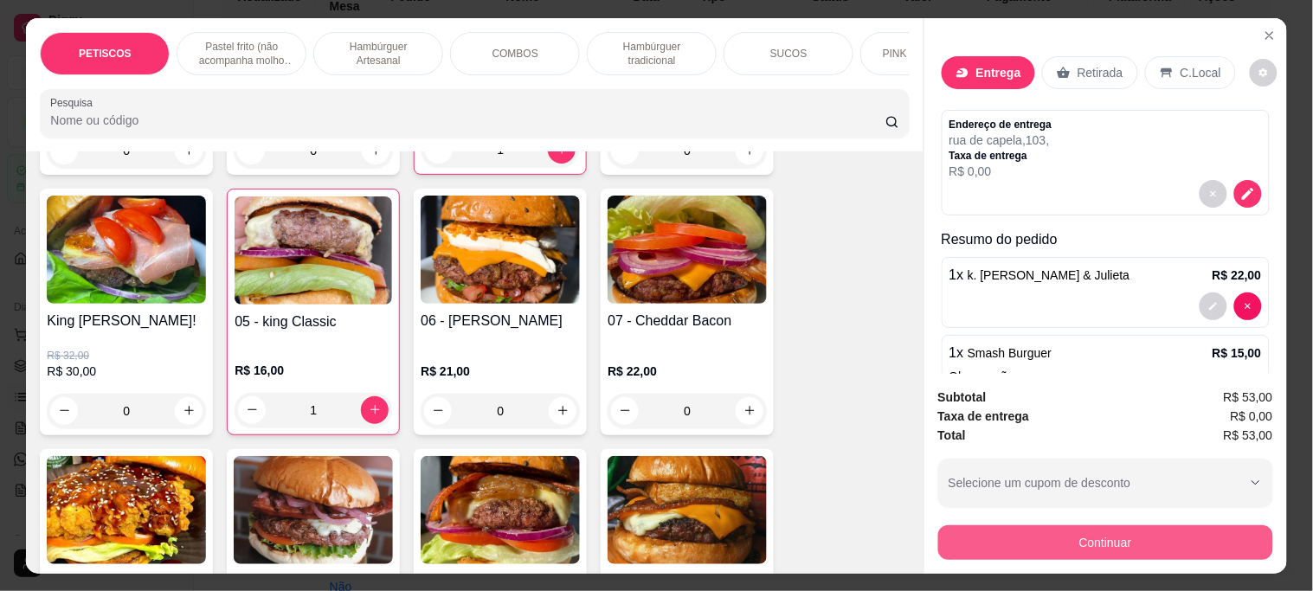
click at [1022, 531] on button "Continuar" at bounding box center [1105, 543] width 335 height 35
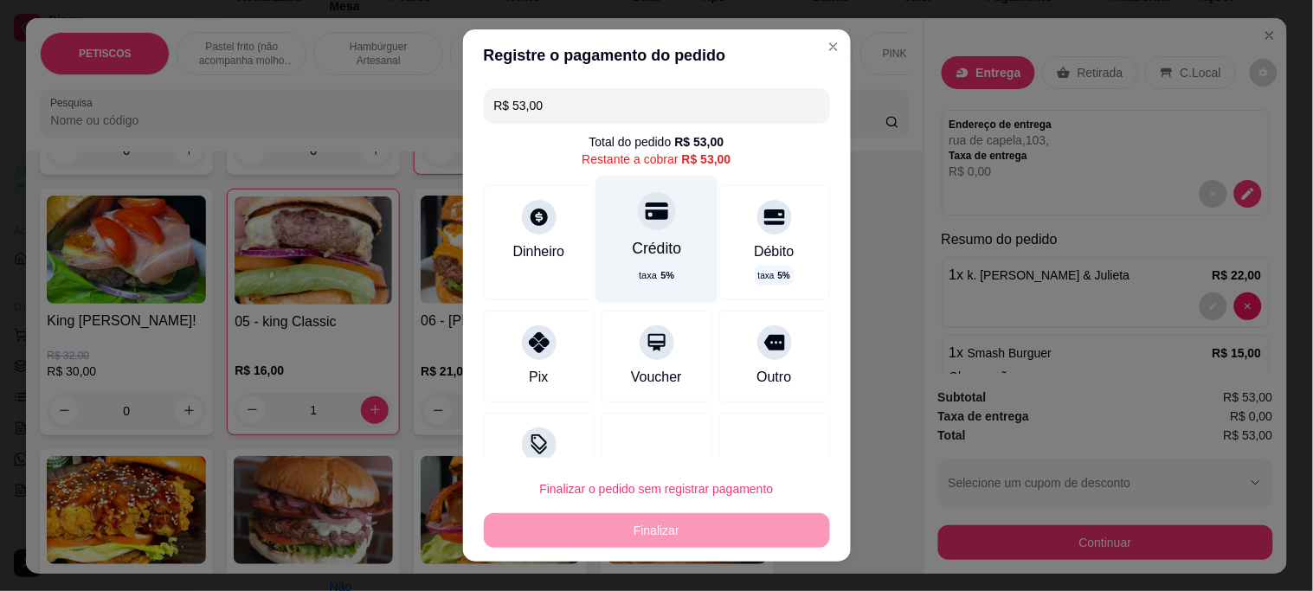
click at [638, 225] on div at bounding box center [657, 211] width 38 height 38
type input "R$ 0,00"
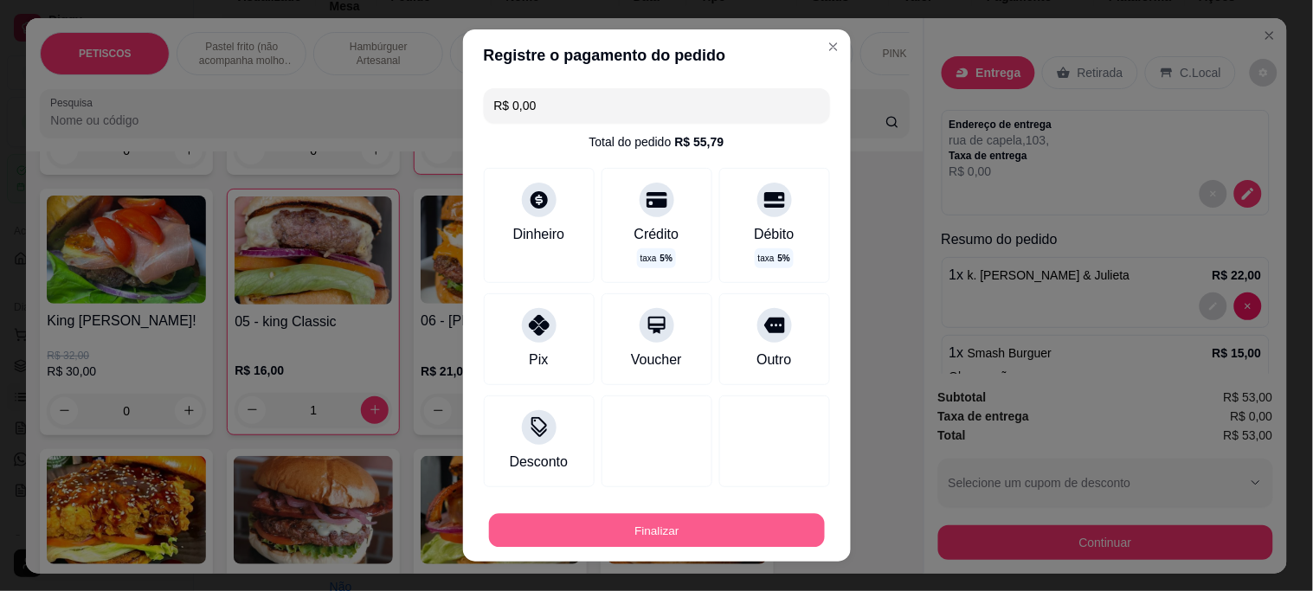
click at [670, 526] on button "Finalizar" at bounding box center [657, 530] width 336 height 34
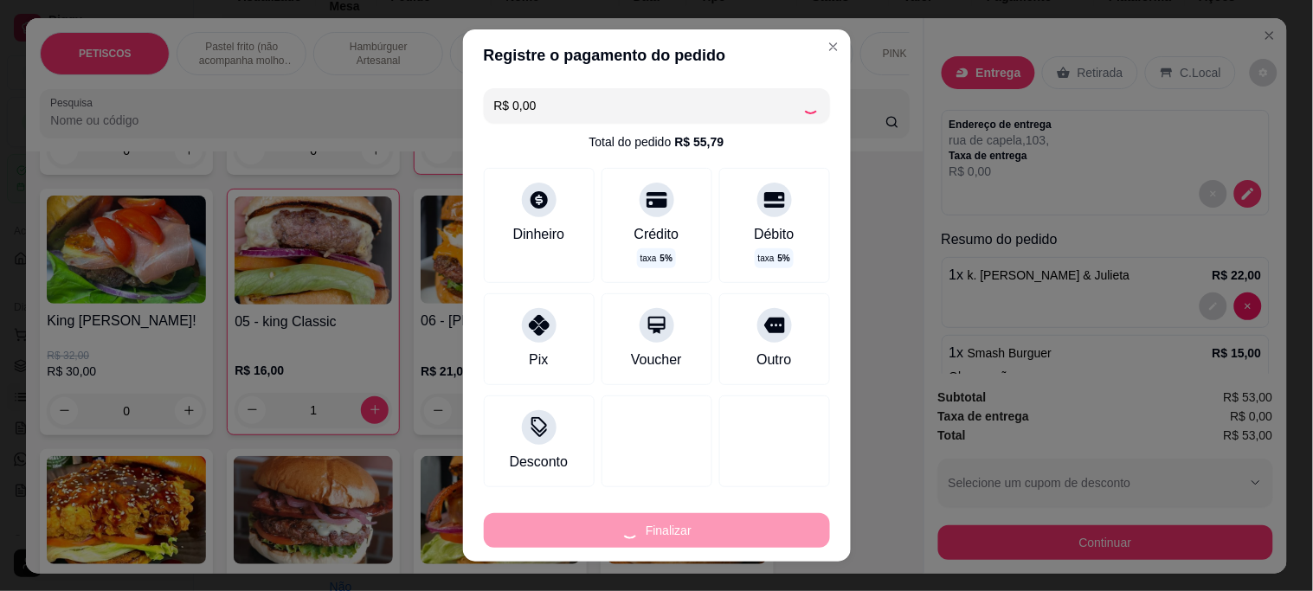
type input "0"
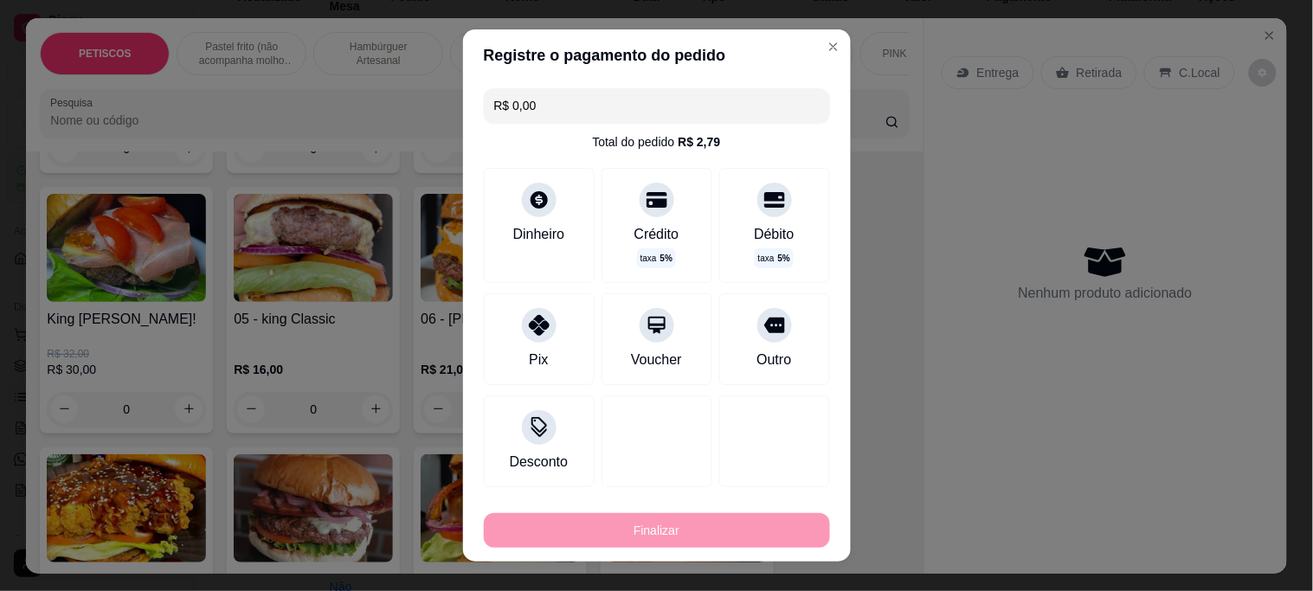
type input "-R$ 53,00"
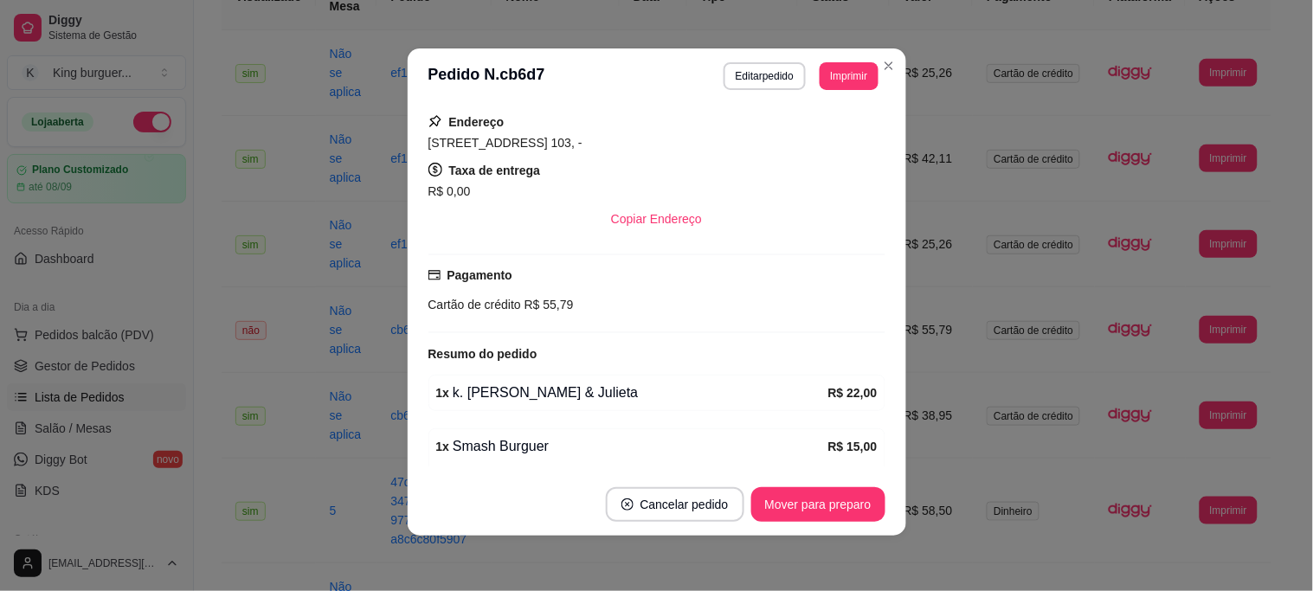
scroll to position [365, 0]
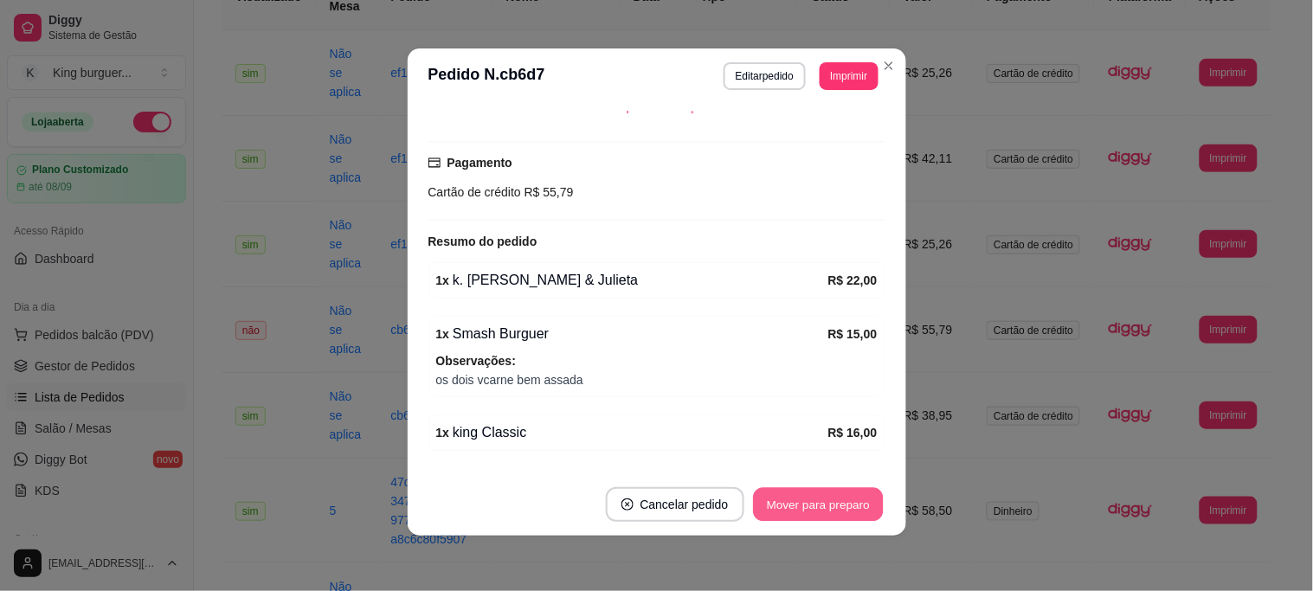
click at [796, 506] on button "Mover para preparo" at bounding box center [818, 505] width 130 height 34
click at [796, 507] on button "Mover para entrega" at bounding box center [817, 504] width 133 height 35
click at [797, 507] on button "Mover para finalizado" at bounding box center [814, 504] width 144 height 35
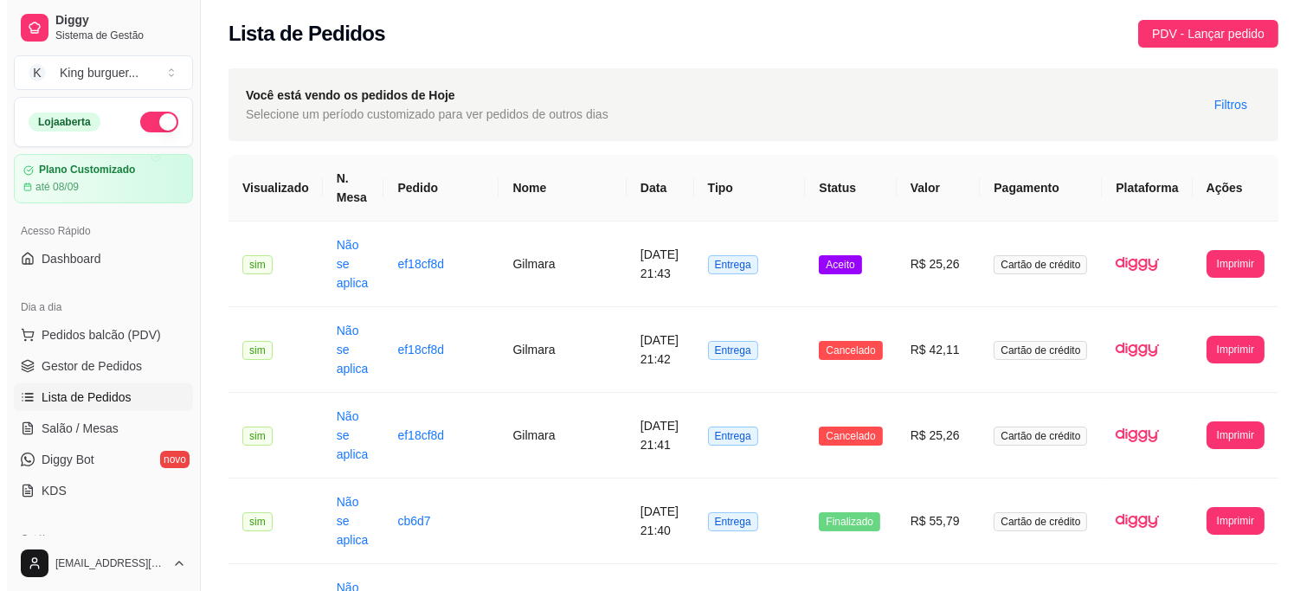
scroll to position [0, 0]
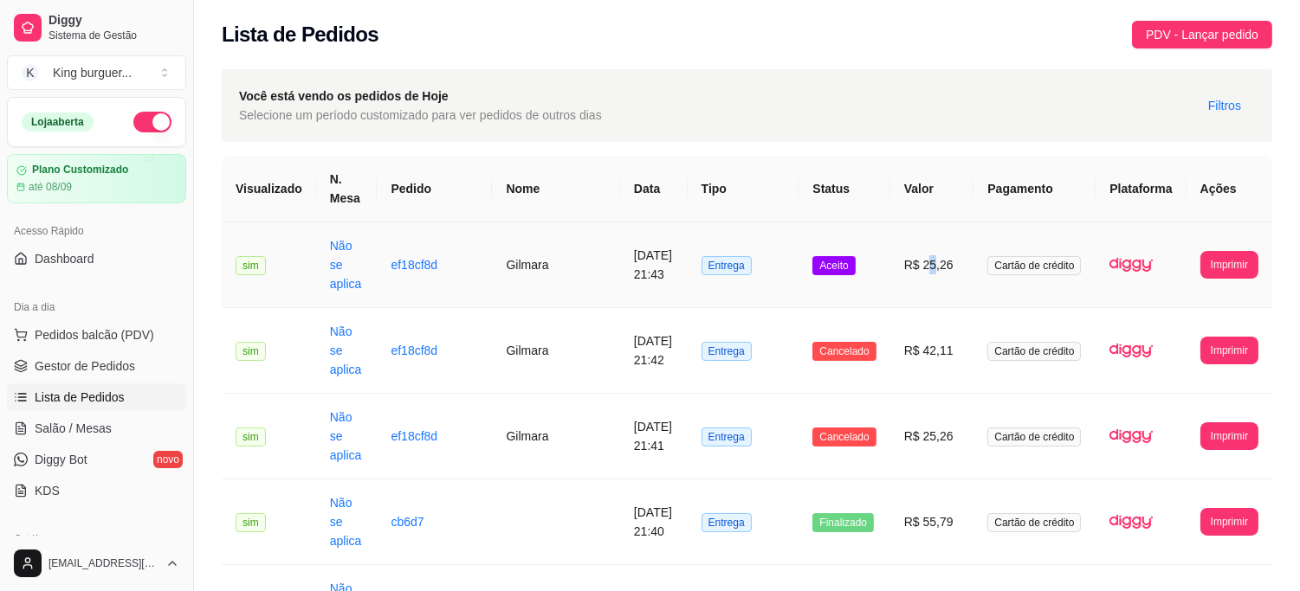
click at [937, 256] on td "R$ 25,26" at bounding box center [932, 265] width 84 height 86
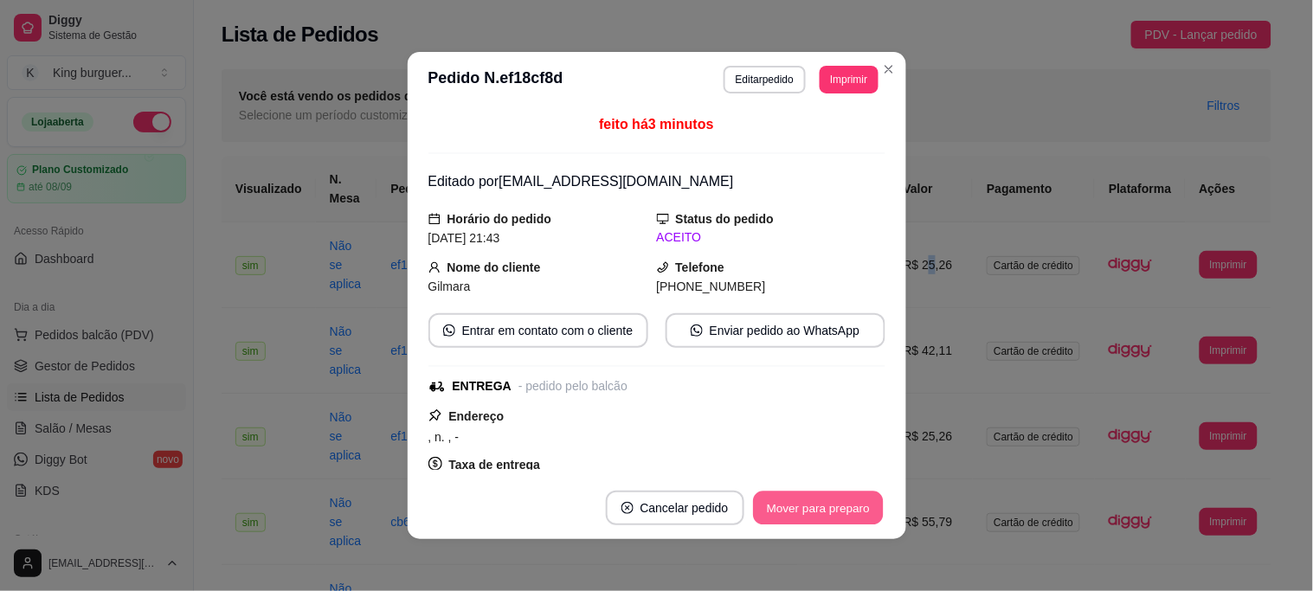
click at [822, 506] on button "Mover para preparo" at bounding box center [818, 509] width 130 height 34
click at [822, 506] on div "Mover para preparo" at bounding box center [818, 508] width 134 height 35
click at [822, 506] on div "Mover para preparo" at bounding box center [806, 508] width 158 height 35
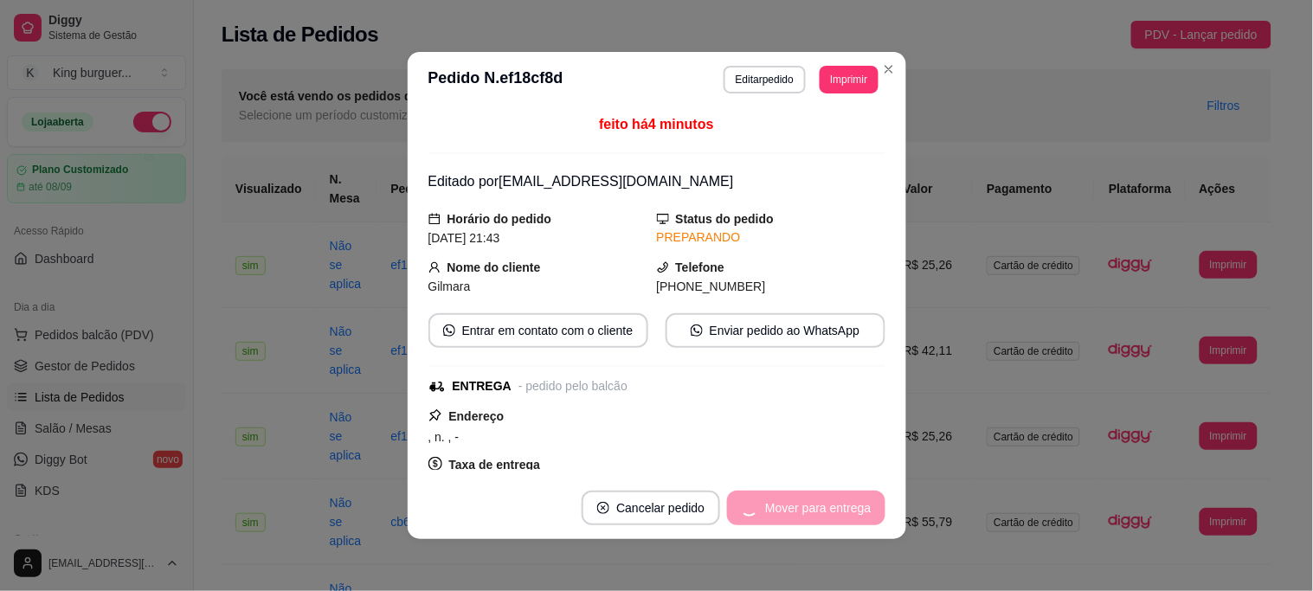
click at [822, 506] on div "Mover para entrega" at bounding box center [806, 508] width 158 height 35
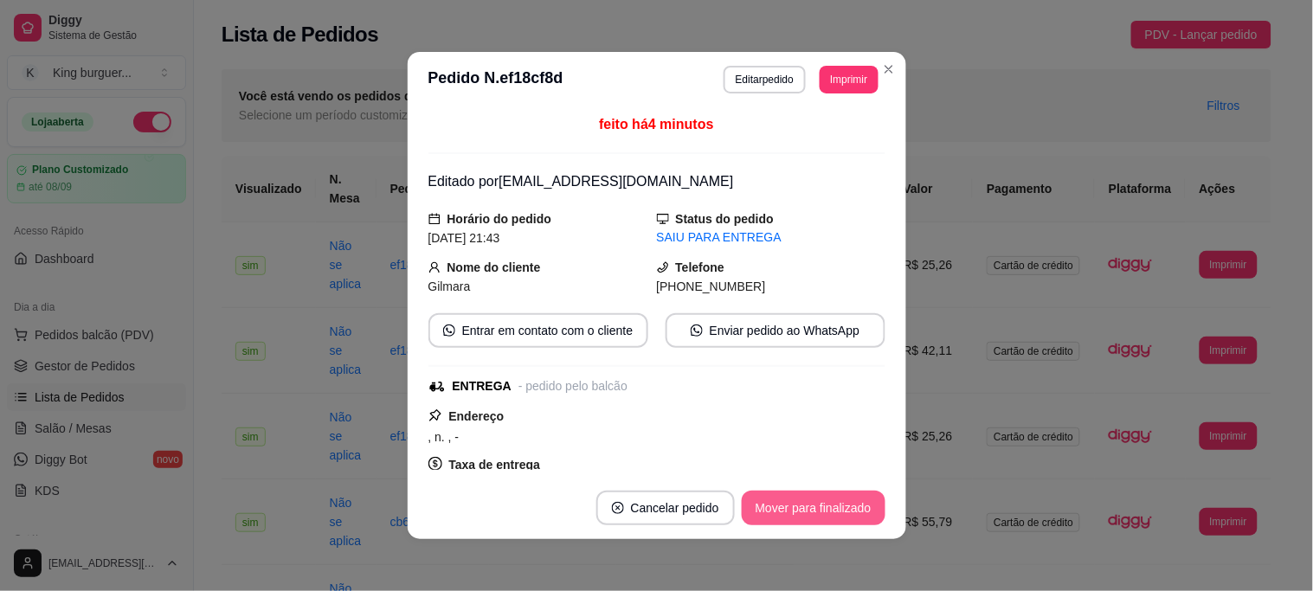
click at [823, 508] on button "Mover para finalizado" at bounding box center [814, 508] width 144 height 35
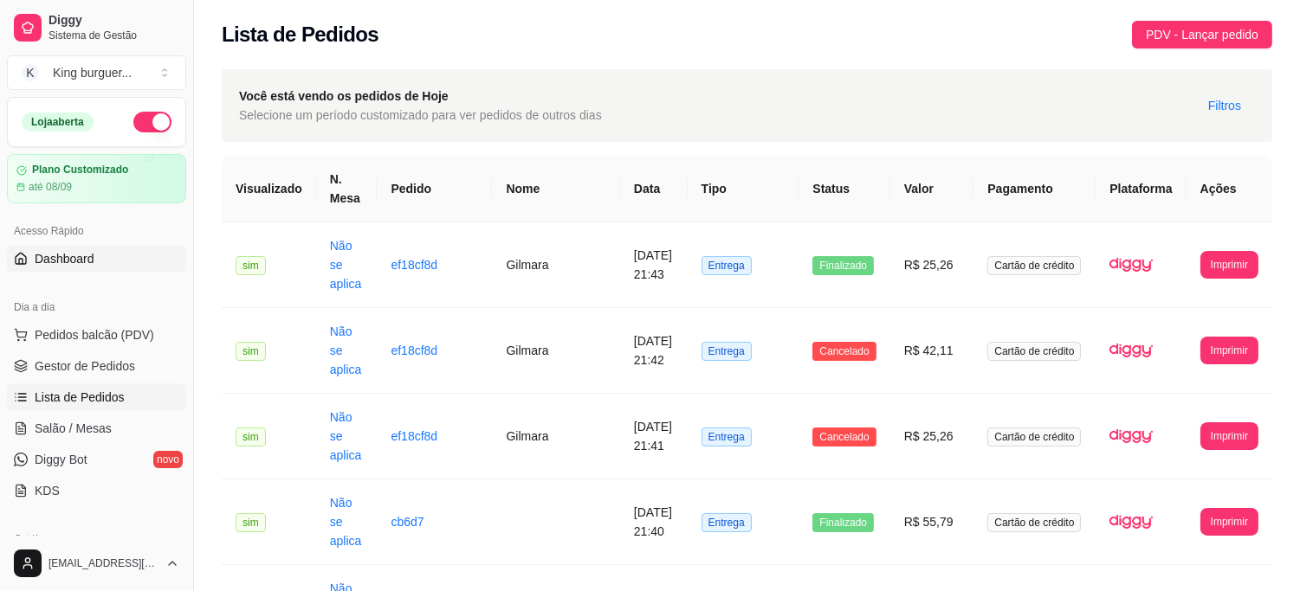
click at [94, 260] on link "Dashboard" at bounding box center [96, 259] width 179 height 28
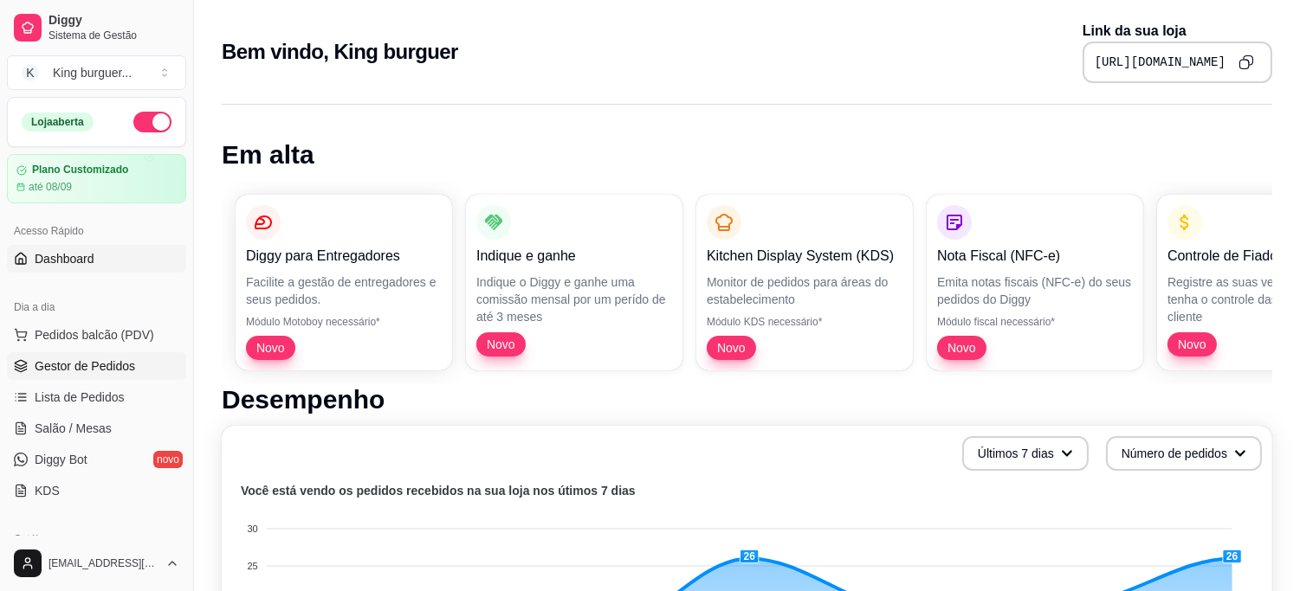
click at [132, 365] on link "Gestor de Pedidos" at bounding box center [96, 366] width 179 height 28
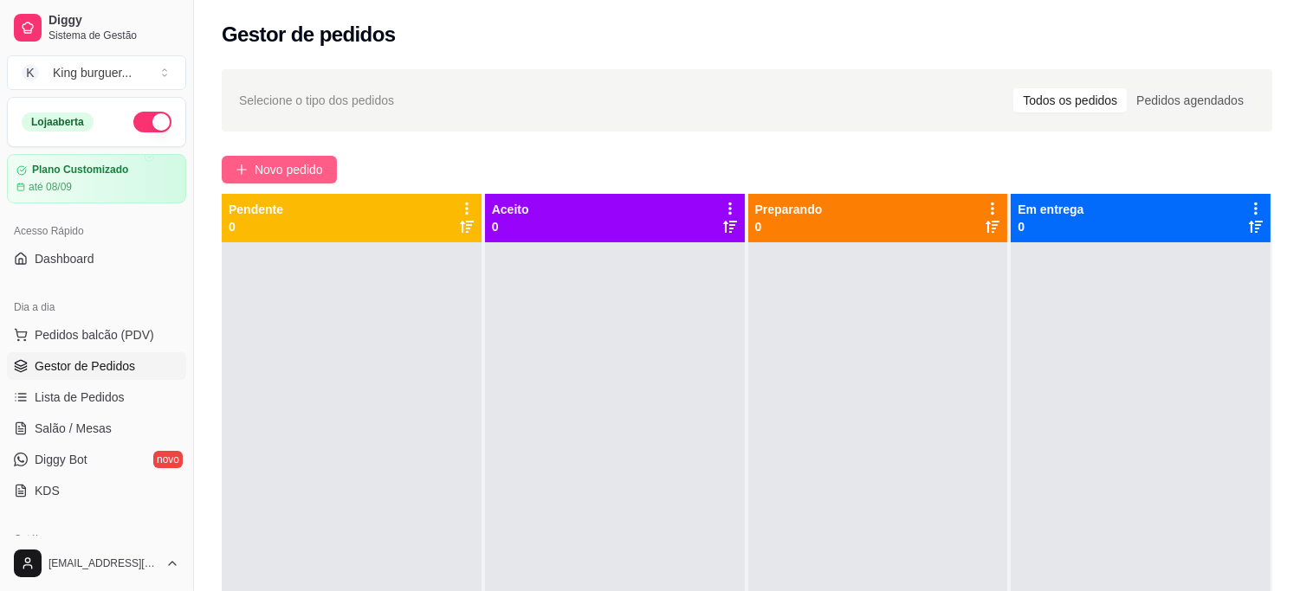
click at [273, 169] on span "Novo pedido" at bounding box center [289, 169] width 68 height 19
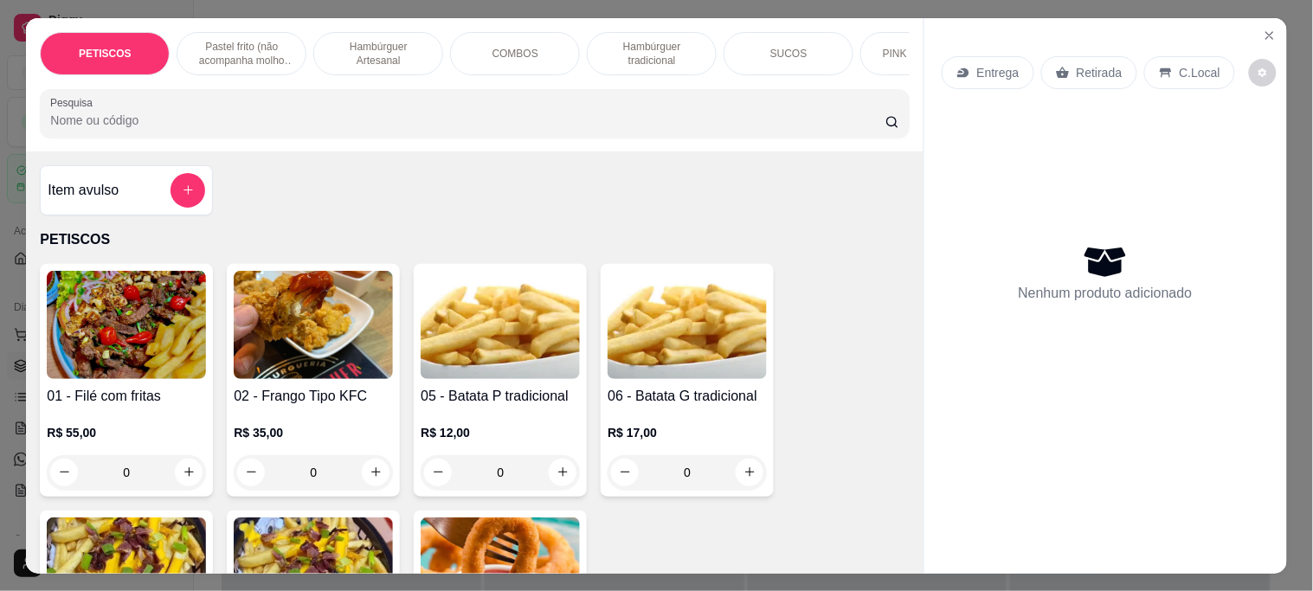
click at [1077, 64] on p "Retirada" at bounding box center [1100, 72] width 46 height 17
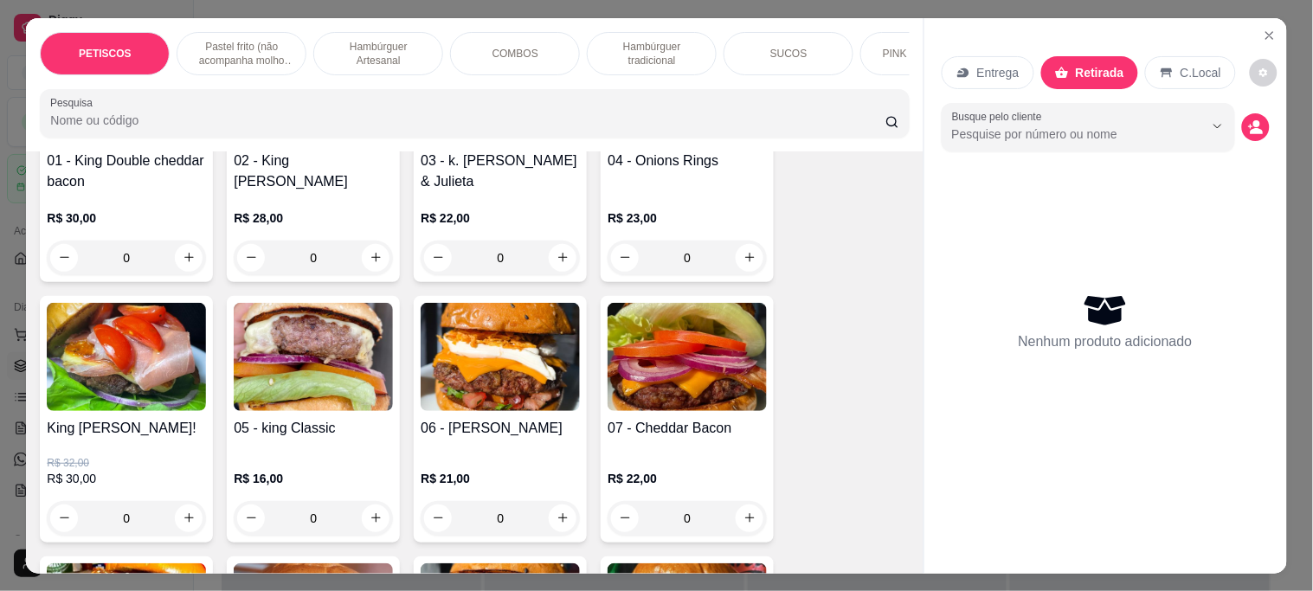
scroll to position [1346, 0]
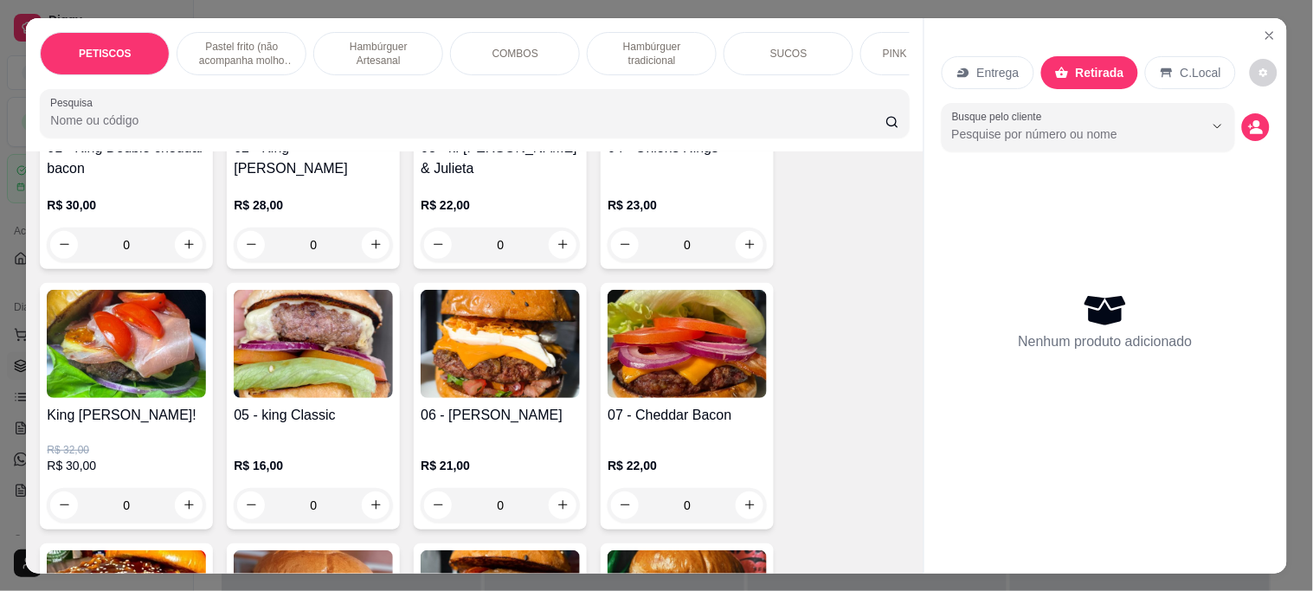
click at [325, 325] on img at bounding box center [313, 344] width 159 height 108
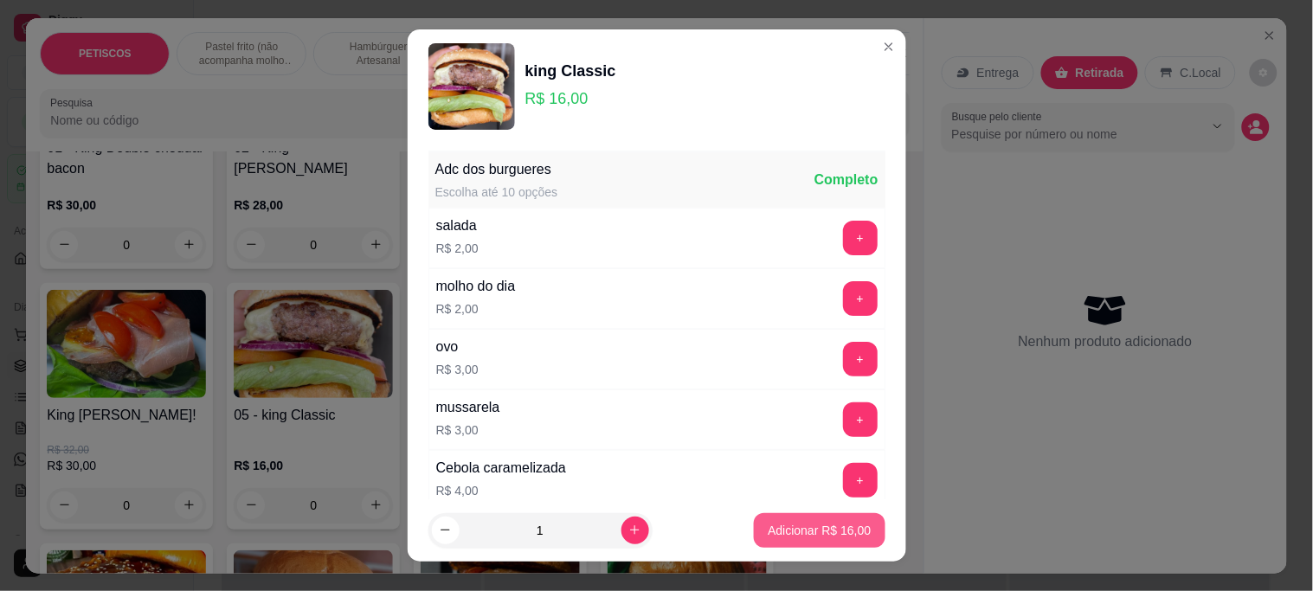
click at [789, 531] on p "Adicionar R$ 16,00" at bounding box center [819, 530] width 103 height 17
type input "1"
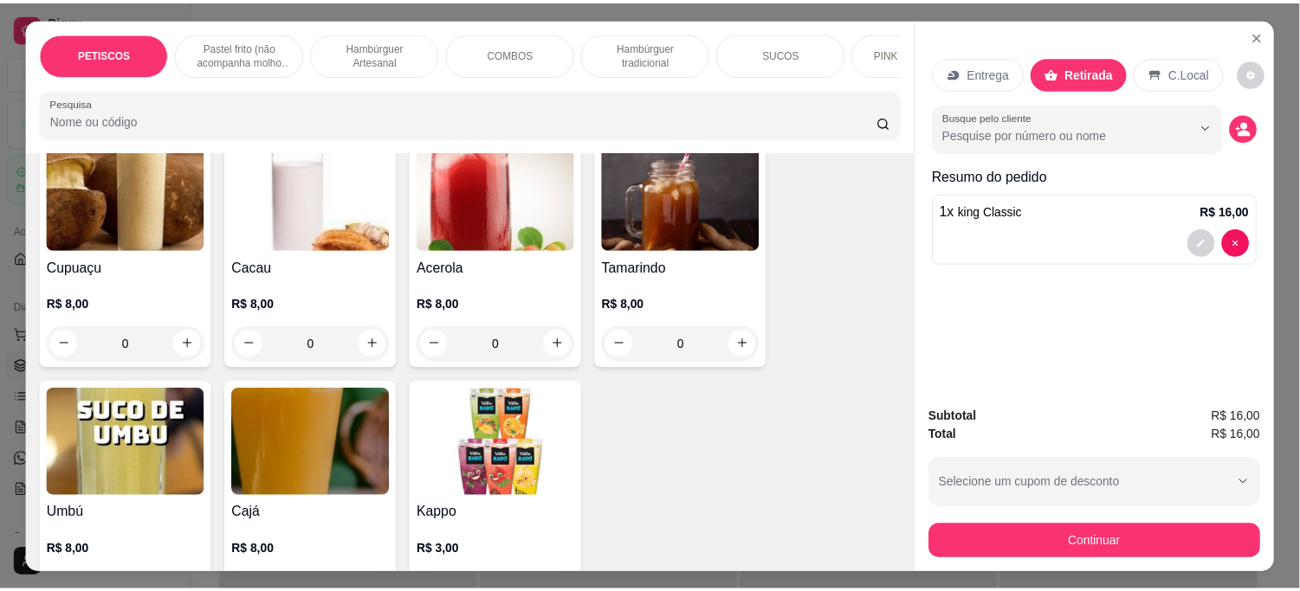
scroll to position [4521, 0]
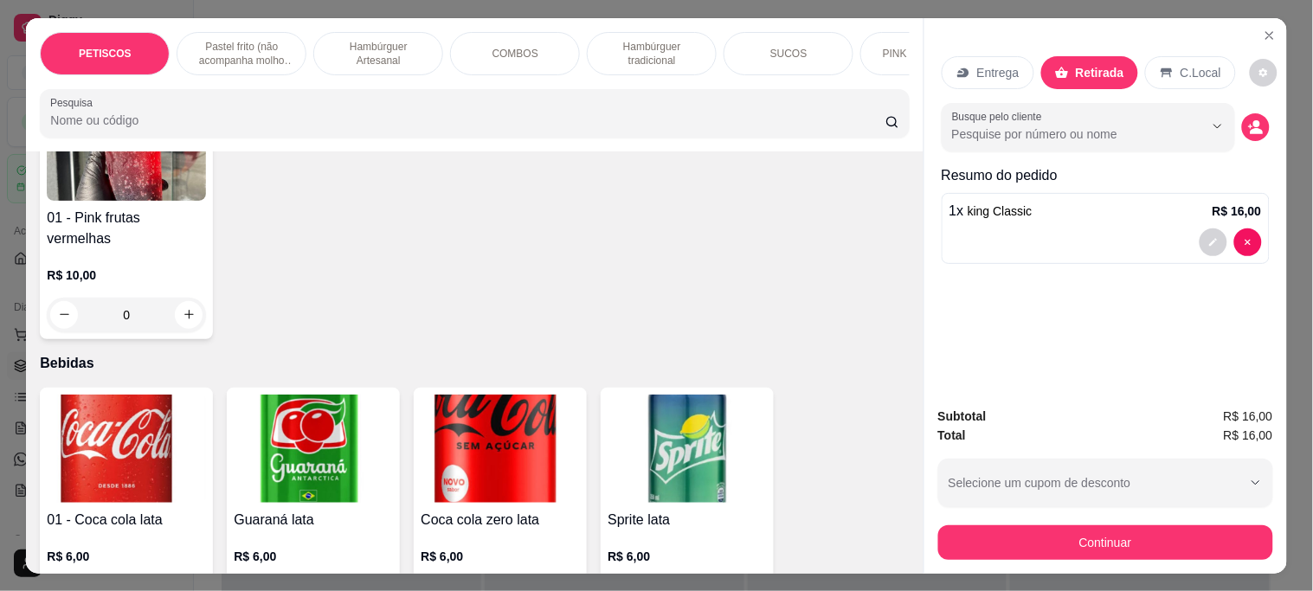
click at [523, 395] on img at bounding box center [500, 449] width 159 height 108
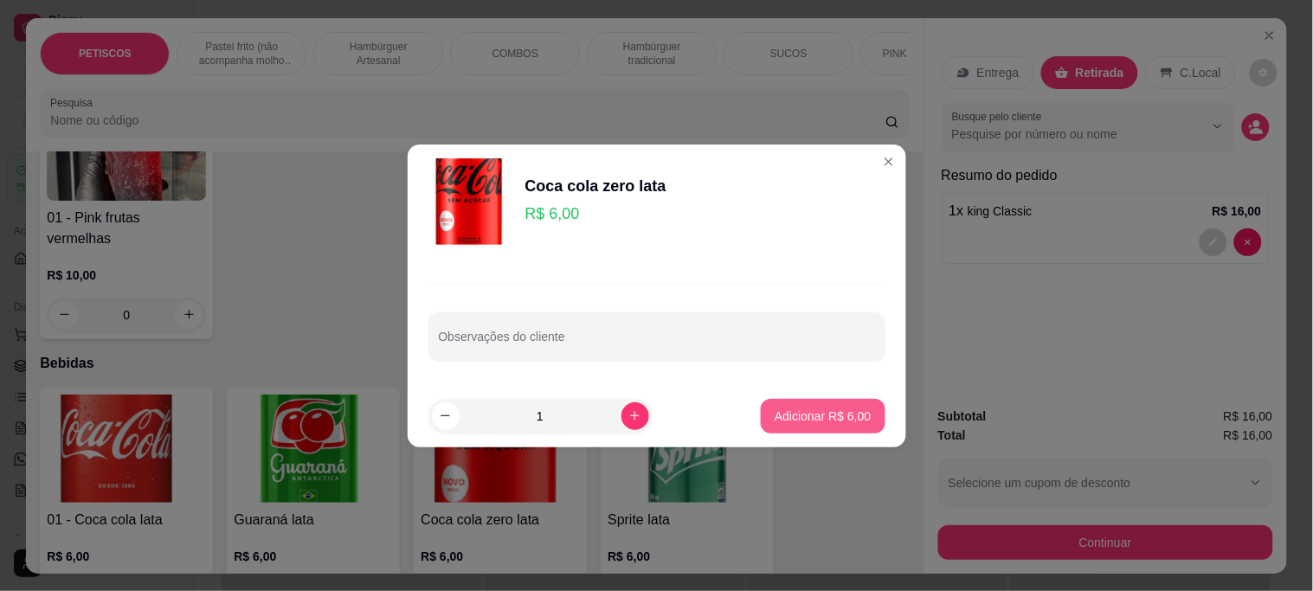
click at [834, 412] on p "Adicionar R$ 6,00" at bounding box center [823, 416] width 96 height 17
type input "1"
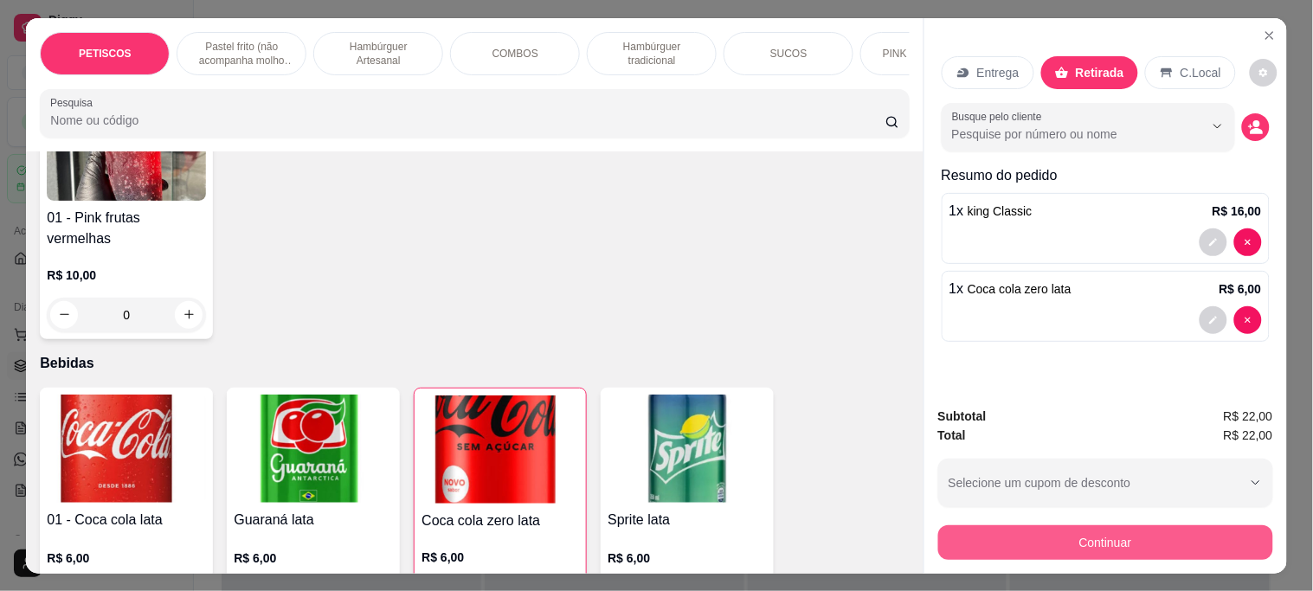
click at [1014, 540] on button "Continuar" at bounding box center [1105, 543] width 335 height 35
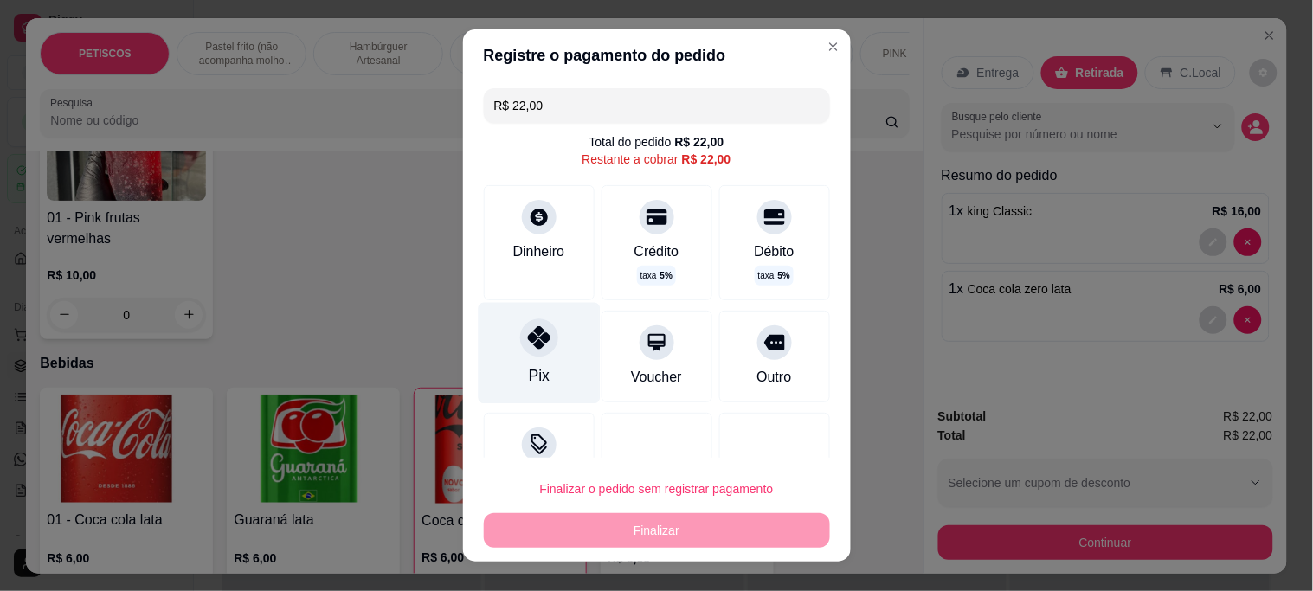
click at [527, 333] on icon at bounding box center [538, 337] width 23 height 23
type input "R$ 0,00"
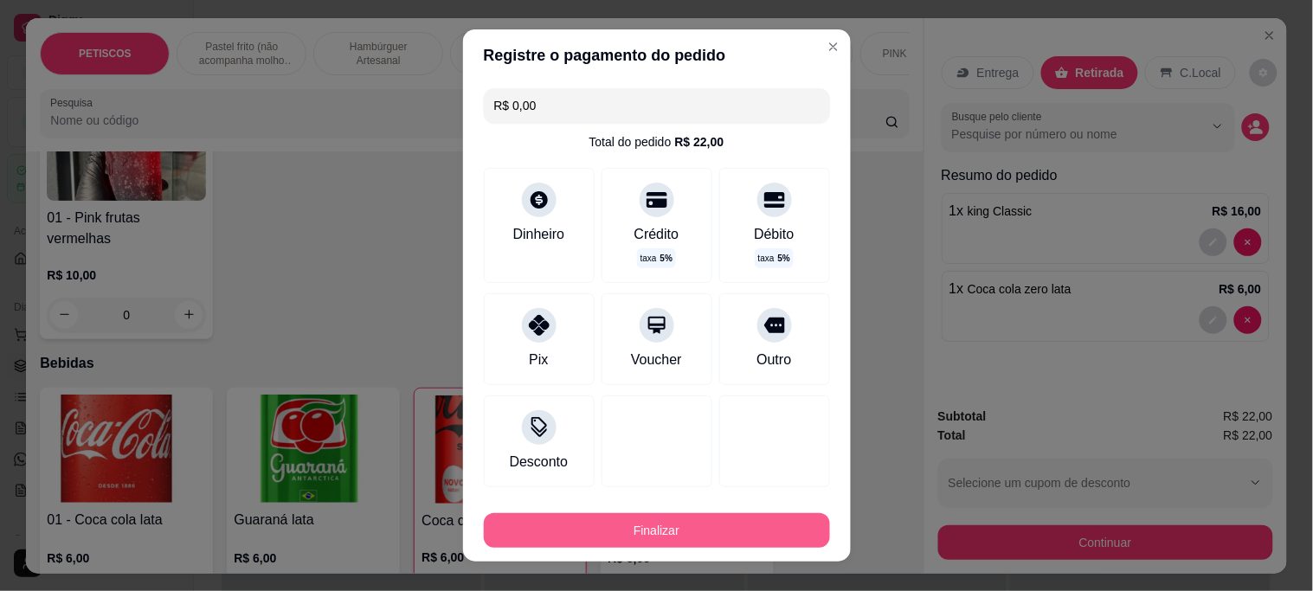
click at [632, 526] on button "Finalizar" at bounding box center [657, 530] width 346 height 35
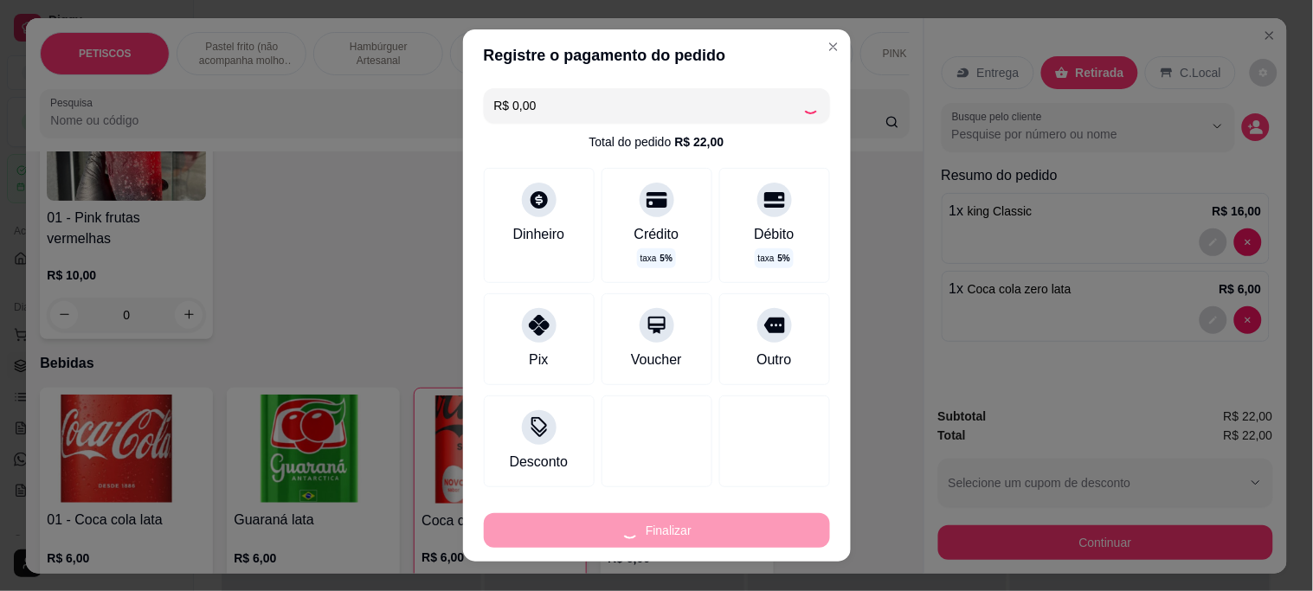
type input "0"
type input "-R$ 22,00"
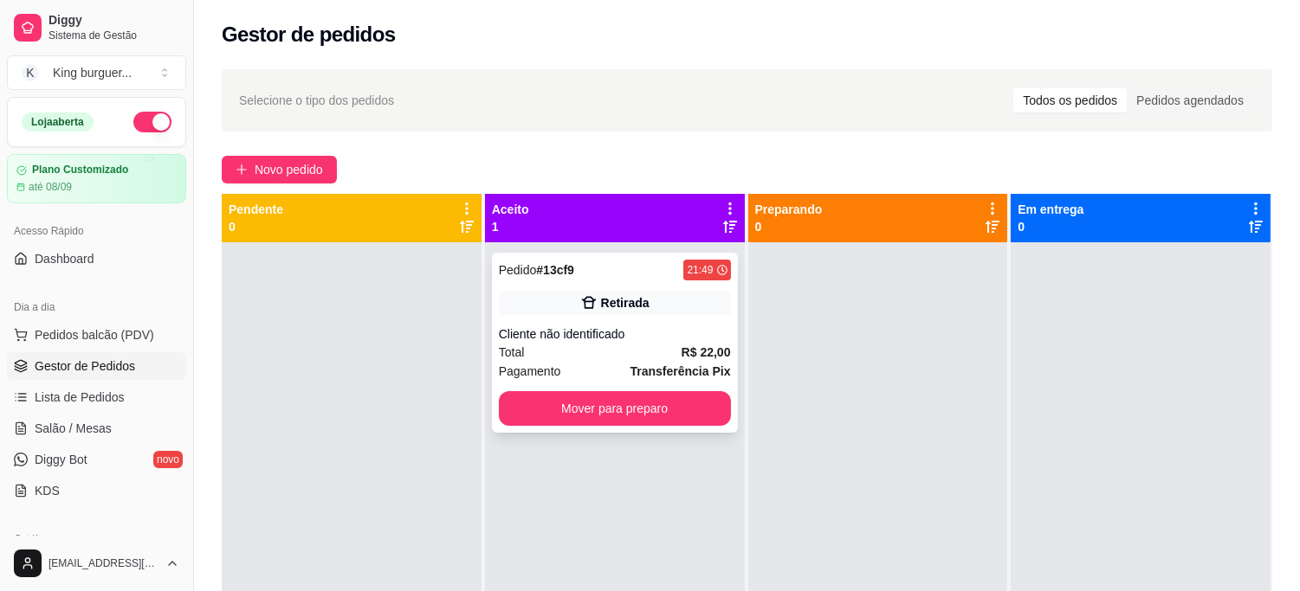
click at [646, 425] on div "Pedido # 13cf9 21:49 Retirada Cliente não identificado Total R$ 22,00 Pagamento…" at bounding box center [615, 343] width 246 height 180
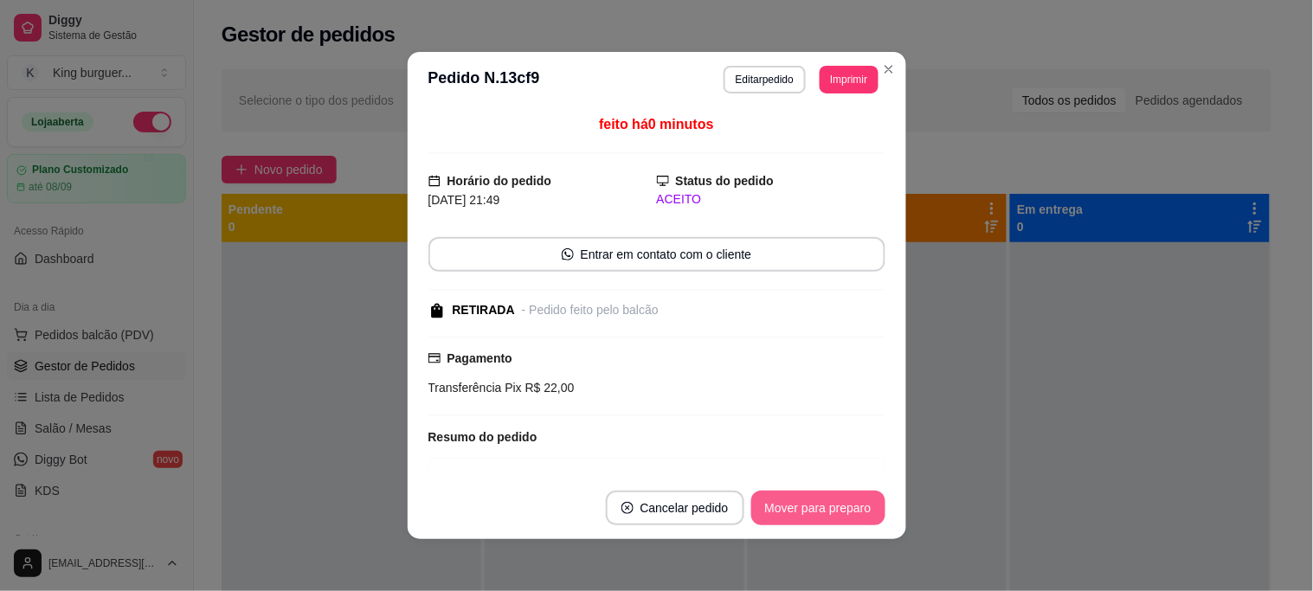
click at [806, 506] on button "Mover para preparo" at bounding box center [818, 508] width 134 height 35
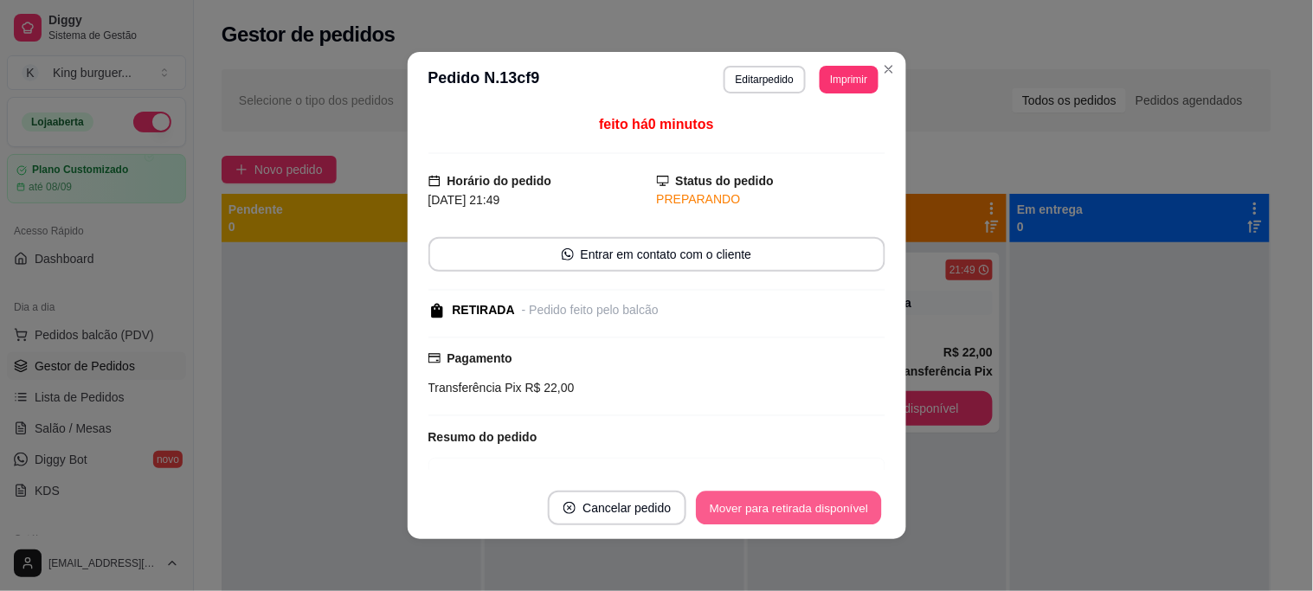
click at [835, 509] on button "Mover para retirada disponível" at bounding box center [789, 509] width 185 height 34
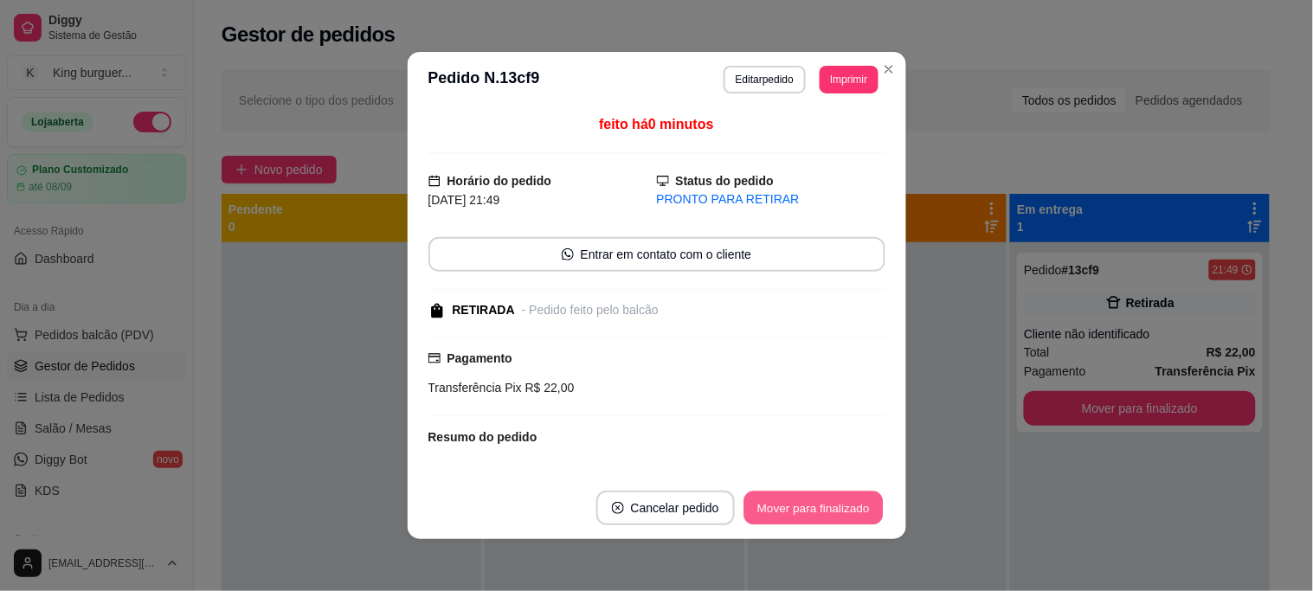
click at [846, 508] on button "Mover para finalizado" at bounding box center [813, 509] width 139 height 34
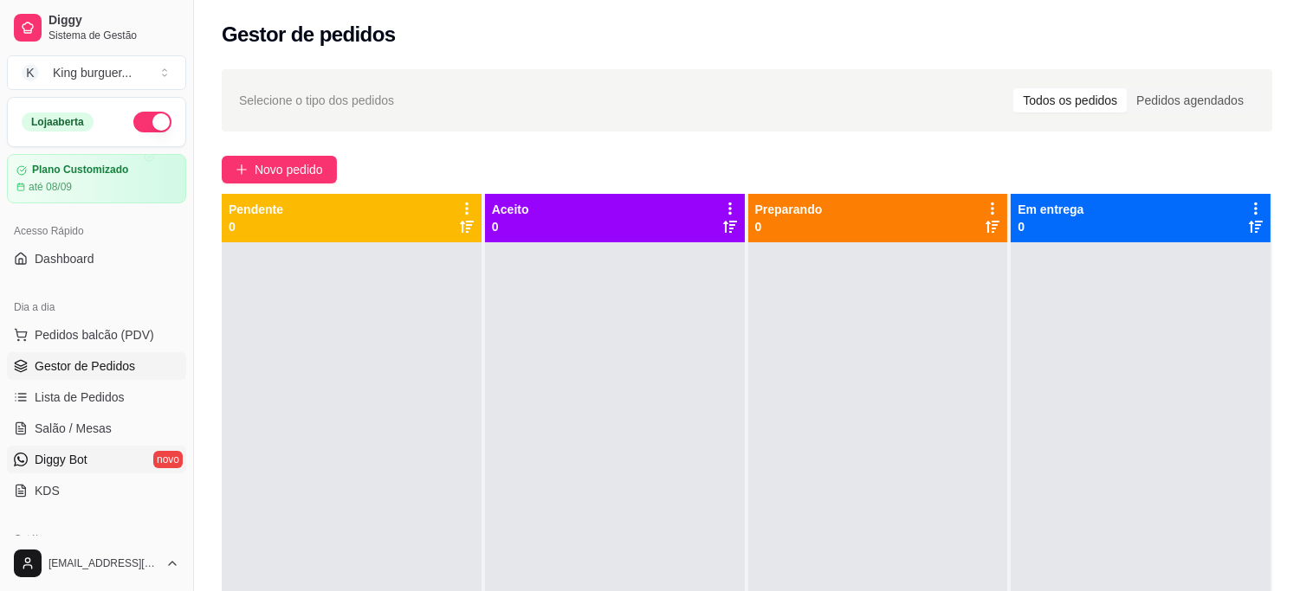
scroll to position [96, 0]
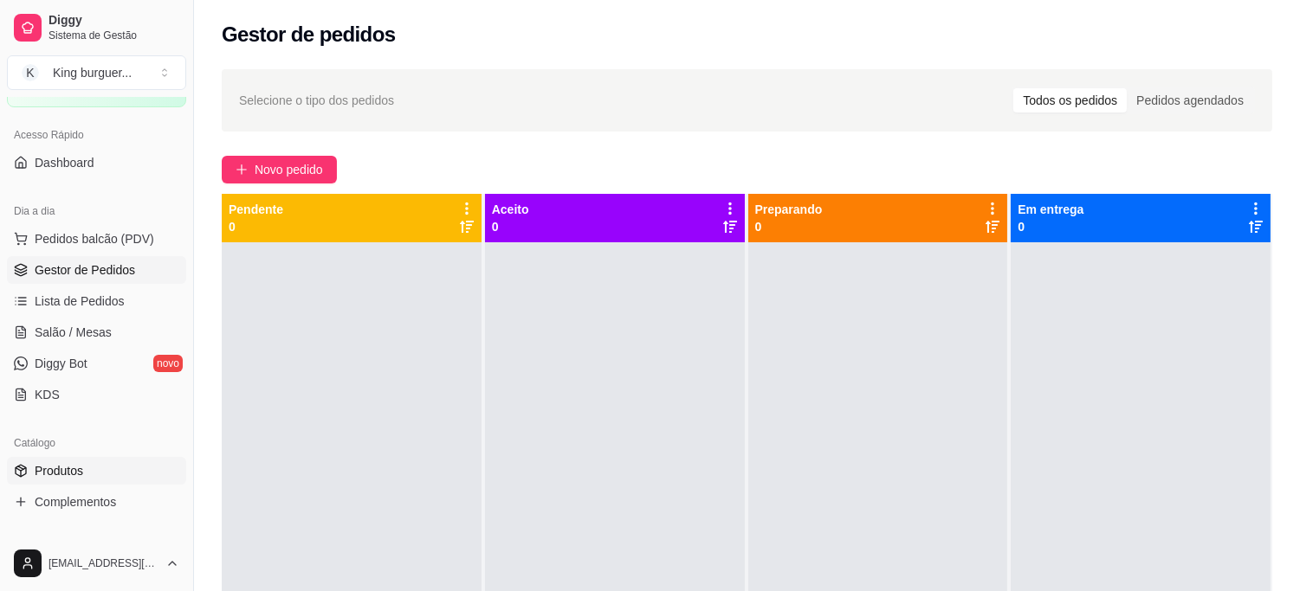
click at [92, 463] on link "Produtos" at bounding box center [96, 471] width 179 height 28
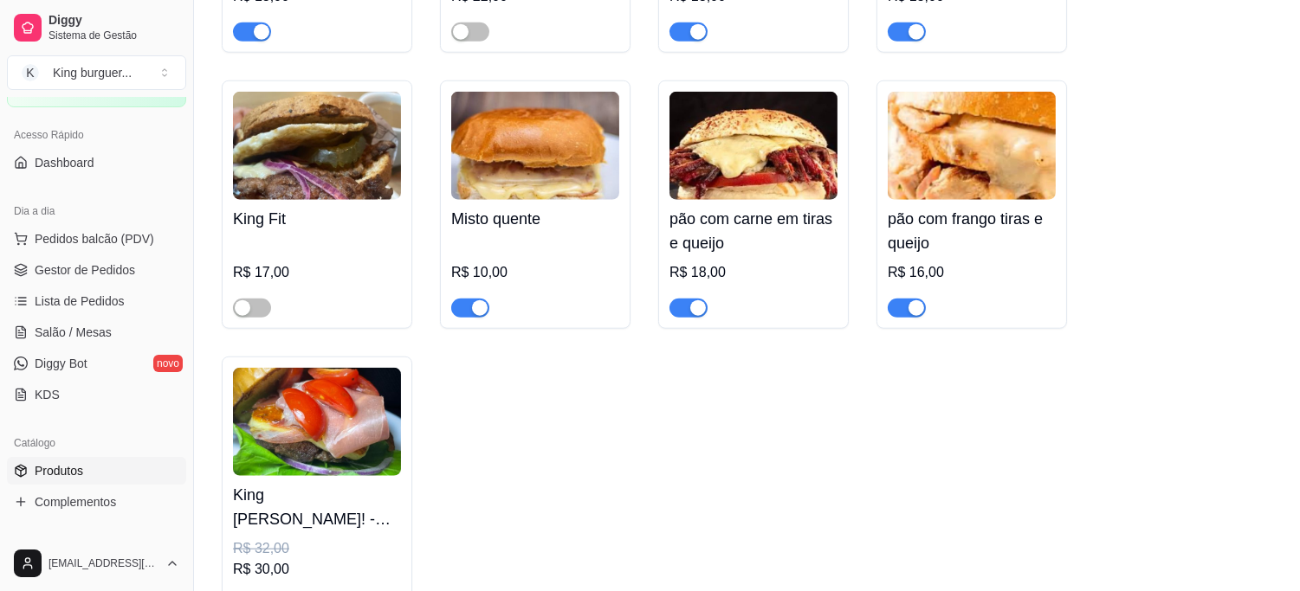
scroll to position [3270, 0]
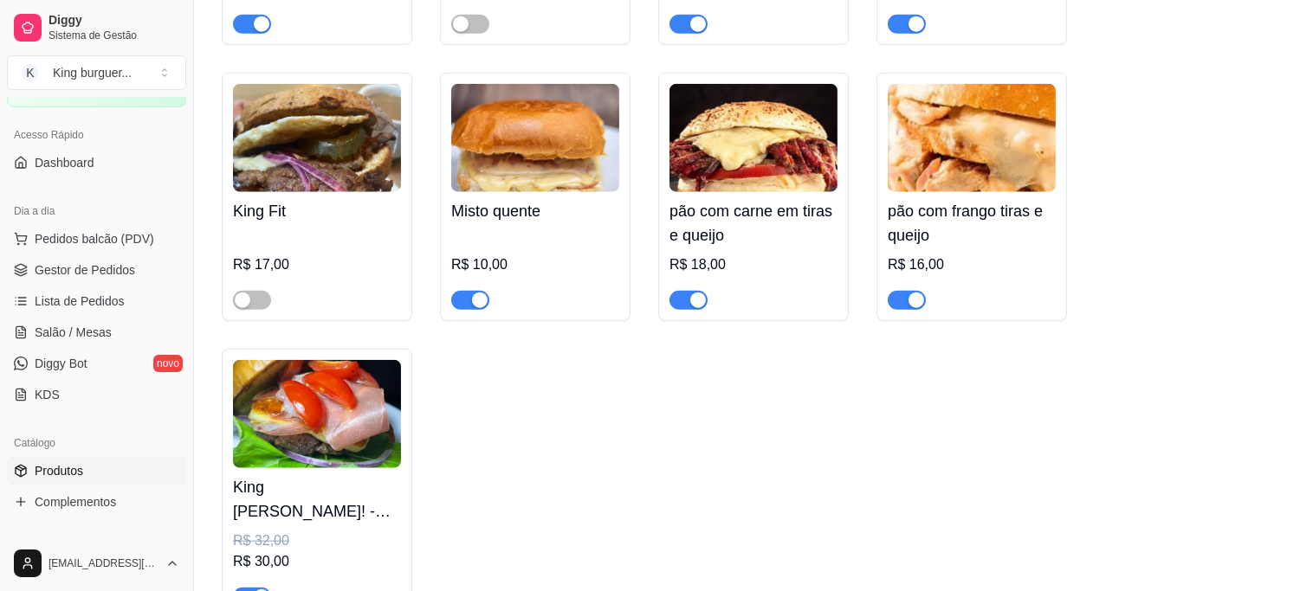
click at [246, 588] on span "button" at bounding box center [252, 597] width 38 height 19
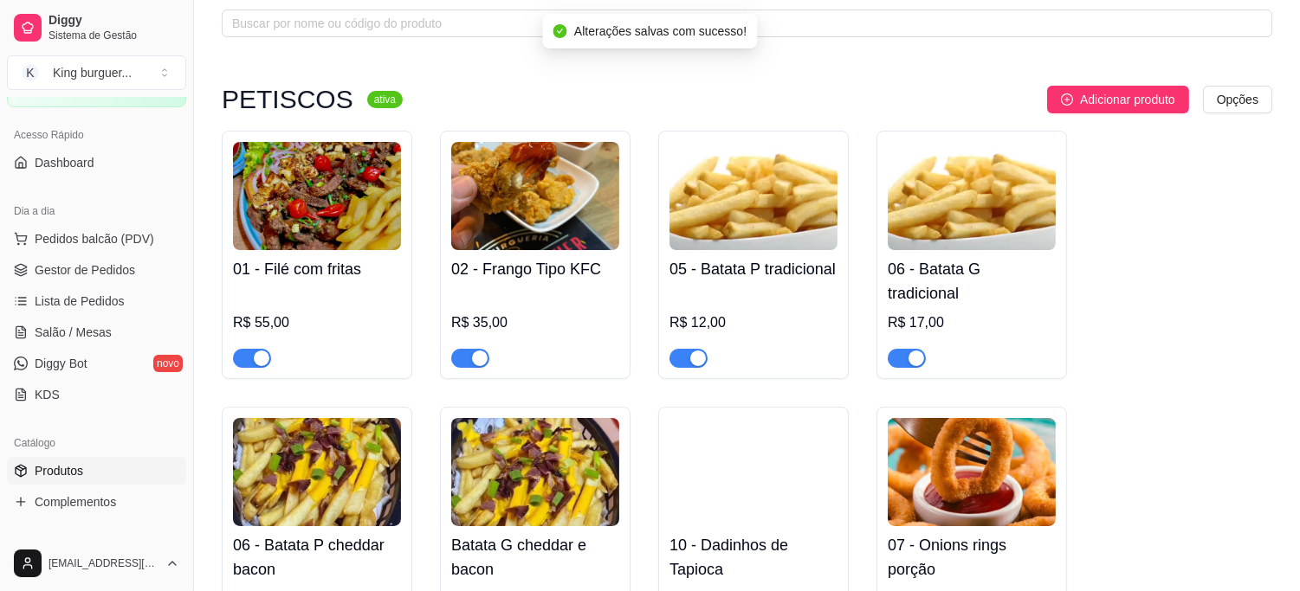
scroll to position [0, 0]
